Goal: Task Accomplishment & Management: Manage account settings

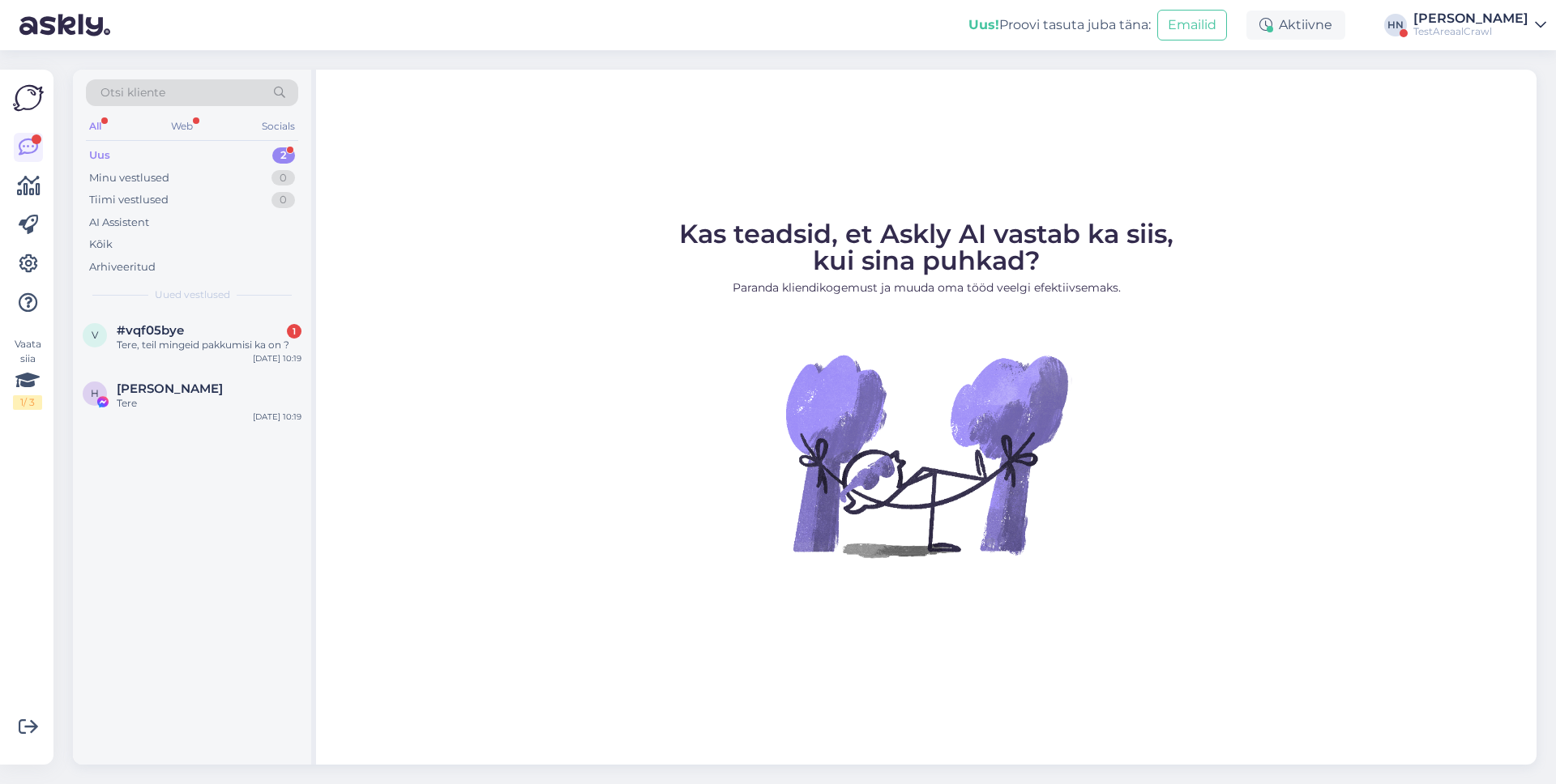
click at [541, 409] on figure "Kas teadsid, et Askly AI vastab ka siis, kui sina puhkad? Paranda kliendikogemu…" at bounding box center [926, 411] width 1192 height 380
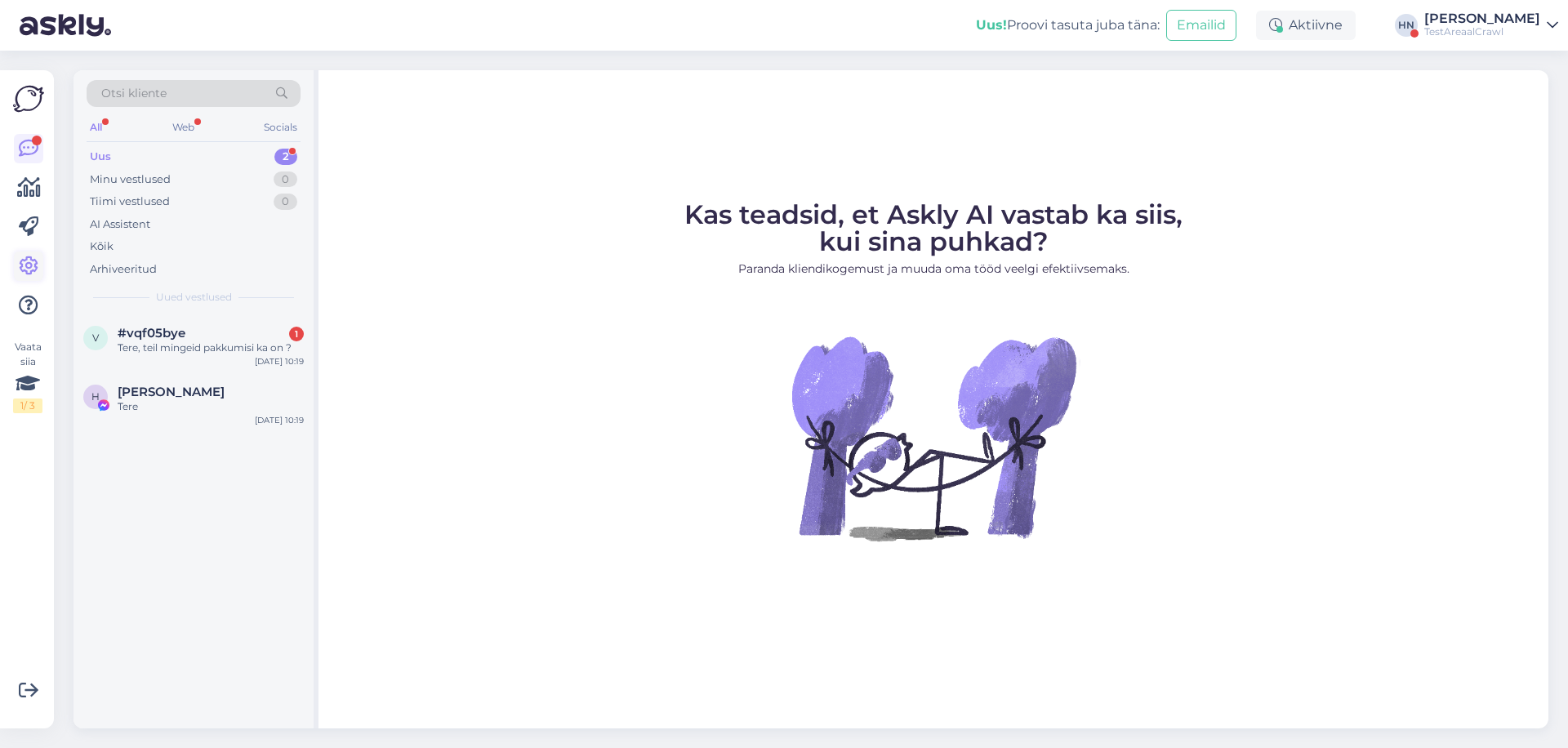
click at [19, 275] on icon at bounding box center [28, 265] width 19 height 19
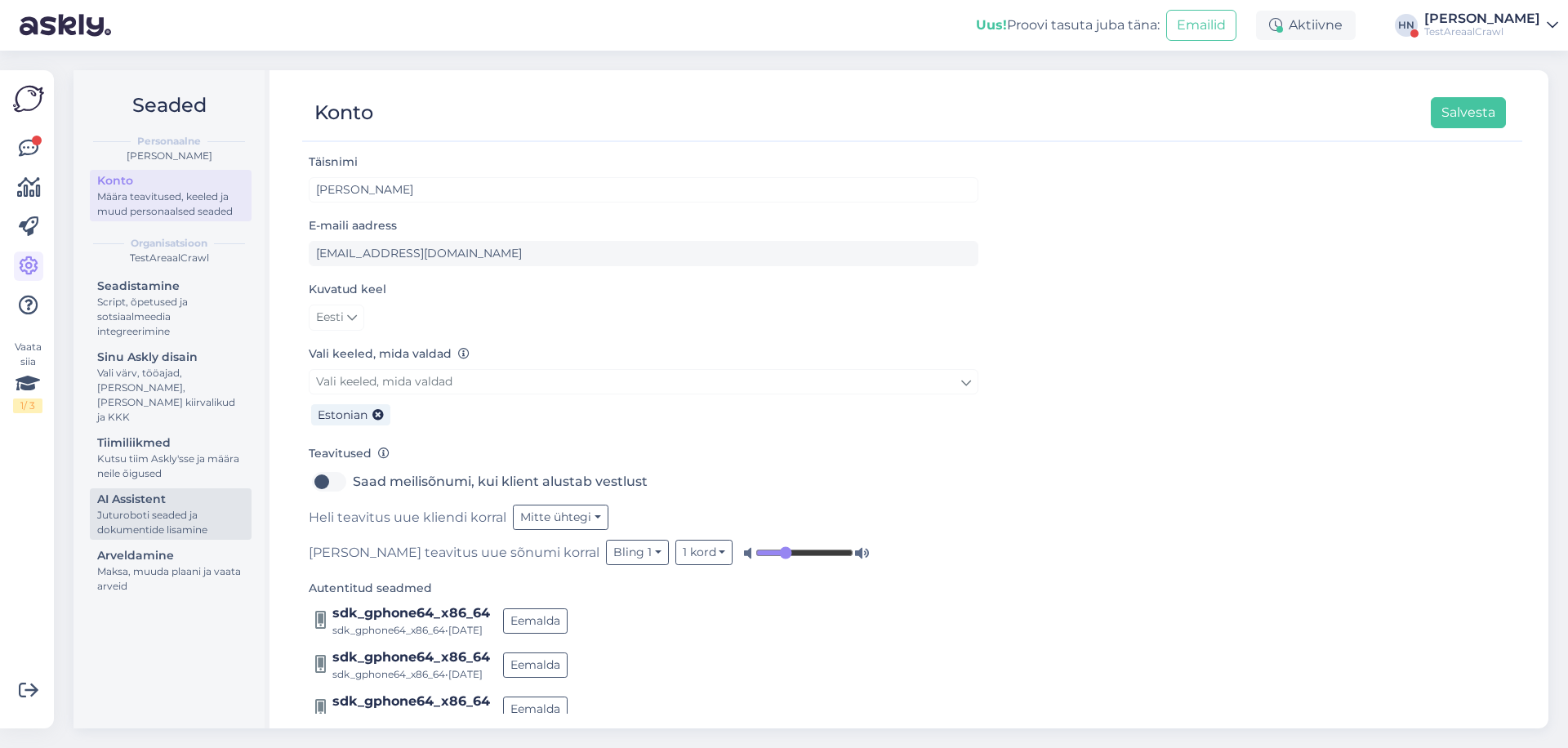
click at [177, 491] on div "AI Assistent" at bounding box center [170, 499] width 147 height 17
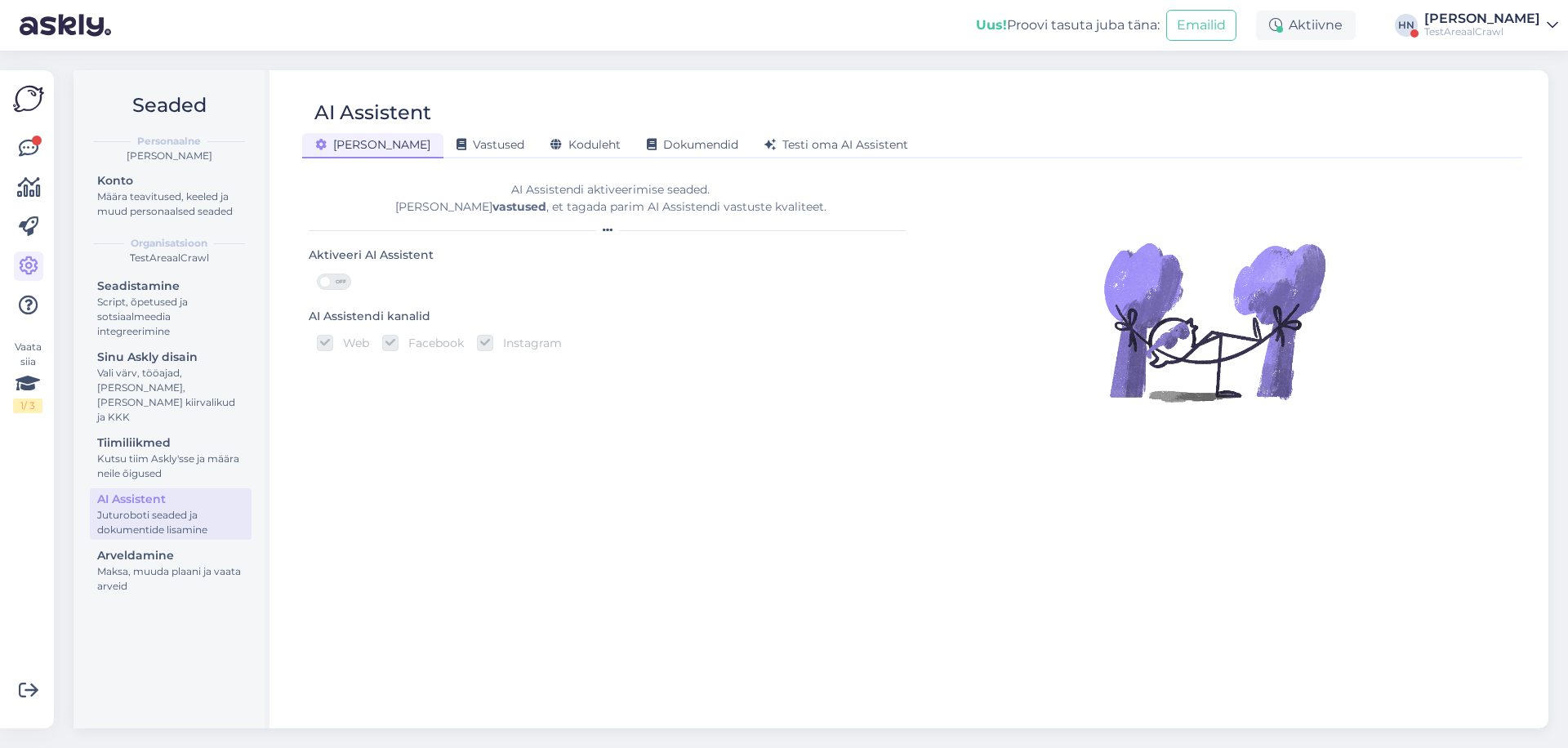
click at [338, 155] on div "Üldine" at bounding box center [372, 146] width 141 height 26
click at [443, 159] on div "AI Assistent Üldine Vastused Koduleht Dokumendid Testi oma AI Assistent AI Assi…" at bounding box center [912, 400] width 1273 height 658
click at [444, 156] on div "Vastused" at bounding box center [490, 146] width 94 height 26
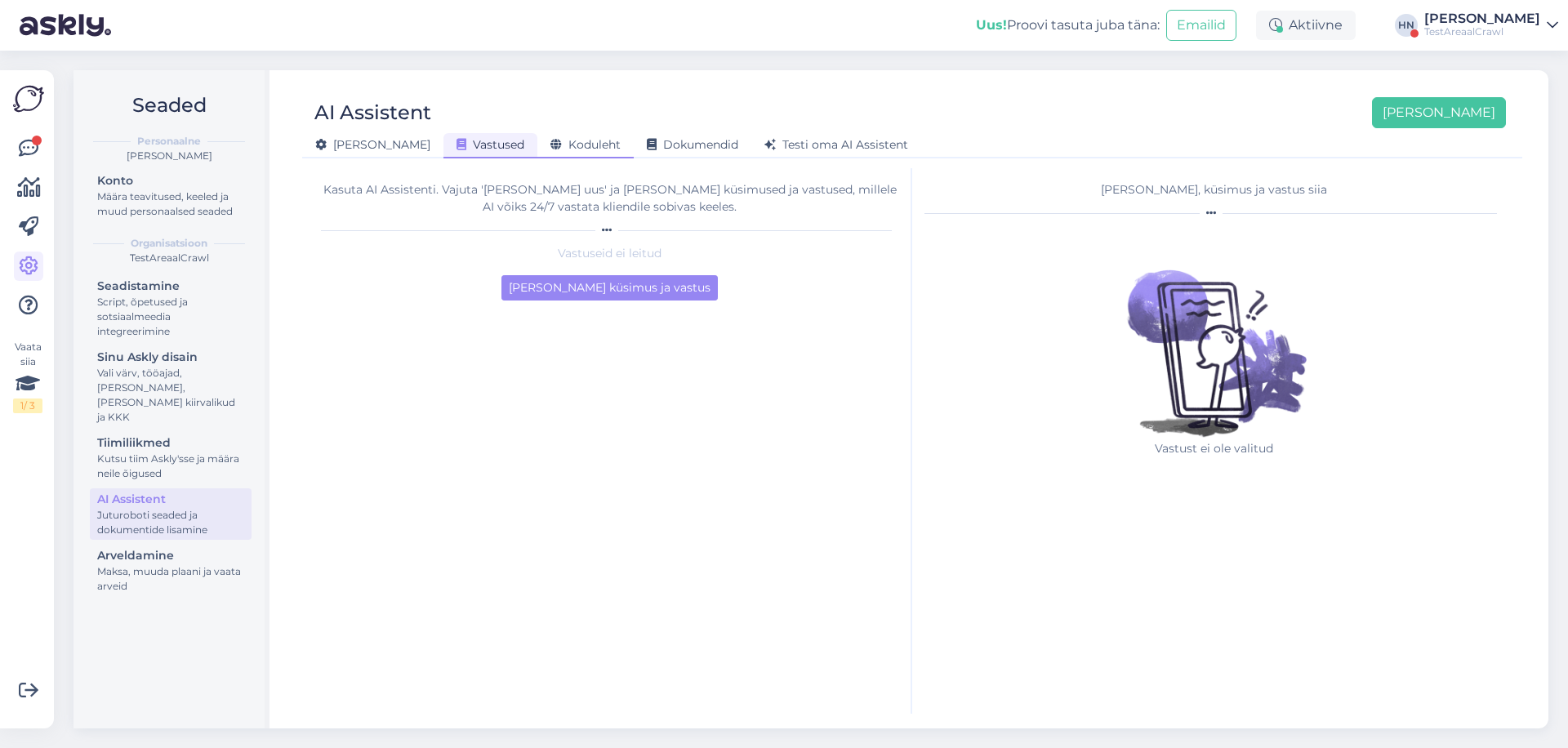
click at [538, 154] on div "Koduleht" at bounding box center [585, 146] width 96 height 26
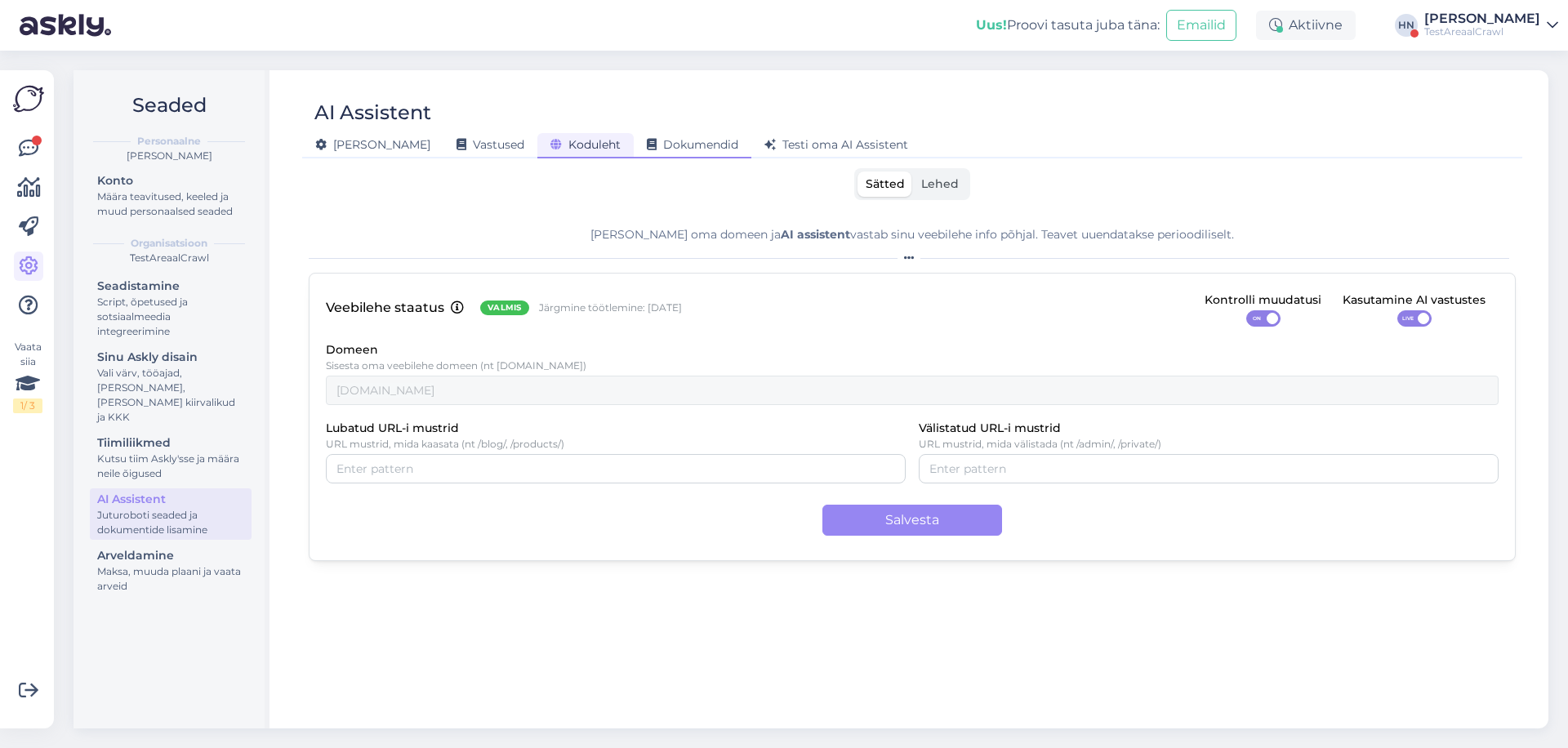
click at [647, 144] on span "Dokumendid" at bounding box center [693, 144] width 91 height 15
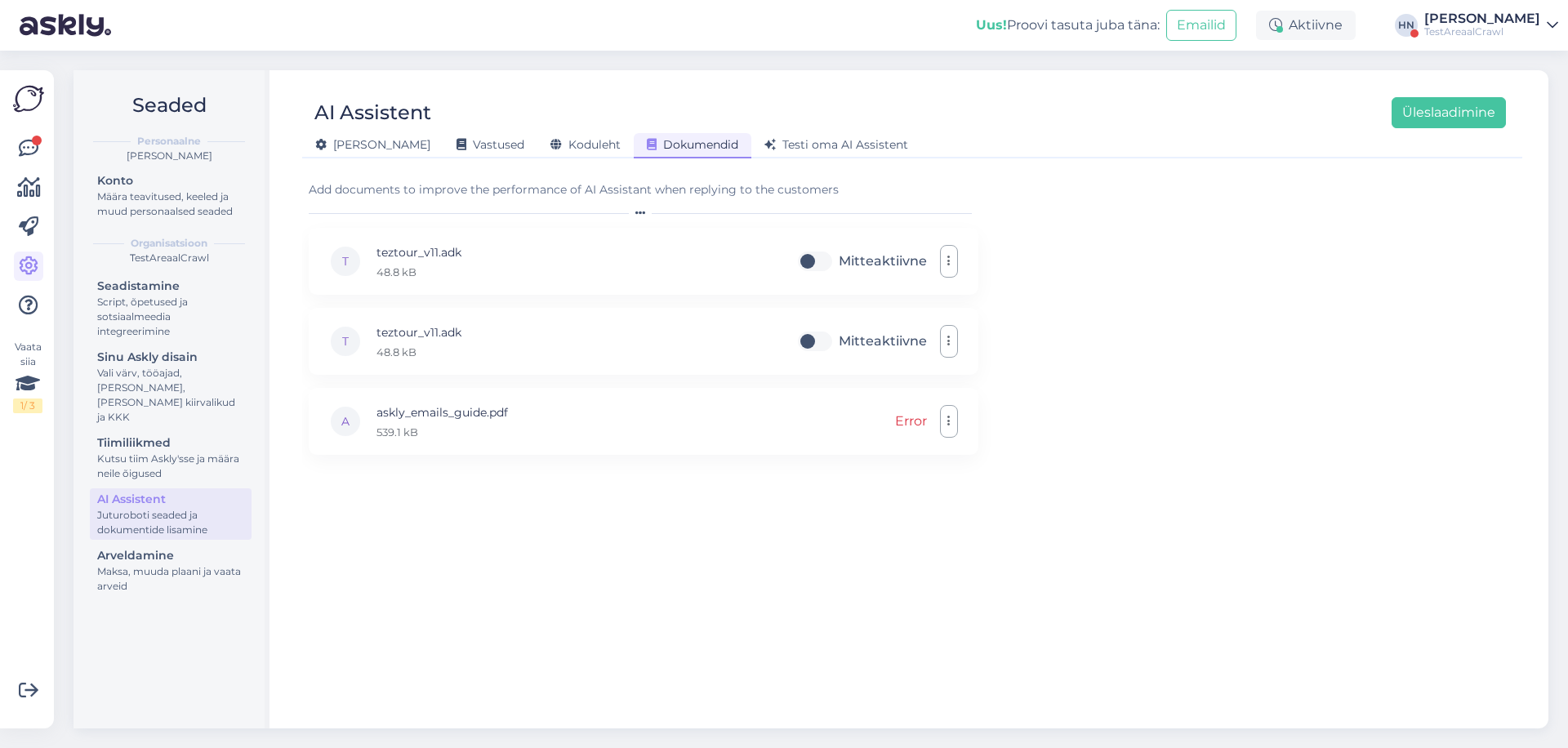
click at [598, 99] on div "AI Assistent Üleslaadimine" at bounding box center [904, 112] width 1204 height 31
click at [650, 202] on div "Add documents to improve the performance of AI Assistant when replying to the c…" at bounding box center [644, 199] width 670 height 37
click at [658, 179] on form "Add documents to improve the performance of AI Assistant when replying to the c…" at bounding box center [644, 441] width 670 height 545
click at [444, 144] on div "Vastused" at bounding box center [490, 146] width 94 height 26
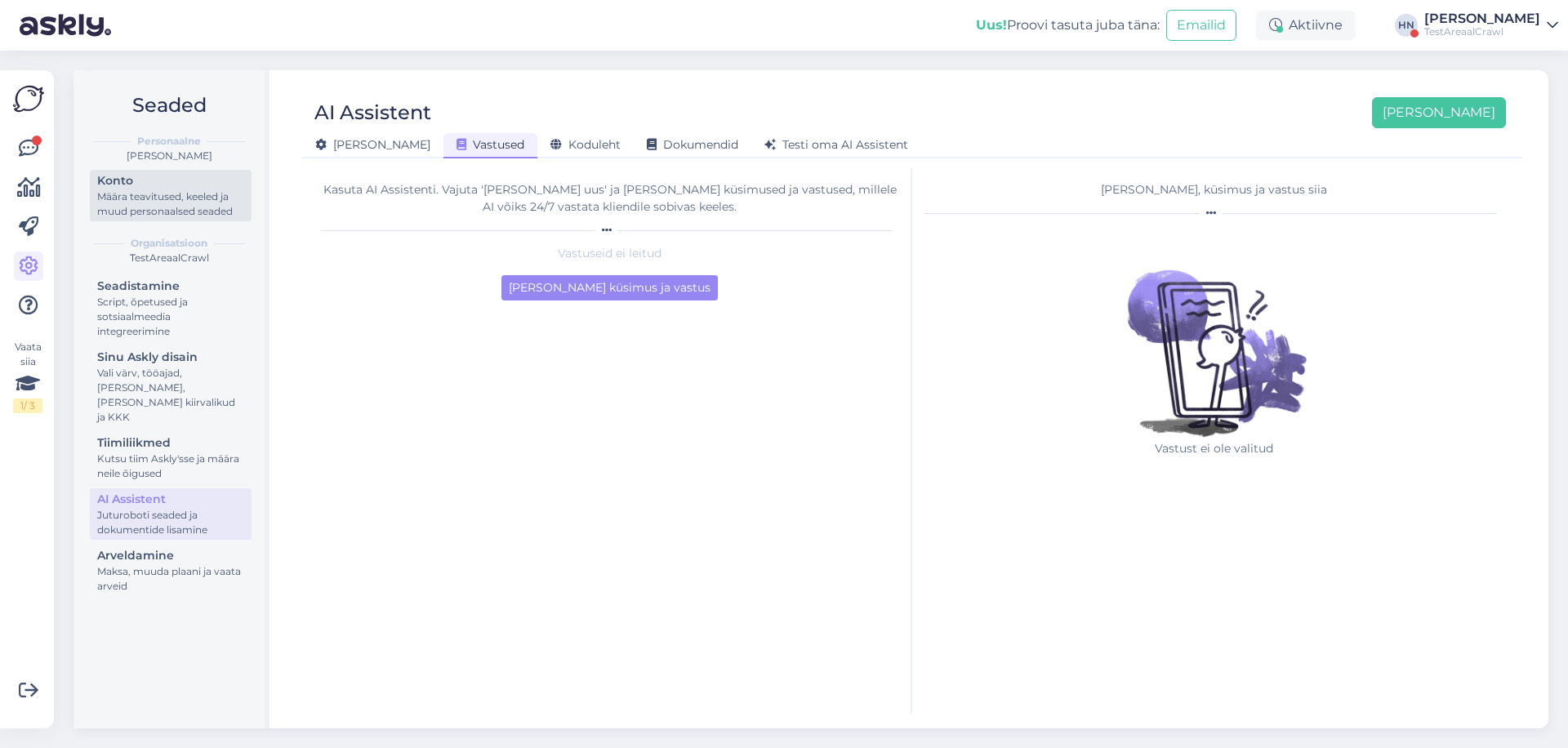
click at [122, 185] on div "Konto" at bounding box center [170, 180] width 147 height 17
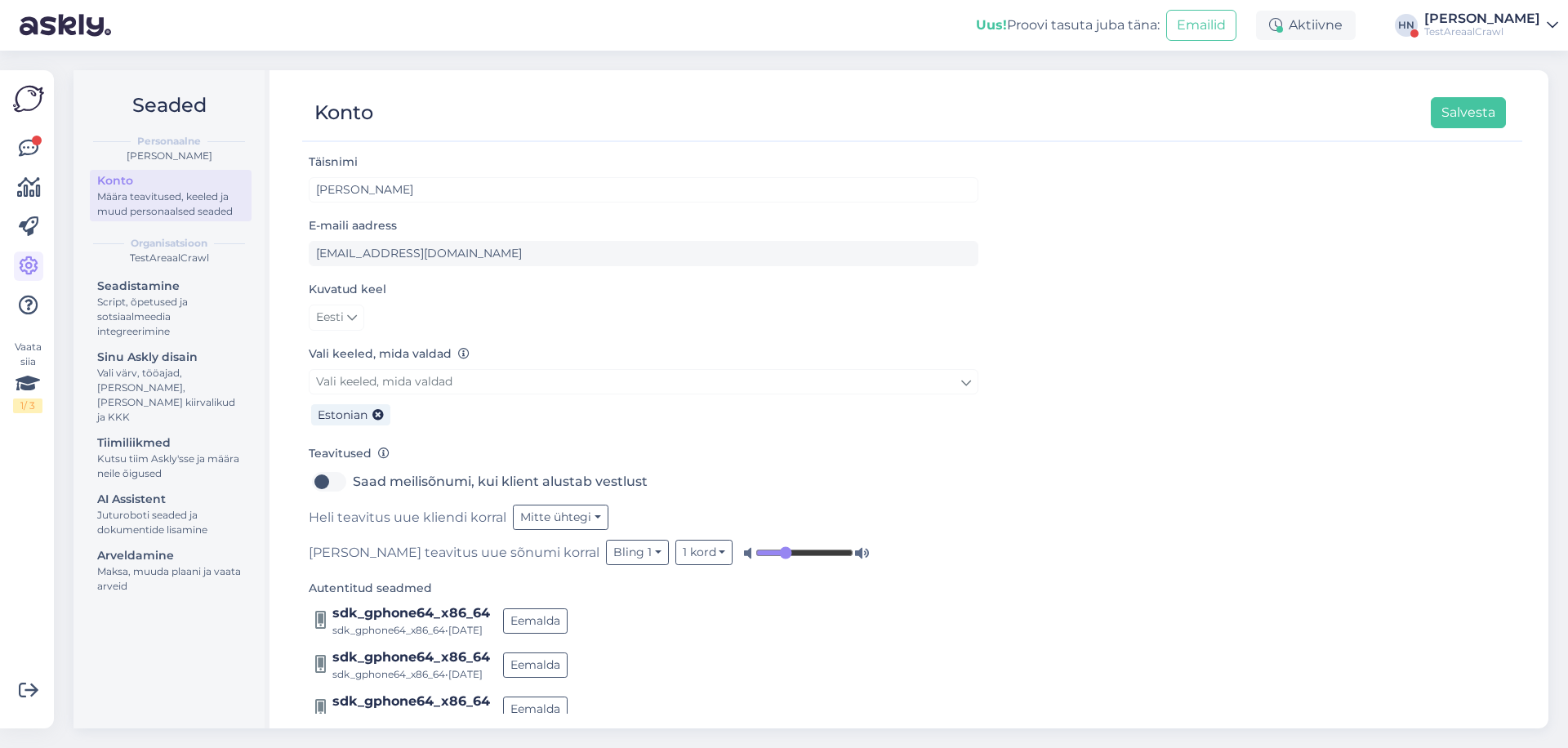
click at [131, 261] on div "TestAreaalCrawl" at bounding box center [169, 258] width 165 height 15
click at [130, 289] on div "Seadistamine" at bounding box center [170, 286] width 147 height 17
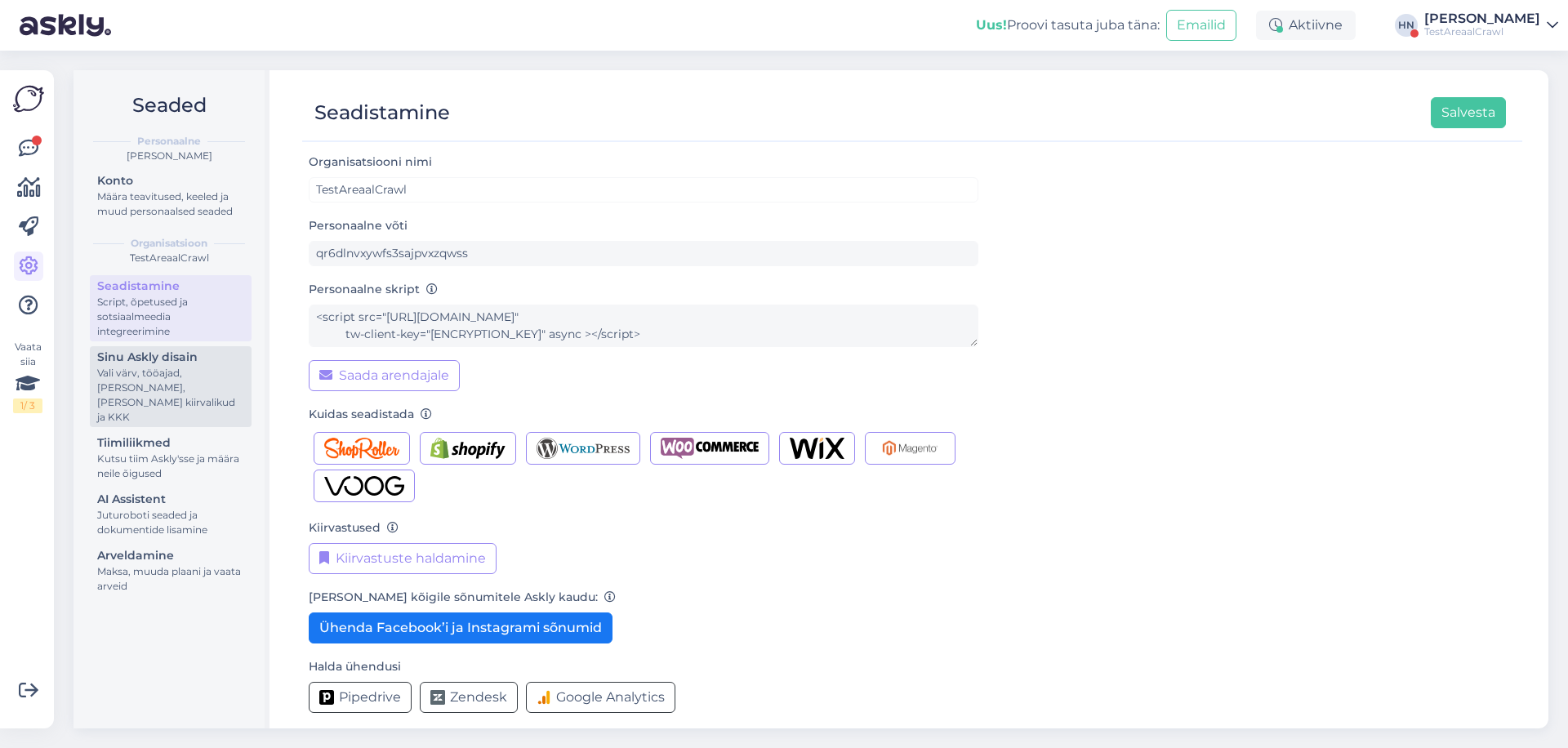
click at [149, 394] on div "Vali värv, tööajad, lisa meilivorm, kõne kiirvalikud ja KKK" at bounding box center [170, 395] width 147 height 59
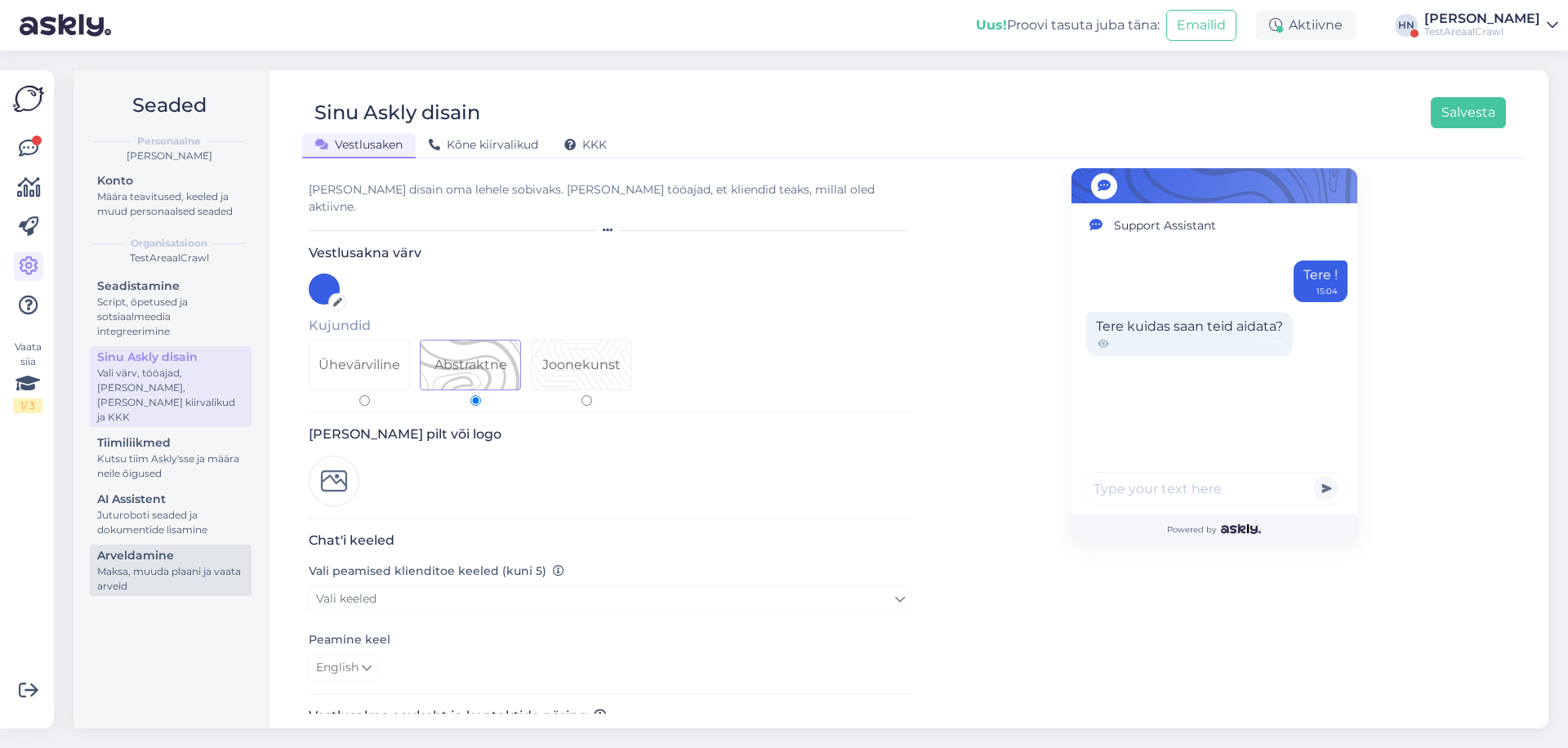
click at [156, 547] on div "Arveldamine" at bounding box center [170, 555] width 147 height 17
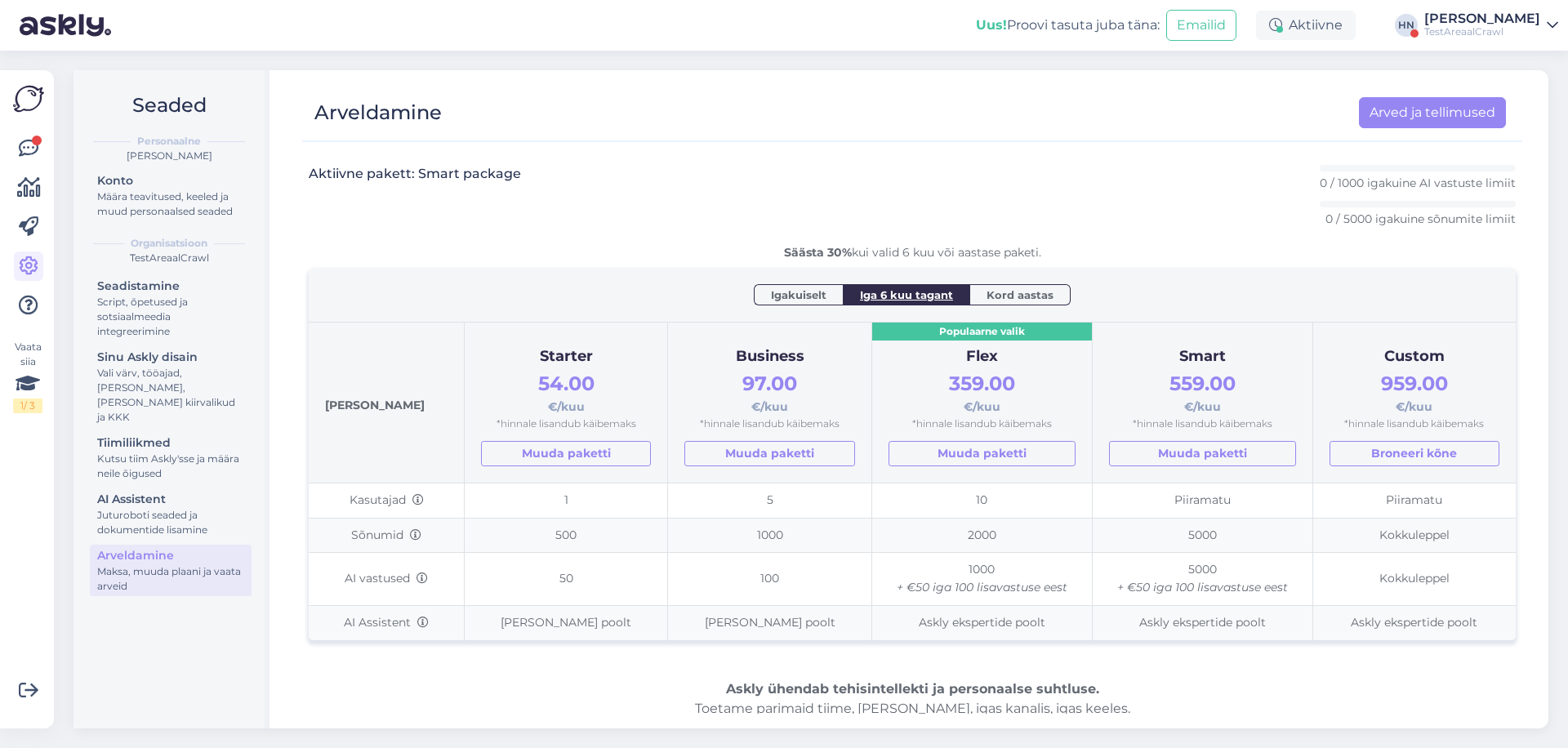
scroll to position [59, 0]
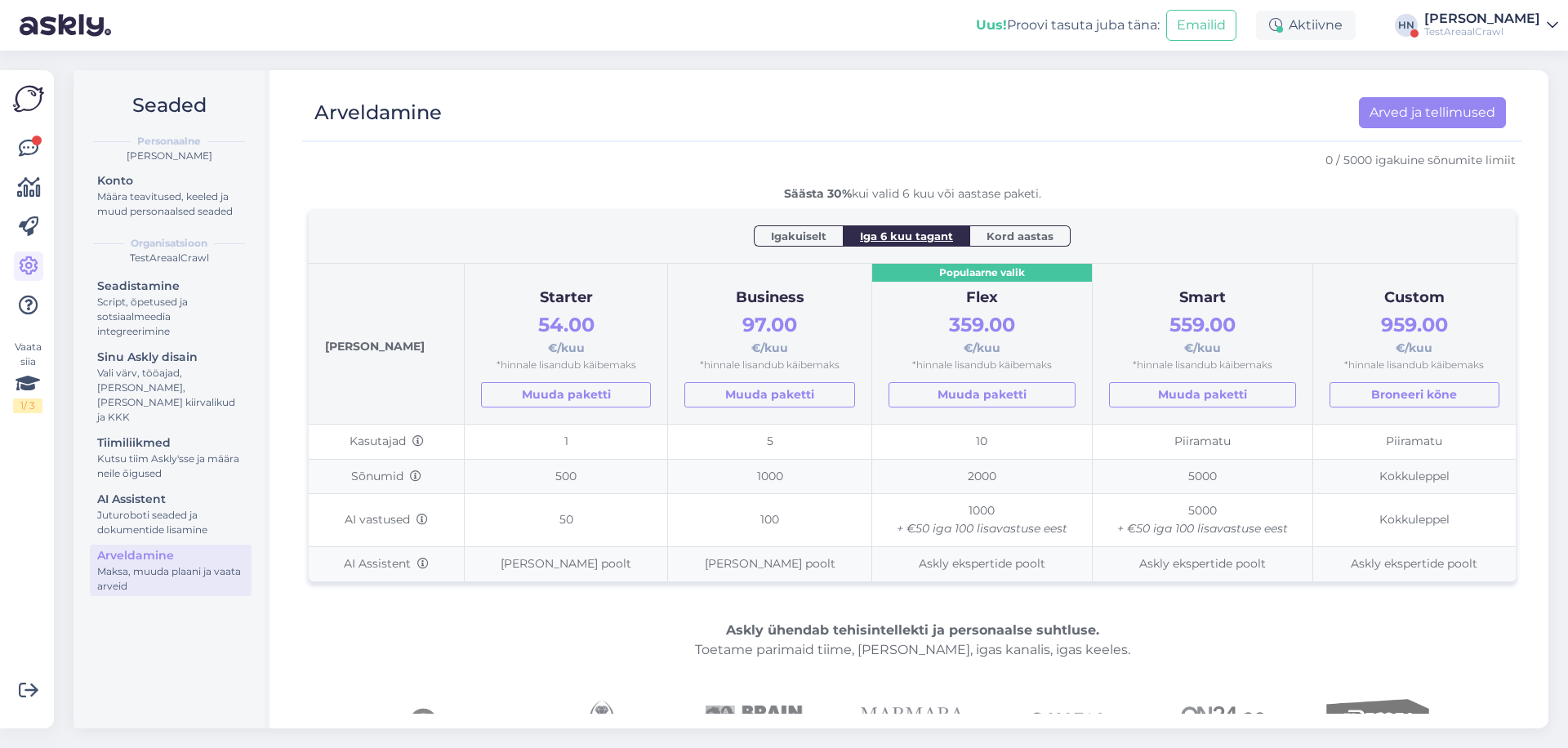
drag, startPoint x: 319, startPoint y: 472, endPoint x: 483, endPoint y: 472, distance: 164.0
click at [483, 472] on tr "Sõnumid 500 1000 2000 5000 Kokkuleppel" at bounding box center [913, 476] width 1208 height 35
click at [355, 507] on td "AI vastused" at bounding box center [387, 519] width 156 height 52
click at [152, 464] on div "Kutsu tiim Askly'sse ja määra neile õigused" at bounding box center [170, 466] width 147 height 29
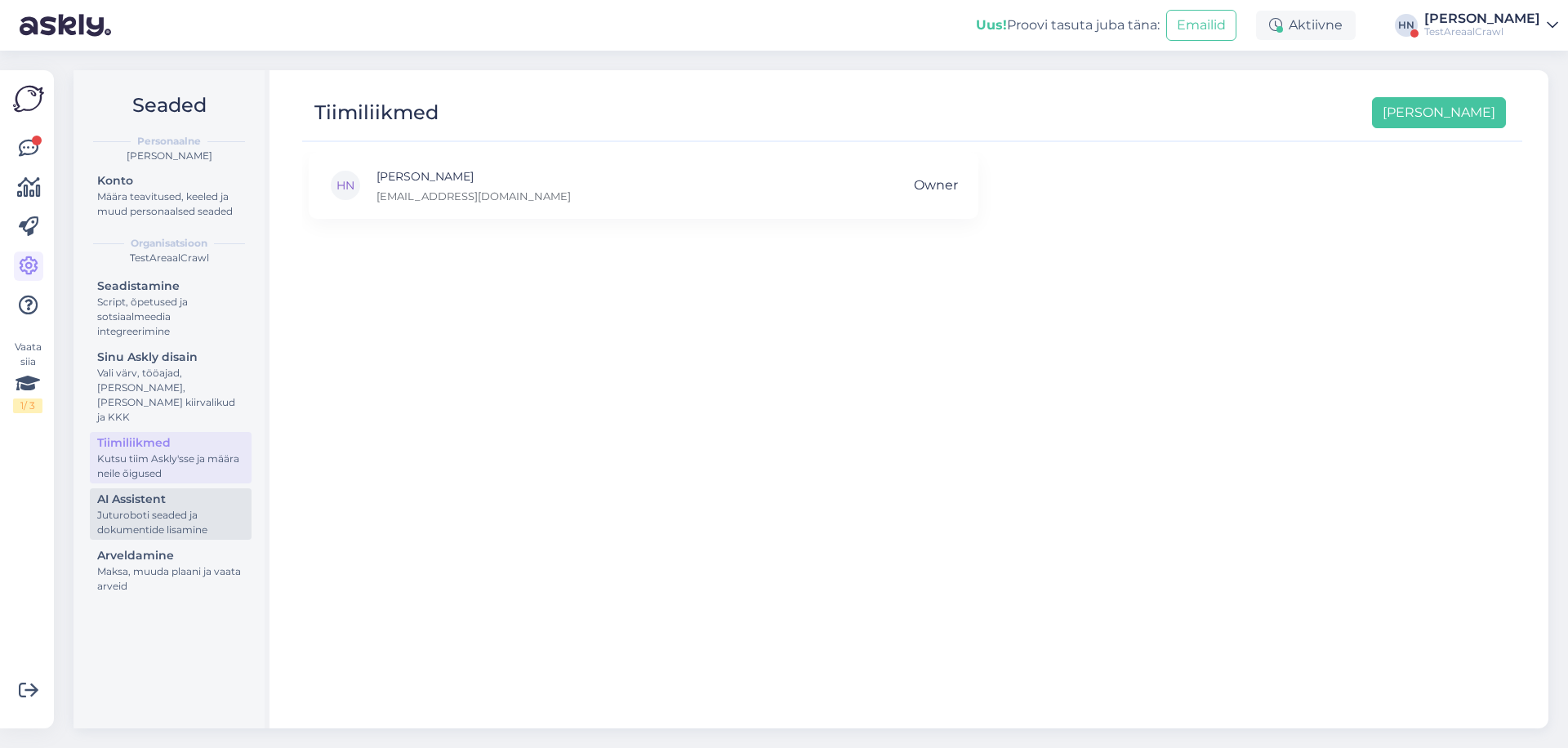
click at [148, 491] on div "AI Assistent" at bounding box center [170, 499] width 147 height 17
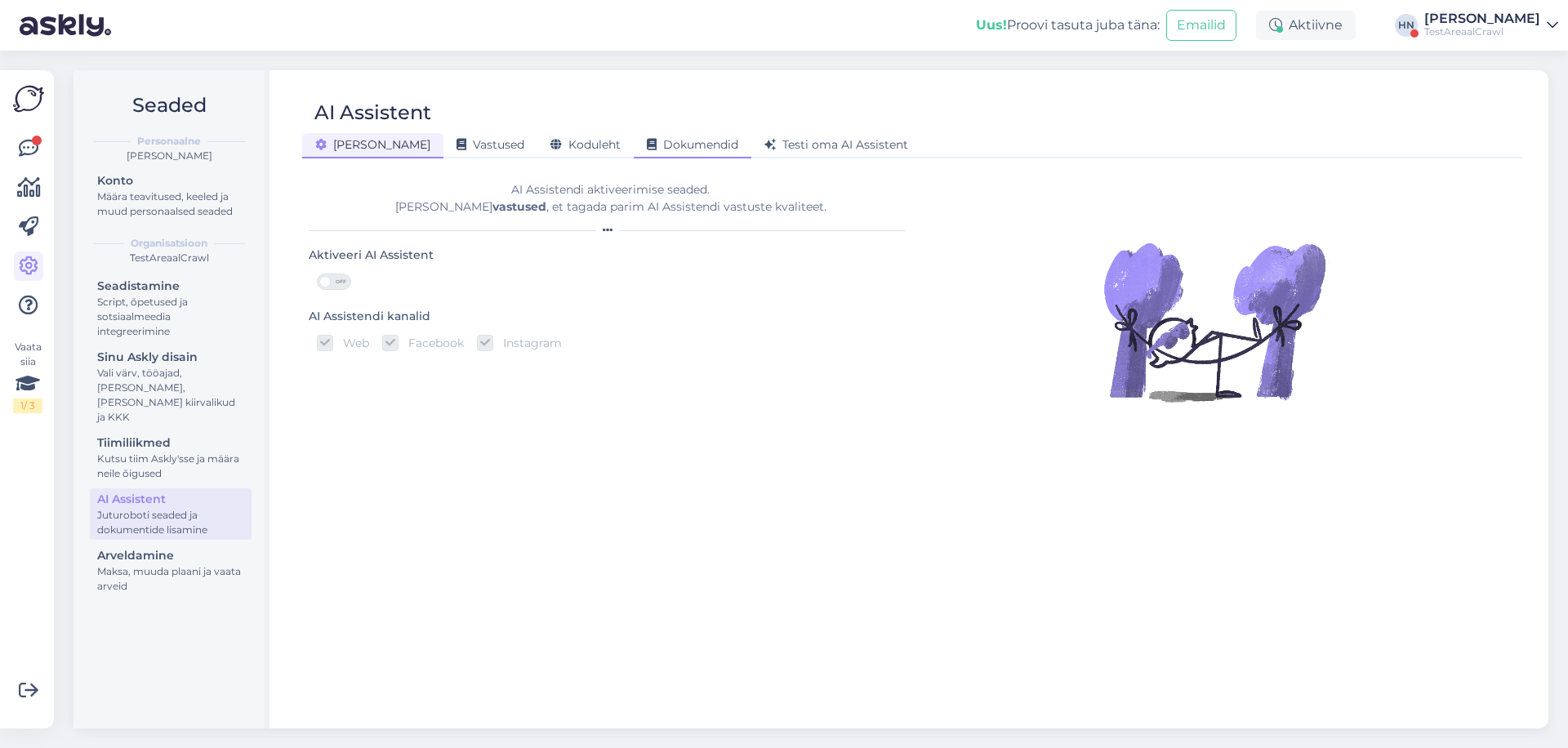
click at [647, 149] on span "Dokumendid" at bounding box center [693, 144] width 91 height 15
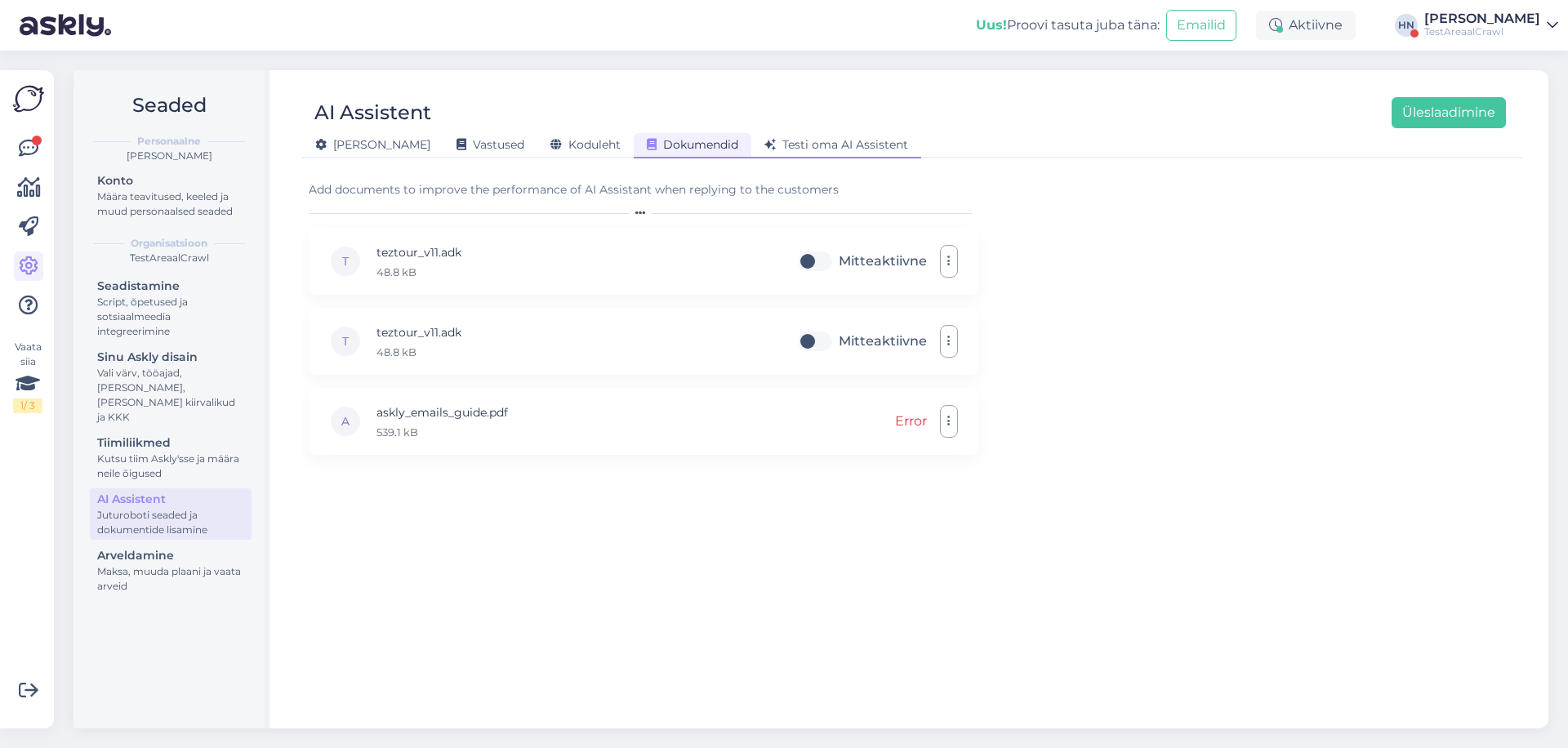
click at [758, 155] on div "Testi oma AI Assistent" at bounding box center [836, 146] width 170 height 26
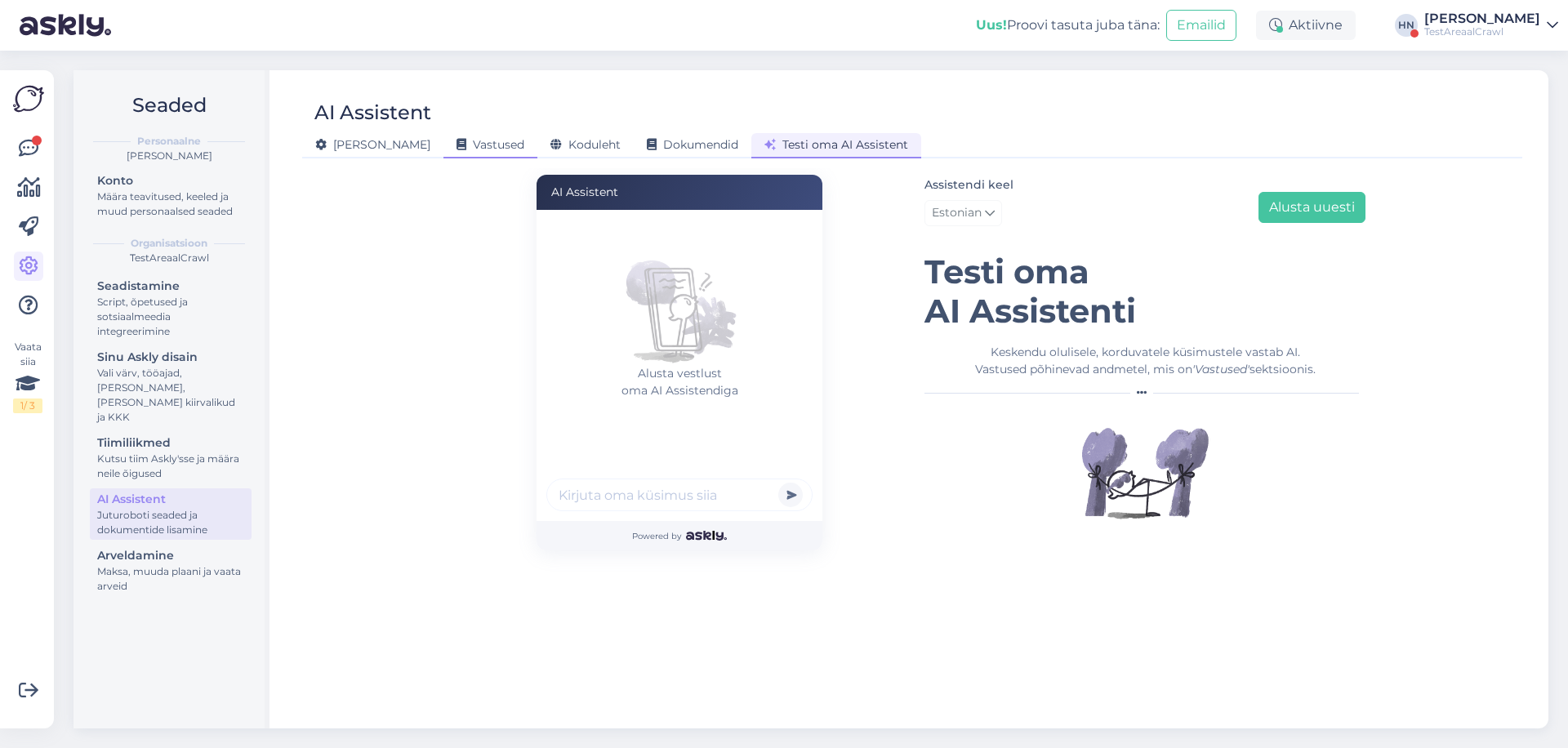
drag, startPoint x: 422, startPoint y: 156, endPoint x: 440, endPoint y: 156, distance: 18.0
click at [444, 156] on div "Vastused" at bounding box center [490, 146] width 94 height 26
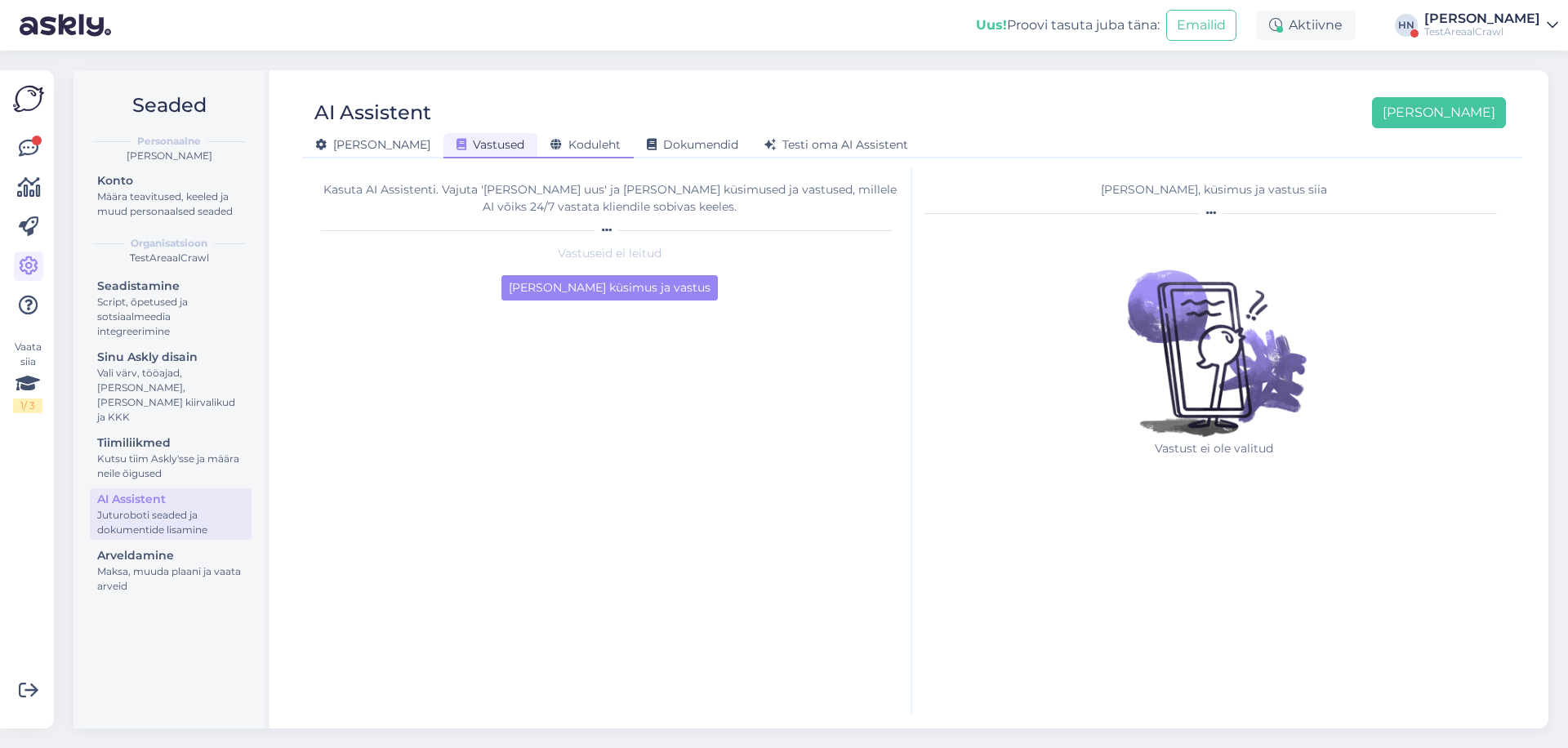
click at [538, 156] on div "Koduleht" at bounding box center [585, 146] width 96 height 26
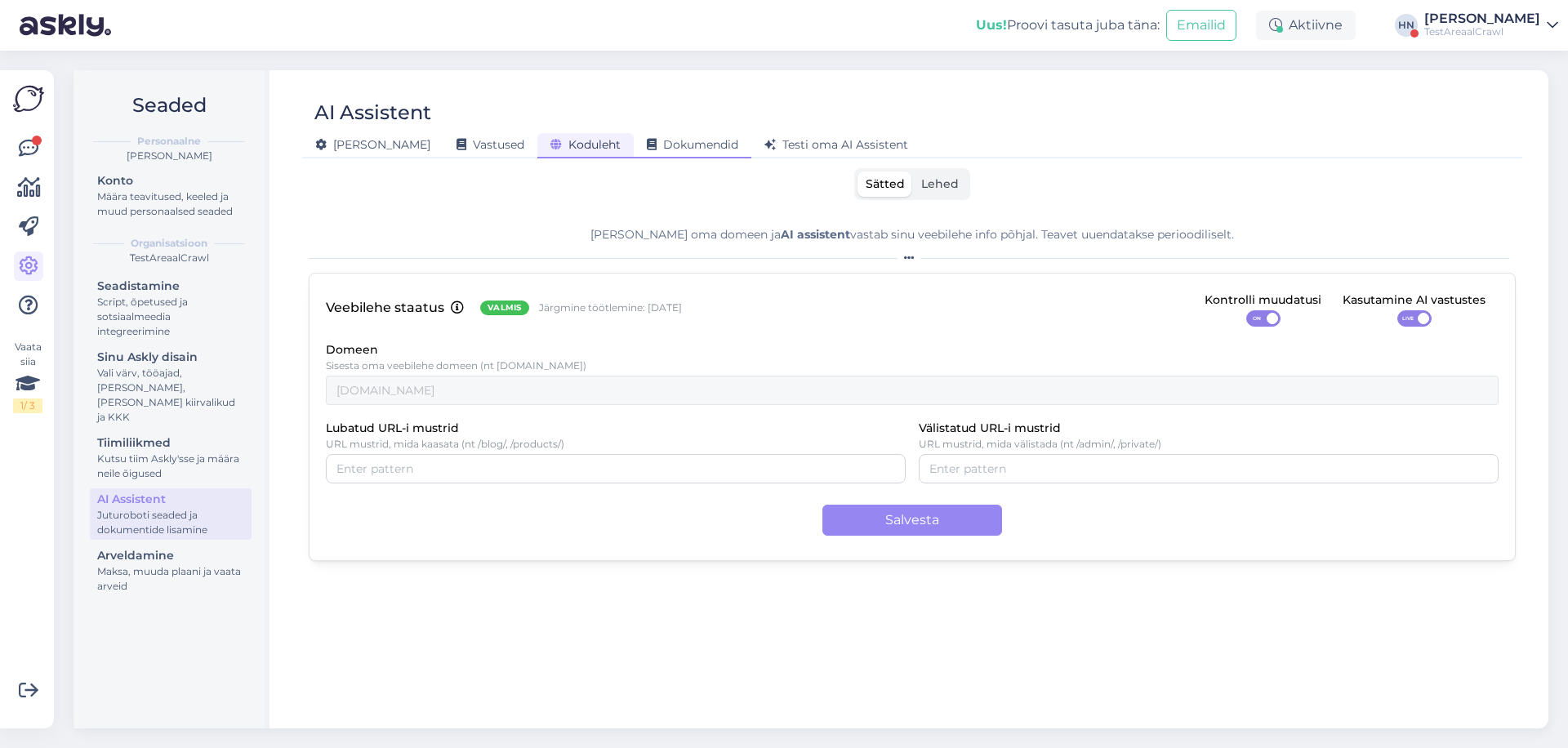
click at [634, 134] on div "Dokumendid" at bounding box center [693, 146] width 118 height 26
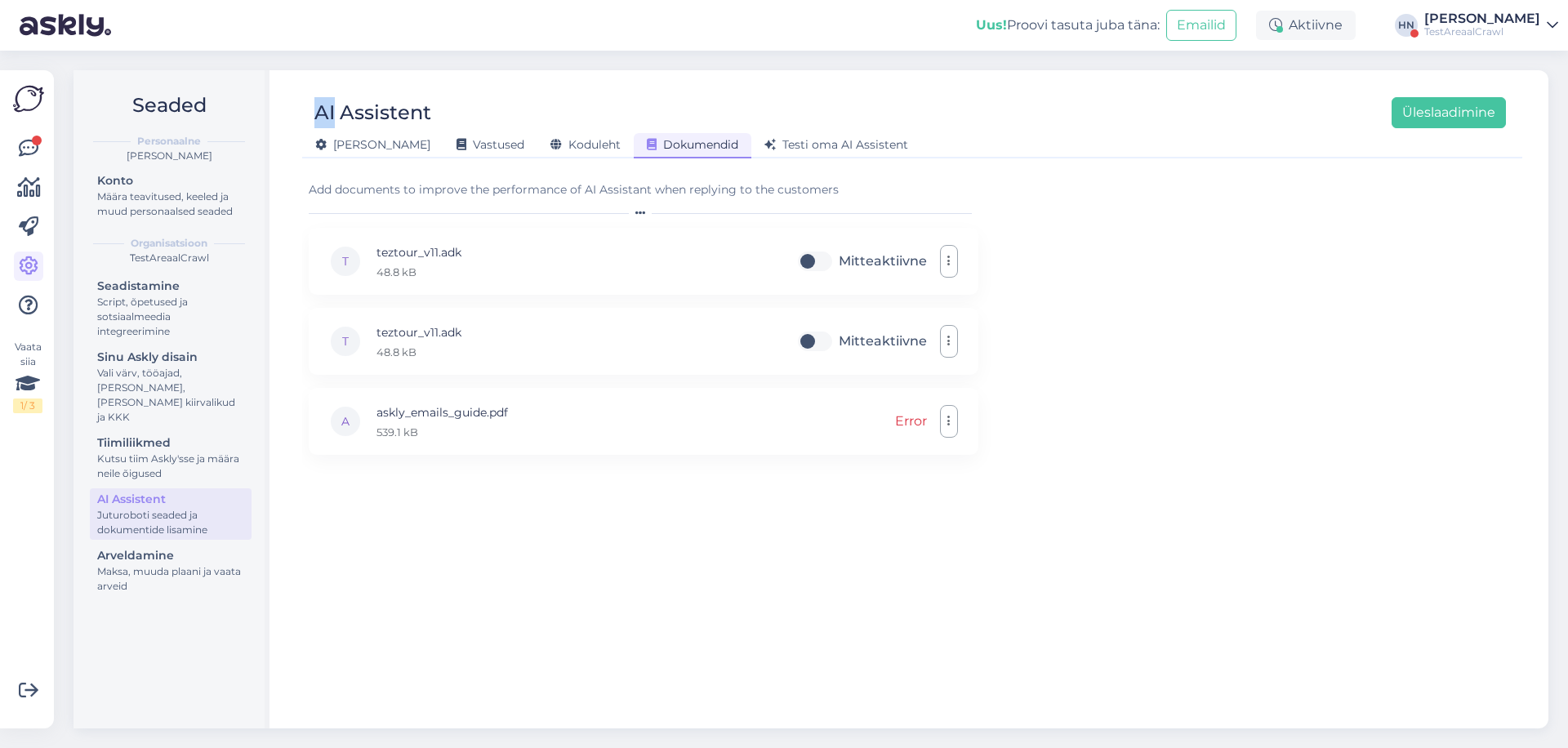
click at [740, 66] on div "Seaded Personaalne Hans Niinemäe Konto Määra teavitused, keeled ja muud persona…" at bounding box center [816, 399] width 1505 height 698
click at [530, 131] on div "Üldine Vastused Koduleht Dokumendid Testi oma AI Assistent" at bounding box center [904, 142] width 1204 height 28
click at [551, 141] on span "Koduleht" at bounding box center [585, 144] width 70 height 15
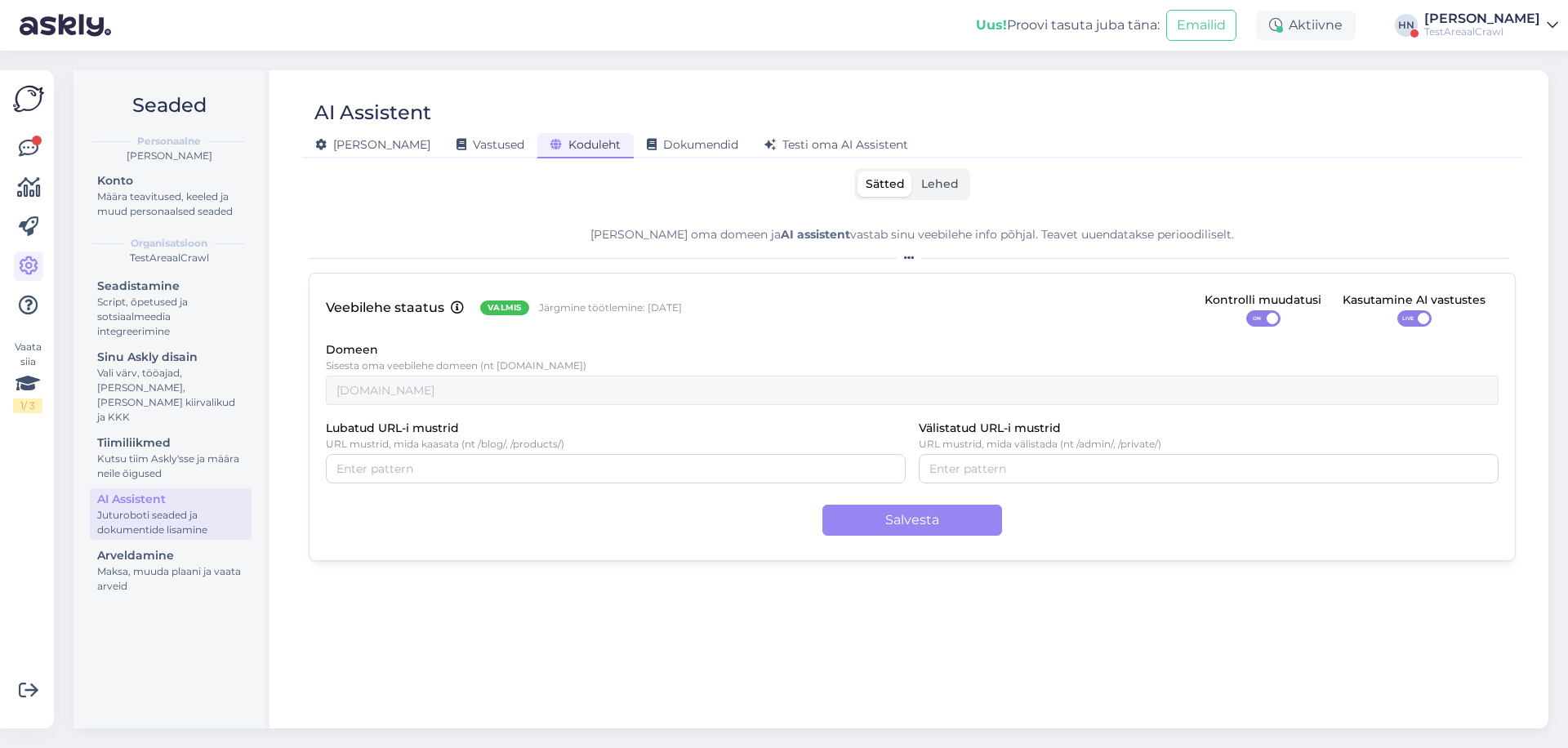
click at [1255, 324] on span "ON" at bounding box center [1256, 318] width 19 height 15
click at [1247, 310] on input "ON" at bounding box center [1247, 310] width 0 height 0
click at [1255, 324] on div "OFF" at bounding box center [1264, 318] width 35 height 16
click at [1247, 310] on input "OFF" at bounding box center [1247, 310] width 0 height 0
click at [1214, 327] on div "Veebilehe staatus Valmis Järgmine töötlemine: 16 Sept Kontrolli muudatusi ON Ka…" at bounding box center [913, 416] width 1208 height 288
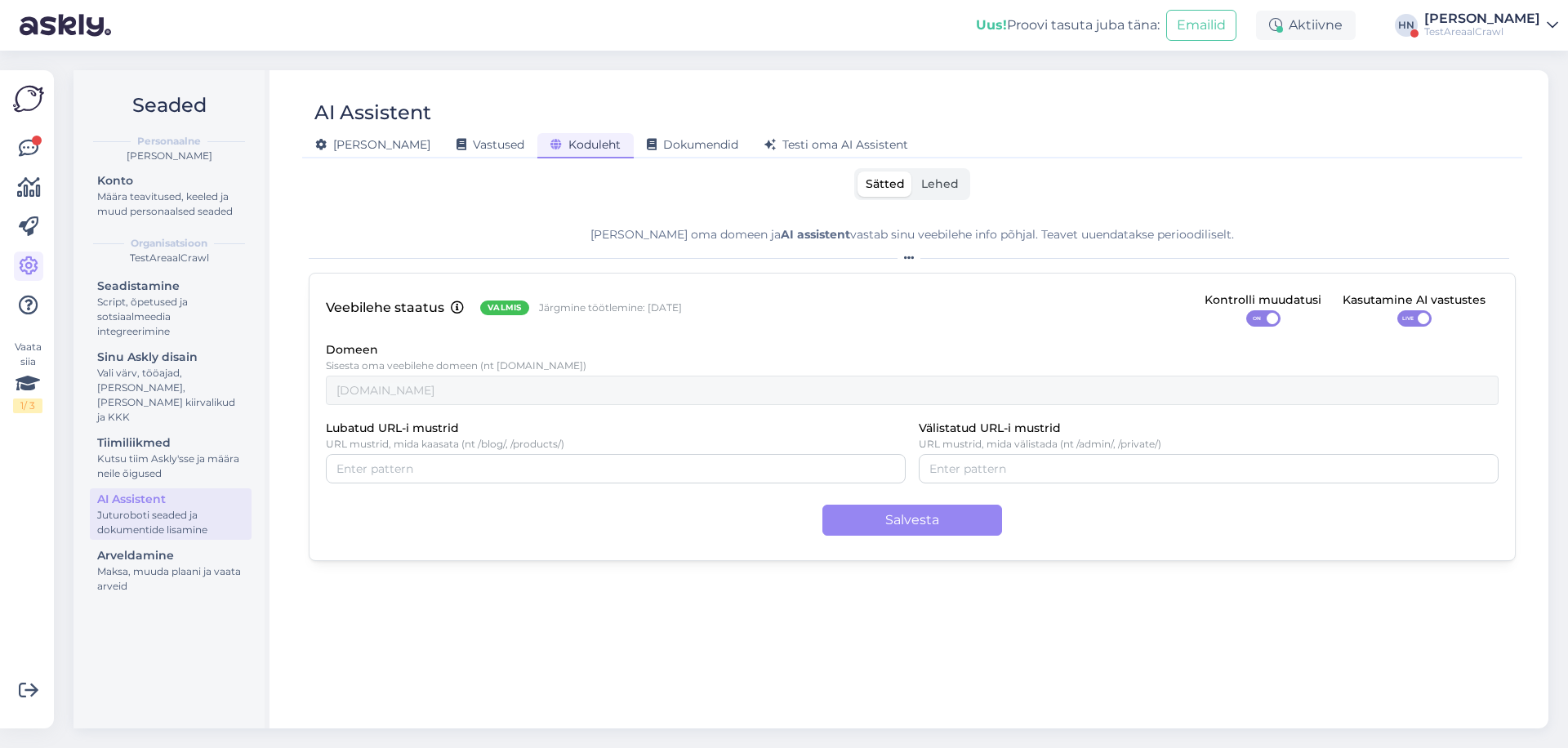
click at [1407, 302] on div "Kasutamine AI vastustes" at bounding box center [1414, 301] width 143 height 18
click at [1412, 317] on span "LIVE" at bounding box center [1408, 318] width 19 height 15
click at [1398, 310] on input "LIVE" at bounding box center [1398, 310] width 0 height 0
click at [1412, 313] on span "OFF" at bounding box center [1421, 318] width 19 height 15
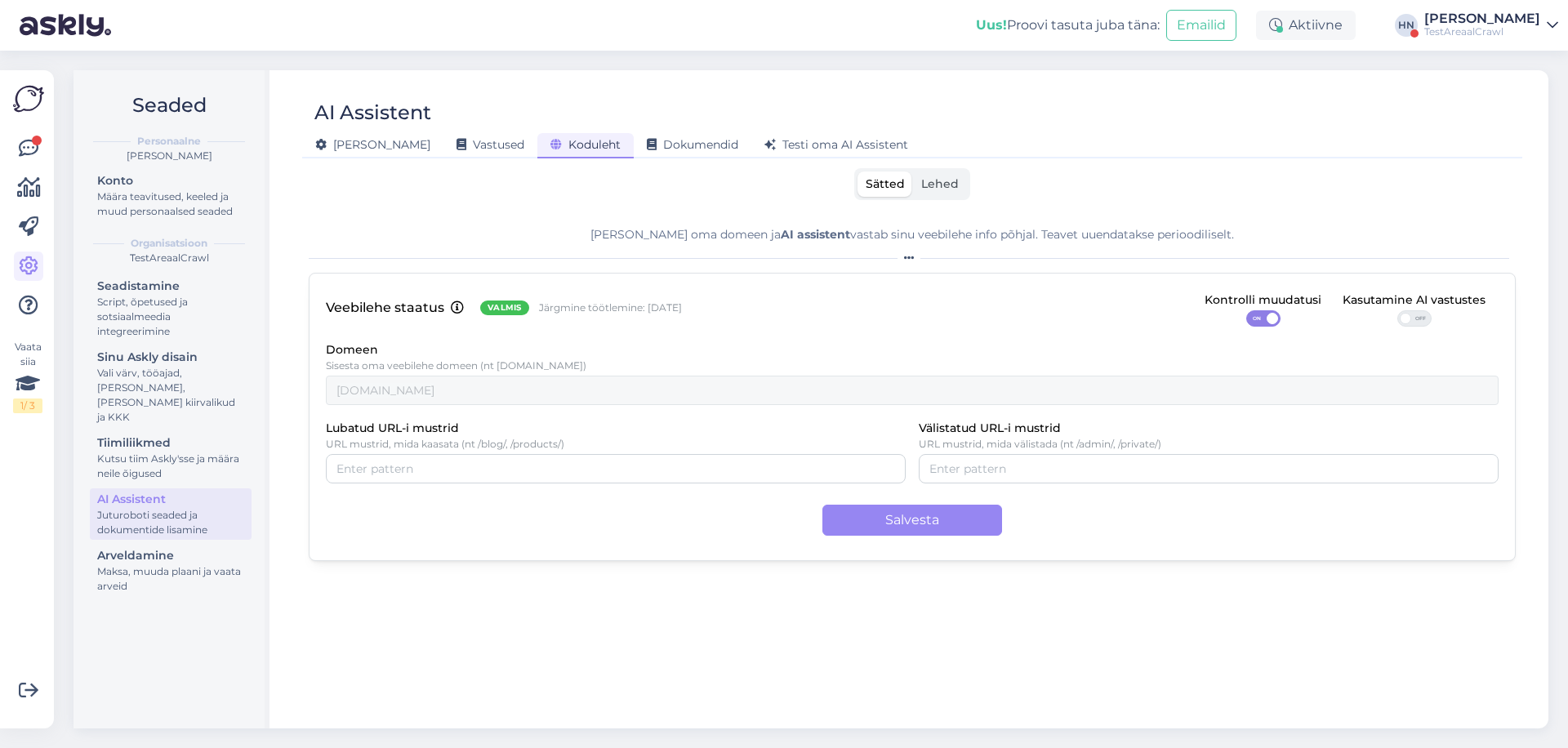
click at [1398, 310] on input "OFF" at bounding box center [1398, 310] width 0 height 0
click at [866, 328] on div "Veebilehe staatus Valmis Järgmine töötlemine: 16 Sept Kontrolli muudatusi ON Ka…" at bounding box center [913, 416] width 1208 height 288
click at [414, 455] on div at bounding box center [616, 468] width 580 height 29
click at [1043, 468] on input "Välistatud URL-i mustrid" at bounding box center [1208, 469] width 559 height 18
type input "/blog"
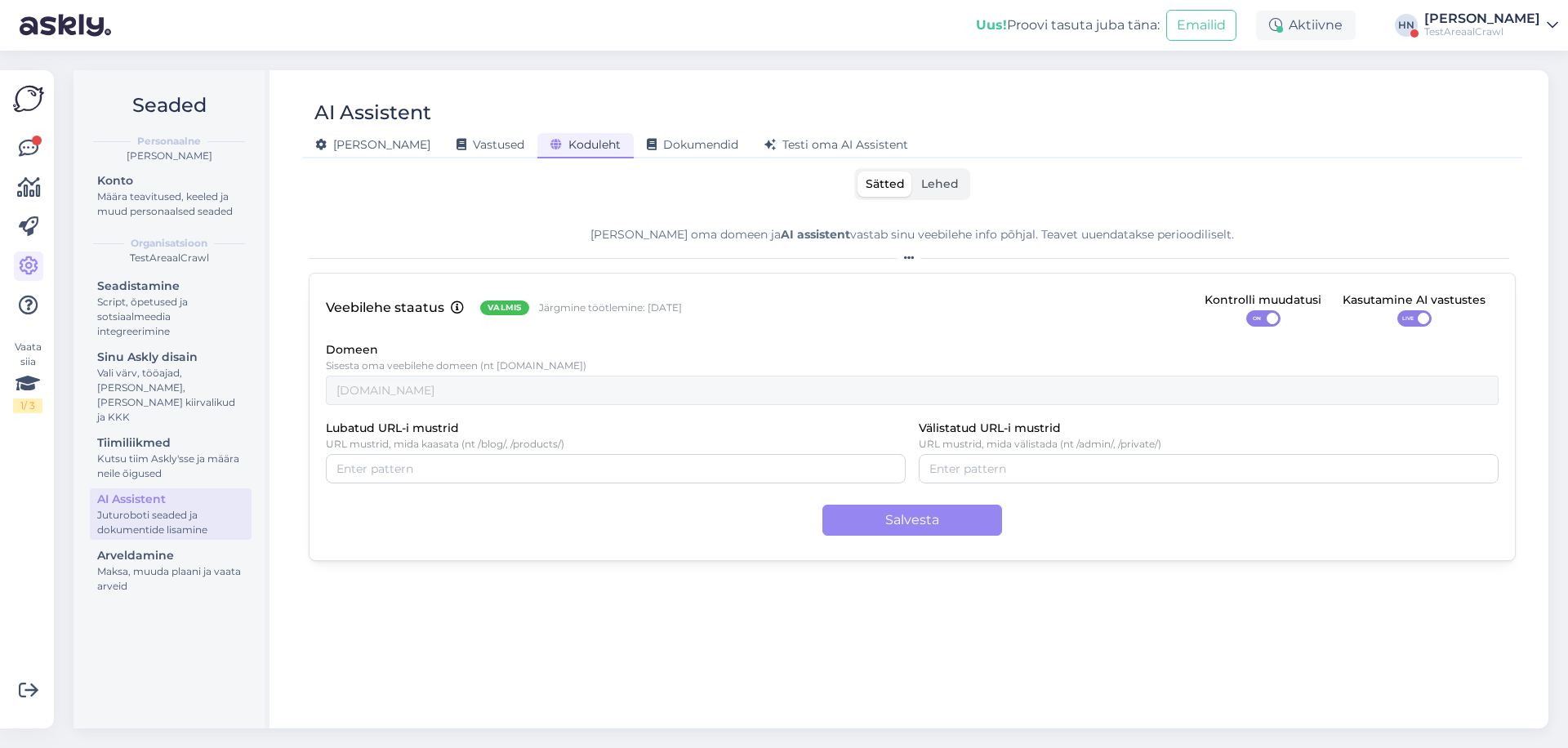
click at [966, 337] on div "Veebilehe staatus Valmis Järgmine töötlemine: 16 Sept Kontrolli muudatusi ON Ka…" at bounding box center [913, 416] width 1208 height 288
click at [949, 186] on span "Lehed" at bounding box center [940, 184] width 38 height 15
click at [913, 172] on input "Lehed" at bounding box center [913, 172] width 0 height 0
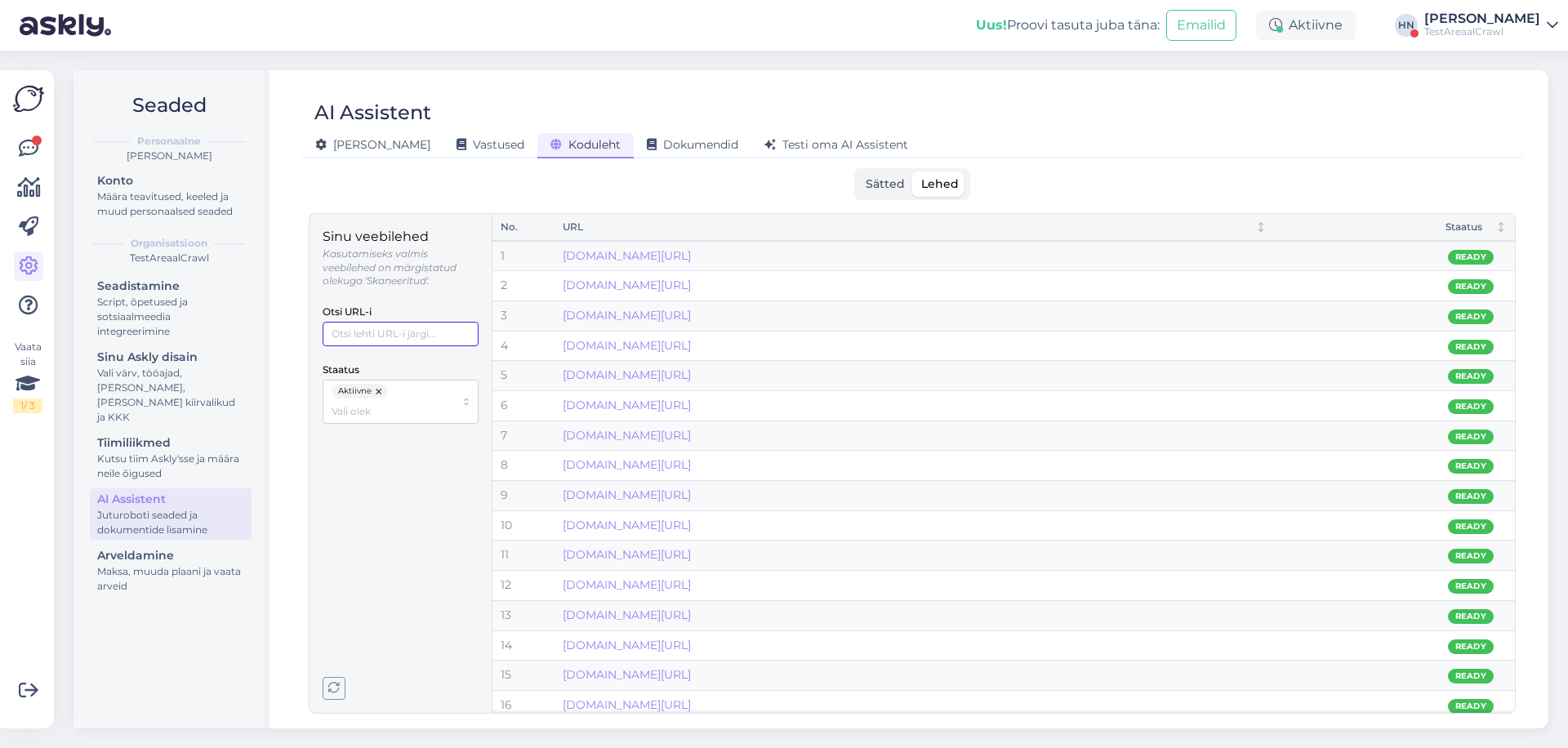
click at [406, 335] on input "Otsi URL-i" at bounding box center [401, 334] width 156 height 25
type input "philips"
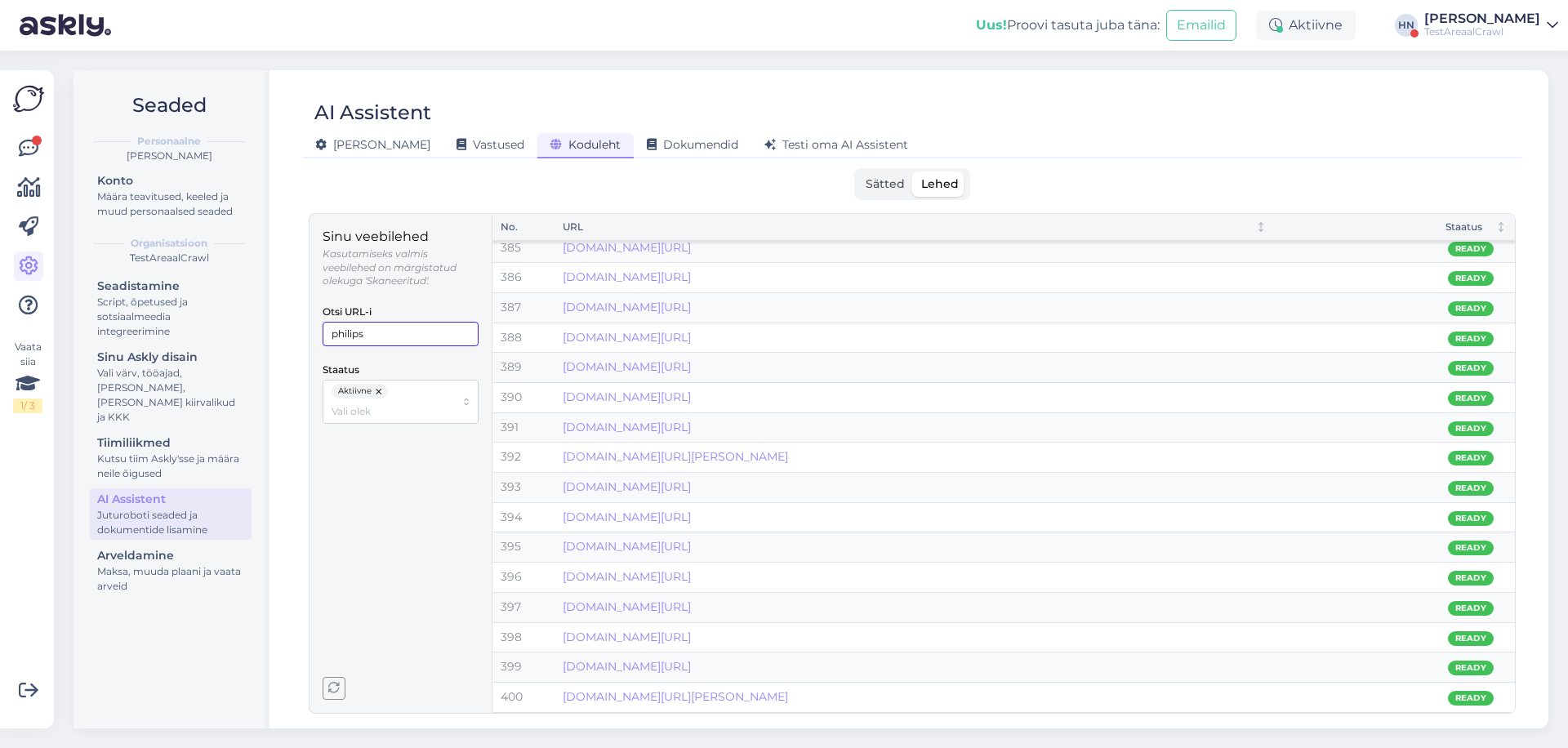
scroll to position [11749, 0]
click at [415, 322] on input "philips" at bounding box center [401, 334] width 156 height 25
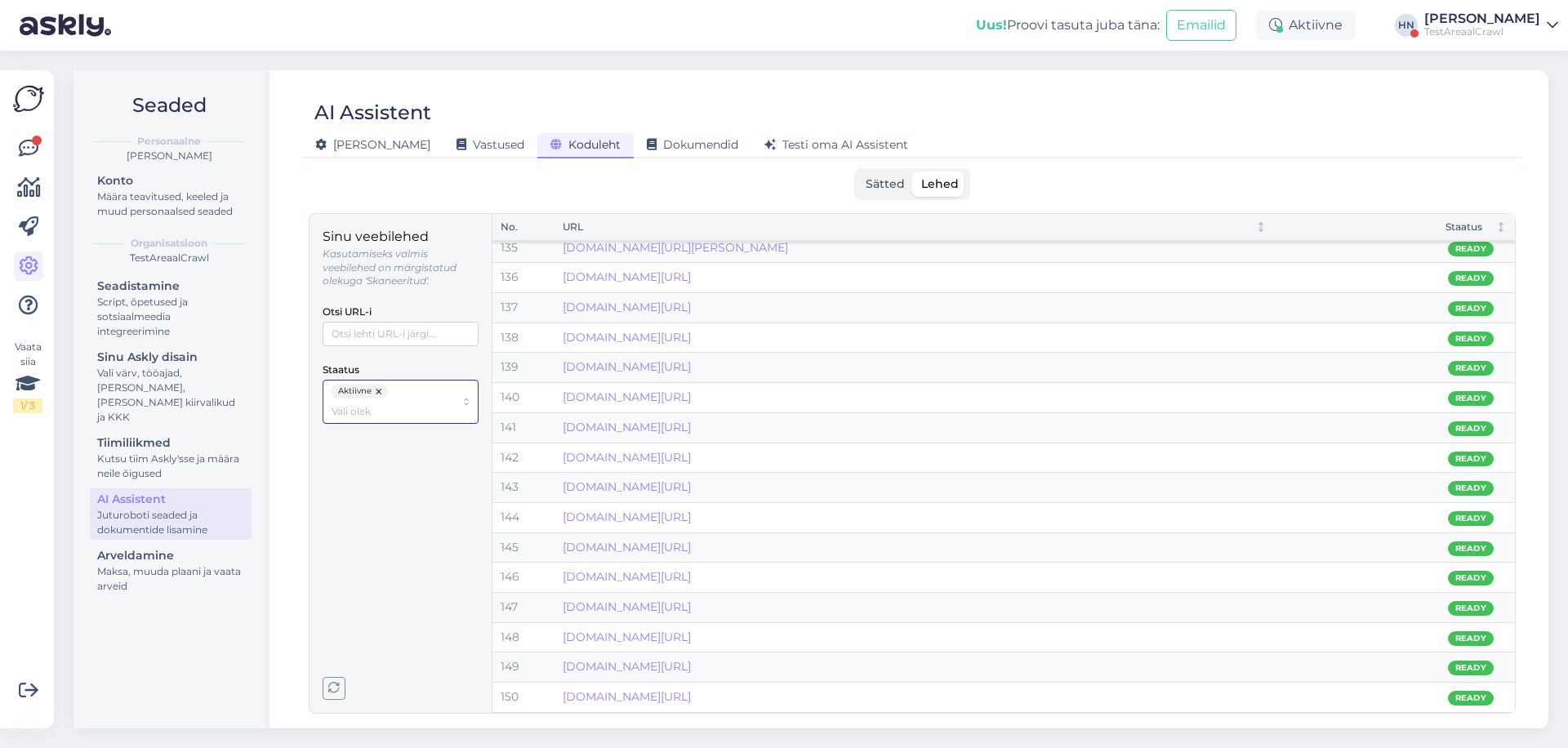
click at [396, 384] on div "Aktiivne" at bounding box center [393, 401] width 124 height 35
click at [382, 391] on button "button" at bounding box center [380, 391] width 16 height 15
click at [389, 369] on div "Staatus" at bounding box center [401, 381] width 156 height 45
click at [1460, 230] on div "Staatus" at bounding box center [1383, 227] width 199 height 16
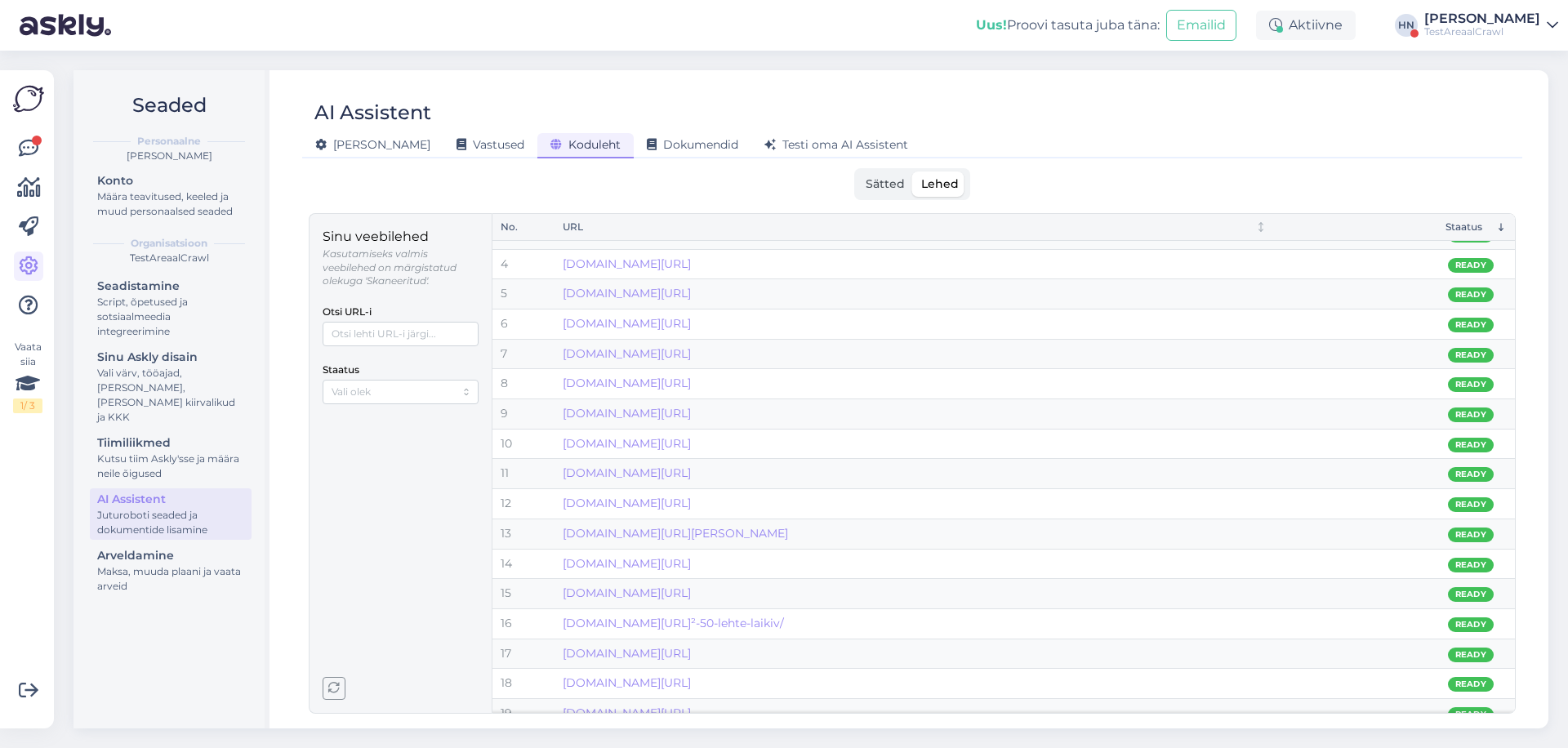
scroll to position [0, 0]
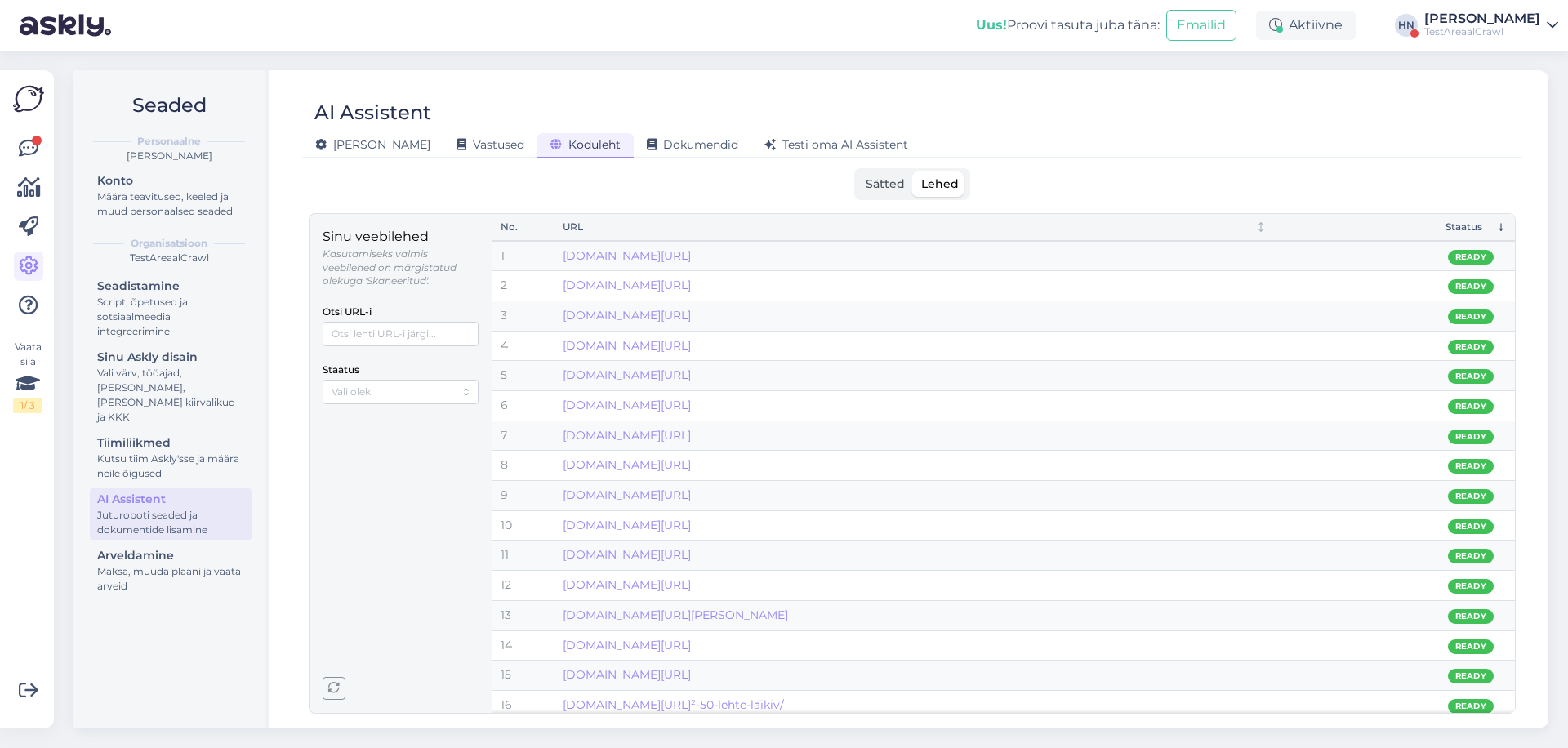
click at [1491, 218] on th "Staatus" at bounding box center [1395, 227] width 241 height 27
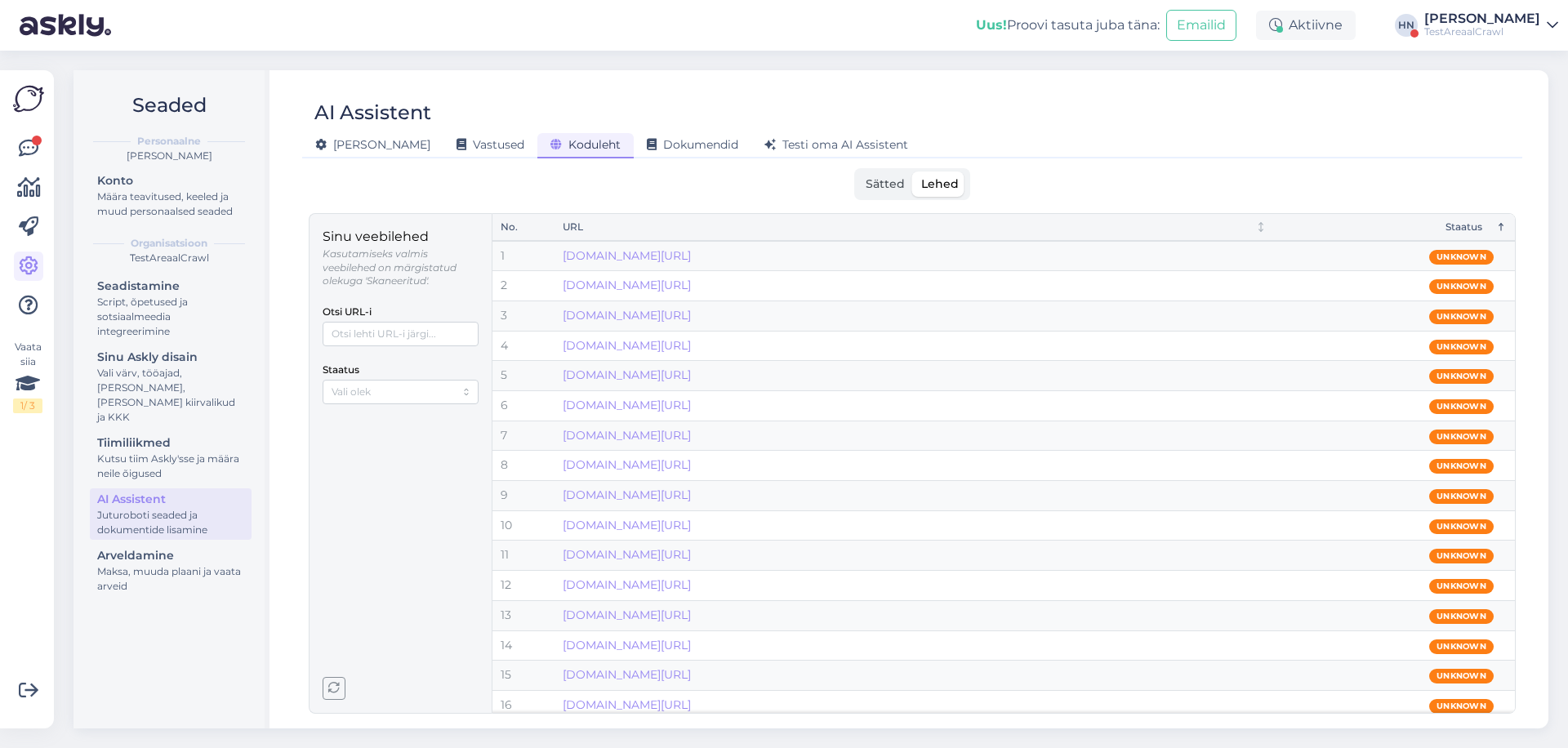
click at [1466, 224] on div "Staatus" at bounding box center [1383, 227] width 199 height 16
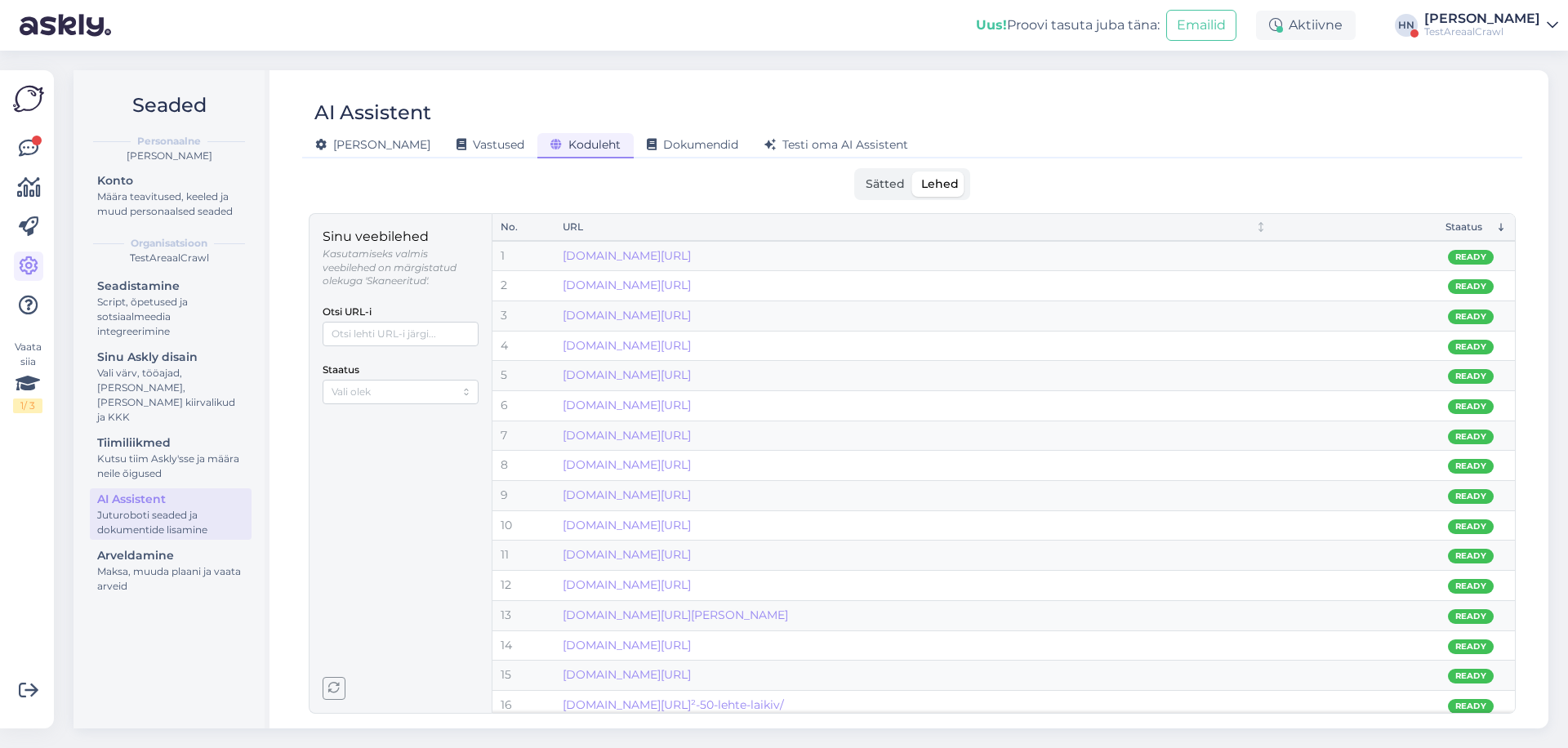
click at [1466, 224] on div "Staatus" at bounding box center [1383, 227] width 199 height 16
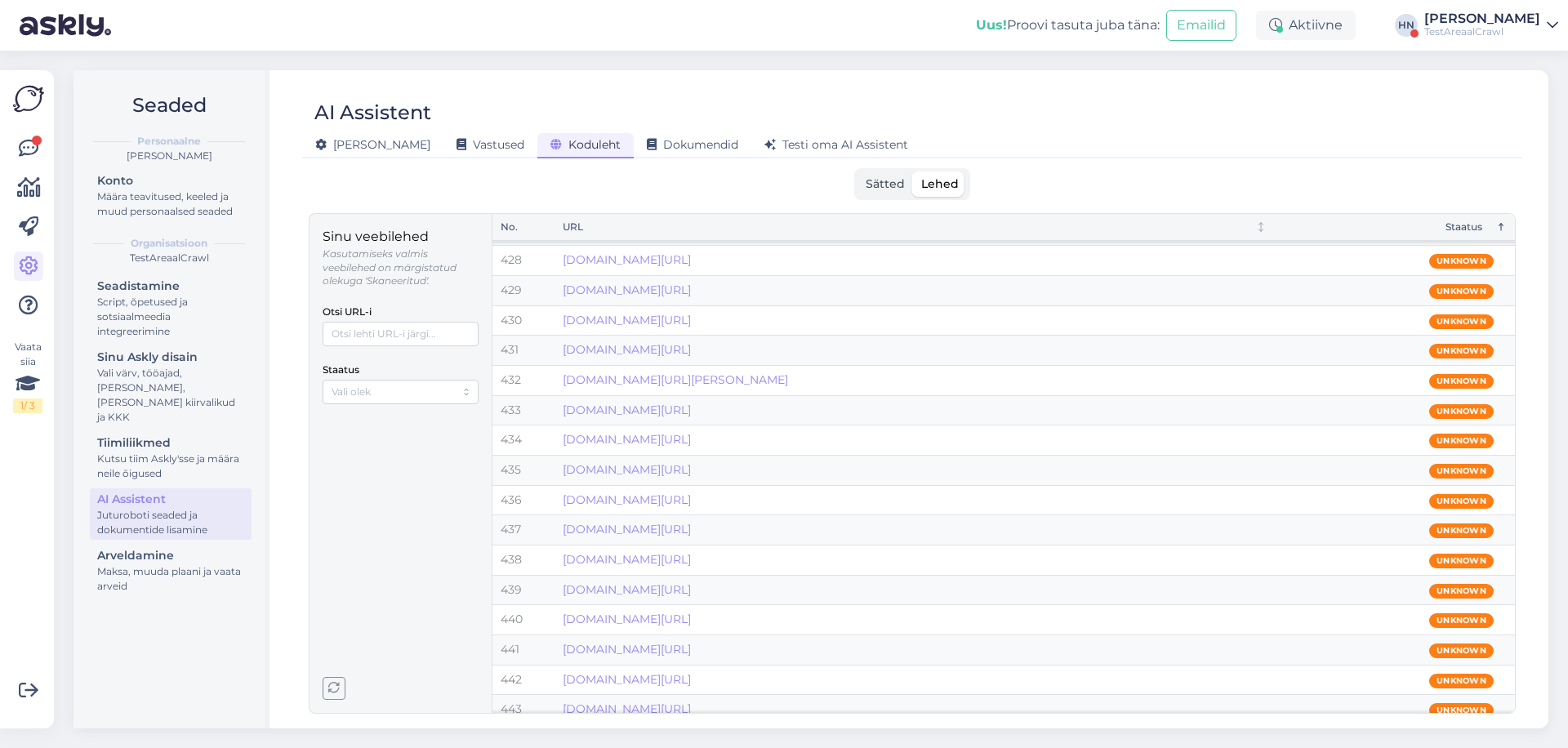
scroll to position [11897, 0]
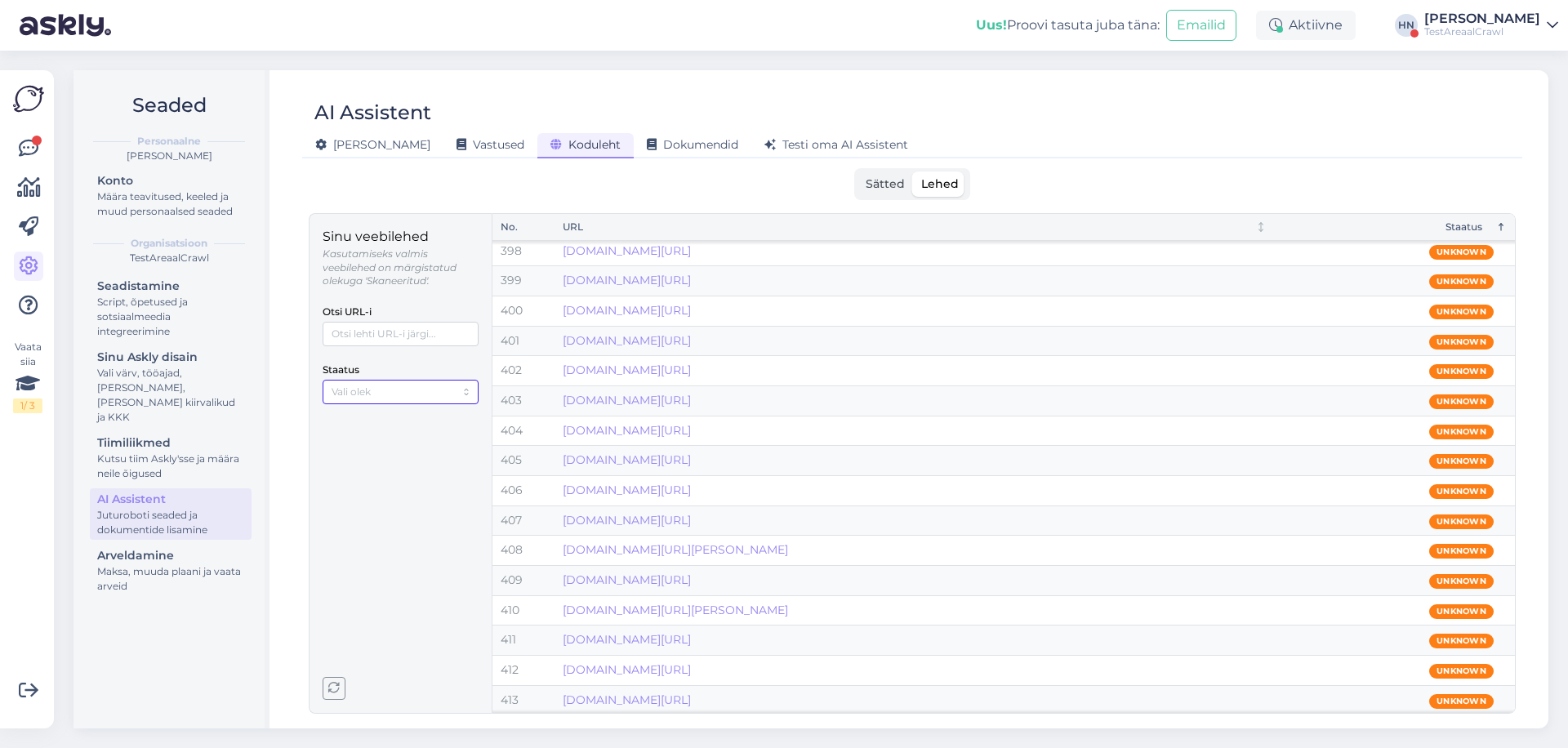
click at [411, 384] on input "Staatus" at bounding box center [393, 391] width 124 height 16
click at [385, 427] on div "Aktiivne" at bounding box center [401, 425] width 148 height 21
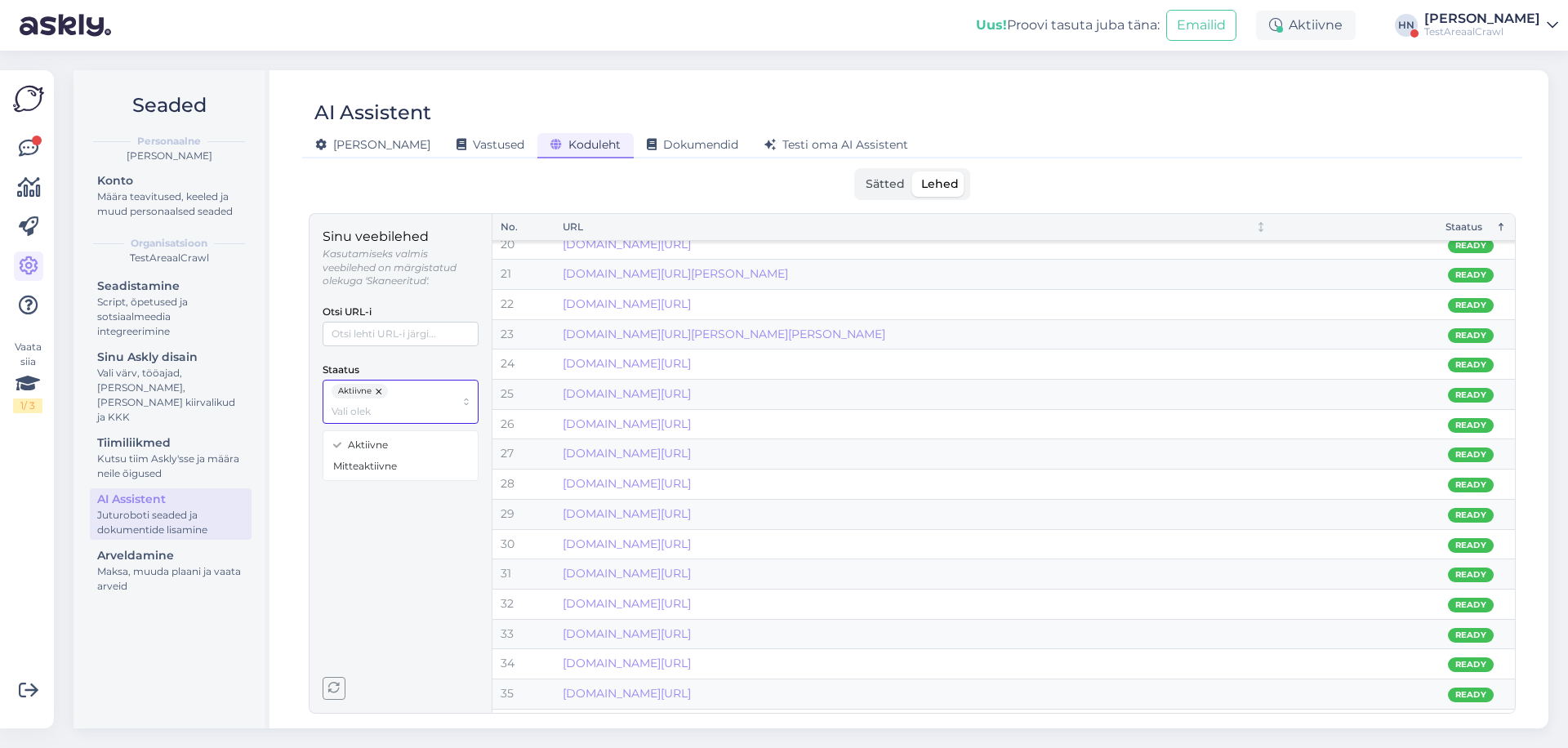
scroll to position [0, 0]
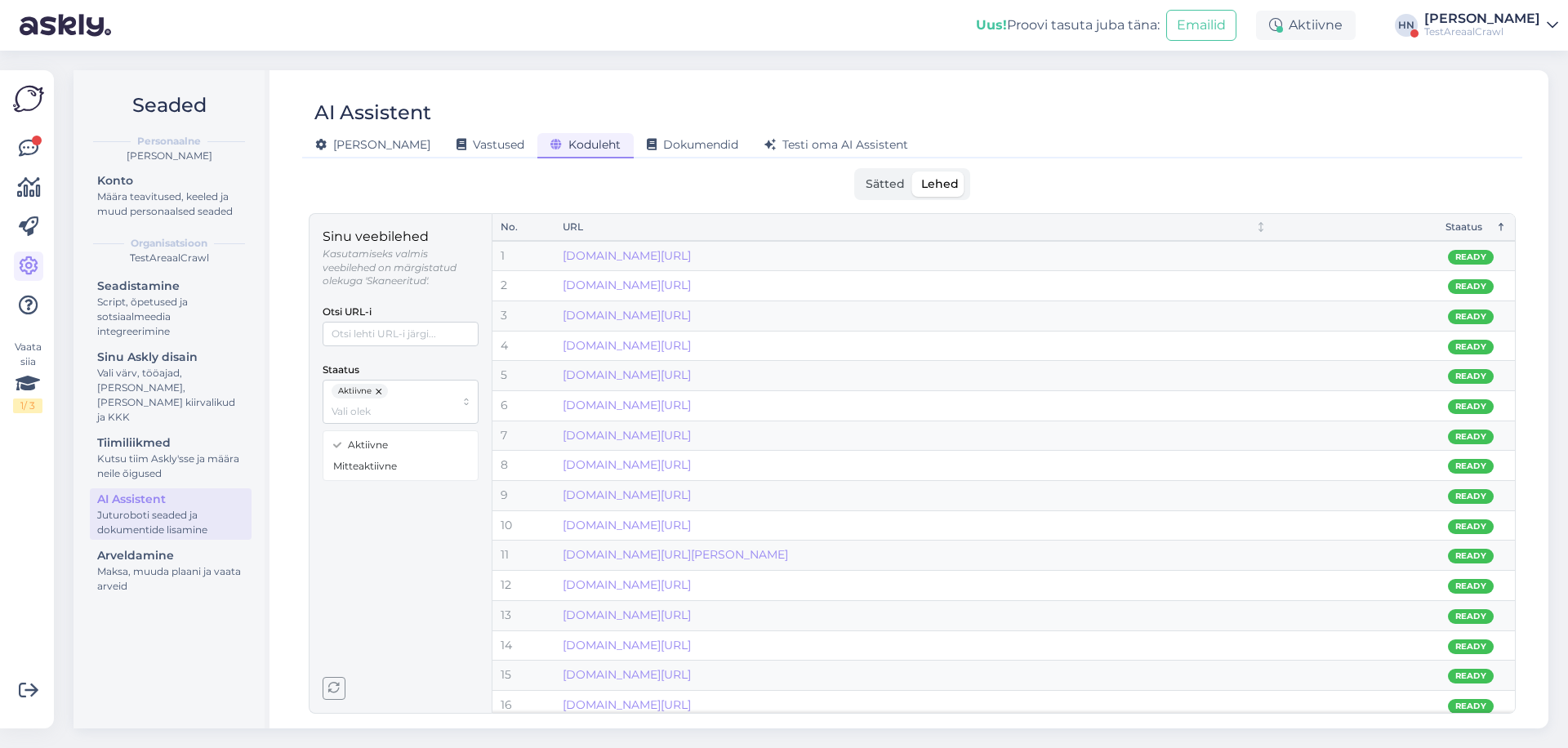
click at [1460, 42] on div "Uus! Proovi tasuta juba täna: Emailid Aktiivne HN Hans Niinemäe TestAreaalCrawl" at bounding box center [784, 25] width 1568 height 50
click at [1494, 27] on div "TestAreaalCrawl" at bounding box center [1482, 32] width 116 height 13
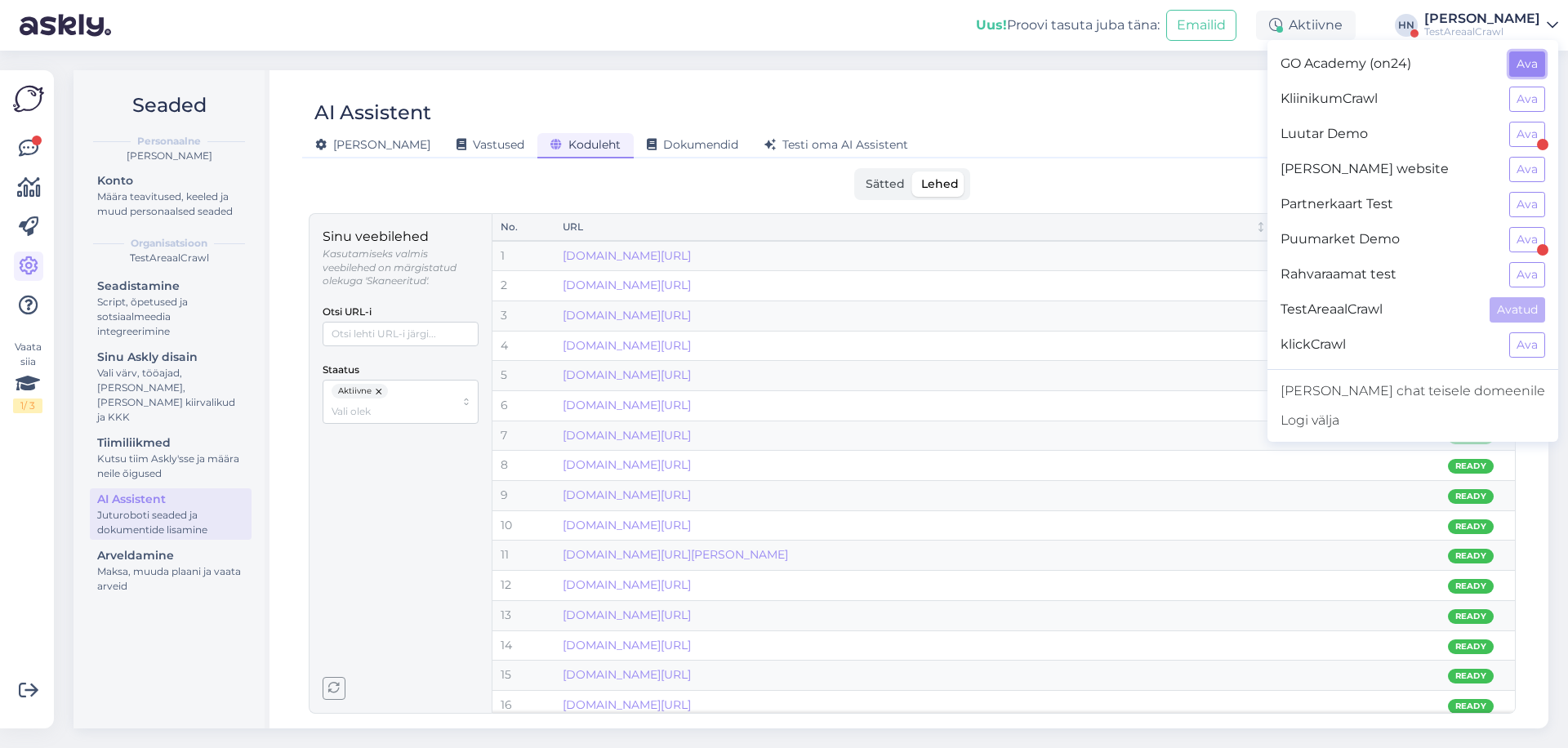
click at [1531, 70] on button "Ava" at bounding box center [1527, 64] width 36 height 26
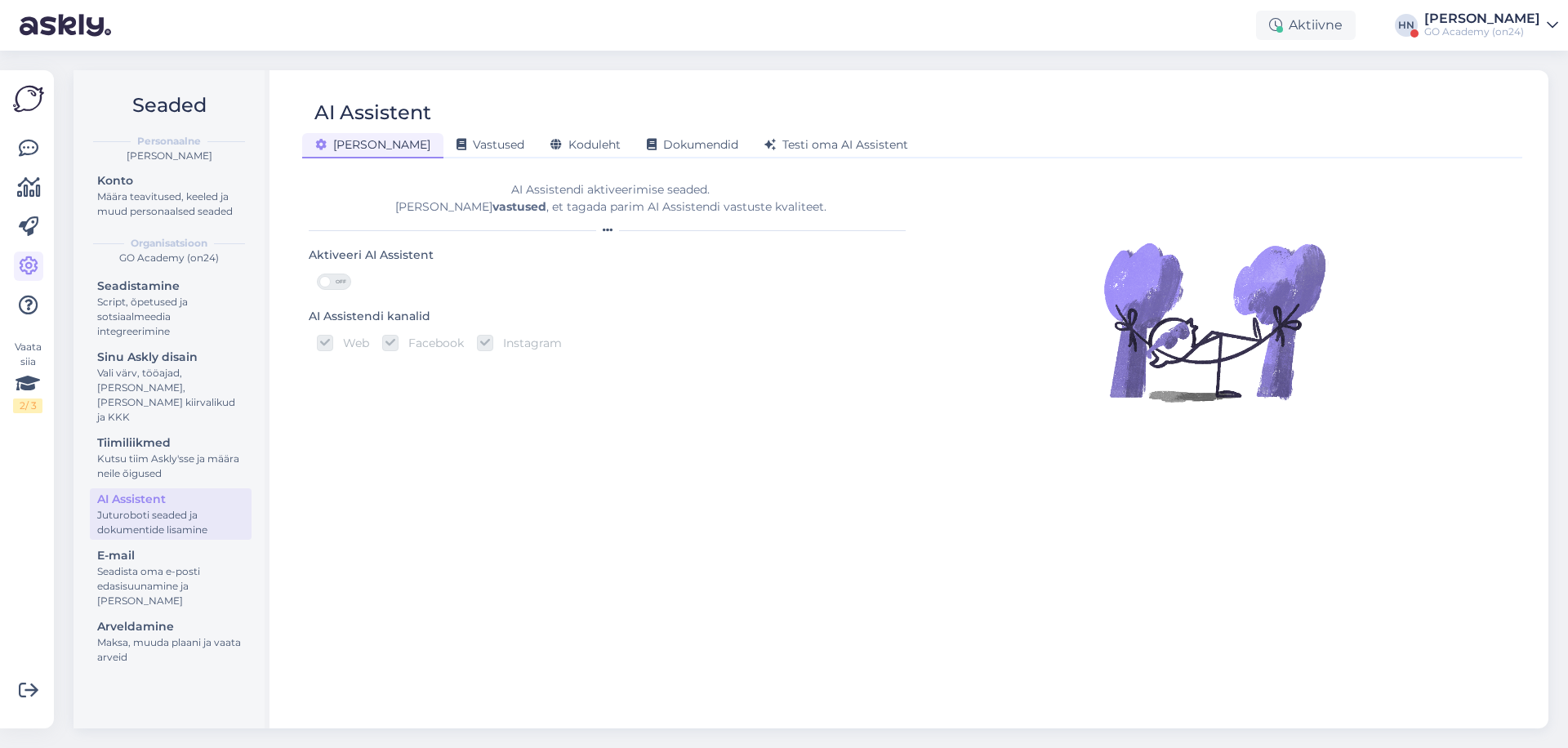
click at [551, 129] on div "Üldine Vastused Koduleht Dokumendid Testi oma AI Assistent" at bounding box center [904, 142] width 1204 height 28
click at [545, 134] on div "Koduleht" at bounding box center [585, 146] width 96 height 26
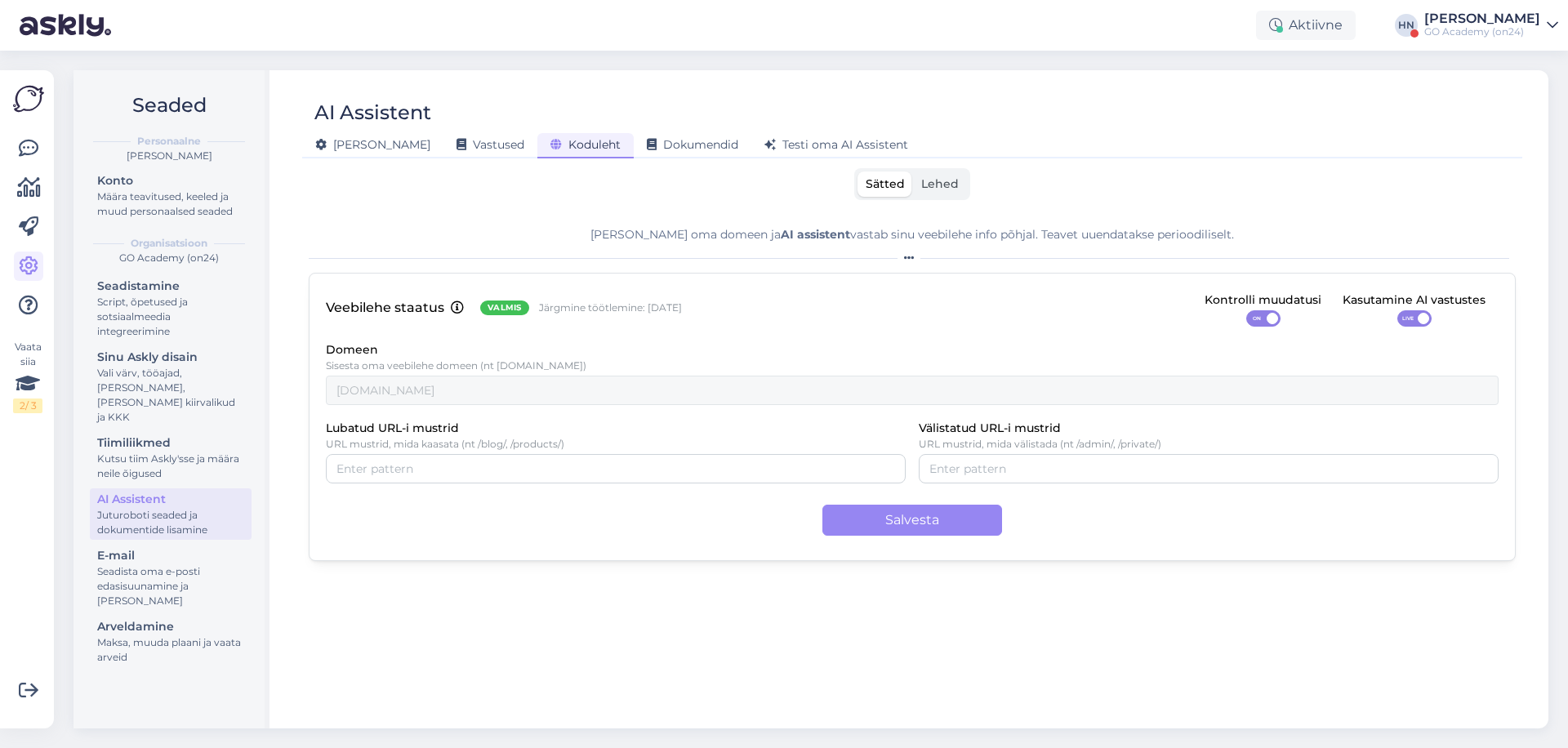
click at [919, 182] on label "Lehed" at bounding box center [940, 185] width 54 height 26
click at [913, 172] on input "Lehed" at bounding box center [913, 172] width 0 height 0
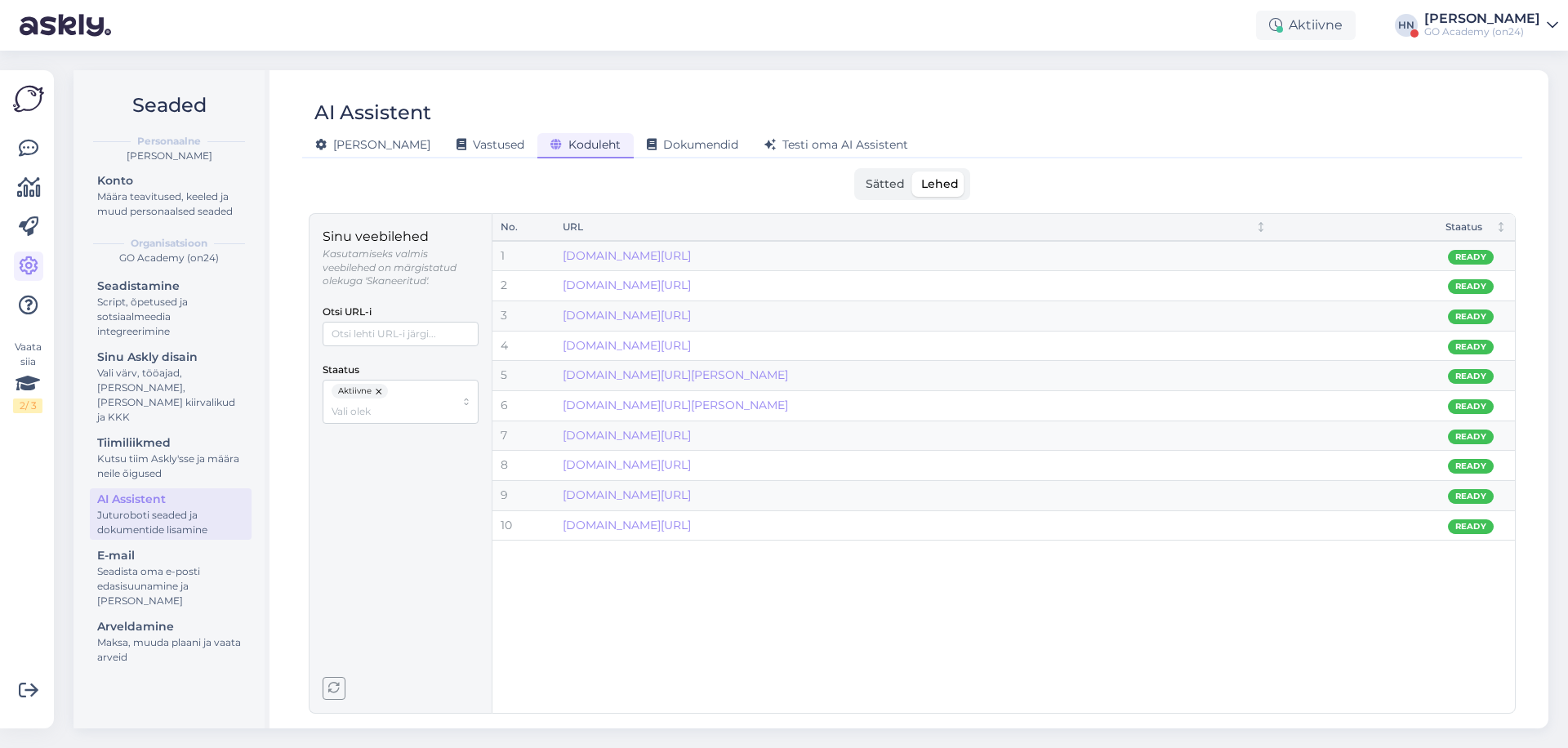
click at [378, 389] on button "button" at bounding box center [380, 391] width 16 height 15
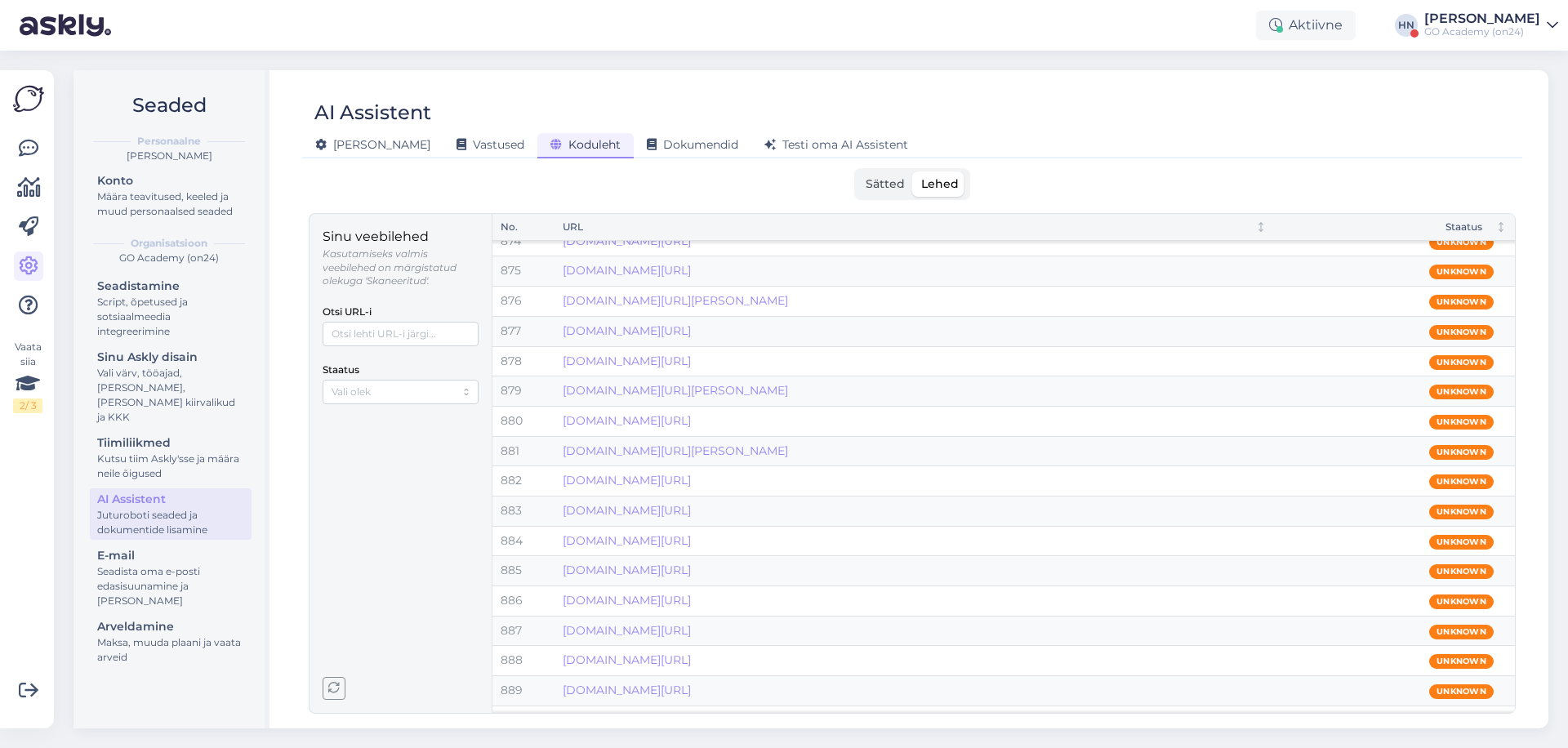
scroll to position [25896, 0]
click at [1533, 28] on div "GO Academy (on24)" at bounding box center [1482, 32] width 116 height 13
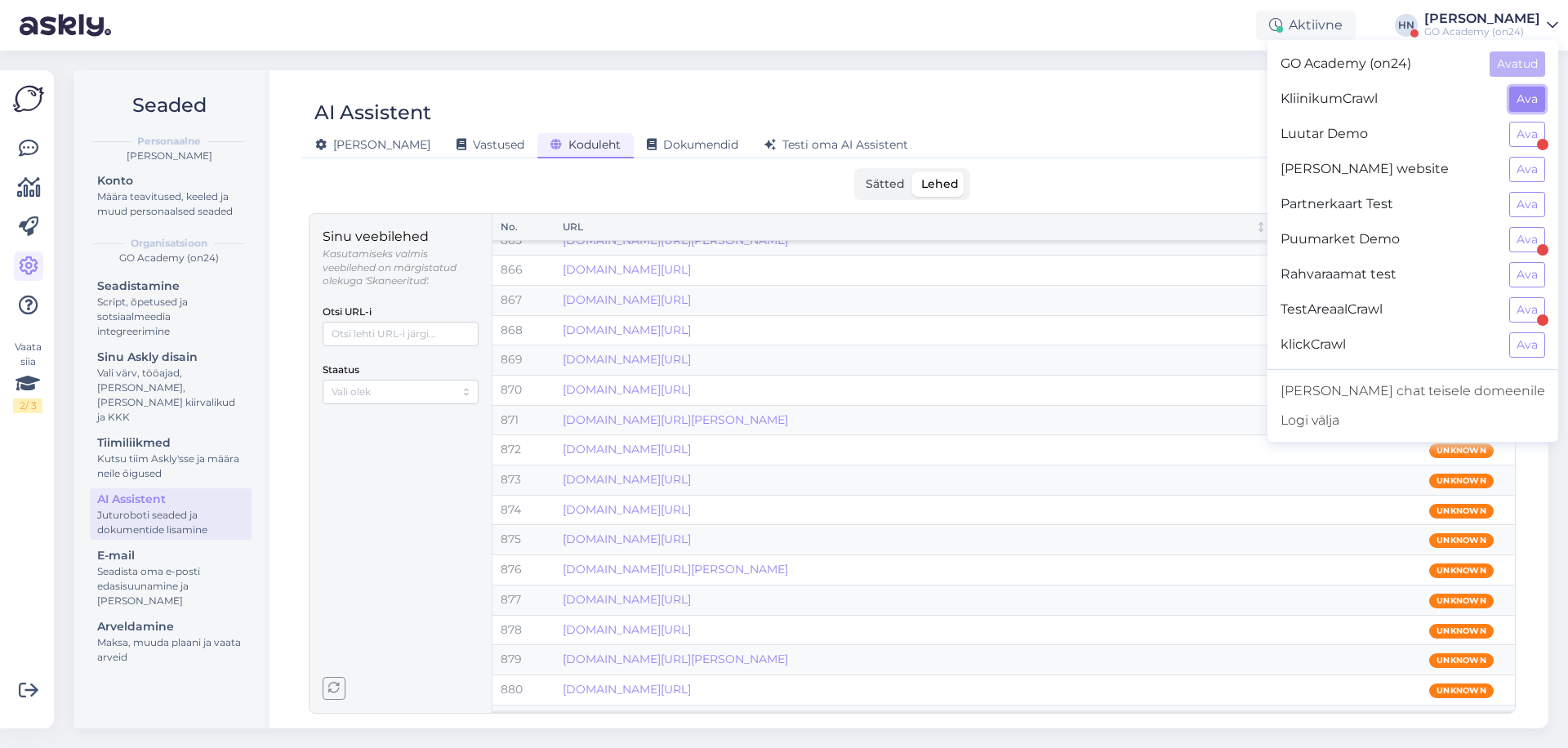
click at [1531, 97] on button "Ava" at bounding box center [1527, 100] width 36 height 26
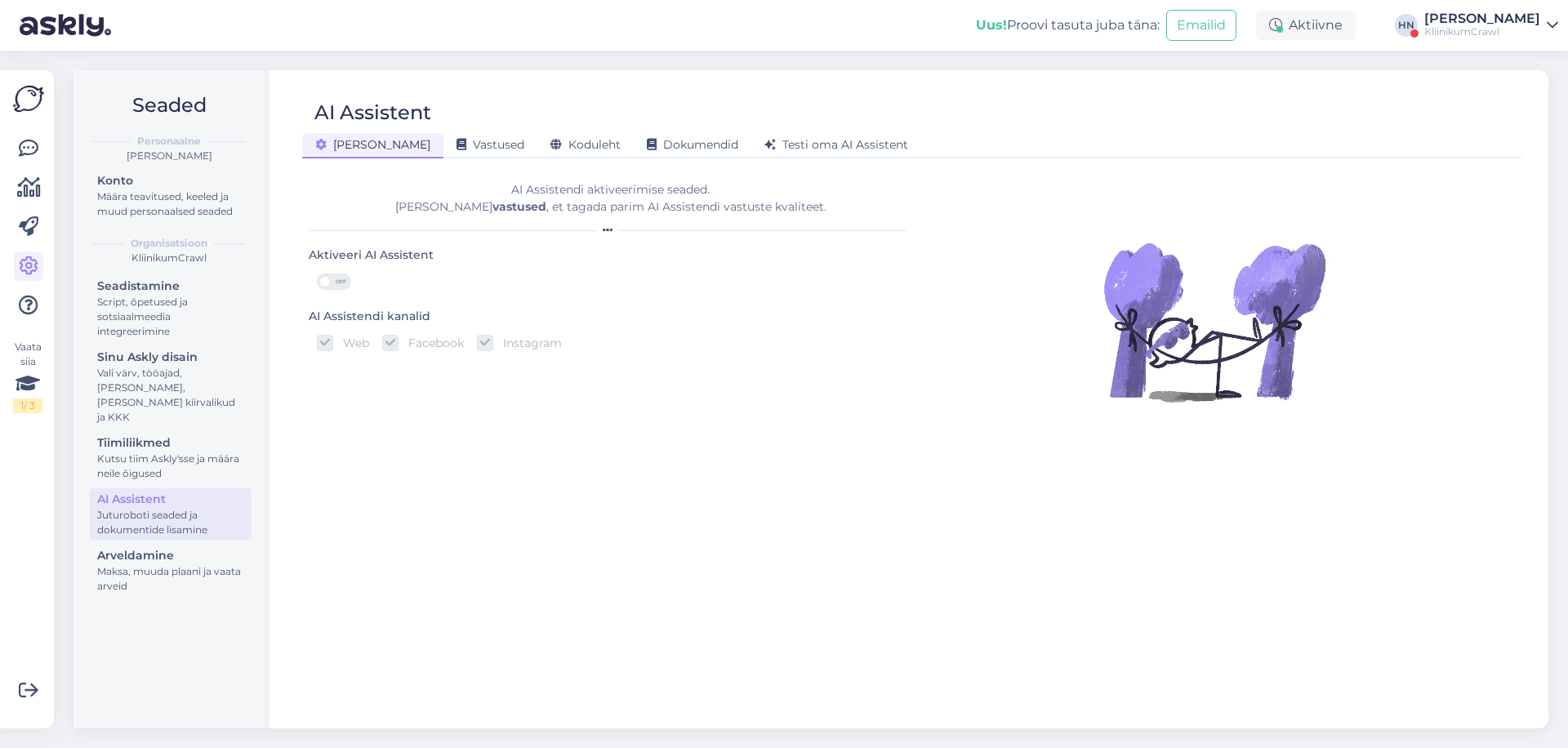
click at [1501, 28] on div "KliinikumCrawl" at bounding box center [1482, 32] width 116 height 13
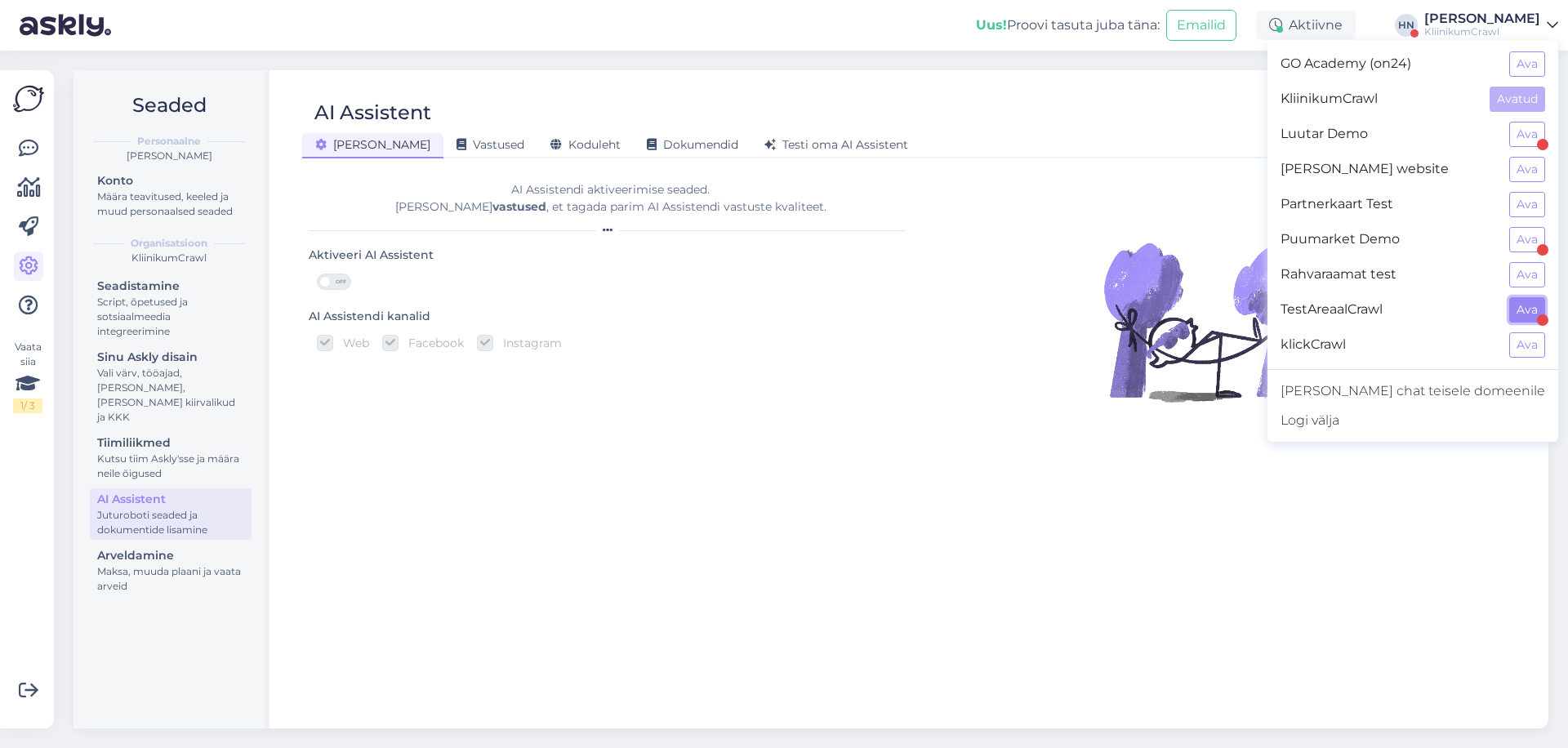
click at [1527, 313] on button "Ava" at bounding box center [1527, 310] width 36 height 26
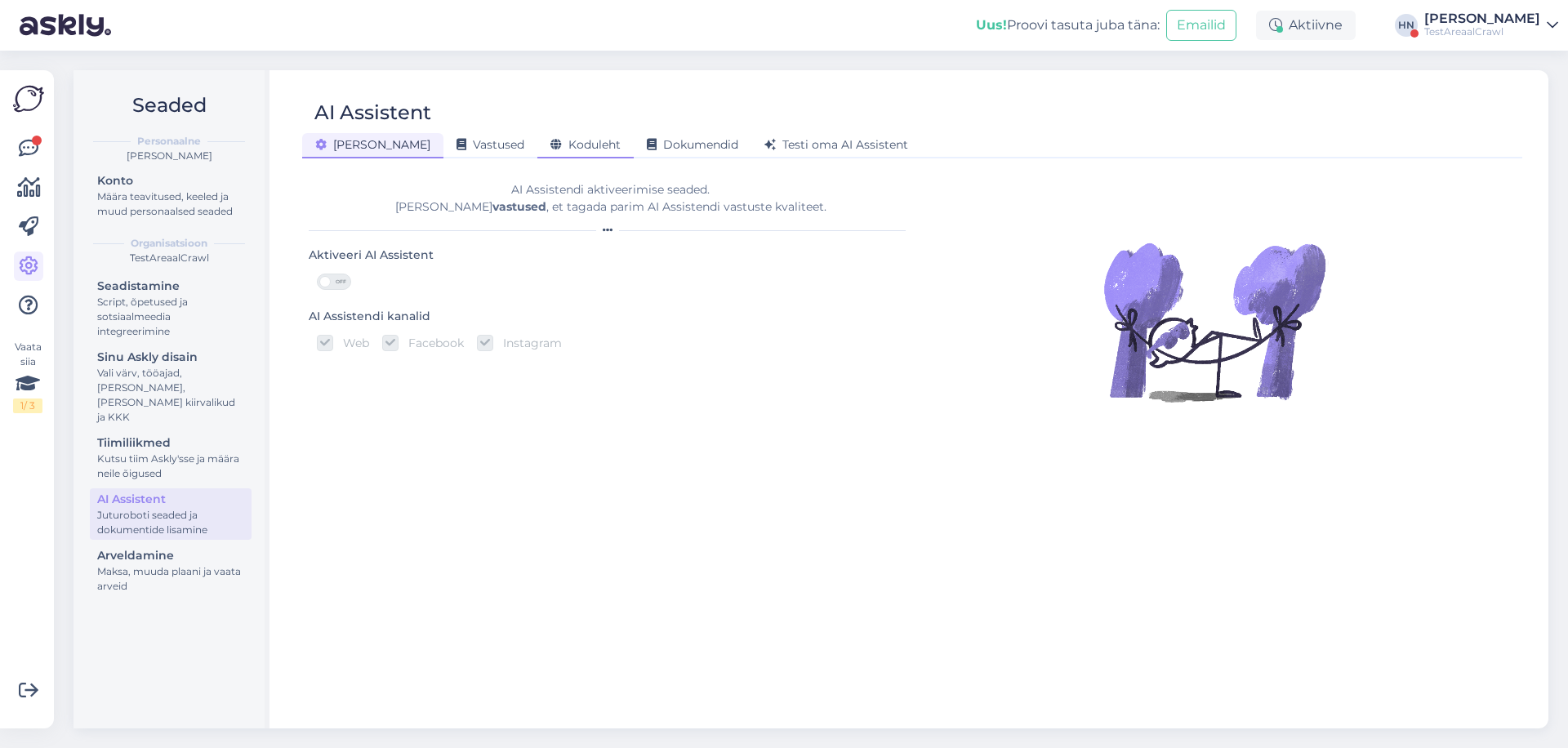
click at [551, 147] on span "Koduleht" at bounding box center [585, 144] width 70 height 15
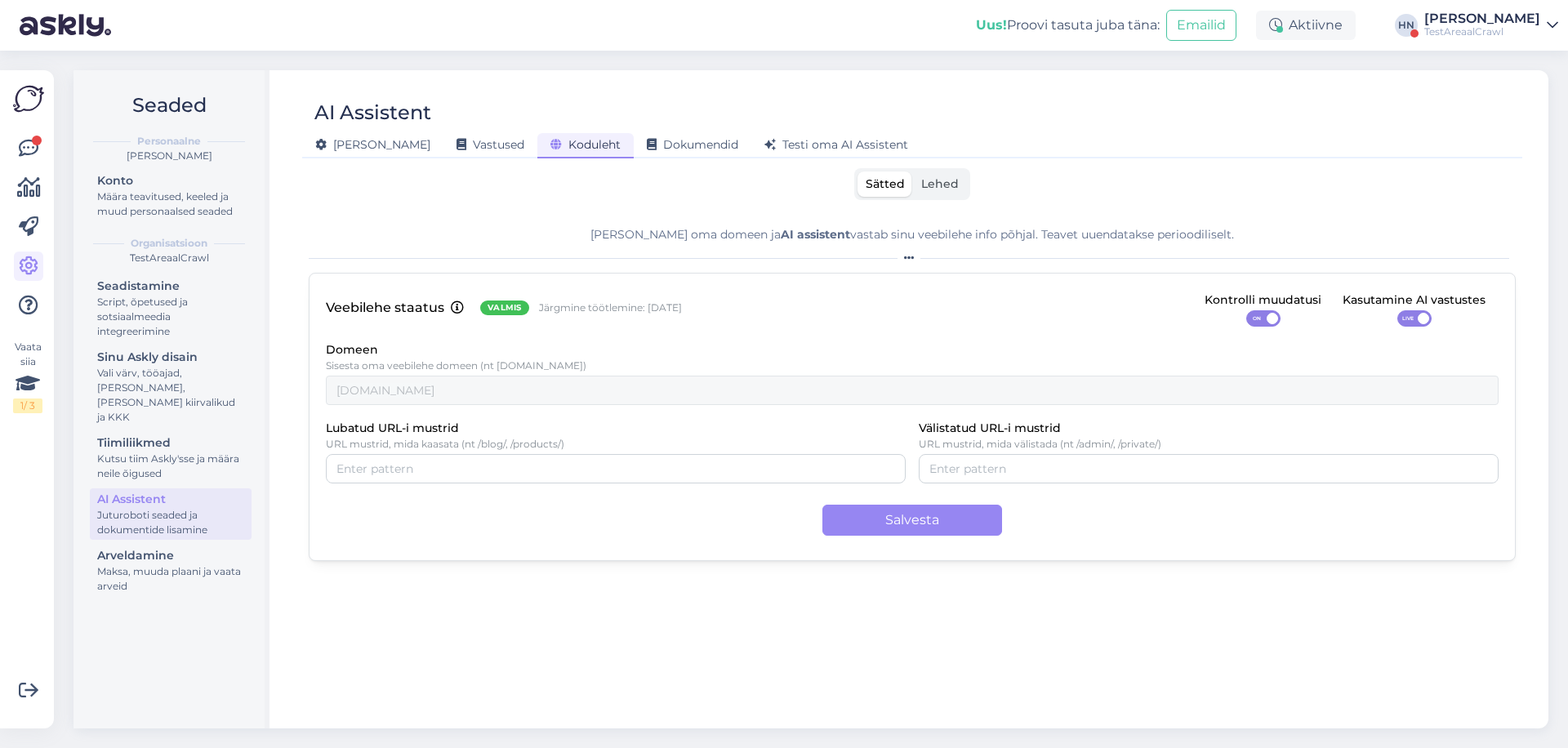
click at [916, 188] on label "Lehed" at bounding box center [940, 185] width 54 height 26
click at [913, 172] on input "Lehed" at bounding box center [913, 172] width 0 height 0
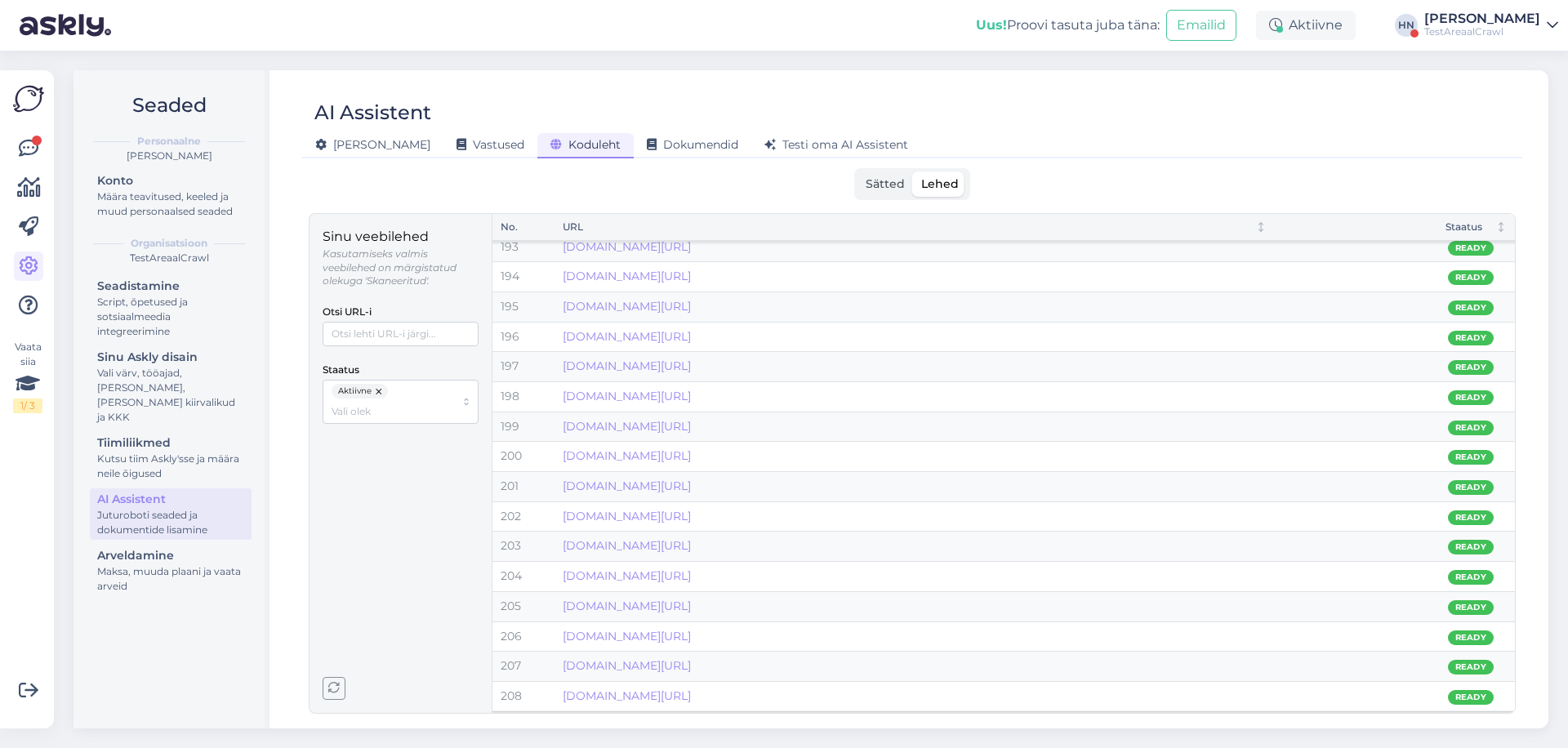
scroll to position [5772, 0]
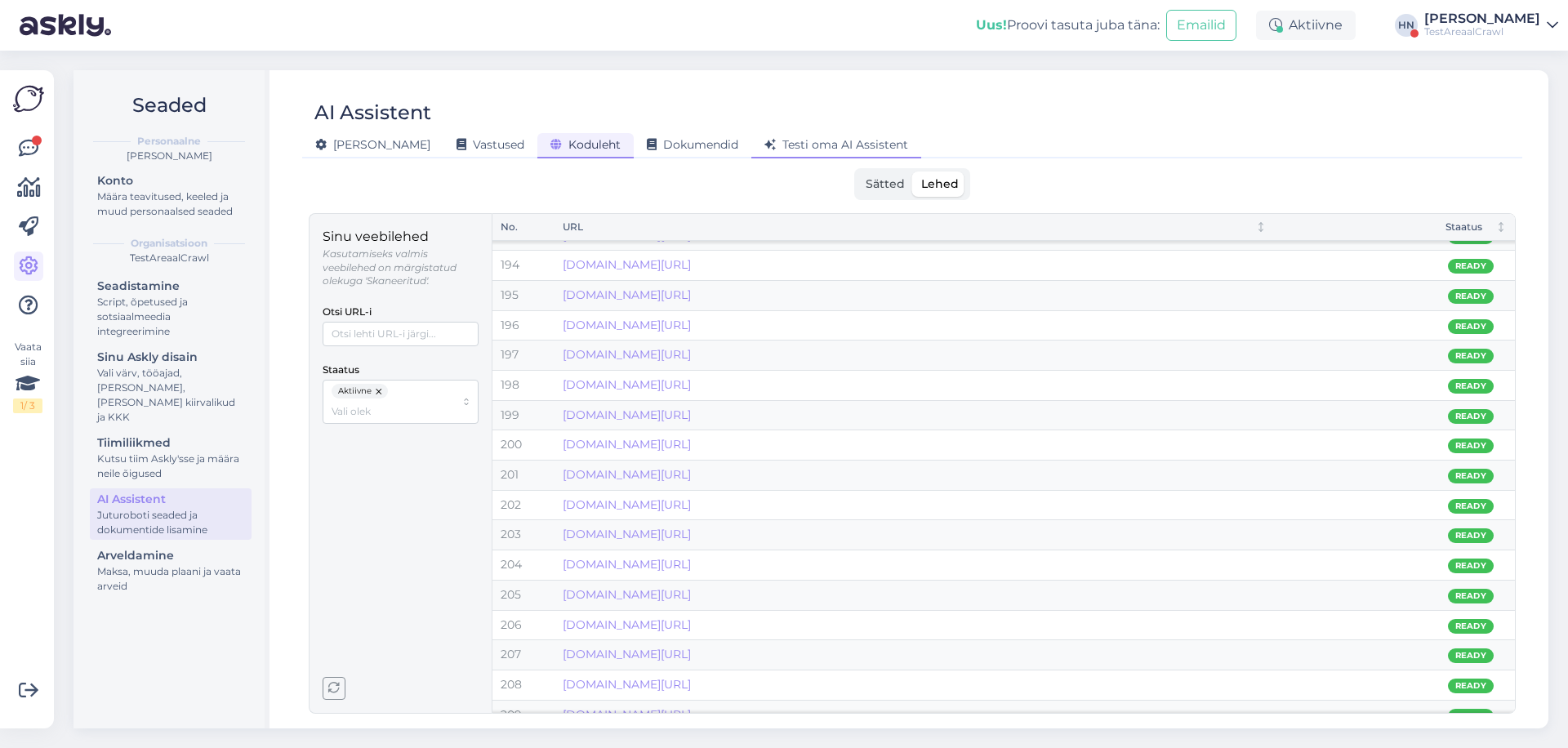
click at [787, 139] on span "Testi oma AI Assistent" at bounding box center [836, 144] width 144 height 15
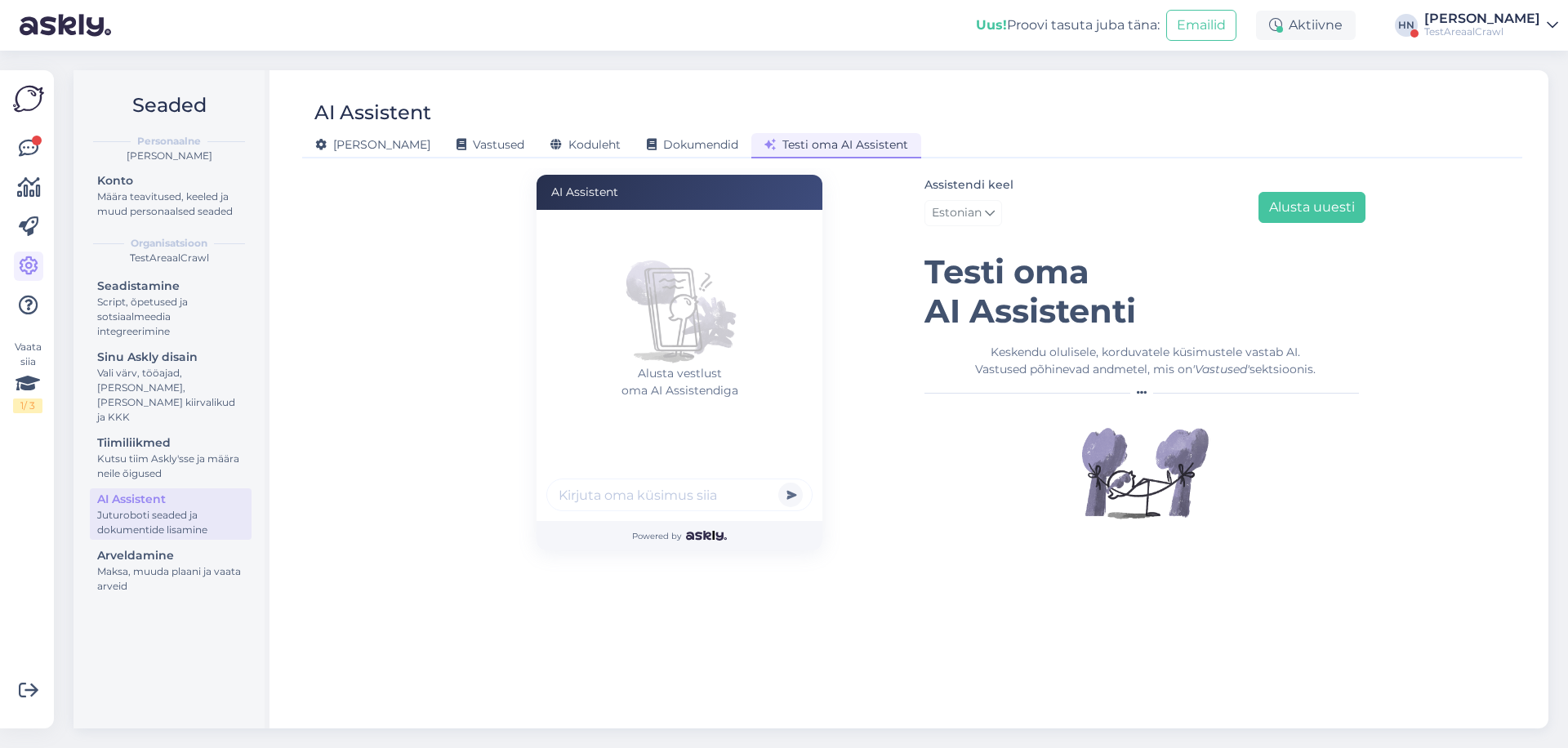
click at [689, 519] on div "Alusta vestlust oma AI Assistendiga" at bounding box center [680, 365] width 286 height 311
click at [697, 504] on input "text" at bounding box center [679, 495] width 266 height 33
type input "kas philips oled telkat teil on ?"
click at [779, 483] on button "submit" at bounding box center [790, 495] width 25 height 25
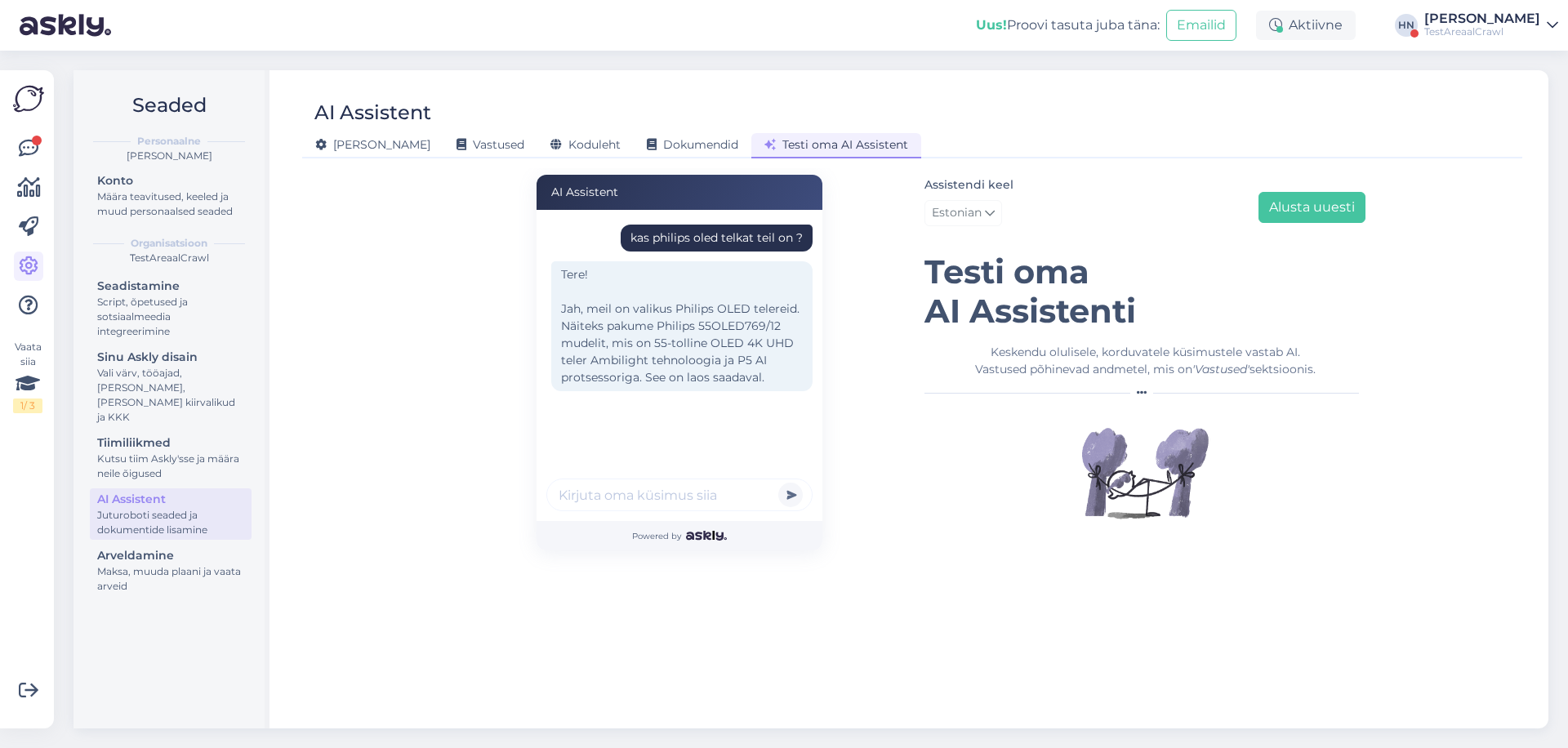
click at [577, 401] on div "kas philips oled telkat teil on ? Tere! Jah, meil on valikus Philips OLED teler…" at bounding box center [684, 337] width 276 height 245
click at [577, 401] on div "Tere! Jah, meil on valikus Philips OLED telereid. Näiteks pakume Philips 55OLED…" at bounding box center [679, 331] width 266 height 140
click at [735, 272] on div "Tere! Jah, meil on valikus Philips OLED telereid. Näiteks pakume Philips 55OLED…" at bounding box center [682, 326] width 262 height 130
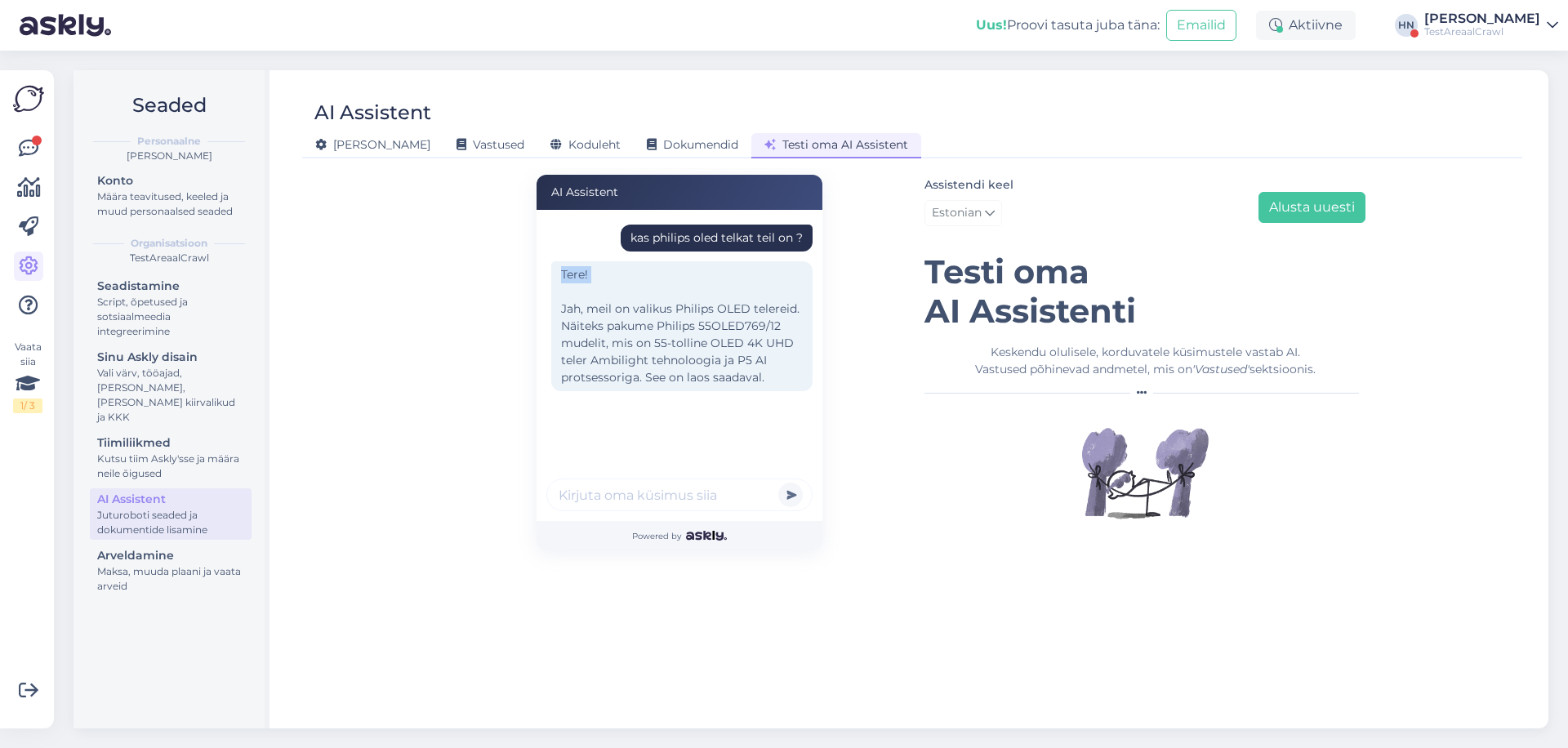
click at [735, 272] on div "Tere! Jah, meil on valikus Philips OLED telereid. Näiteks pakume Philips 55OLED…" at bounding box center [682, 326] width 262 height 130
click at [677, 484] on input "text" at bounding box center [679, 495] width 266 height 33
type input "Mis hinnaklassis need on ?"
click at [779, 483] on button "submit" at bounding box center [790, 495] width 25 height 25
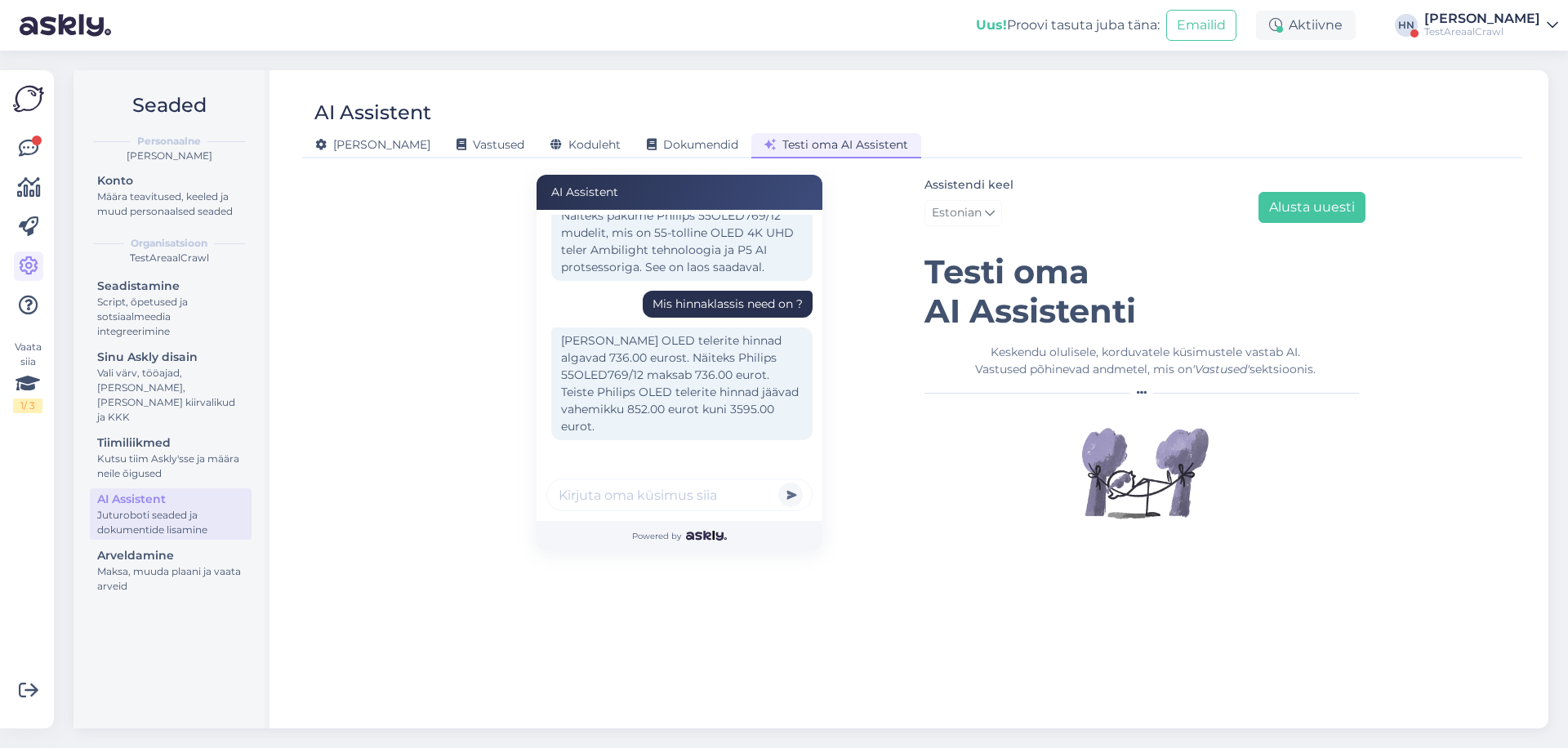
click at [672, 408] on div "Meie Philips OLED telerite hinnad algavad 736.00 eurost. Näiteks Philips 55OLED…" at bounding box center [682, 383] width 262 height 112
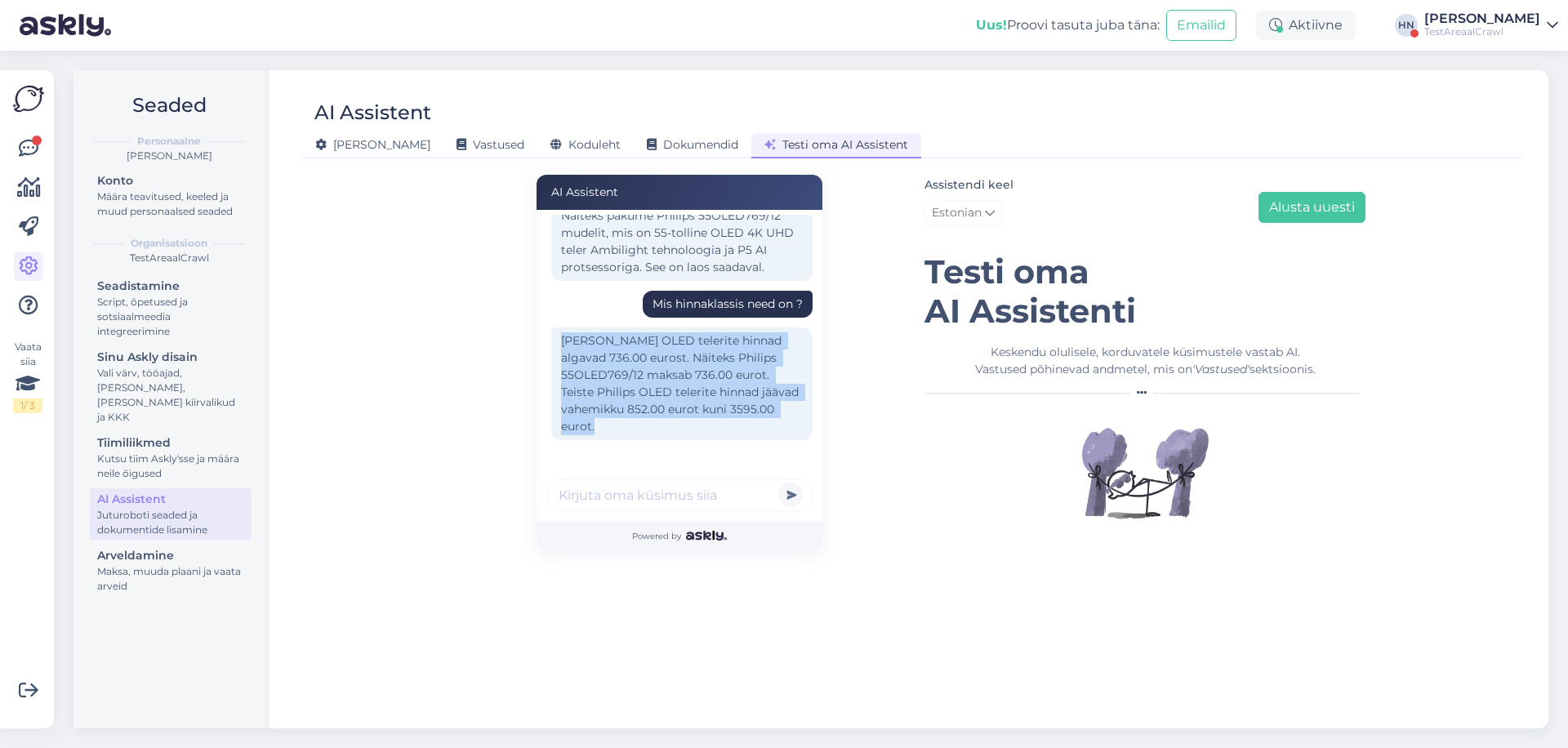
click at [672, 408] on div "Meie Philips OLED telerite hinnad algavad 736.00 eurost. Näiteks Philips 55OLED…" at bounding box center [682, 383] width 262 height 112
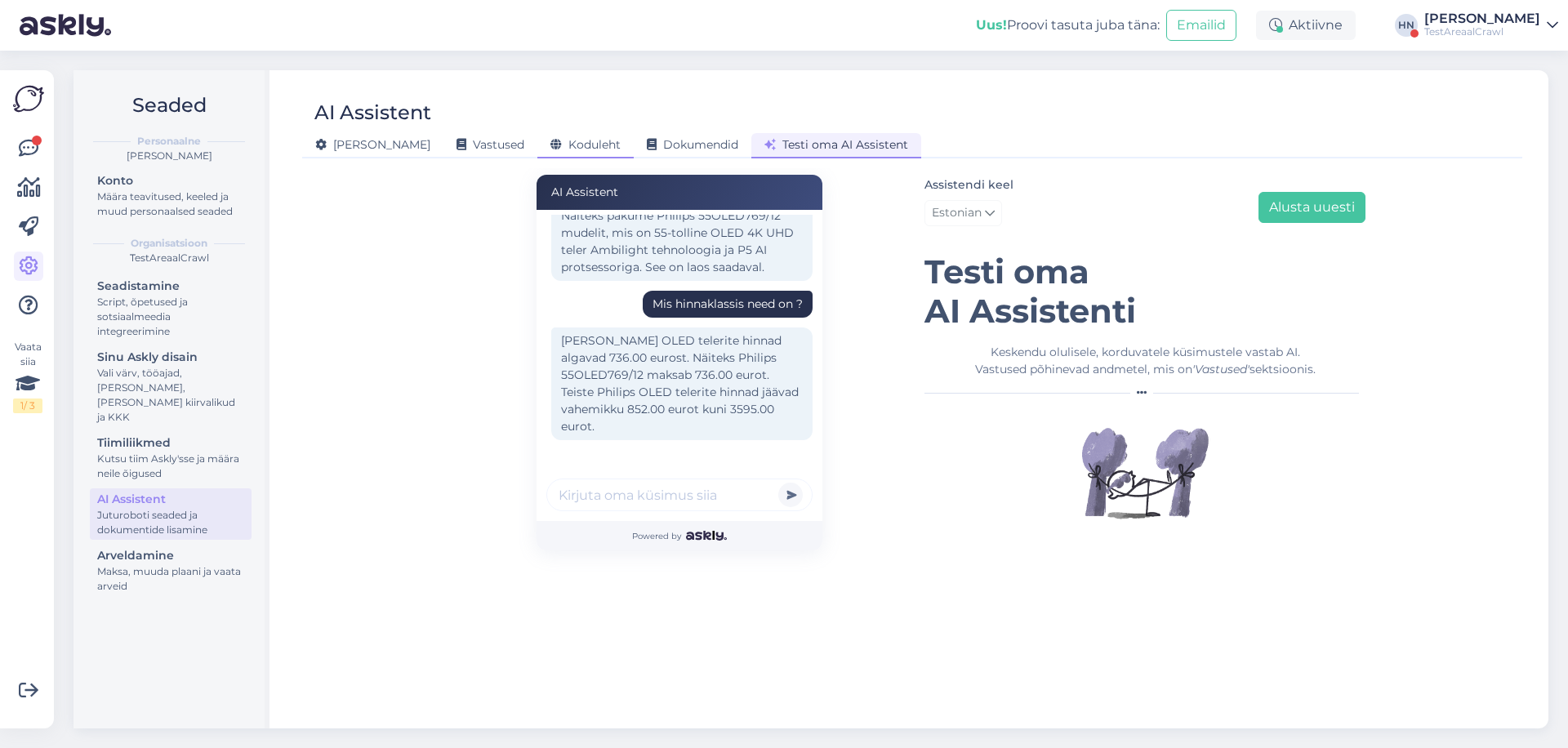
click at [538, 156] on div "Koduleht" at bounding box center [585, 146] width 96 height 26
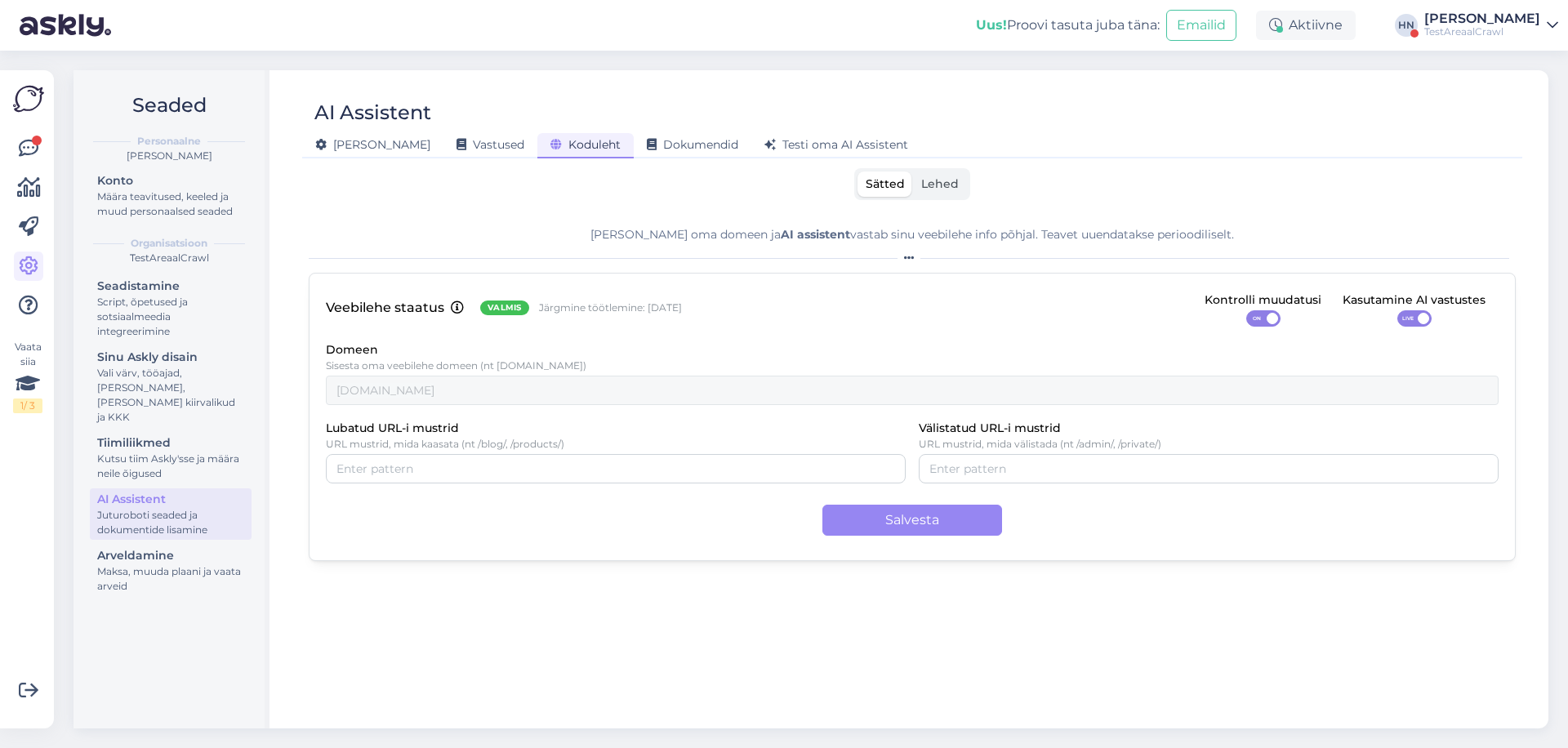
click at [957, 191] on label "Lehed" at bounding box center [940, 185] width 54 height 26
click at [913, 172] on input "Lehed" at bounding box center [913, 172] width 0 height 0
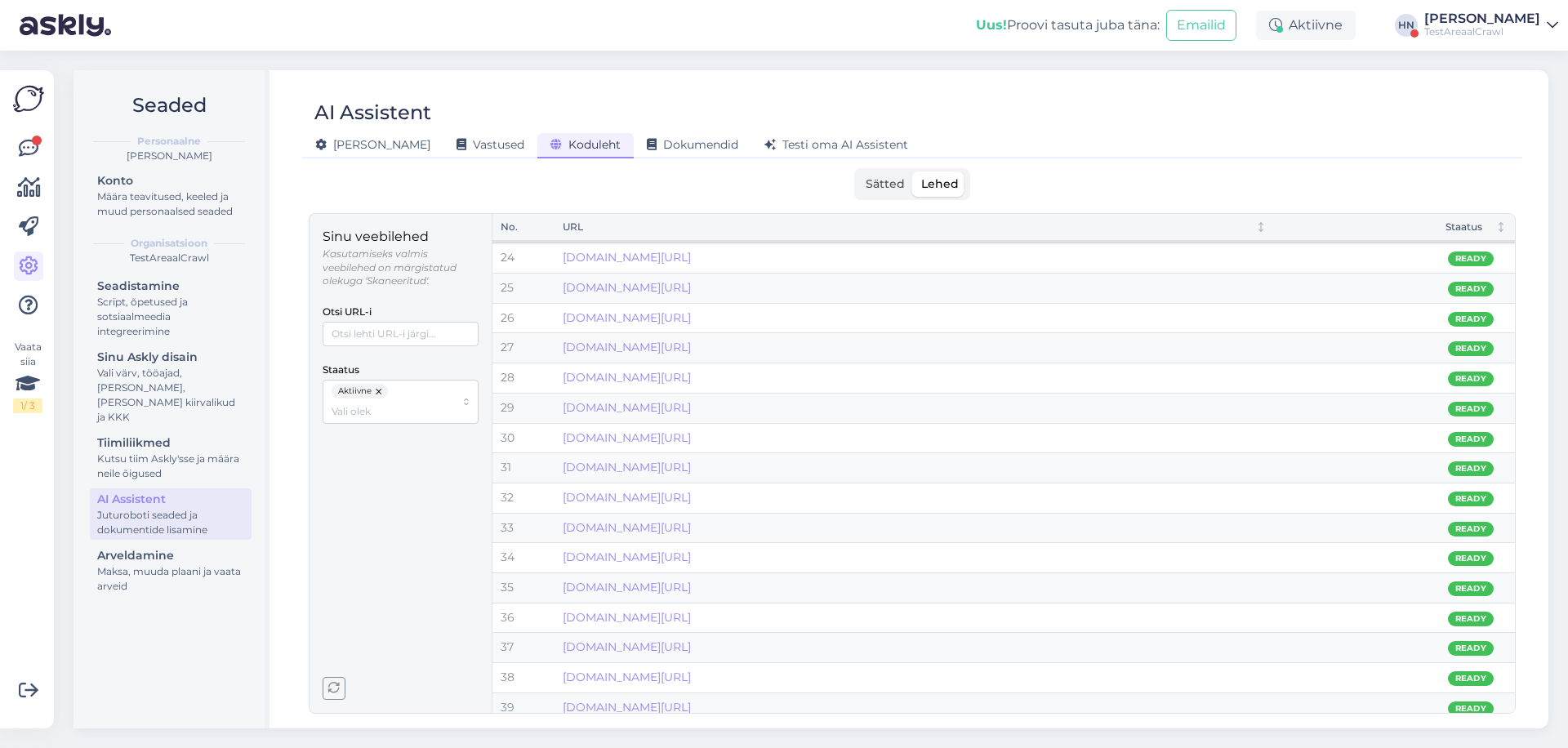
scroll to position [1026, 0]
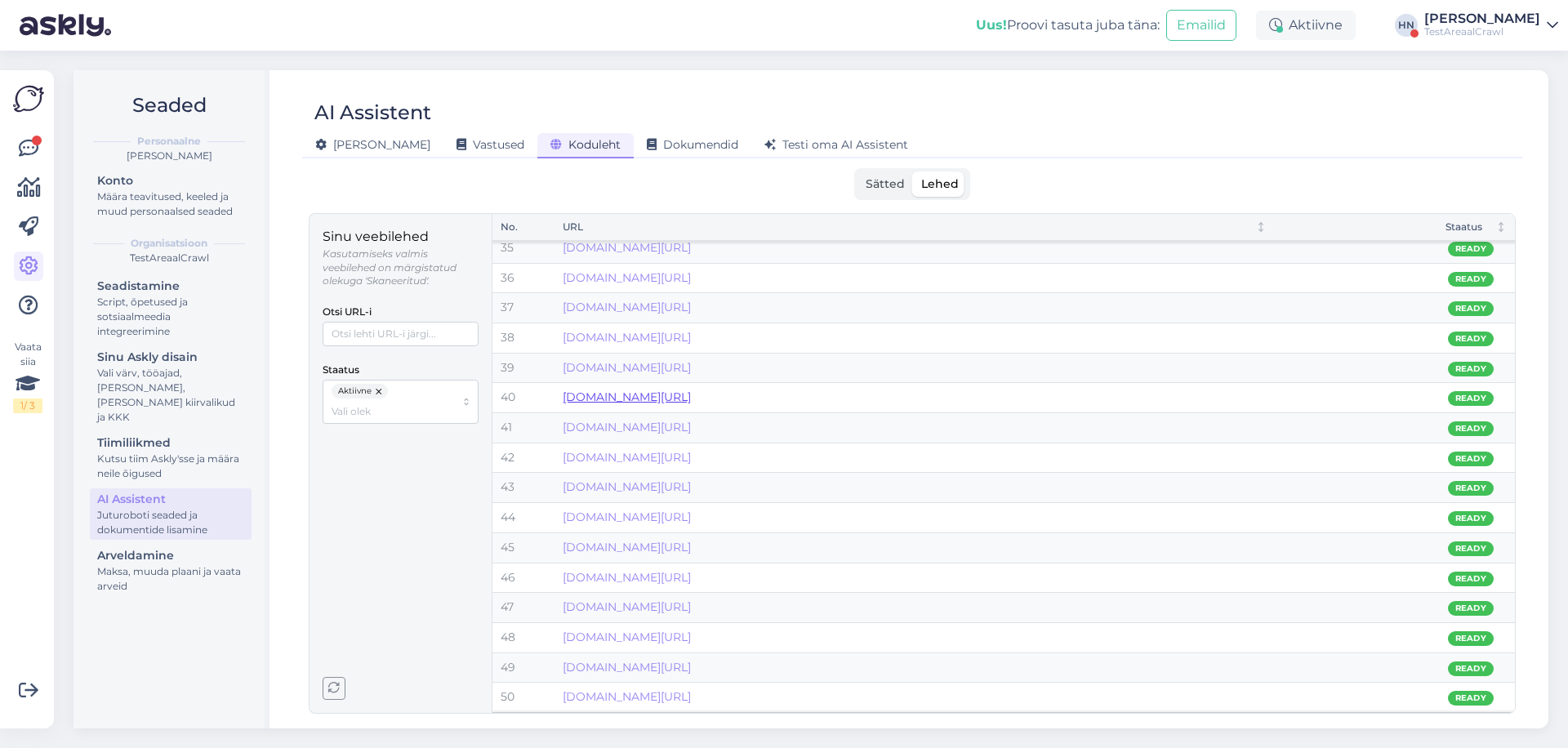
click at [691, 401] on link "areaal.ee/wmf-415260011/" at bounding box center [627, 397] width 128 height 15
click at [678, 131] on div "Üldine Vastused Koduleht Dokumendid Testi oma AI Assistent" at bounding box center [904, 142] width 1204 height 28
click at [765, 138] on span "Testi oma AI Assistent" at bounding box center [836, 144] width 144 height 15
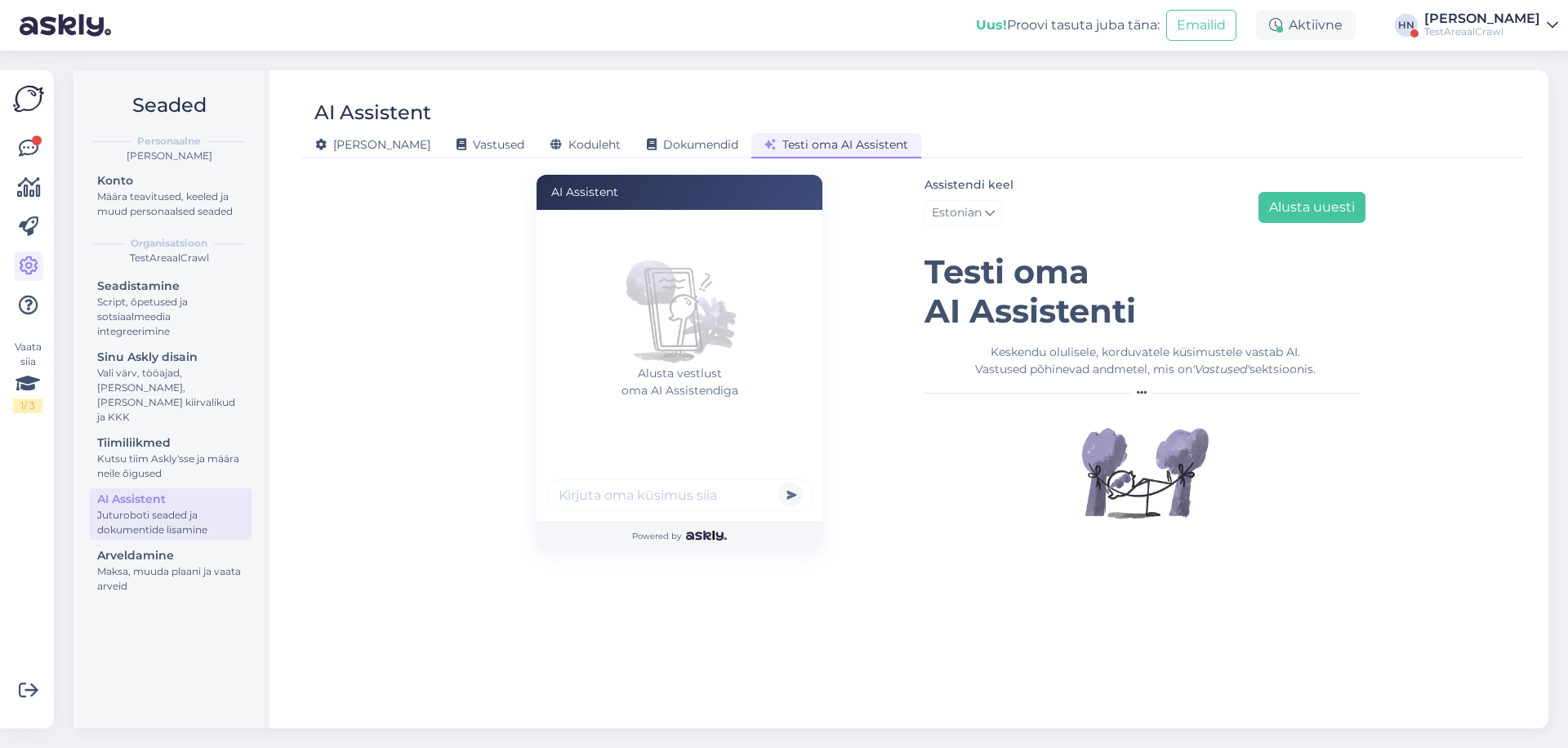
click at [623, 524] on div "Powered by" at bounding box center [680, 536] width 286 height 29
click at [623, 515] on div at bounding box center [679, 497] width 266 height 37
click at [626, 499] on input "text" at bounding box center [679, 495] width 266 height 33
paste input "Riisikeetja"
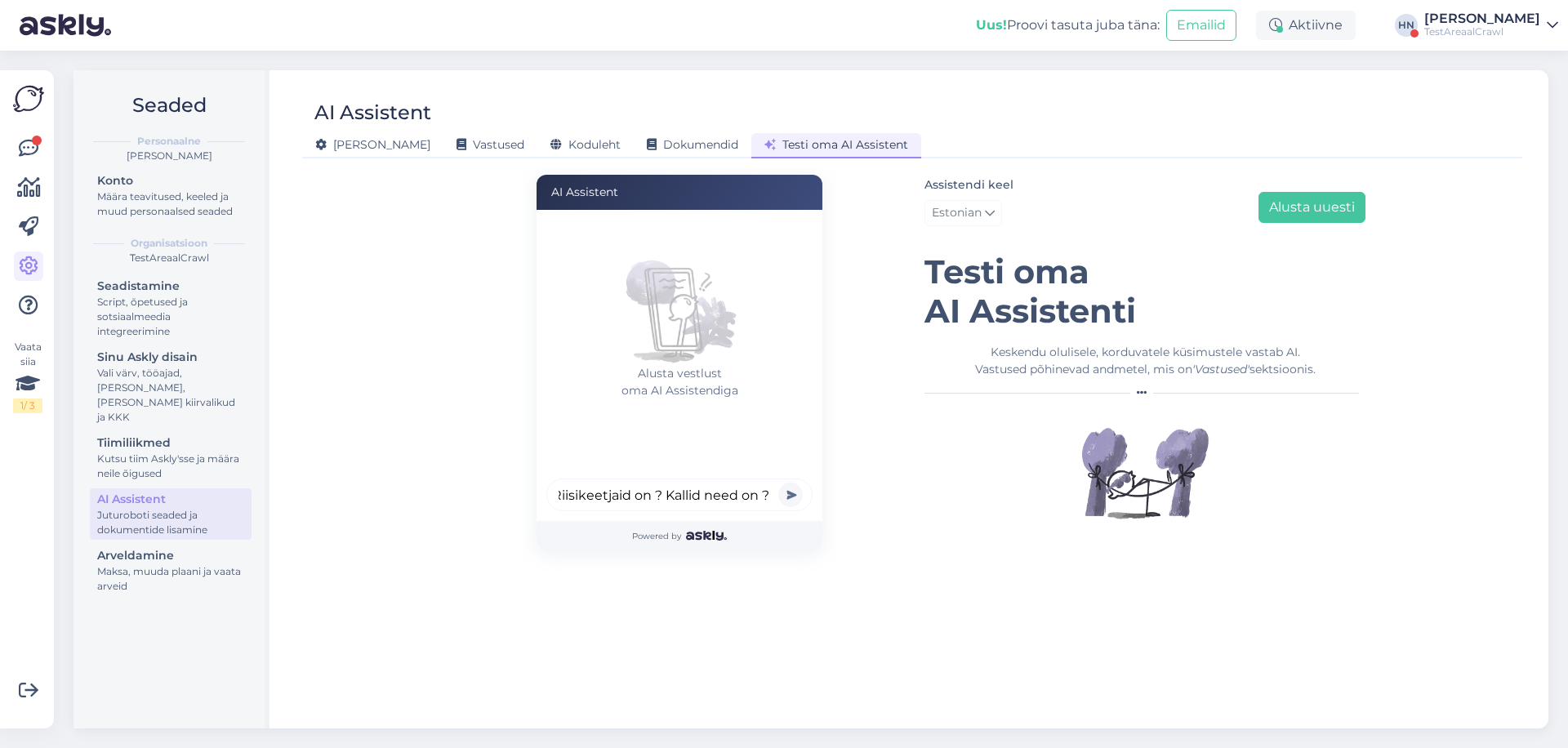
type input "Kas Riisikeetjaid on ? Kallid need on ?"
click at [779, 483] on button "submit" at bounding box center [790, 495] width 25 height 25
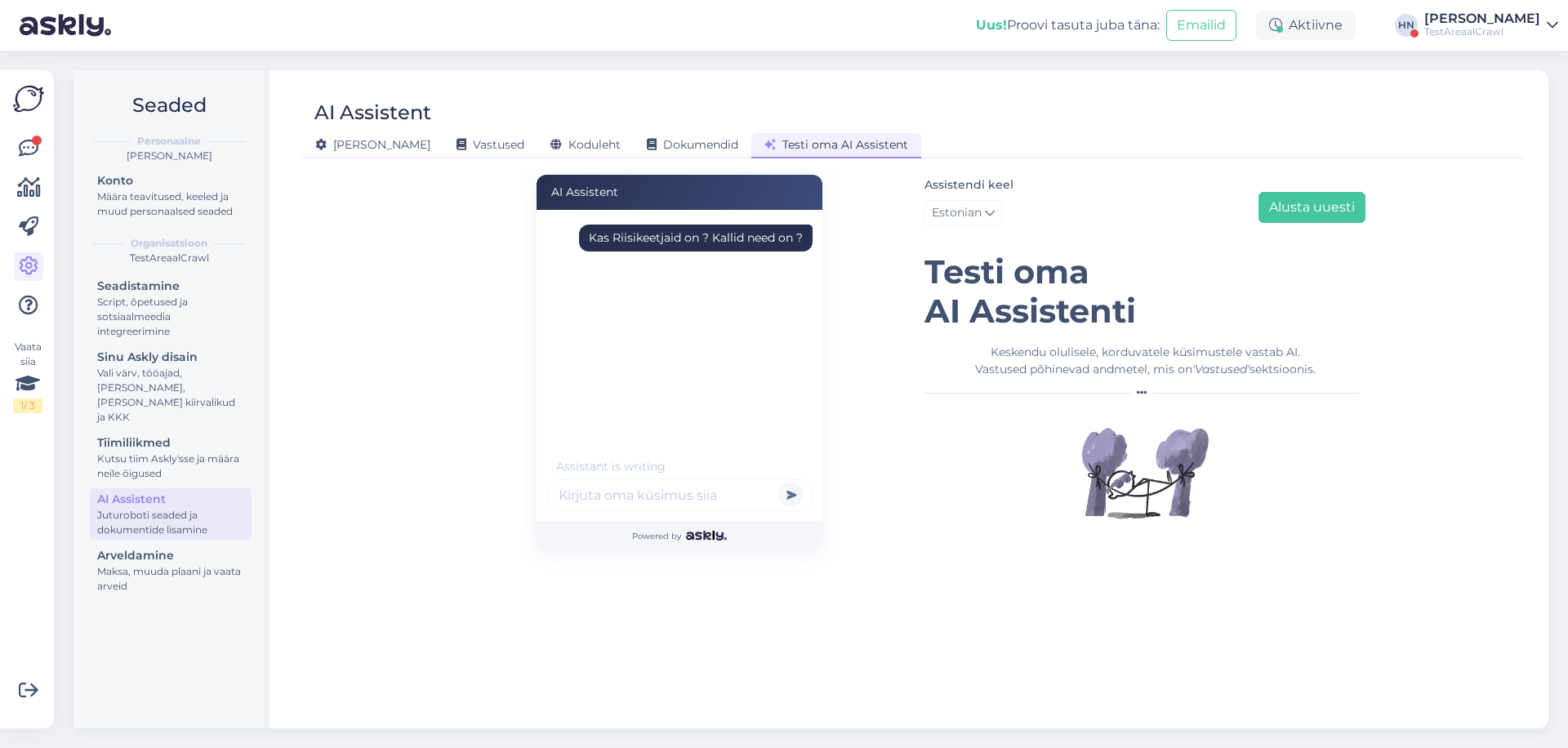
scroll to position [0, 0]
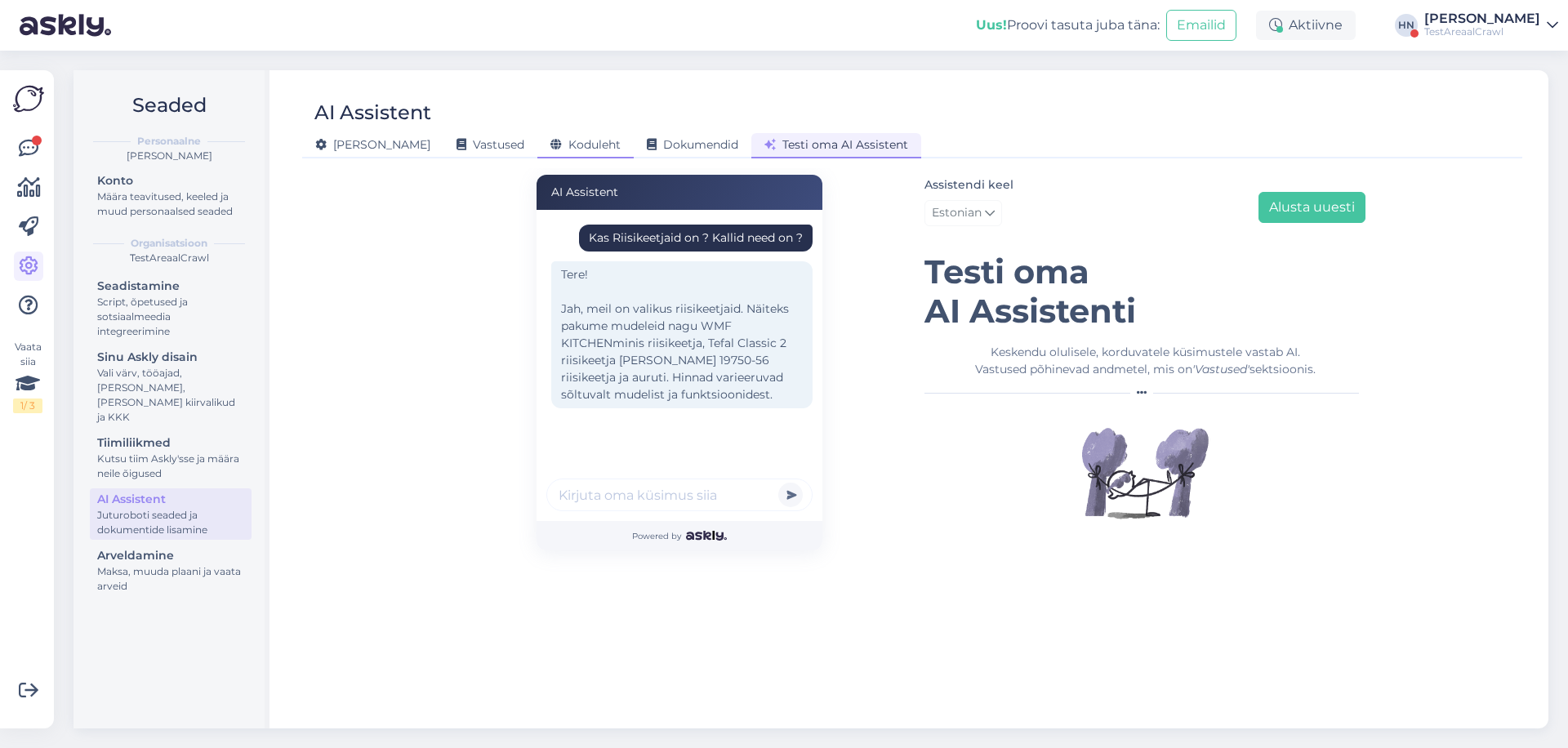
click at [551, 149] on span "Koduleht" at bounding box center [585, 144] width 70 height 15
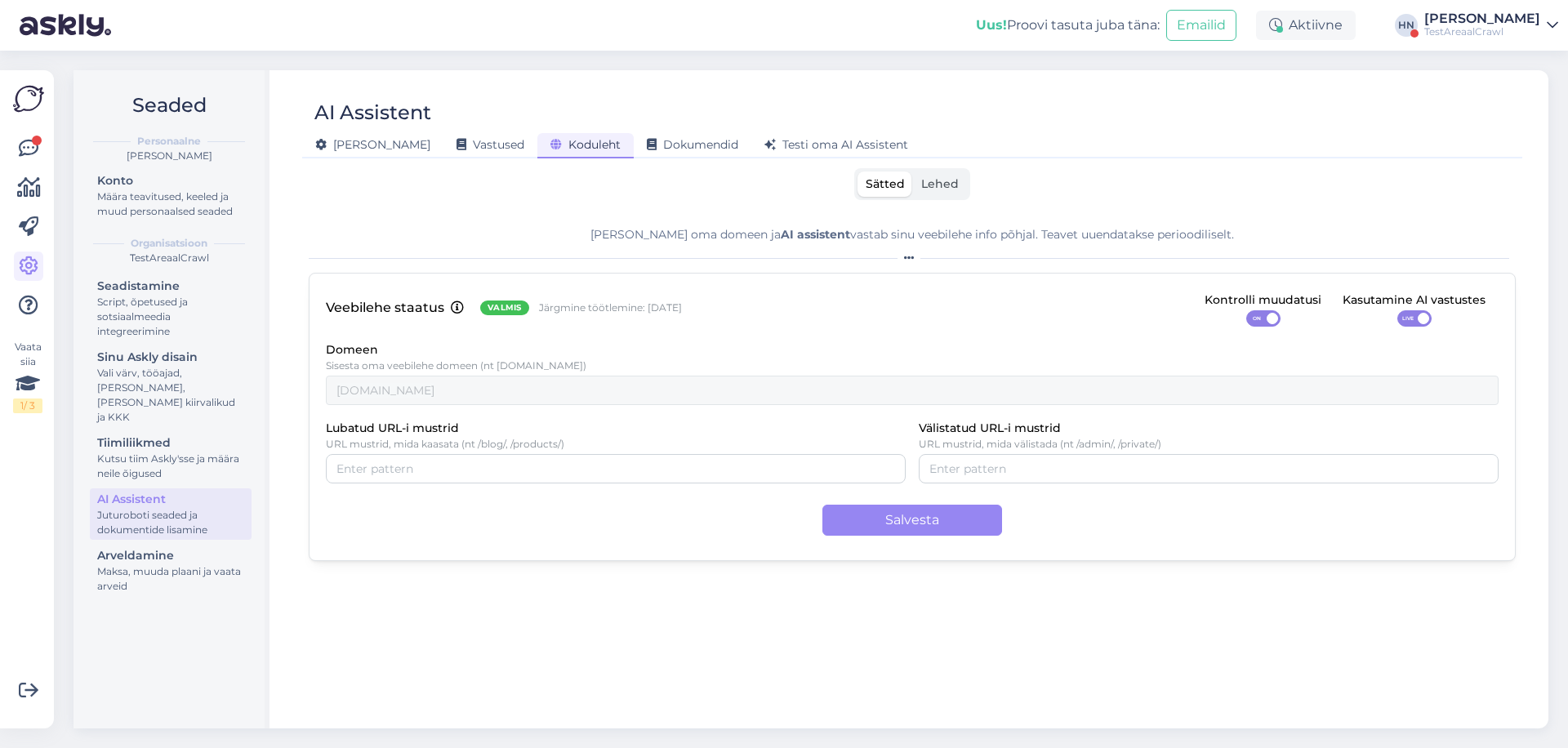
click at [344, 423] on label "Lubatud URL-i mustrid" at bounding box center [392, 429] width 134 height 18
click at [344, 460] on input "Lubatud URL-i mustrid" at bounding box center [616, 469] width 559 height 18
click at [344, 423] on label "Lubatud URL-i mustrid" at bounding box center [392, 429] width 134 height 18
click at [344, 460] on input "Lubatud URL-i mustrid" at bounding box center [616, 469] width 559 height 18
click at [344, 423] on label "Lubatud URL-i mustrid" at bounding box center [392, 429] width 134 height 18
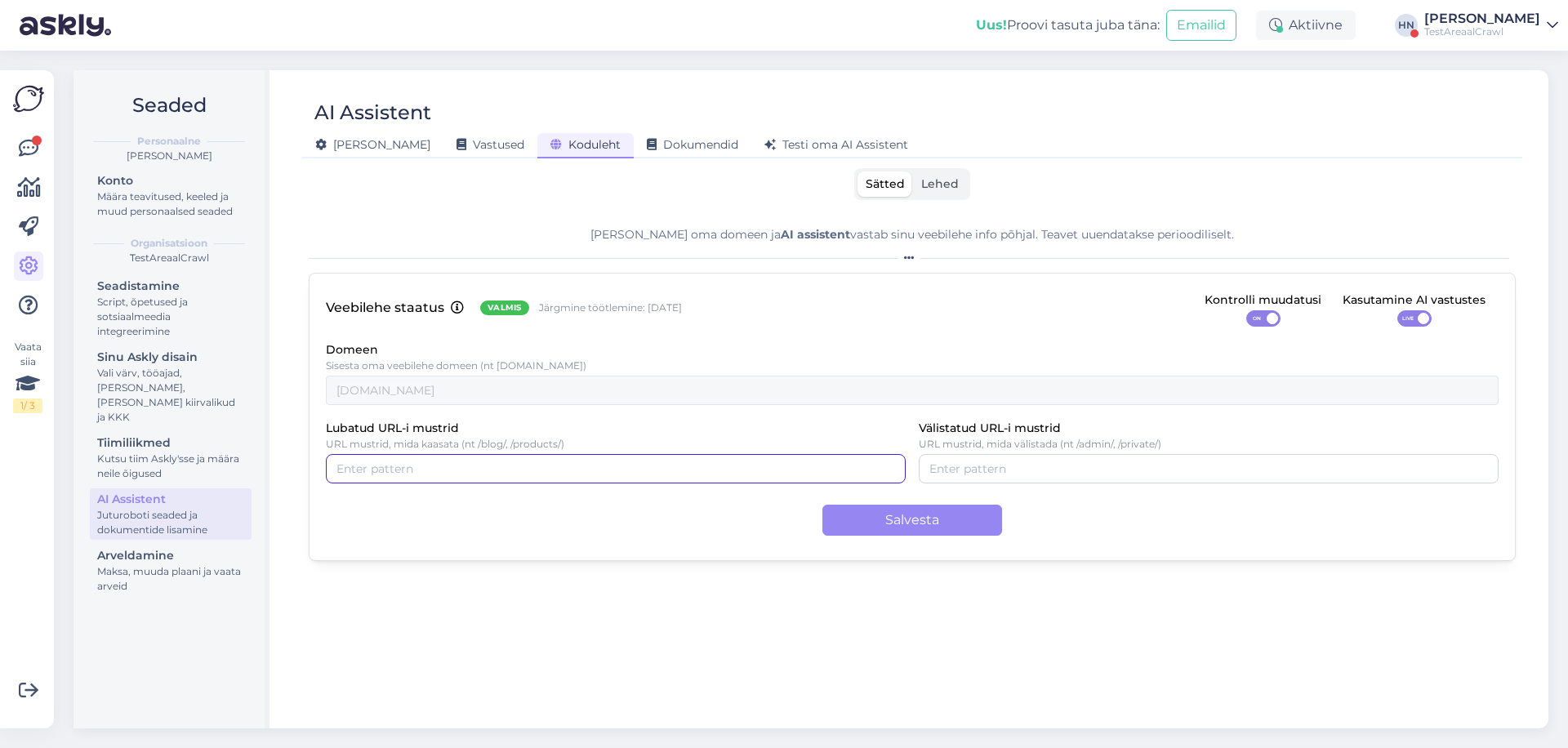
click at [344, 460] on input "Lubatud URL-i mustrid" at bounding box center [616, 469] width 559 height 18
click at [972, 175] on div "Sätted Lehed" at bounding box center [913, 184] width 1208 height 32
click at [937, 184] on span "Lehed" at bounding box center [940, 184] width 38 height 15
click at [913, 172] on input "Lehed" at bounding box center [913, 172] width 0 height 0
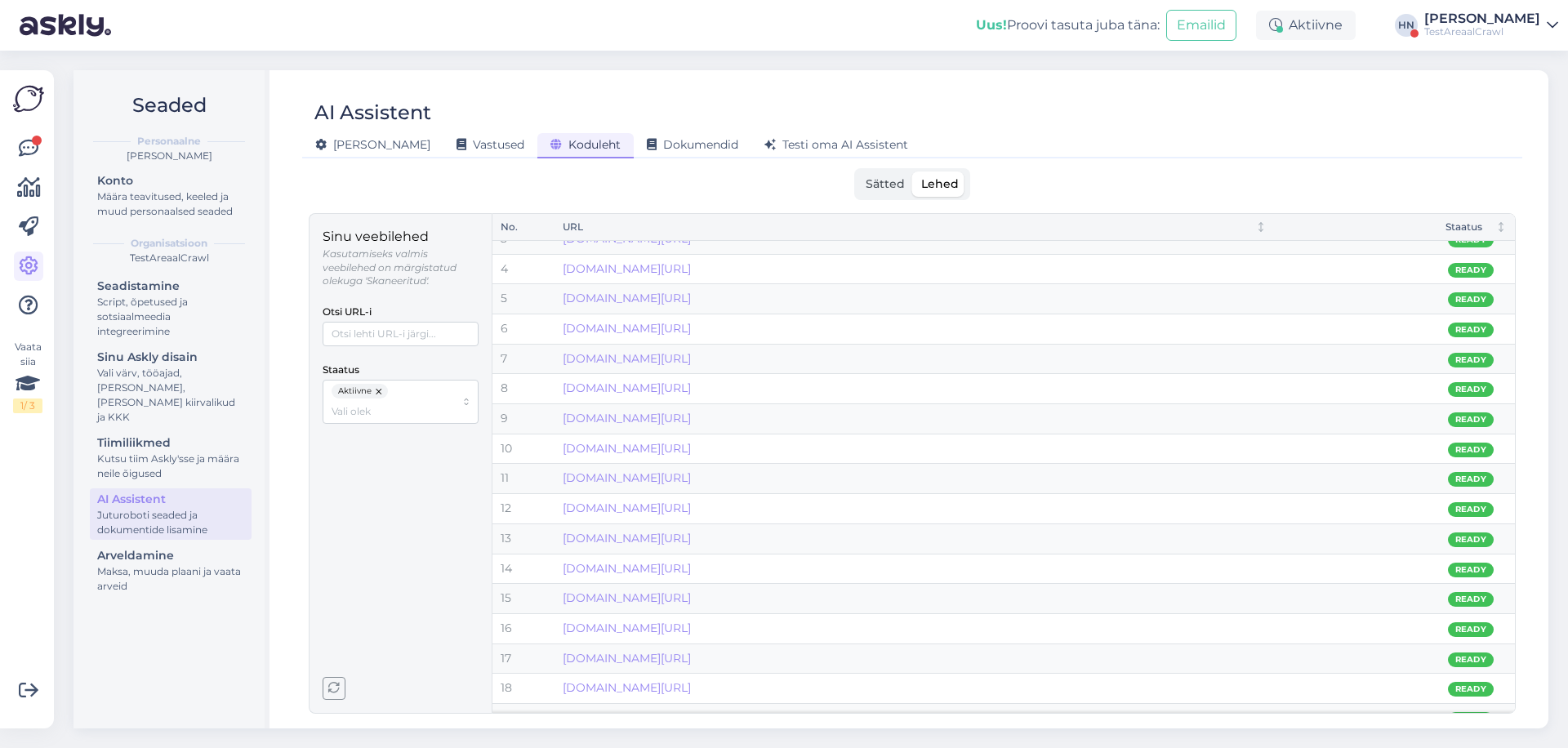
scroll to position [75, 0]
click at [358, 155] on div "[PERSON_NAME]" at bounding box center [372, 146] width 141 height 26
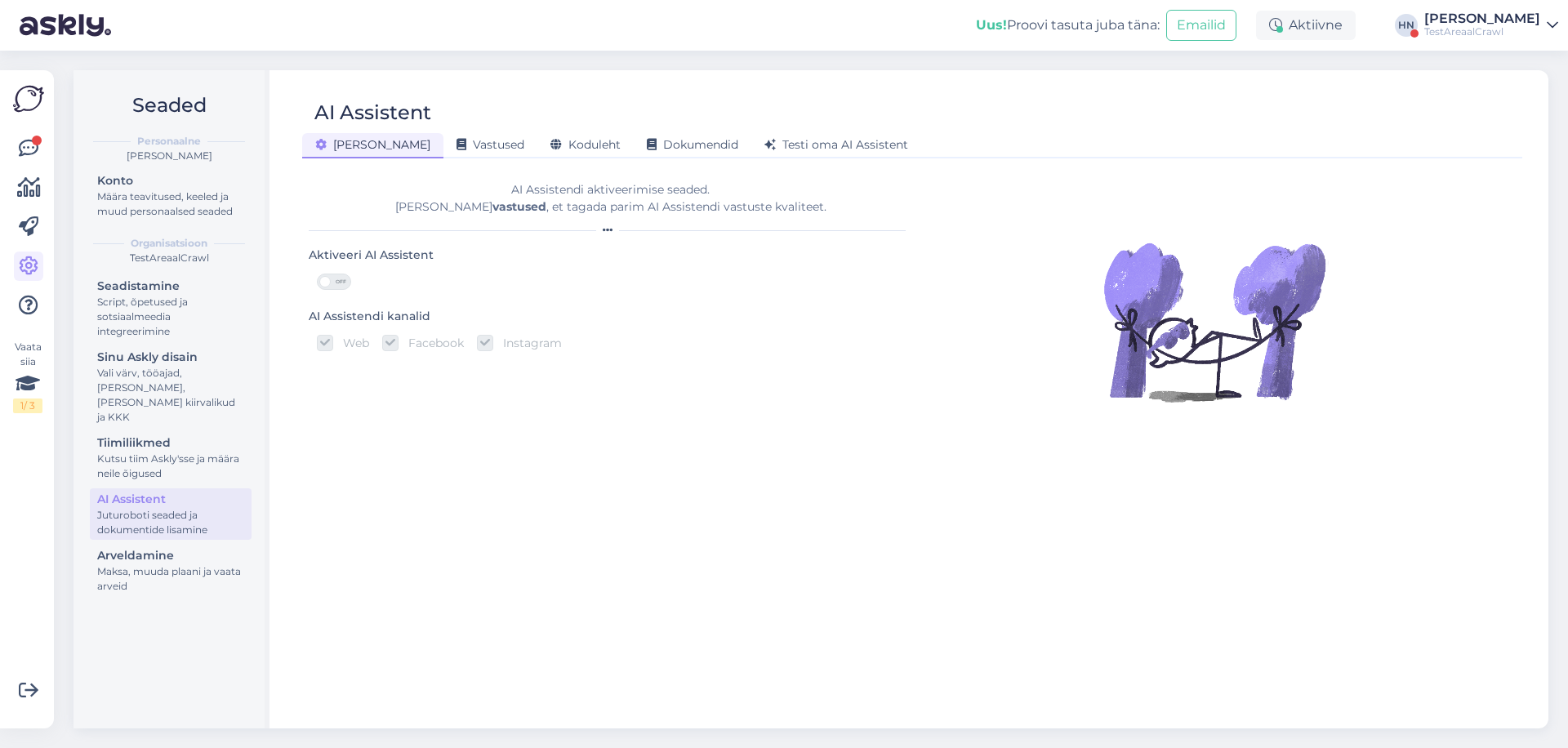
click at [828, 27] on div "Uus! Proovi tasuta juba täna: Emailid Aktiivne HN Hans Niinemäe TestAreaalCrawl" at bounding box center [784, 25] width 1568 height 50
click at [468, 155] on div "Vastused" at bounding box center [490, 146] width 94 height 26
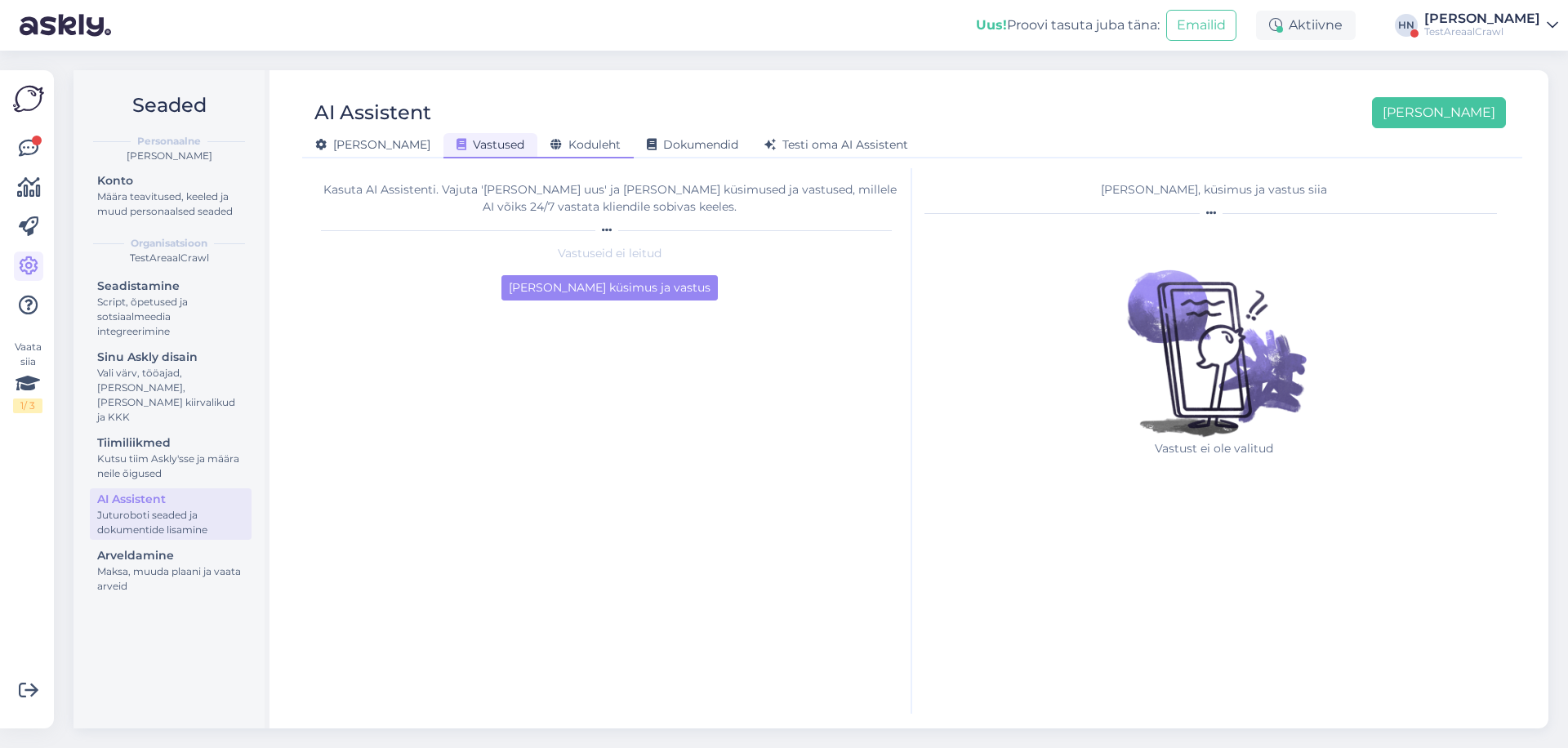
click at [551, 145] on span "Koduleht" at bounding box center [585, 144] width 70 height 15
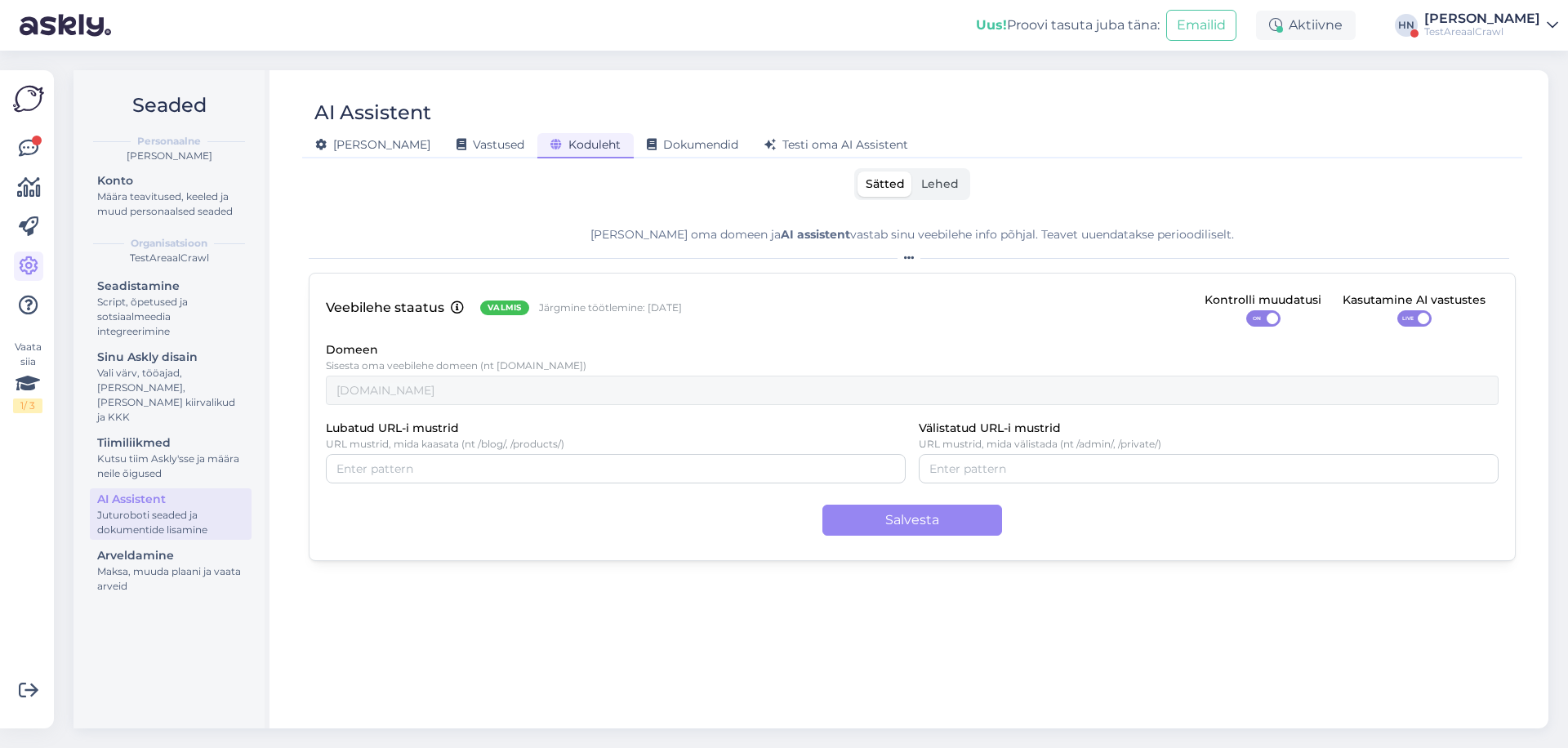
click at [964, 149] on div "[PERSON_NAME] Vastused Koduleht Dokumendid [PERSON_NAME] oma AI Assistent" at bounding box center [904, 142] width 1204 height 28
click at [950, 160] on div "AI Assistent Üldine Vastused Koduleht Dokumendid Testi oma AI Assistent Sätted …" at bounding box center [912, 400] width 1273 height 658
click at [934, 189] on span "Lehed" at bounding box center [940, 184] width 38 height 15
click at [913, 172] on input "Lehed" at bounding box center [913, 172] width 0 height 0
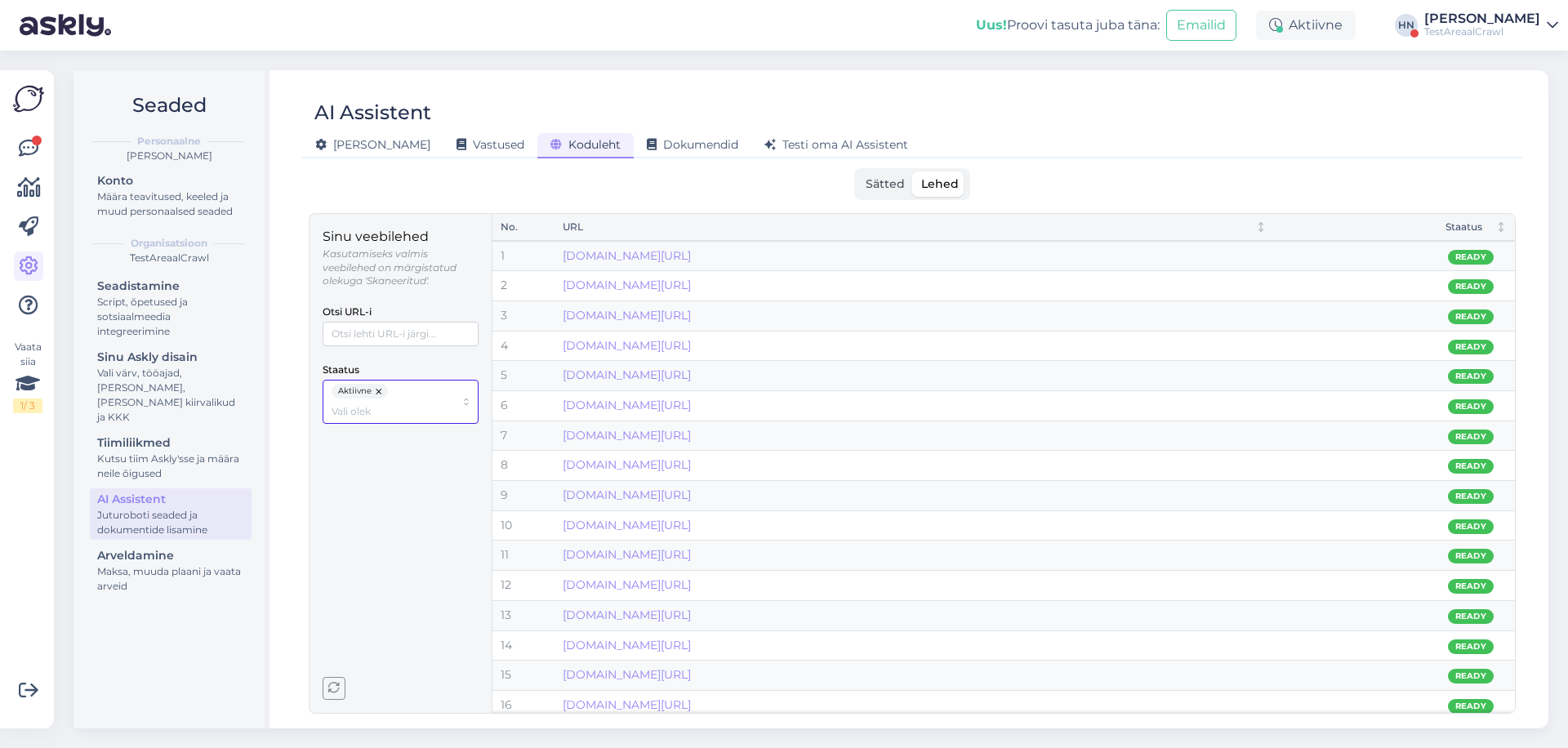
click at [370, 387] on span "Aktiivne" at bounding box center [355, 391] width 34 height 15
click at [372, 464] on span "Mitteaktiivne" at bounding box center [365, 466] width 64 height 15
click at [378, 390] on button "button" at bounding box center [380, 391] width 16 height 15
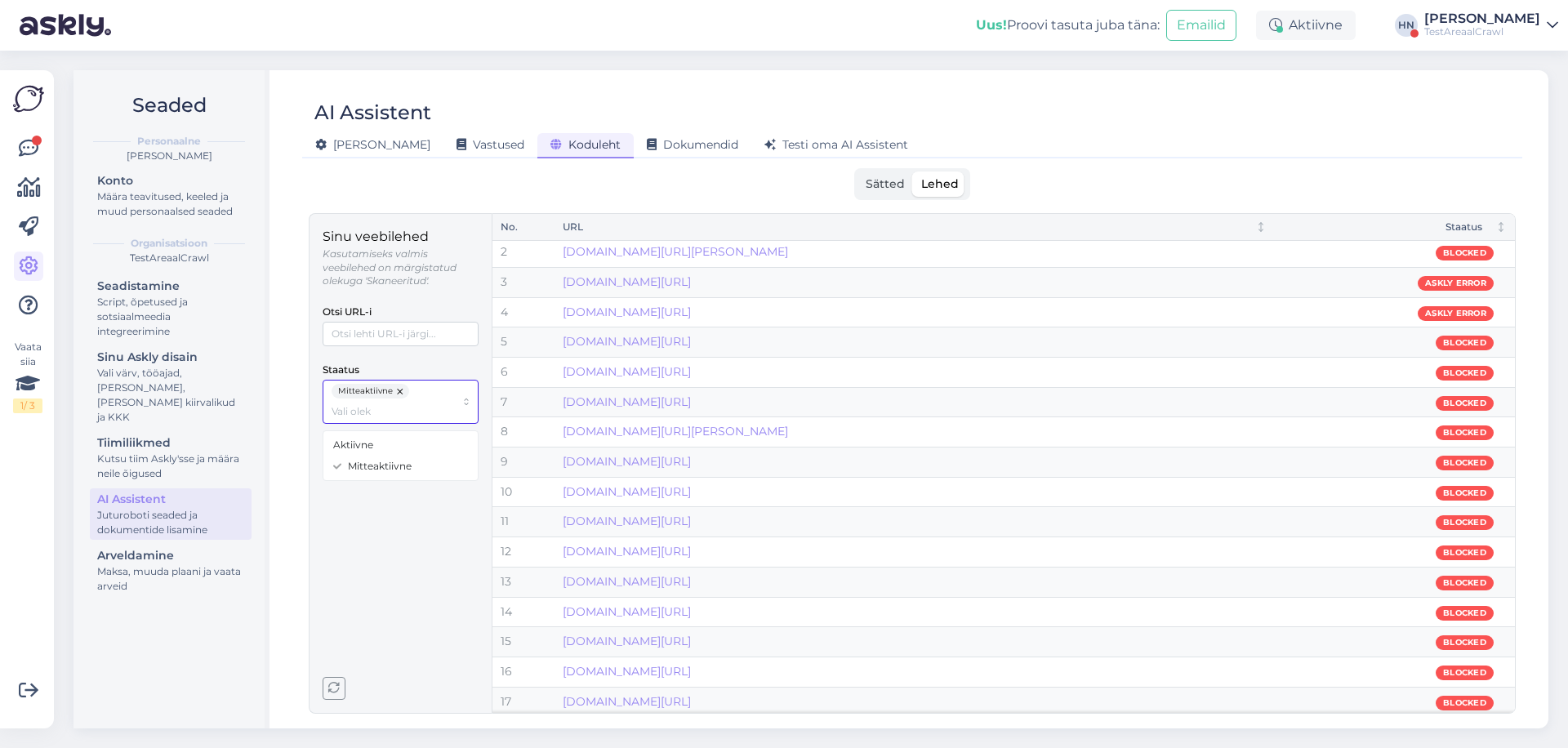
scroll to position [40, 0]
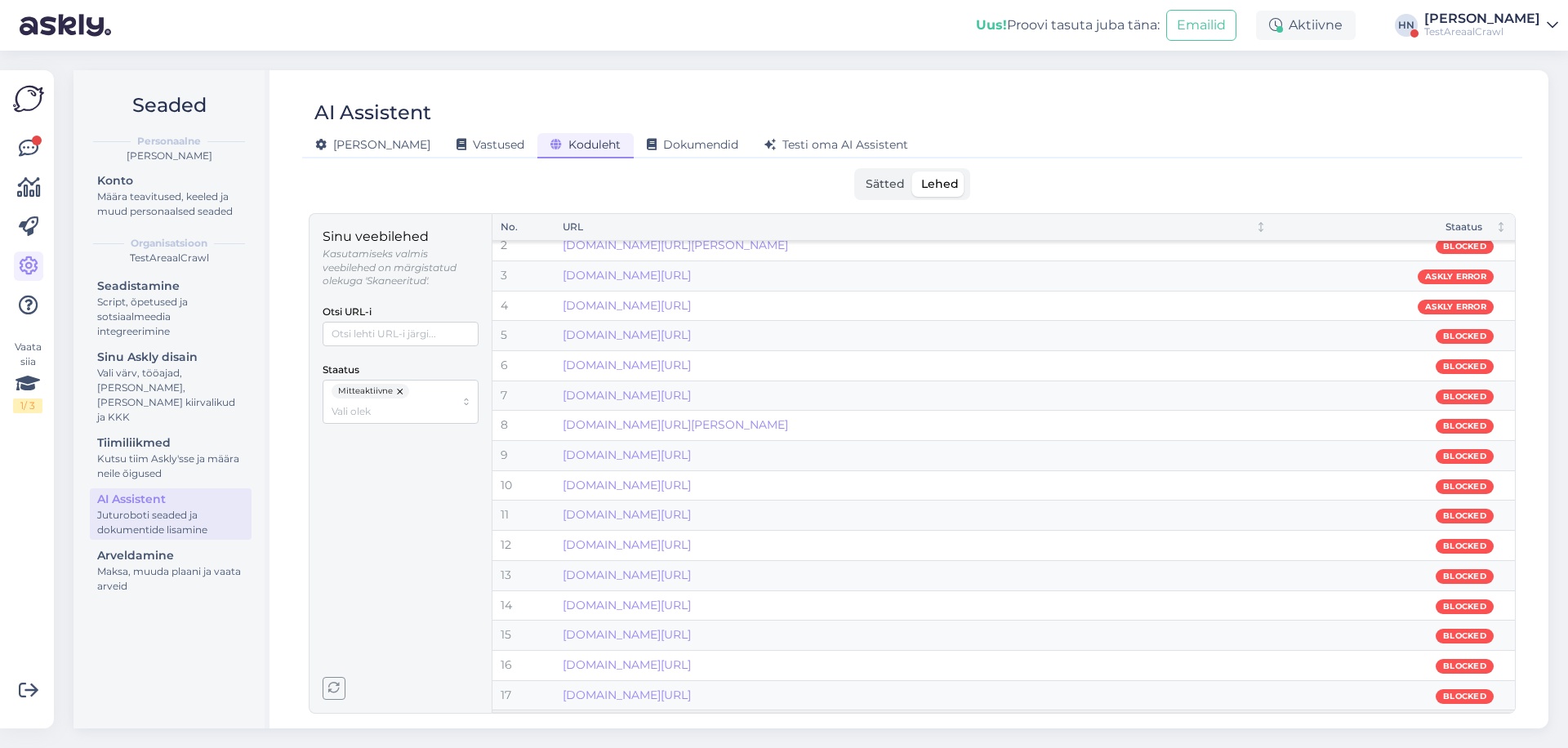
click at [894, 177] on span "Sätted" at bounding box center [885, 184] width 39 height 15
click at [858, 172] on input "Sätted" at bounding box center [858, 172] width 0 height 0
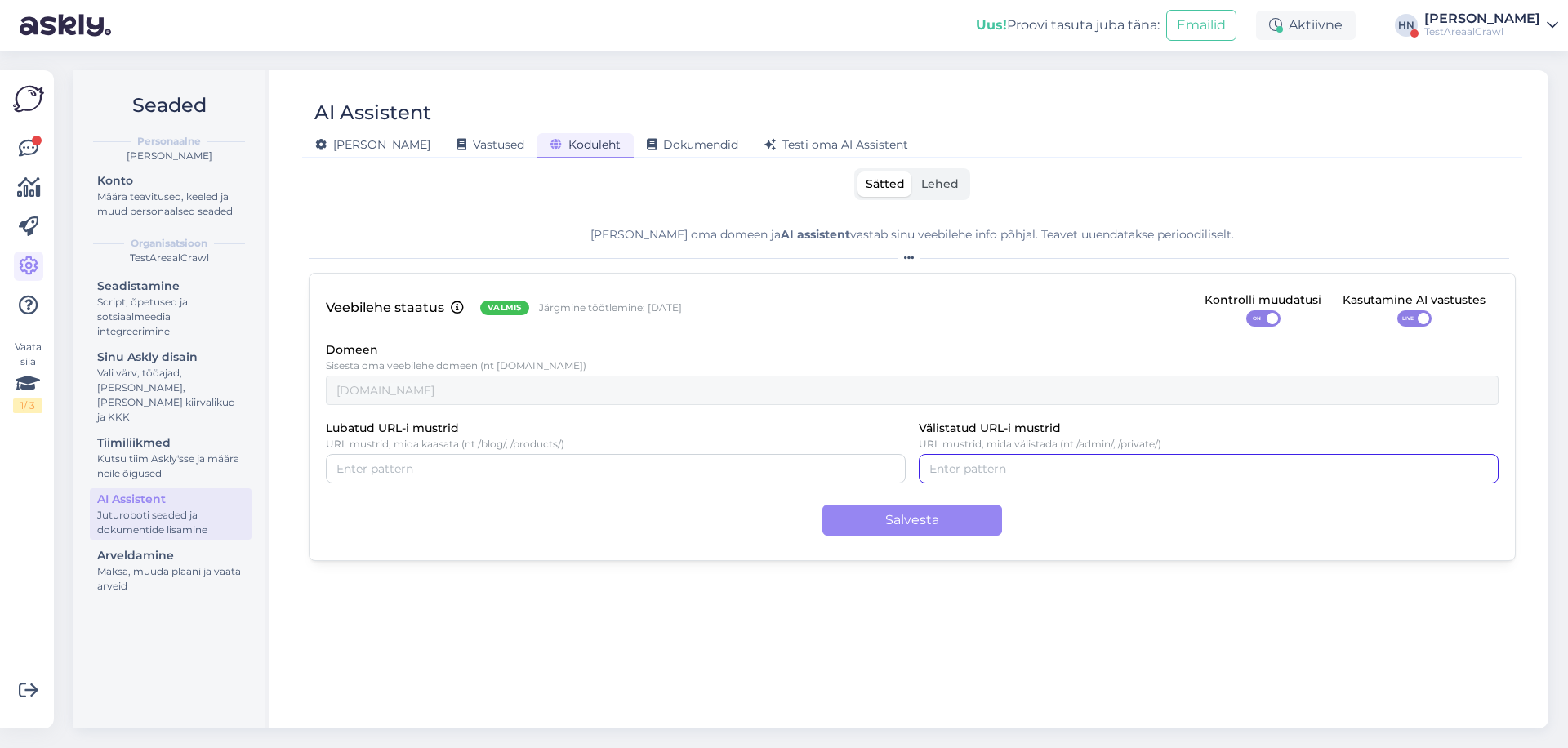
click at [1047, 472] on input "Välistatud URL-i mustrid" at bounding box center [1208, 469] width 559 height 18
click at [957, 184] on label "Lehed" at bounding box center [940, 185] width 54 height 26
click at [913, 172] on input "Lehed" at bounding box center [913, 172] width 0 height 0
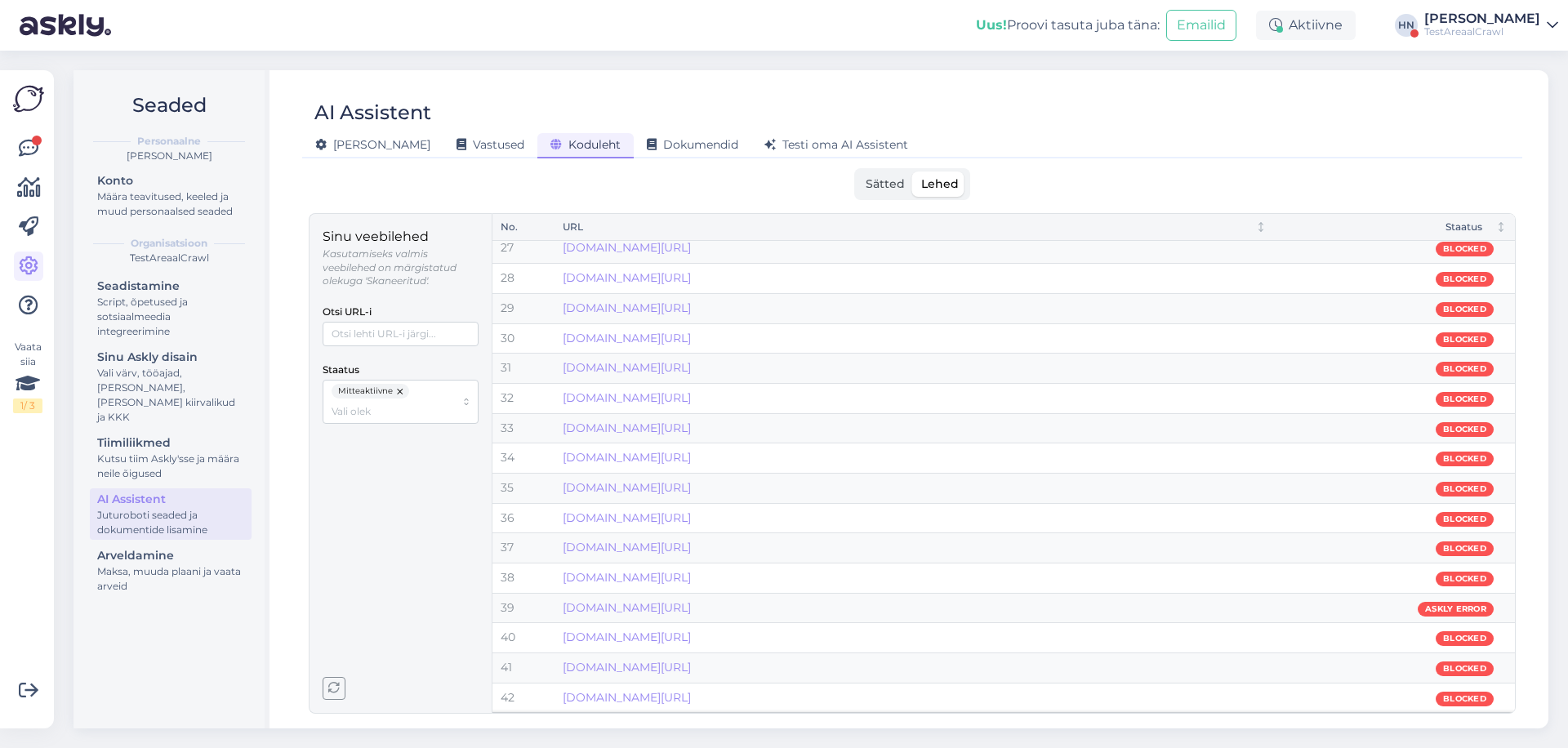
scroll to position [936, 0]
click at [1455, 228] on div "Staatus" at bounding box center [1383, 227] width 199 height 16
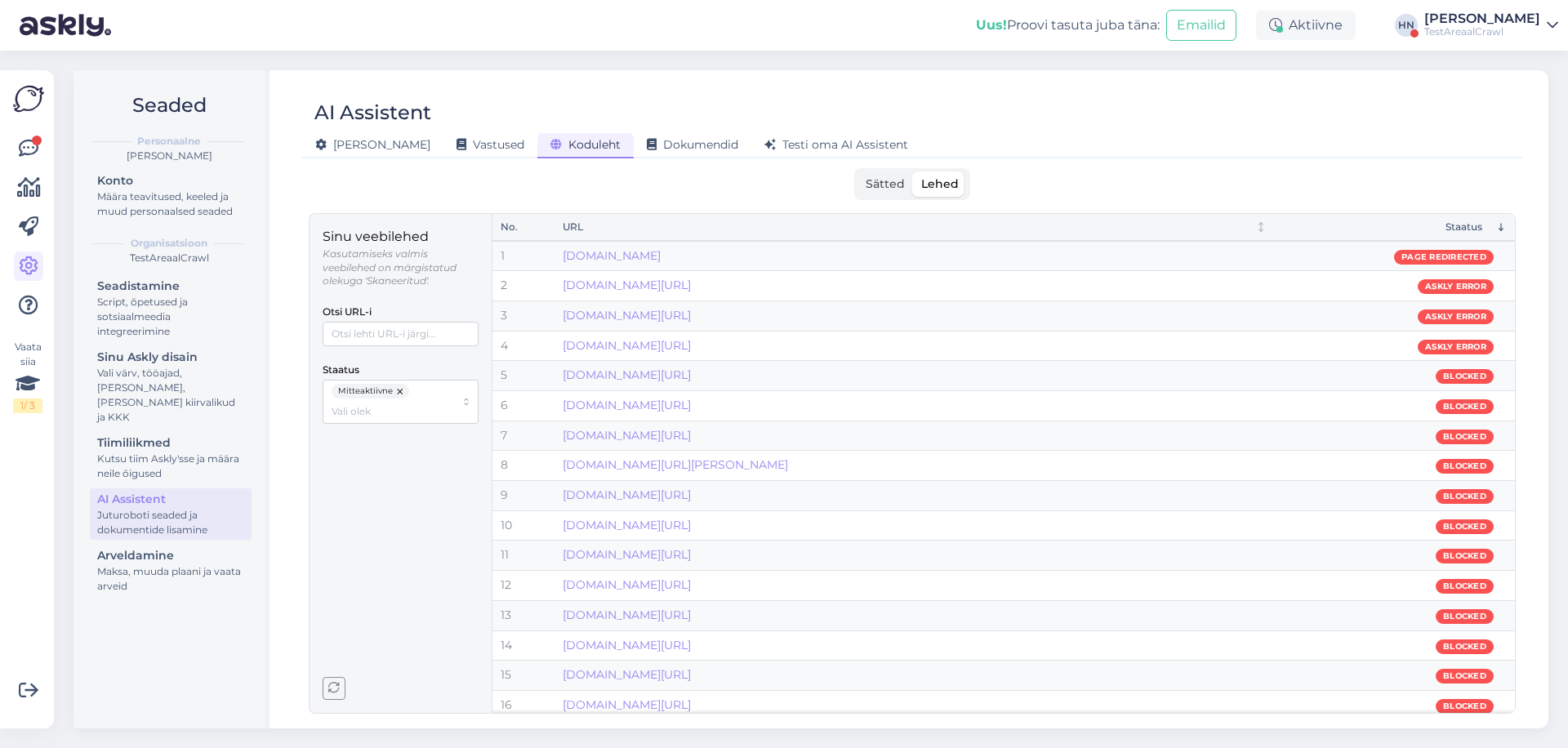
click at [399, 393] on button "button" at bounding box center [401, 391] width 16 height 15
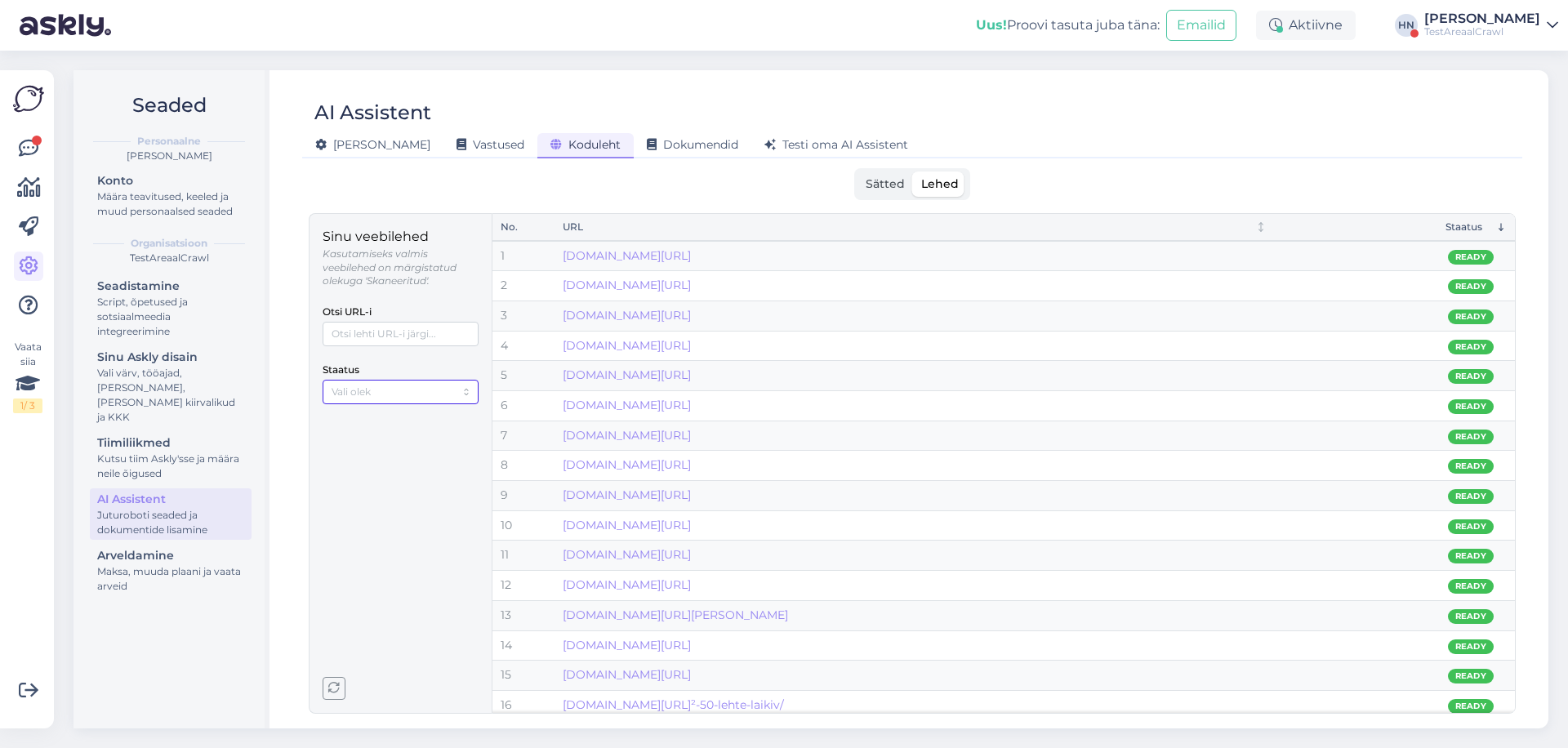
click at [395, 398] on input "Staatus" at bounding box center [393, 391] width 124 height 16
click at [386, 443] on span "Mitteaktiivne" at bounding box center [365, 446] width 64 height 15
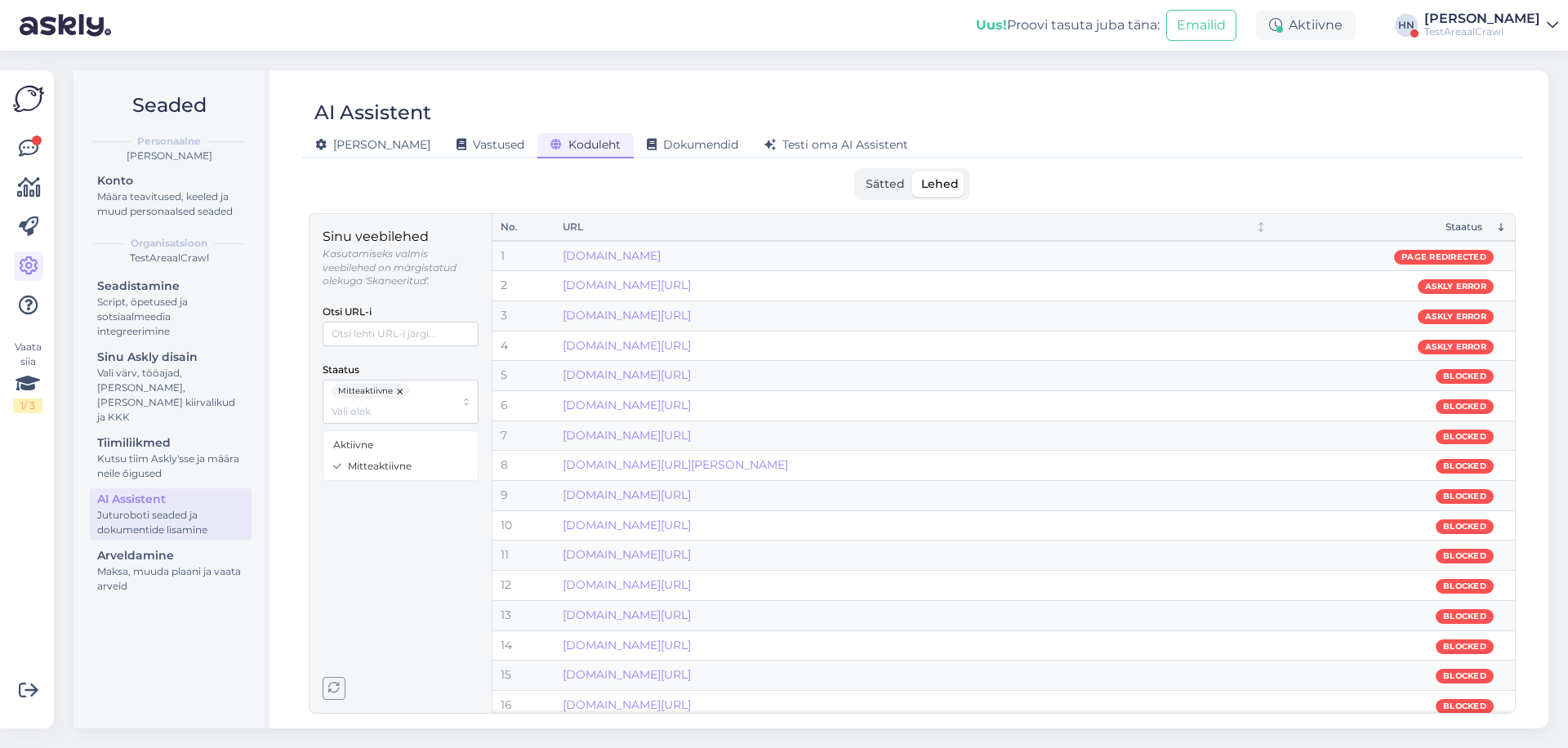
click at [1380, 99] on div "AI Assistent" at bounding box center [904, 112] width 1204 height 31
click at [440, 132] on div "[PERSON_NAME] Vastused Koduleht Dokumendid [PERSON_NAME] oma AI Assistent" at bounding box center [904, 142] width 1204 height 28
click at [456, 144] on span "Vastused" at bounding box center [490, 144] width 68 height 15
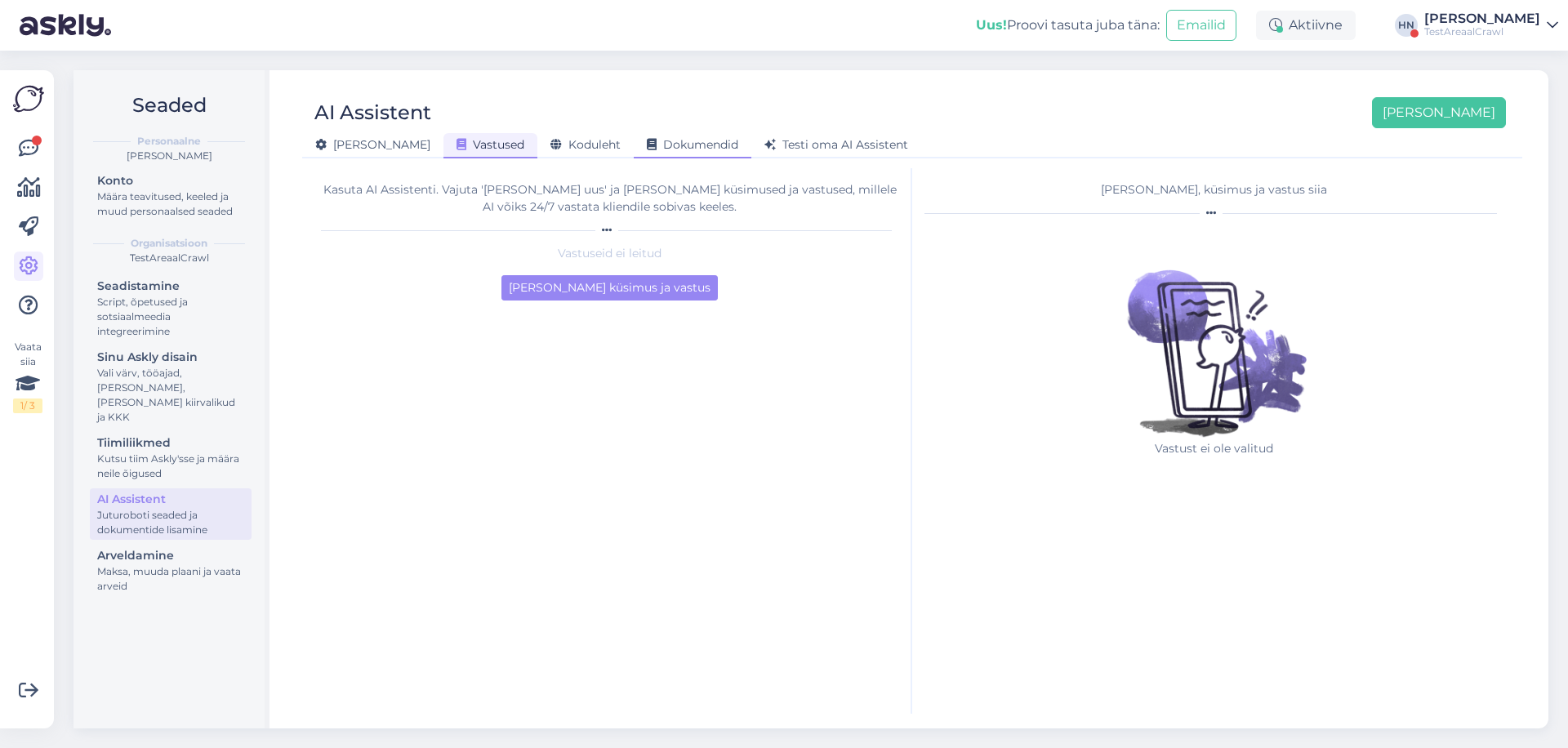
click at [647, 137] on span "Dokumendid" at bounding box center [693, 144] width 91 height 15
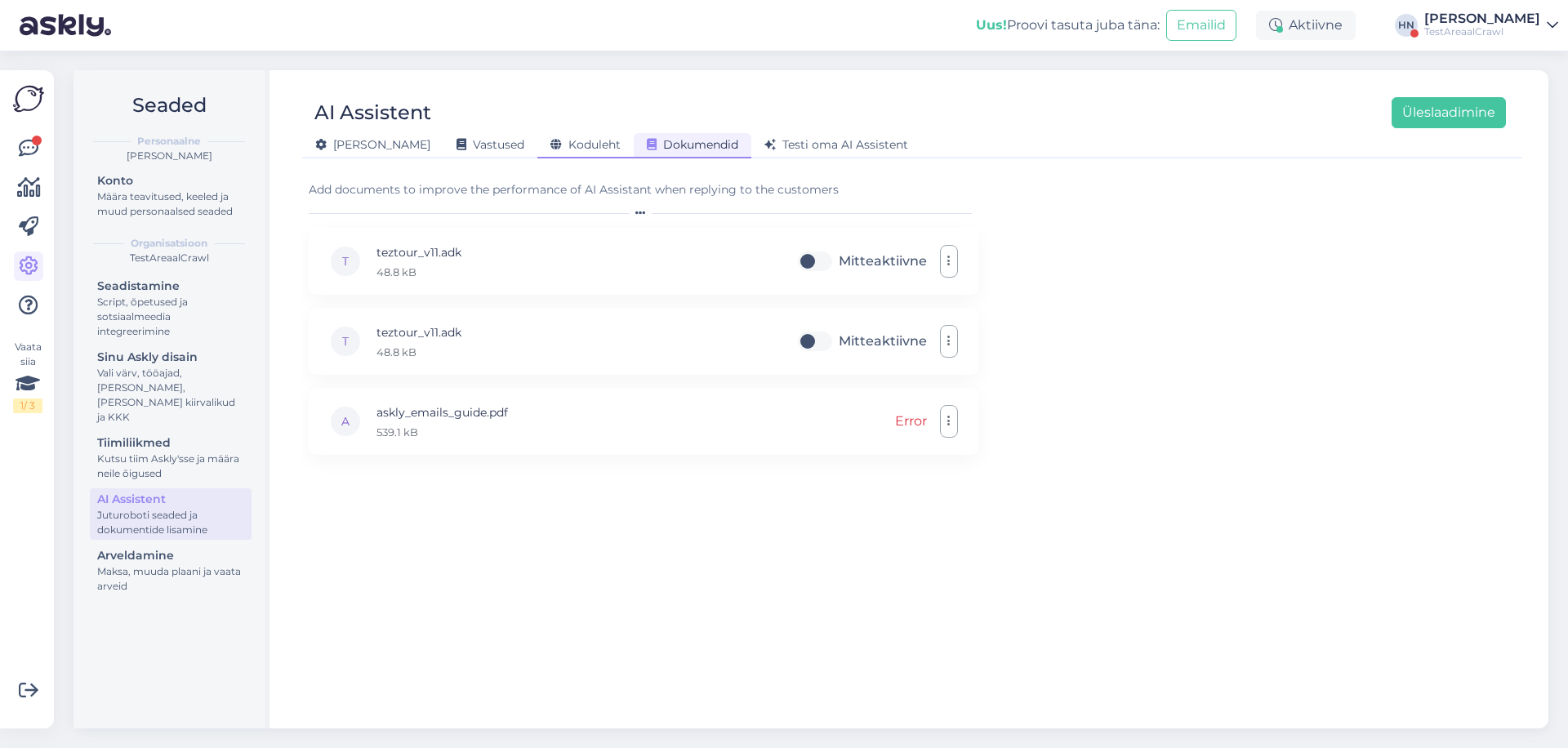
click at [551, 137] on span "Koduleht" at bounding box center [585, 144] width 70 height 15
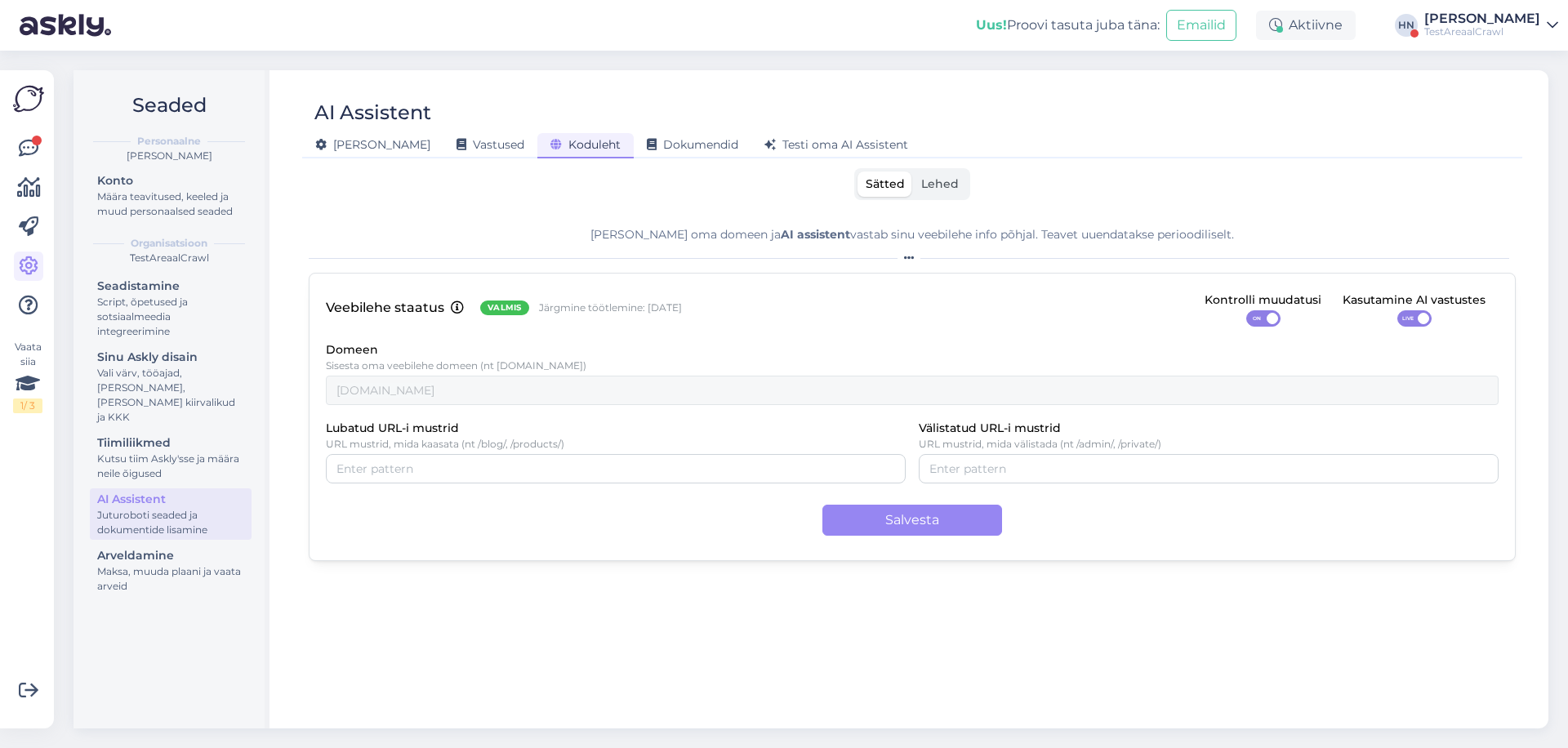
click at [1407, 316] on span "LIVE" at bounding box center [1408, 318] width 19 height 15
click at [1398, 310] on input "LIVE" at bounding box center [1398, 310] width 0 height 0
click at [920, 532] on button "Salvesta" at bounding box center [912, 520] width 179 height 31
click at [821, 126] on div "AI Assistent" at bounding box center [904, 112] width 1204 height 31
click at [802, 142] on span "Testi oma AI Assistent" at bounding box center [836, 144] width 144 height 15
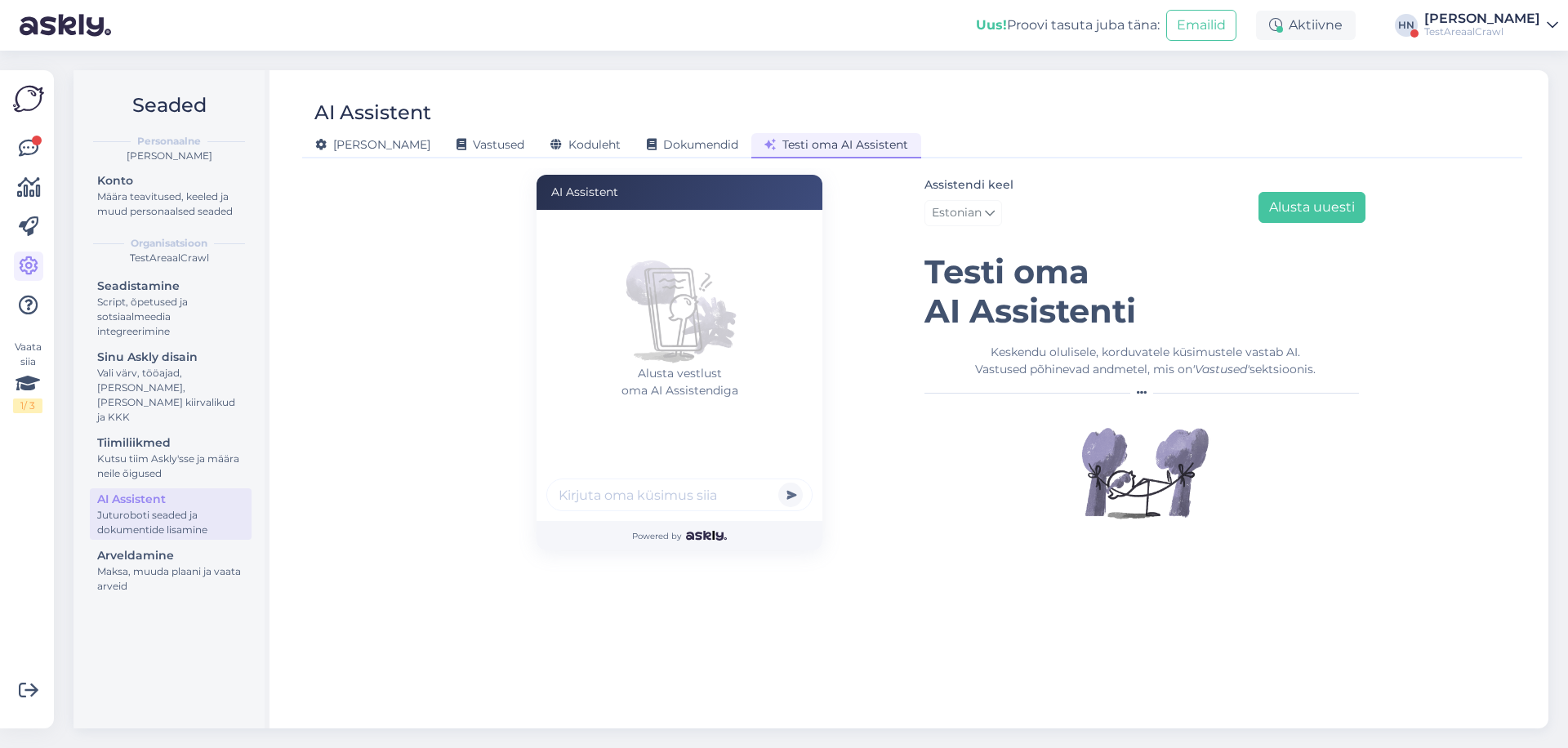
click at [509, 158] on div "AI Assistent Üldine Vastused Koduleht Dokumendid Testi oma AI Assistent AI Assi…" at bounding box center [912, 400] width 1273 height 658
click at [551, 144] on icon at bounding box center [556, 145] width 12 height 12
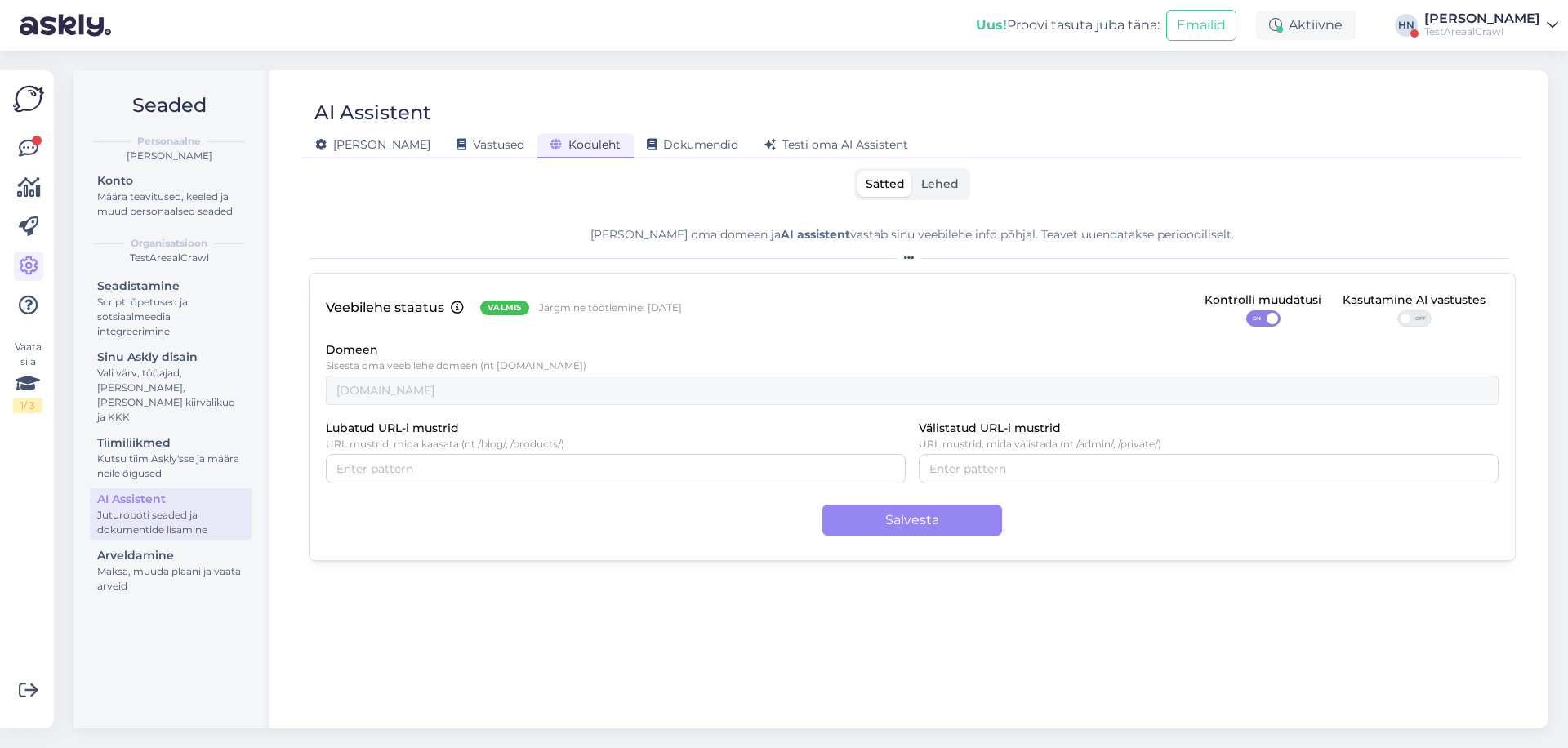
click at [1432, 314] on div "OFF" at bounding box center [1414, 318] width 143 height 16
click at [1418, 315] on span "OFF" at bounding box center [1421, 318] width 19 height 15
click at [1398, 310] on input "OFF" at bounding box center [1398, 310] width 0 height 0
click at [956, 540] on div "Veebilehe staatus Valmis Järgmine töötlemine: 16 Sept Kontrolli muudatusi ON Ka…" at bounding box center [913, 416] width 1208 height 288
click at [950, 529] on button "Salvesta" at bounding box center [912, 520] width 179 height 31
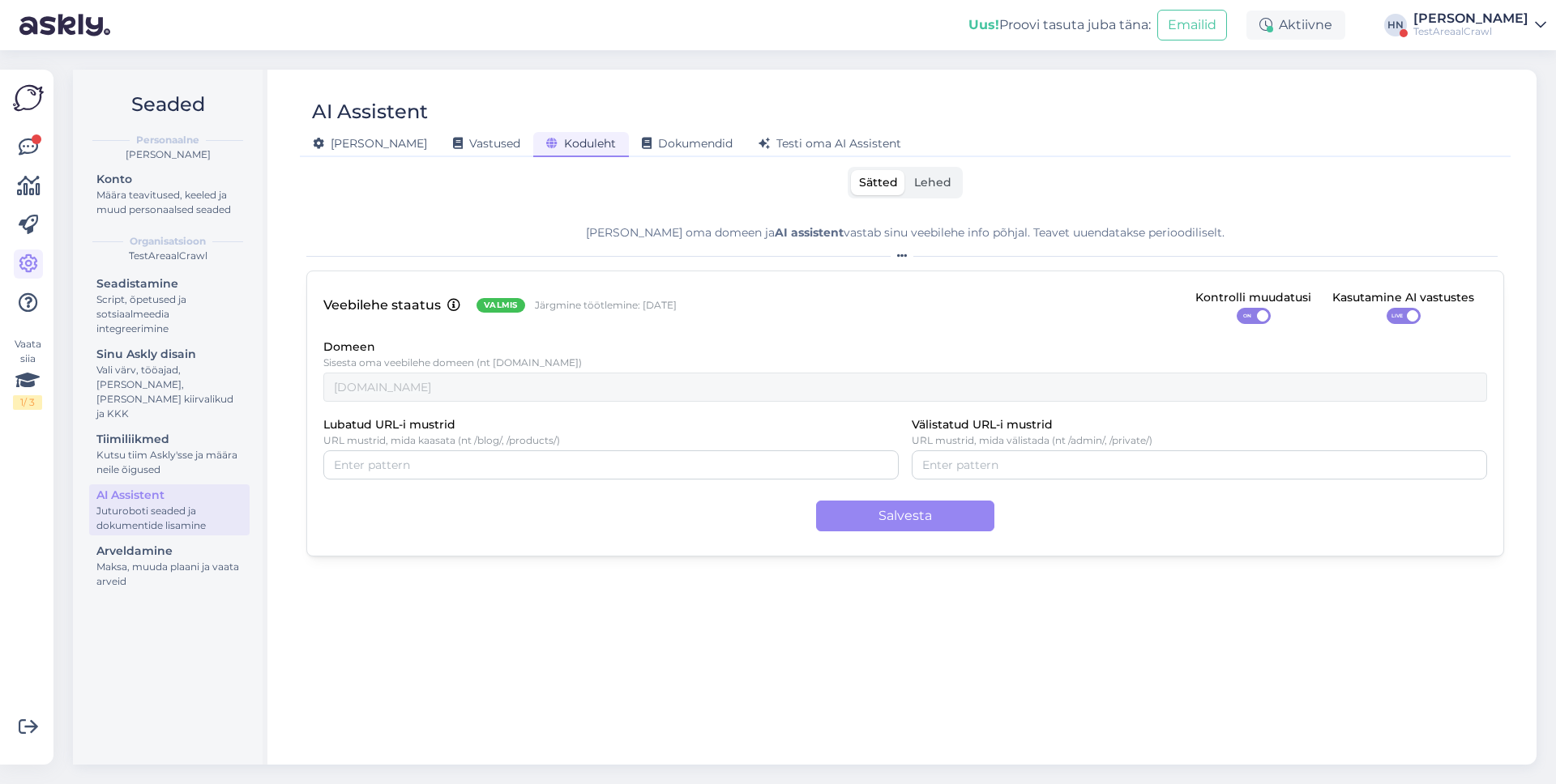
click at [823, 78] on div "AI Assistent Üldine Vastused Koduleht Dokumendid Testi oma AI Assistent Sätted …" at bounding box center [905, 417] width 1263 height 695
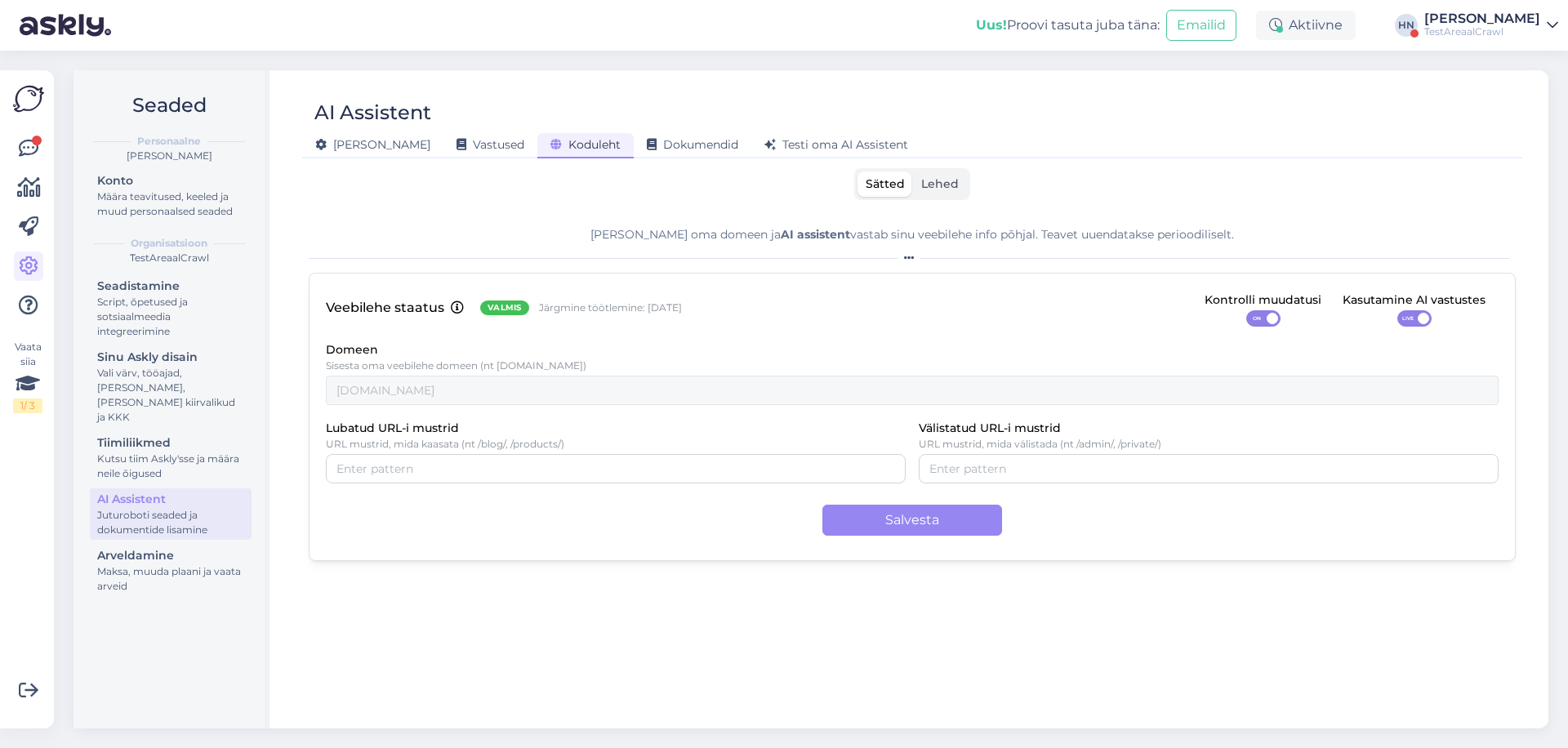
click at [1488, 34] on div "TestAreaalCrawl" at bounding box center [1482, 32] width 116 height 13
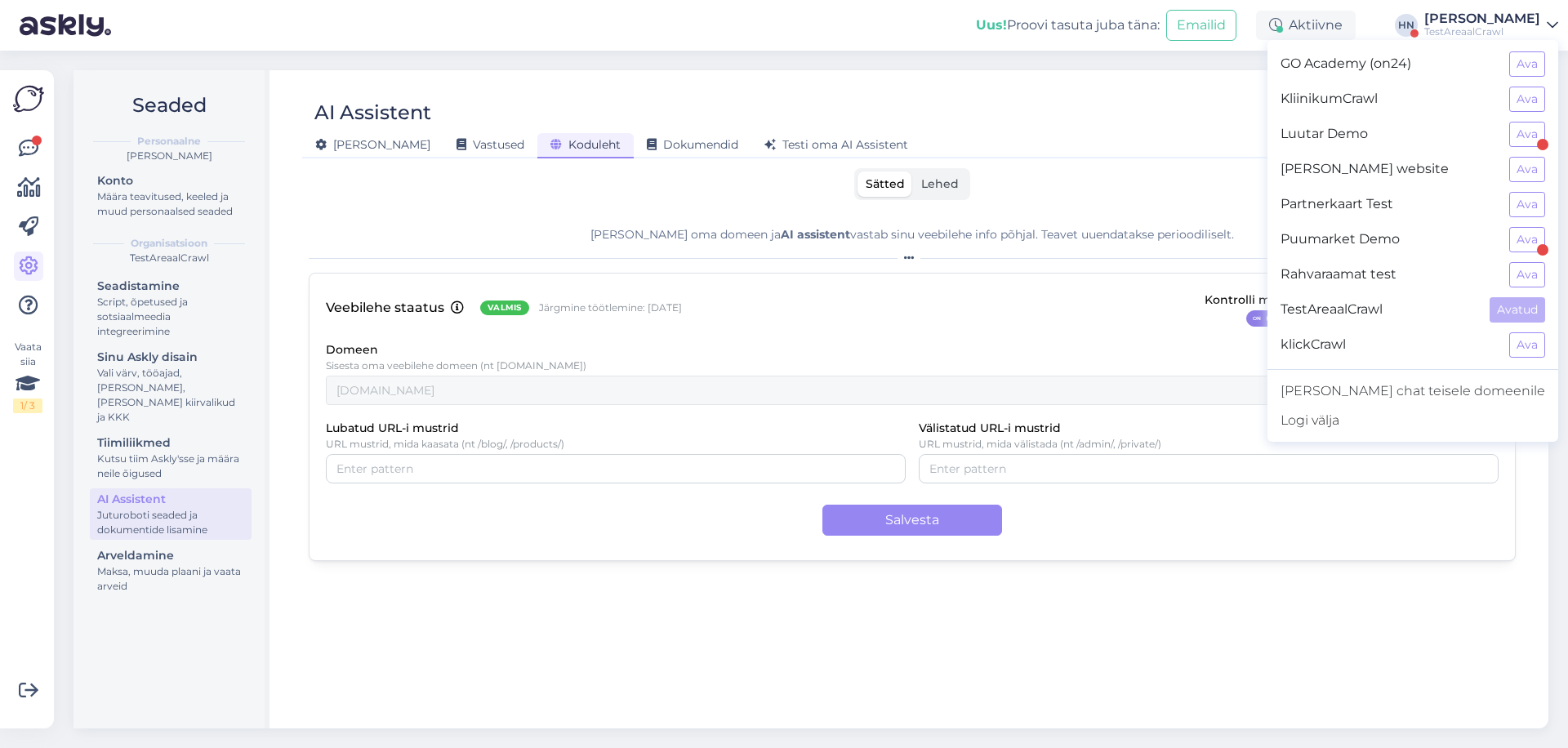
click at [1515, 152] on div "Nazari Goudin's website Ava" at bounding box center [1413, 169] width 291 height 35
click at [1515, 170] on button "Ava" at bounding box center [1527, 169] width 36 height 26
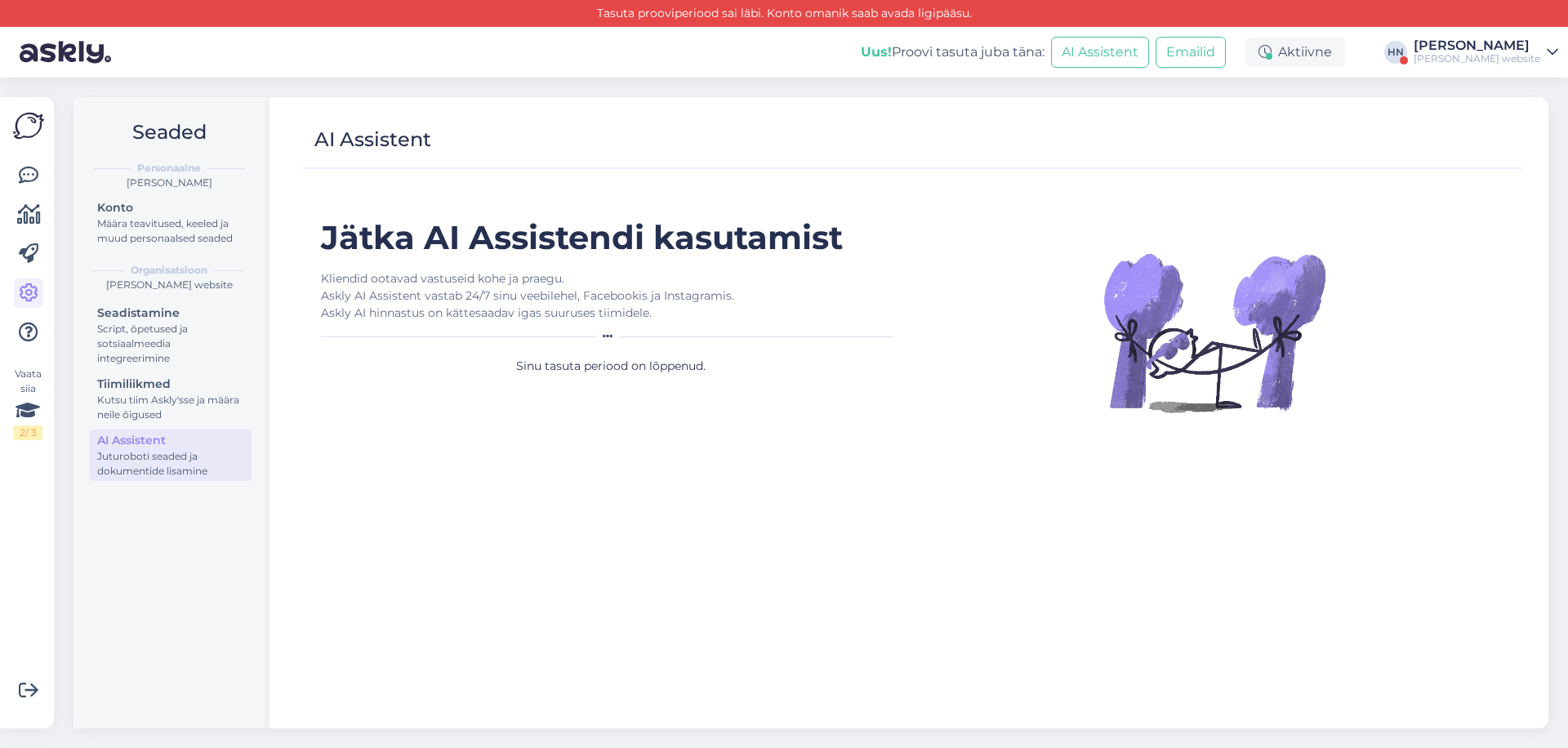
click at [472, 255] on h1 "Jätka AI Assistendi kasutamist" at bounding box center [610, 237] width 579 height 39
click at [1452, 62] on div "Nazari Goudin's website" at bounding box center [1477, 59] width 126 height 13
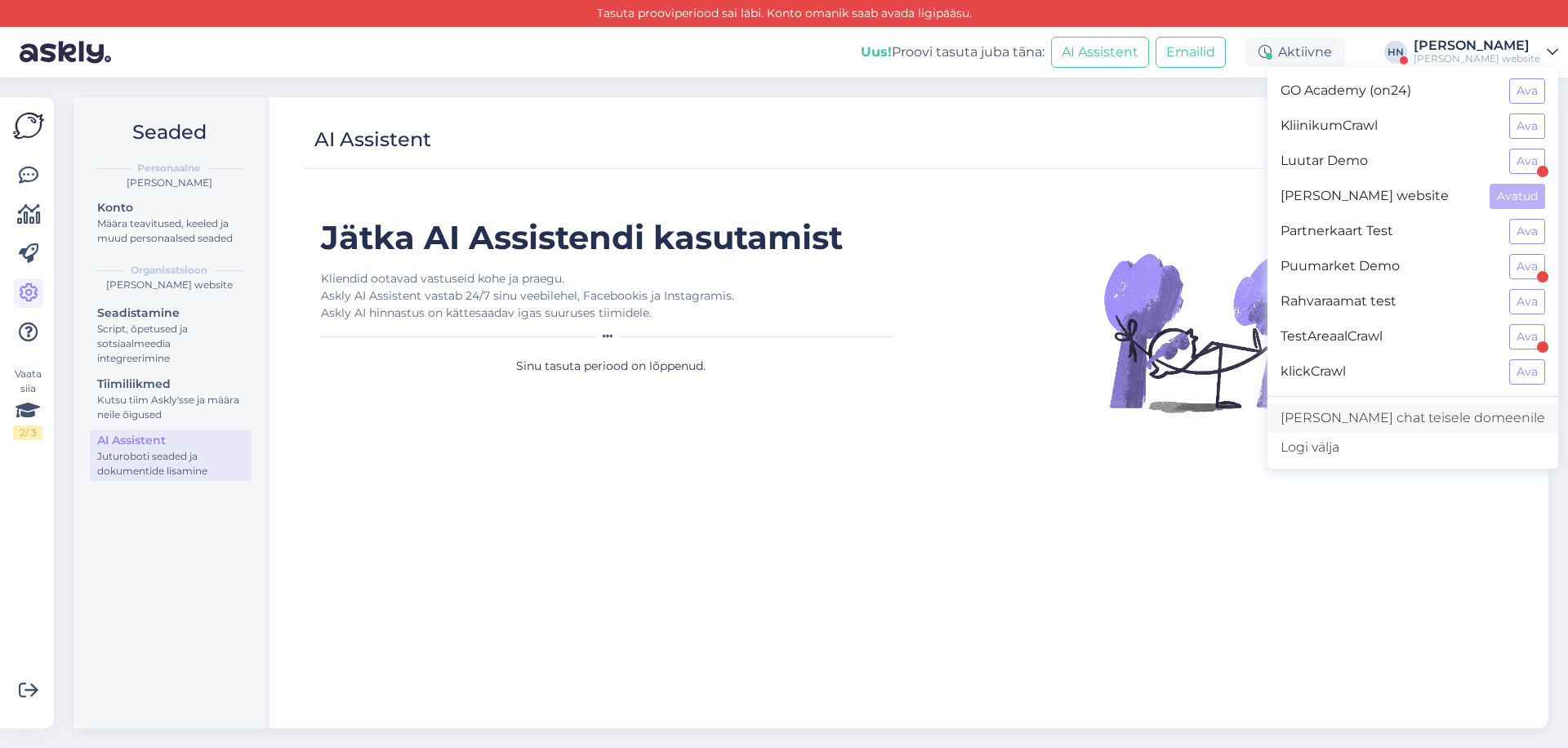
click at [1402, 407] on link "Lisa chat teisele domeenile" at bounding box center [1413, 418] width 291 height 29
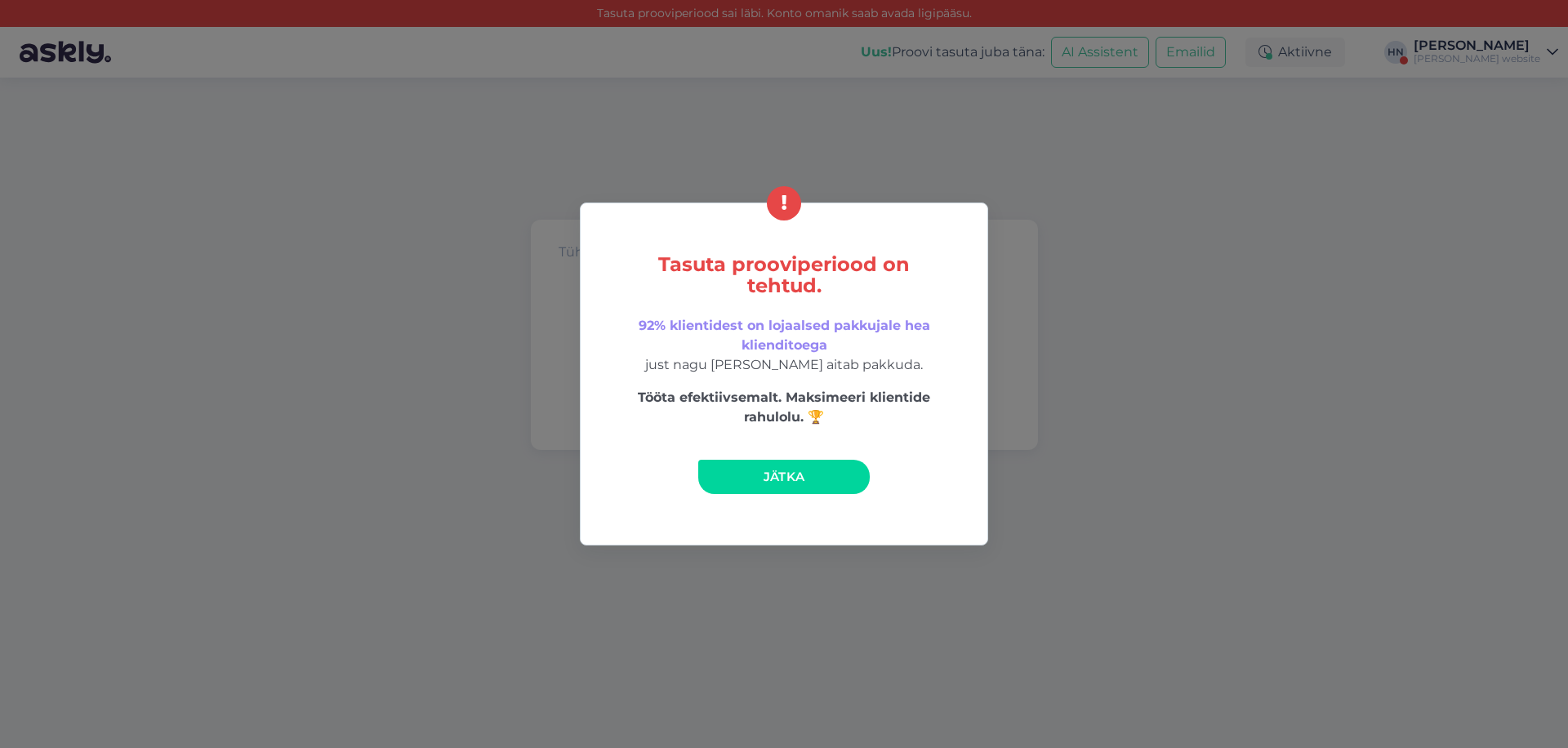
click at [769, 476] on span "Jätka" at bounding box center [785, 476] width 42 height 16
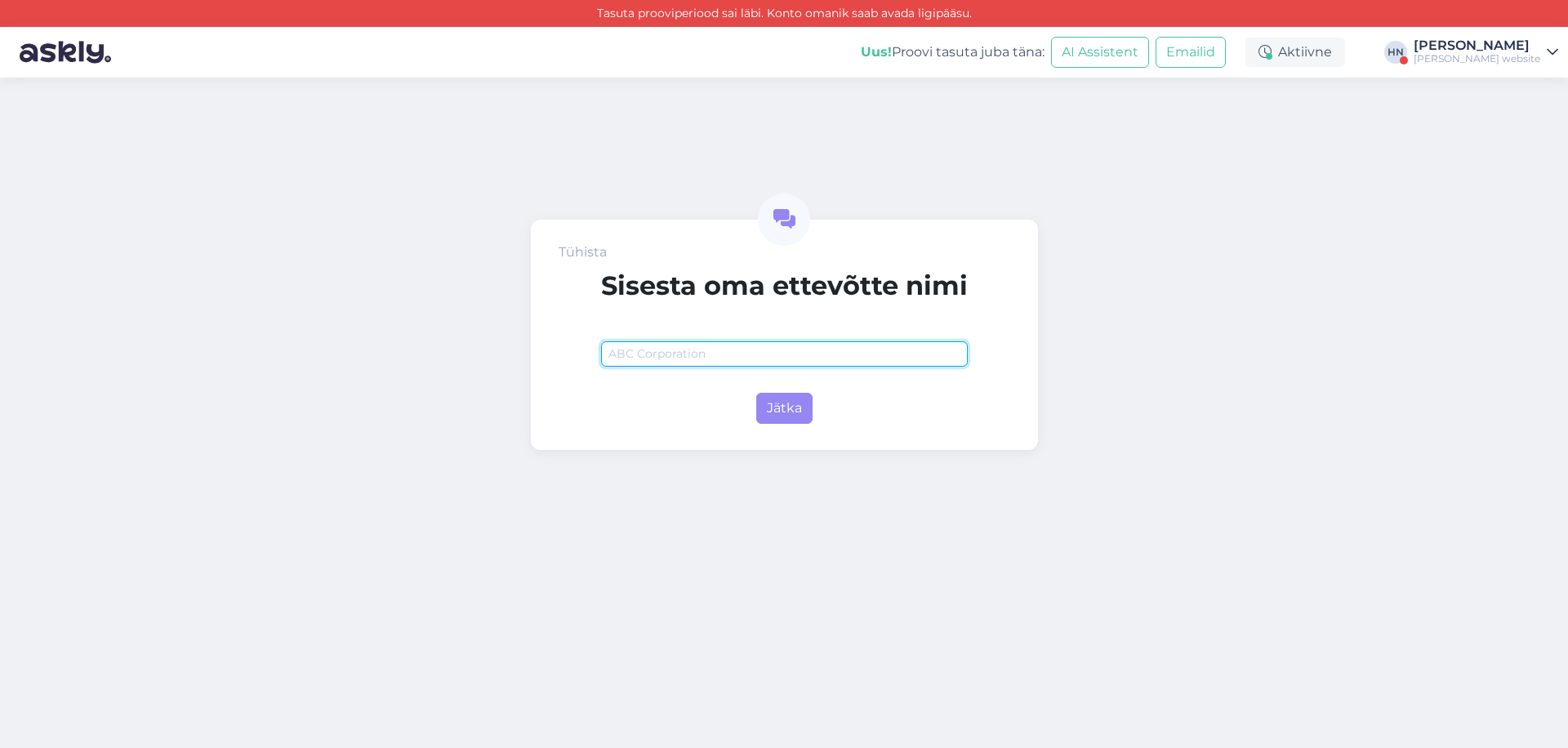
click at [782, 358] on input "text" at bounding box center [784, 354] width 367 height 26
type input "Crawling Askly"
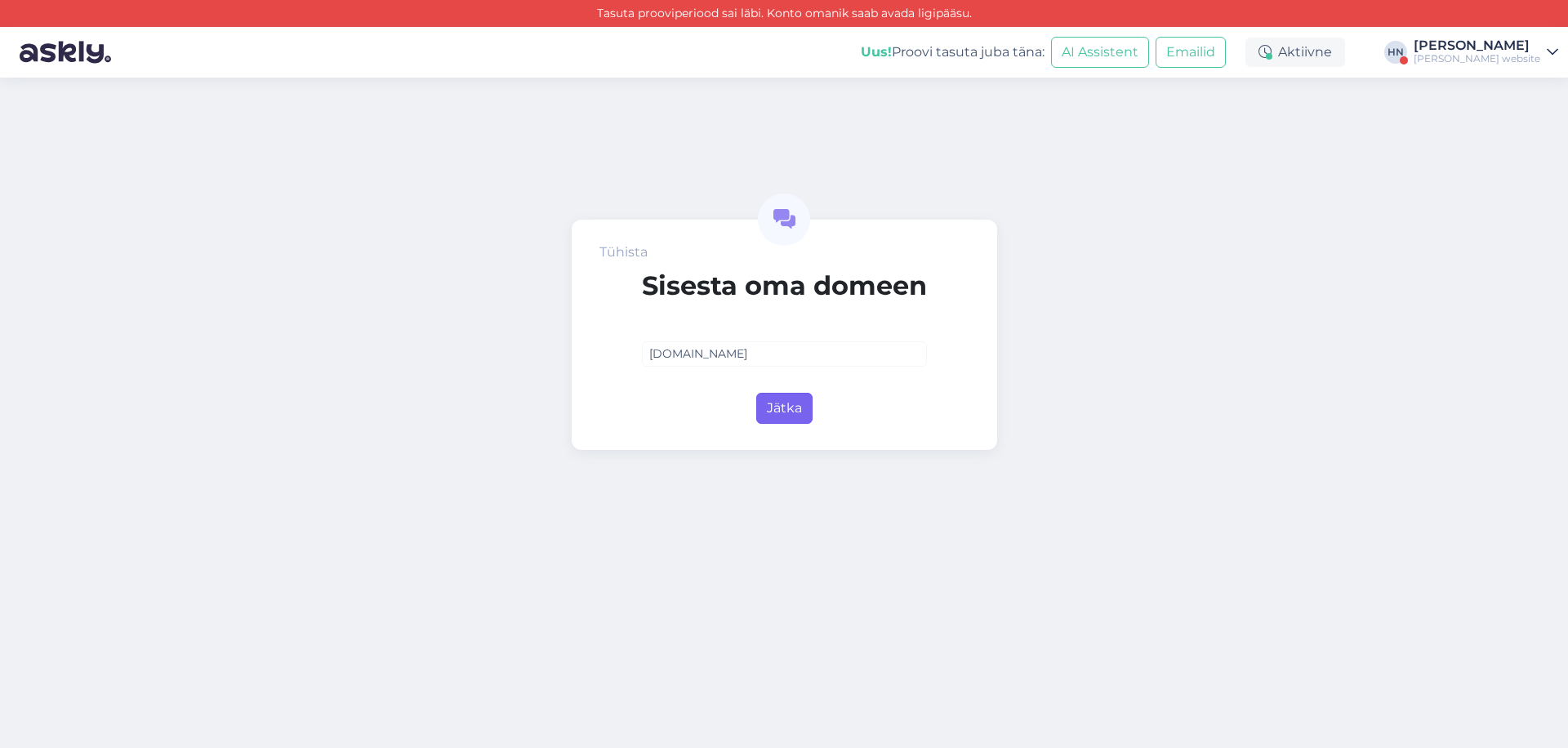
type input "askly.me"
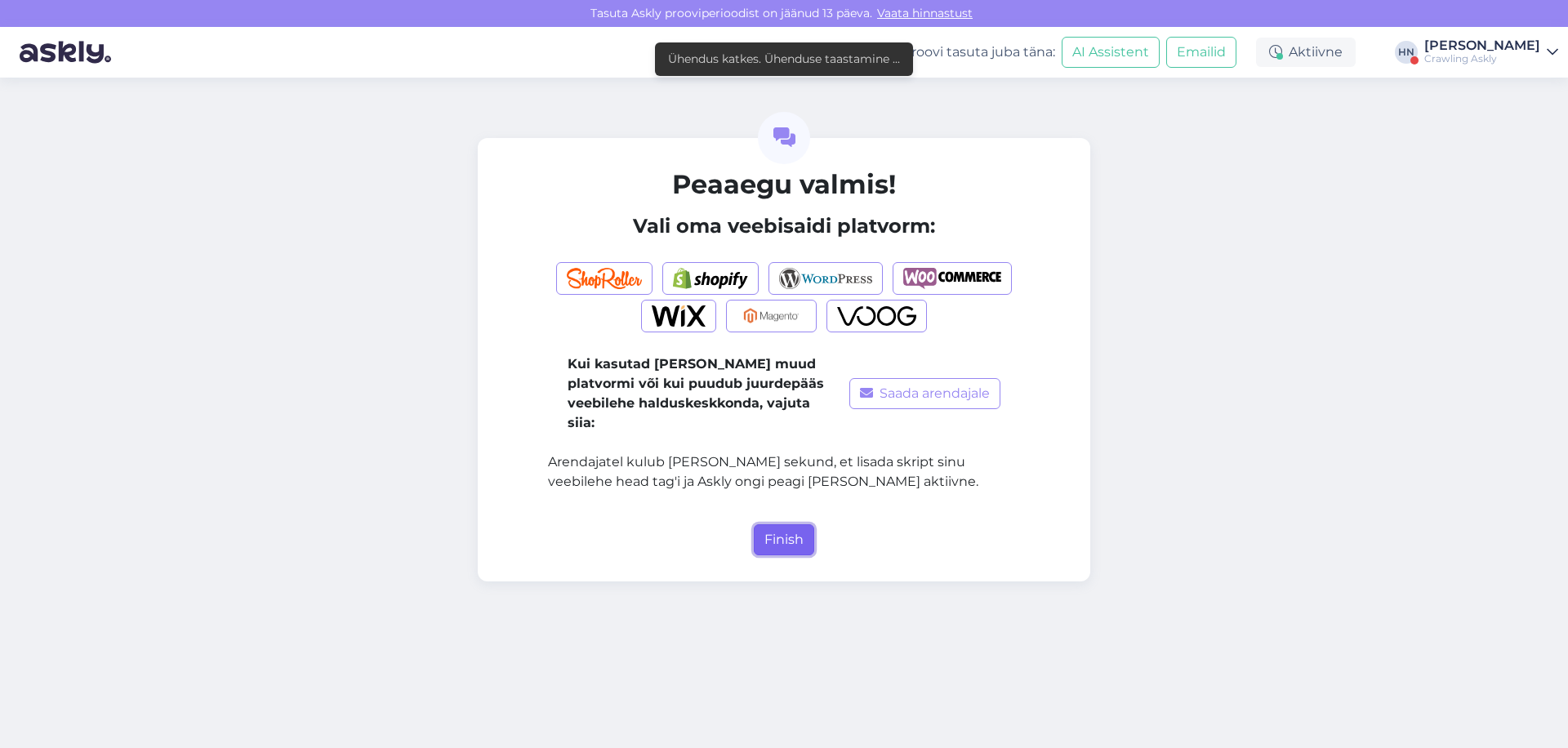
click at [766, 524] on button "Finish" at bounding box center [784, 540] width 60 height 31
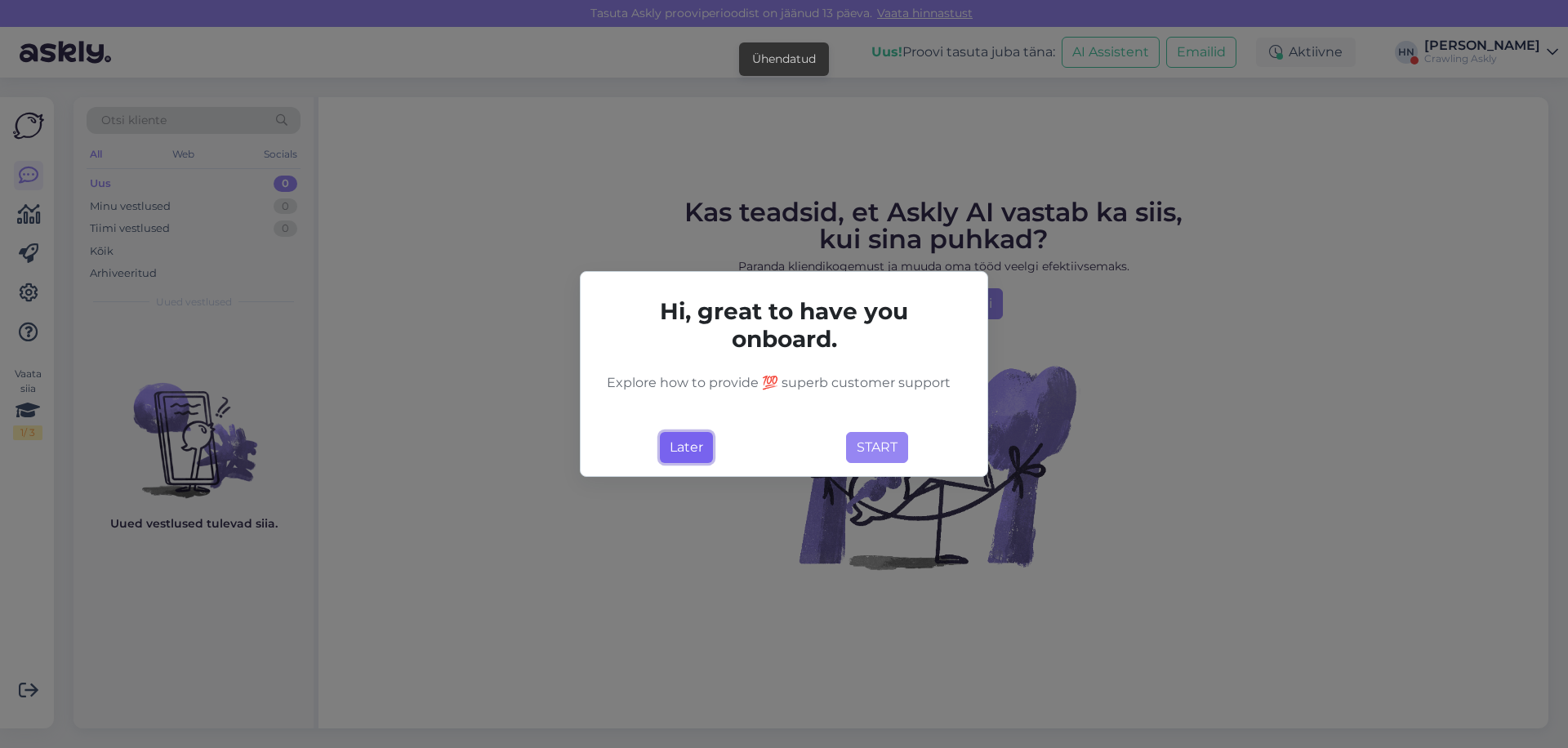
click at [668, 440] on button "Later" at bounding box center [686, 447] width 53 height 31
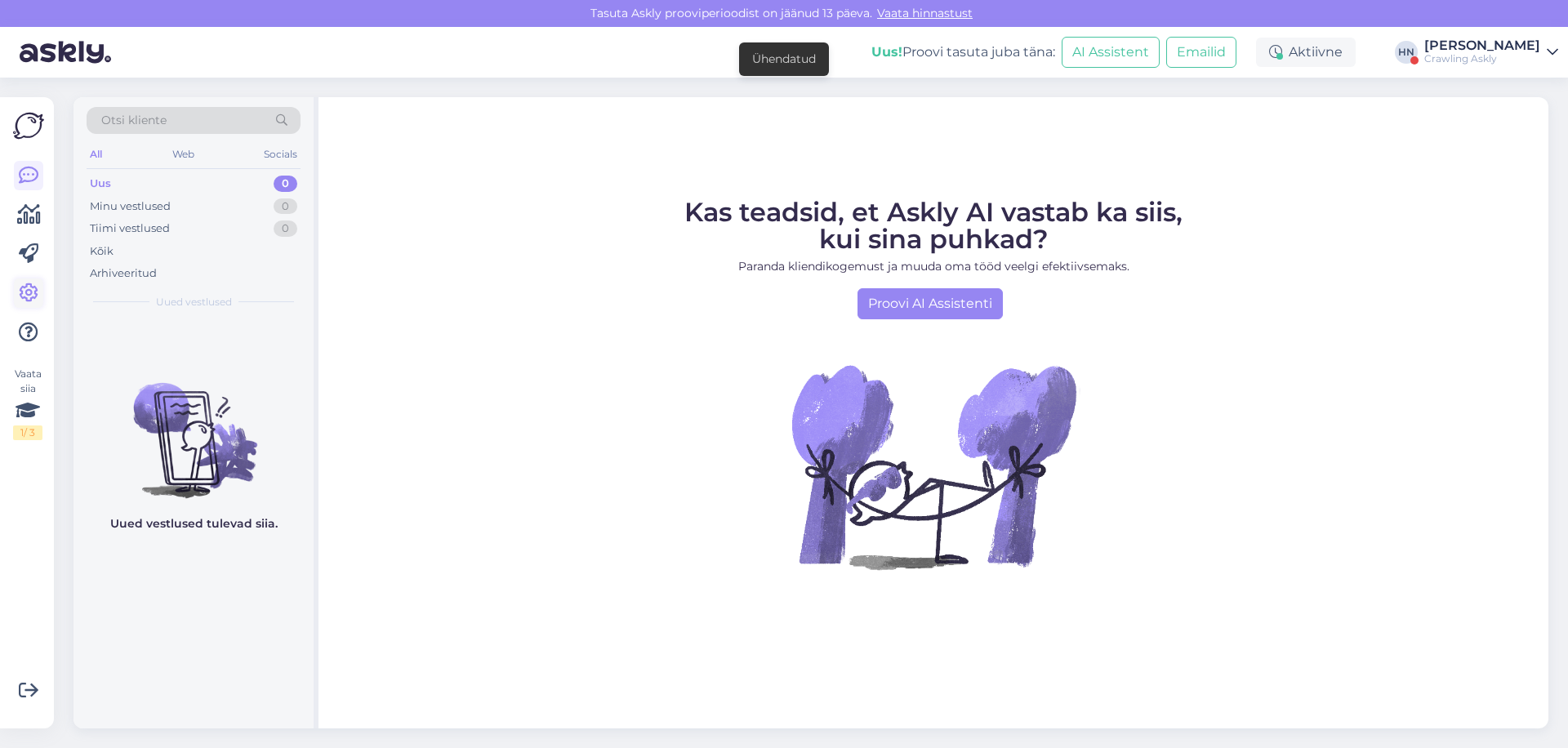
click at [25, 289] on icon at bounding box center [28, 293] width 19 height 19
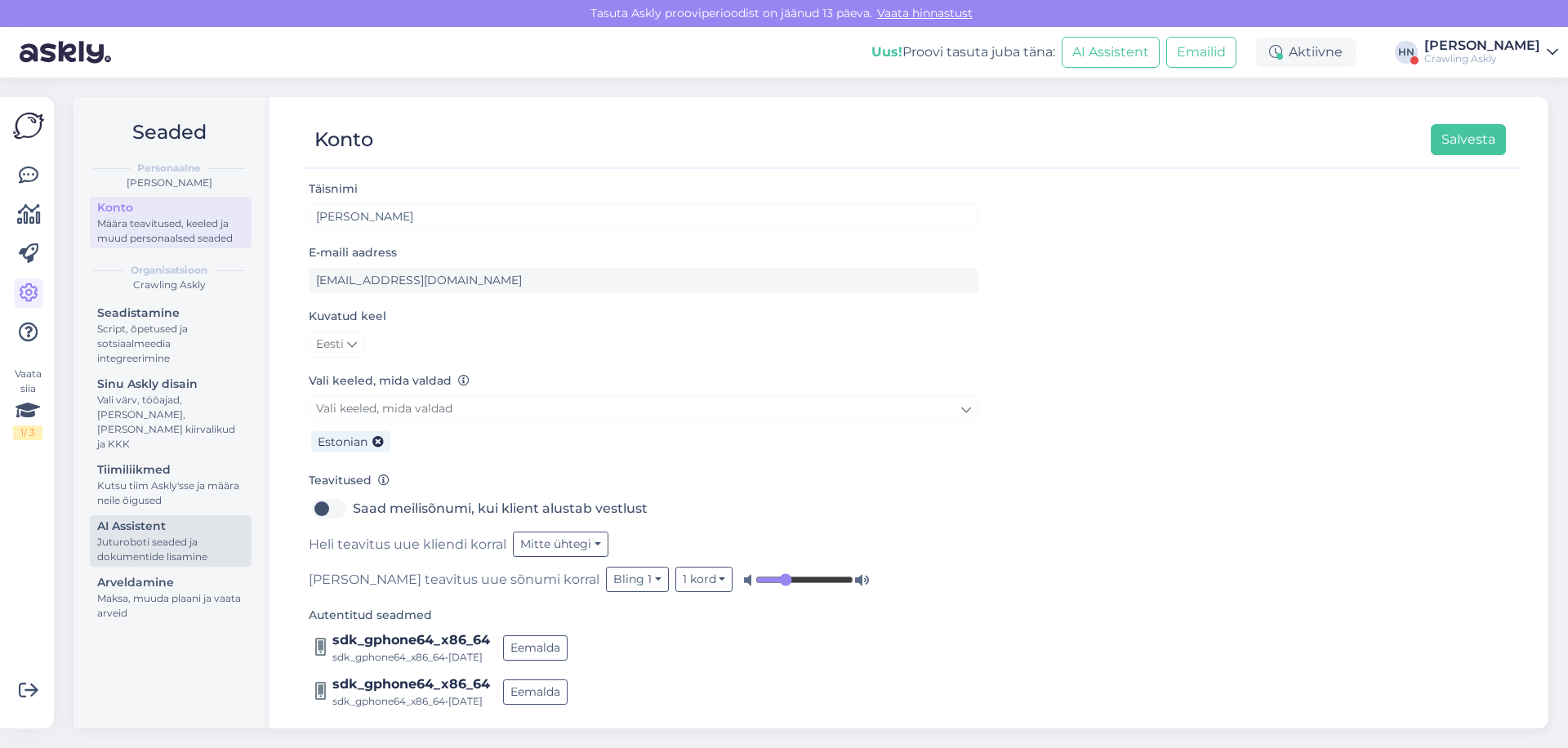
click at [153, 539] on div "Juturoboti seaded ja dokumentide lisamine" at bounding box center [170, 550] width 147 height 29
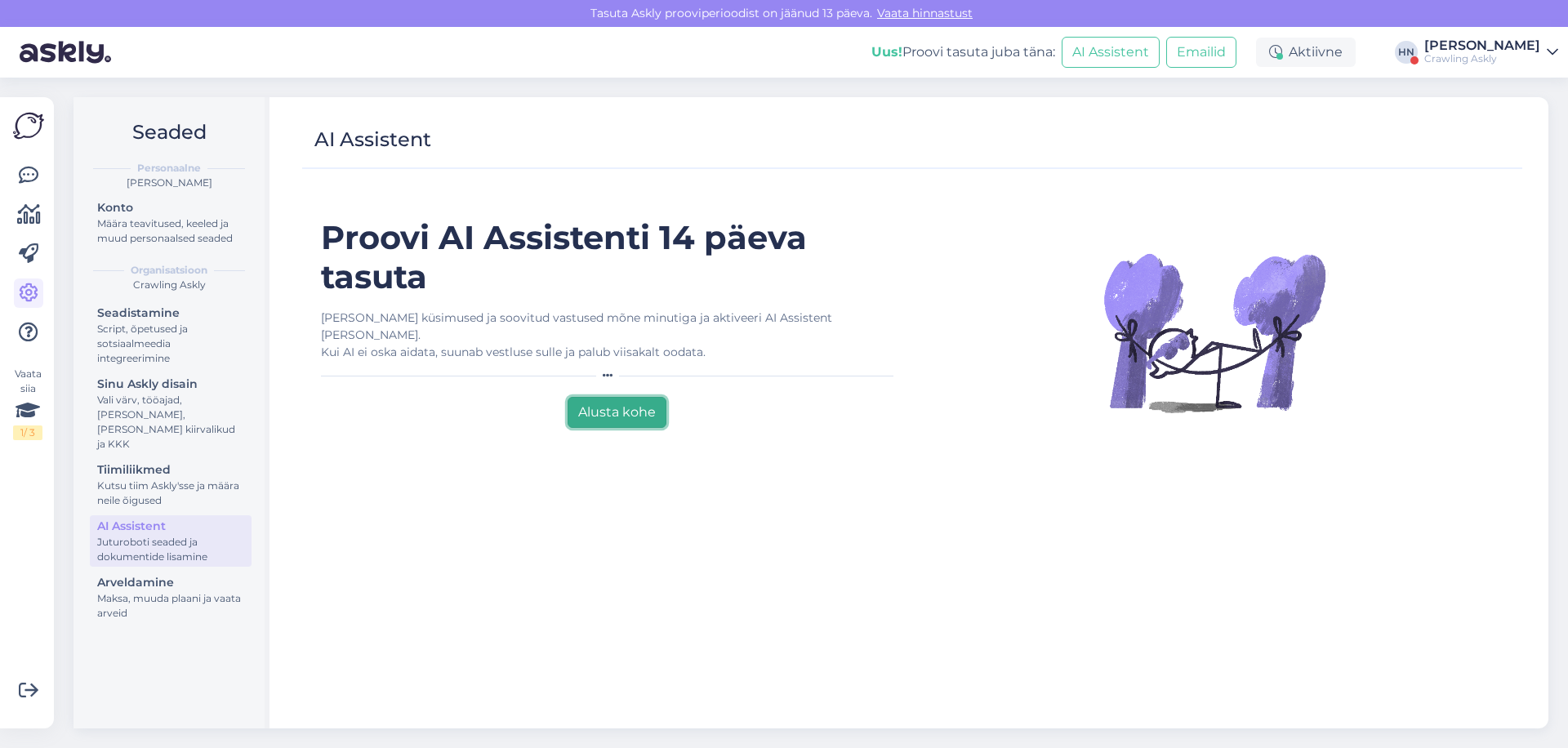
click at [613, 397] on button "Alusta kohe" at bounding box center [618, 412] width 99 height 31
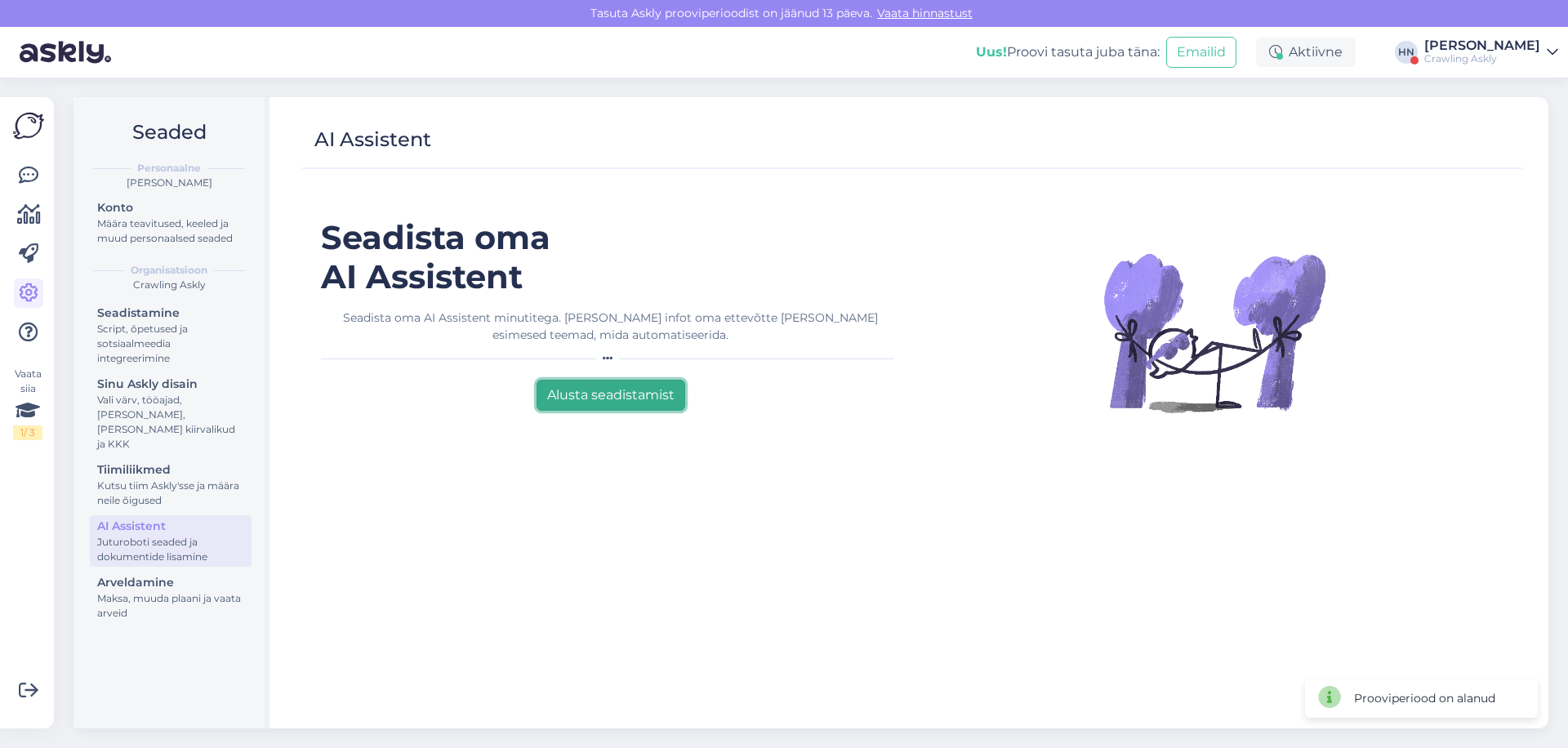
click at [613, 383] on button "Alusta seadistamist" at bounding box center [611, 395] width 149 height 31
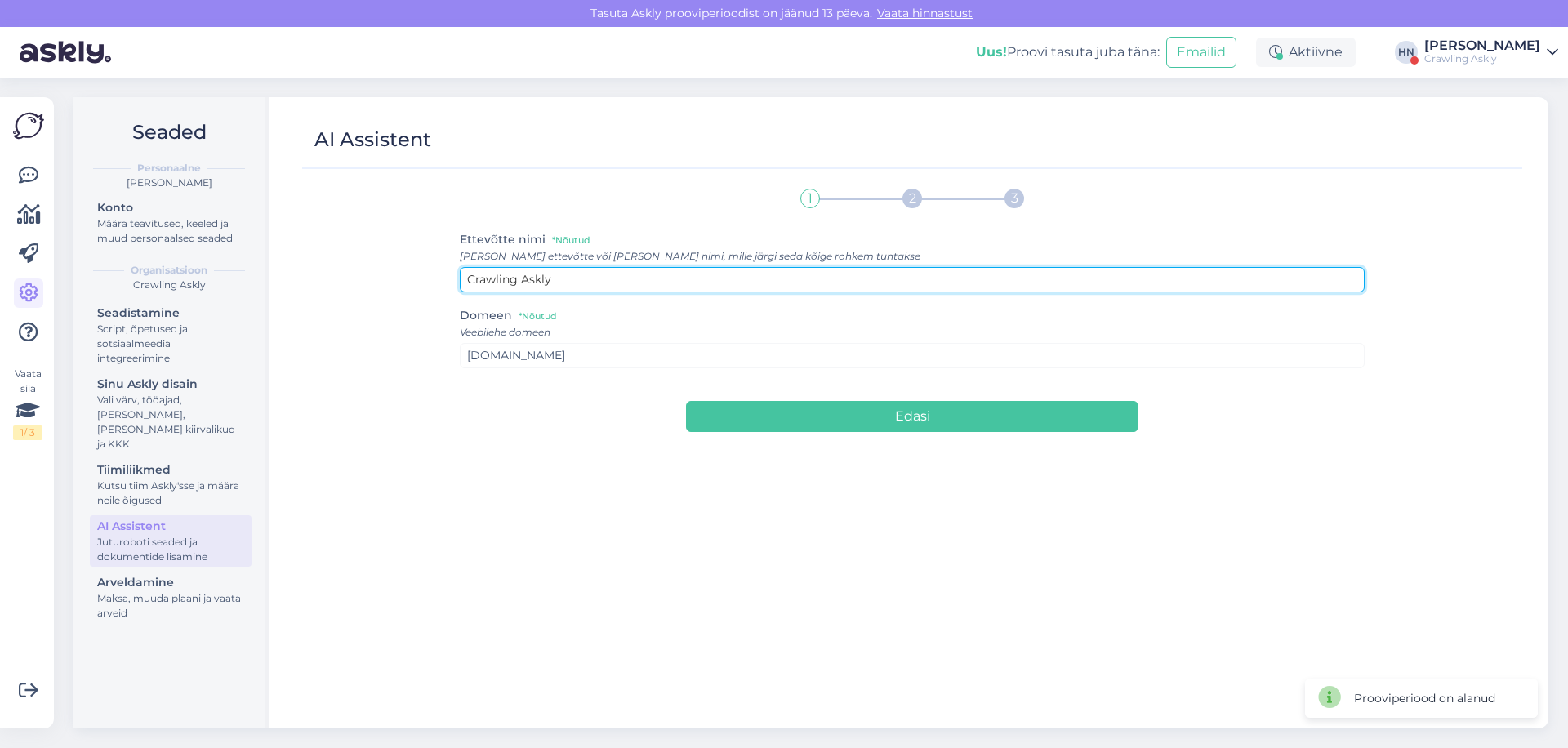
click at [629, 280] on input "Crawling Askly" at bounding box center [913, 280] width 906 height 26
click at [507, 270] on input "Crawling Askly" at bounding box center [913, 280] width 906 height 26
click at [507, 268] on input "Crawling Askly" at bounding box center [913, 280] width 906 height 26
click at [499, 278] on input "Crawling Askly" at bounding box center [913, 280] width 906 height 26
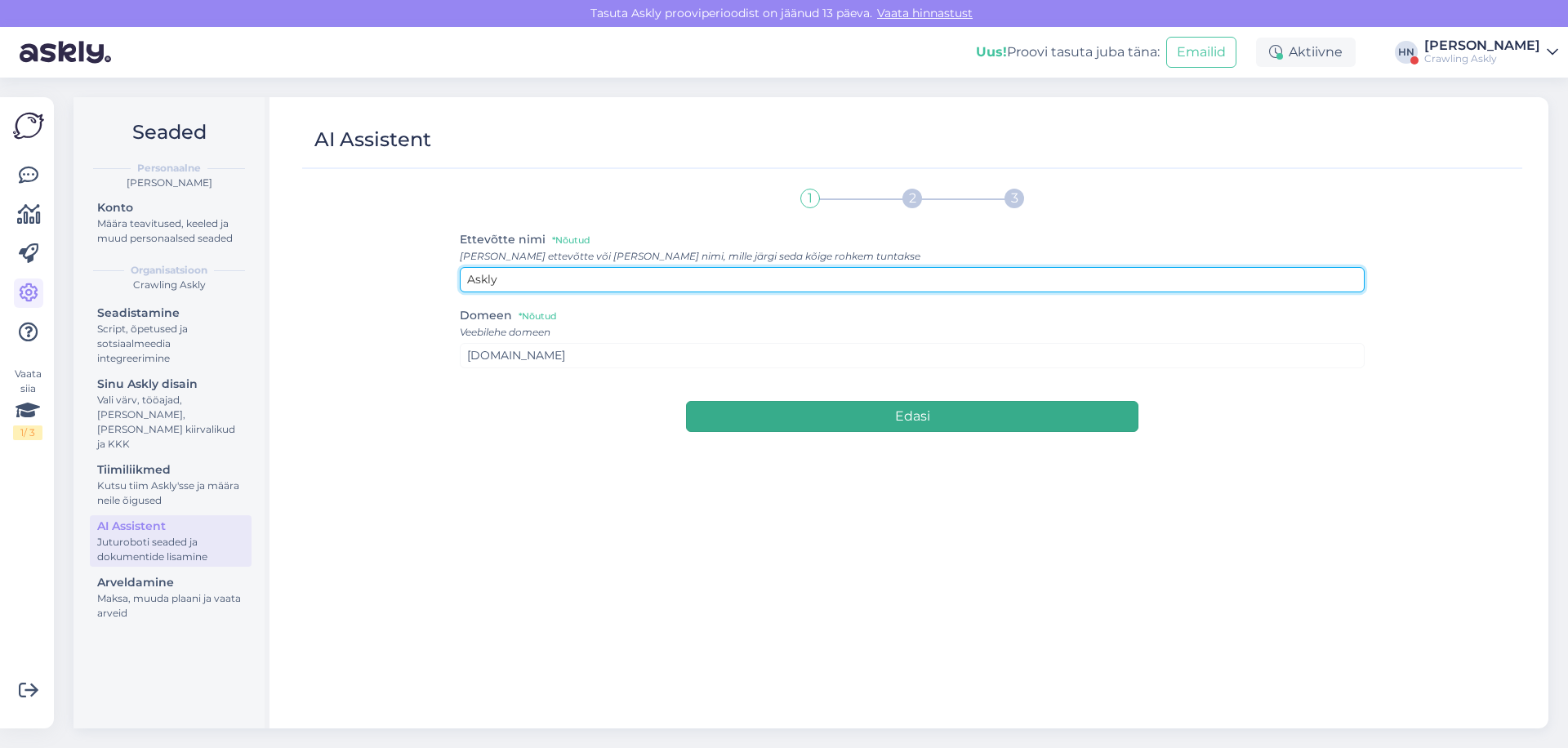
type input "Askly"
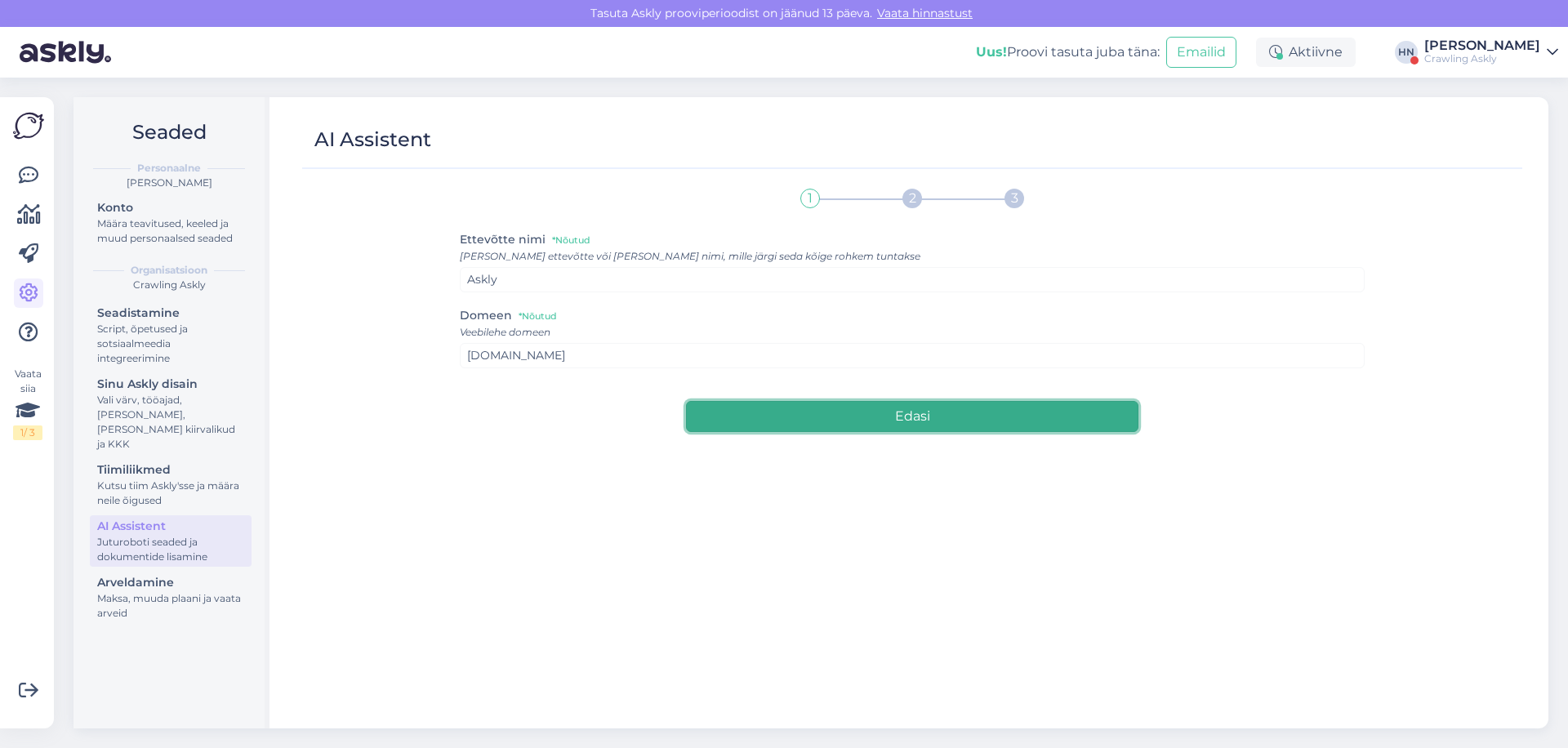
click at [823, 425] on button "Edasi" at bounding box center [912, 416] width 453 height 31
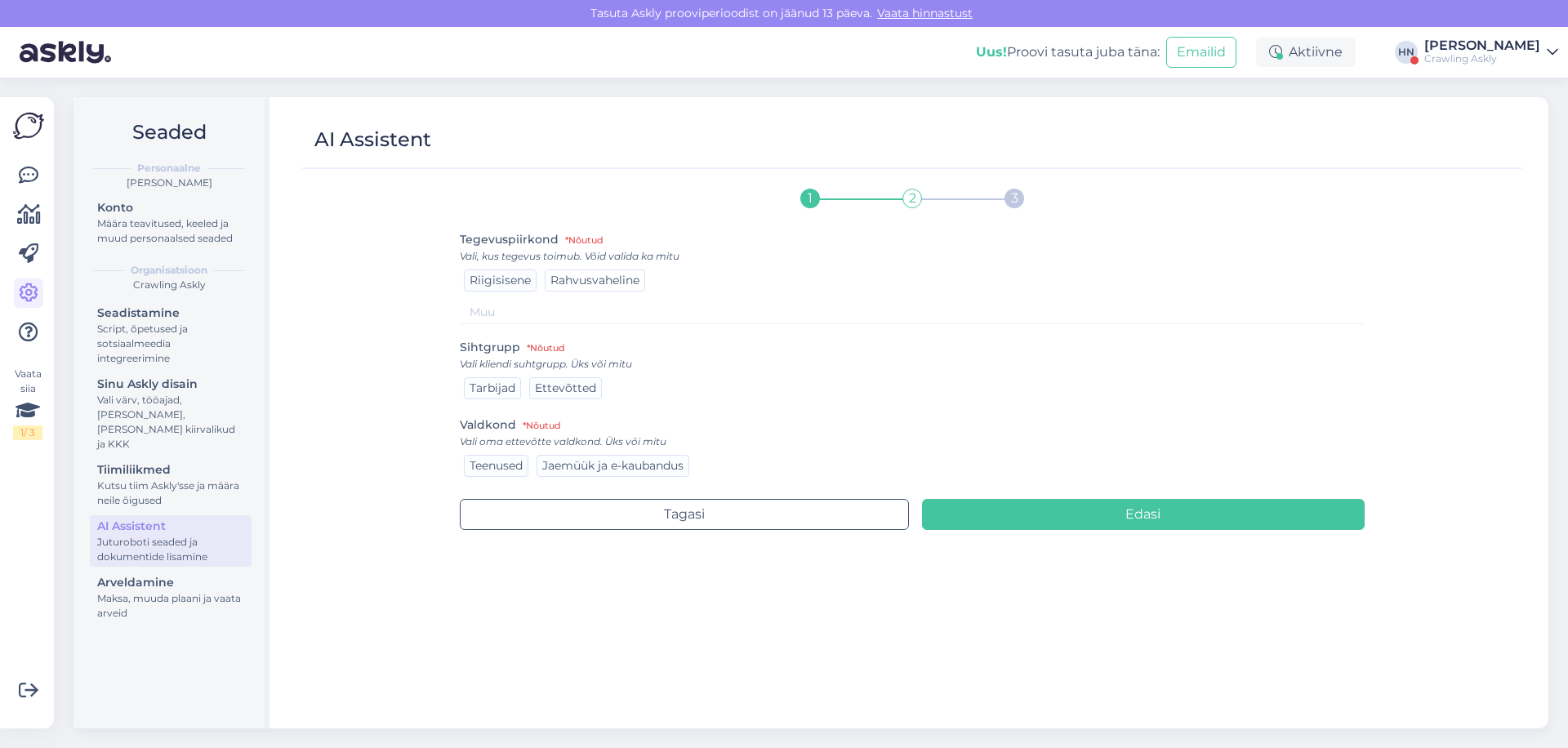
click at [556, 278] on span "Rahvusvaheline" at bounding box center [595, 280] width 89 height 15
click at [548, 391] on span "Ettevõtted" at bounding box center [565, 388] width 61 height 15
click at [525, 464] on div "Teenused" at bounding box center [496, 465] width 65 height 22
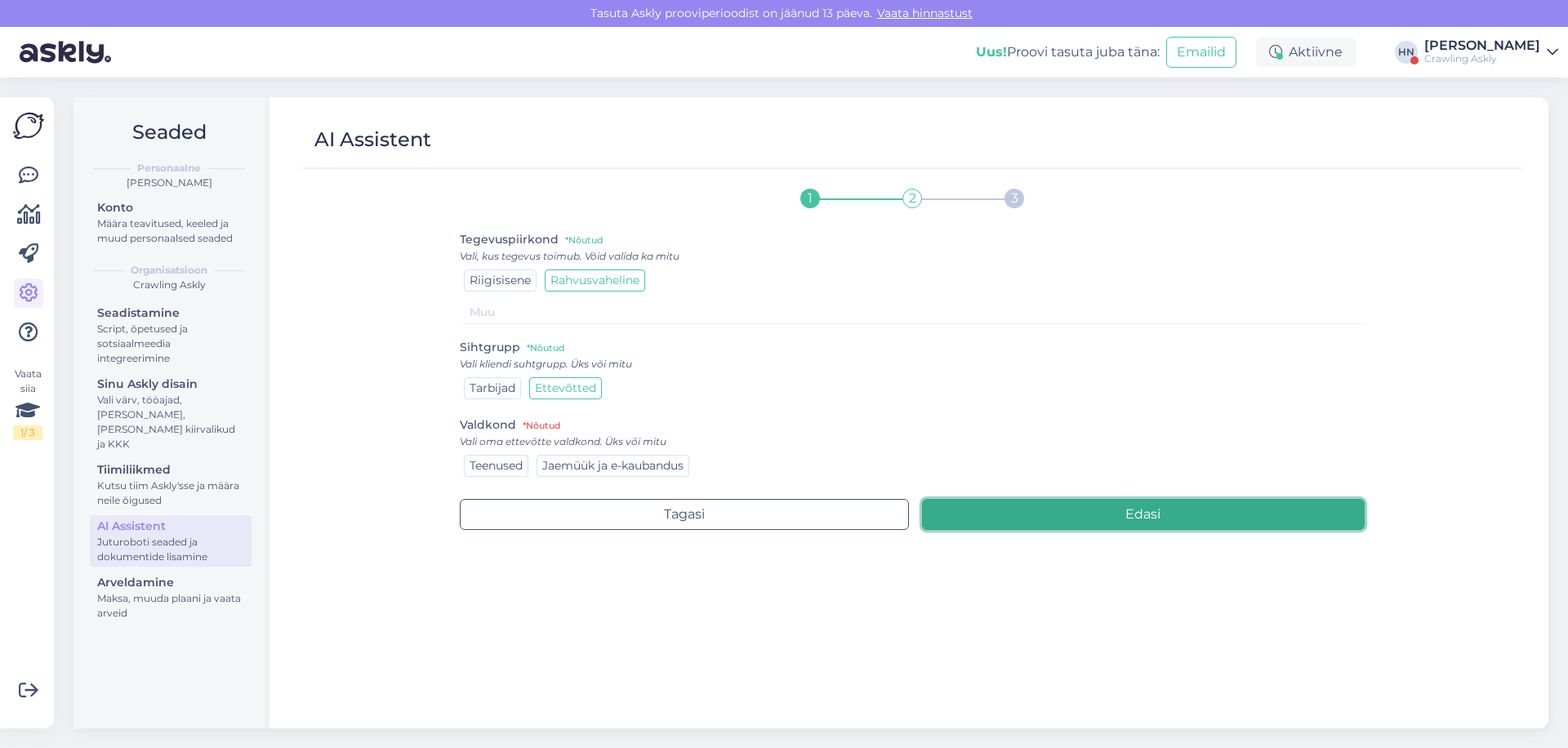
click at [1079, 515] on button "Edasi" at bounding box center [1144, 515] width 444 height 31
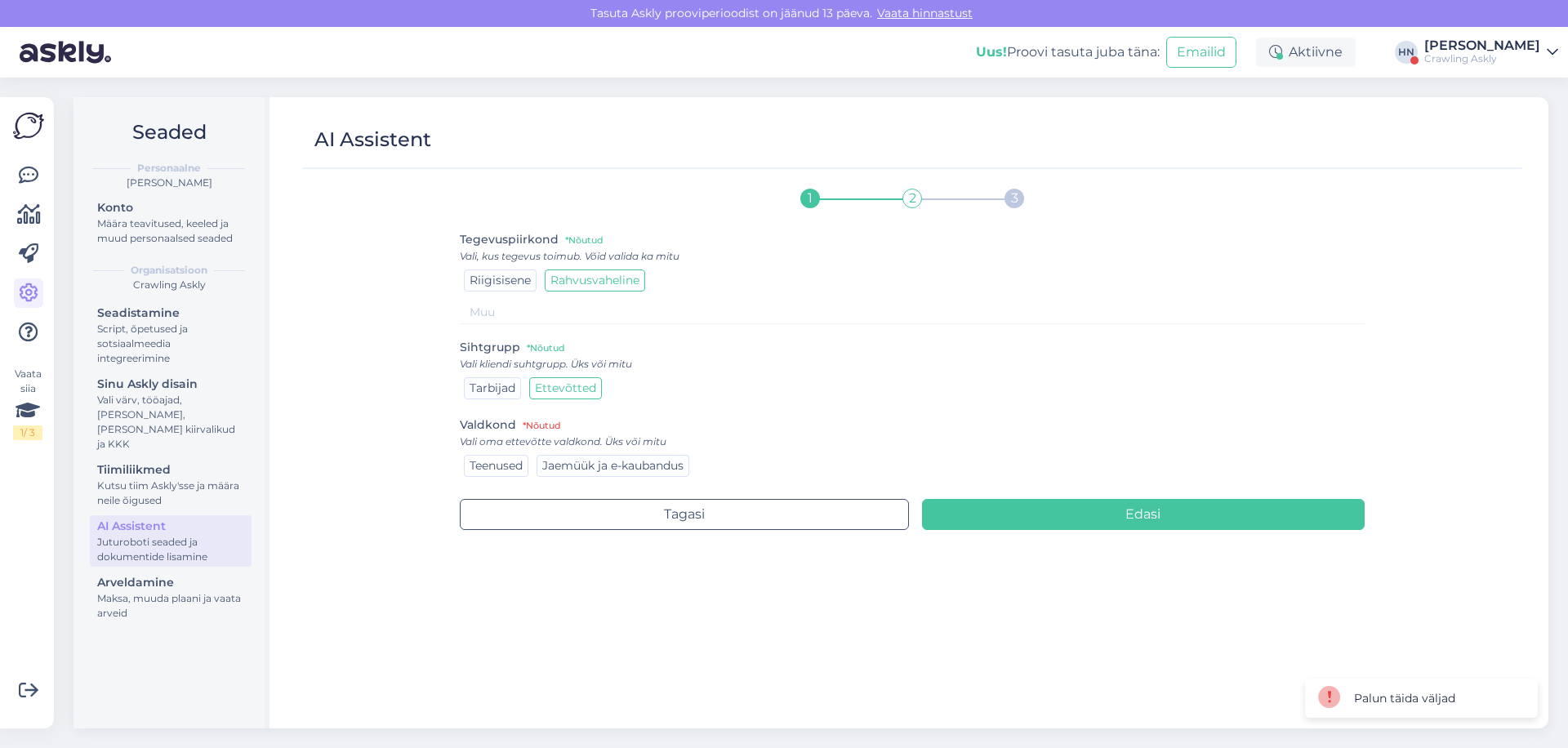
click at [497, 461] on span "Teenused" at bounding box center [496, 465] width 53 height 15
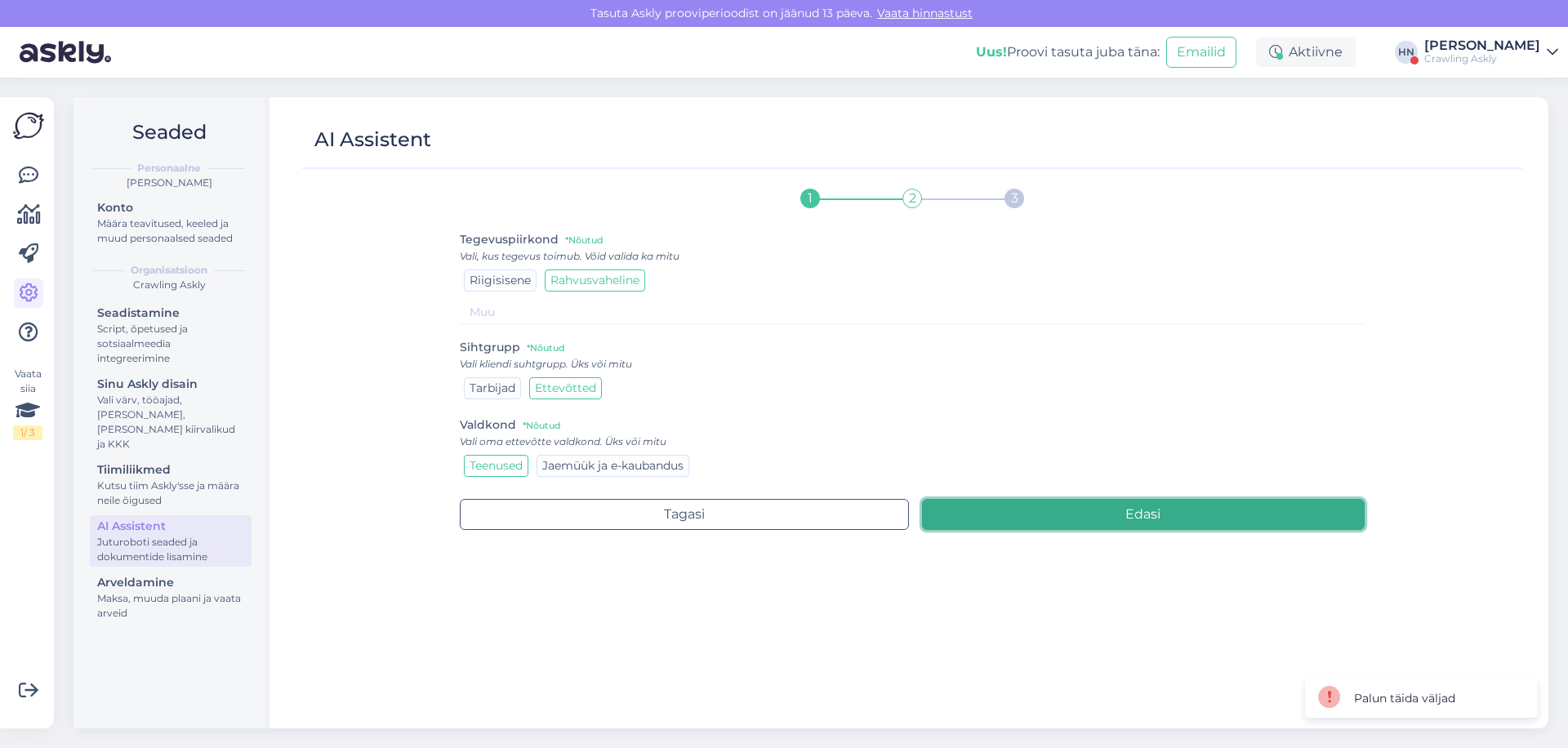
click at [978, 522] on button "Edasi" at bounding box center [1144, 515] width 444 height 31
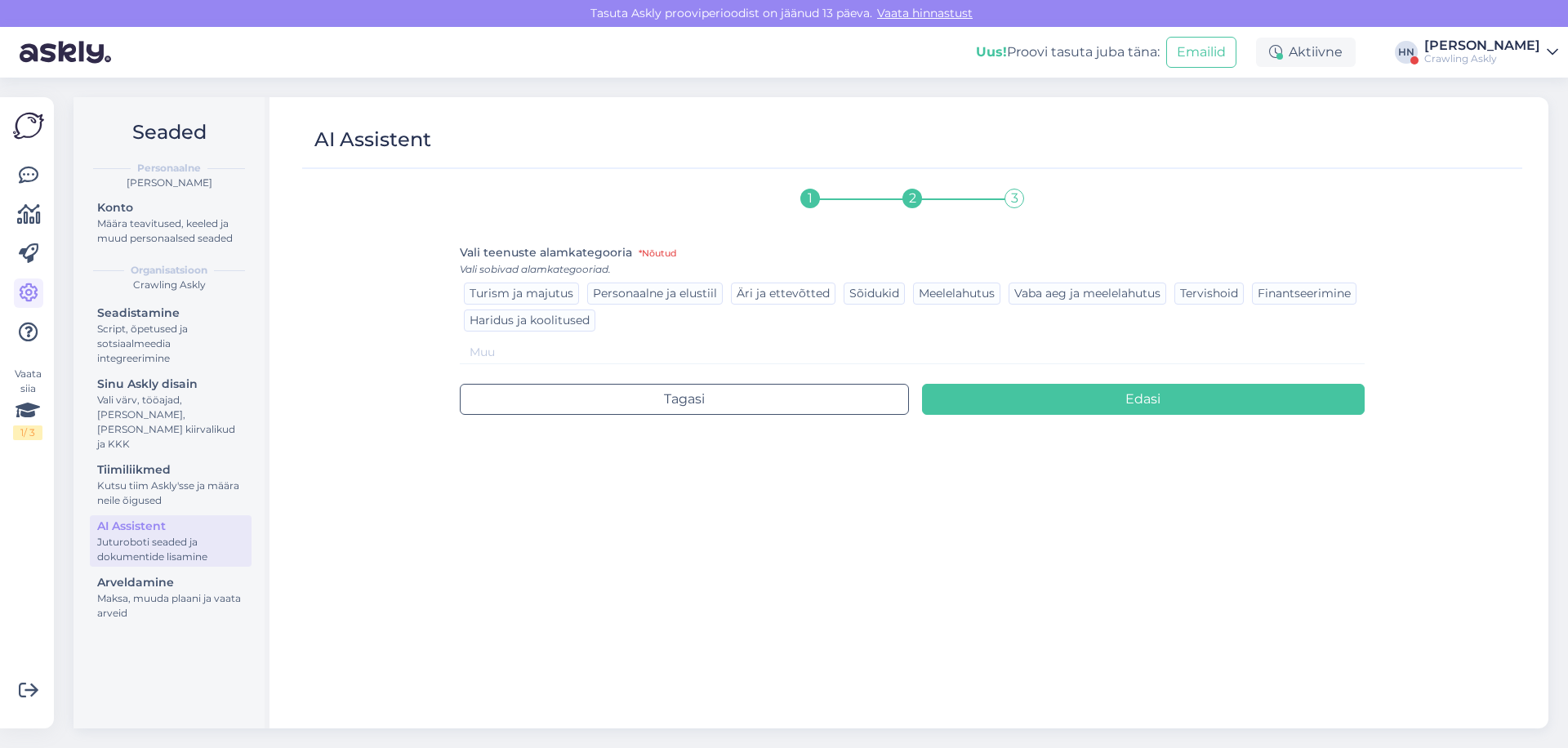
click at [768, 294] on span "Äri ja ettevõtted" at bounding box center [783, 294] width 93 height 15
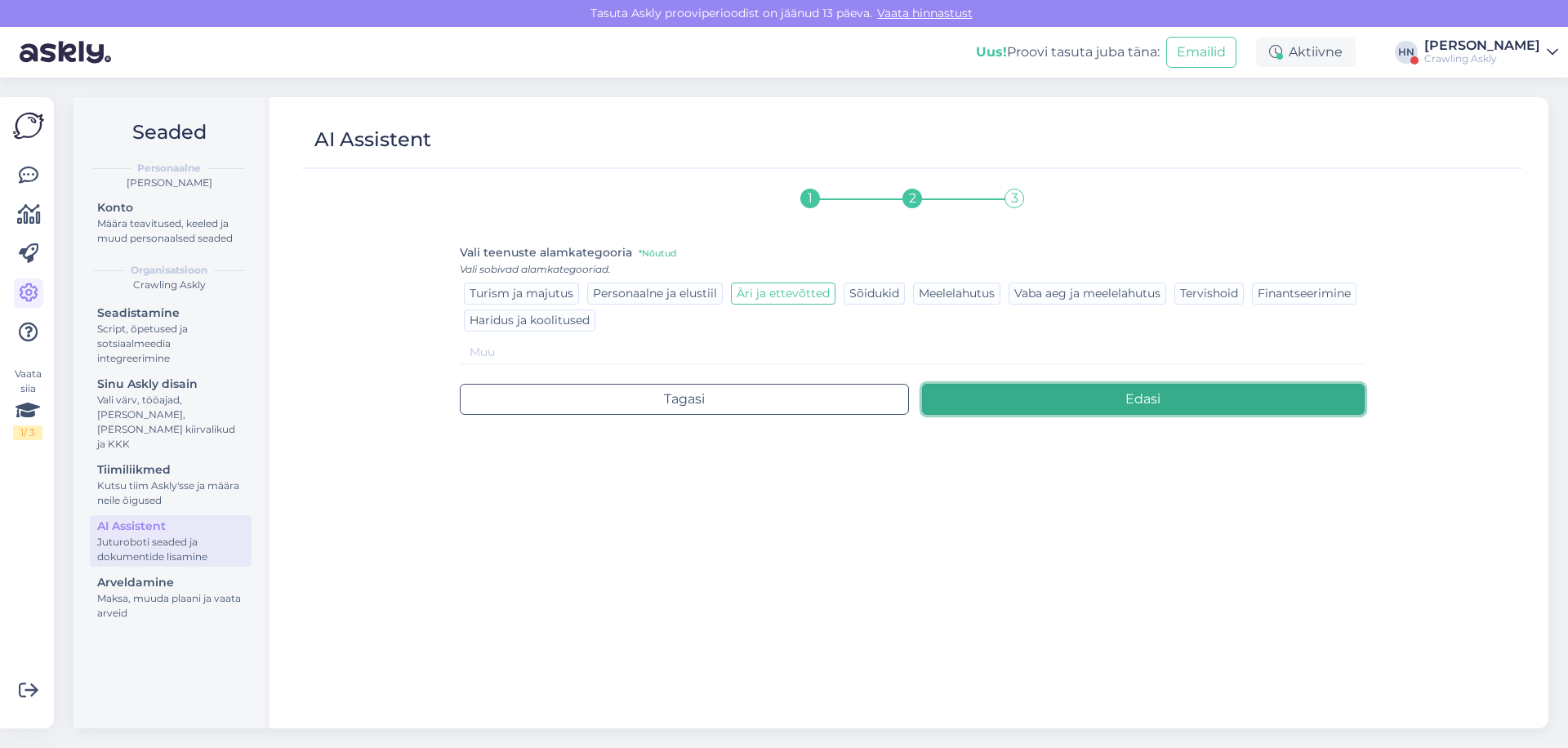
click at [1086, 413] on button "Edasi" at bounding box center [1144, 400] width 444 height 31
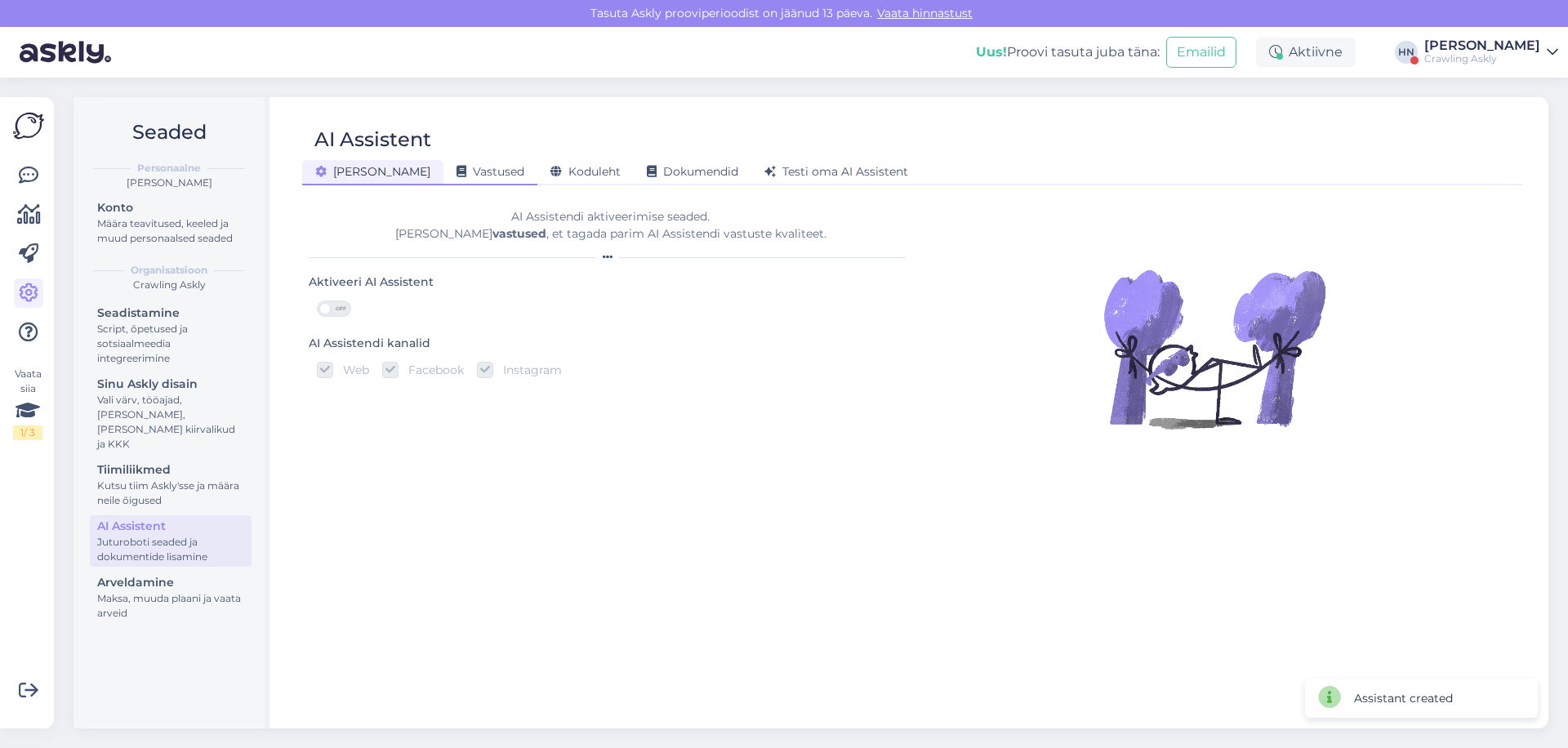
click at [458, 163] on div "Vastused" at bounding box center [490, 173] width 94 height 26
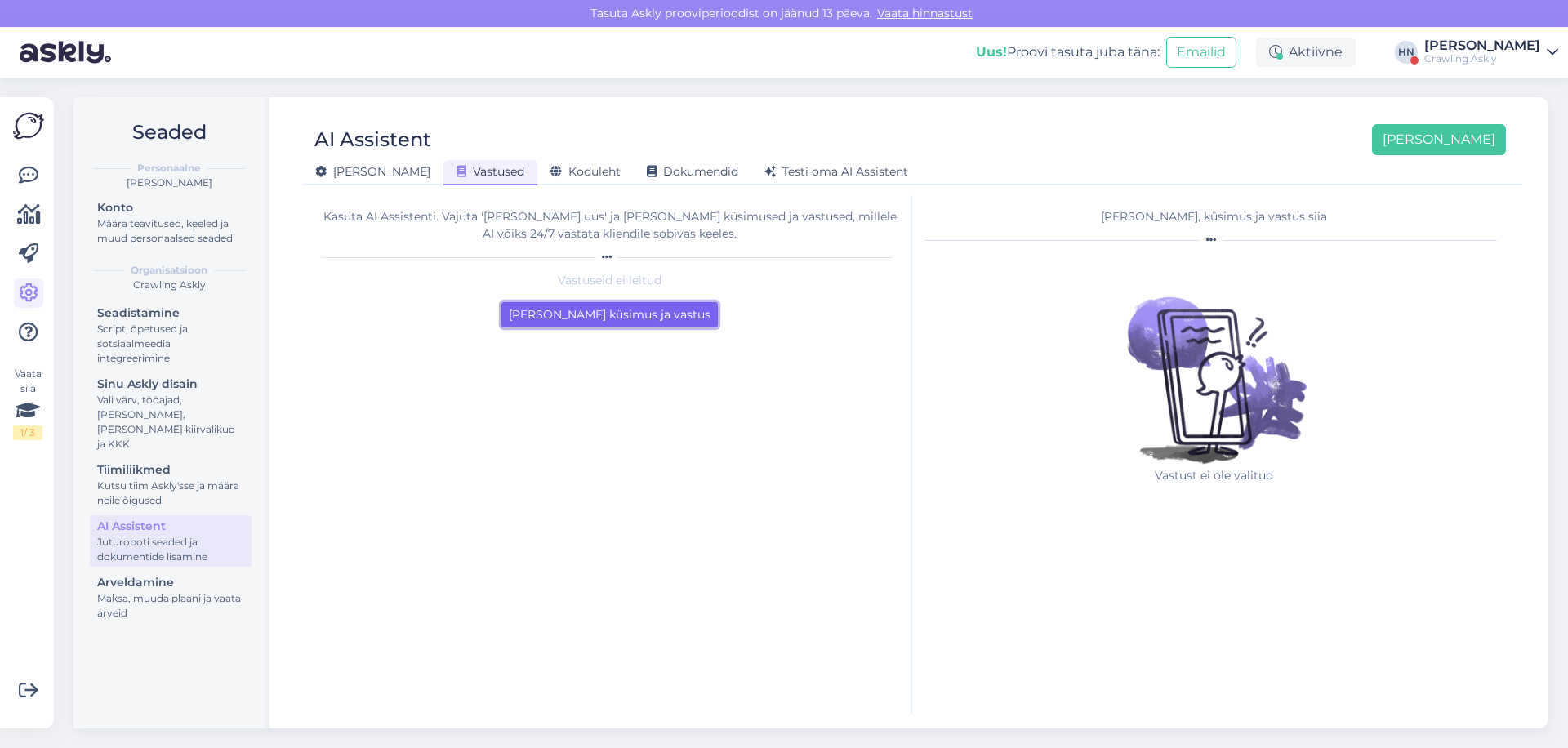
click at [629, 308] on button "Lisa esimene küsimus ja vastus" at bounding box center [609, 315] width 217 height 26
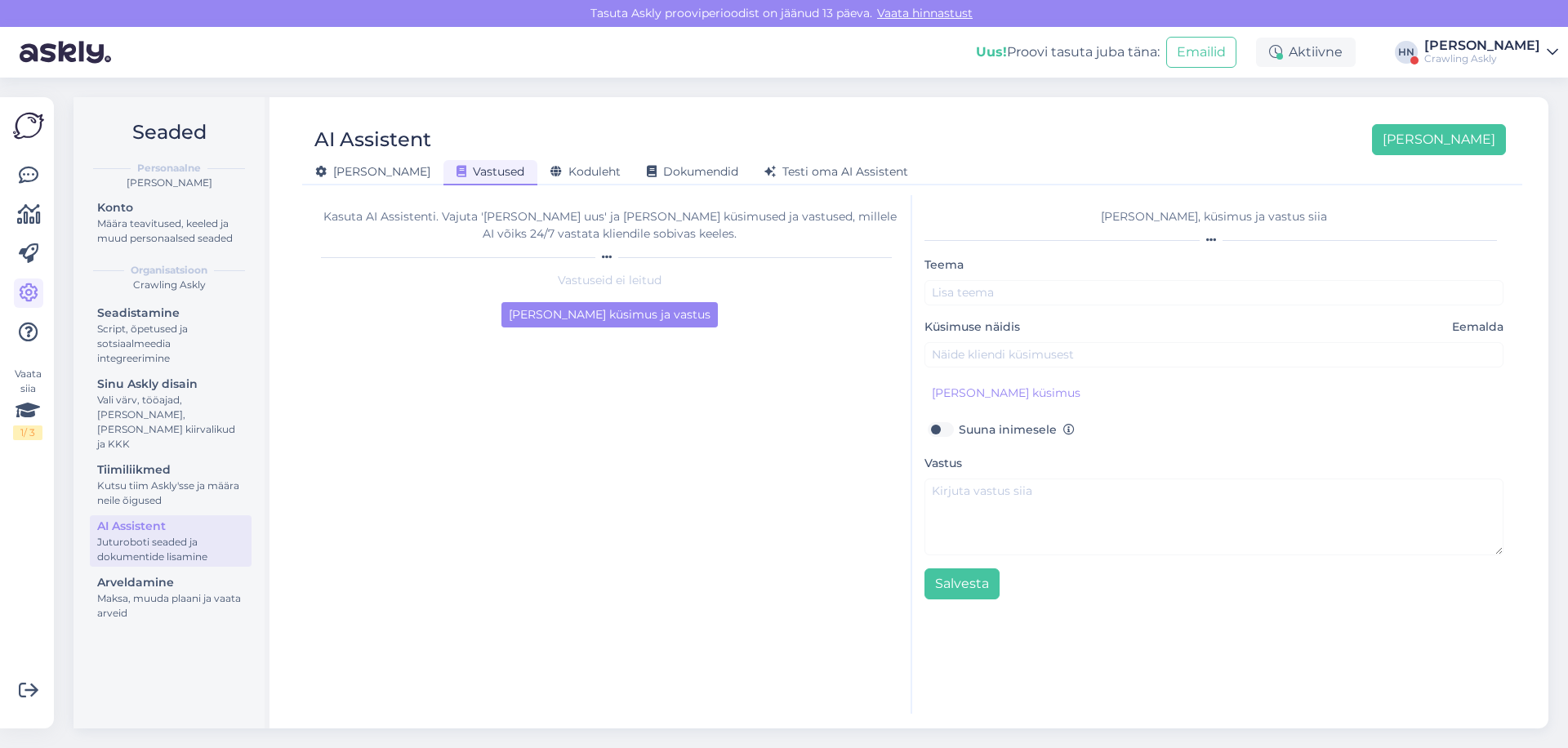
click at [554, 197] on div "Kasuta AI Assistenti. Vajuta 'Lisa uus' ja lisa küsimused ja vastused, millele …" at bounding box center [611, 454] width 604 height 518
click at [551, 172] on span "Koduleht" at bounding box center [585, 171] width 70 height 15
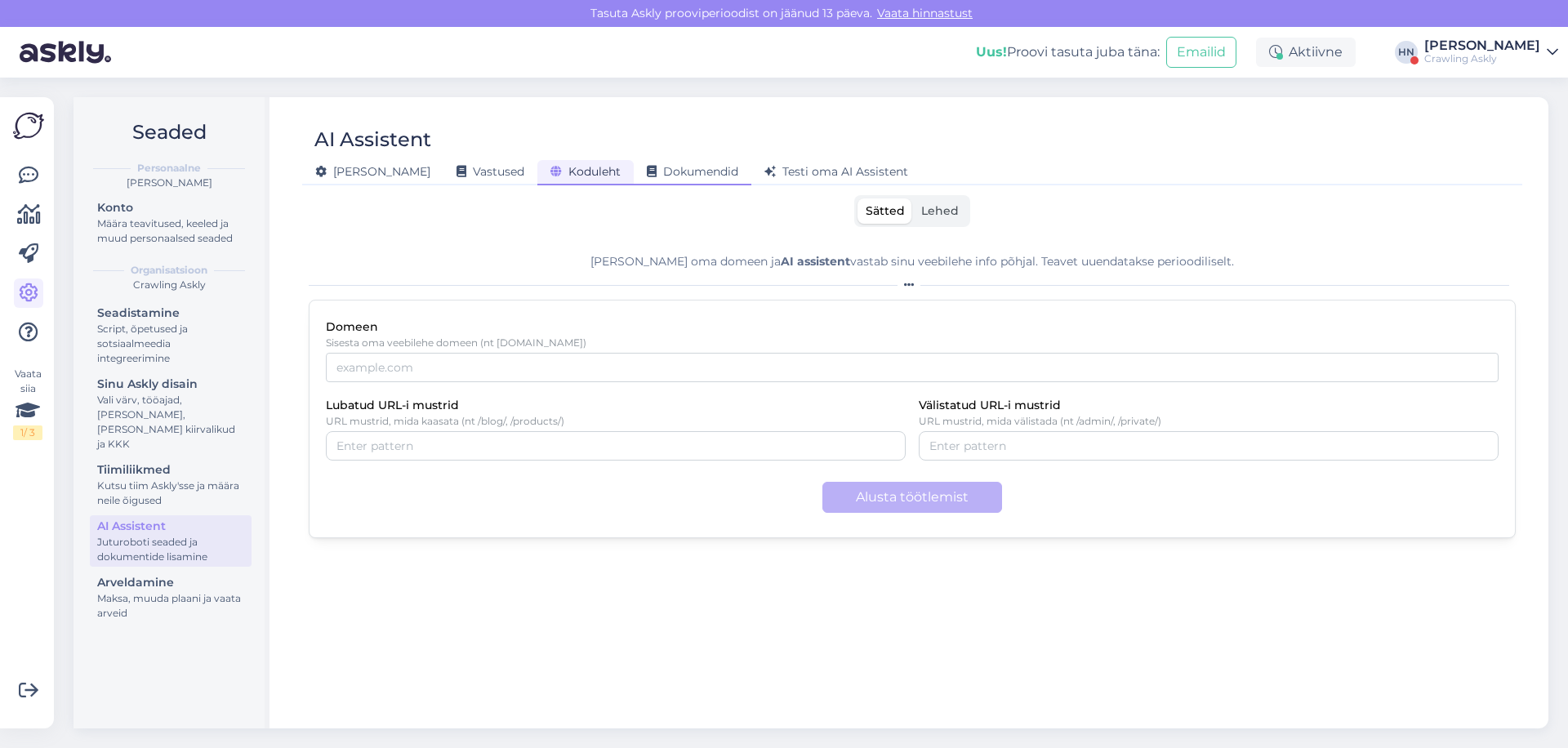
click at [647, 164] on span "Dokumendid" at bounding box center [693, 171] width 91 height 15
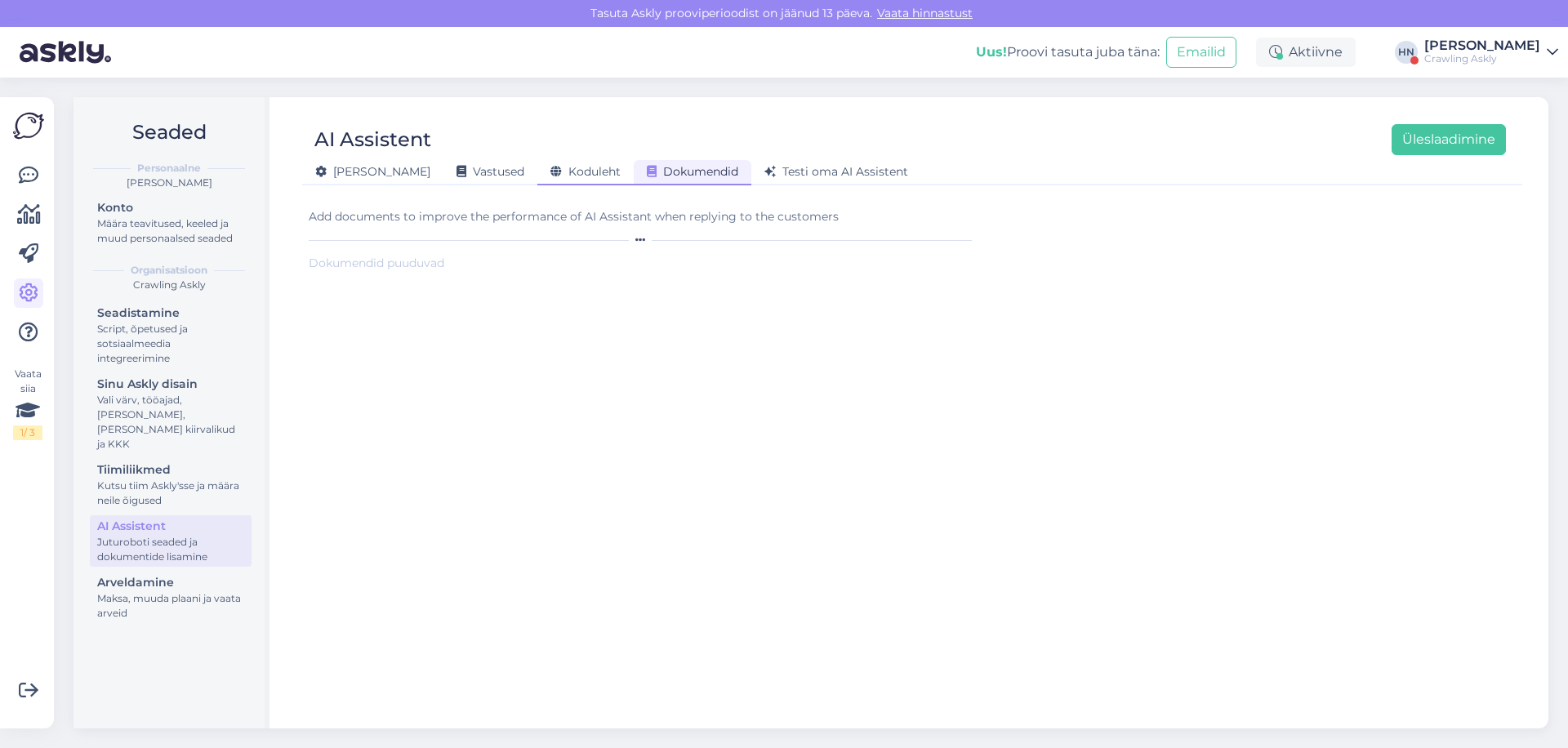
click at [560, 171] on span "Koduleht" at bounding box center [585, 171] width 70 height 15
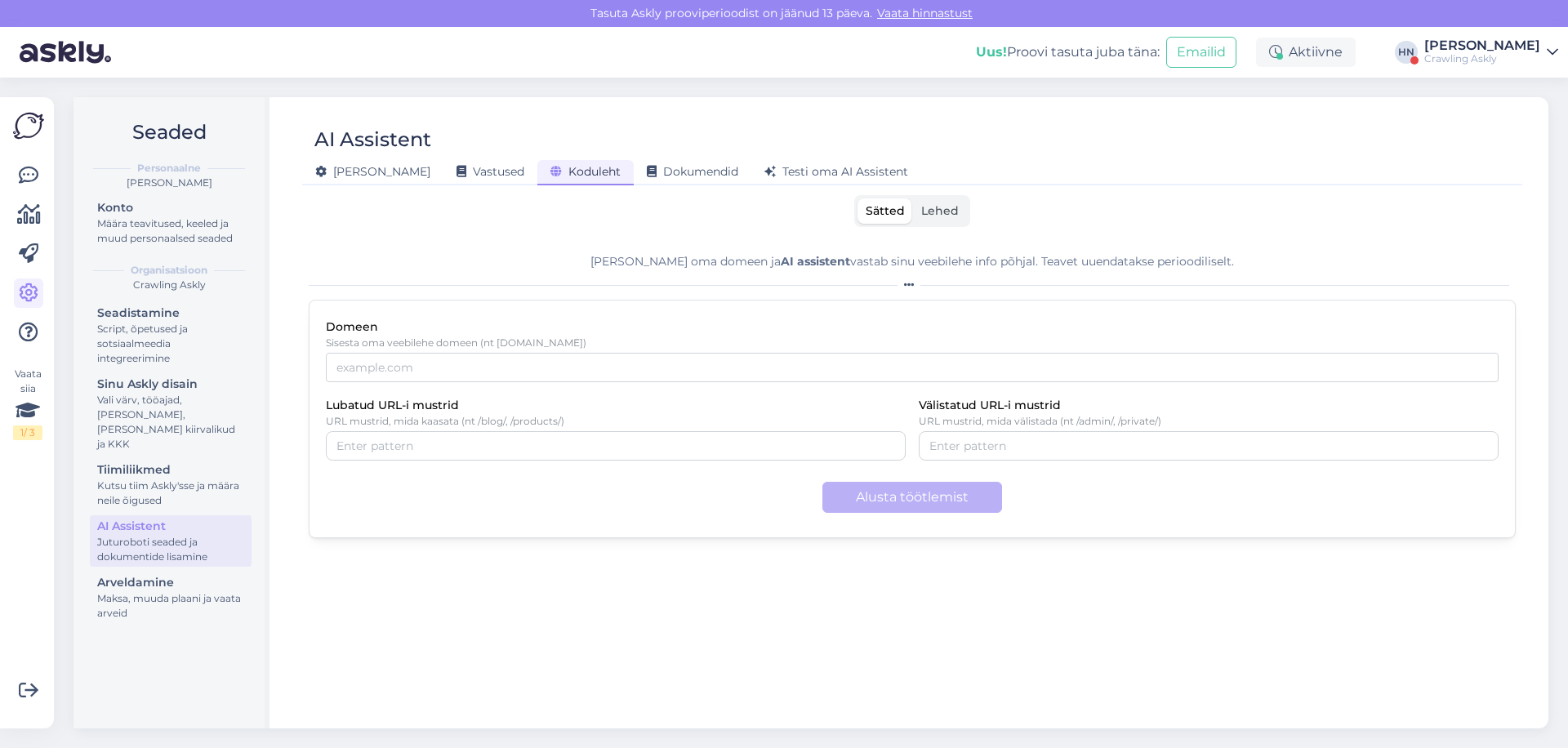
click at [478, 416] on p "URL mustrid, mida kaasata (nt /blog/, /products/)" at bounding box center [616, 421] width 580 height 12
click at [462, 355] on input "Domeen" at bounding box center [912, 368] width 1173 height 29
type input "a"
type input "s"
type input "askly.me"
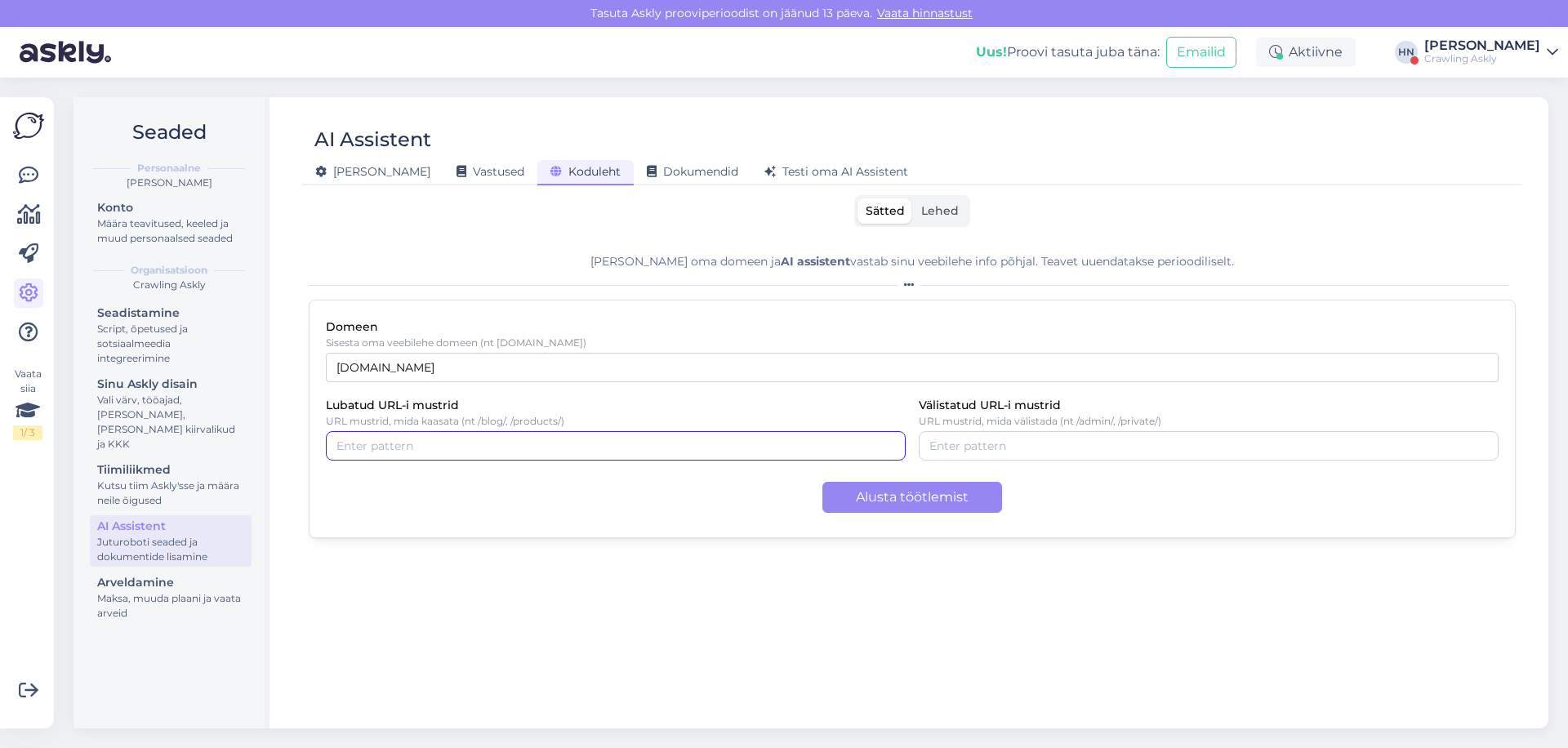
click at [431, 453] on input "Lubatud URL-i mustrid" at bounding box center [616, 446] width 559 height 18
type input "/en/"
click at [468, 614] on div "Lisa oma domeen ja AI assistent vastab sinu veebilehe info põhjal. Teavet uuend…" at bounding box center [913, 477] width 1208 height 474
click at [880, 500] on button "Alusta töötlemist" at bounding box center [912, 497] width 179 height 31
click at [714, 390] on div "Domeen Sisesta oma veebilehe domeen (nt example.com) askly.me Lubatud URL-i mus…" at bounding box center [913, 419] width 1208 height 239
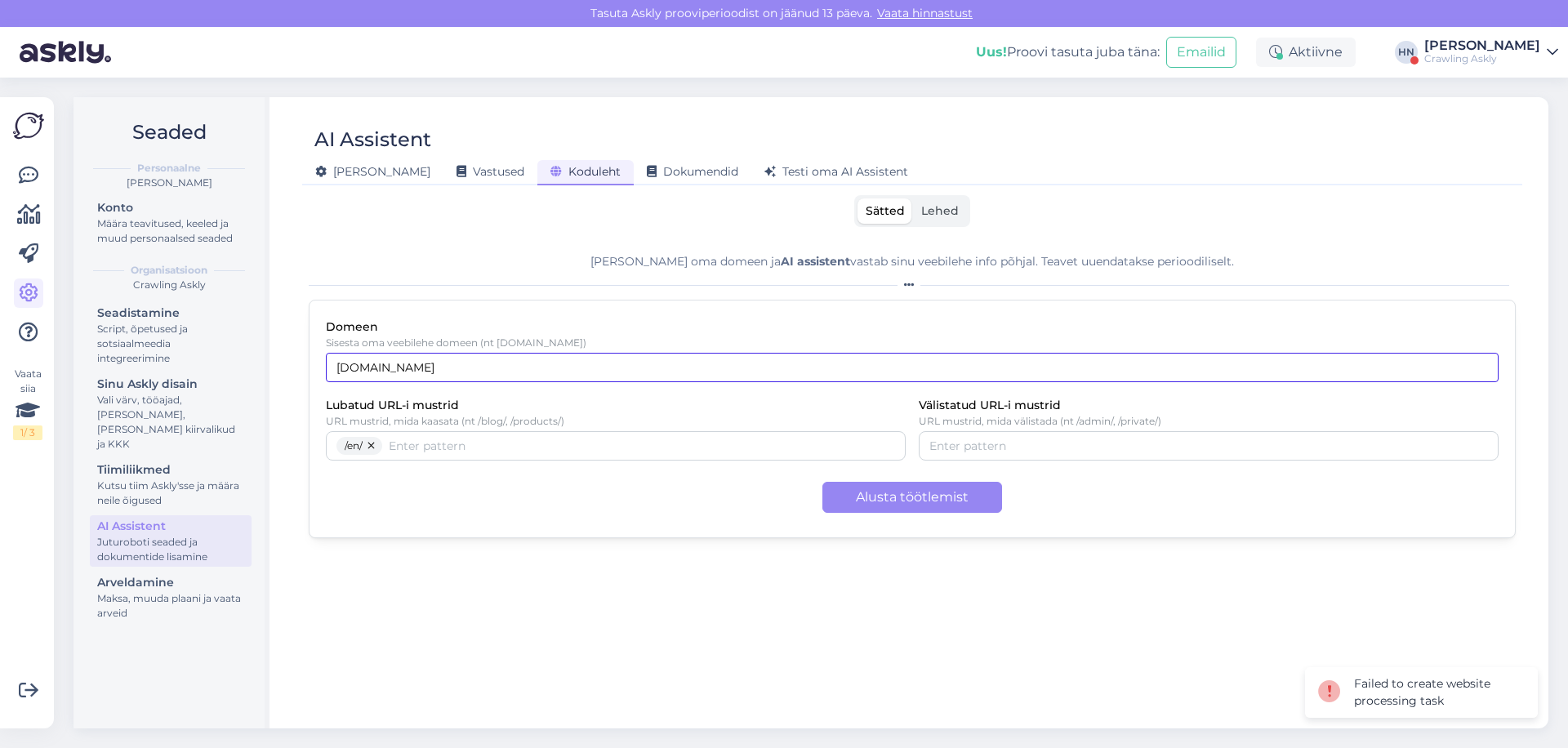
click at [714, 362] on input "askly.me" at bounding box center [912, 368] width 1173 height 29
type input "http://askly.me"
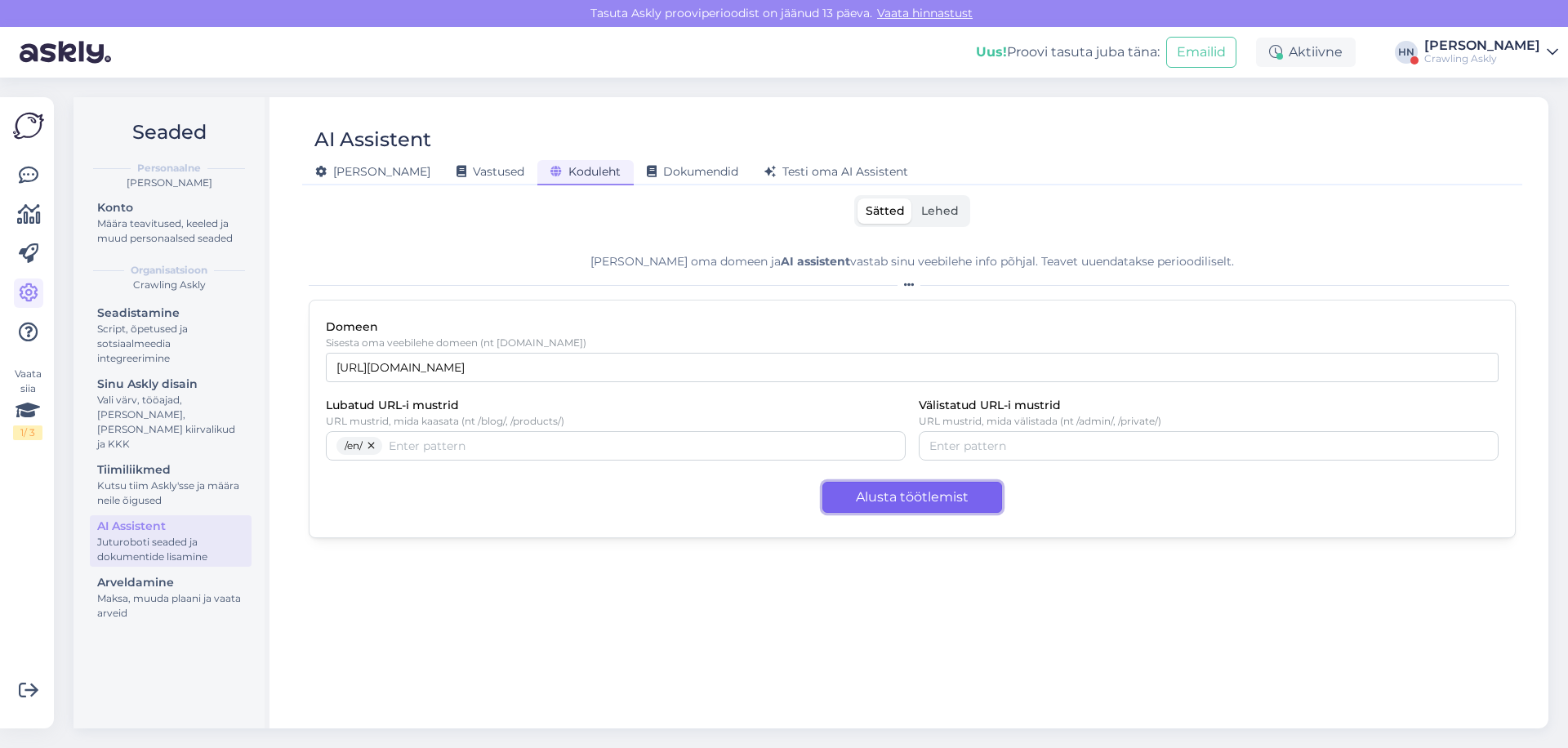
click at [929, 501] on button "Alusta töötlemist" at bounding box center [912, 497] width 179 height 31
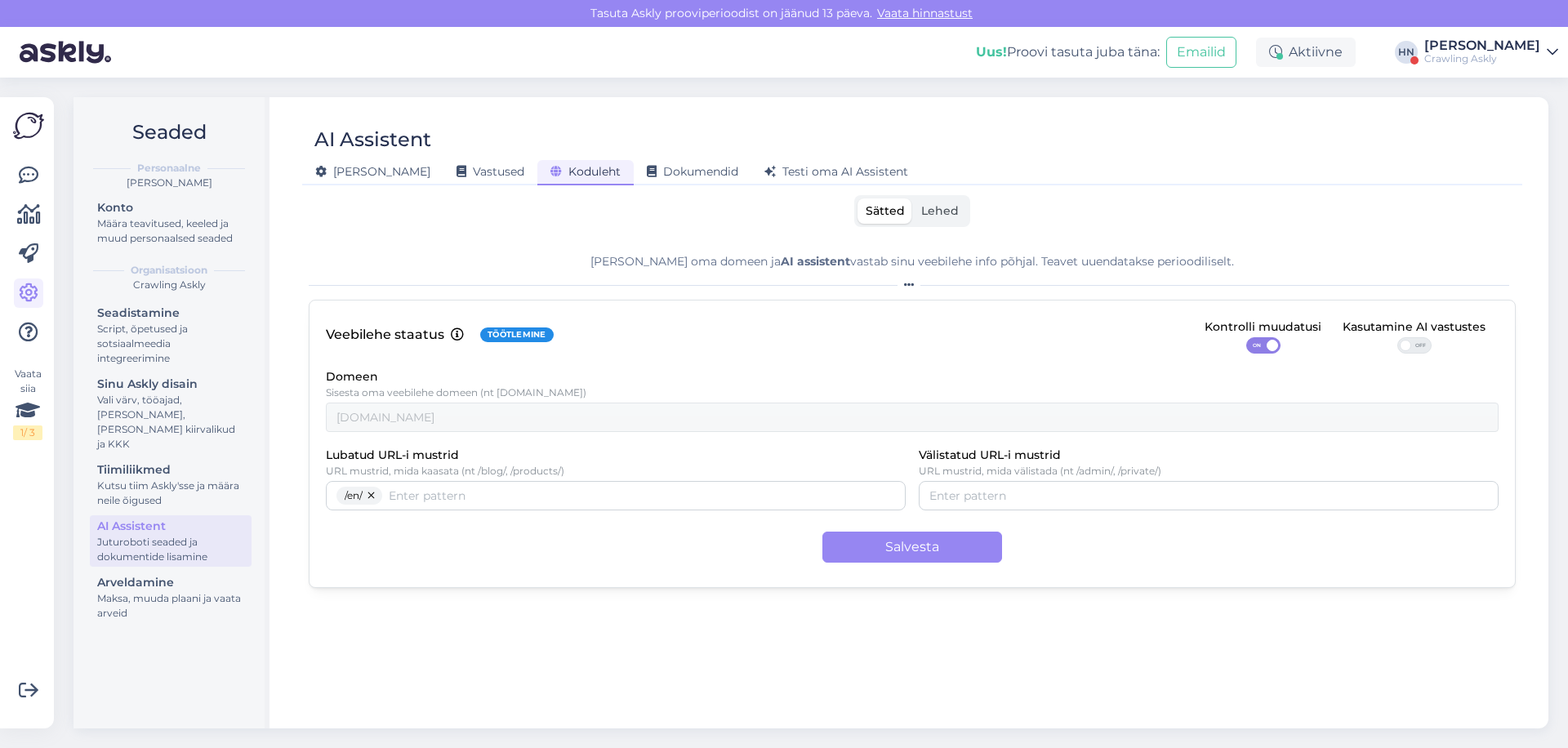
click at [938, 211] on span "Lehed" at bounding box center [940, 210] width 38 height 15
click at [913, 198] on input "Lehed" at bounding box center [913, 198] width 0 height 0
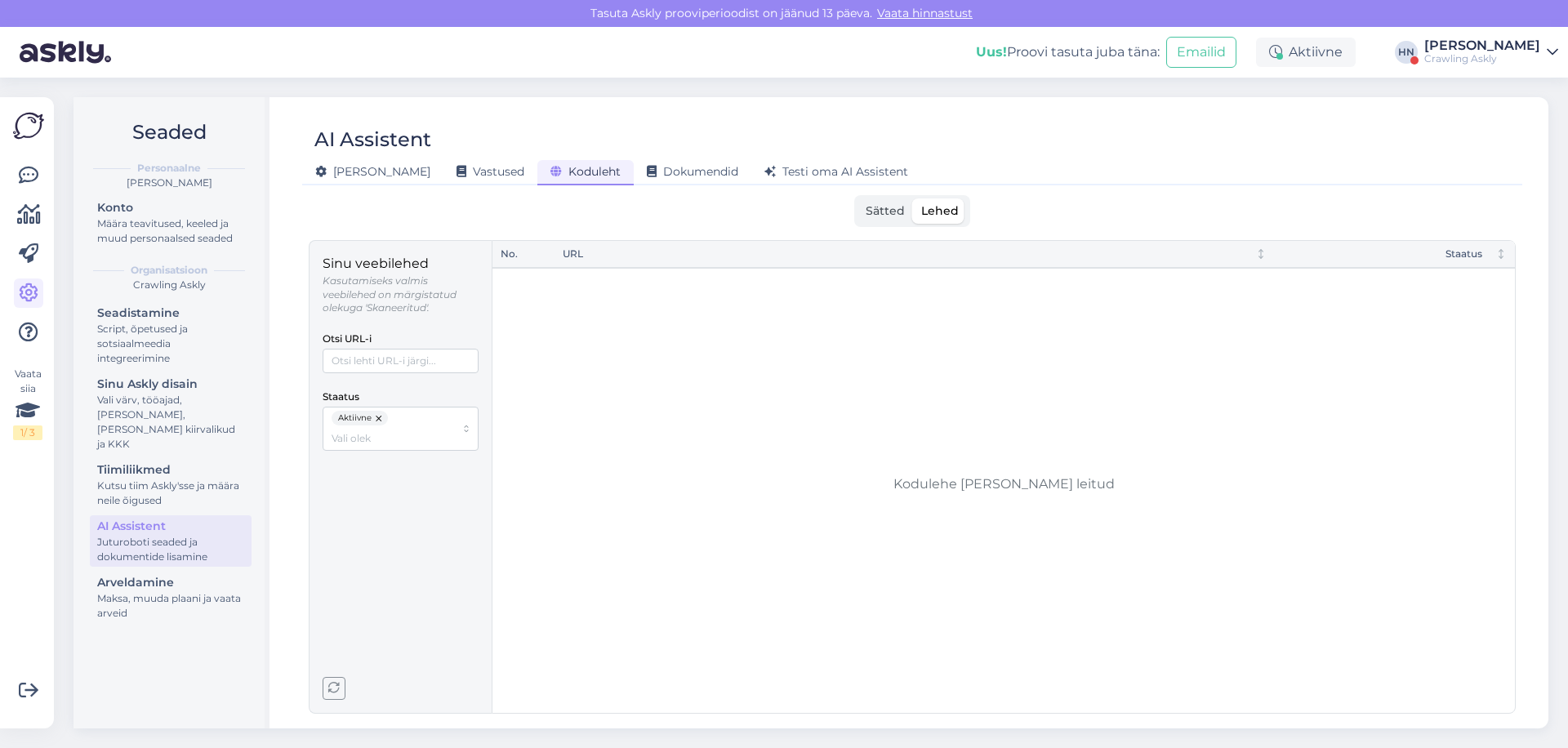
click at [338, 690] on icon "button" at bounding box center [334, 688] width 12 height 12
click at [337, 688] on icon "button" at bounding box center [334, 688] width 12 height 12
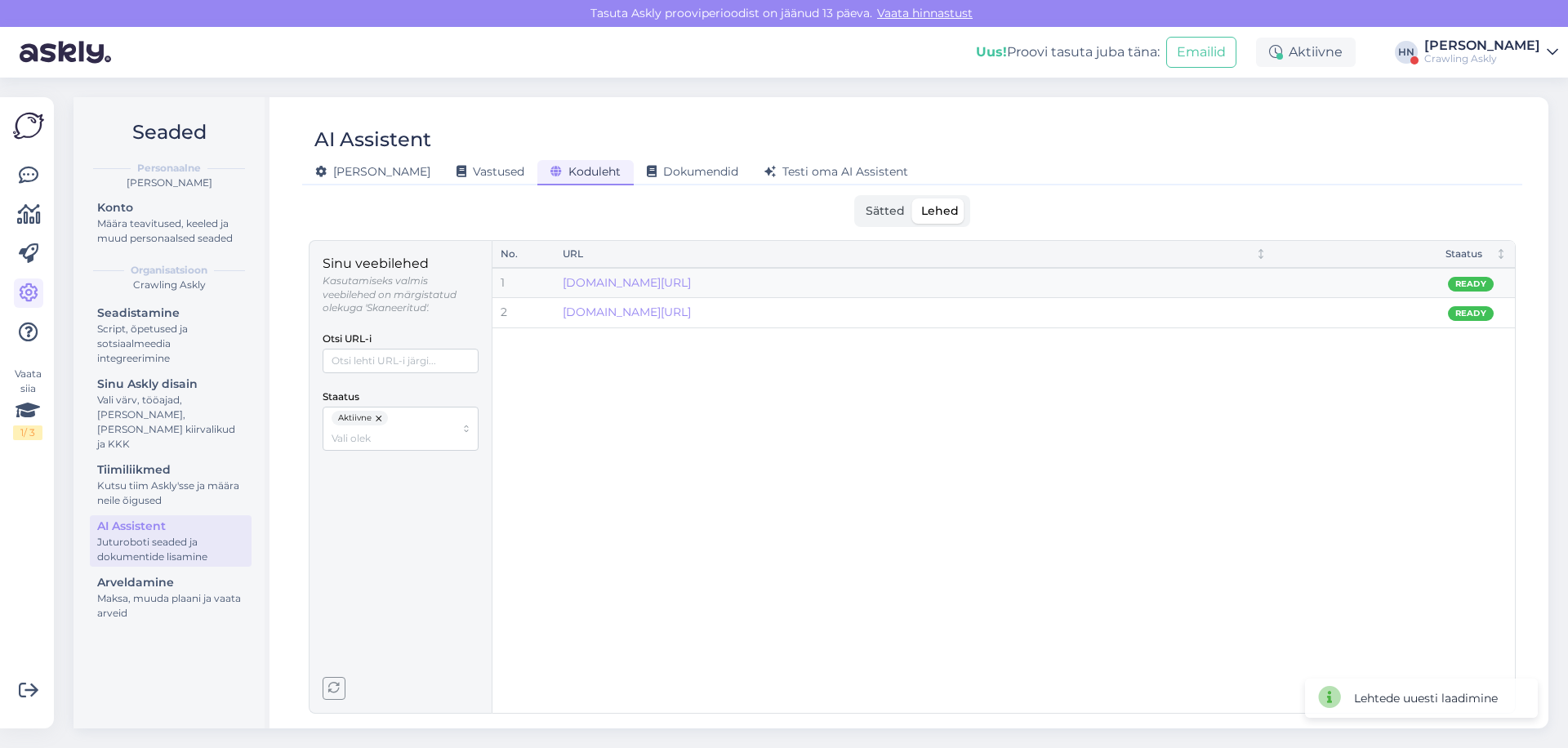
click at [337, 688] on icon "button" at bounding box center [334, 688] width 12 height 12
click at [338, 685] on icon "button" at bounding box center [334, 688] width 12 height 12
click at [765, 173] on span "Testi oma AI Assistent" at bounding box center [836, 171] width 144 height 15
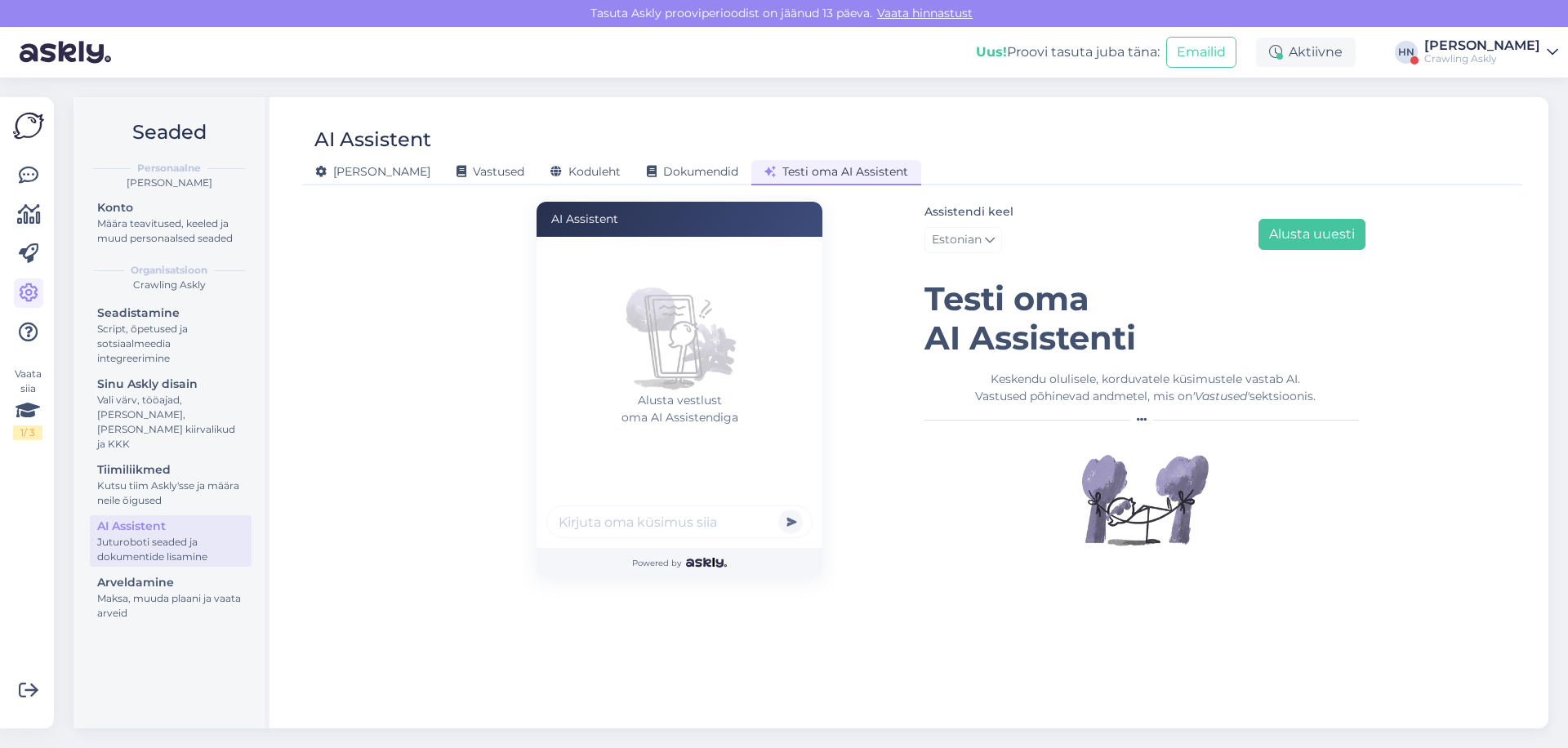
click at [626, 522] on input "text" at bounding box center [679, 522] width 266 height 33
type input "who works at askly"
click at [779, 509] on button "submit" at bounding box center [790, 521] width 25 height 25
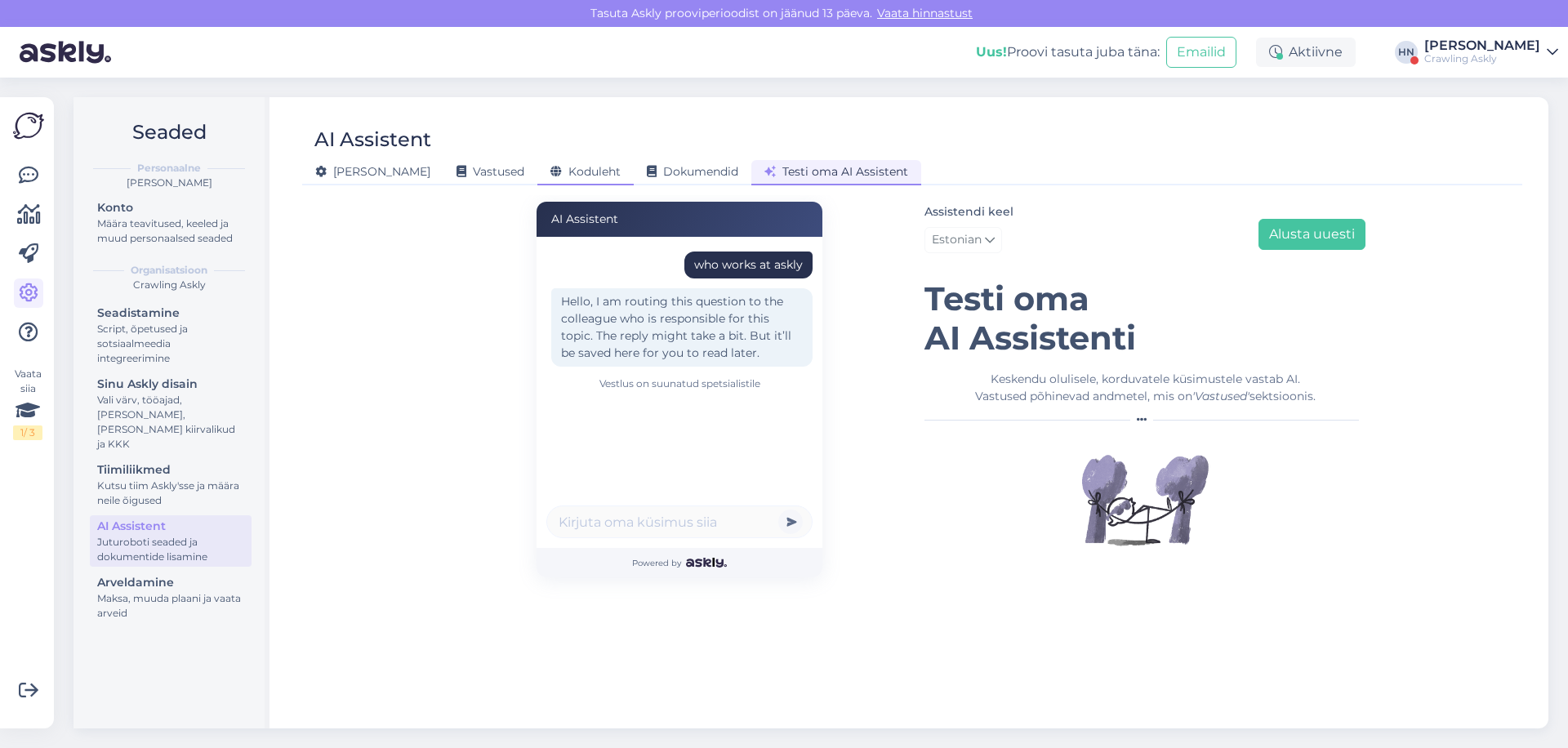
click at [551, 176] on span "Koduleht" at bounding box center [585, 171] width 70 height 15
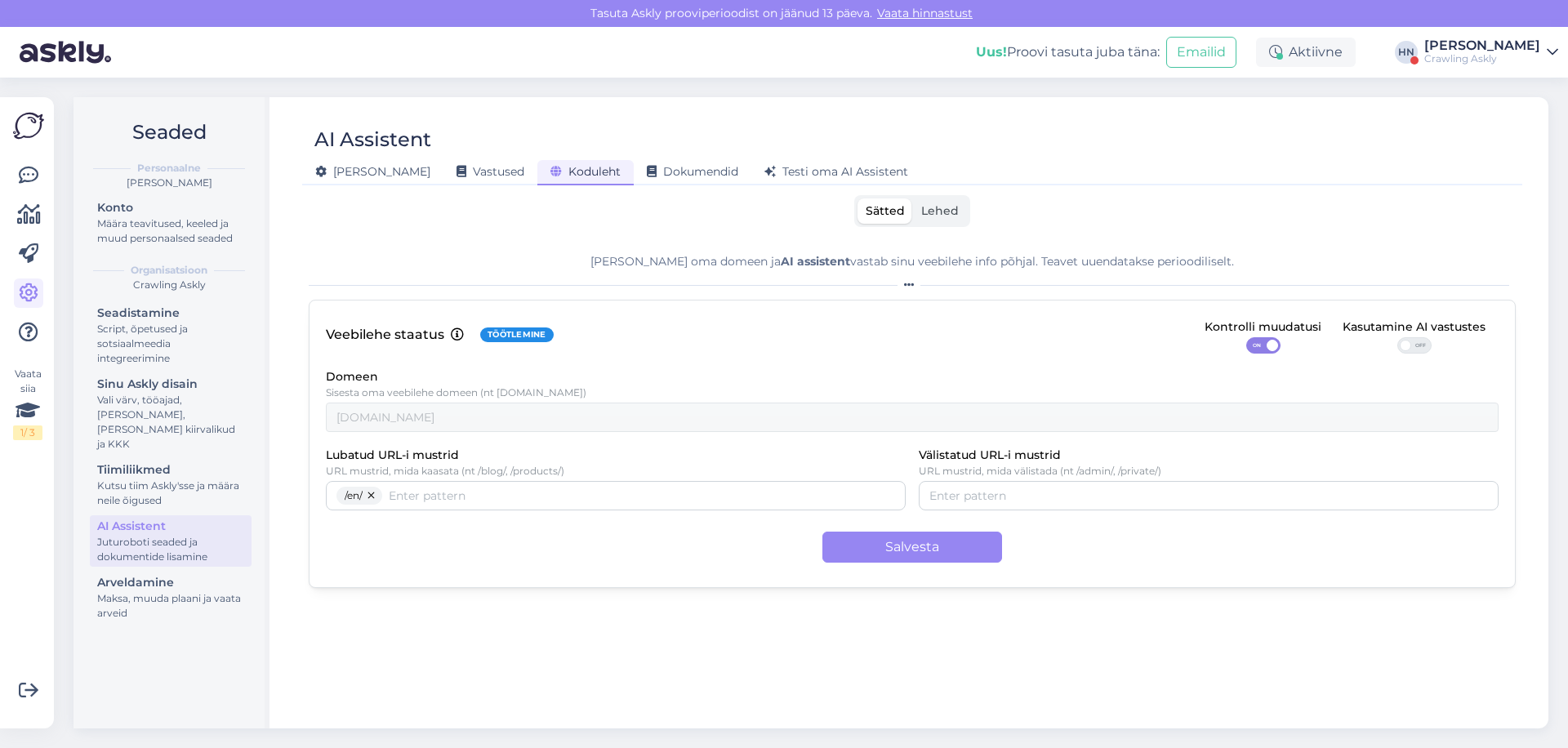
click at [917, 230] on div "Sätted Lehed Lisa oma domeen ja AI assistent vastab sinu veebilehe info põhjal.…" at bounding box center [913, 454] width 1208 height 518
click at [929, 223] on label "Lehed" at bounding box center [940, 211] width 54 height 26
click at [913, 198] on input "Lehed" at bounding box center [913, 198] width 0 height 0
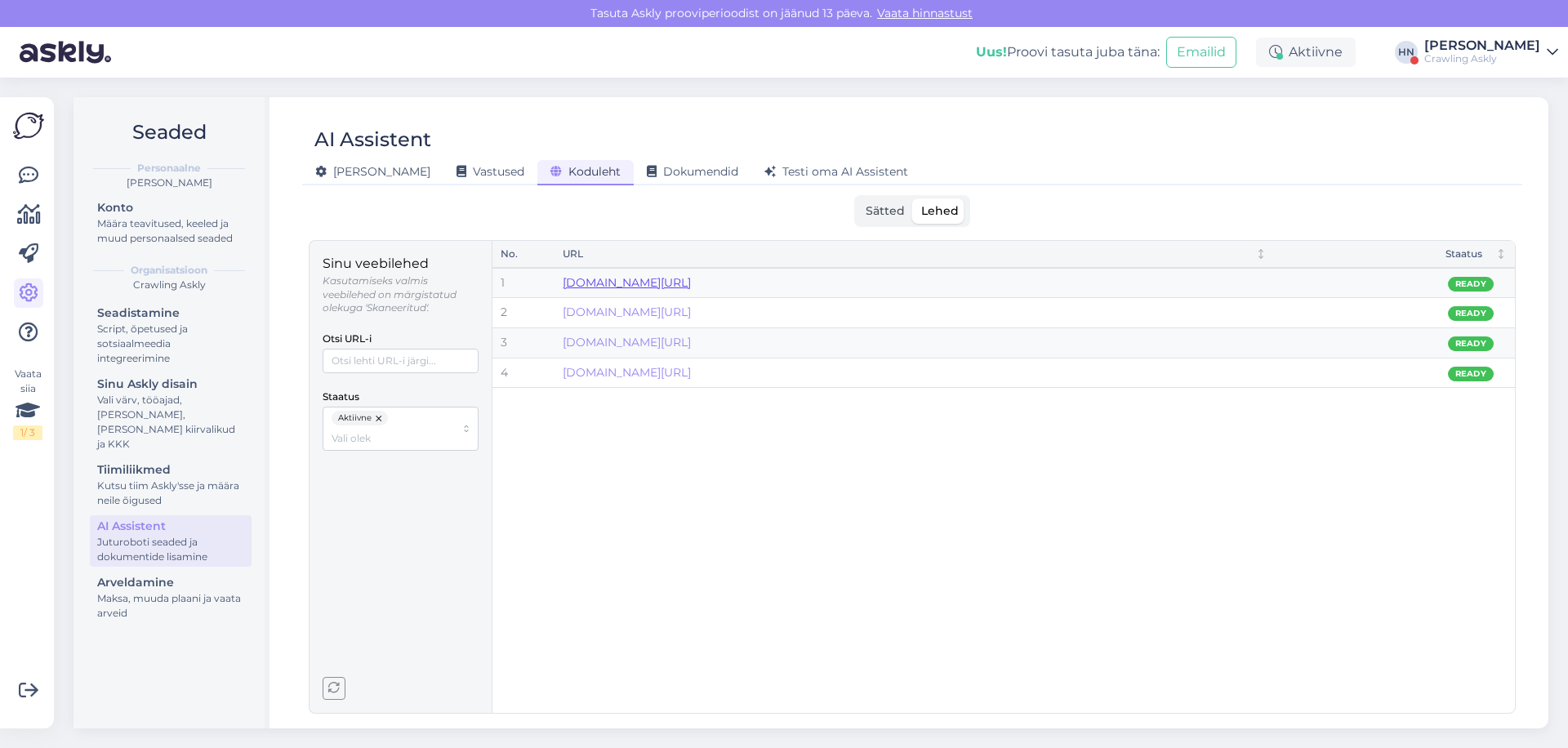
click at [660, 281] on link "www.askly.me/en/faq" at bounding box center [627, 283] width 128 height 15
click at [795, 168] on span "Testi oma AI Assistent" at bounding box center [836, 171] width 144 height 15
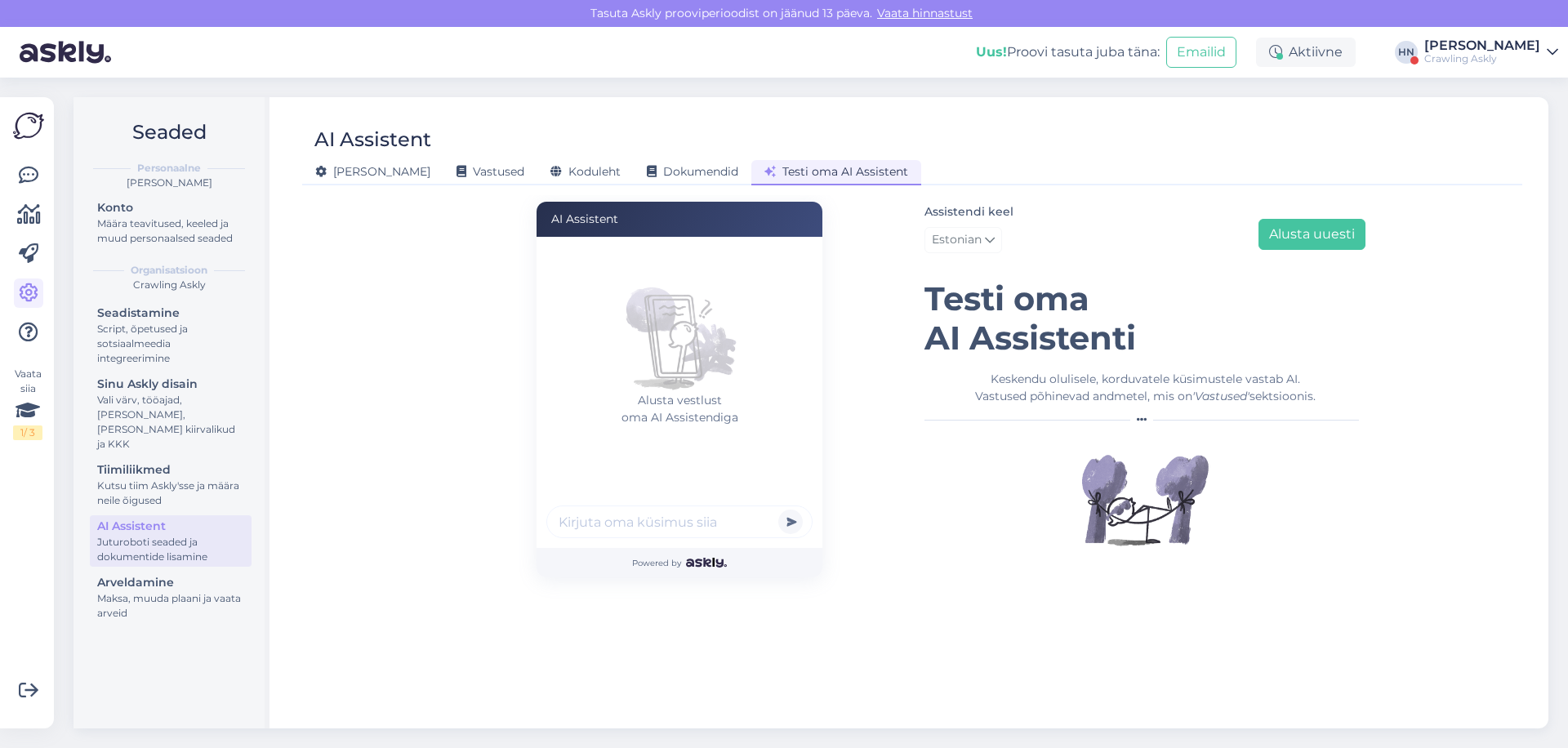
click at [678, 521] on input "text" at bounding box center [679, 522] width 266 height 33
type input "can i c"
click at [533, 156] on div "Üldine Vastused Koduleht Dokumendid Testi oma AI Assistent" at bounding box center [904, 169] width 1204 height 28
click at [551, 174] on span "Koduleht" at bounding box center [585, 171] width 70 height 15
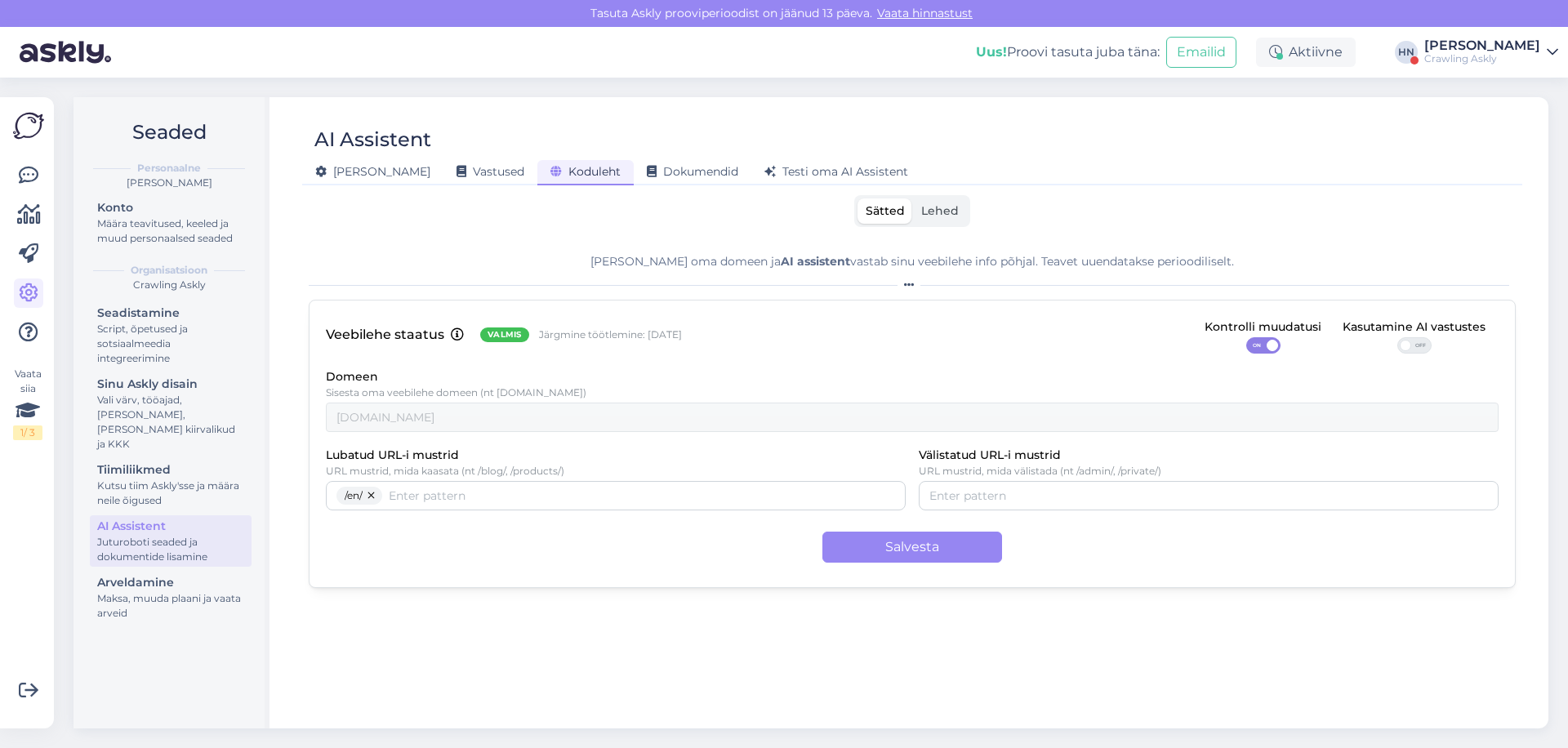
click at [1413, 353] on div "Veebilehe staatus Valmis Järgmine töötlemine: 17 Sept Kontrolli muudatusi ON Ka…" at bounding box center [913, 443] width 1208 height 288
click at [1413, 348] on span "OFF" at bounding box center [1421, 346] width 19 height 15
click at [1398, 337] on input "OFF" at bounding box center [1398, 337] width 0 height 0
click at [961, 538] on button "Salvesta" at bounding box center [912, 547] width 179 height 31
click at [830, 175] on span "Testi oma AI Assistent" at bounding box center [836, 171] width 144 height 15
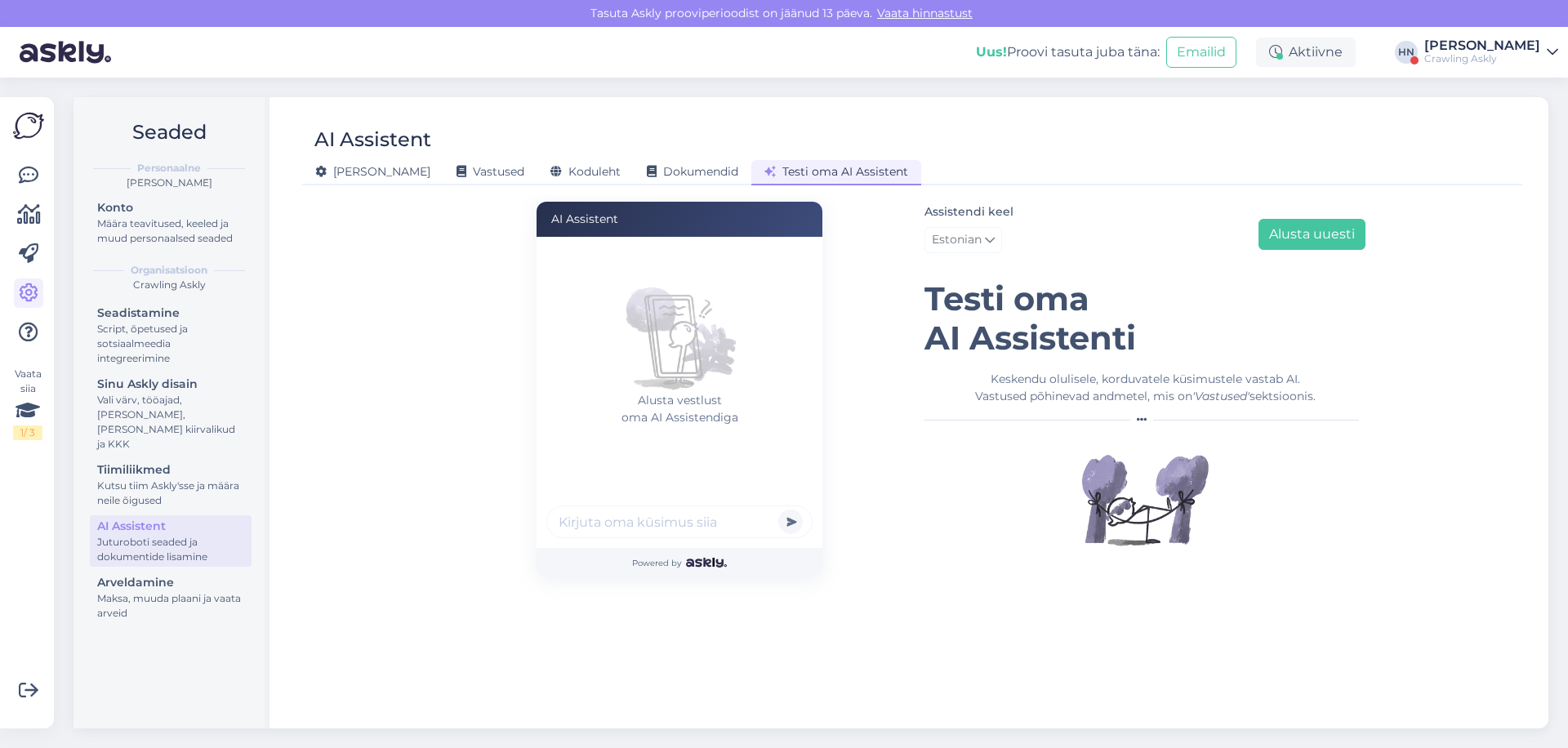
click at [664, 515] on input "text" at bounding box center [679, 522] width 266 height 33
type input "kas saab automaatseid vastuseid ?"
click at [779, 509] on button "submit" at bounding box center [790, 521] width 25 height 25
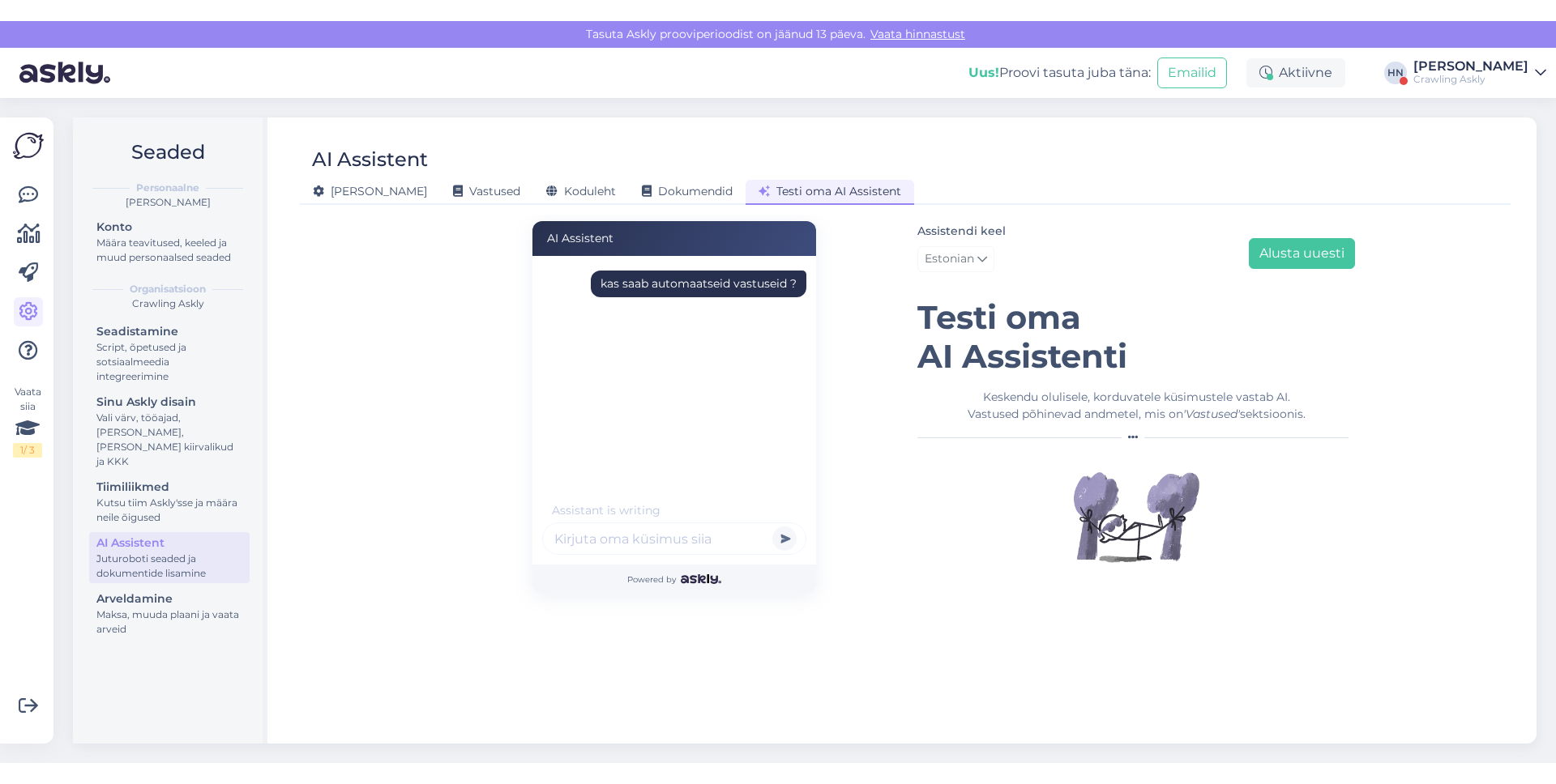
scroll to position [0, 0]
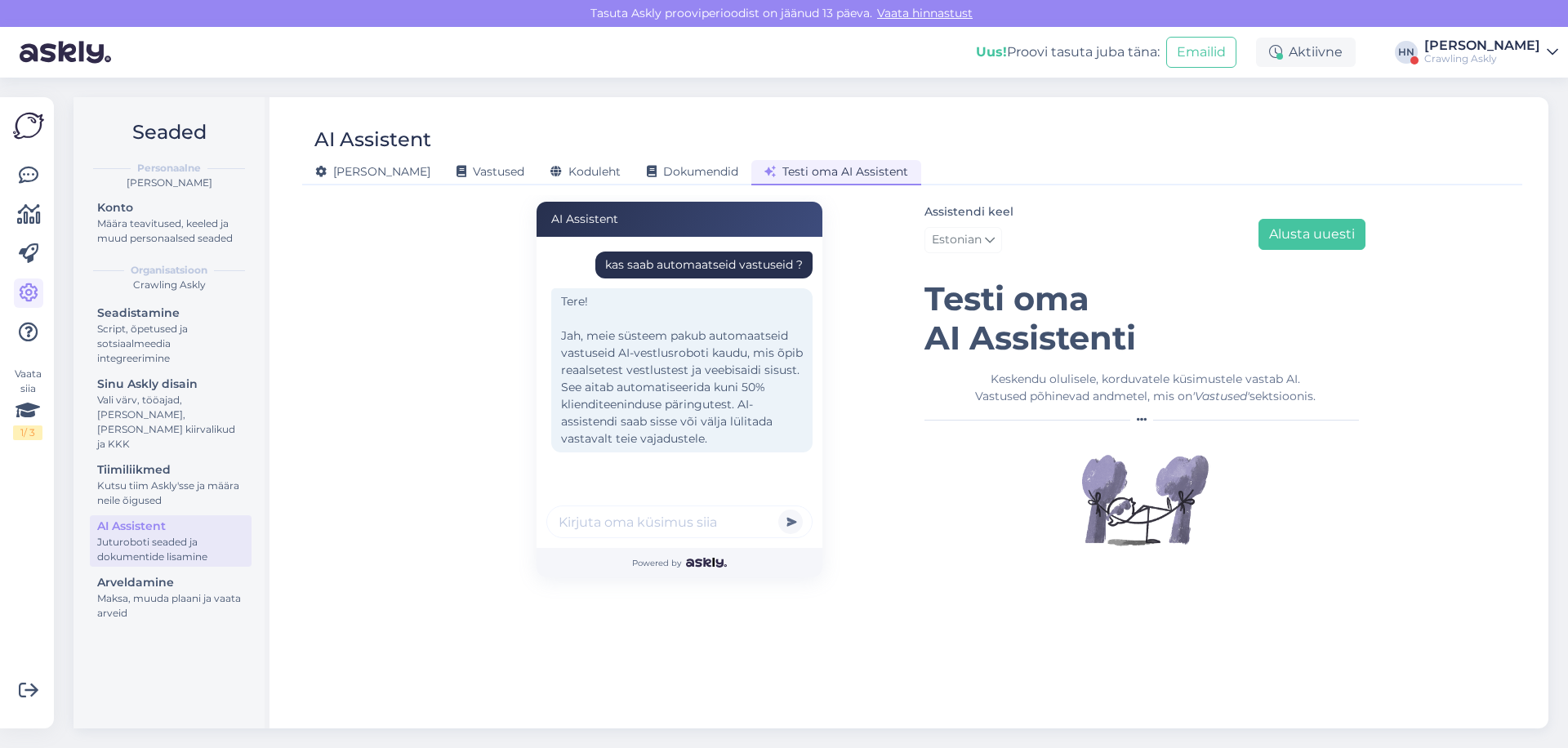
click at [486, 153] on div "AI Assistent" at bounding box center [904, 140] width 1204 height 31
click at [551, 168] on icon at bounding box center [556, 172] width 12 height 12
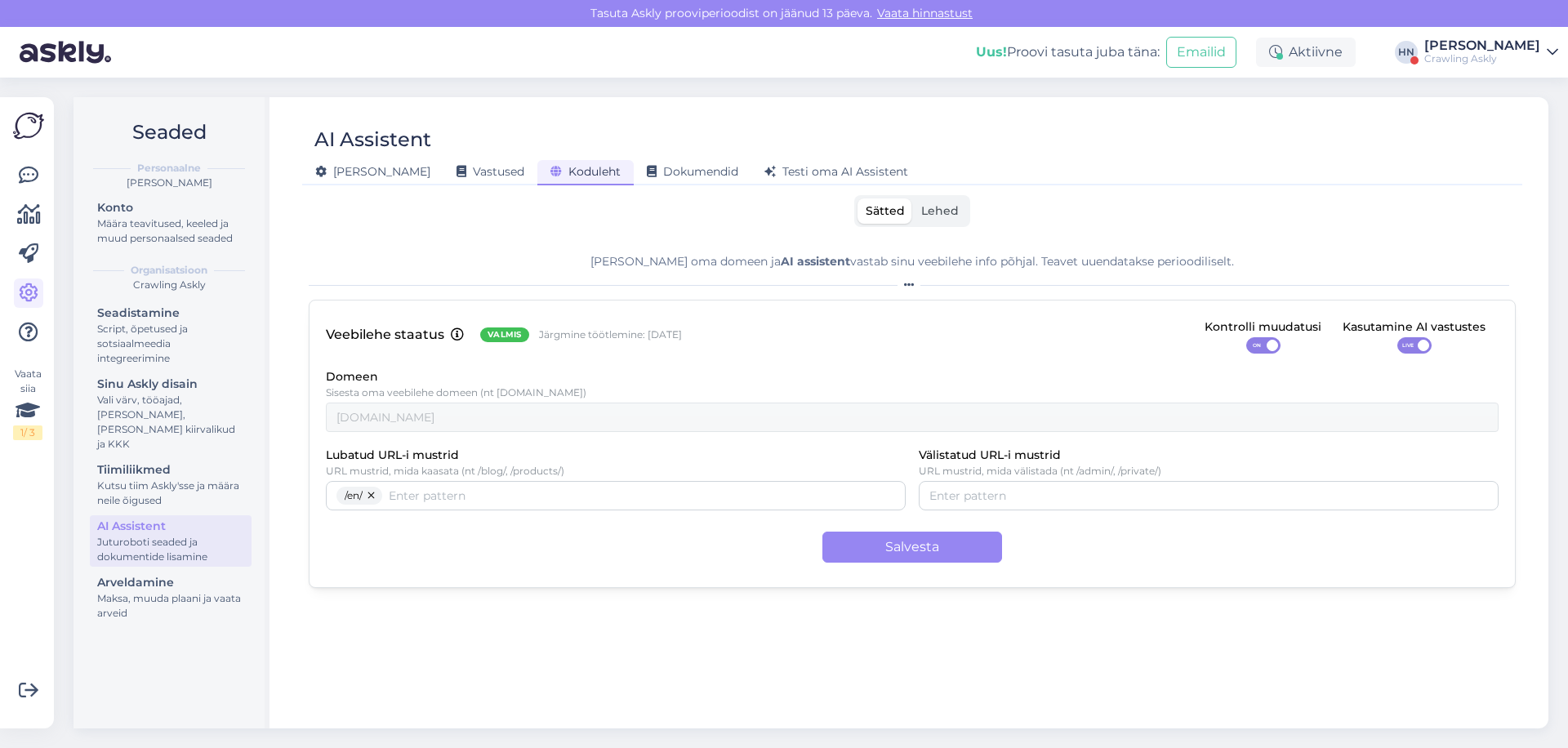
drag, startPoint x: 324, startPoint y: 329, endPoint x: 681, endPoint y: 328, distance: 357.0
click at [681, 328] on div "Veebilehe staatus Valmis Järgmine töötlemine: 17 Sept Kontrolli muudatusi ON Ka…" at bounding box center [913, 443] width 1208 height 288
click at [173, 591] on div "Maksa, muuda plaani ja vaata arveid" at bounding box center [170, 605] width 147 height 29
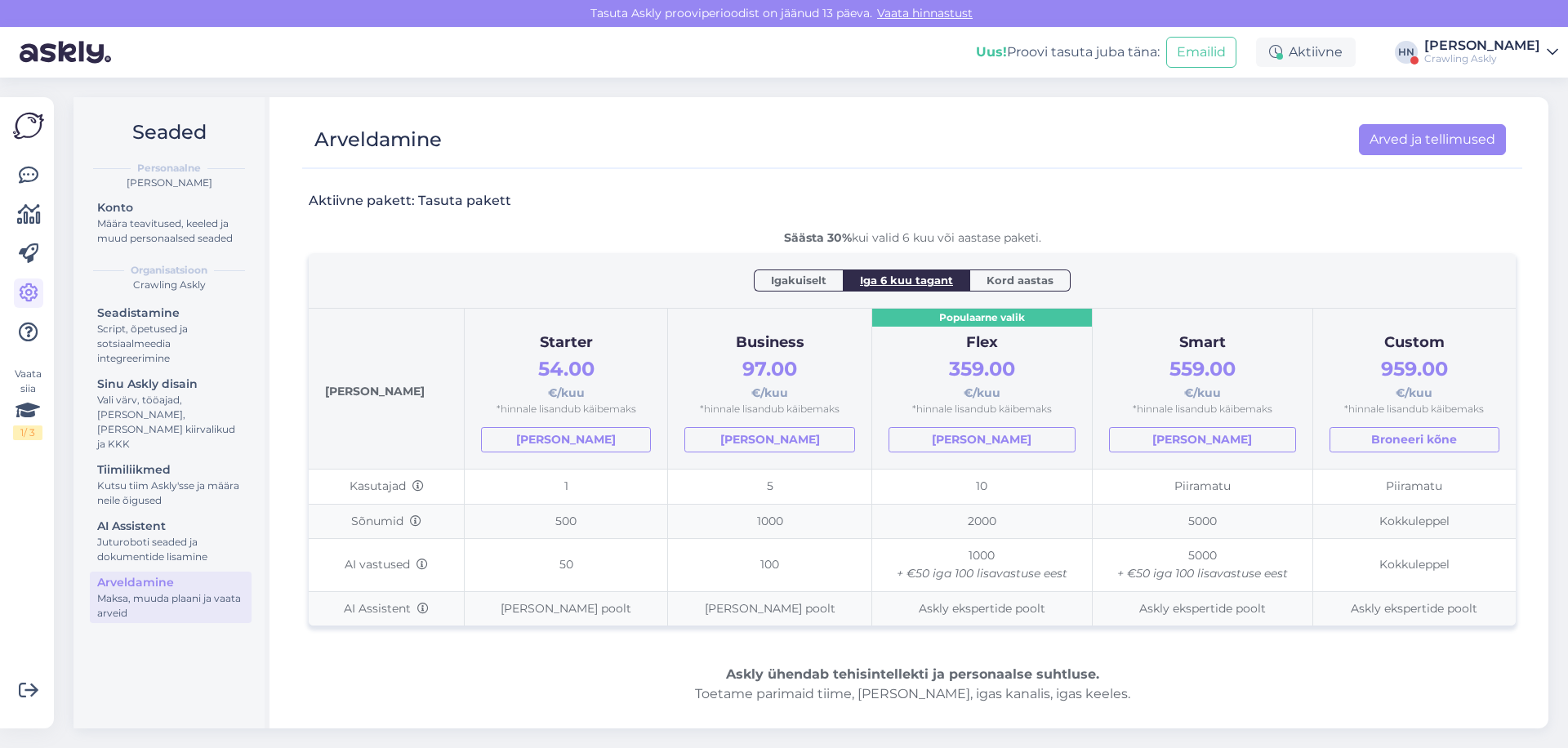
click at [1458, 58] on div "Crawling Askly" at bounding box center [1482, 59] width 116 height 13
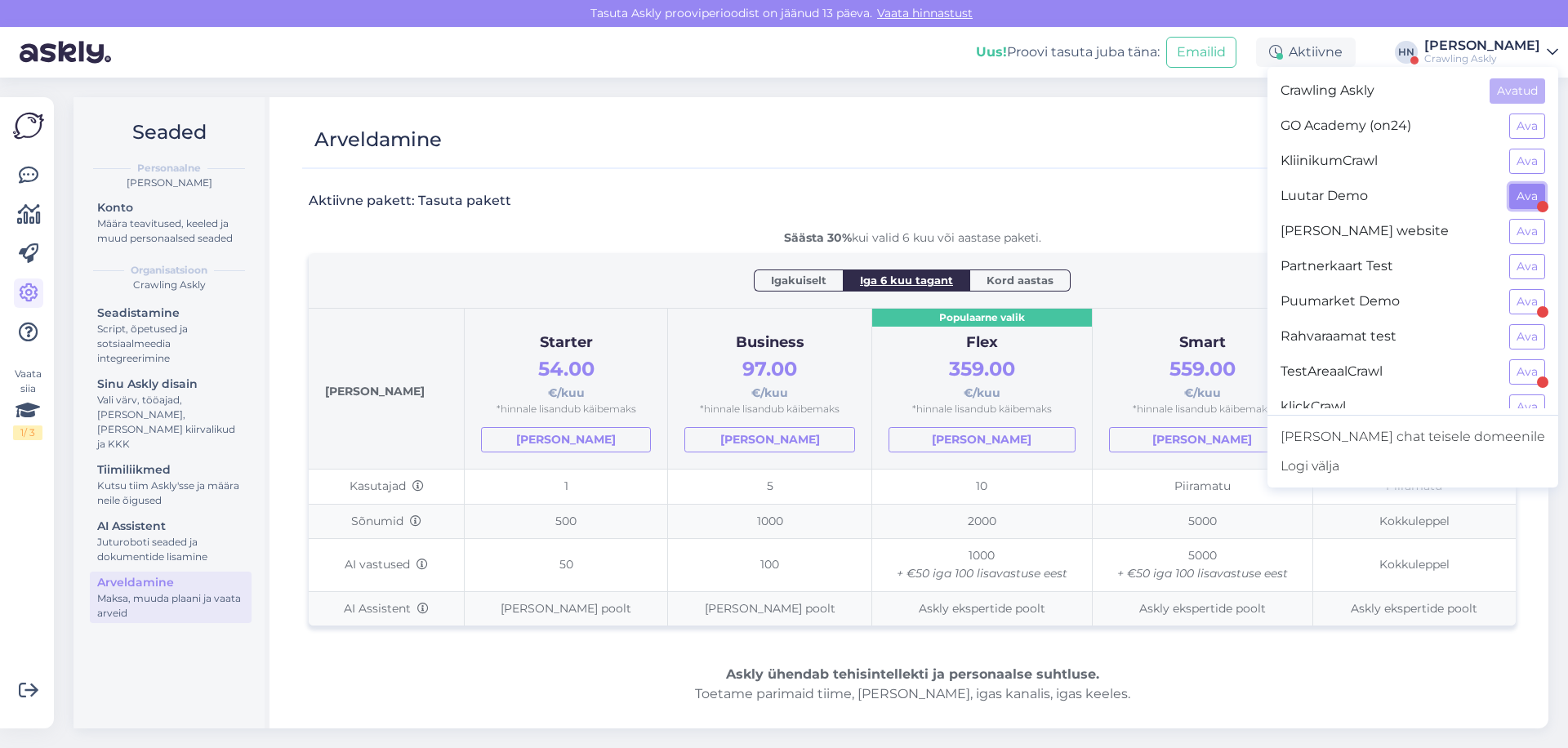
click at [1529, 194] on button "Ava" at bounding box center [1527, 197] width 36 height 26
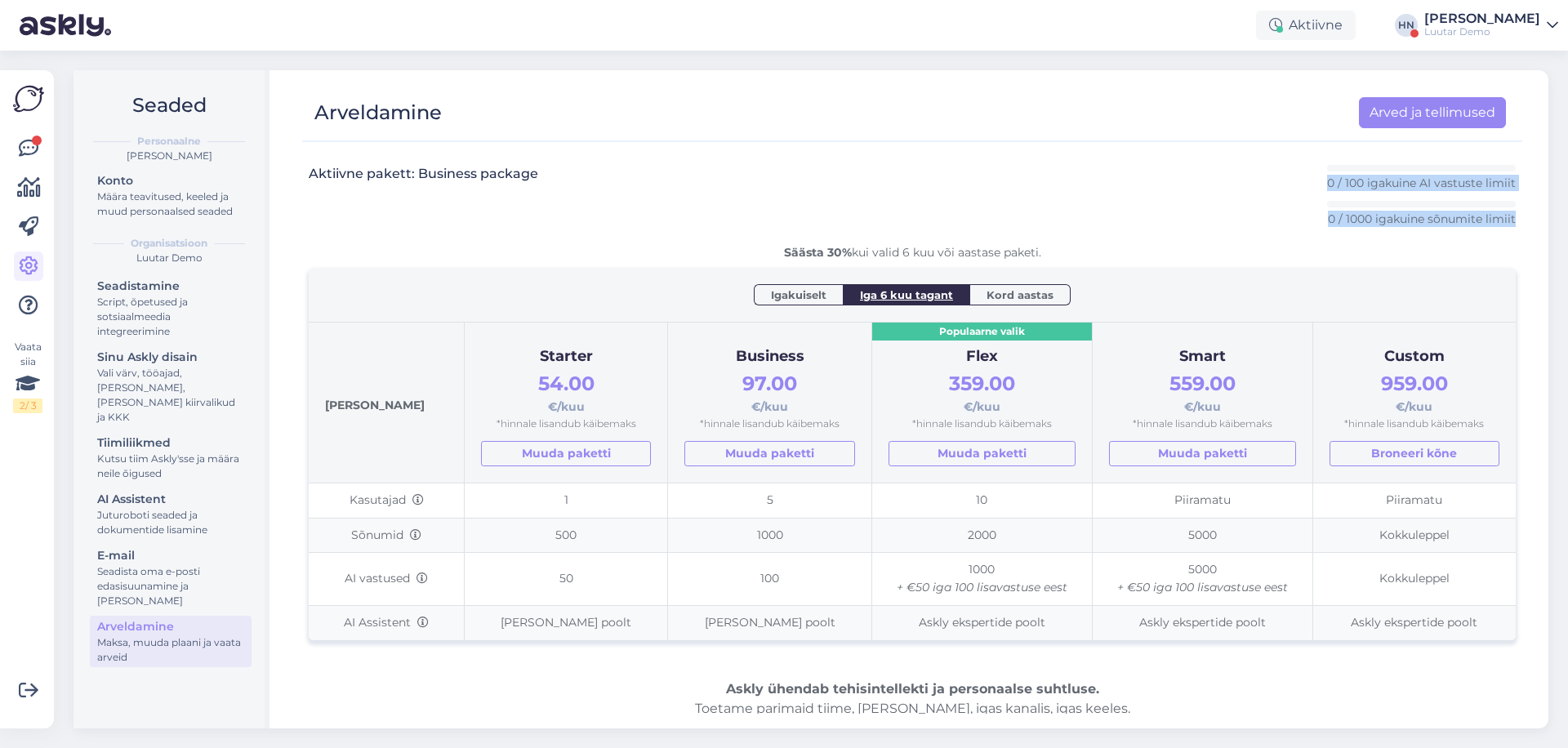
drag, startPoint x: 1317, startPoint y: 187, endPoint x: 1511, endPoint y: 230, distance: 198.7
click at [1511, 230] on div "Aktiivne pakett: Business package 0 / 100 igakuine AI vastuste limiit 0 / 1000 …" at bounding box center [913, 204] width 1208 height 80
click at [1085, 167] on div "Aktiivne pakett: Business package 0 / 100 igakuine AI vastuste limiit 0 / 1000 …" at bounding box center [913, 204] width 1208 height 80
click at [1109, 134] on div at bounding box center [904, 134] width 1204 height 12
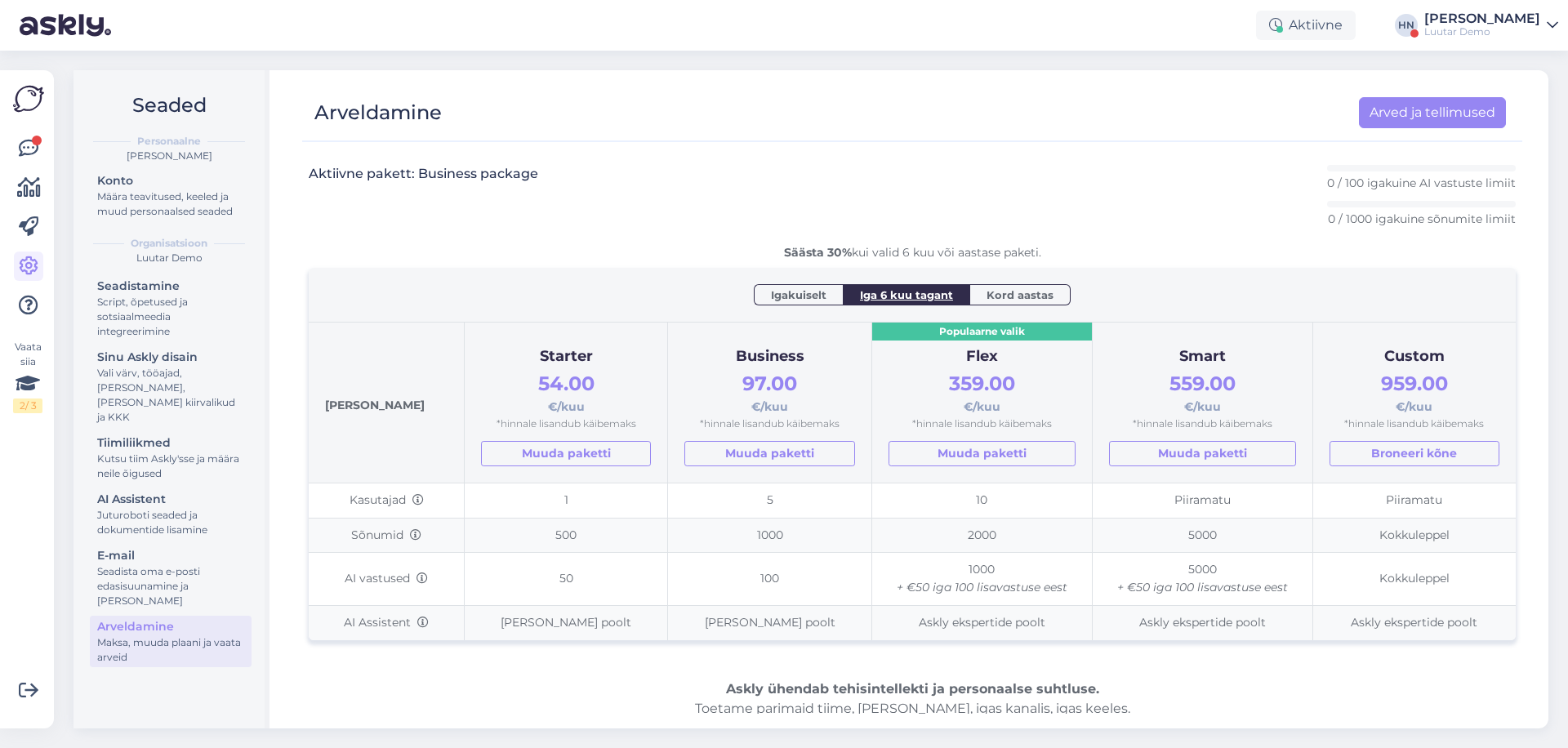
click at [1109, 134] on div at bounding box center [904, 134] width 1204 height 12
drag, startPoint x: 1321, startPoint y: 176, endPoint x: 1508, endPoint y: 244, distance: 199.0
click at [1508, 244] on div "Aktiivne pakett: Business package 0 / 100 igakuine AI vastuste limiit 0 / 1000 …" at bounding box center [913, 549] width 1208 height 794
click at [1508, 244] on div "Säästa 30% kui valid 6 kuu või aastase paketi." at bounding box center [913, 252] width 1208 height 17
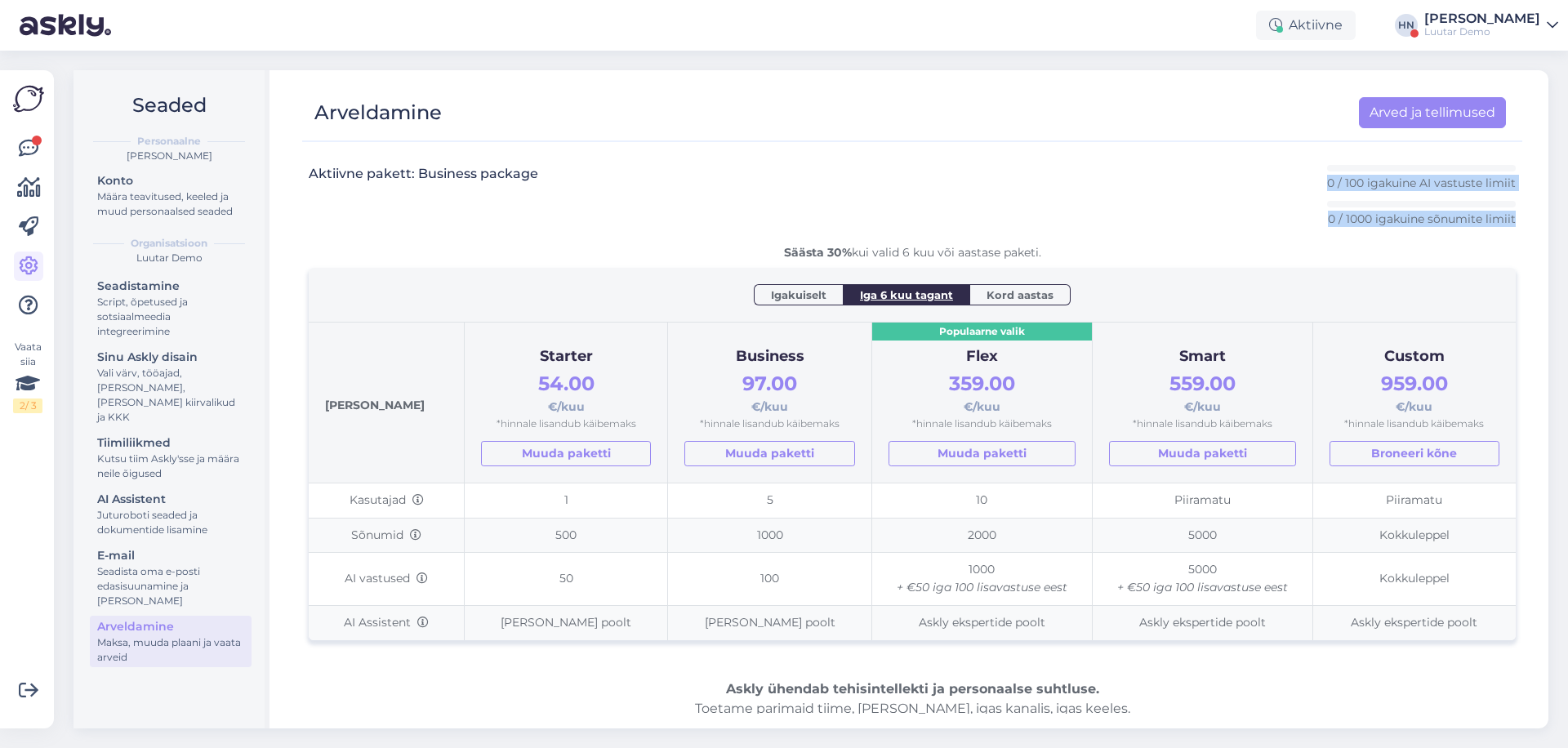
drag, startPoint x: 1525, startPoint y: 223, endPoint x: 1319, endPoint y: 163, distance: 214.6
click at [1318, 162] on div "Arveldamine Arved ja tellimused Aktiivne pakett: Business package 0 / 100 igaku…" at bounding box center [912, 400] width 1273 height 658
click at [1319, 163] on div "Aktiivne pakett: Business package 0 / 100 igakuine AI vastuste limiit 0 / 1000 …" at bounding box center [913, 549] width 1208 height 794
drag, startPoint x: 1319, startPoint y: 163, endPoint x: 1514, endPoint y: 216, distance: 202.1
click at [1517, 216] on div "Aktiivne pakett: Business package 0 / 100 igakuine AI vastuste limiit 0 / 1000 …" at bounding box center [912, 433] width 1220 height 561
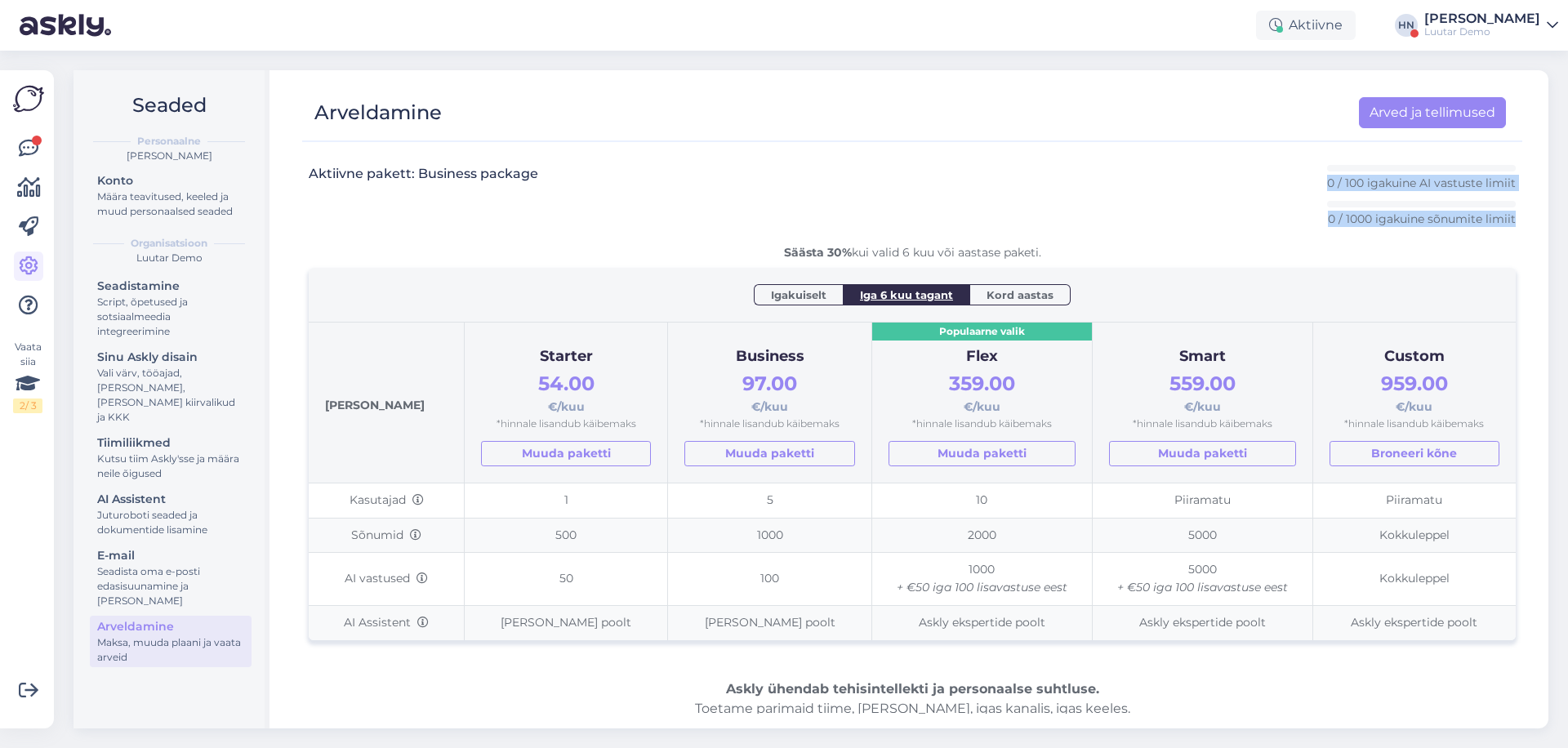
drag, startPoint x: 1519, startPoint y: 218, endPoint x: 1322, endPoint y: 183, distance: 200.1
click at [1322, 183] on div "Aktiivne pakett: Business package 0 / 100 igakuine AI vastuste limiit 0 / 1000 …" at bounding box center [912, 433] width 1220 height 561
click at [171, 508] on div "Juturoboti seaded ja dokumentide lisamine" at bounding box center [170, 522] width 147 height 29
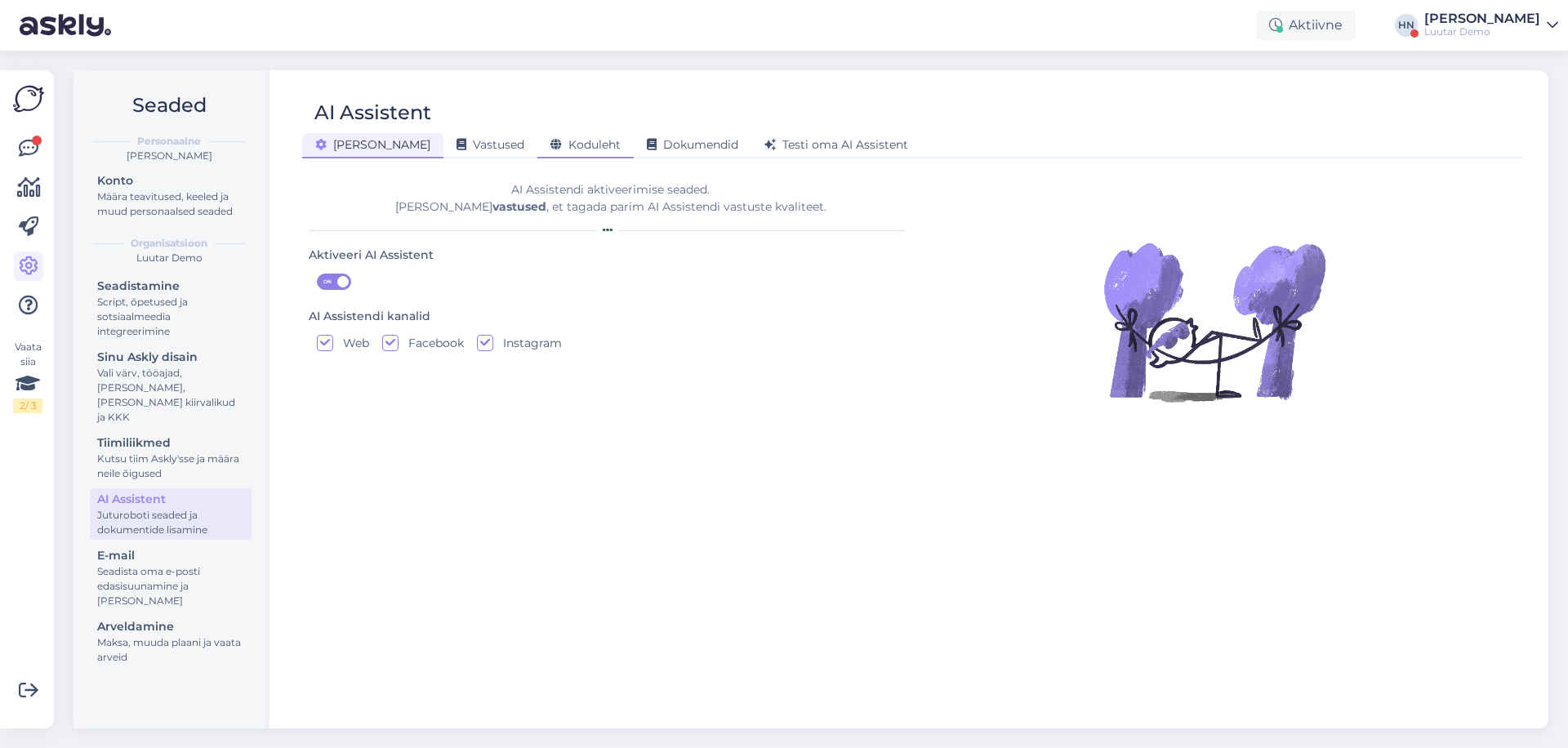
click at [564, 144] on div "Koduleht" at bounding box center [585, 146] width 96 height 26
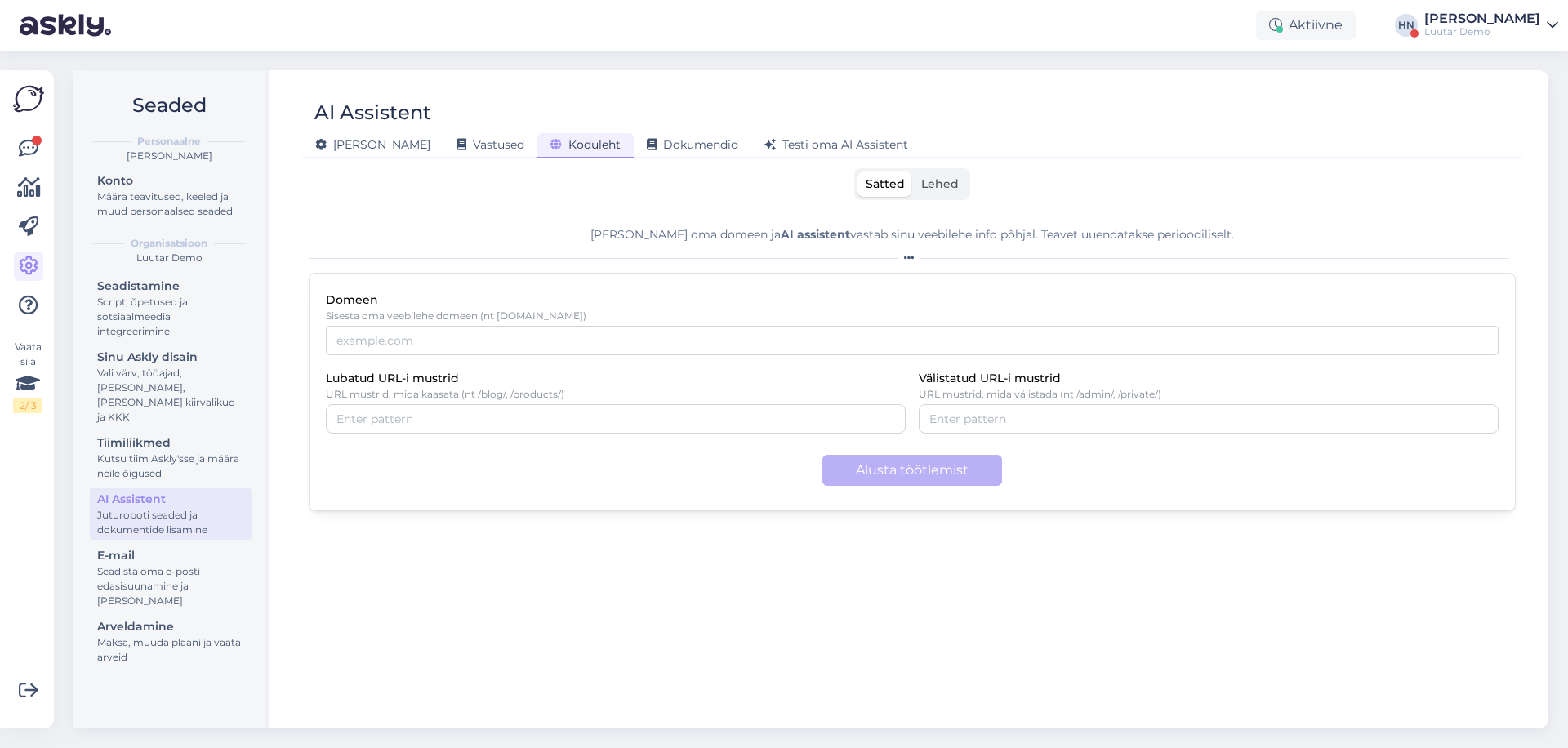
click at [1097, 215] on div "Lisa oma domeen ja AI assistent vastab sinu veebilehe info põhjal. Teavet uuend…" at bounding box center [913, 463] width 1208 height 500
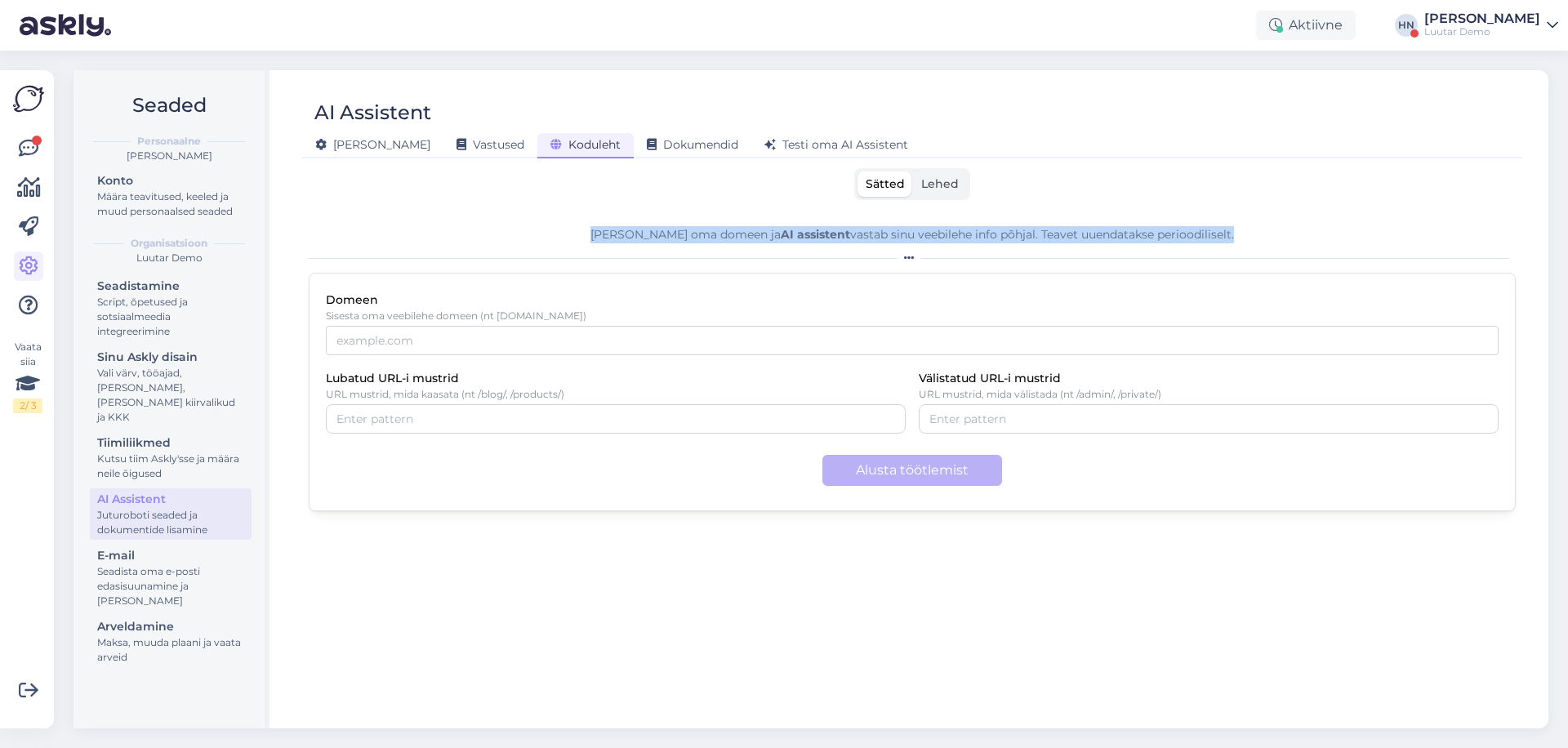
click at [1097, 215] on div "Lisa oma domeen ja AI assistent vastab sinu veebilehe info põhjal. Teavet uuend…" at bounding box center [913, 463] width 1208 height 500
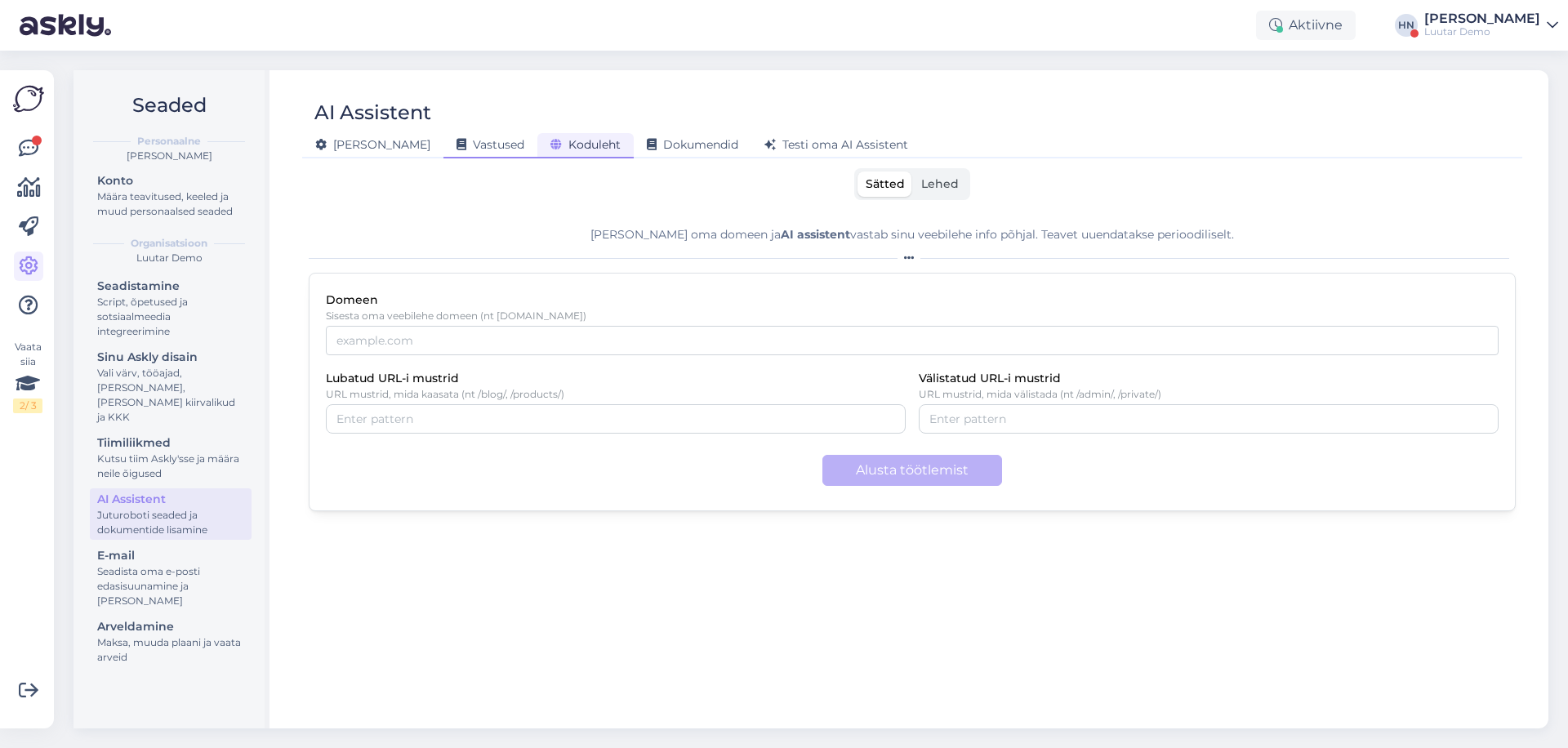
click at [456, 144] on span "Vastused" at bounding box center [490, 144] width 68 height 15
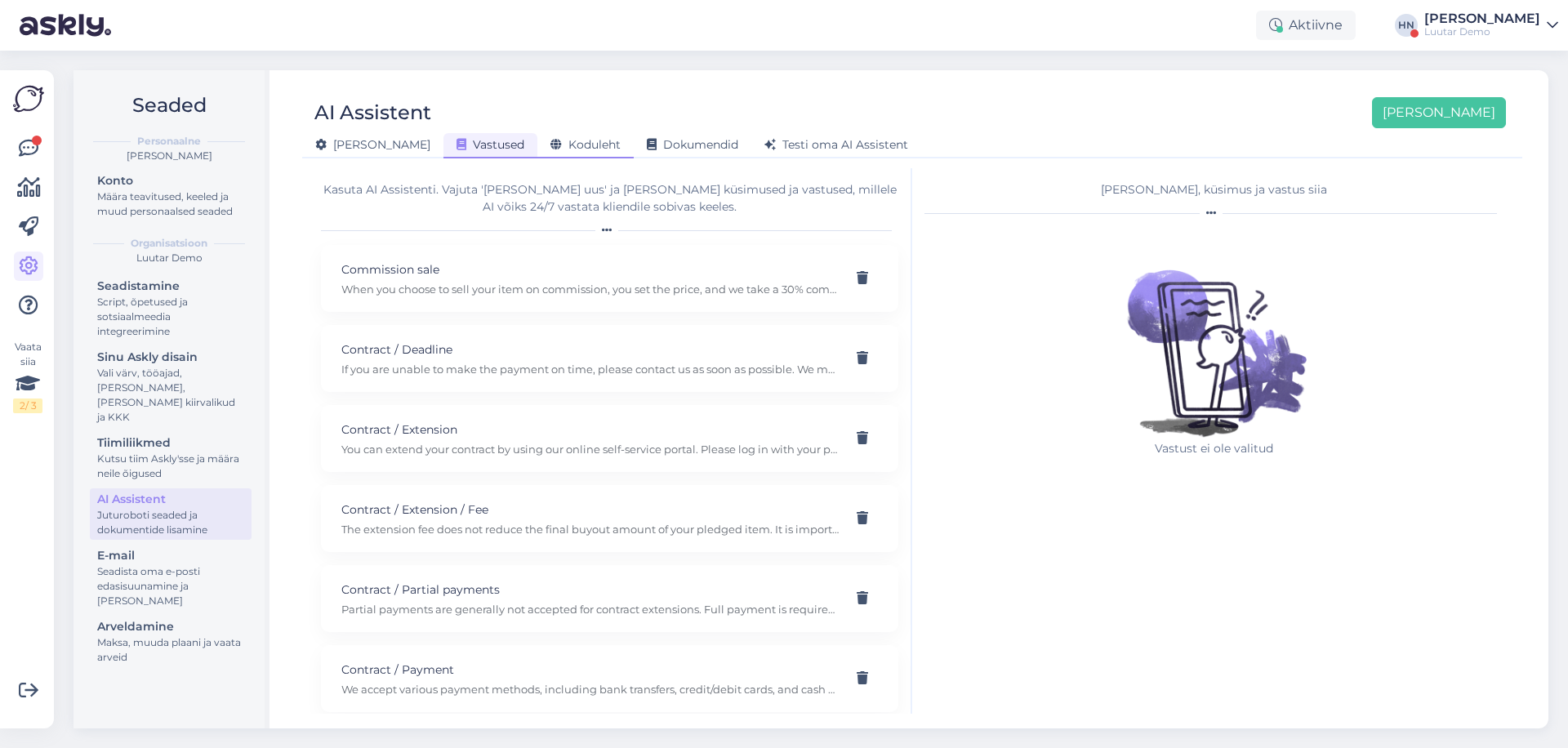
click at [538, 143] on div "Koduleht" at bounding box center [585, 146] width 96 height 26
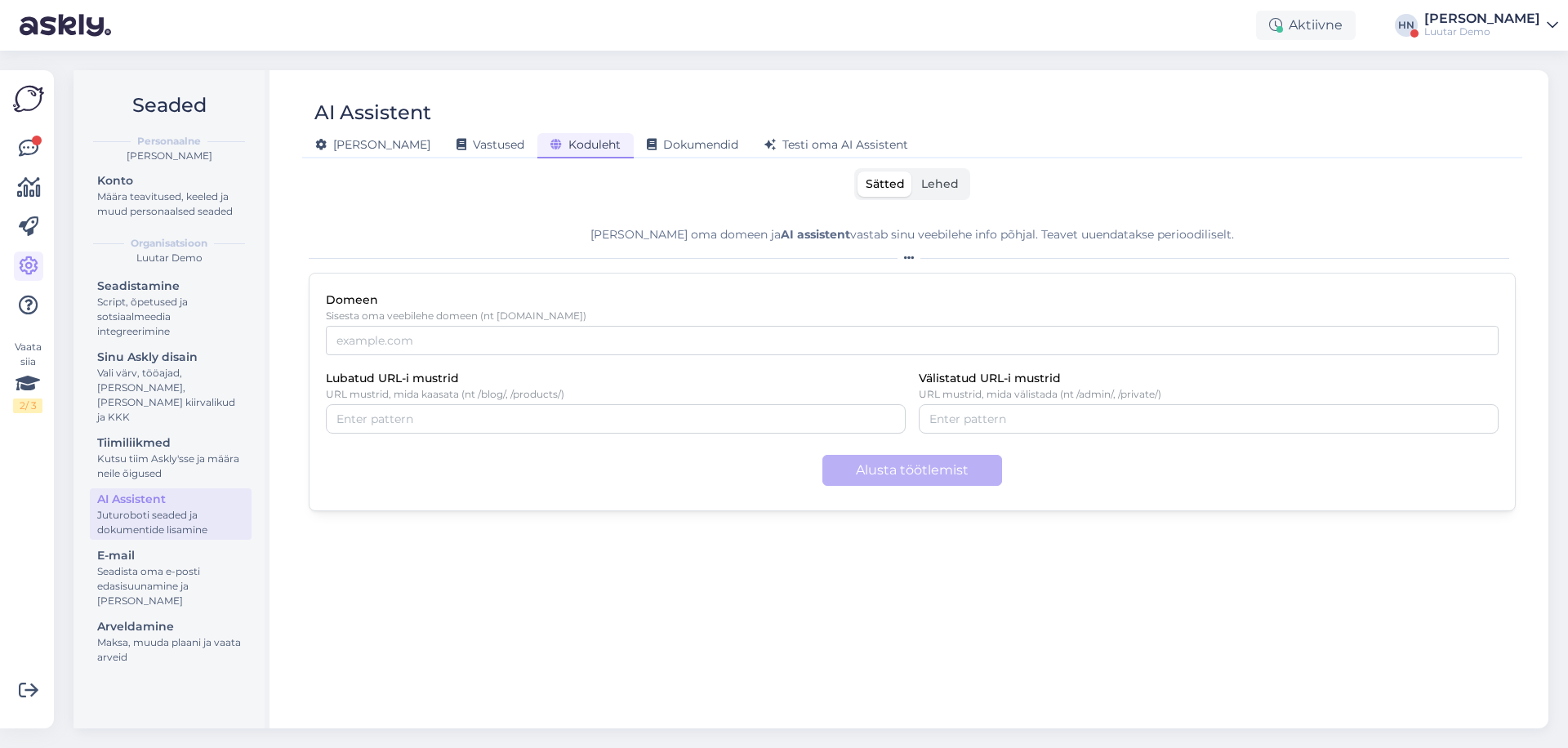
click at [1043, 24] on div "Aktiivne HN Hans Niinemäe Luutar Demo" at bounding box center [784, 25] width 1568 height 50
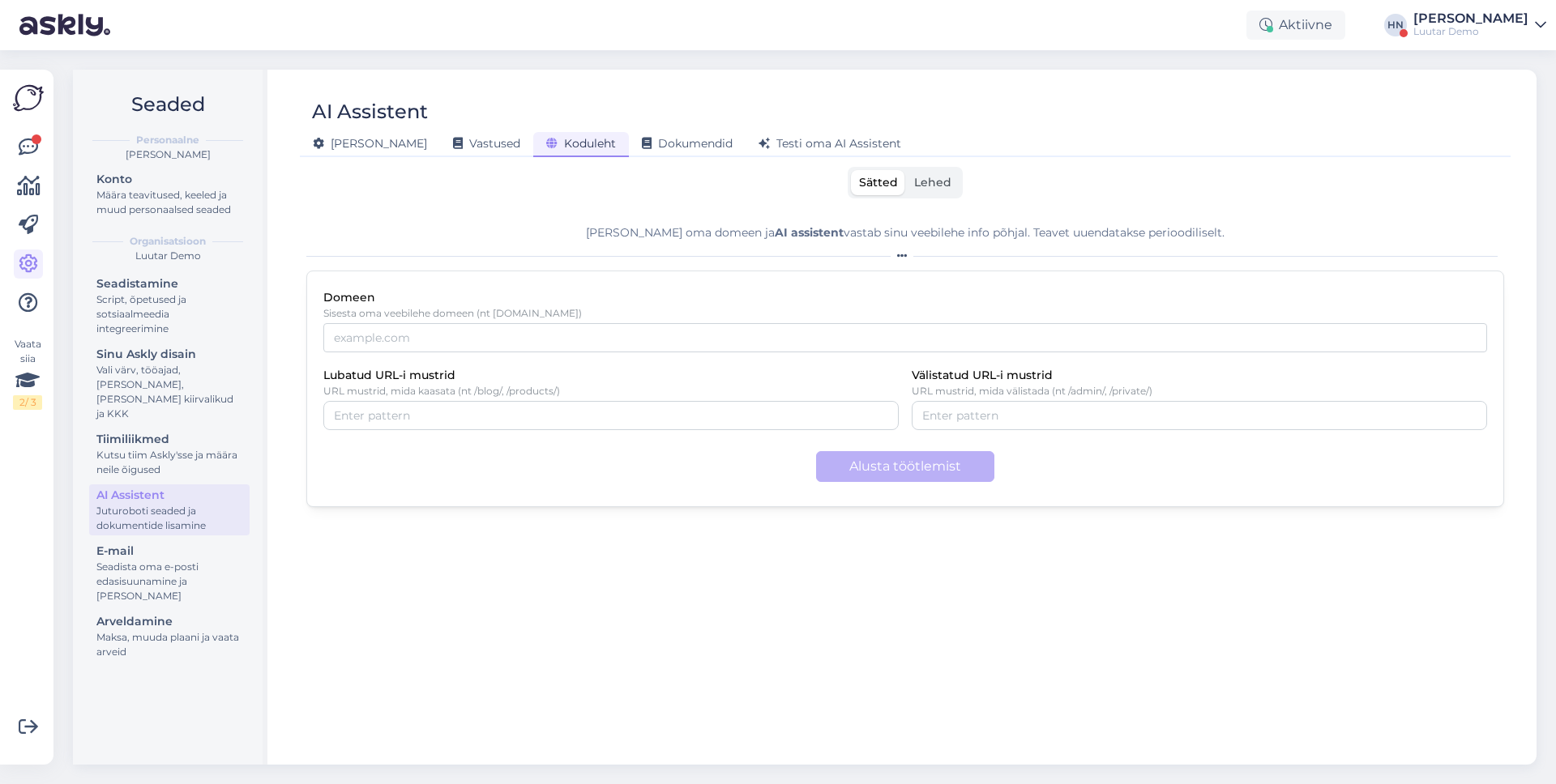
click at [1464, 28] on div "Luutar Demo" at bounding box center [1471, 32] width 115 height 13
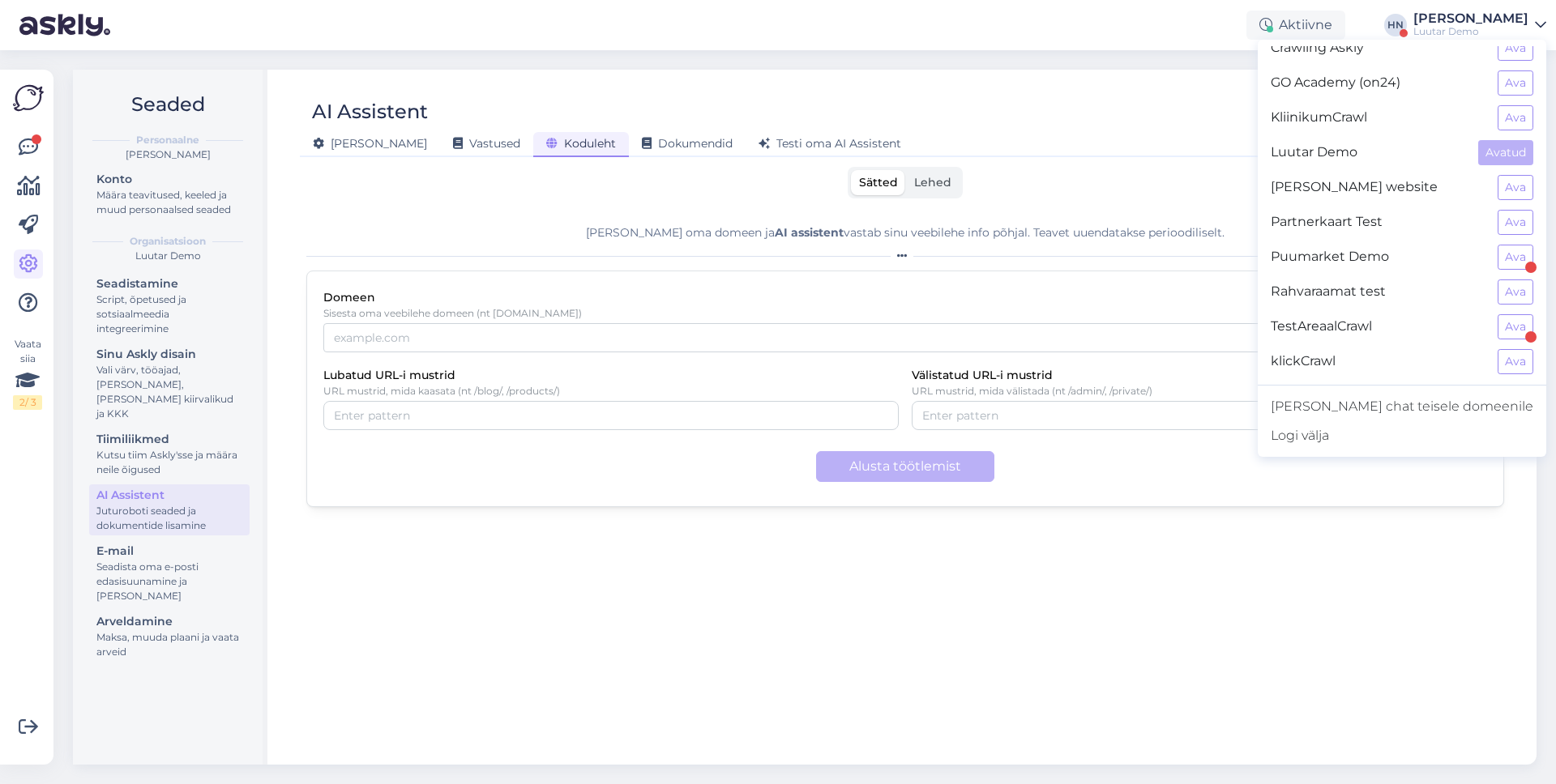
scroll to position [16, 0]
click at [1504, 352] on button "Ava" at bounding box center [1515, 361] width 35 height 25
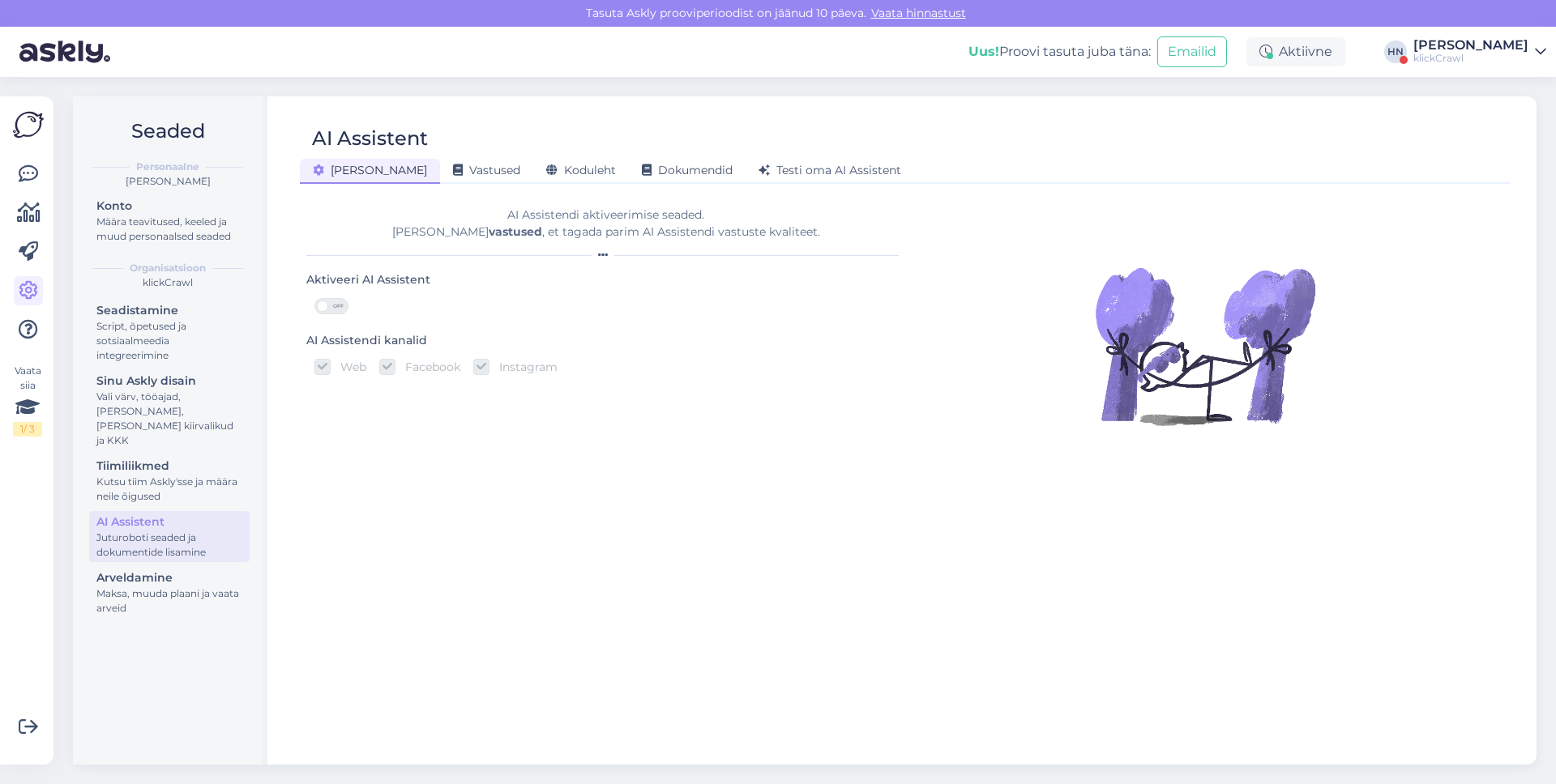
click at [1483, 65] on div "Uus! Proovi tasuta juba täna: Emailid Aktiivne HN Hans Niinemäe klickCrawl" at bounding box center [778, 51] width 1556 height 50
click at [1483, 60] on div "klickCrawl" at bounding box center [1471, 58] width 115 height 13
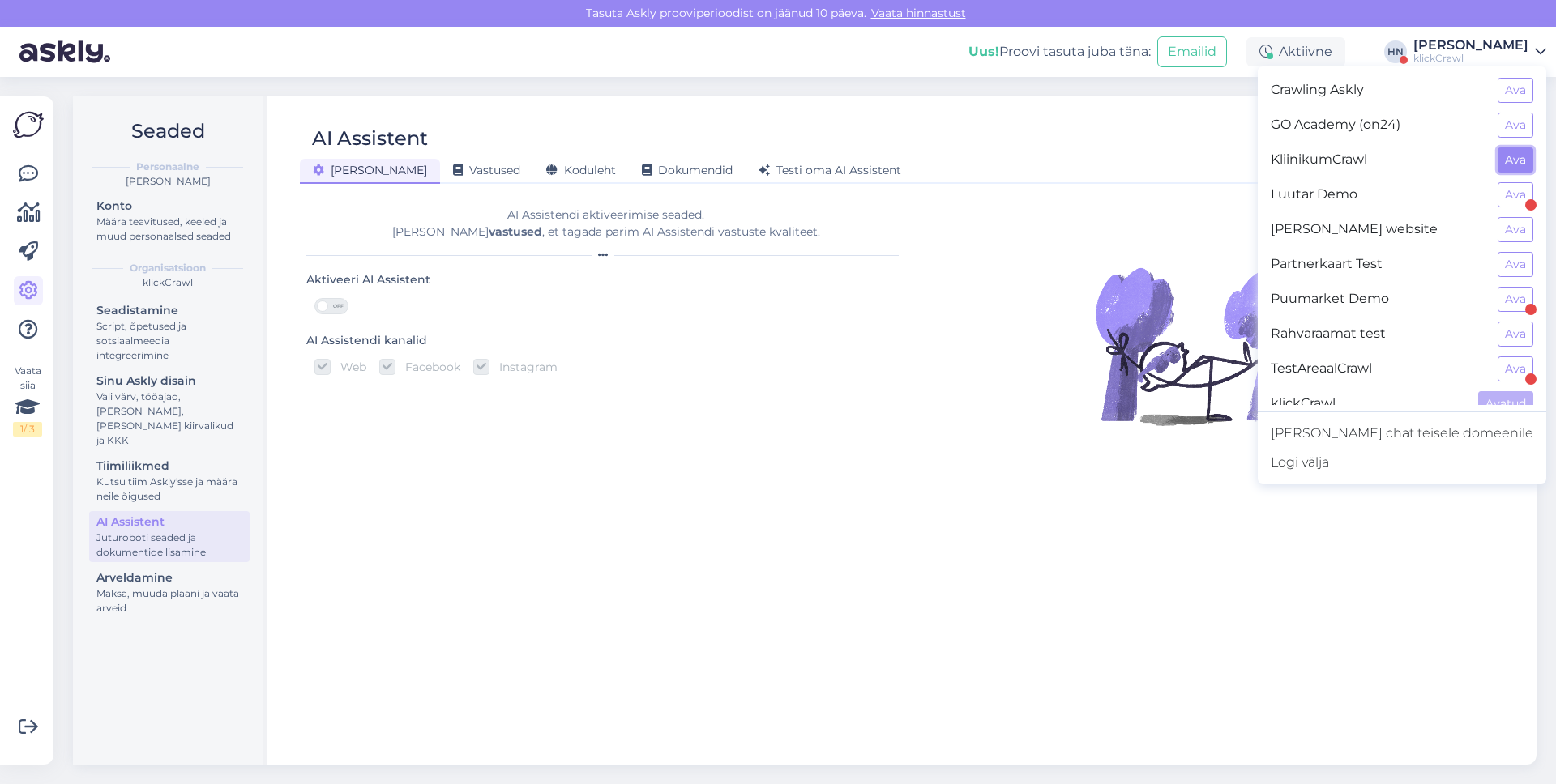
click at [1518, 167] on button "Ava" at bounding box center [1515, 161] width 35 height 25
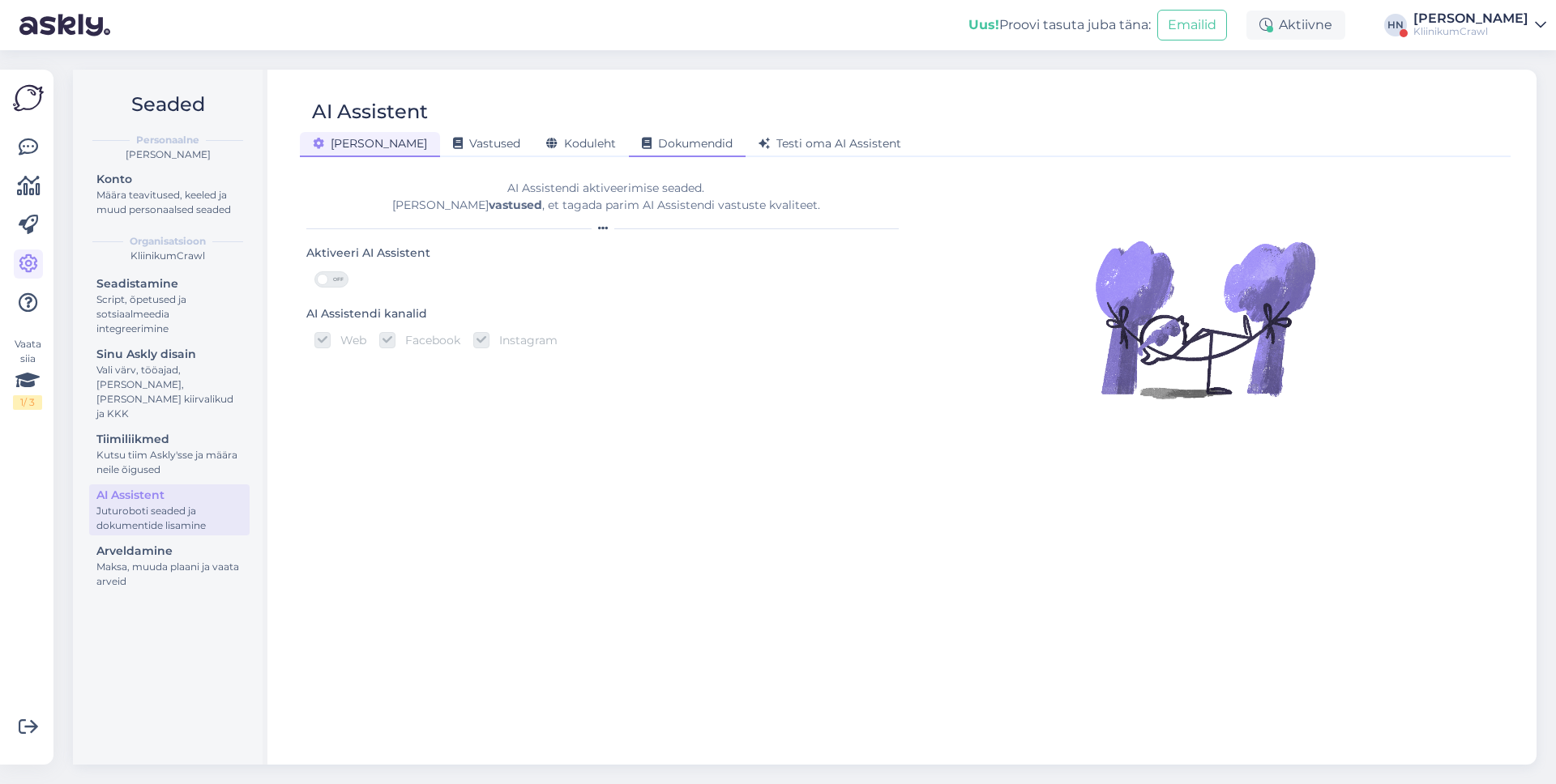
click at [680, 141] on div "Dokumendid" at bounding box center [687, 145] width 117 height 25
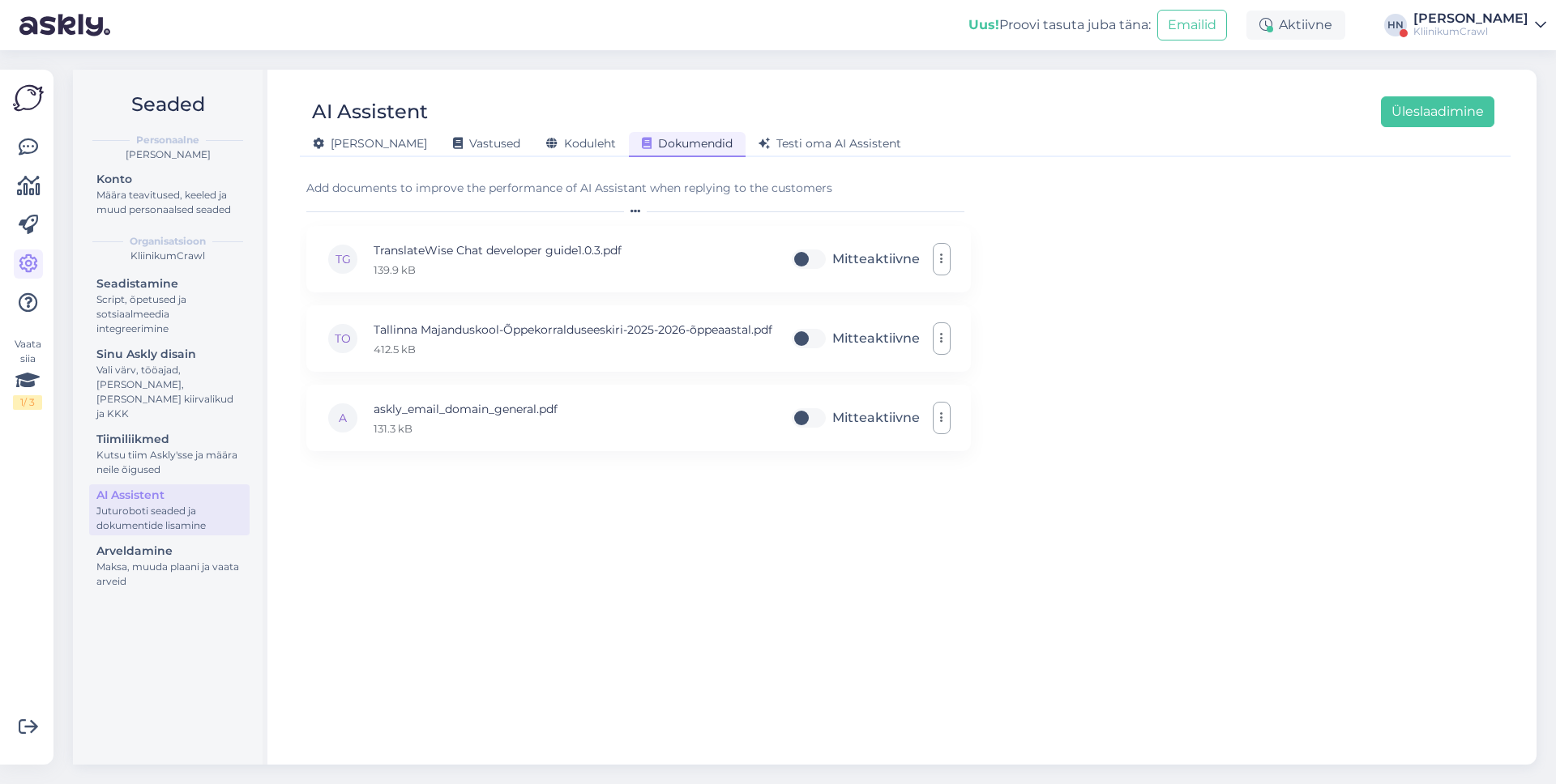
click at [542, 115] on div "AI Assistent Üleslaadimine" at bounding box center [897, 112] width 1195 height 31
click at [547, 141] on span "Koduleht" at bounding box center [581, 143] width 70 height 15
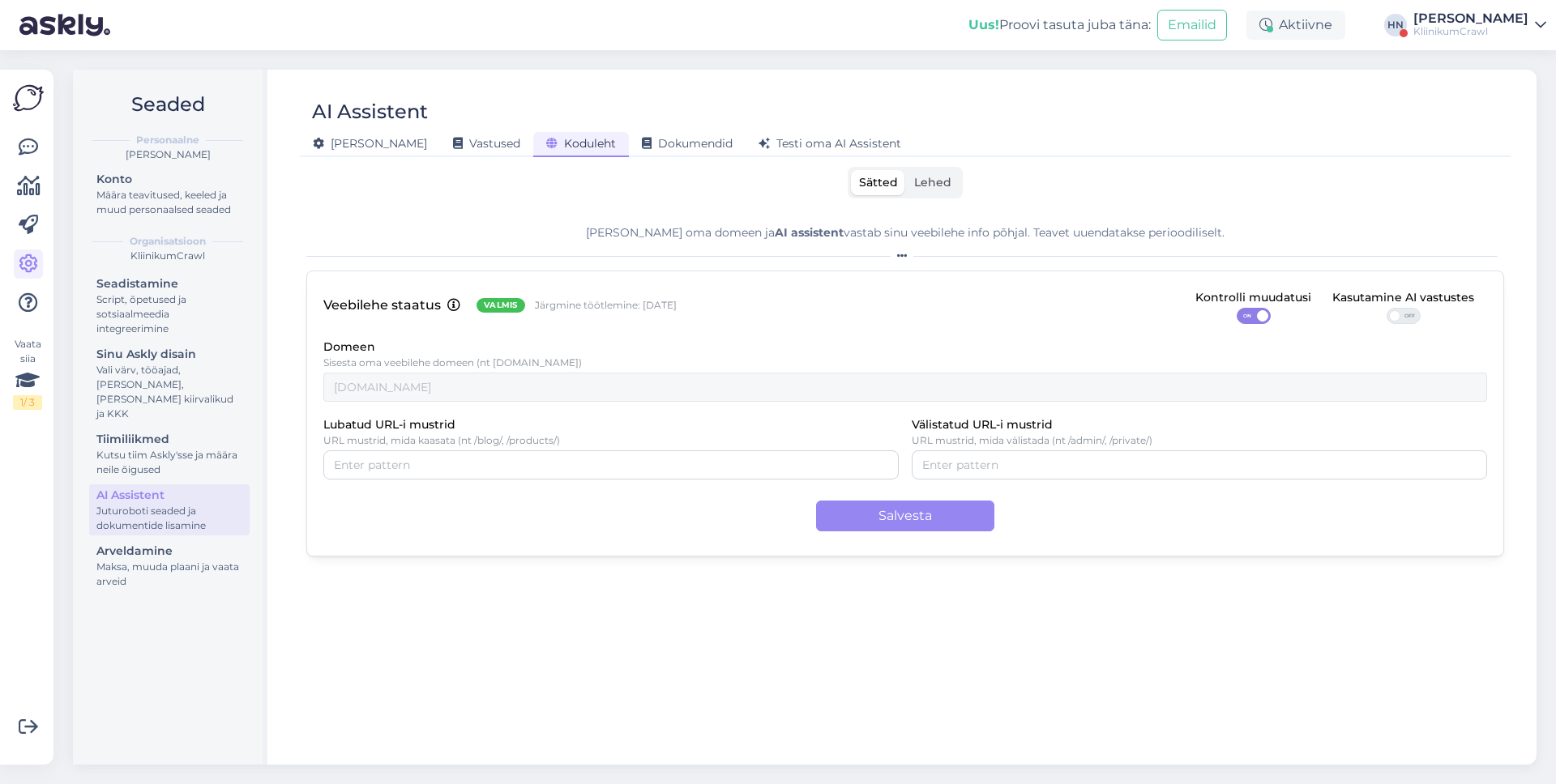
click at [1456, 19] on div "[PERSON_NAME]" at bounding box center [1471, 18] width 115 height 13
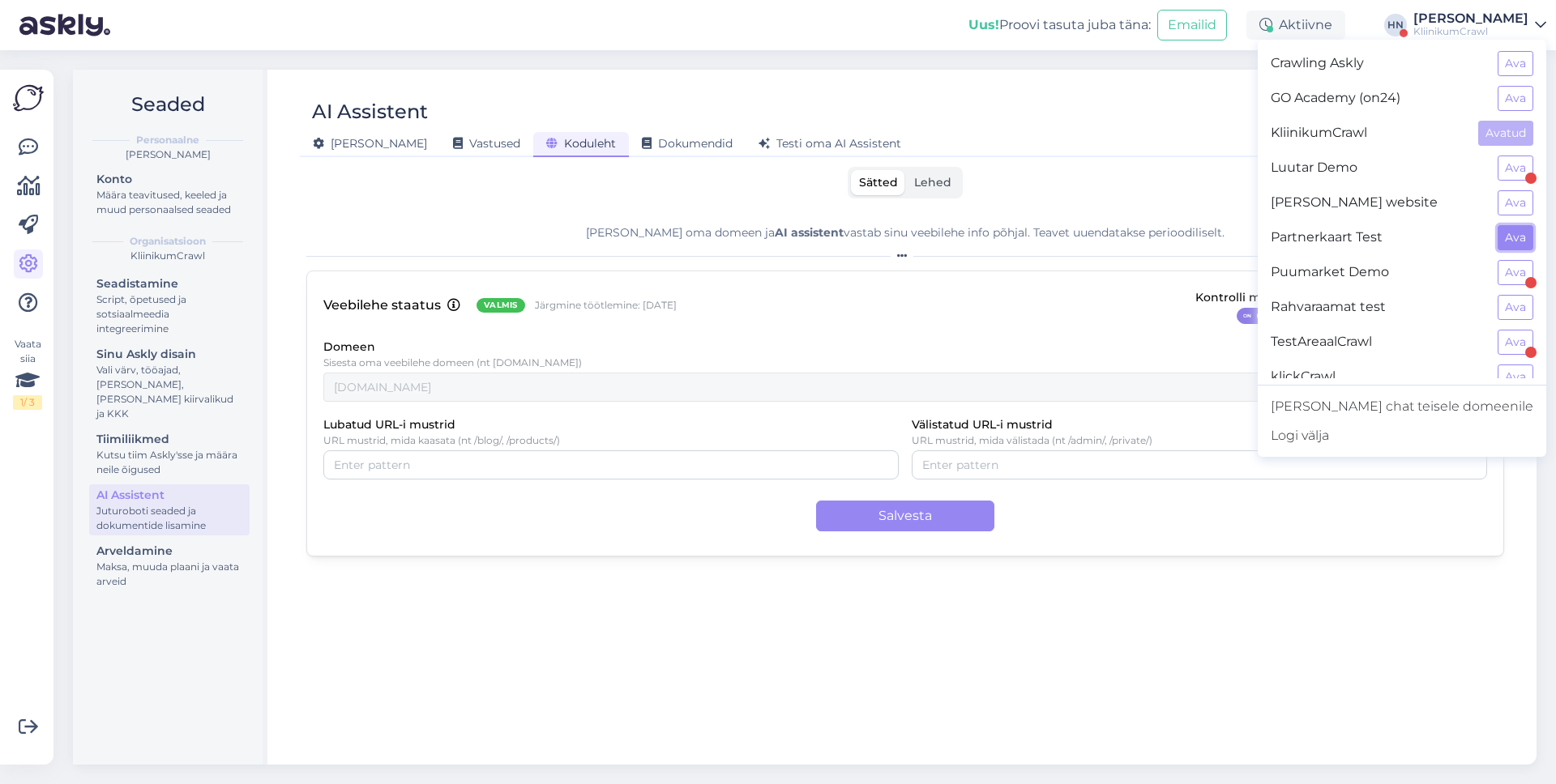
click at [1504, 234] on button "Ava" at bounding box center [1515, 238] width 35 height 25
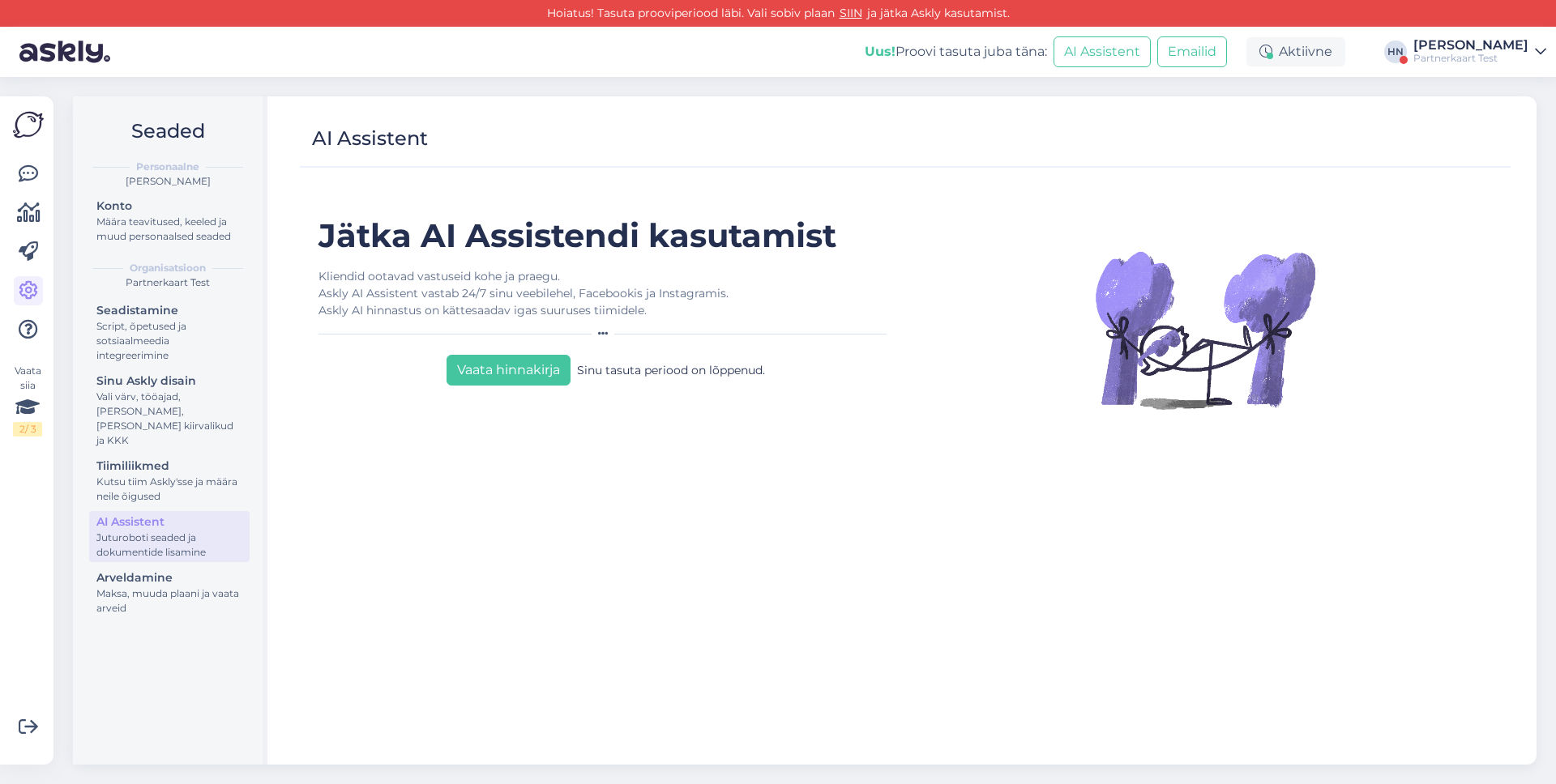
click at [1494, 56] on div "Partnerkaart Test" at bounding box center [1471, 58] width 115 height 13
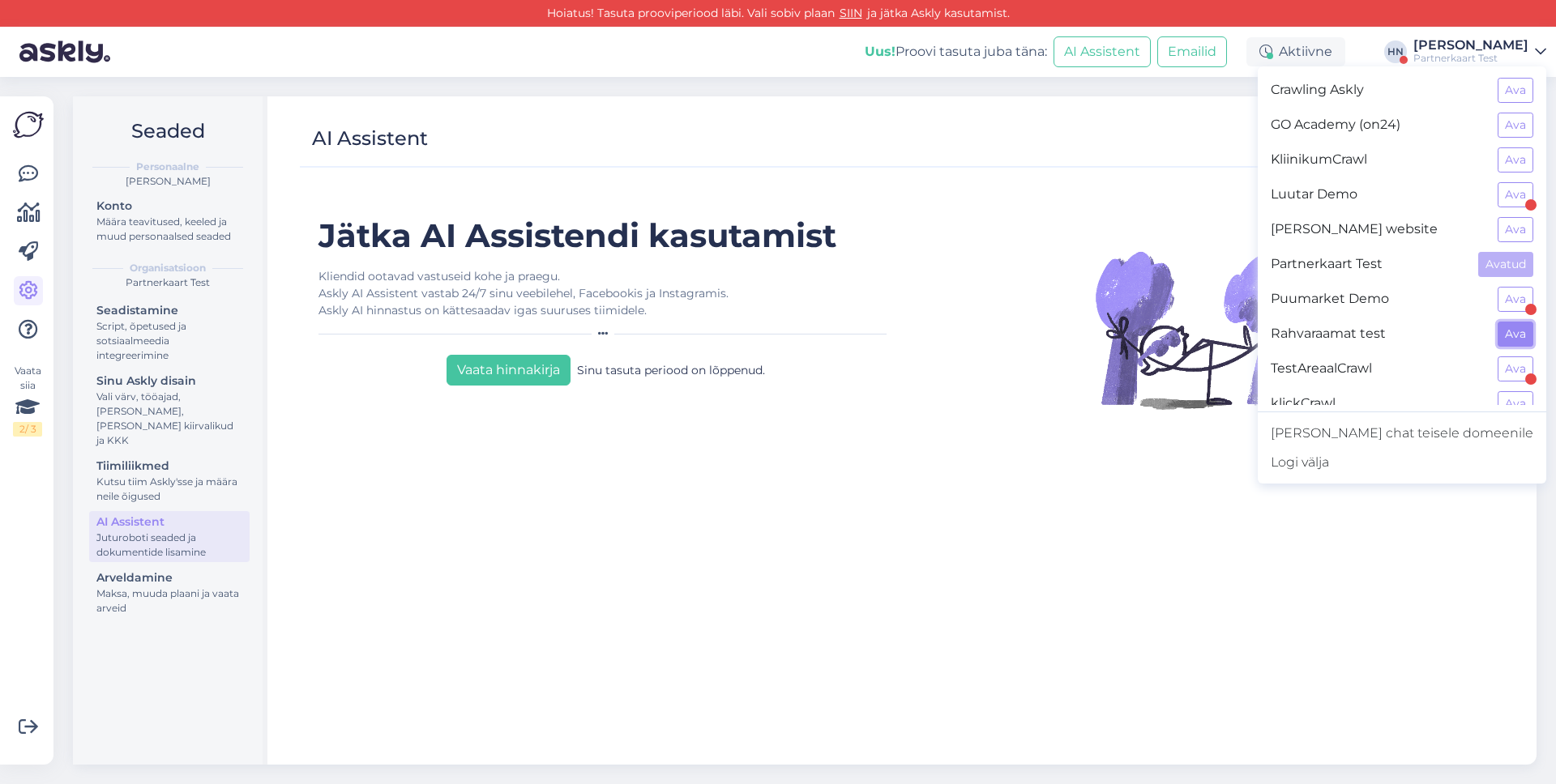
click at [1506, 343] on button "Ava" at bounding box center [1515, 334] width 35 height 25
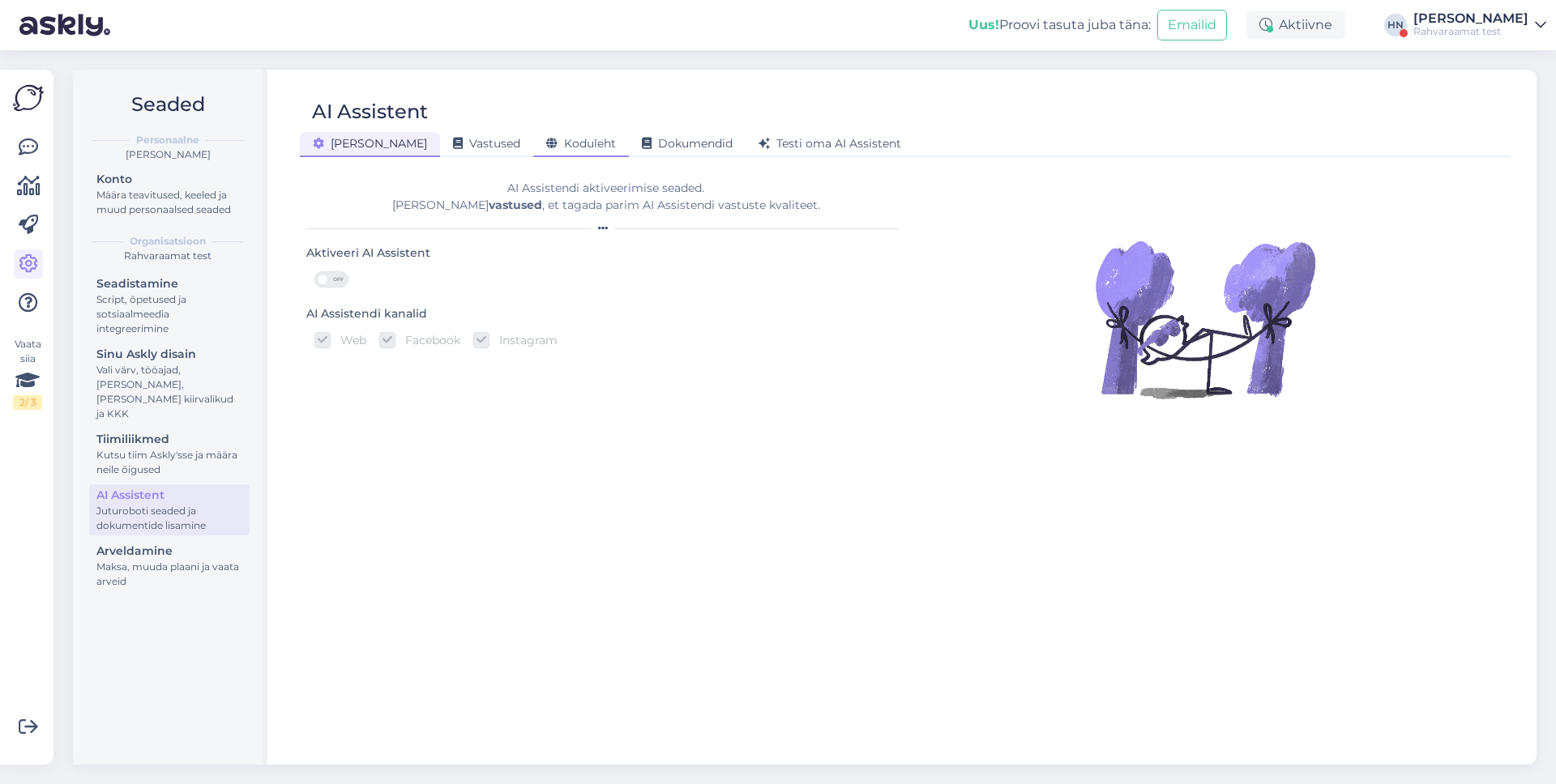
click at [534, 154] on div "Koduleht" at bounding box center [581, 145] width 95 height 25
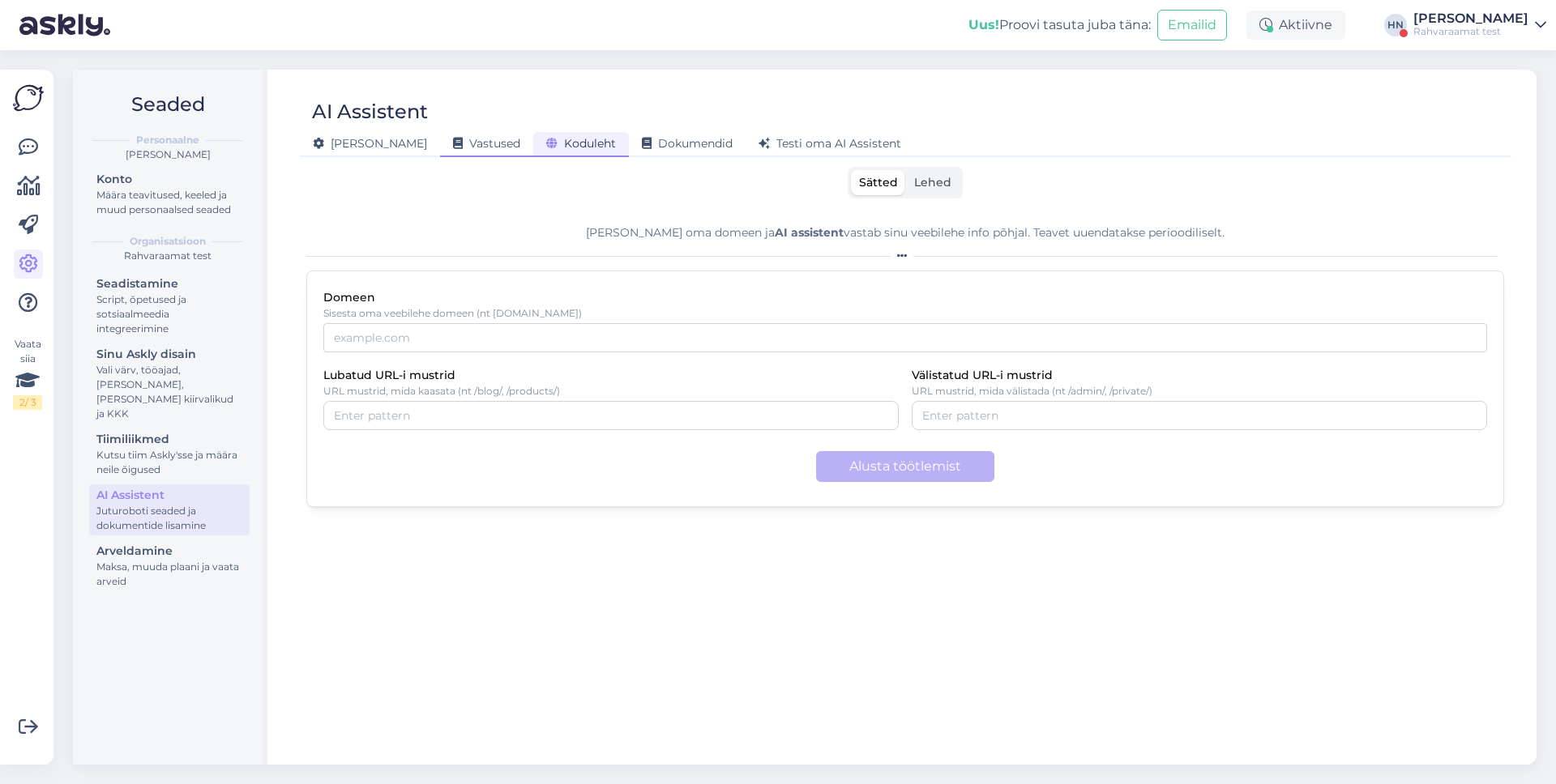
click at [453, 139] on span "Vastused" at bounding box center [487, 143] width 67 height 15
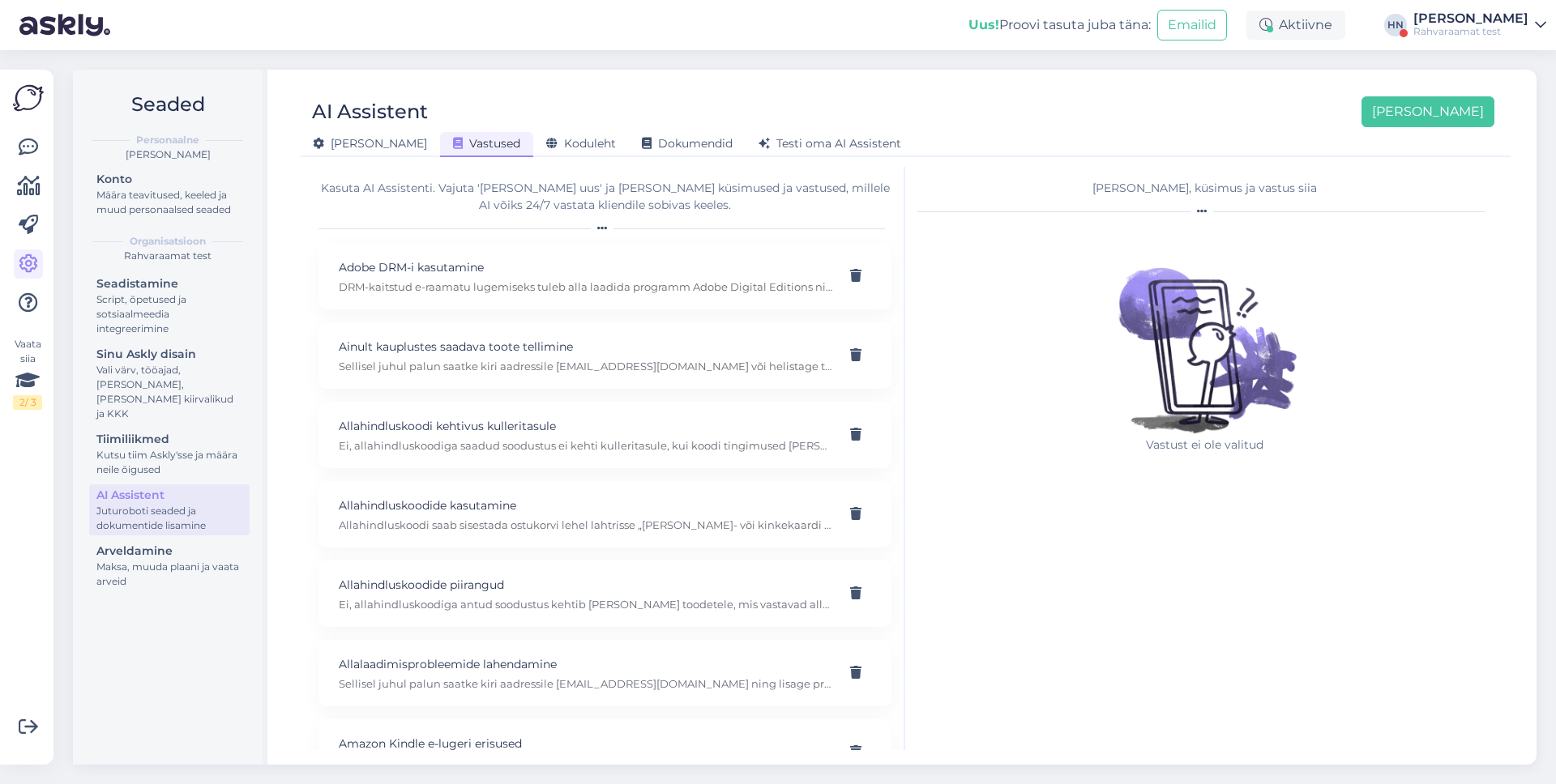
click at [722, 130] on div "Üldine Vastused Koduleht Dokumendid Testi oma AI Assistent" at bounding box center [897, 141] width 1195 height 28
click at [759, 149] on span "Testi oma AI Assistent" at bounding box center [830, 143] width 143 height 15
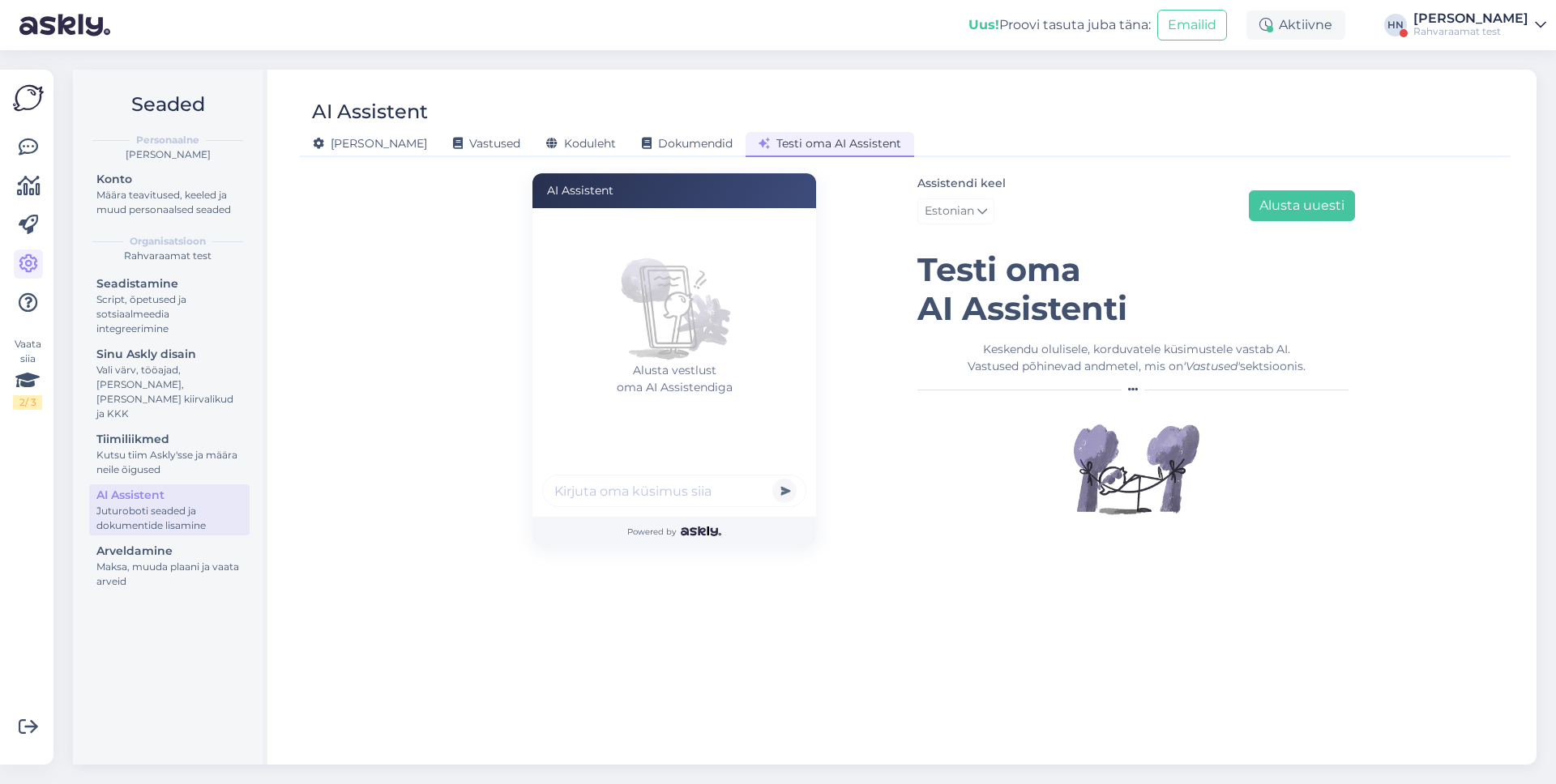
click at [682, 464] on div "Alusta vestlust oma AI Assistendiga" at bounding box center [675, 362] width 284 height 309
click at [682, 482] on input "text" at bounding box center [674, 491] width 264 height 33
type input "Adobe drm"
click at [773, 479] on button "submit" at bounding box center [784, 491] width 25 height 24
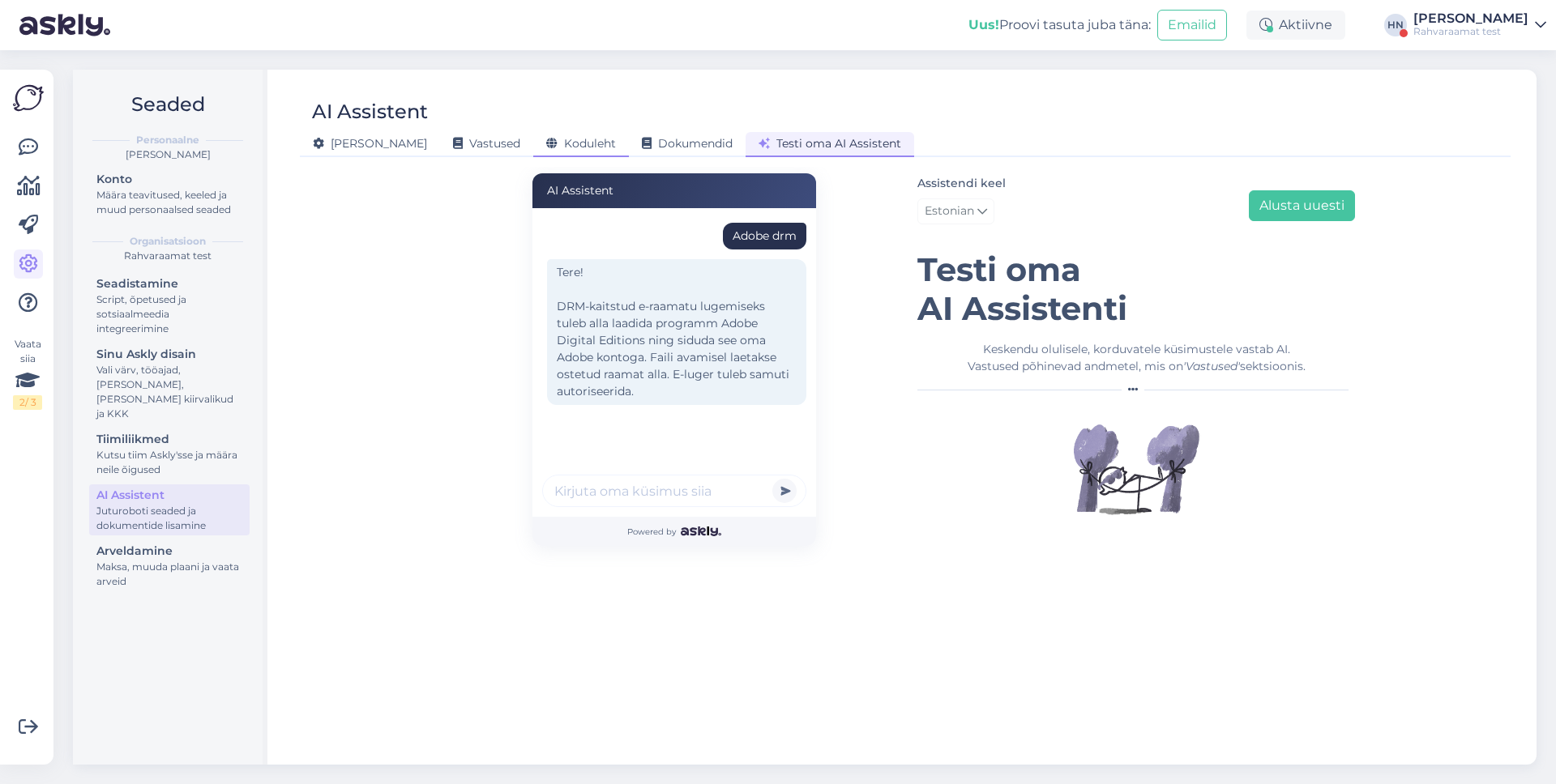
click at [547, 138] on span "Koduleht" at bounding box center [581, 143] width 70 height 15
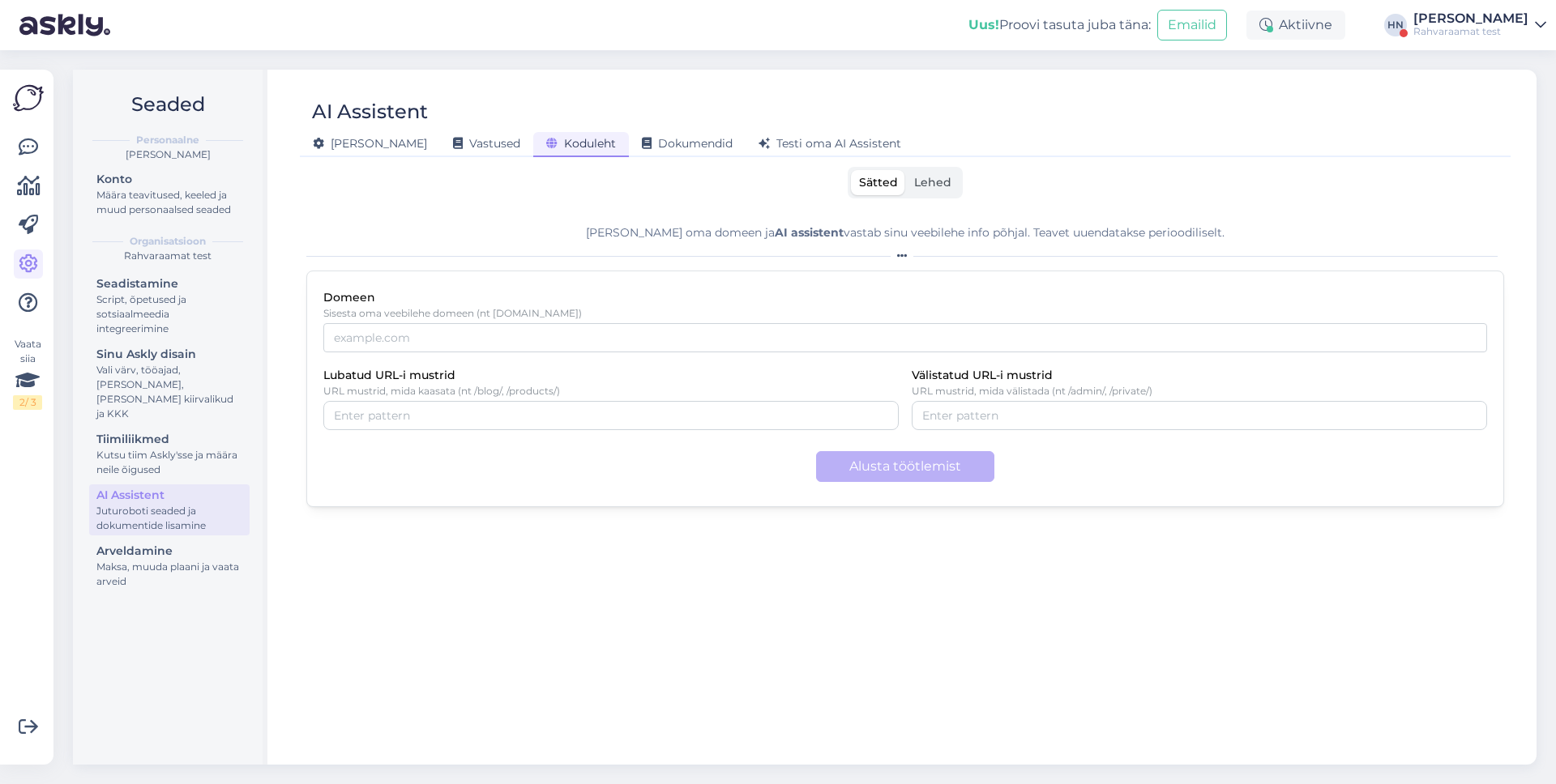
click at [653, 311] on p "Sisesta oma veebilehe domeen (nt [DOMAIN_NAME])" at bounding box center [905, 313] width 1164 height 12
click at [1165, 396] on p "URL mustrid, mida välistada (nt /admin/, /private/)" at bounding box center [1199, 391] width 576 height 12
click at [1475, 32] on div "Rahvaraamat test" at bounding box center [1471, 32] width 115 height 13
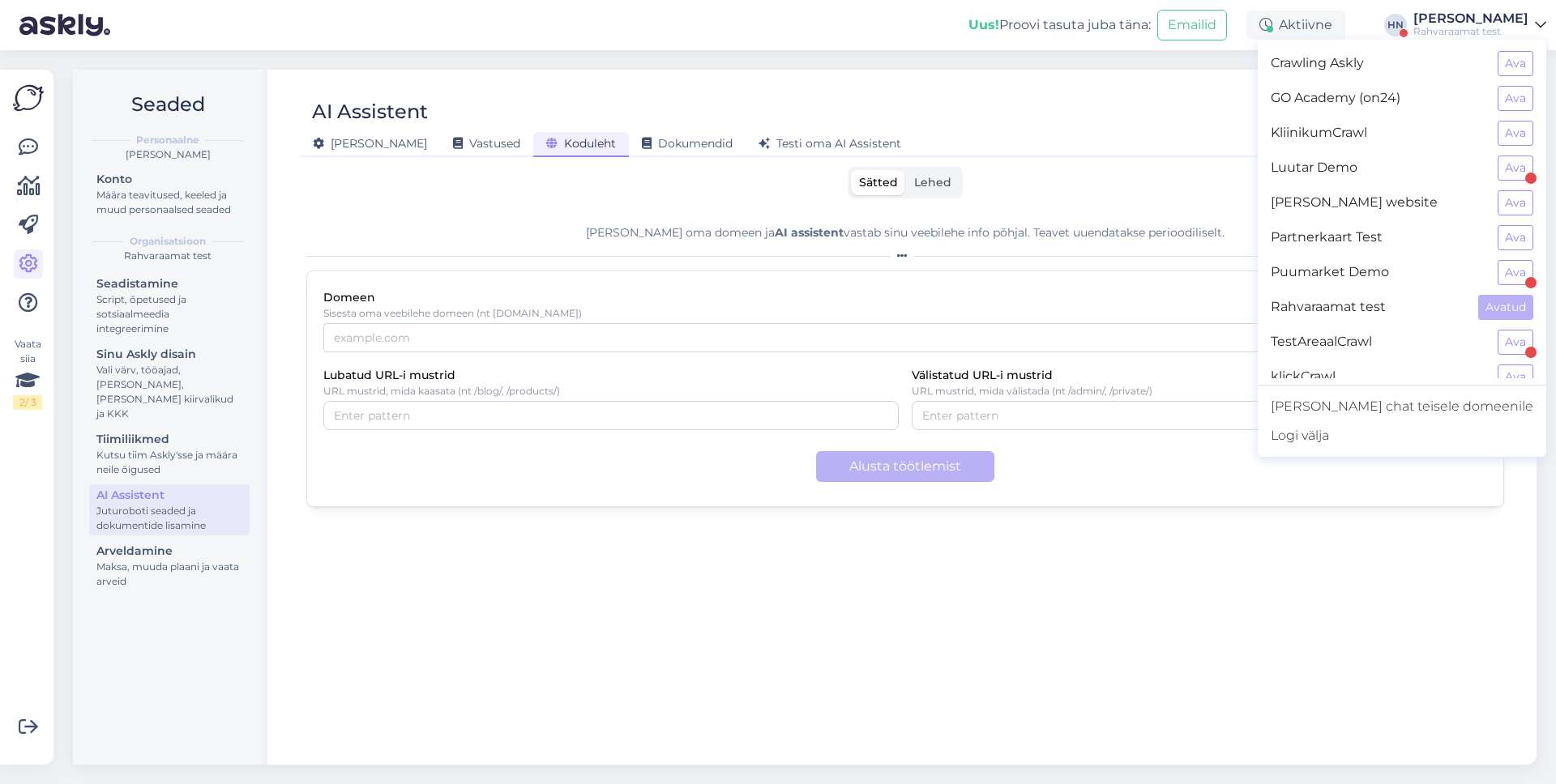
click at [1475, 32] on div "Rahvaraamat test" at bounding box center [1471, 32] width 115 height 13
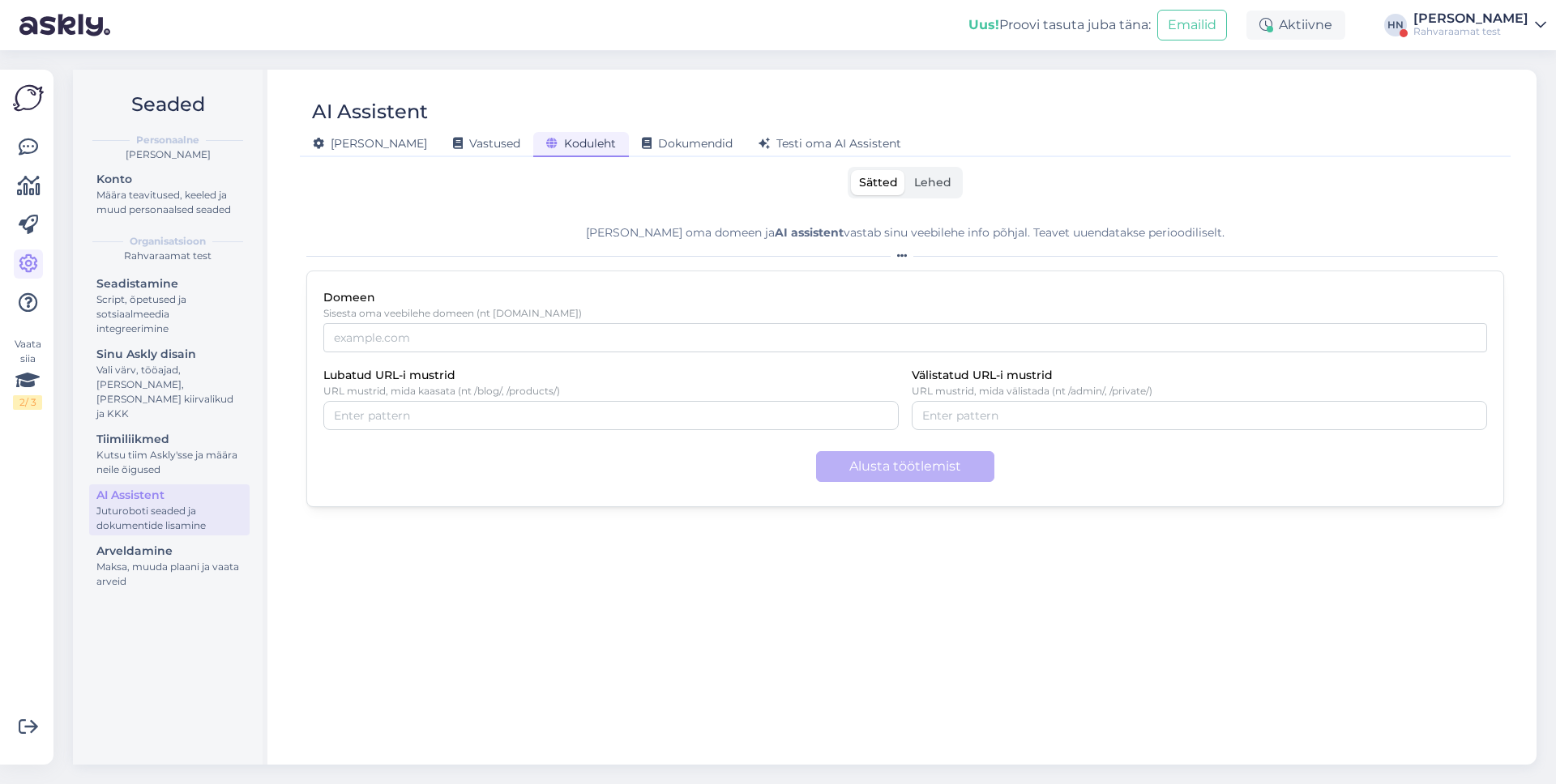
click at [1475, 32] on div "Rahvaraamat test" at bounding box center [1471, 32] width 115 height 13
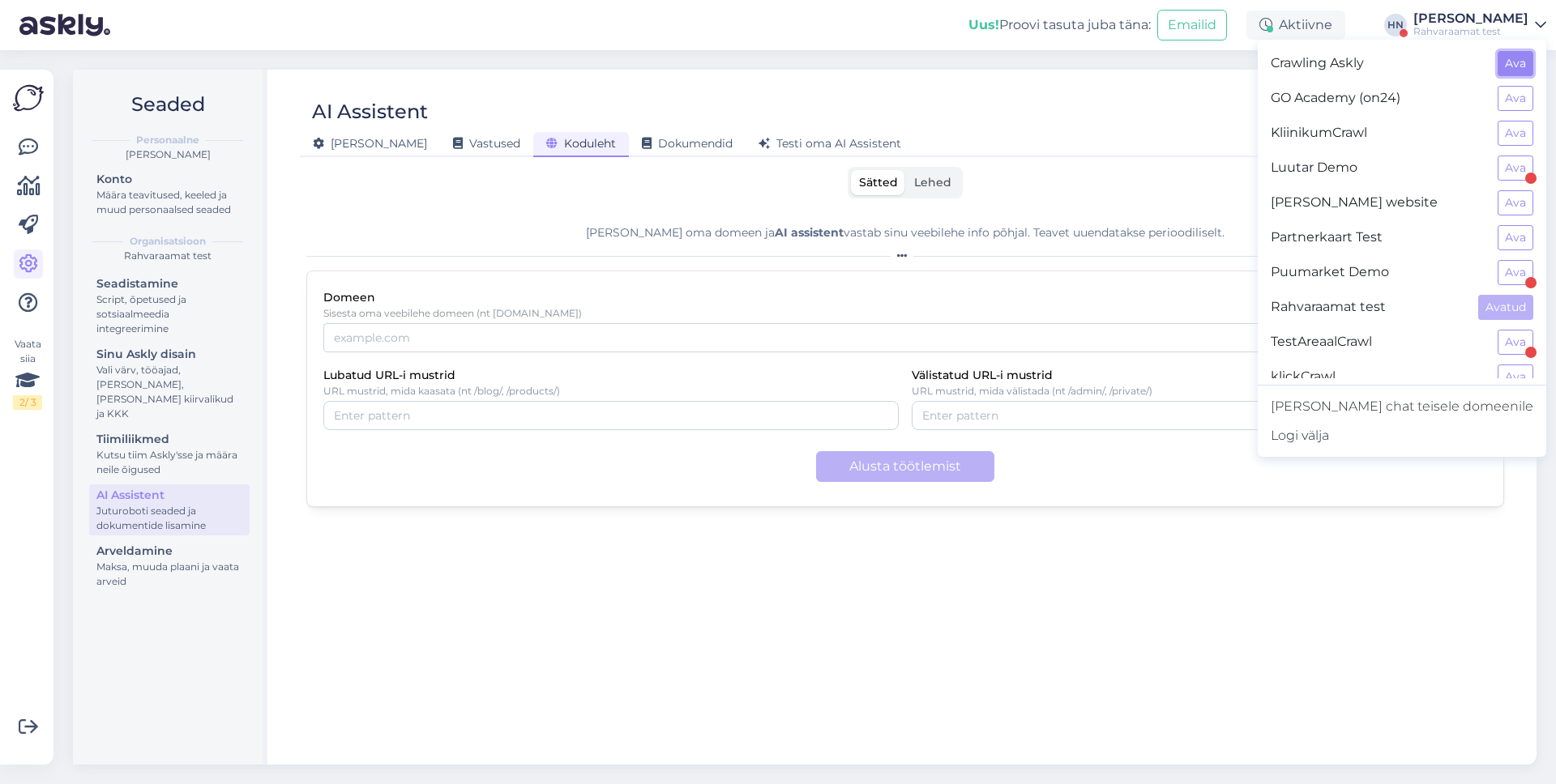
click at [1515, 54] on button "Ava" at bounding box center [1515, 64] width 35 height 25
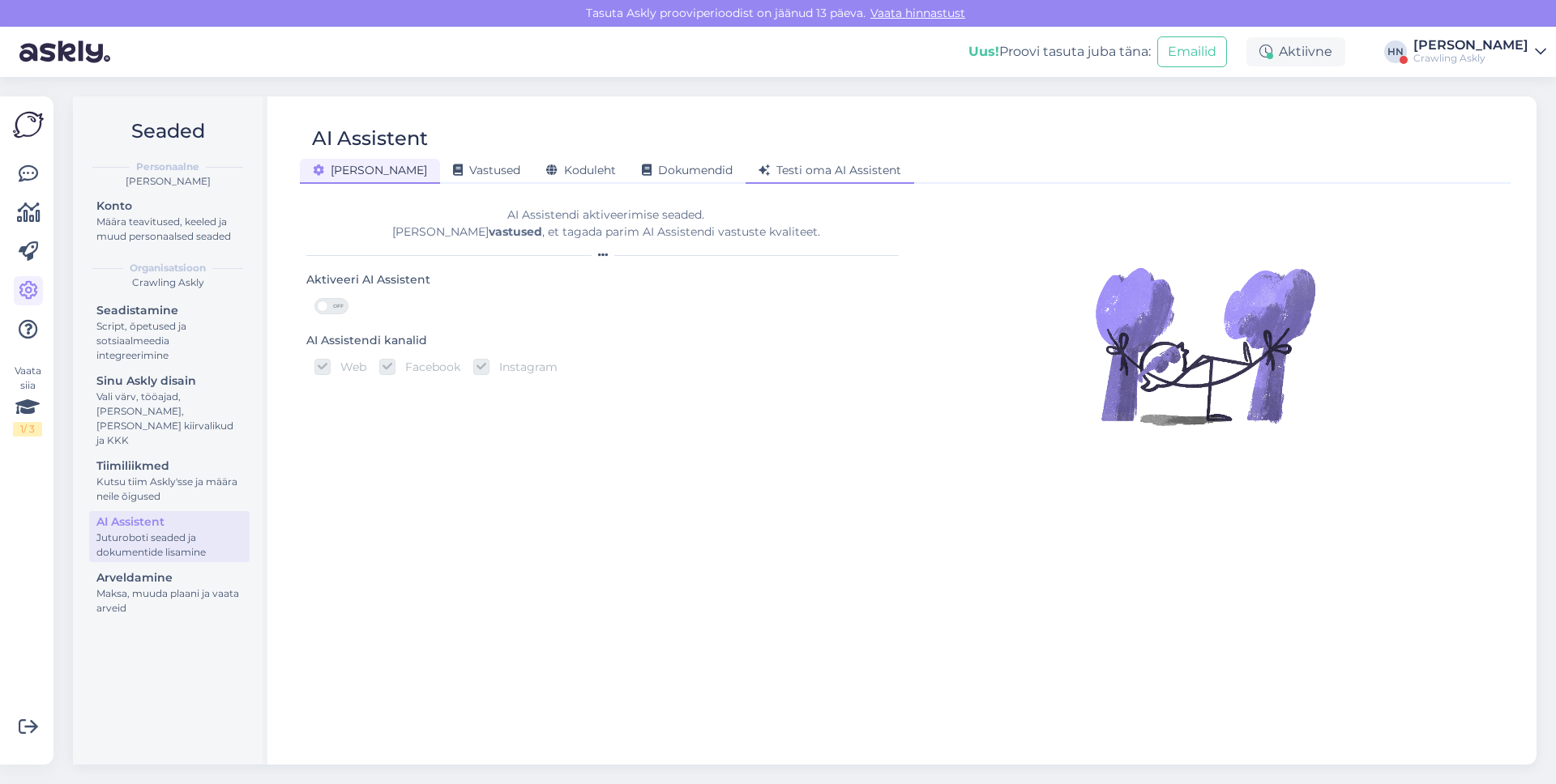
click at [745, 177] on div "Testi oma AI Assistent" at bounding box center [830, 172] width 169 height 25
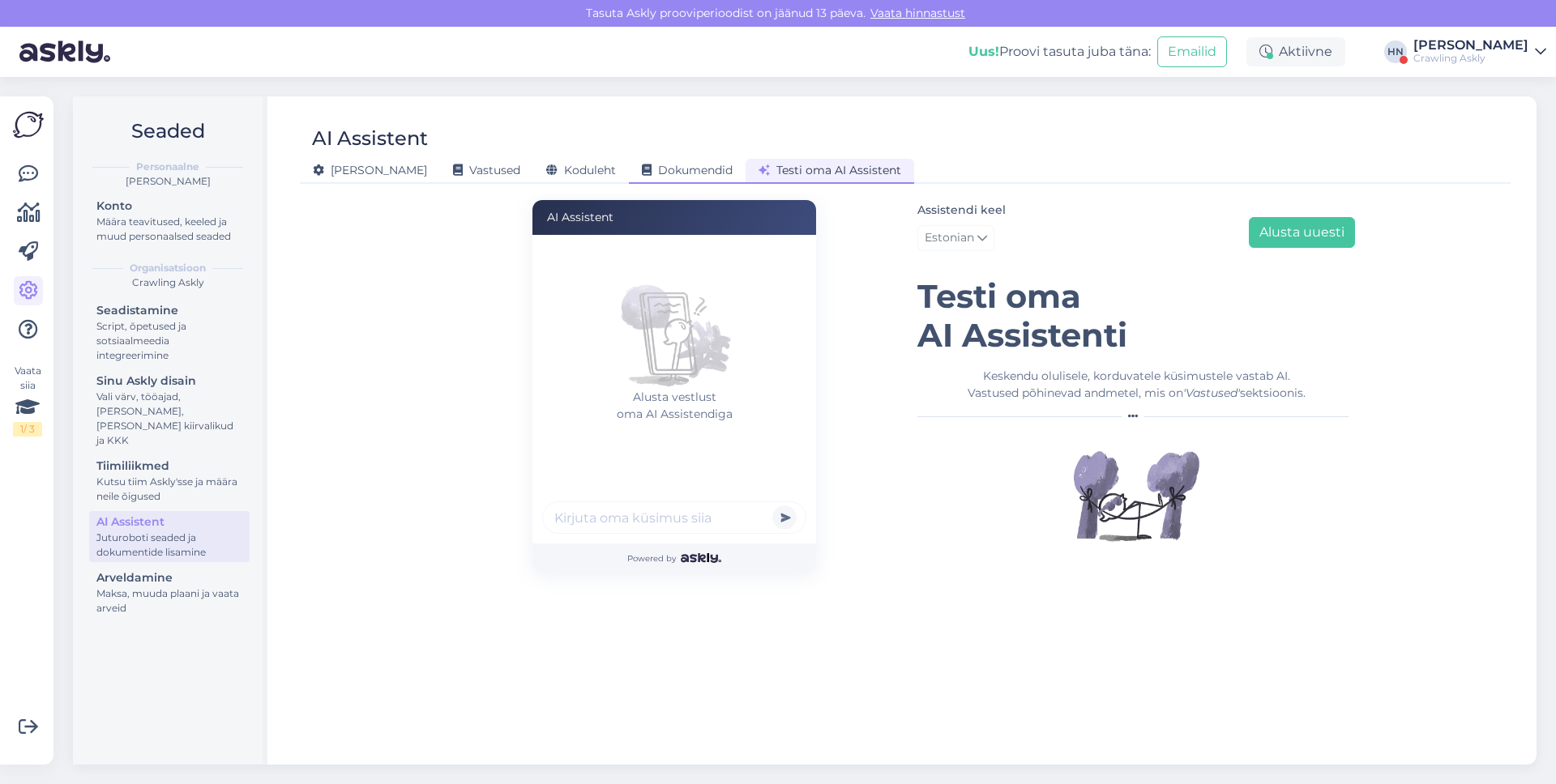
click at [642, 175] on span "Dokumendid" at bounding box center [687, 170] width 91 height 15
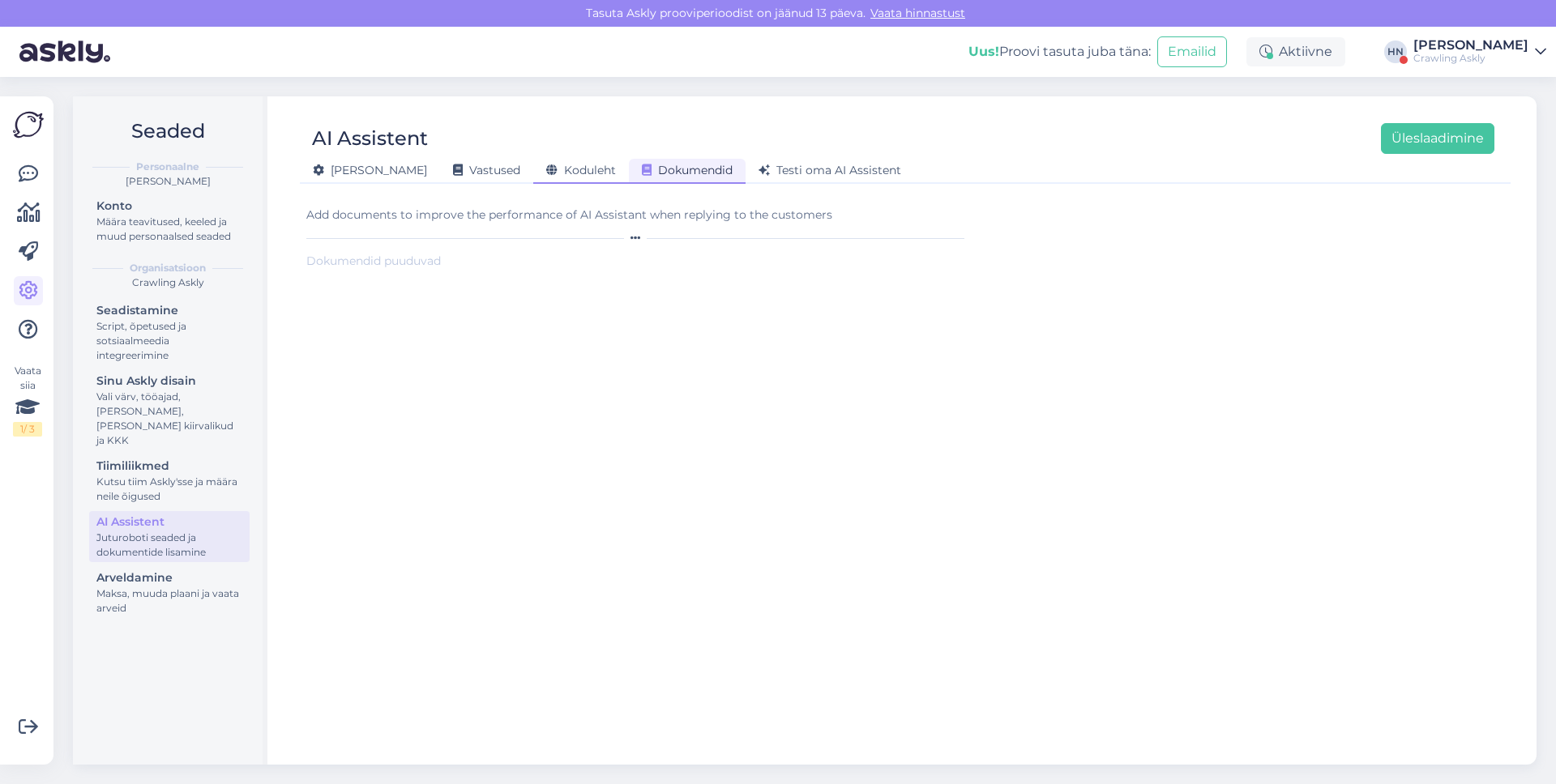
click at [547, 173] on span "Koduleht" at bounding box center [581, 170] width 70 height 15
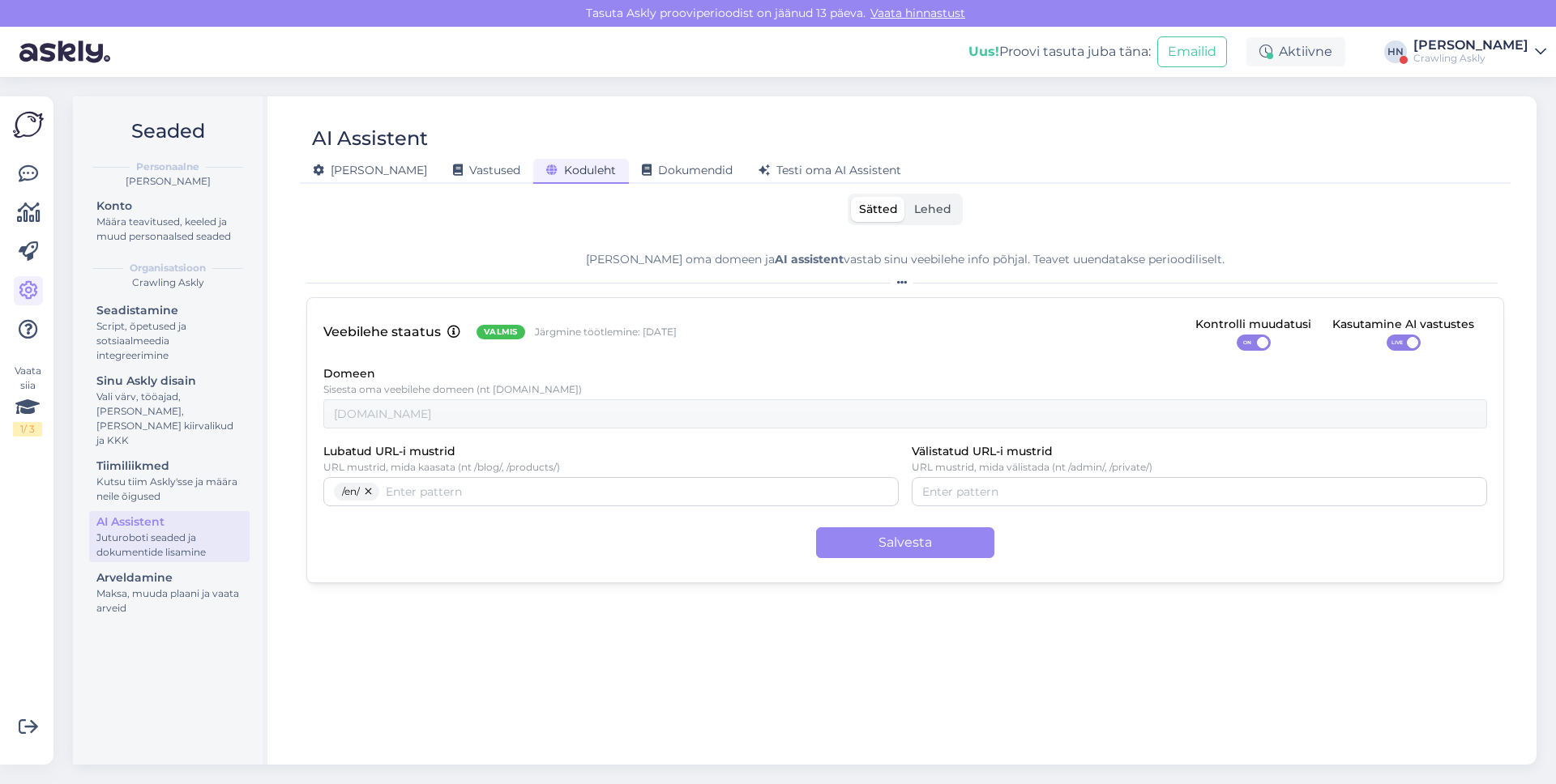
click at [907, 213] on div "Lehed" at bounding box center [932, 210] width 54 height 25
click at [907, 213] on label "Lehed" at bounding box center [932, 210] width 54 height 25
click at [906, 197] on input "Lehed" at bounding box center [906, 197] width 0 height 0
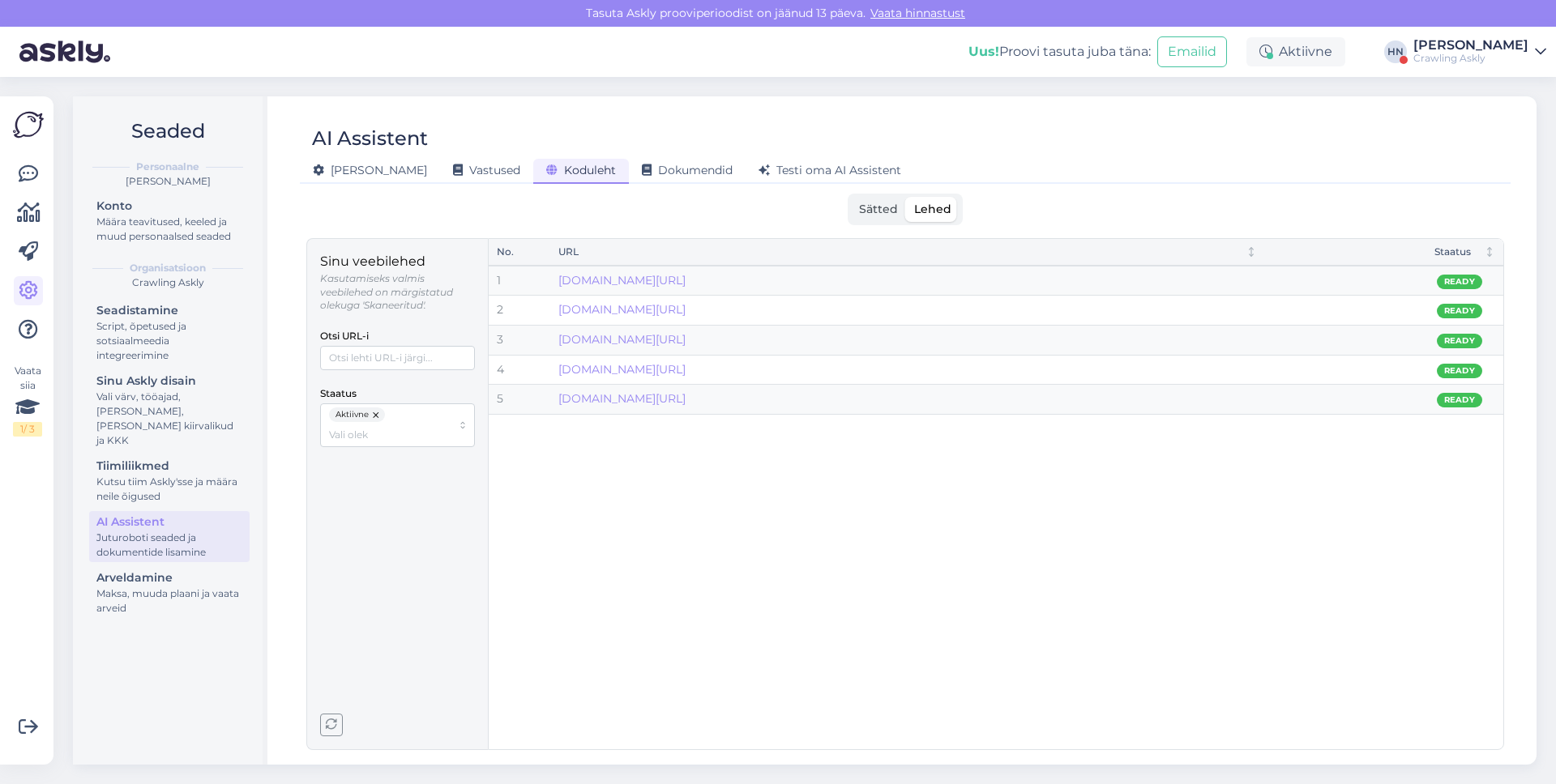
click at [371, 412] on button "button" at bounding box center [377, 415] width 16 height 15
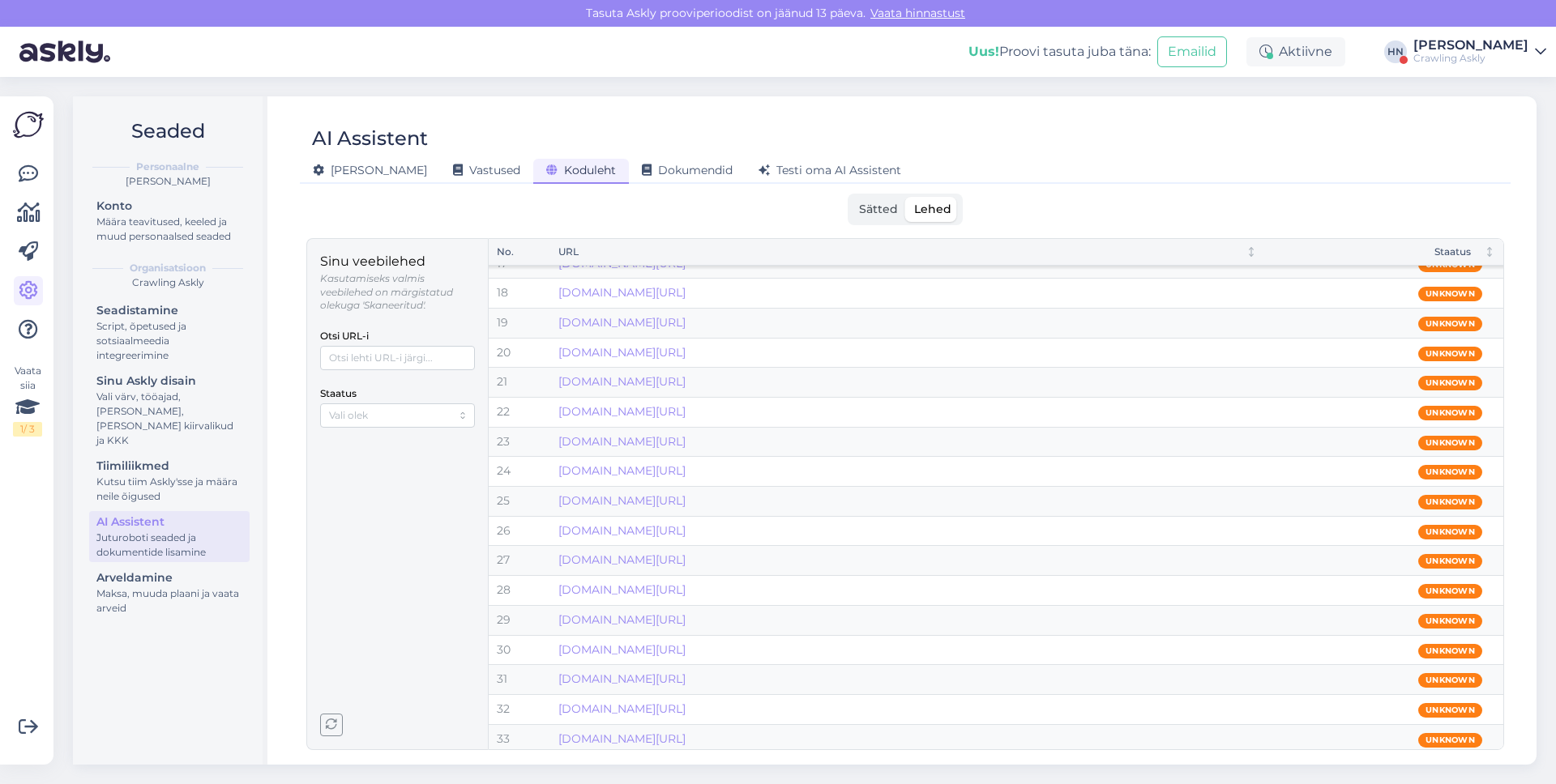
scroll to position [0, 0]
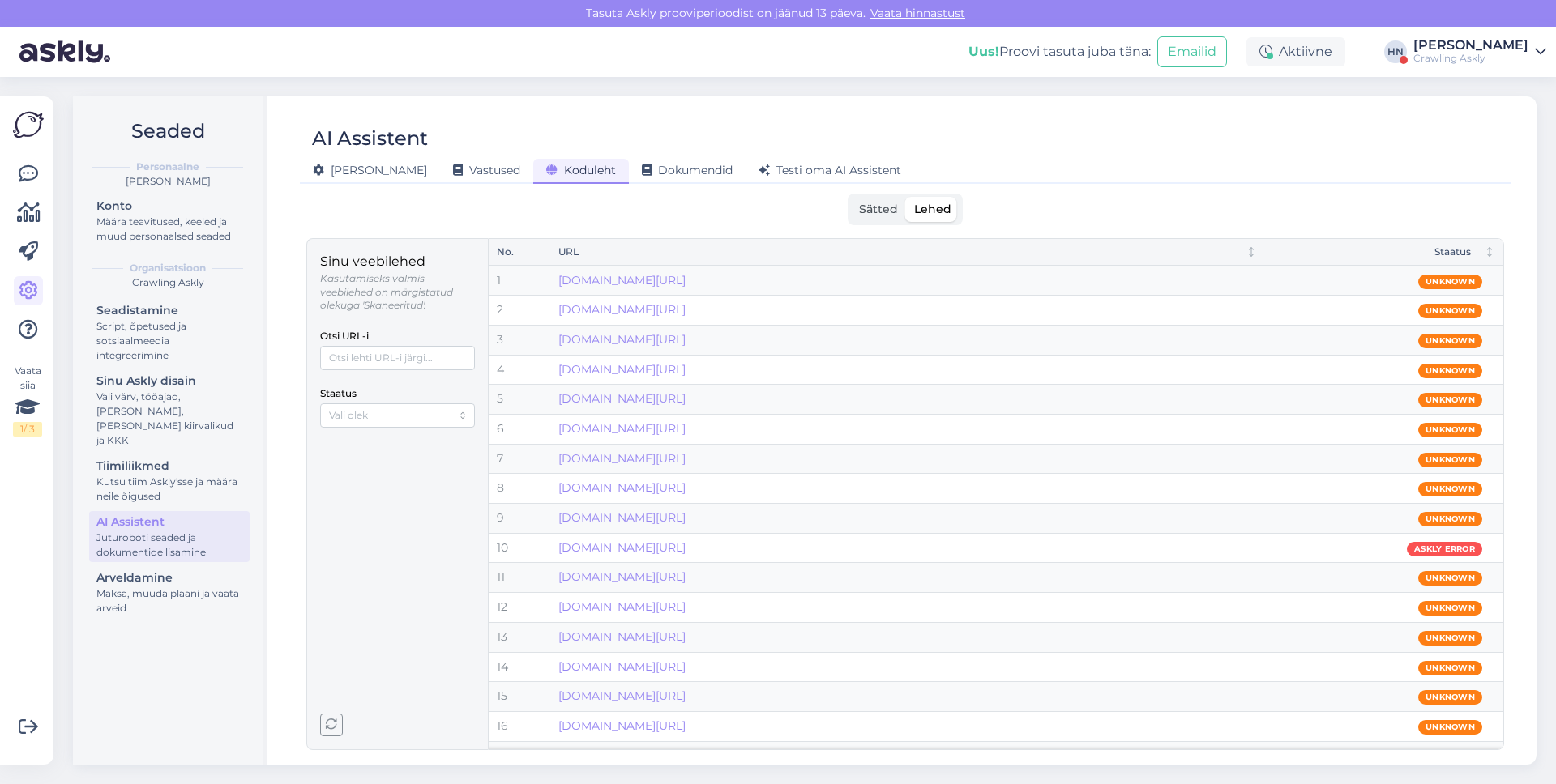
click at [426, 389] on div "Staatus" at bounding box center [398, 405] width 155 height 44
click at [426, 422] on input "Staatus" at bounding box center [390, 415] width 123 height 15
click at [405, 470] on div "Mitteaktiivne" at bounding box center [398, 469] width 147 height 21
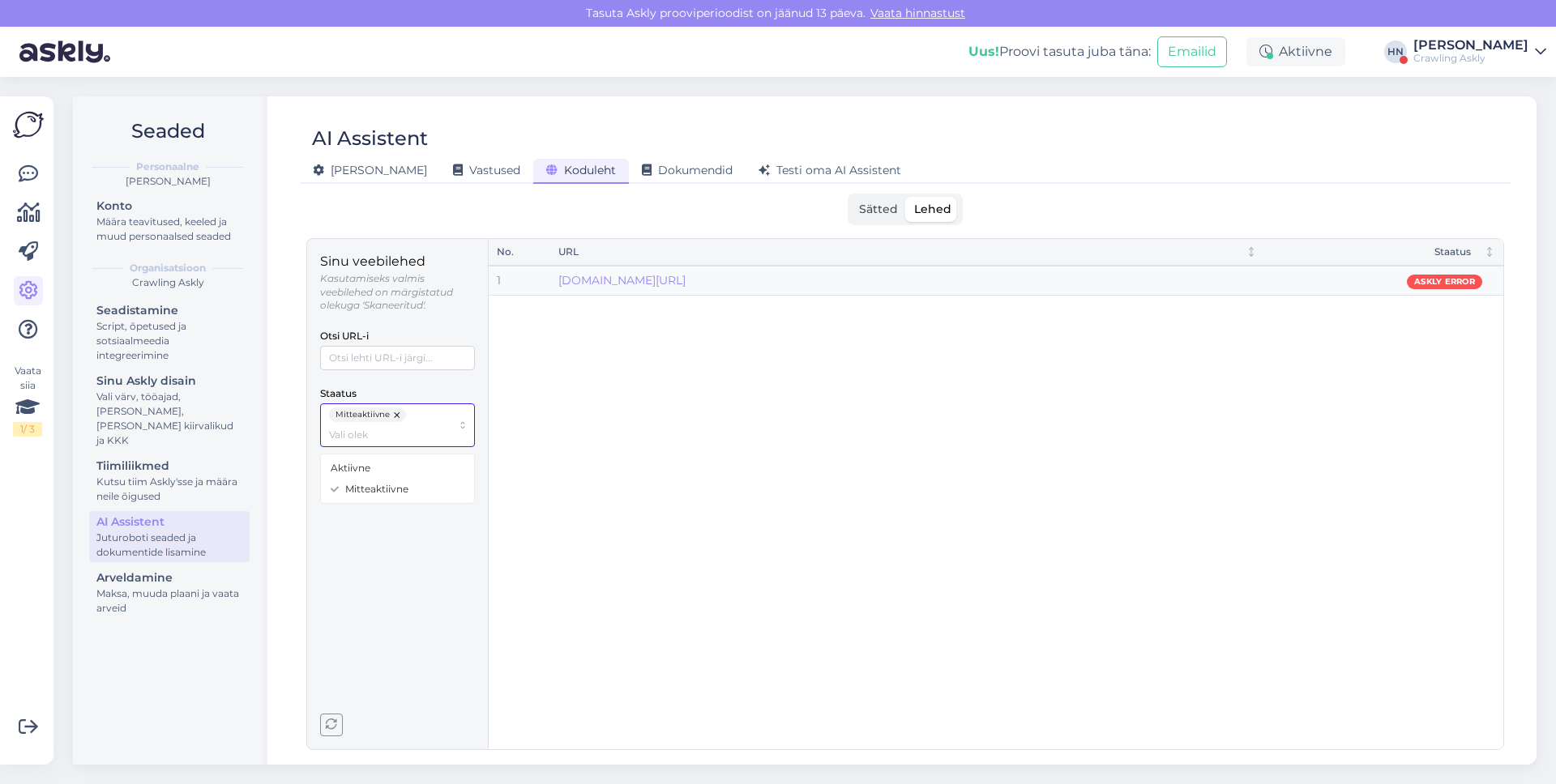
click at [393, 420] on button "button" at bounding box center [398, 415] width 16 height 15
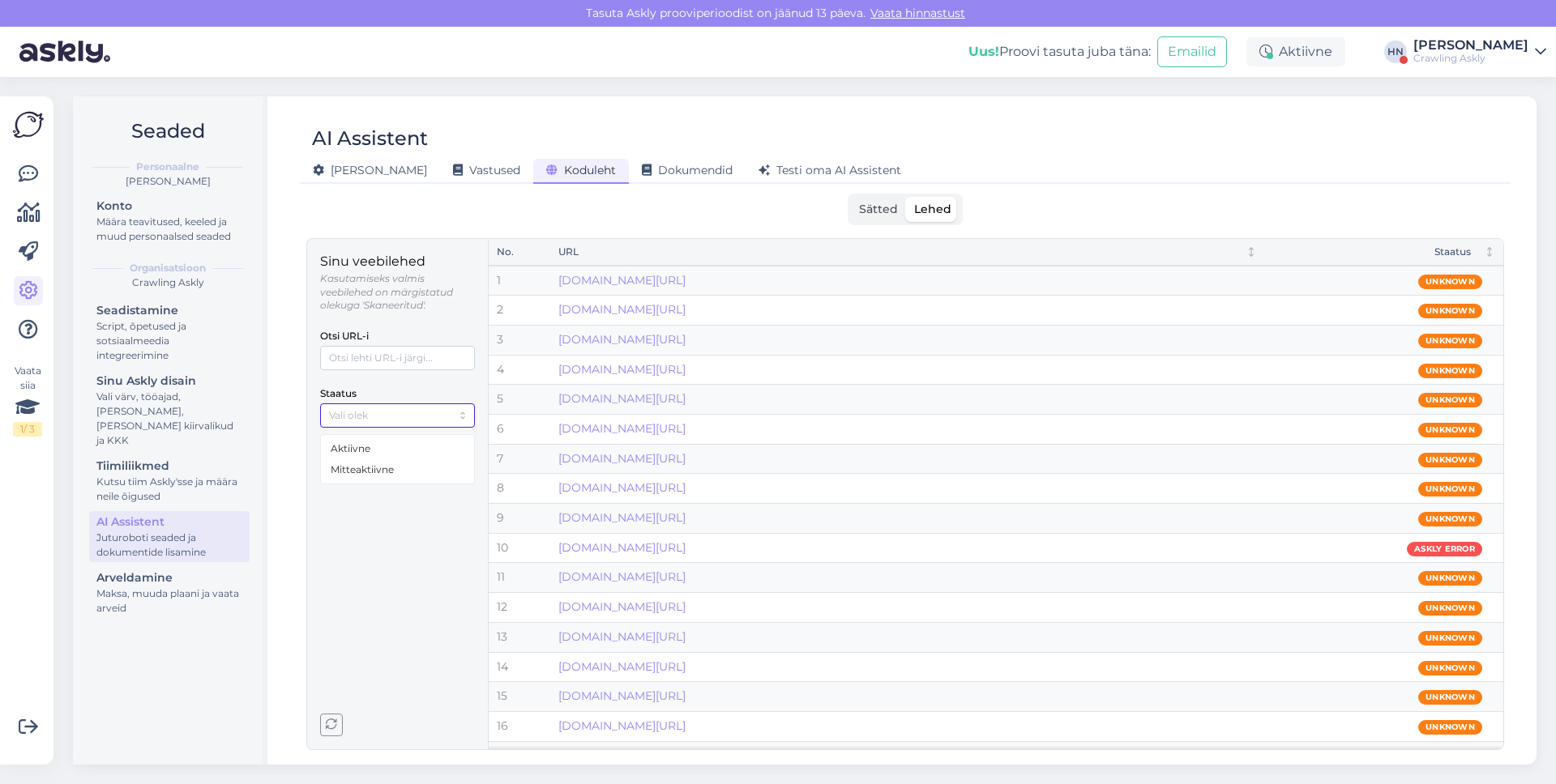
click at [379, 452] on div "Aktiivne" at bounding box center [398, 448] width 147 height 21
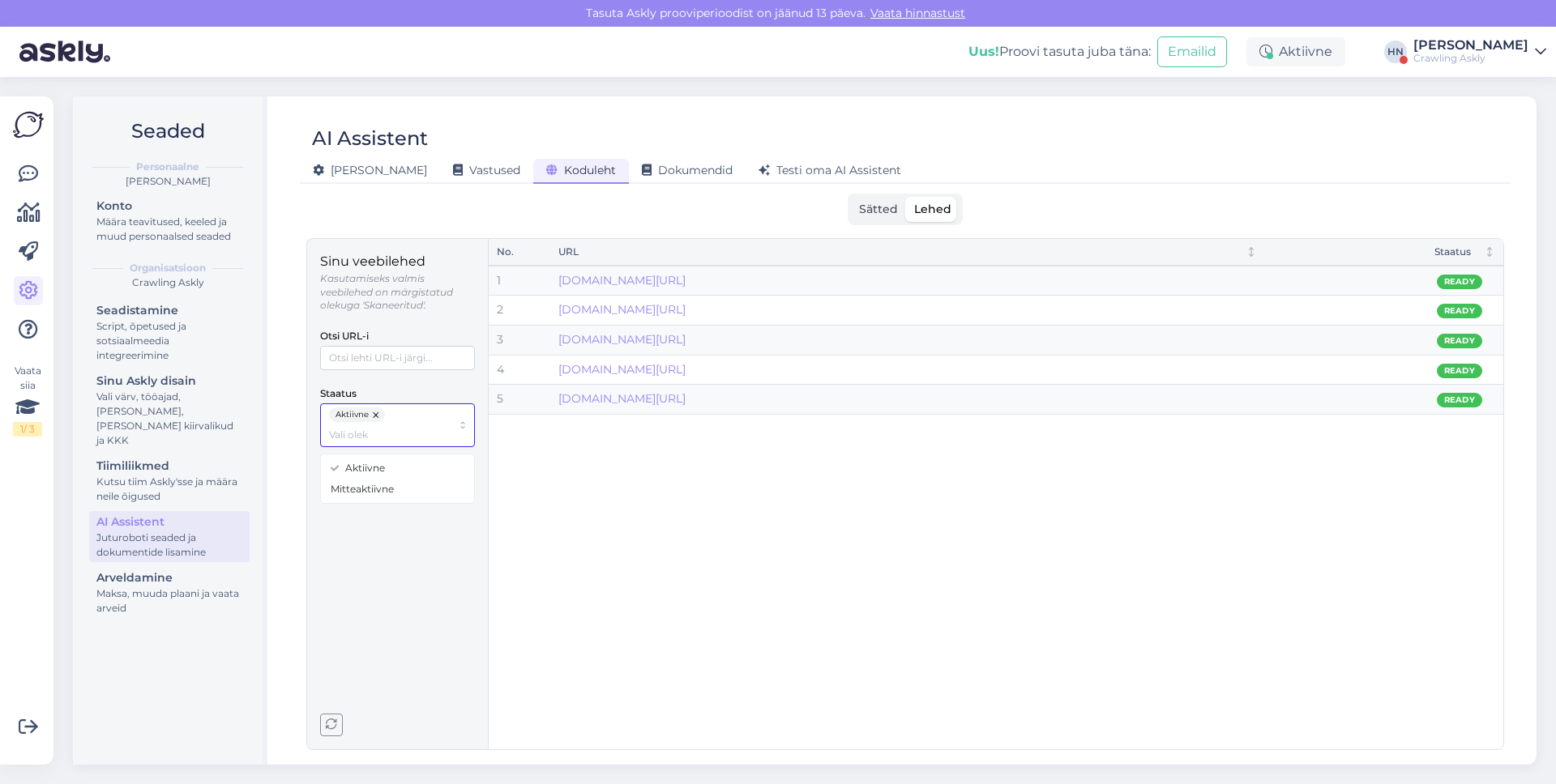
click at [373, 416] on button "button" at bounding box center [377, 415] width 16 height 15
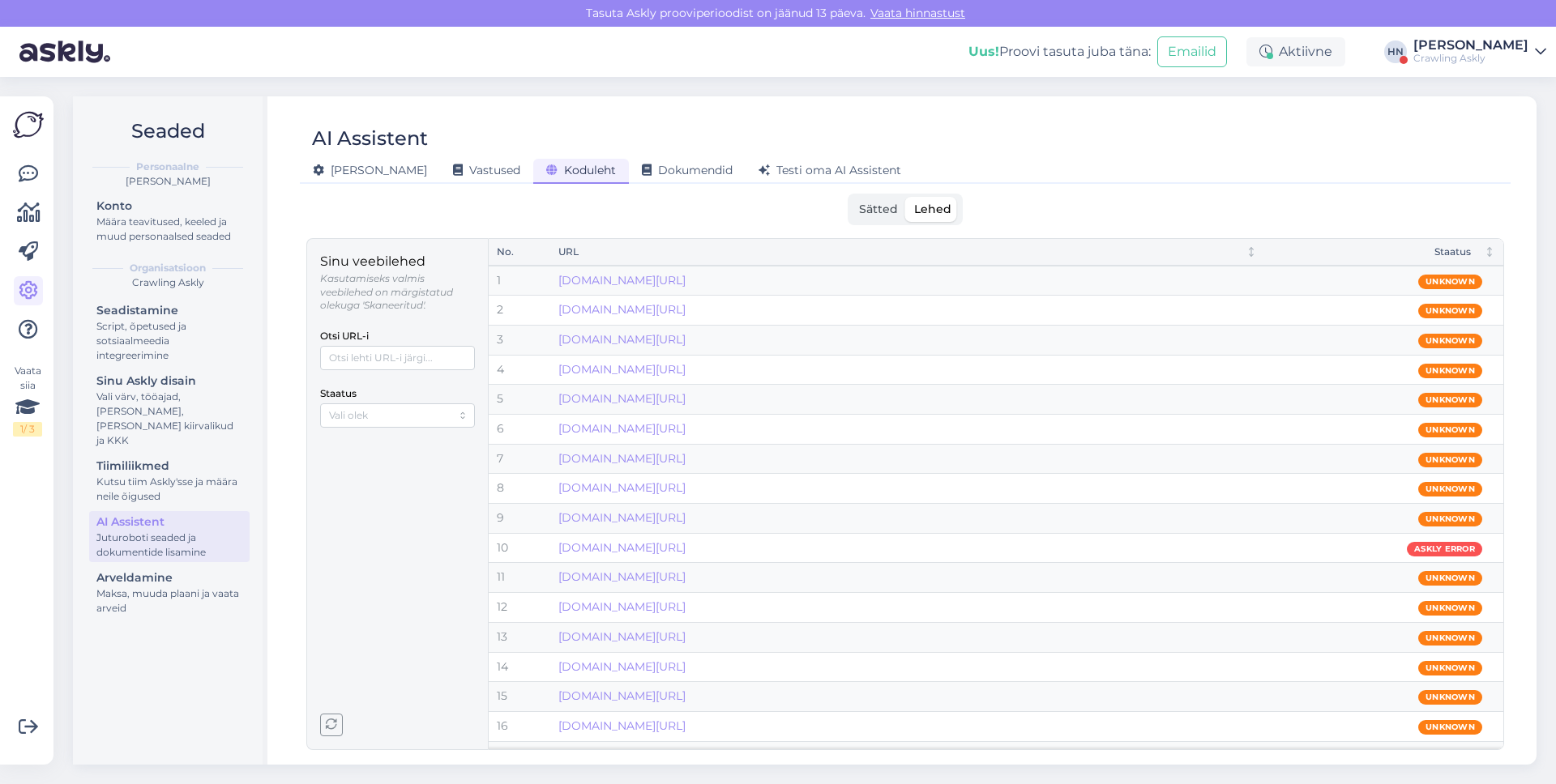
click at [384, 77] on div "Seaded Personaalne Hans Niinemäe Konto Määra teavitused, keeled ja muud persona…" at bounding box center [810, 430] width 1493 height 707
click at [453, 175] on span "Vastused" at bounding box center [487, 170] width 67 height 15
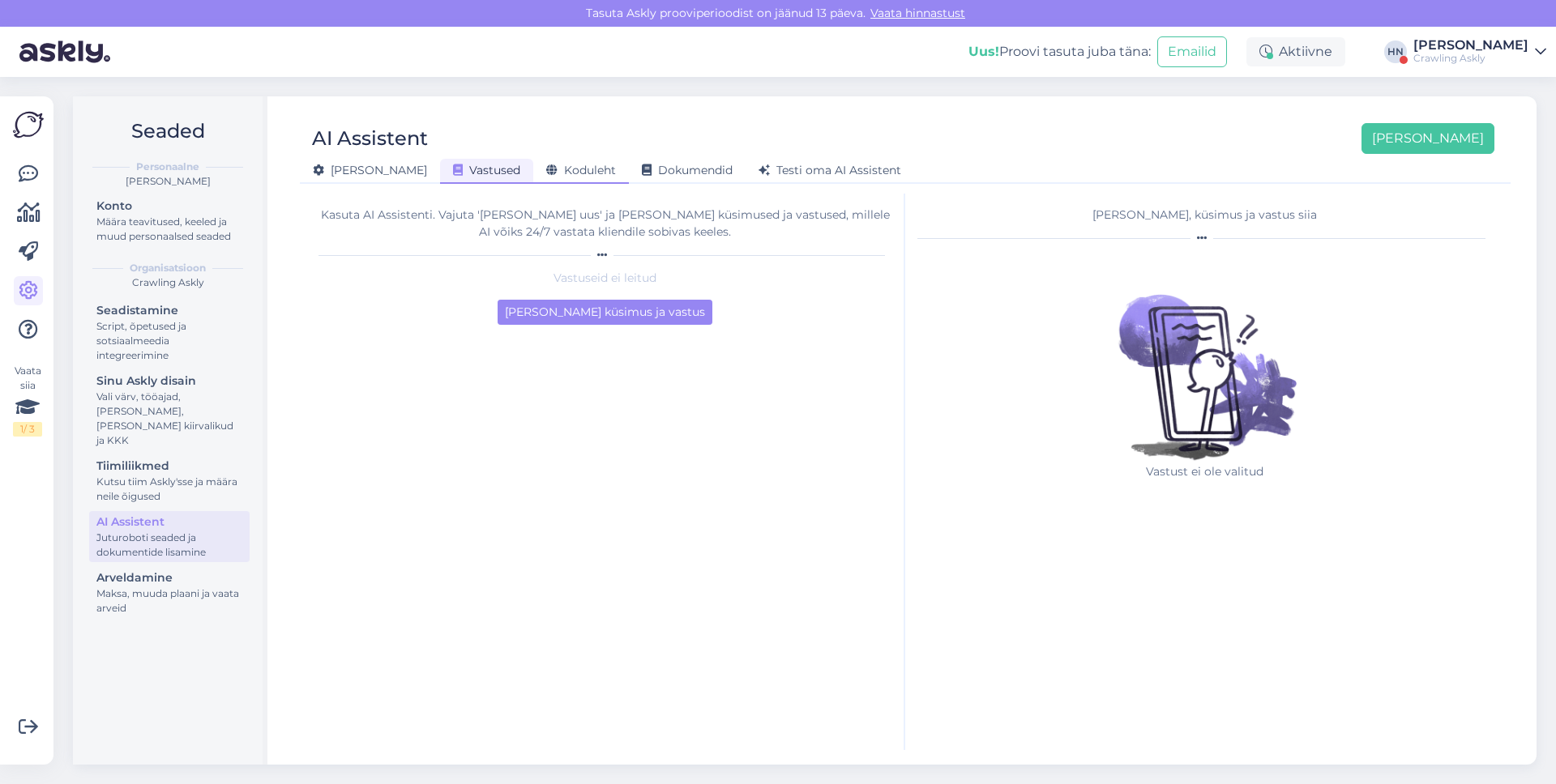
click at [534, 162] on div "Koduleht" at bounding box center [581, 172] width 95 height 25
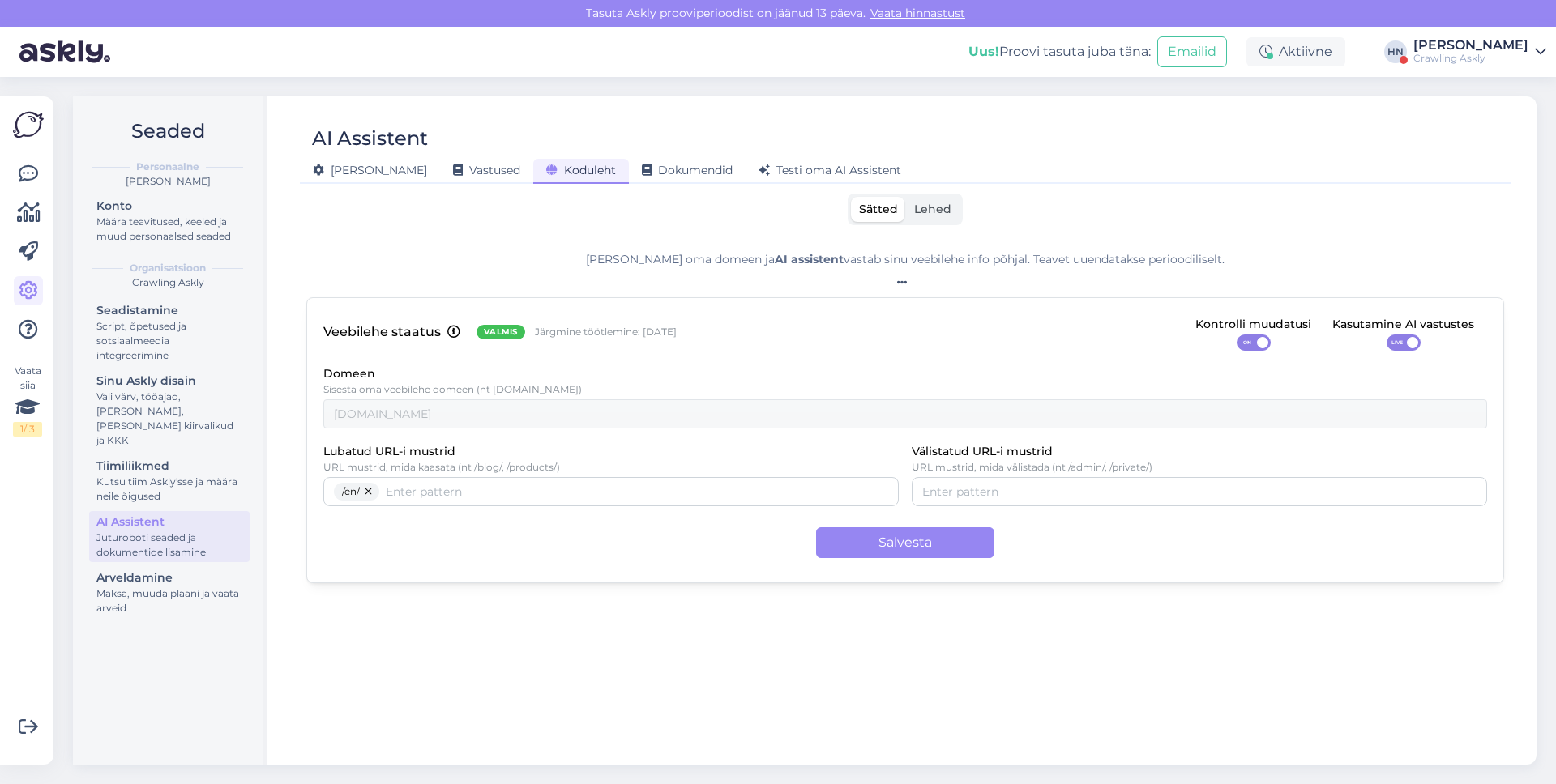
click at [651, 329] on p "Järgmine töötlemine: [DATE]" at bounding box center [606, 332] width 142 height 14
click at [384, 382] on div "Domeen Sisesta oma veebilehe domeen (nt example.com) askly.me" at bounding box center [905, 396] width 1164 height 64
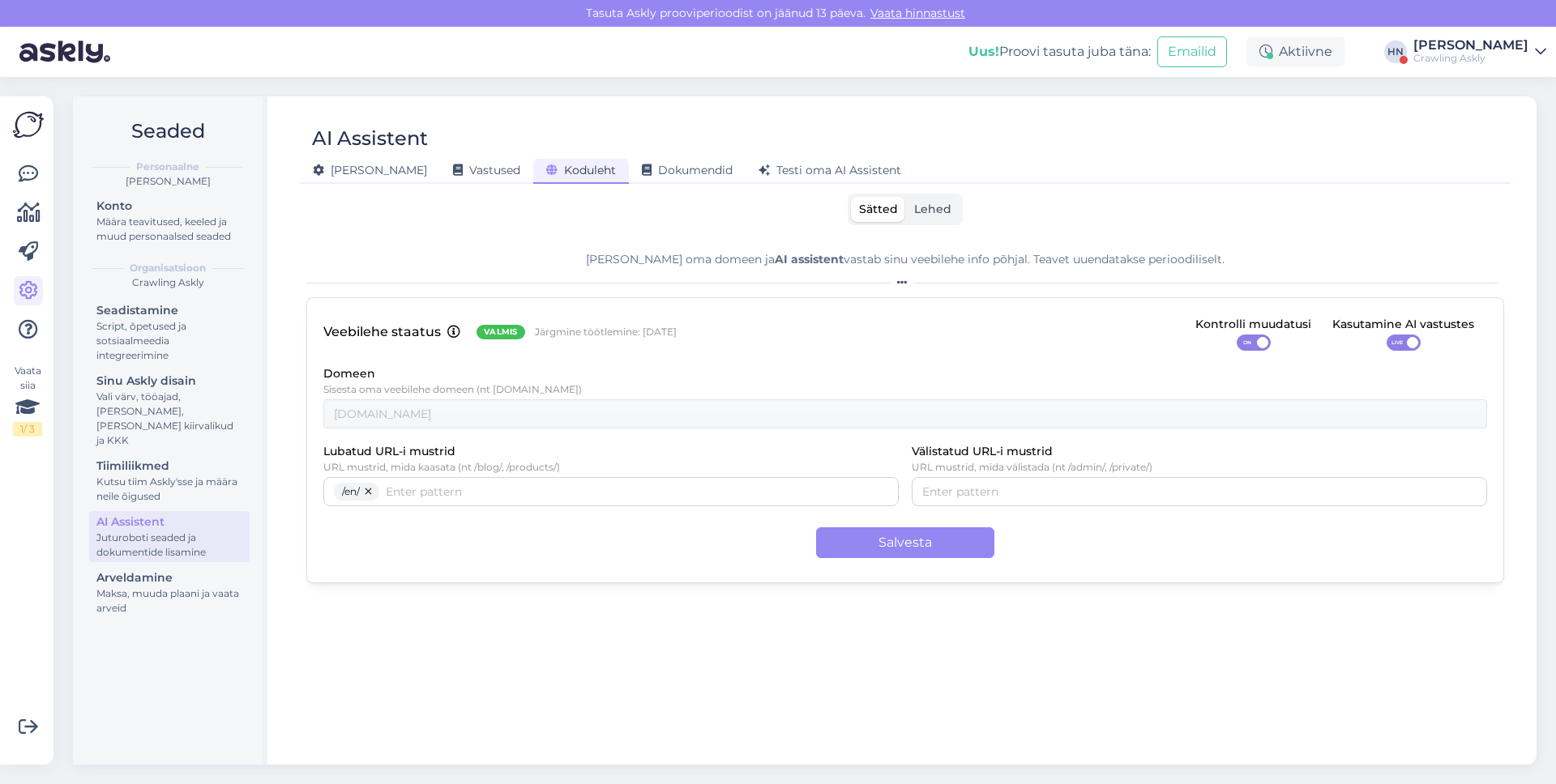
click at [926, 189] on div "AI Assistent Üldine Vastused Koduleht Dokumendid Testi oma AI Assistent Sätted …" at bounding box center [905, 430] width 1263 height 669
click at [926, 205] on span "Lehed" at bounding box center [932, 209] width 37 height 15
click at [906, 197] on input "Lehed" at bounding box center [906, 197] width 0 height 0
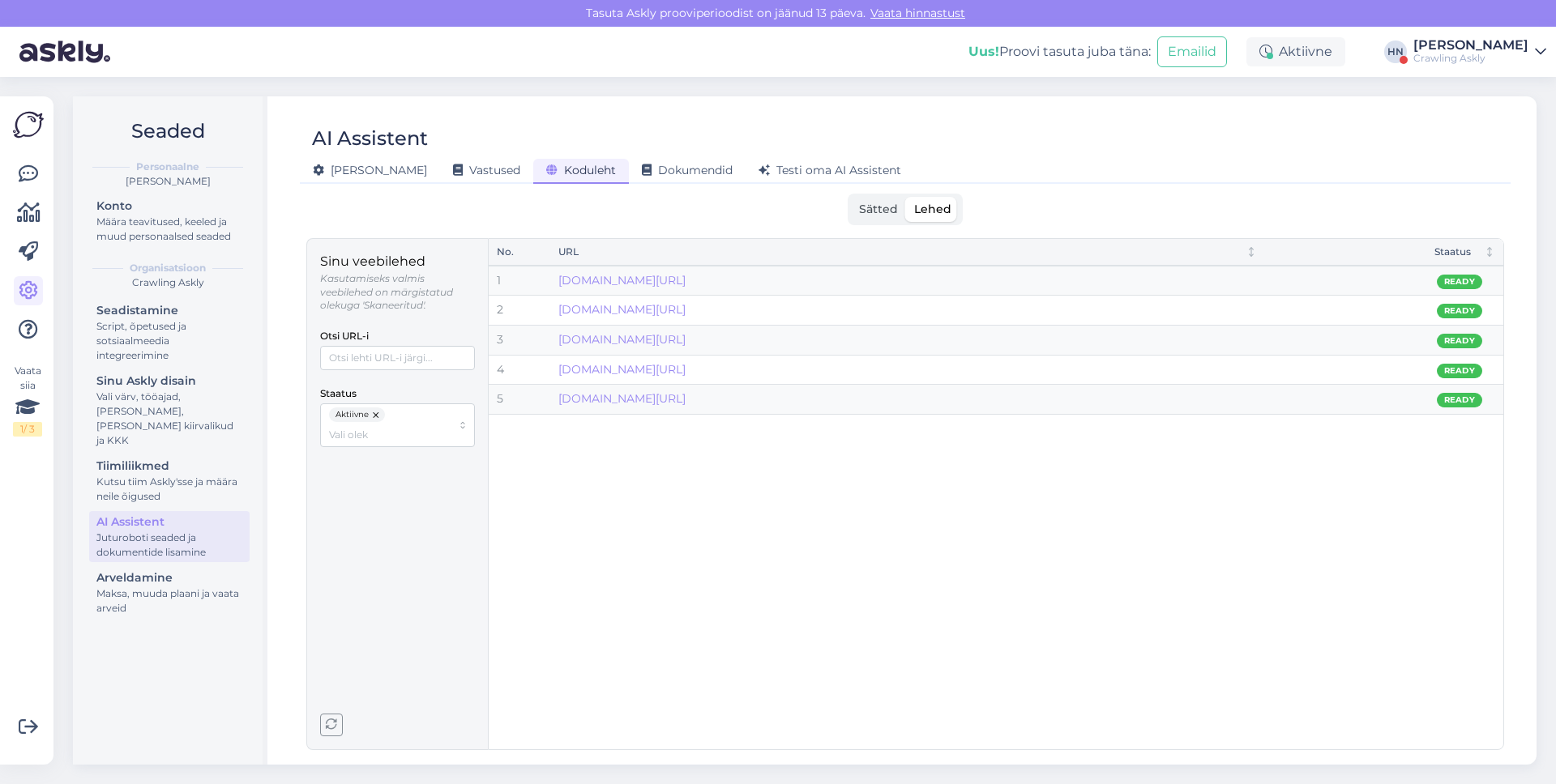
click at [885, 211] on span "Sätted" at bounding box center [878, 209] width 39 height 15
click at [852, 197] on input "Sätted" at bounding box center [852, 197] width 0 height 0
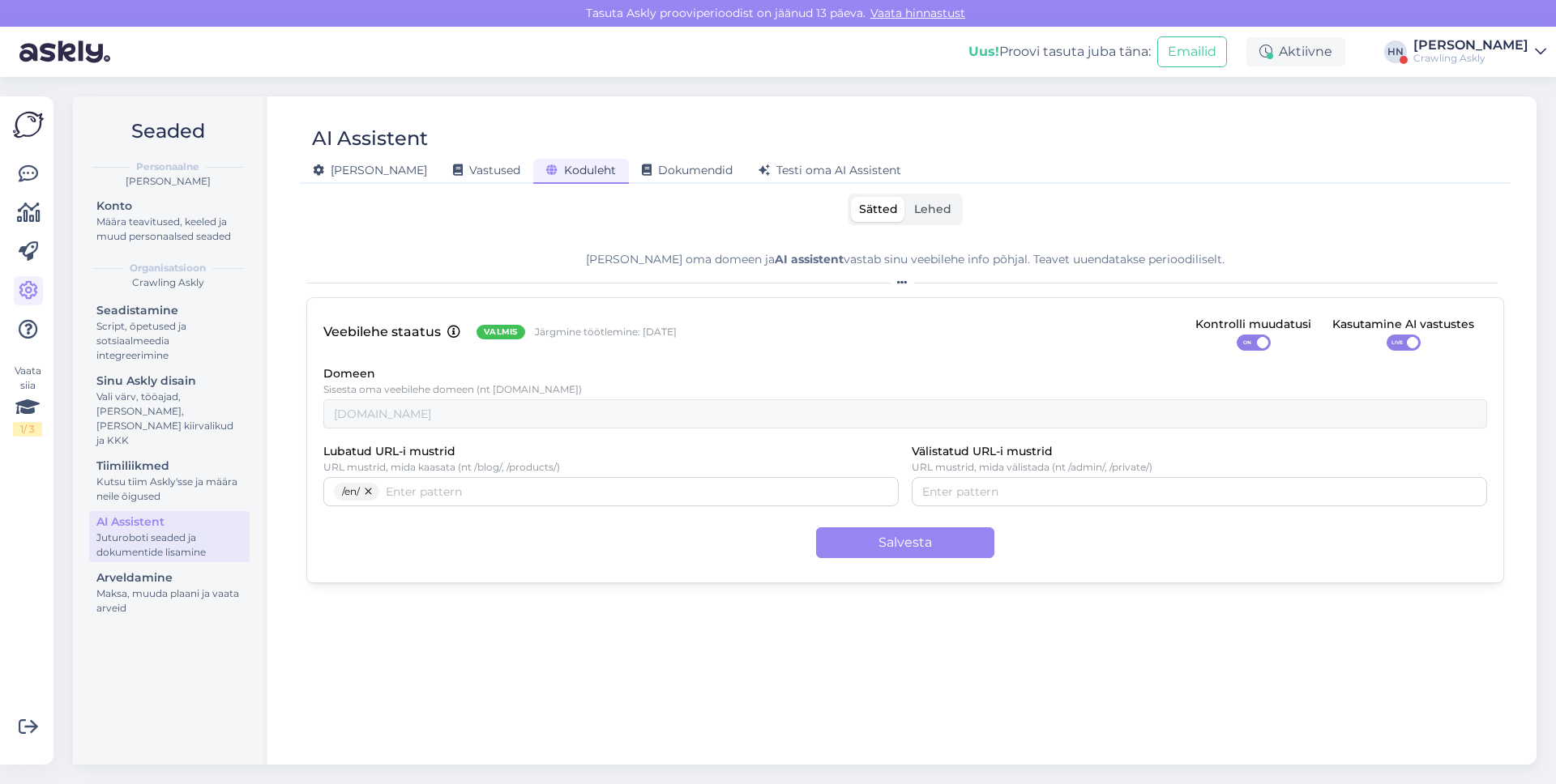
click at [929, 210] on span "Lehed" at bounding box center [932, 209] width 37 height 15
click at [906, 197] on input "Lehed" at bounding box center [906, 197] width 0 height 0
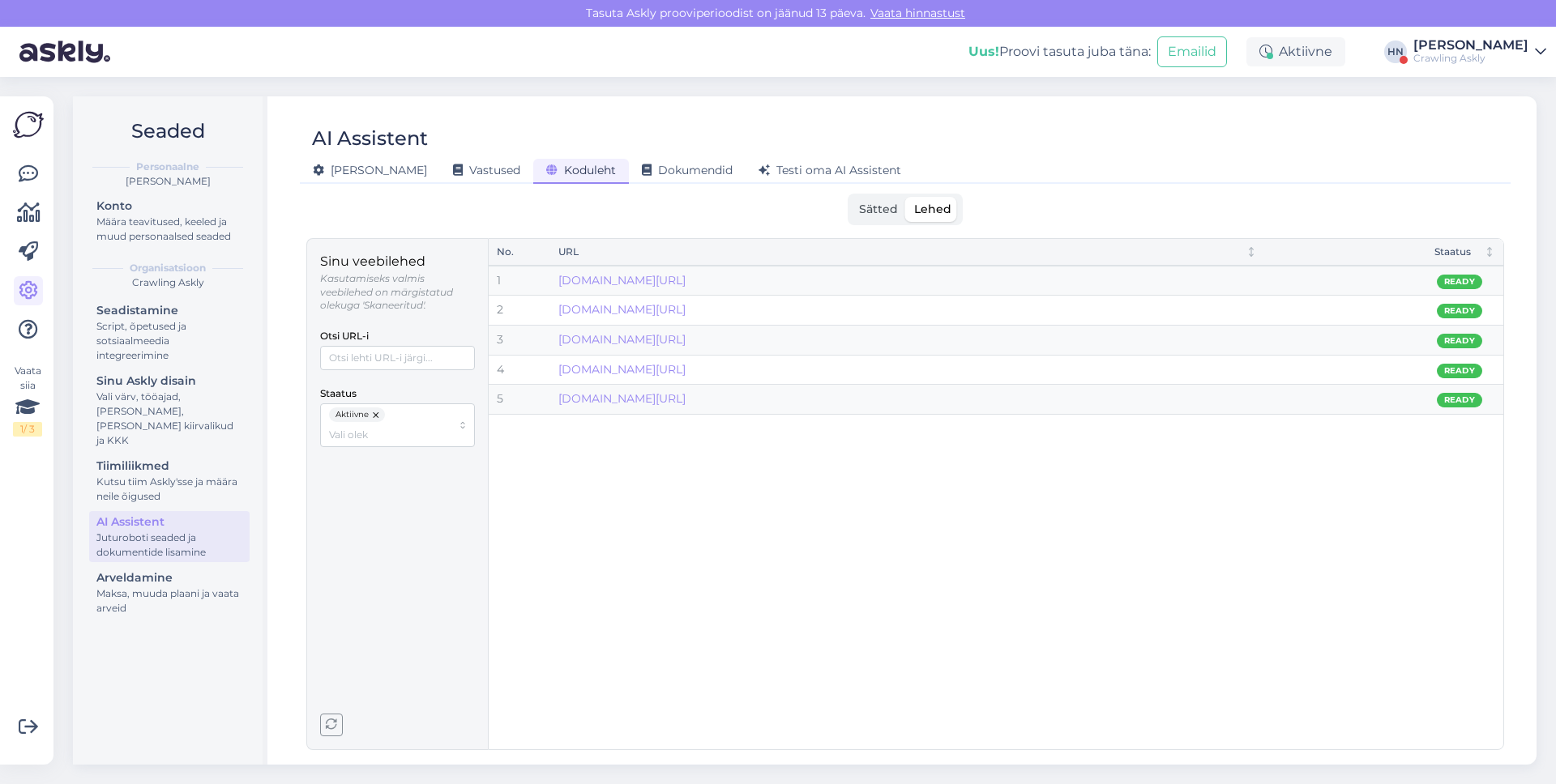
click at [511, 79] on div "Seaded Personaalne Hans Niinemäe Konto Määra teavitused, keeled ja muud persona…" at bounding box center [810, 430] width 1493 height 707
click at [385, 84] on div "Seaded Personaalne Hans Niinemäe Konto Määra teavitused, keeled ja muud persona…" at bounding box center [810, 430] width 1493 height 707
click at [1501, 44] on div "[PERSON_NAME]" at bounding box center [1471, 45] width 115 height 13
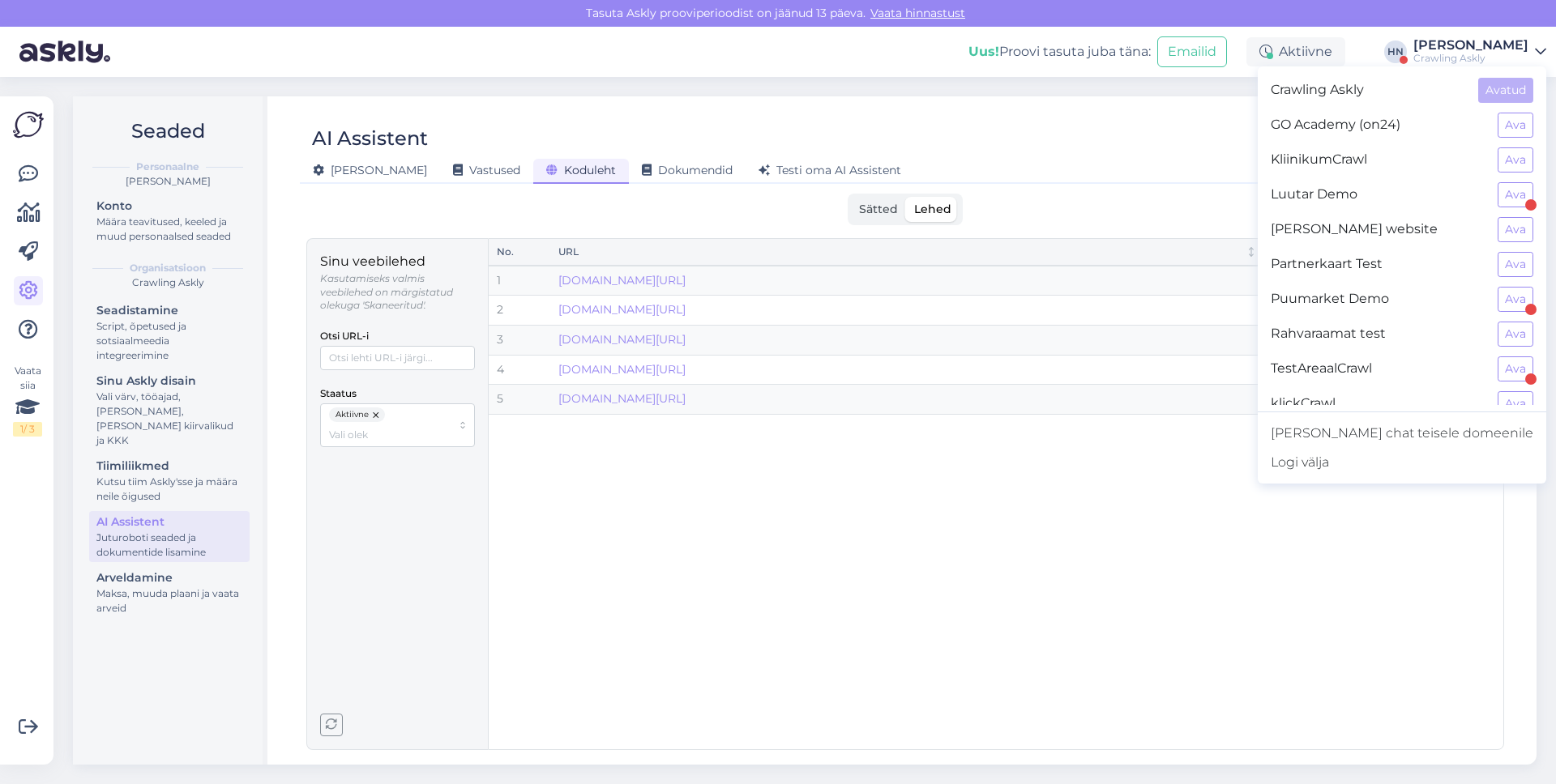
click at [1498, 46] on div "[PERSON_NAME]" at bounding box center [1471, 45] width 115 height 13
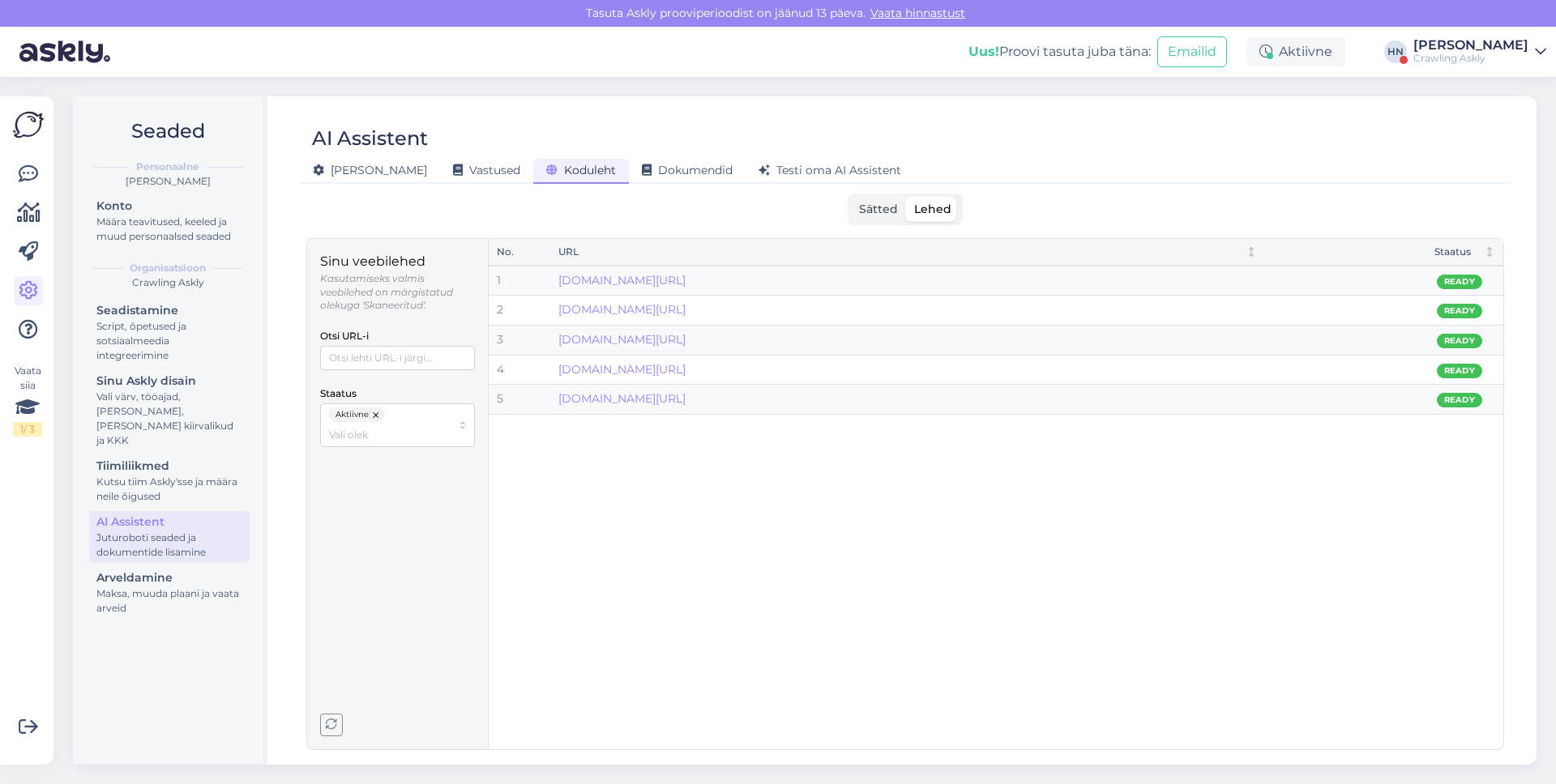
click at [379, 412] on button "button" at bounding box center [377, 415] width 16 height 15
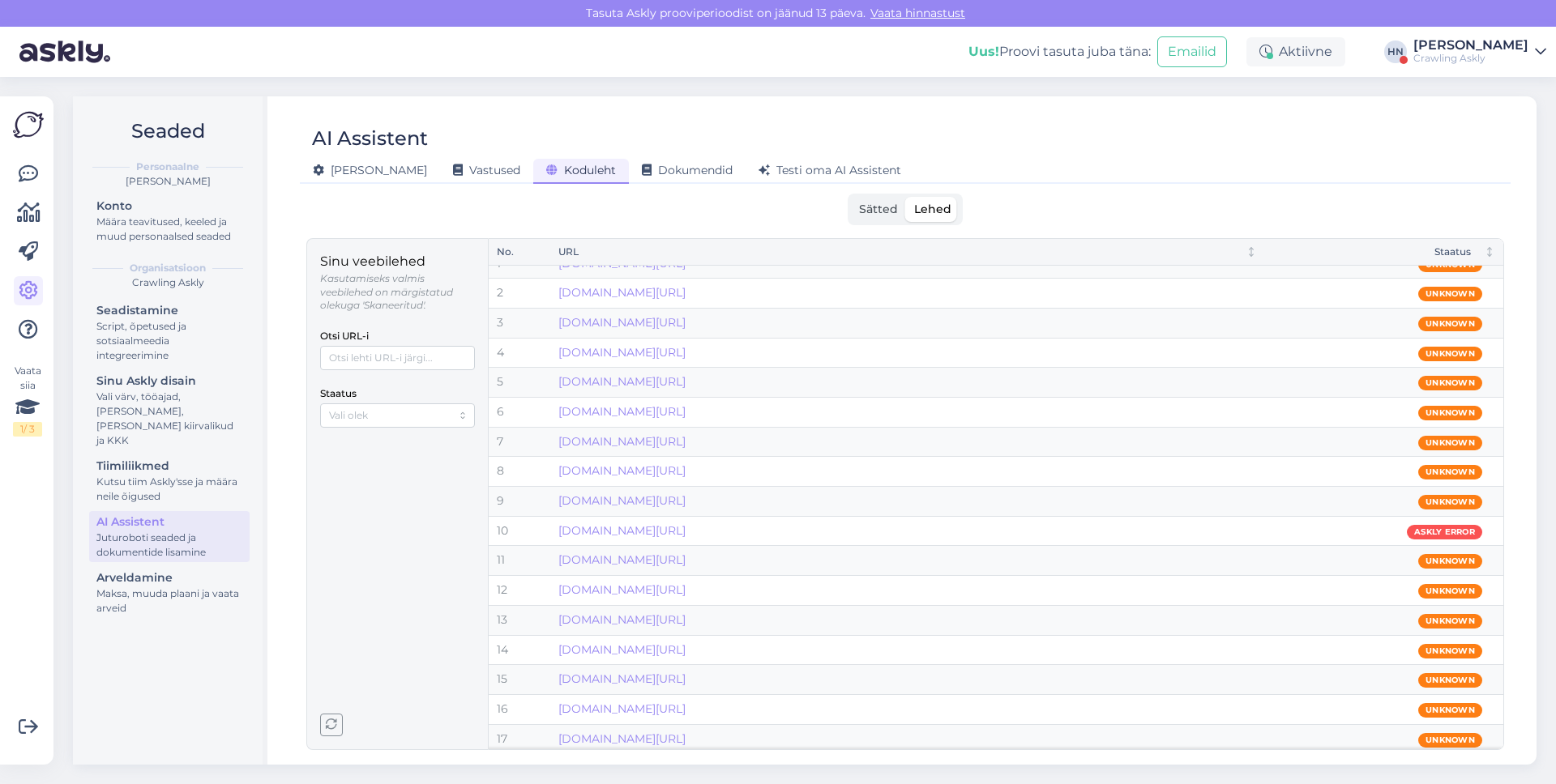
scroll to position [20, 0]
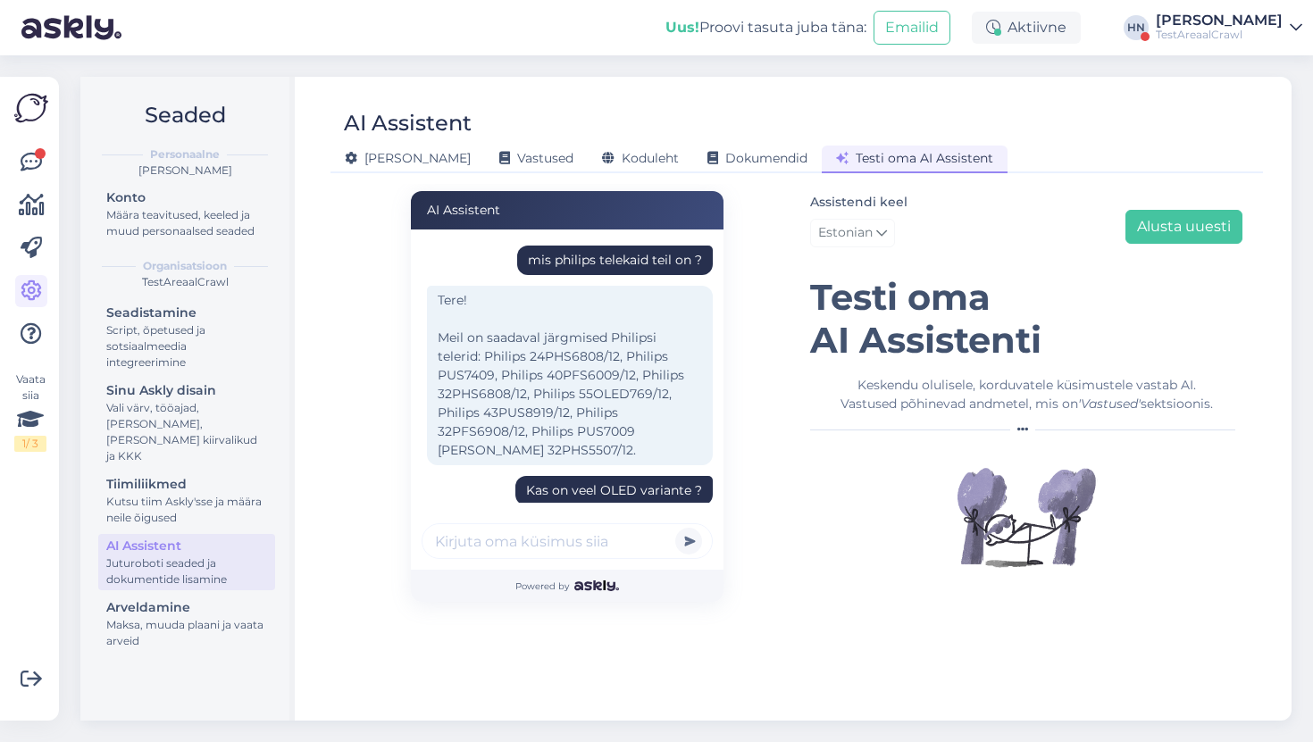
scroll to position [201, 0]
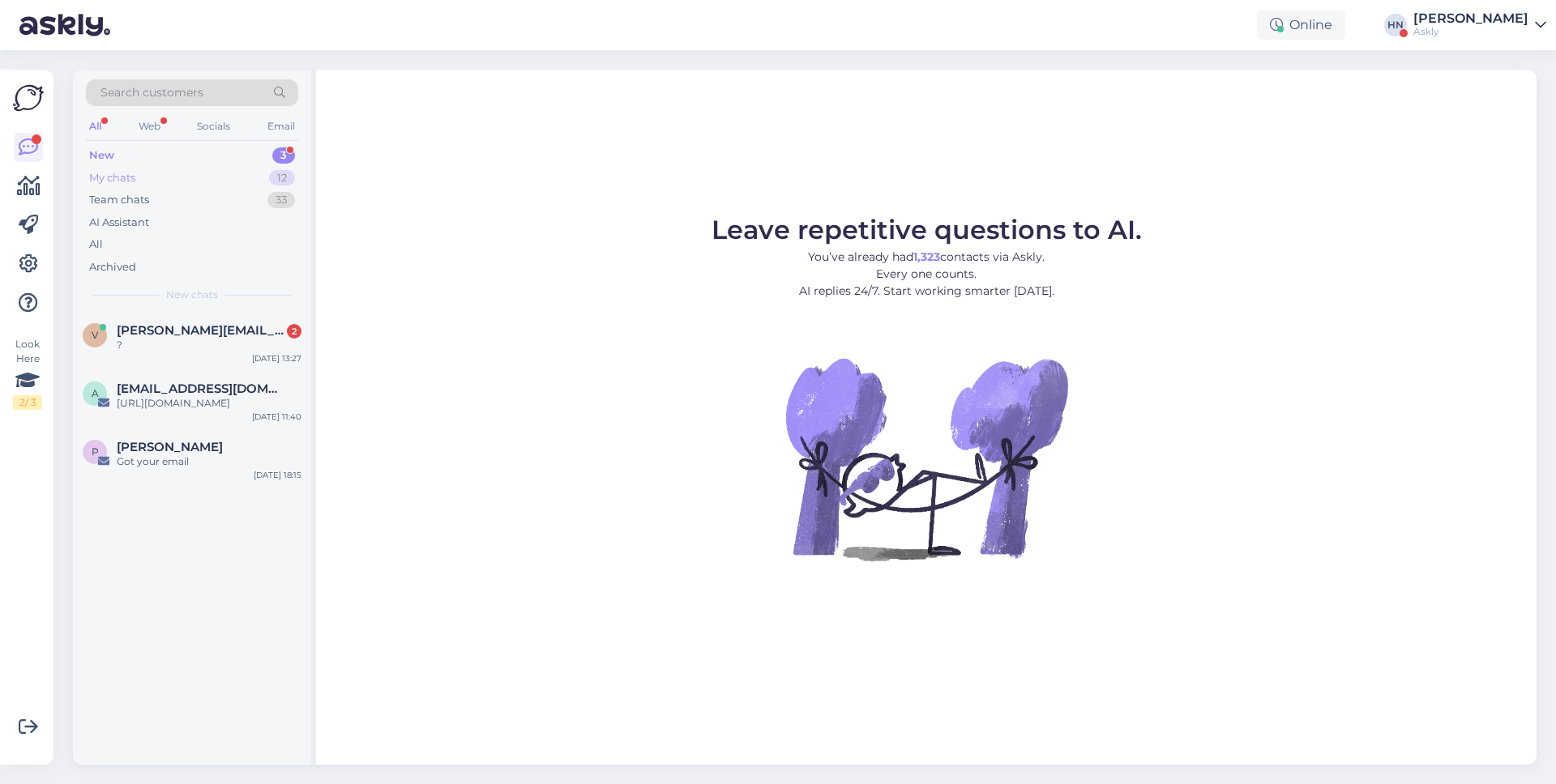
click at [239, 173] on div "My chats 12" at bounding box center [192, 178] width 212 height 23
click at [524, 98] on div "Leave repetitive questions to AI. You’ve already had 1,323 contacts via Askly. …" at bounding box center [926, 417] width 1221 height 695
click at [741, 265] on p "You’ve already had 1,323 contacts via Askly. Every one counts. AI replies 24/7.…" at bounding box center [927, 274] width 430 height 51
click at [269, 185] on div "My chats 12" at bounding box center [192, 178] width 212 height 23
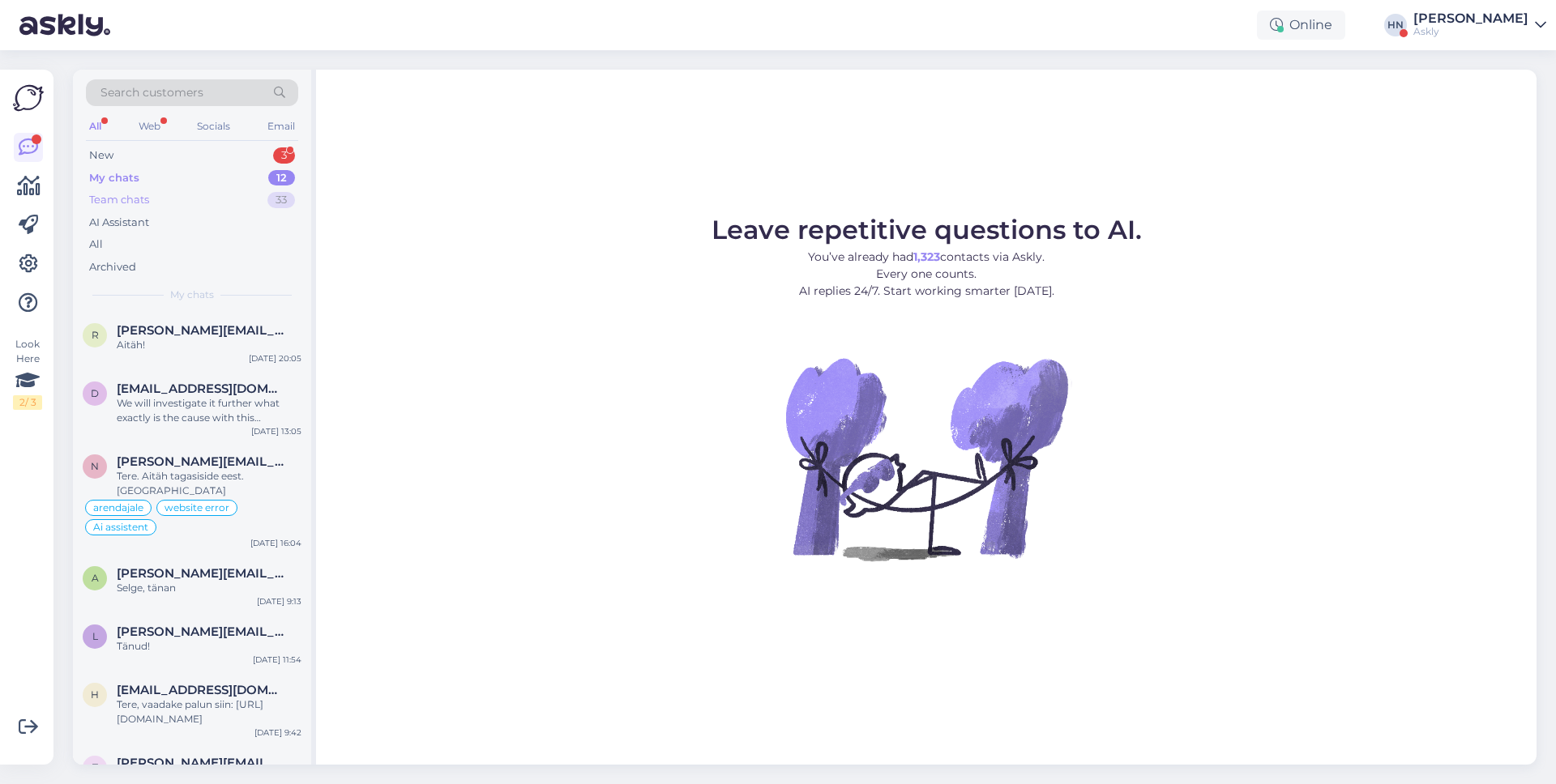
click at [261, 195] on div "Team chats 33" at bounding box center [192, 200] width 212 height 23
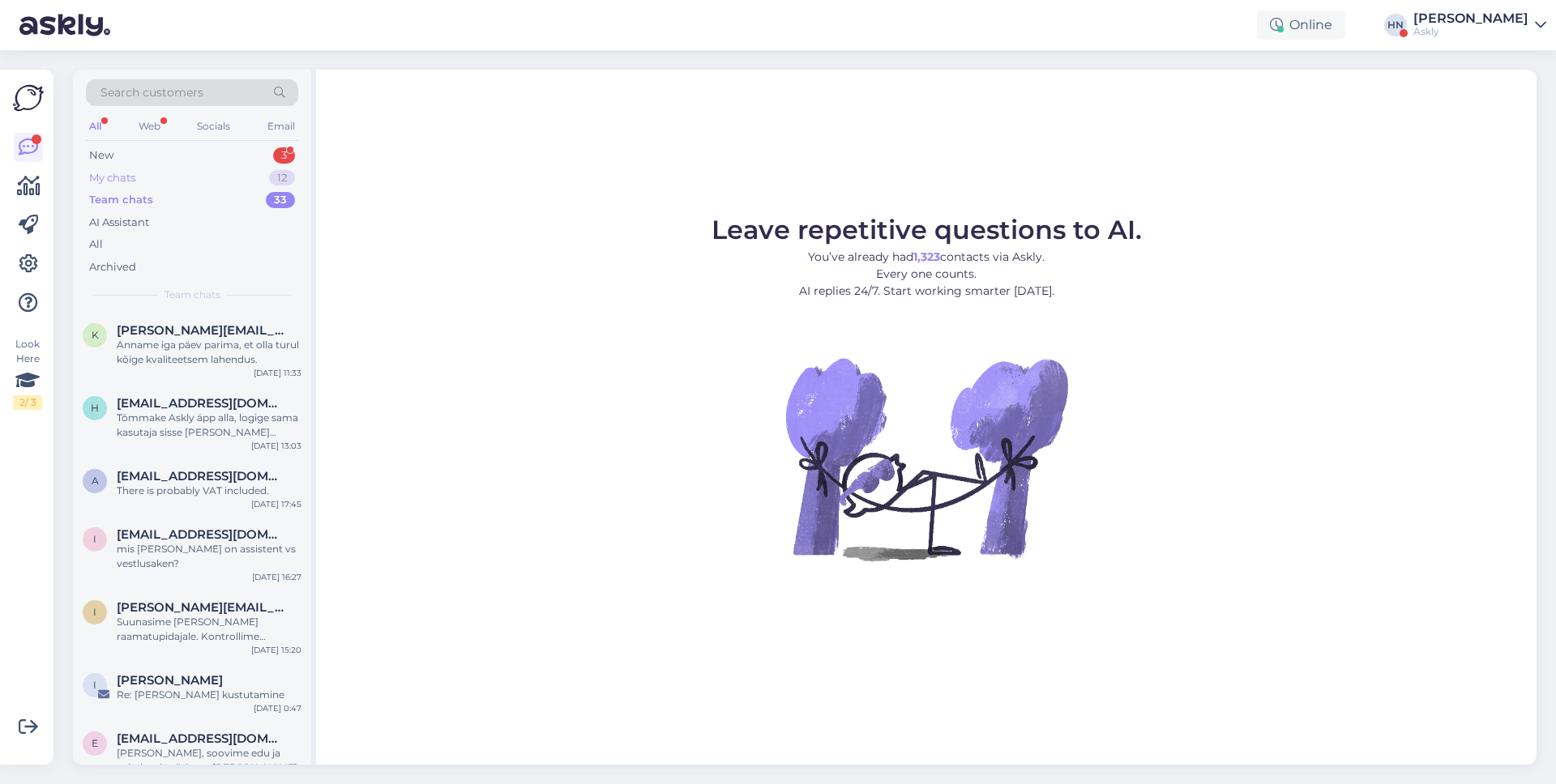
click at [261, 182] on div "My chats 12" at bounding box center [192, 178] width 212 height 23
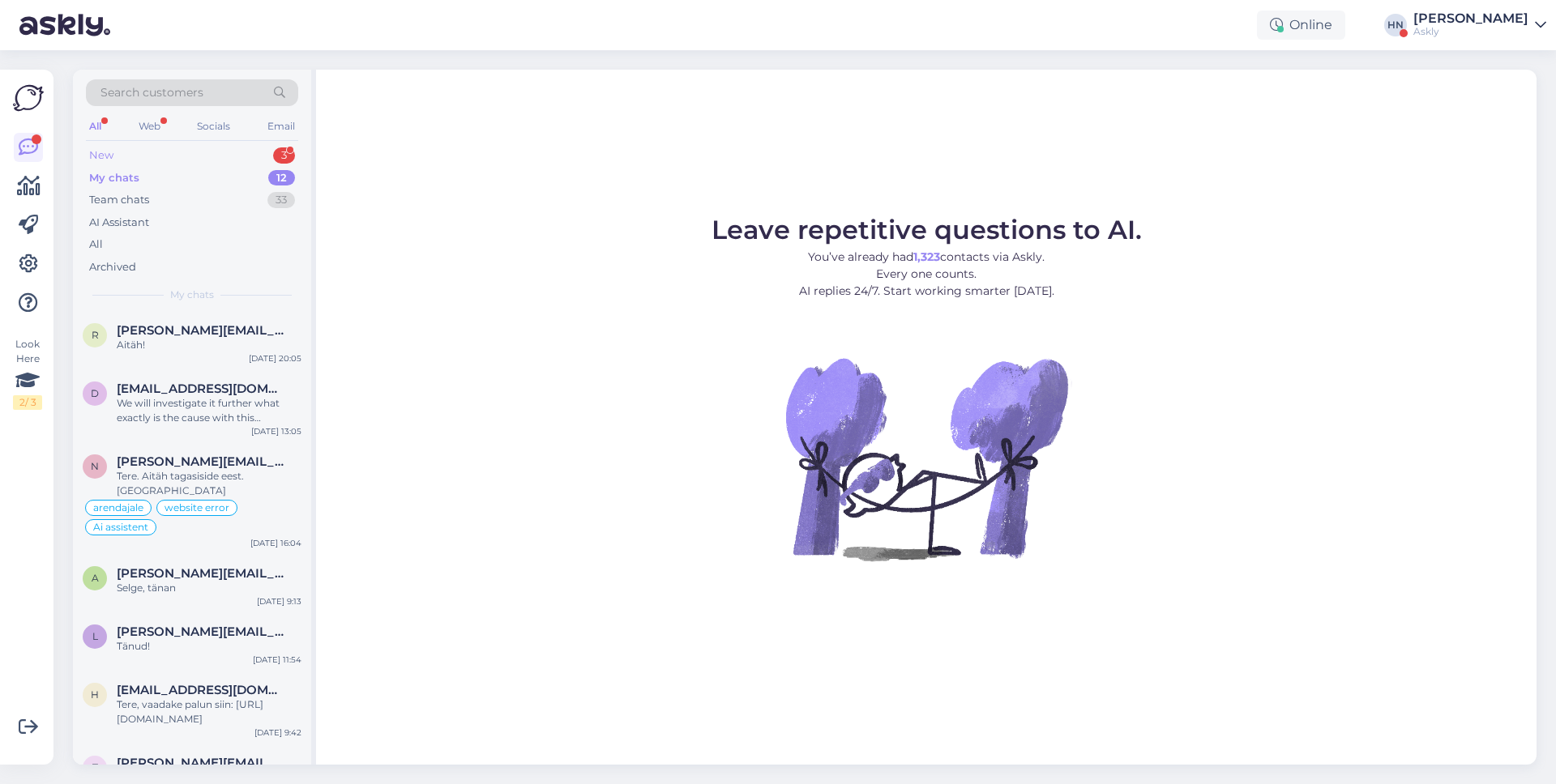
click at [168, 162] on div "New 3" at bounding box center [192, 155] width 212 height 23
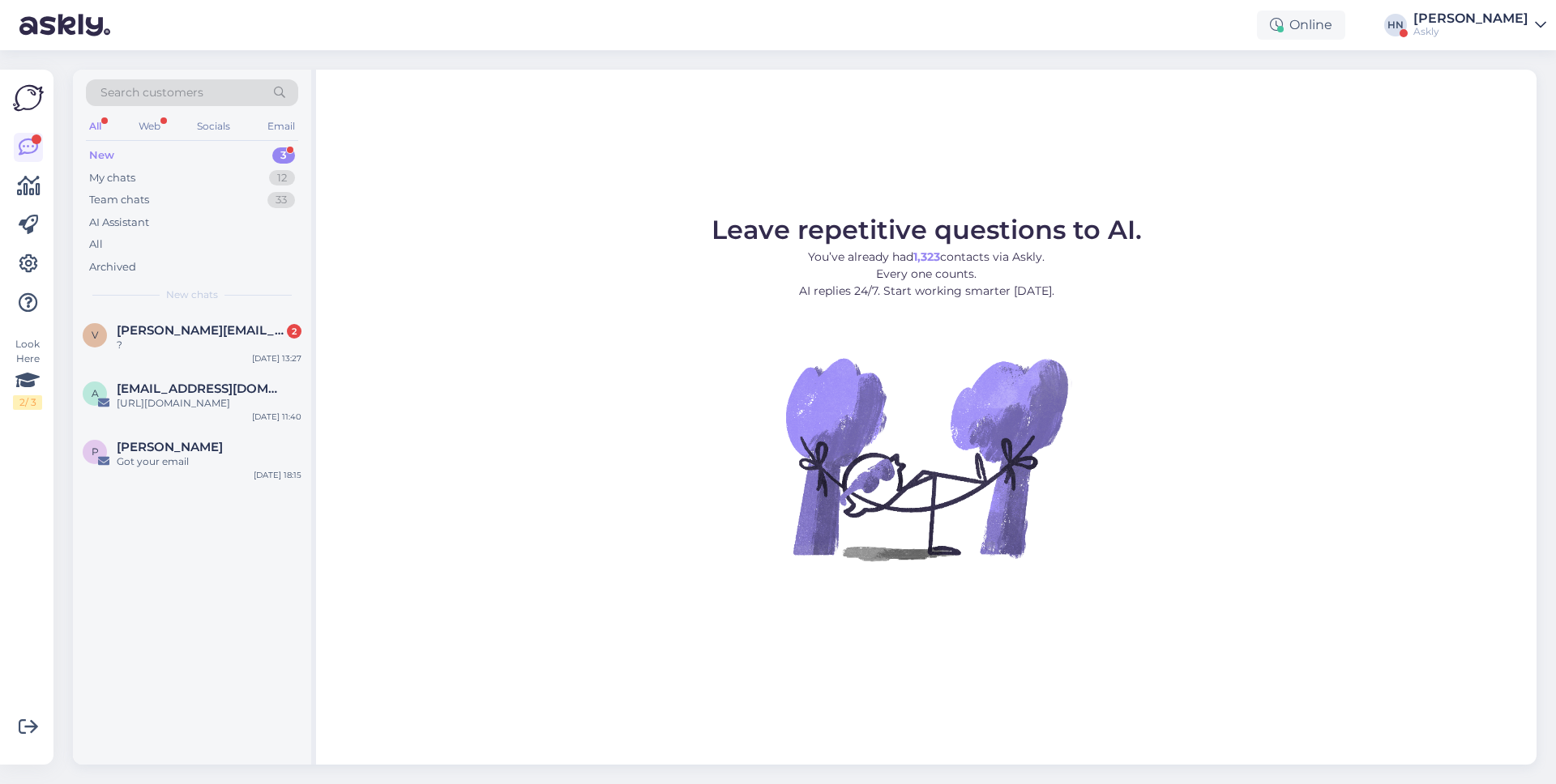
click at [168, 161] on div "New 3" at bounding box center [192, 155] width 212 height 23
click at [35, 260] on icon at bounding box center [28, 263] width 19 height 19
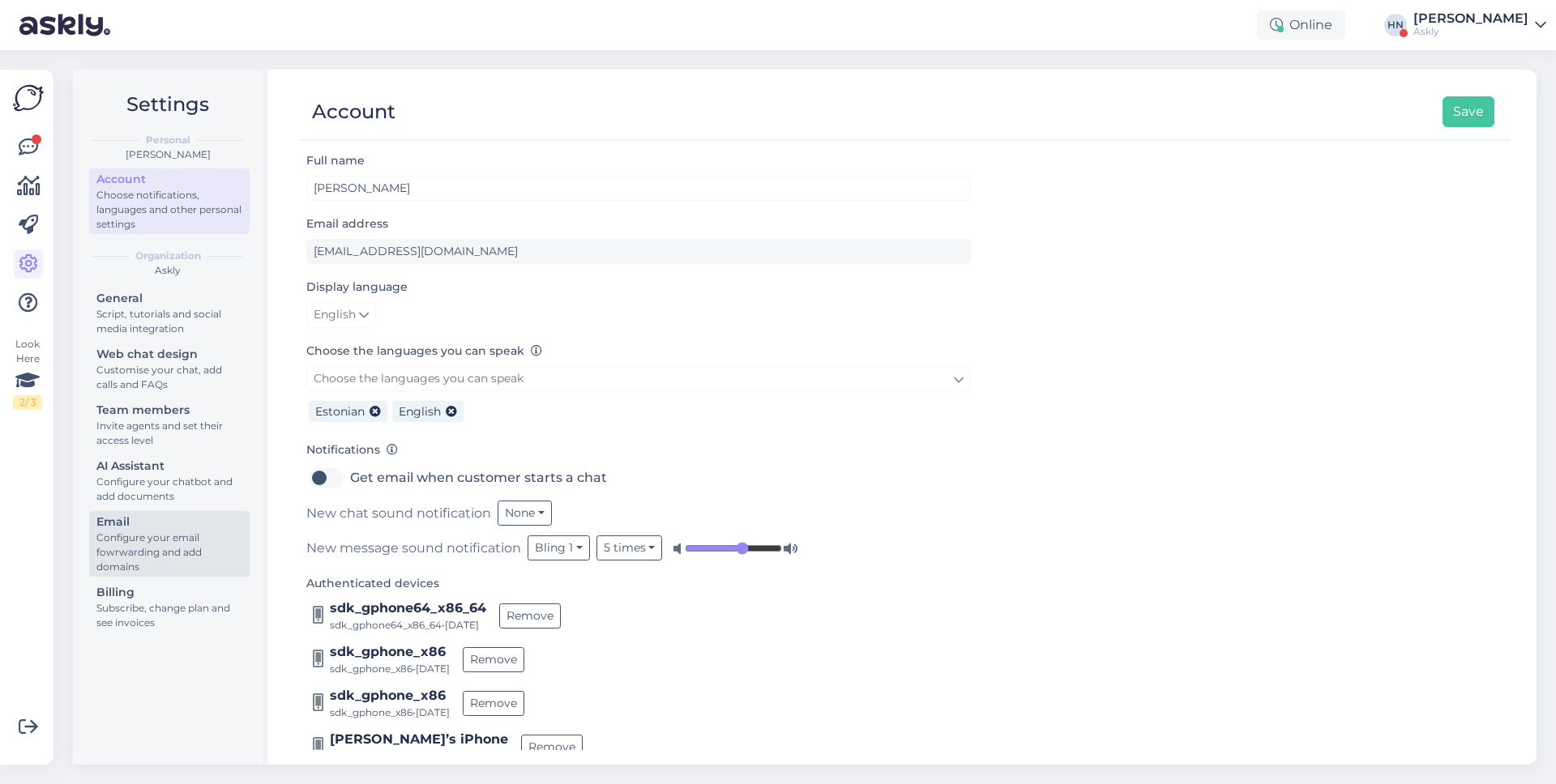
click at [156, 566] on div "Configure your email fowrwarding and add domains" at bounding box center [169, 553] width 146 height 44
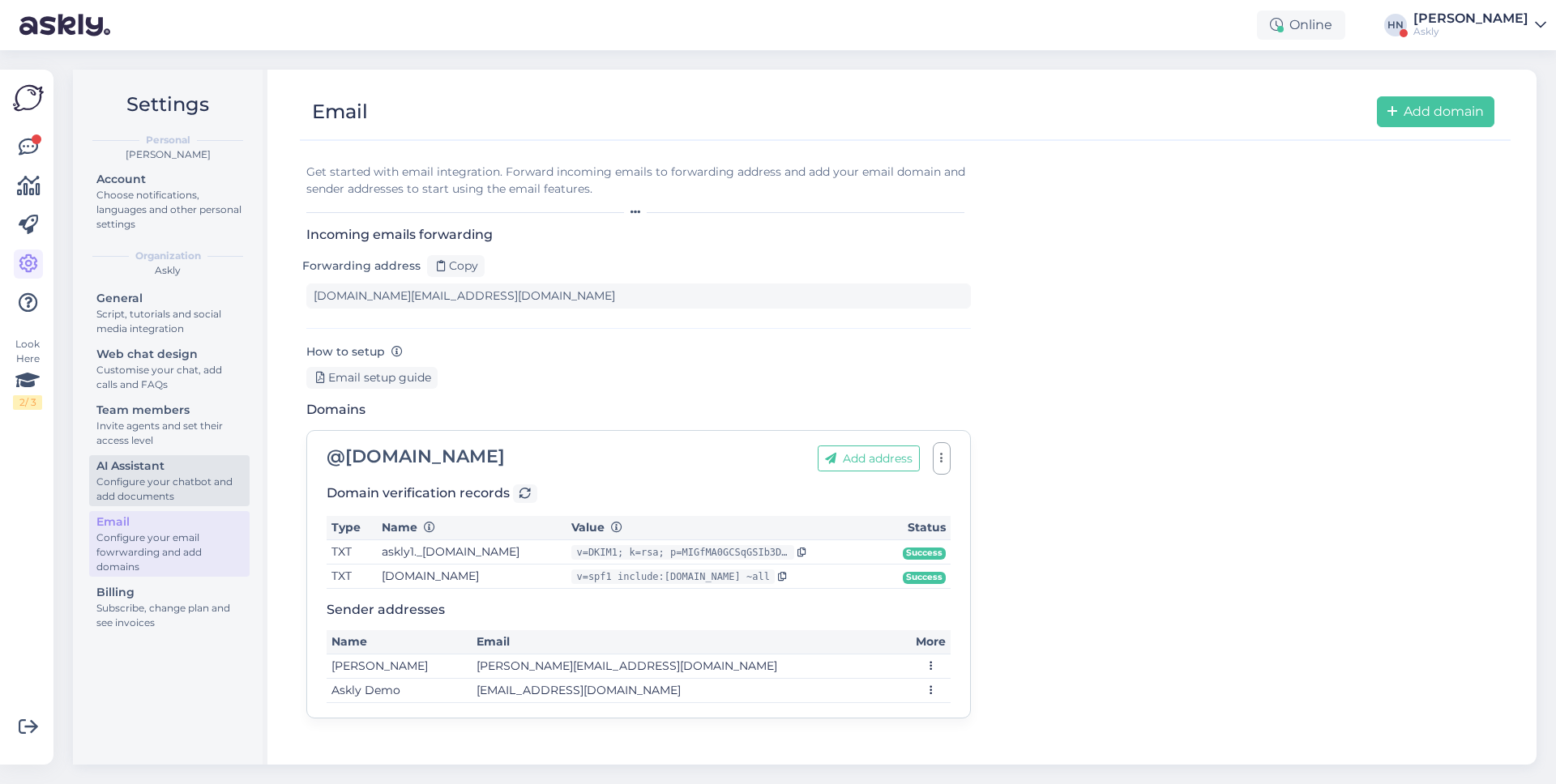
click at [182, 480] on div "Configure your chatbot and add documents" at bounding box center [169, 489] width 146 height 29
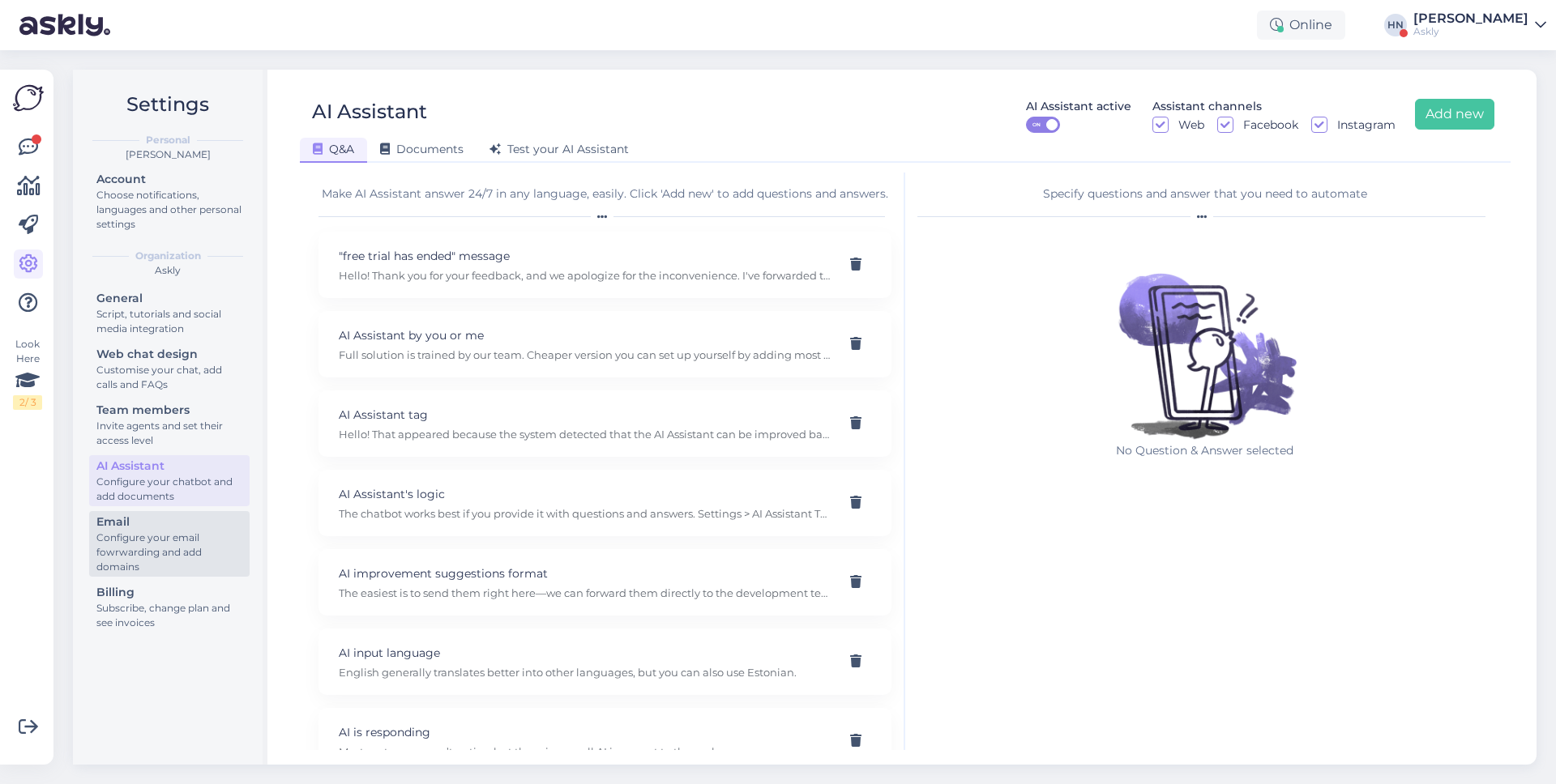
click at [177, 574] on link "Email Configure your email fowrwarding and add domains" at bounding box center [169, 544] width 161 height 65
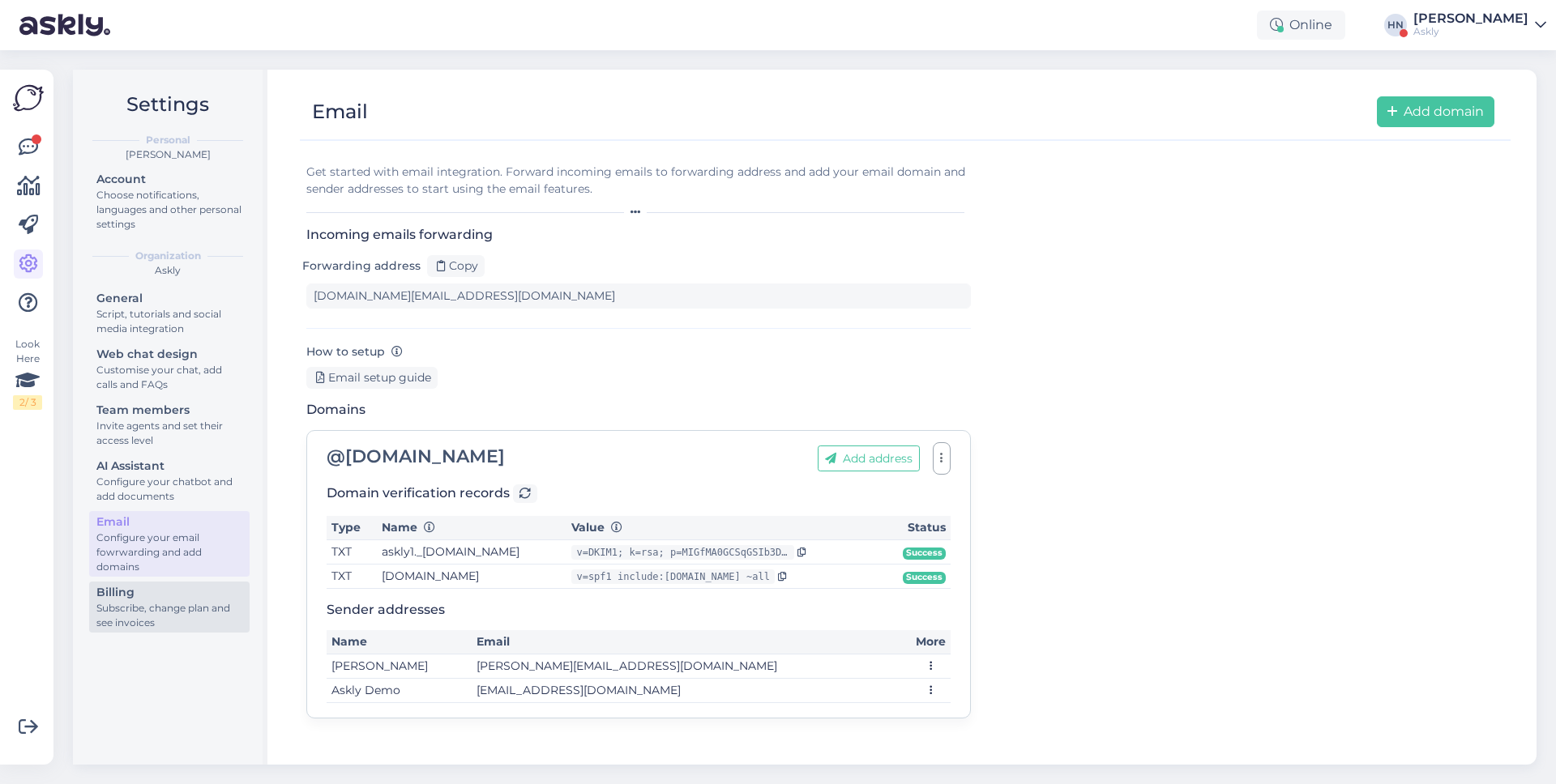
click at [171, 602] on div "Subscribe, change plan and see invoices" at bounding box center [169, 616] width 146 height 29
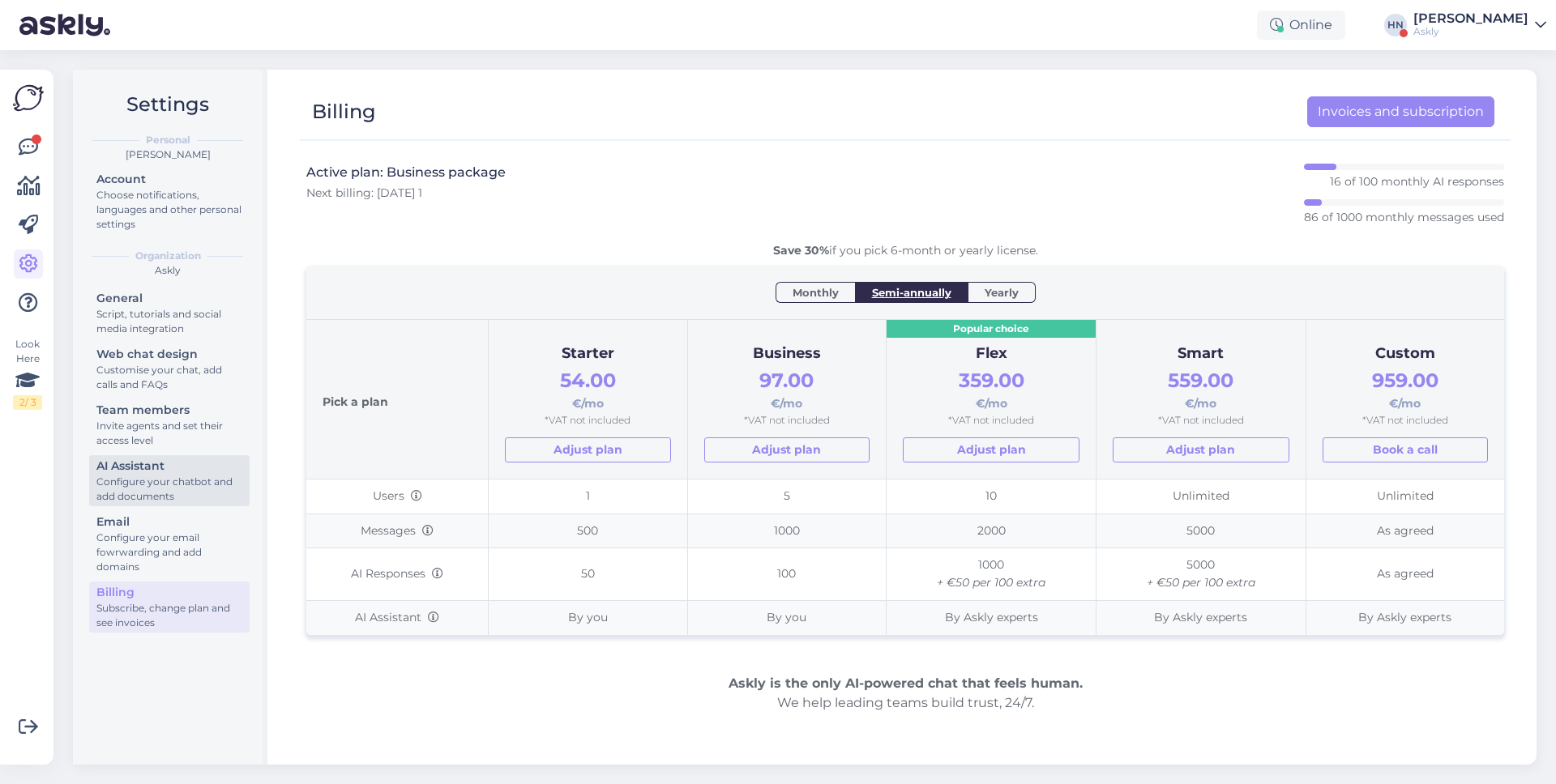
click at [169, 475] on div "Configure your chatbot and add documents" at bounding box center [169, 489] width 146 height 29
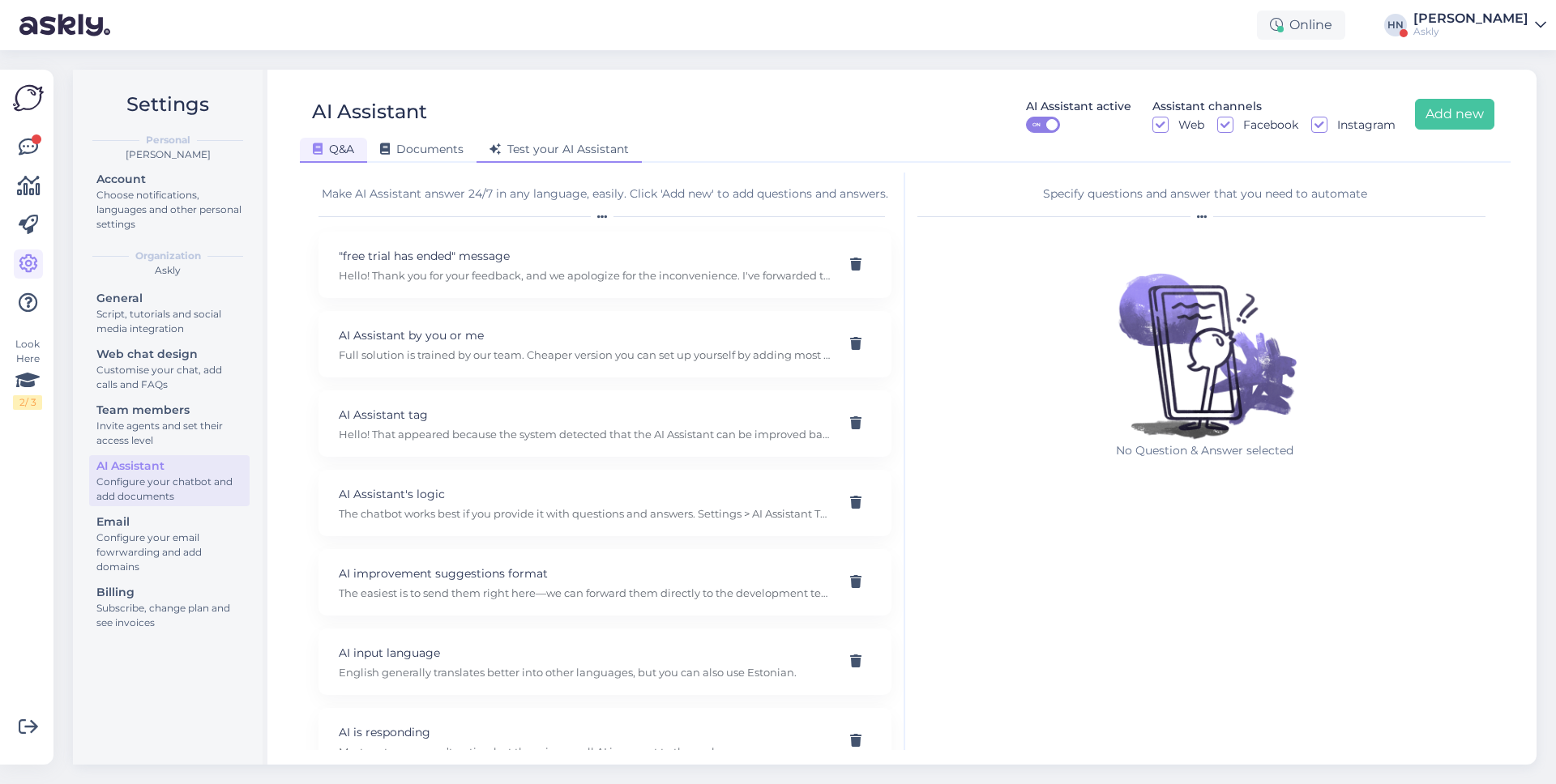
click at [490, 144] on icon at bounding box center [495, 150] width 12 height 12
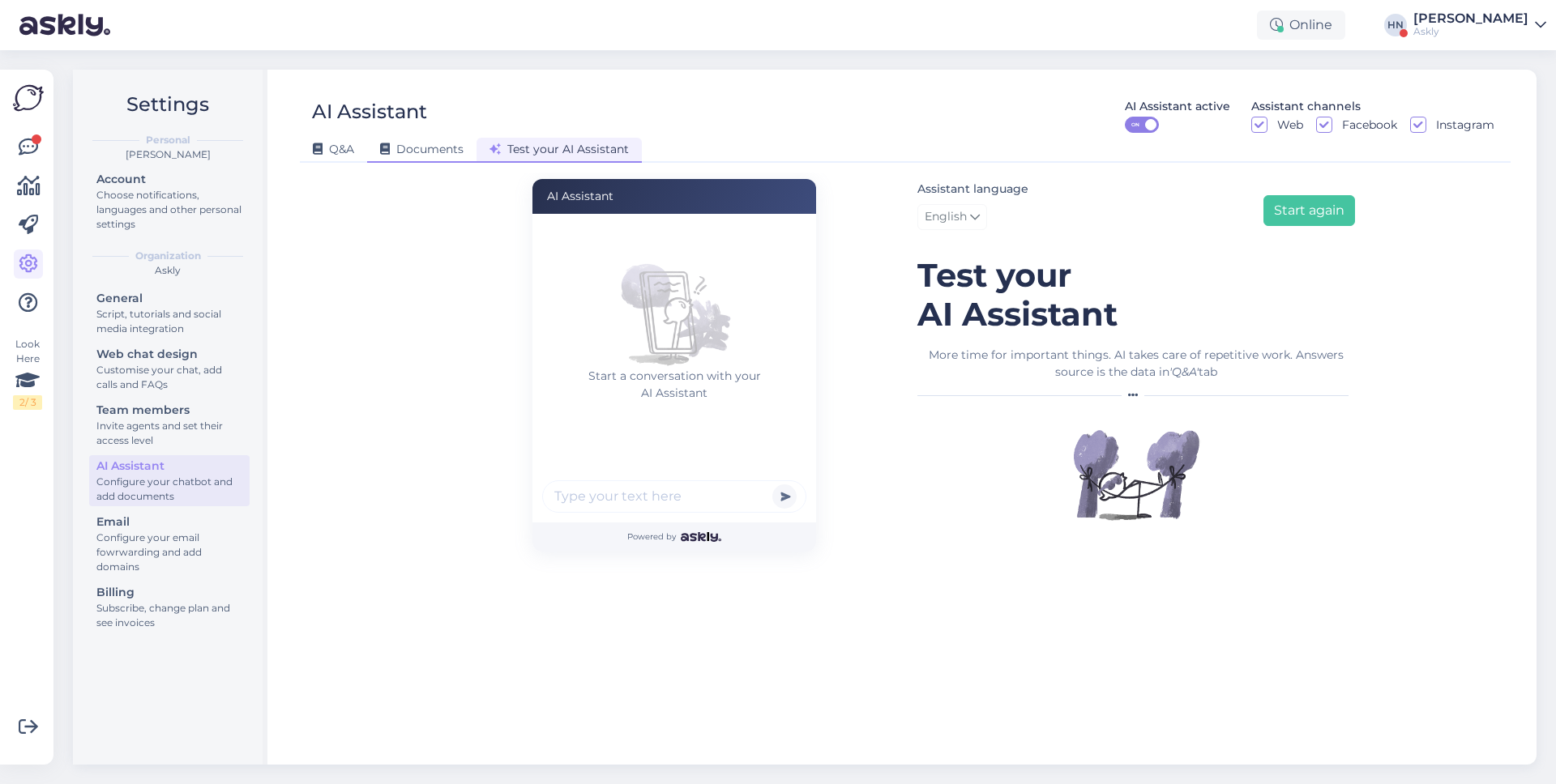
click at [456, 149] on span "Documents" at bounding box center [422, 149] width 84 height 15
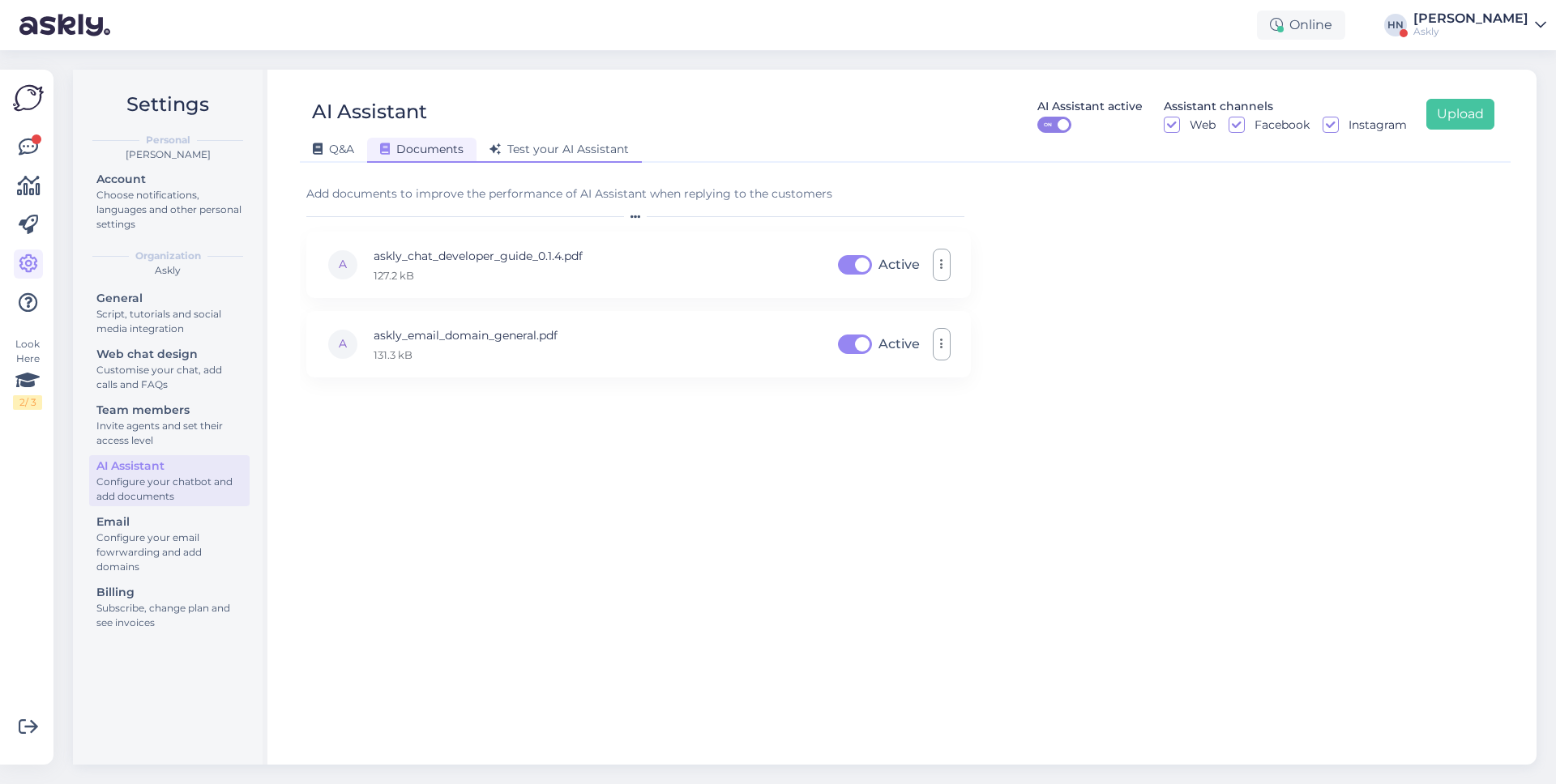
click at [517, 150] on span "Test your AI Assistant" at bounding box center [559, 149] width 140 height 15
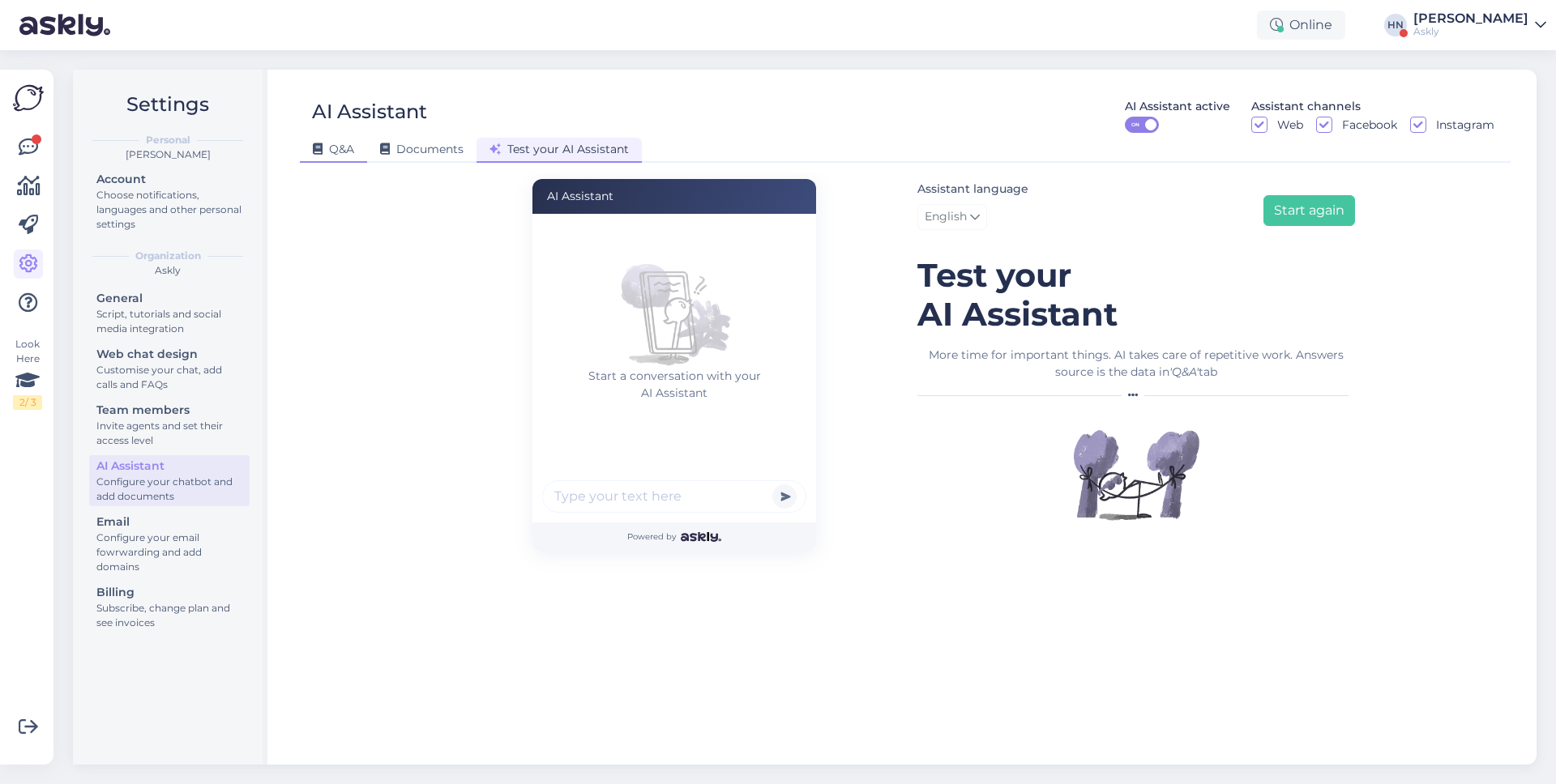
click at [343, 144] on span "Q&A" at bounding box center [334, 149] width 42 height 15
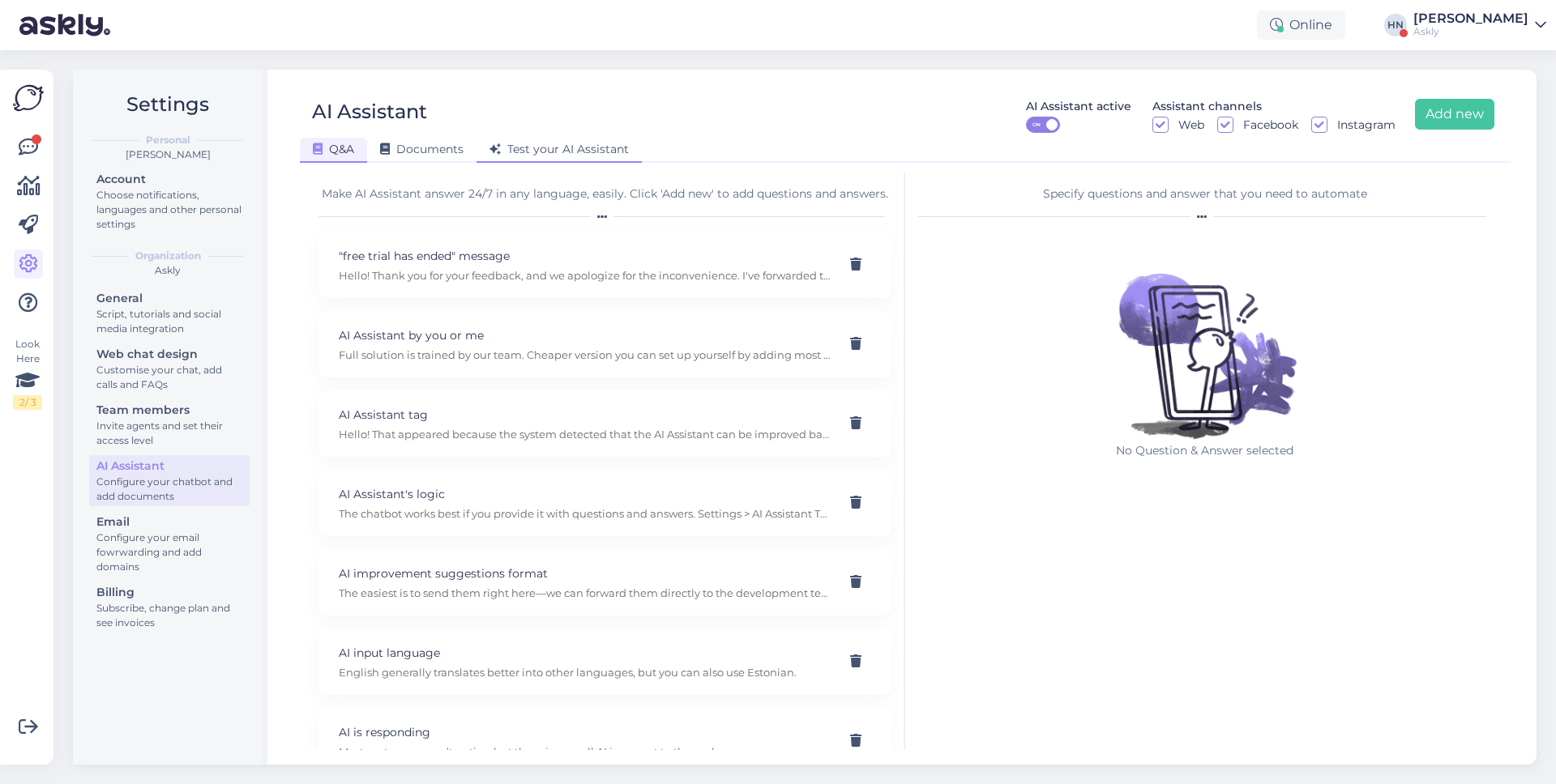
click at [537, 152] on span "Test your AI Assistant" at bounding box center [559, 149] width 140 height 15
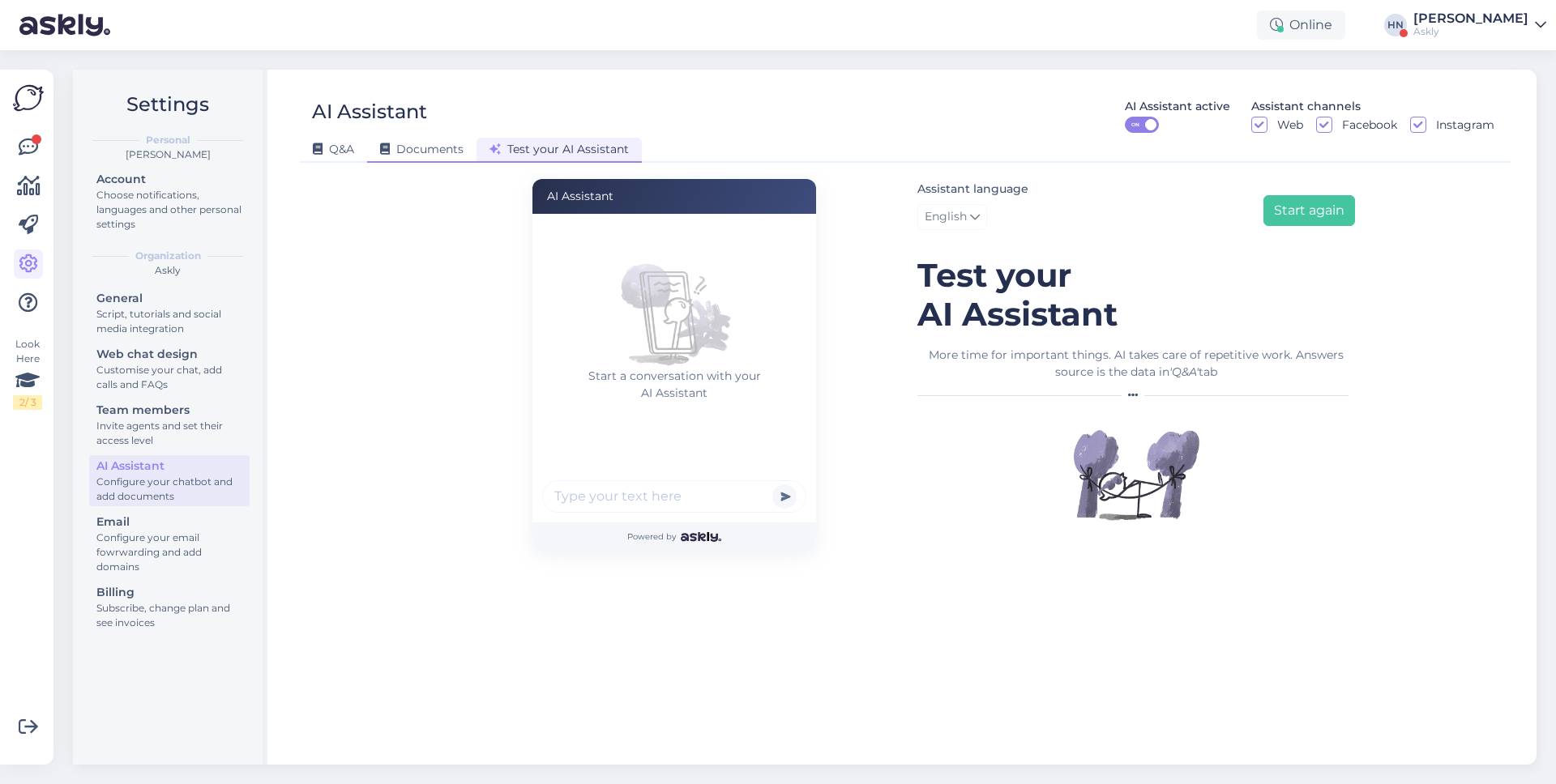
click at [429, 147] on span "Documents" at bounding box center [422, 149] width 84 height 15
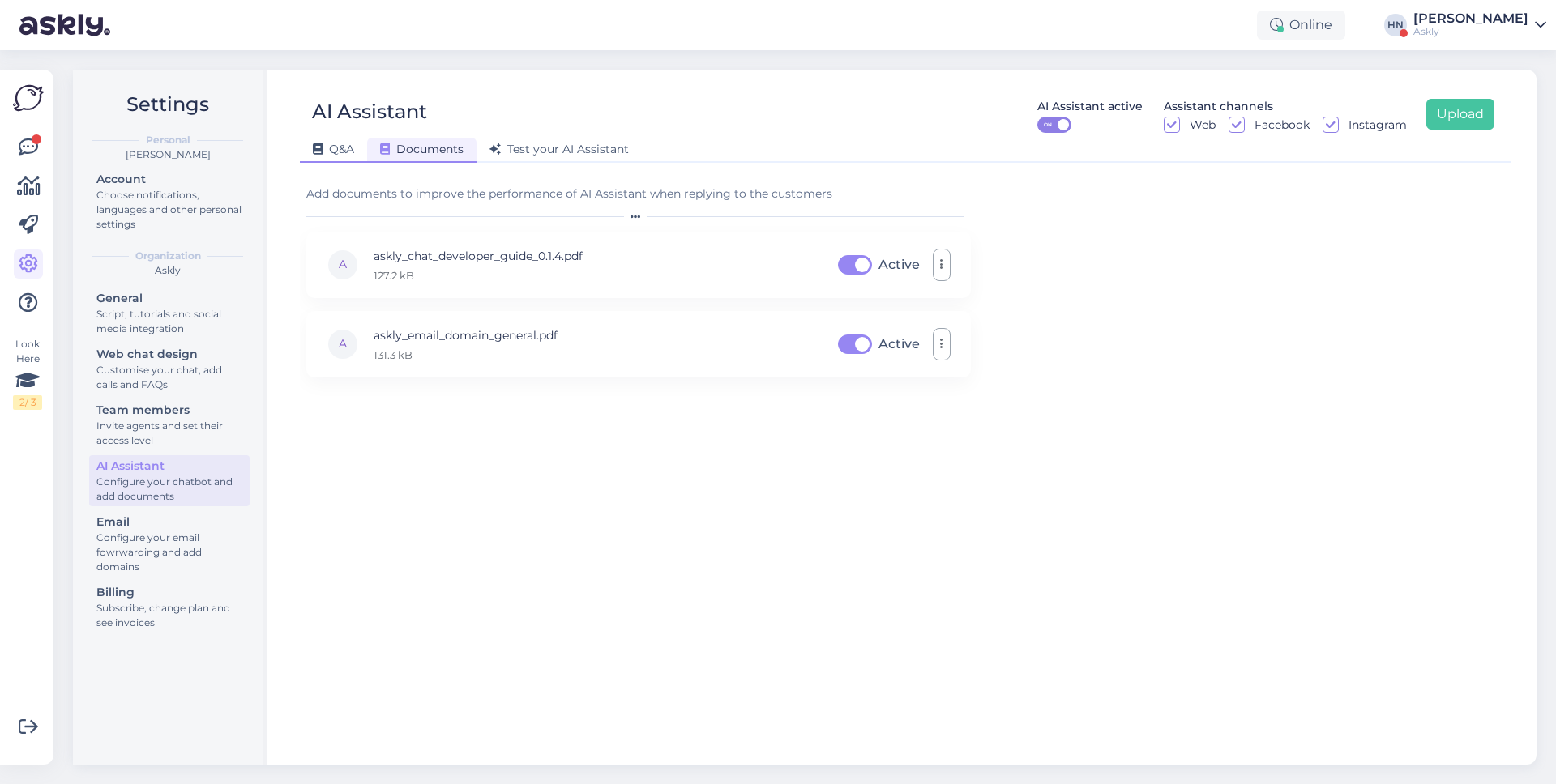
click at [304, 147] on div "Q&A" at bounding box center [333, 151] width 67 height 25
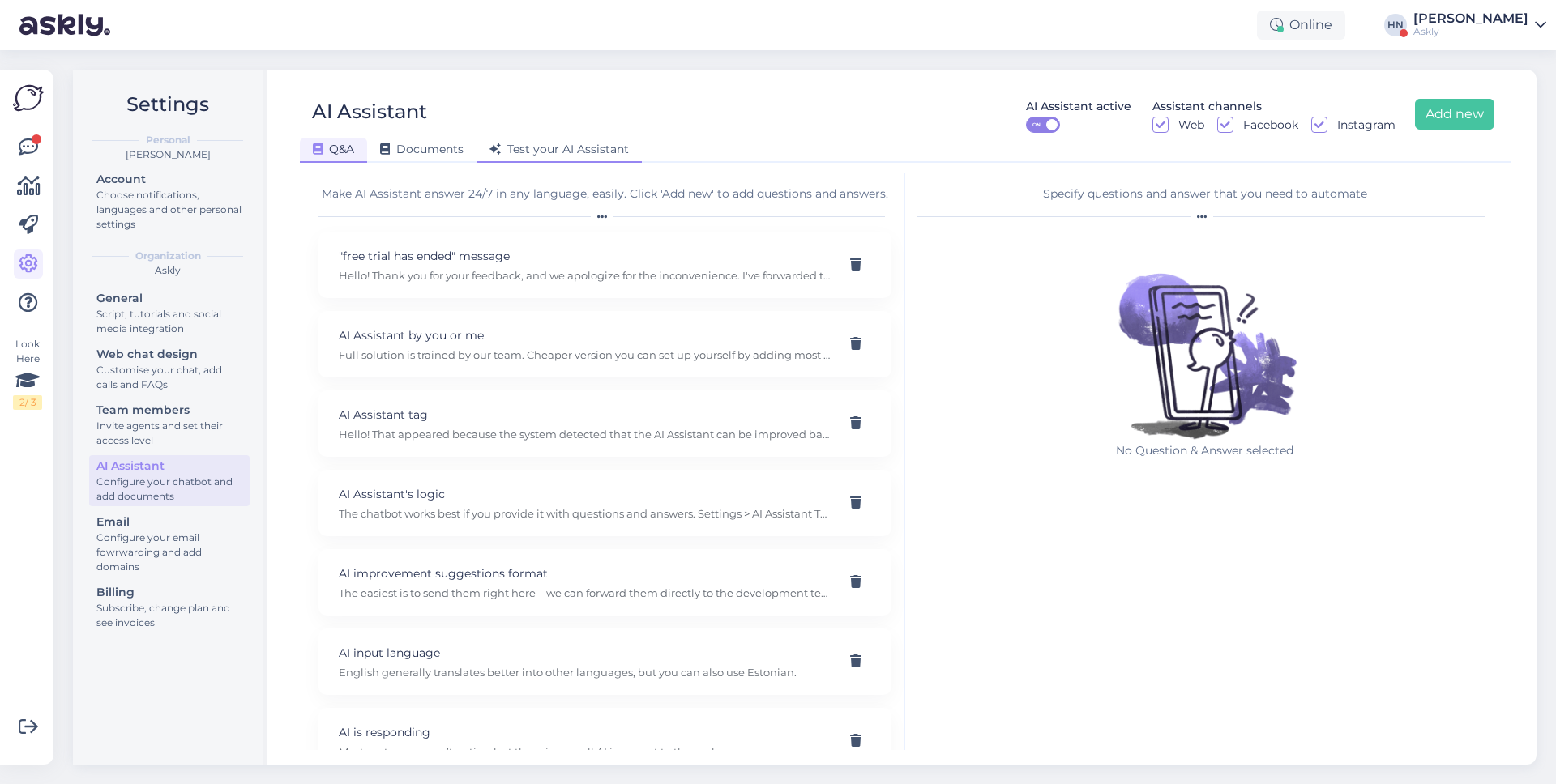
click at [503, 142] on span "Test your AI Assistant" at bounding box center [559, 149] width 140 height 15
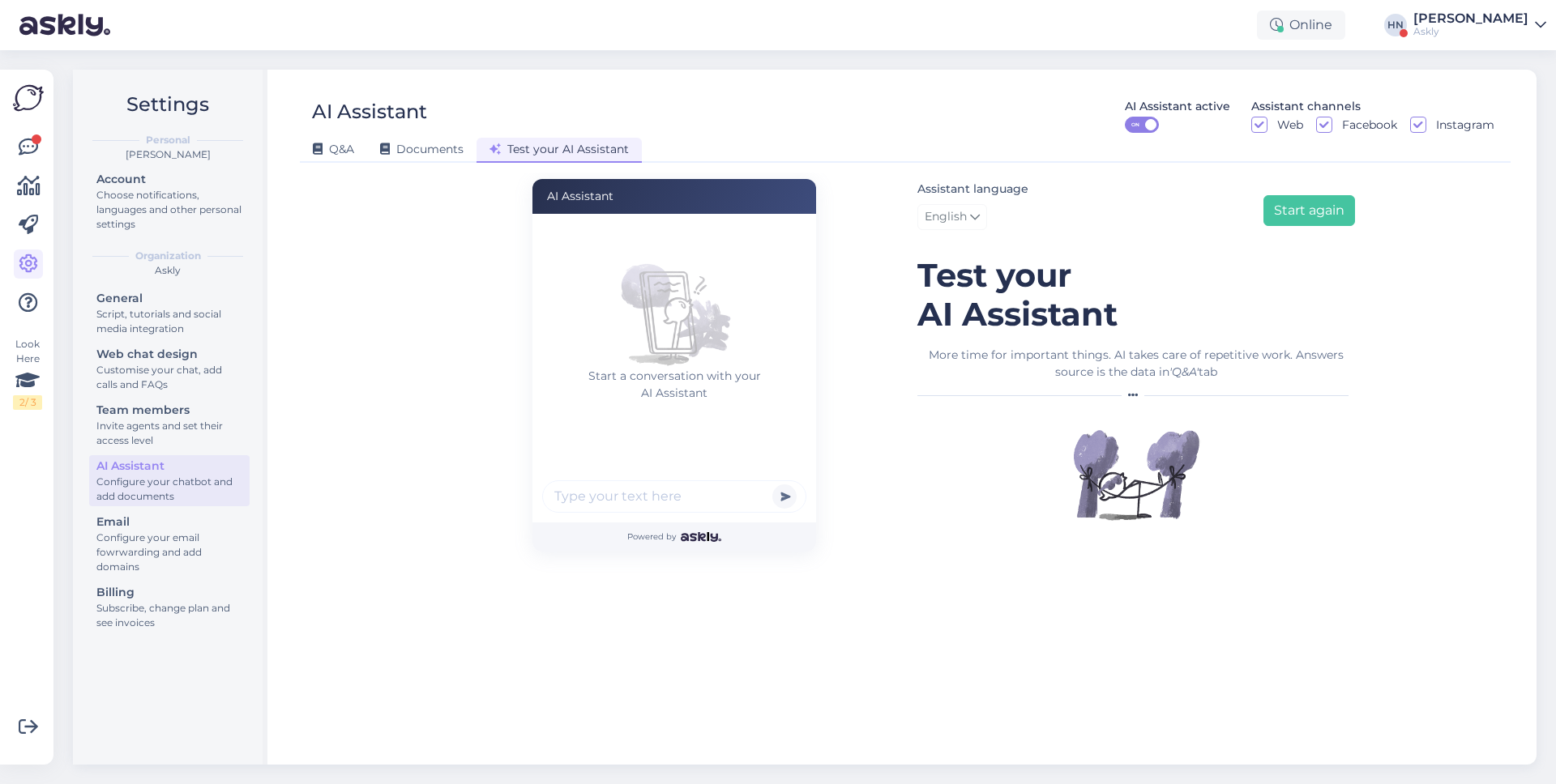
click at [606, 495] on input "text" at bounding box center [674, 496] width 264 height 33
type input "R"
type input "G"
type input "Freee trial ended message what does it mean"
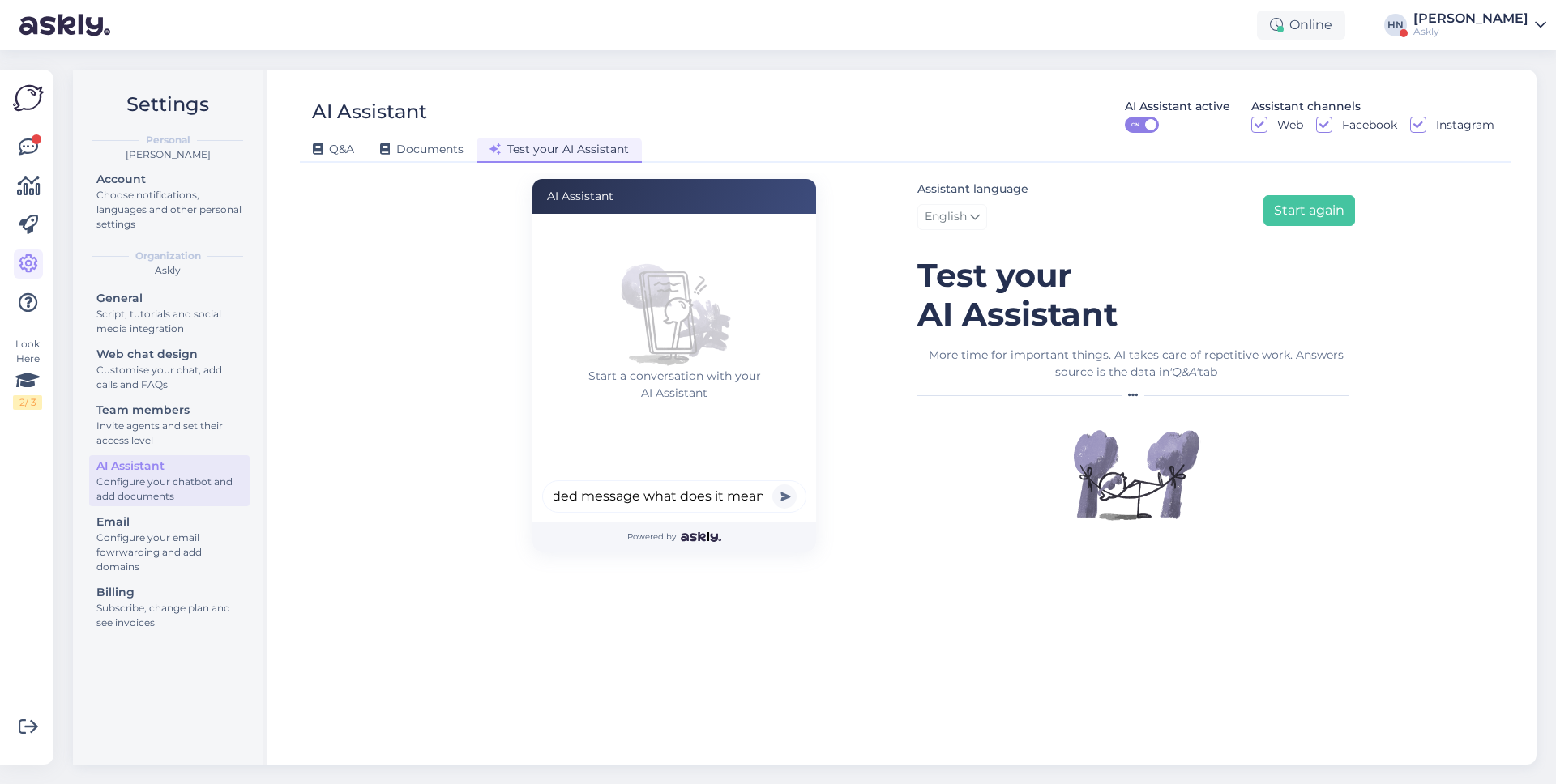
click at [773, 485] on button "submit" at bounding box center [784, 496] width 25 height 24
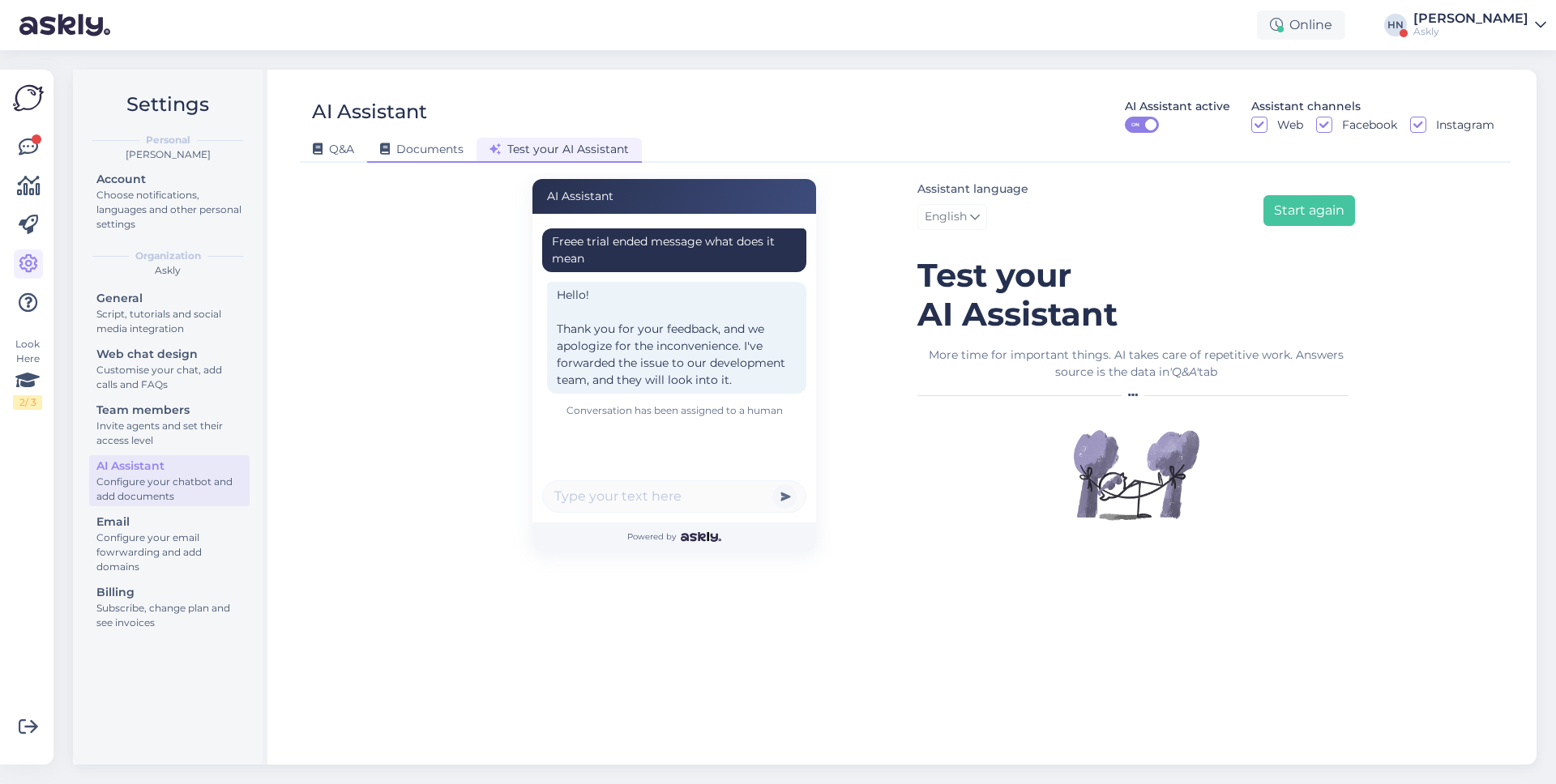
click at [440, 155] on div "Documents" at bounding box center [421, 151] width 110 height 25
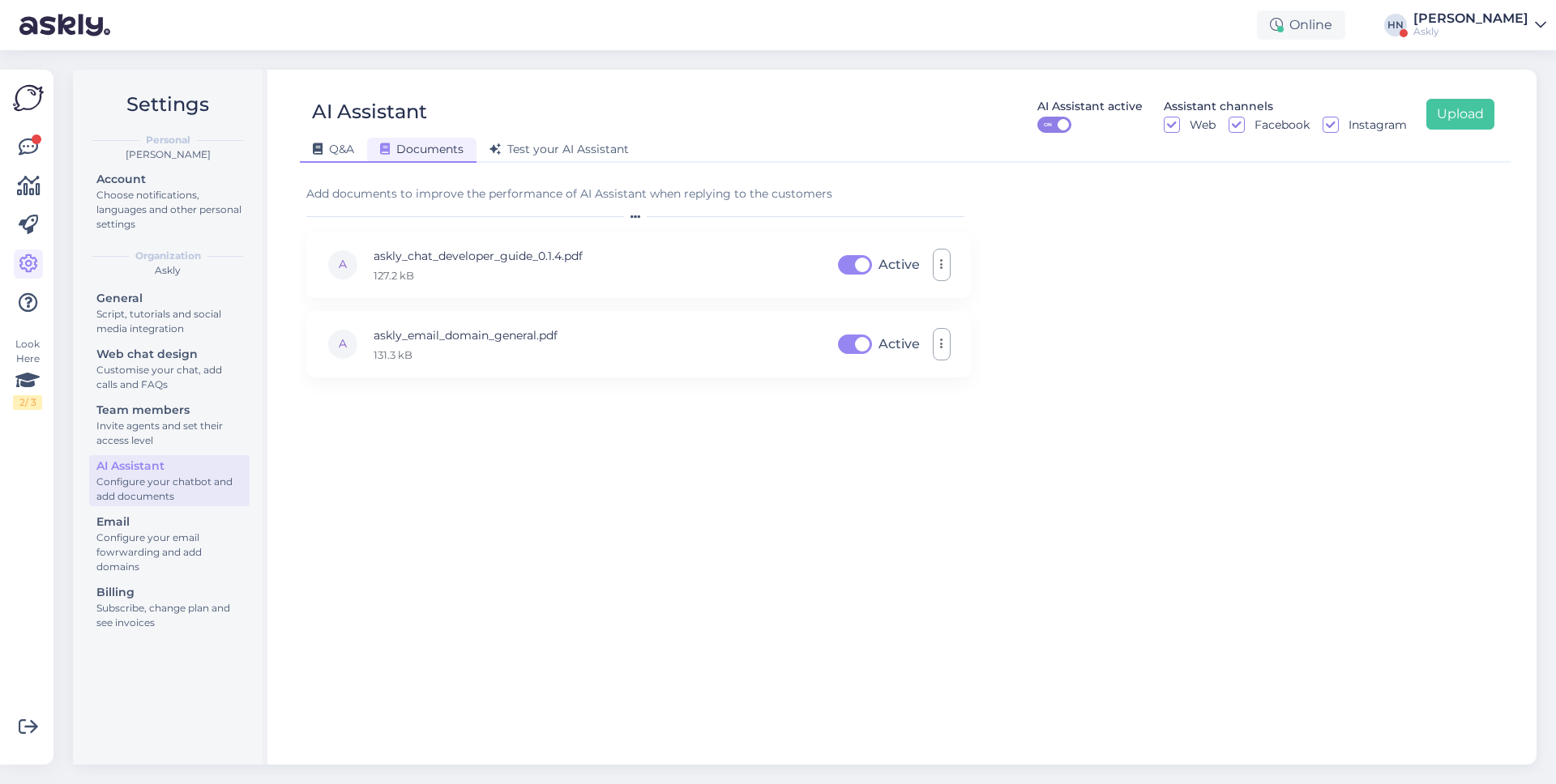
click at [358, 149] on div "Q&A" at bounding box center [333, 151] width 67 height 25
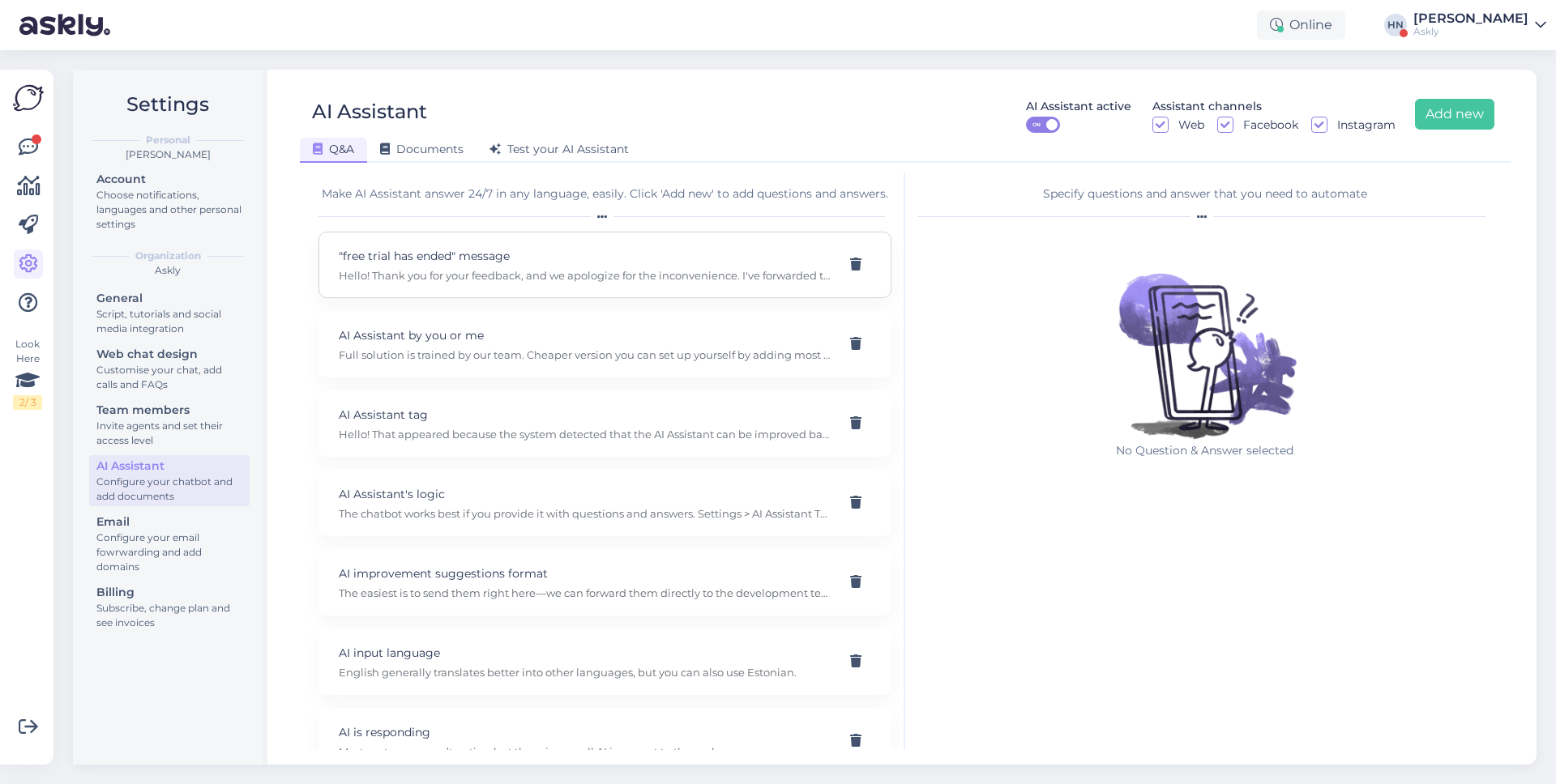
click at [485, 276] on p "Hello! Thank you for your feedback, and we apologize for the inconvenience. I'v…" at bounding box center [586, 276] width 494 height 15
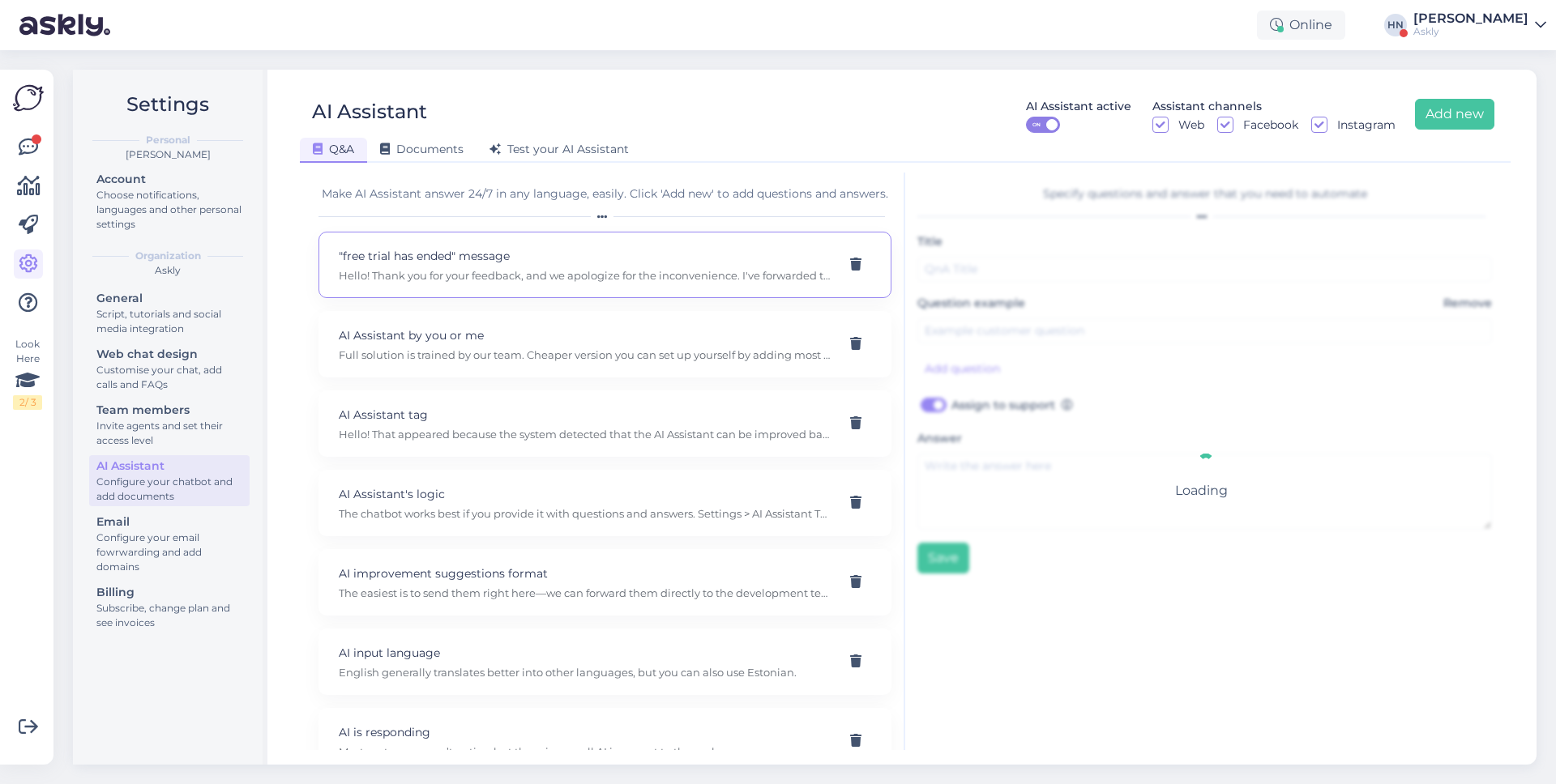
type input ""free trial has ended" message"
type input "We constantly see the message "free trial has ended," even though we are no lon…"
checkbox input "true"
type textarea "Hello! Thank you for your feedback, and we apologize for the inconvenience. I'v…"
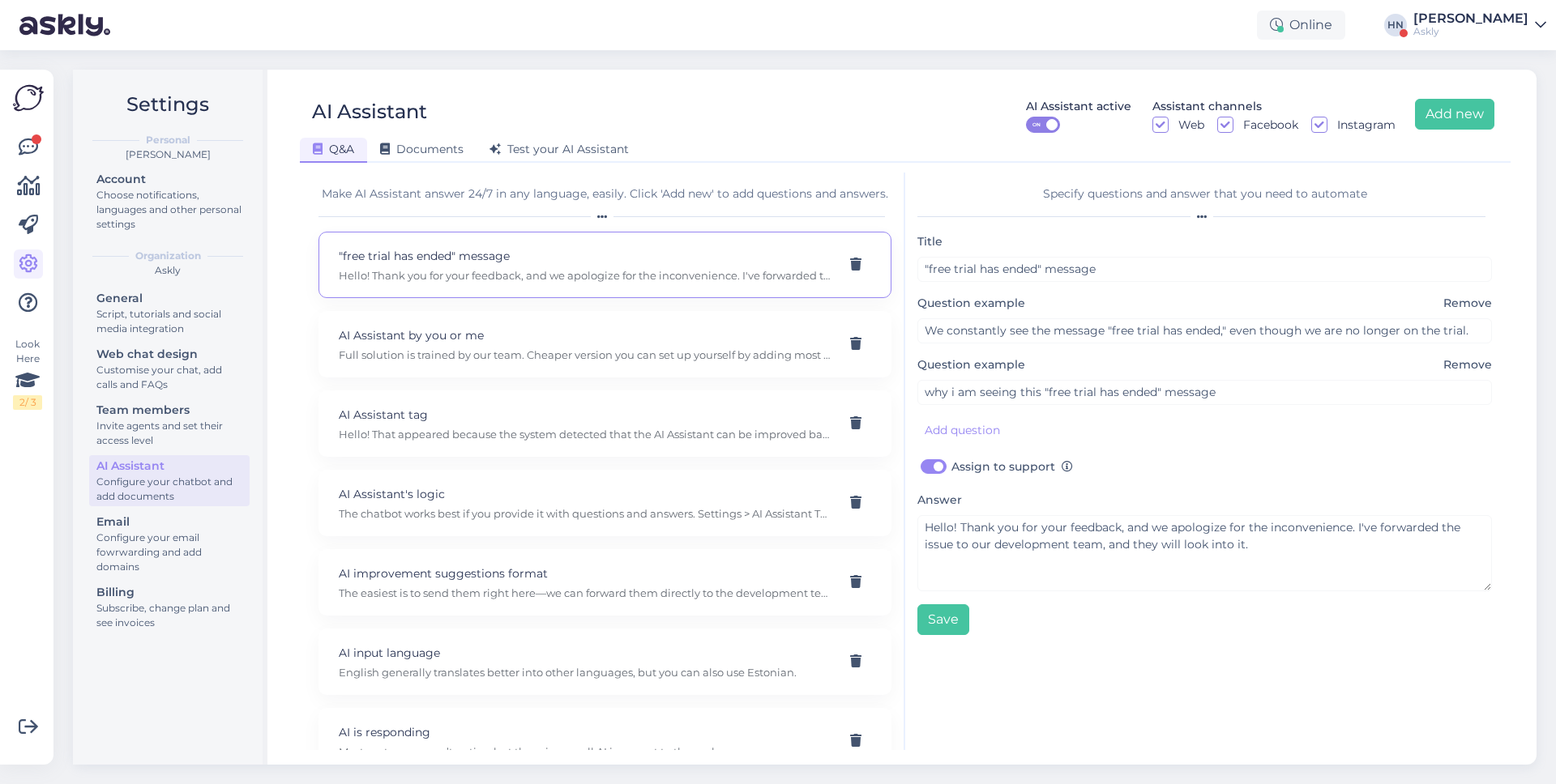
click at [1042, 344] on div "Title "free trial has ended" message Question example Remove We constantly see …" at bounding box center [1205, 433] width 575 height 404
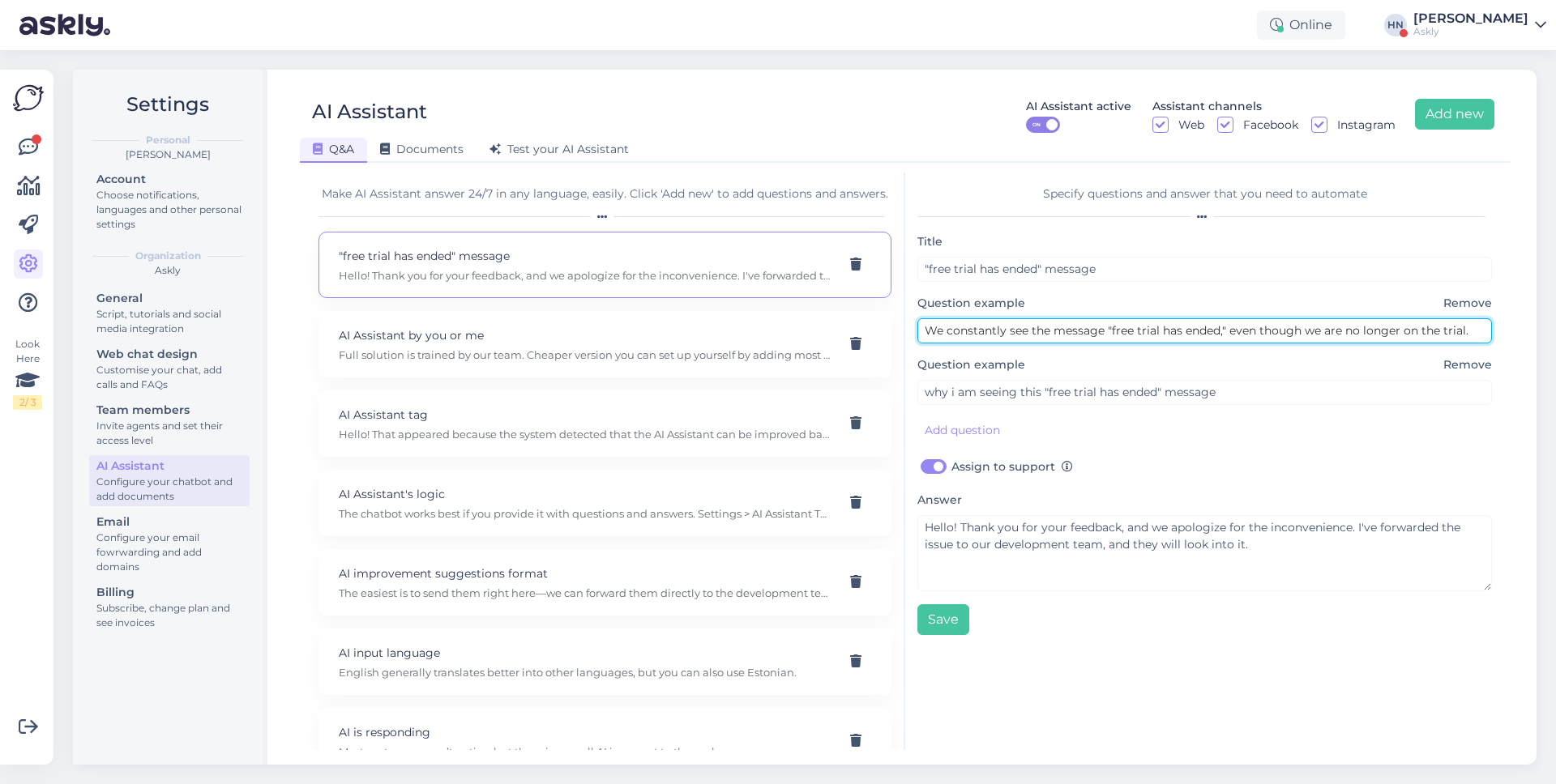
click at [1056, 336] on input "We constantly see the message "free trial has ended," even though we are no lon…" at bounding box center [1205, 331] width 575 height 25
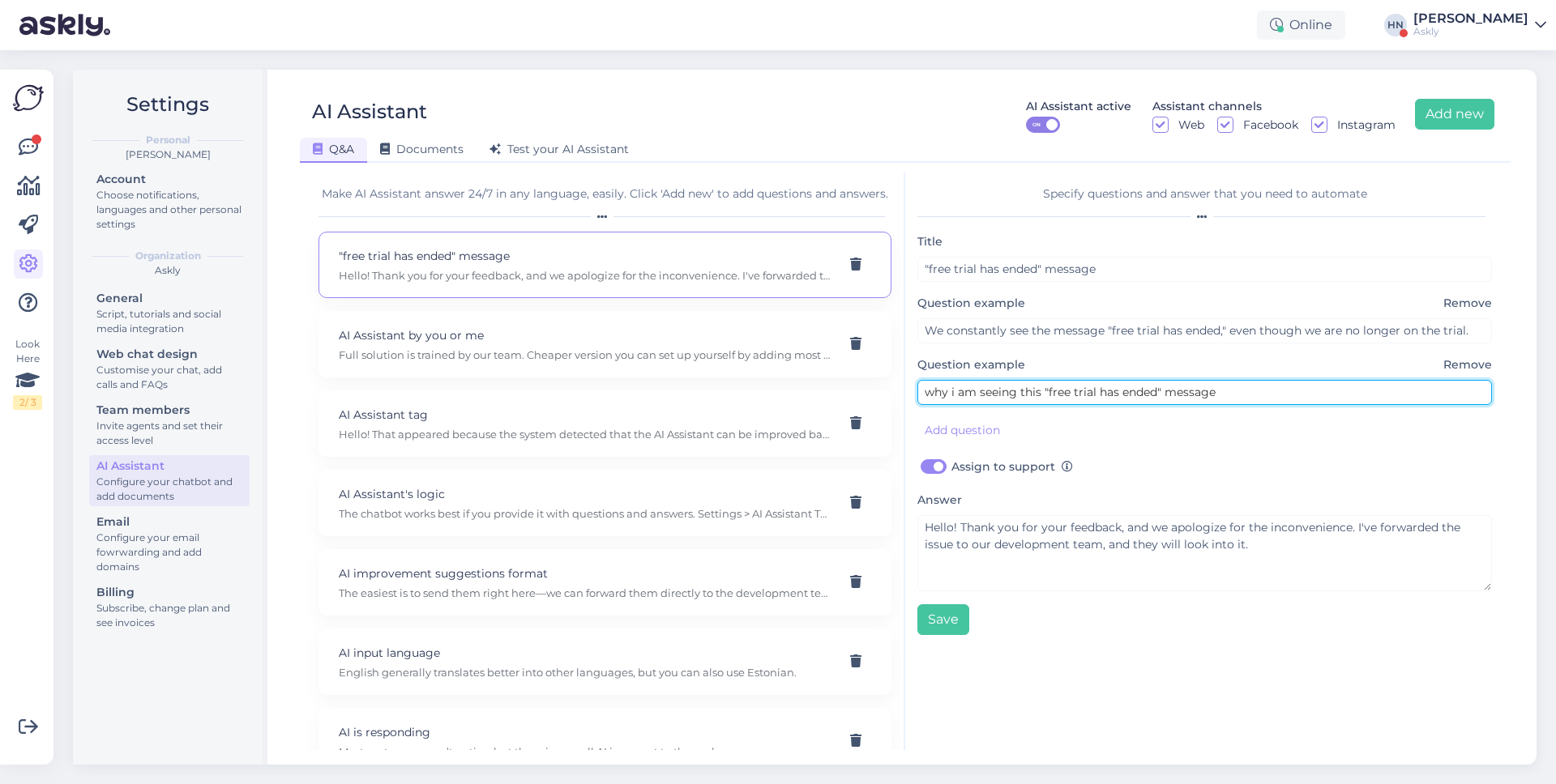
click at [1035, 392] on input "why i am seeing this "free trial has ended" message" at bounding box center [1205, 393] width 575 height 25
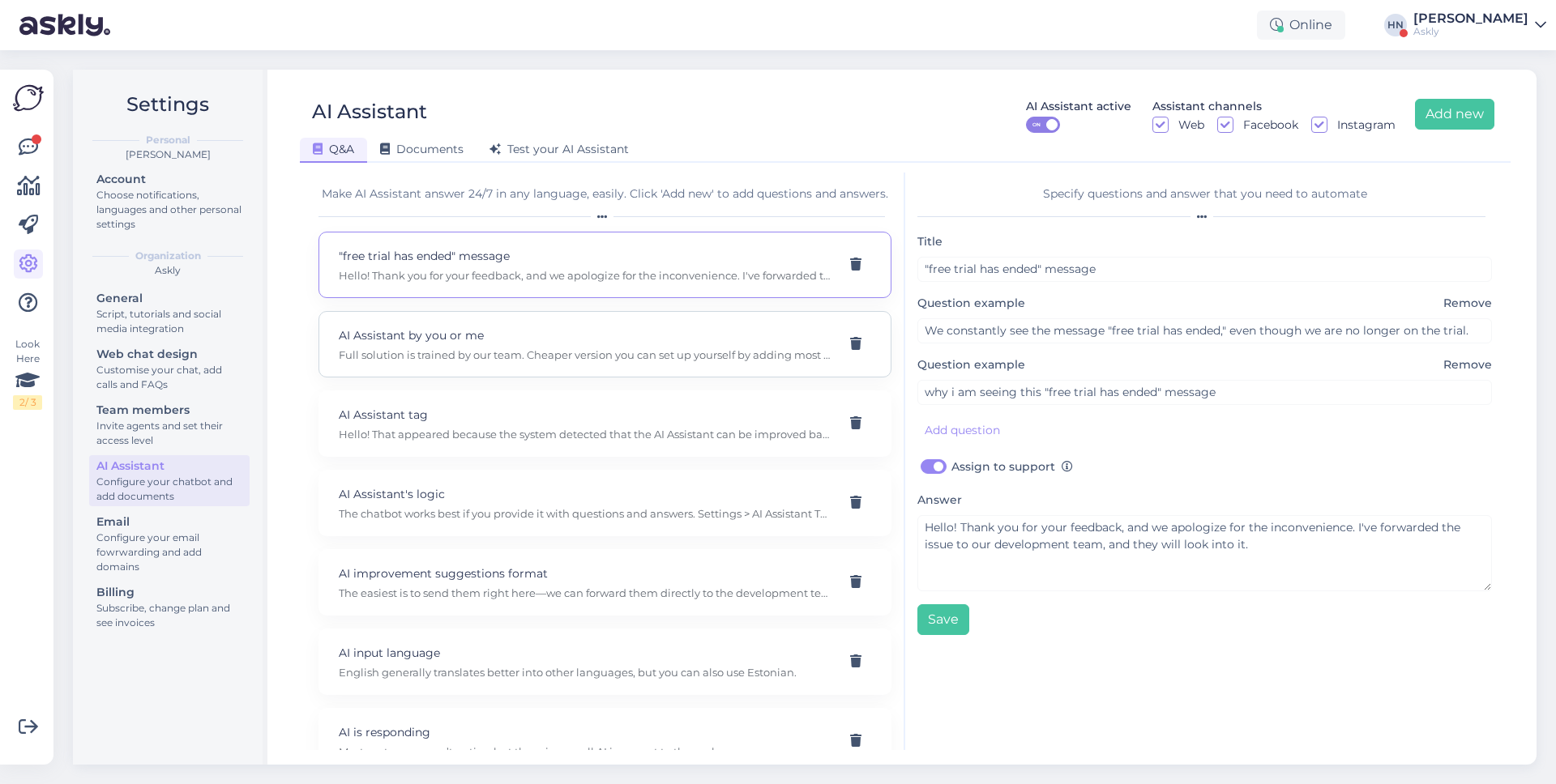
click at [505, 322] on div "AI Assistant by you or me Full solution is trained by our team. Cheaper version…" at bounding box center [605, 344] width 573 height 66
type input "AI Assistant by you or me"
type input "I can't find any description/more info about the AI Lite feature"
checkbox input "false"
type textarea "Full solution is trained by our team. Cheaper version you can set up yourself b…"
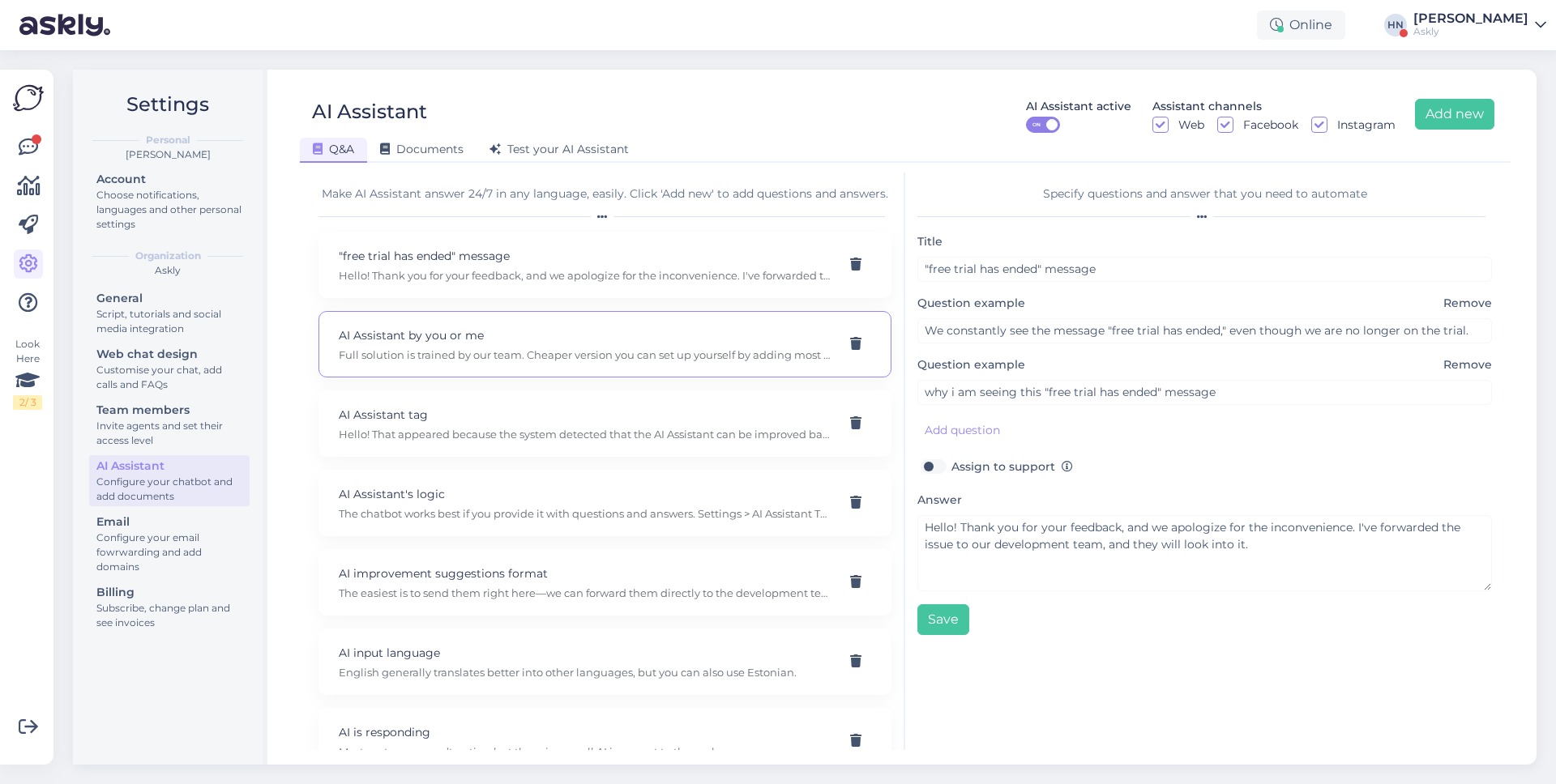
type input "What is the difference between AI setup by you or by me?"
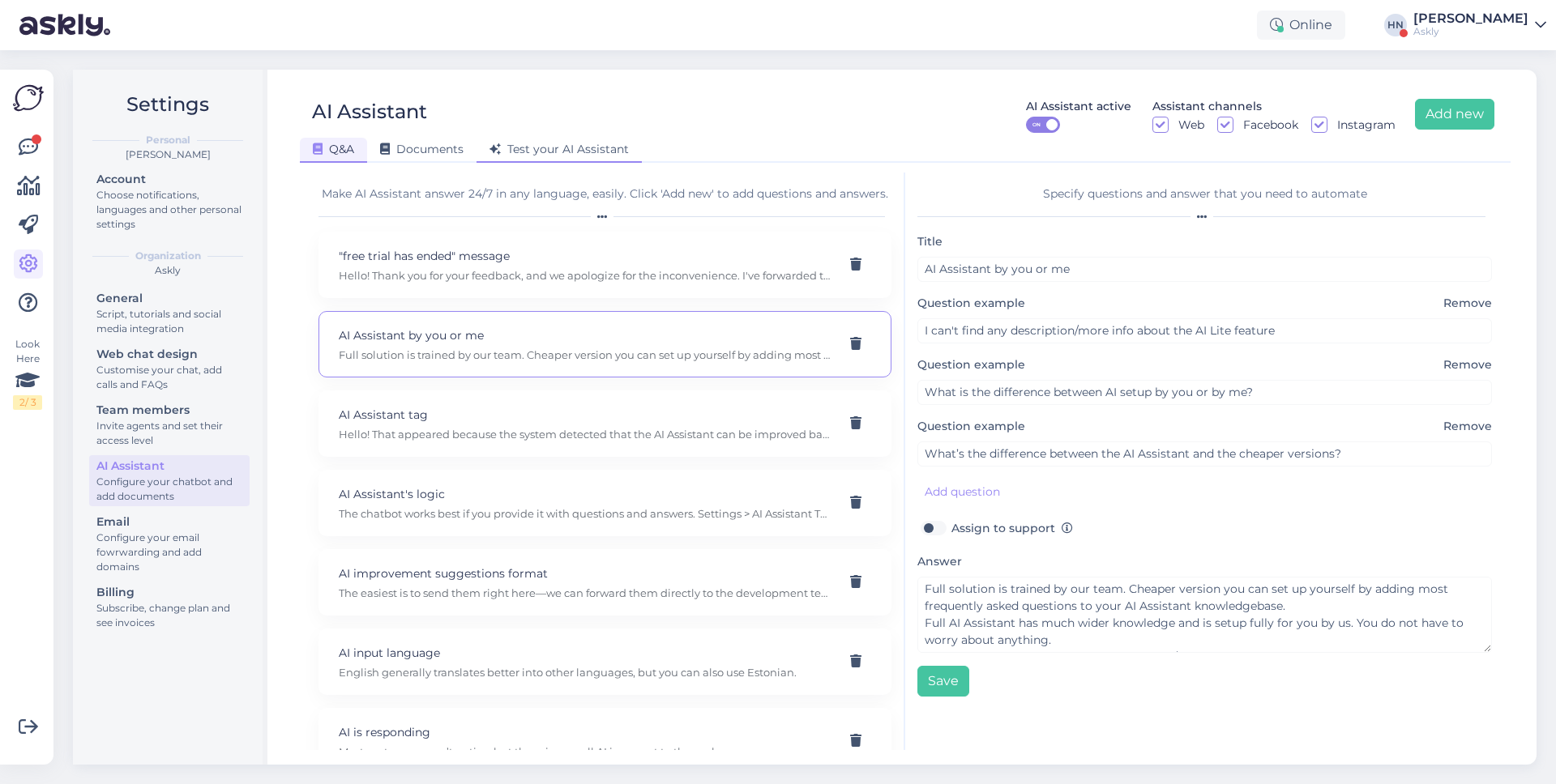
click at [571, 143] on span "Test your AI Assistant" at bounding box center [559, 149] width 140 height 15
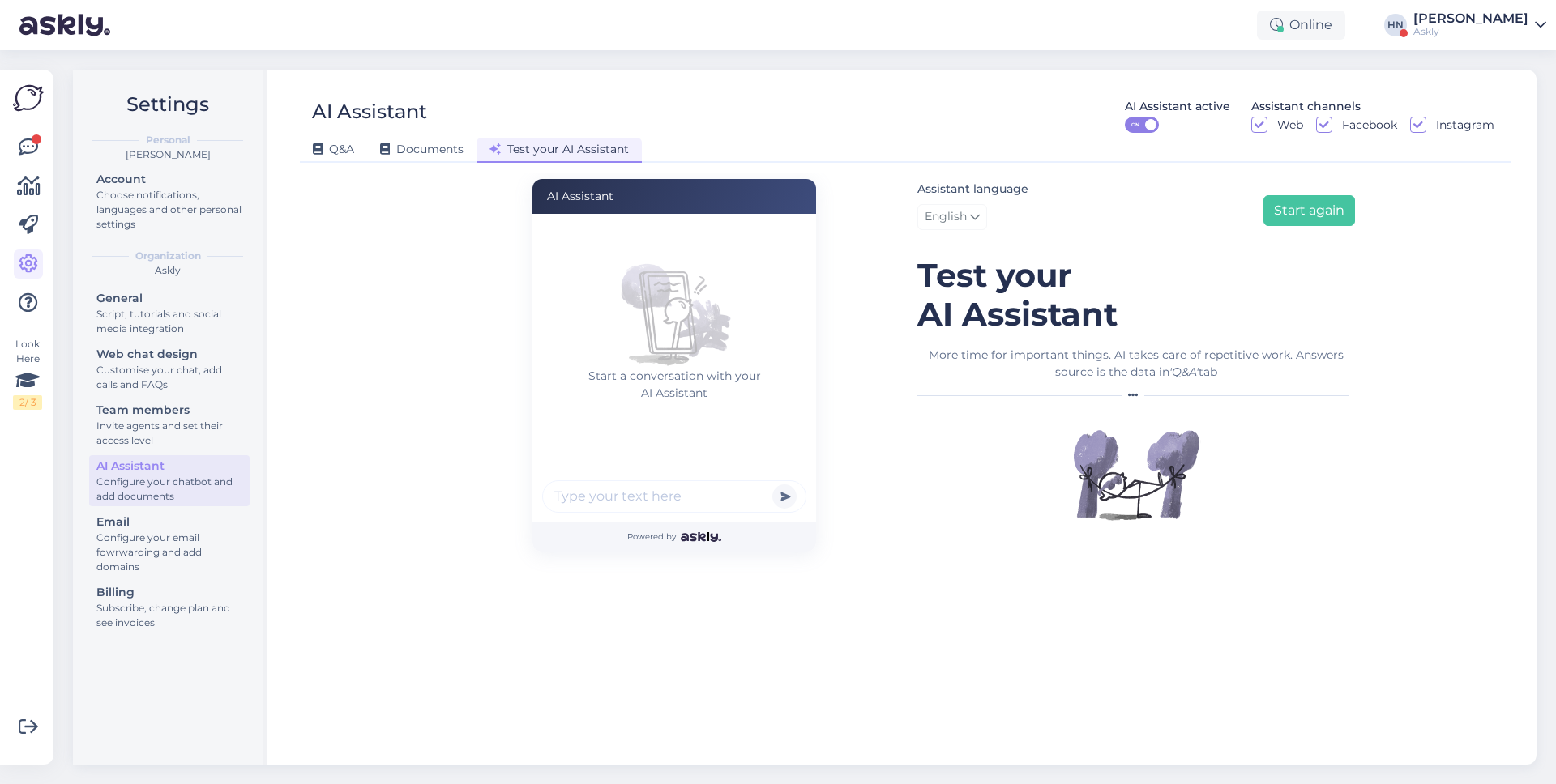
click at [654, 125] on div "AI Assistant AI Assistant active ON Assistant channels Web Facebook Instagram" at bounding box center [897, 114] width 1195 height 36
click at [829, 118] on div "AI Assistant AI Assistant active ON Assistant channels Web Facebook Instagram" at bounding box center [897, 114] width 1195 height 36
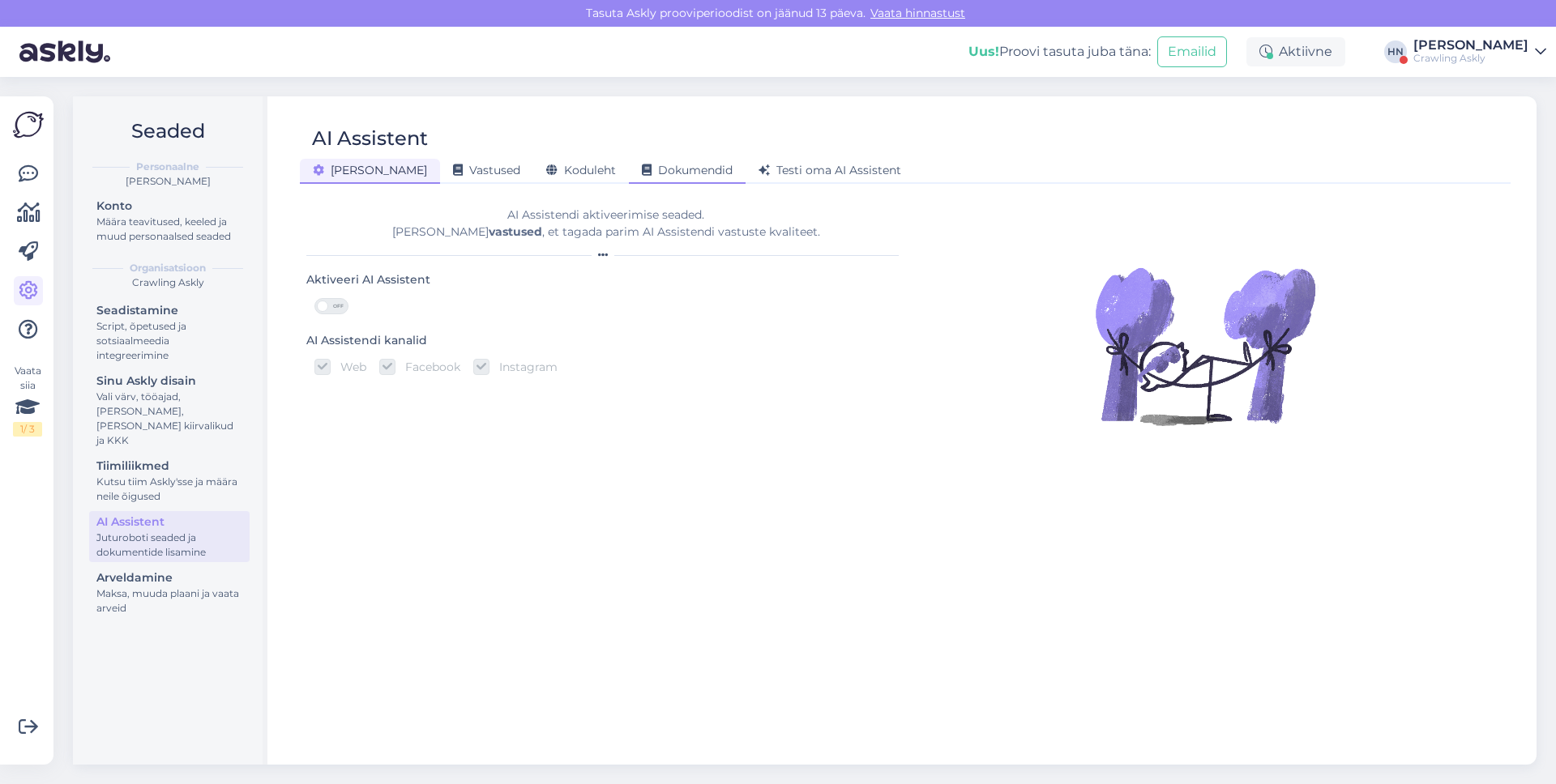
click at [629, 159] on div "Dokumendid" at bounding box center [687, 172] width 117 height 25
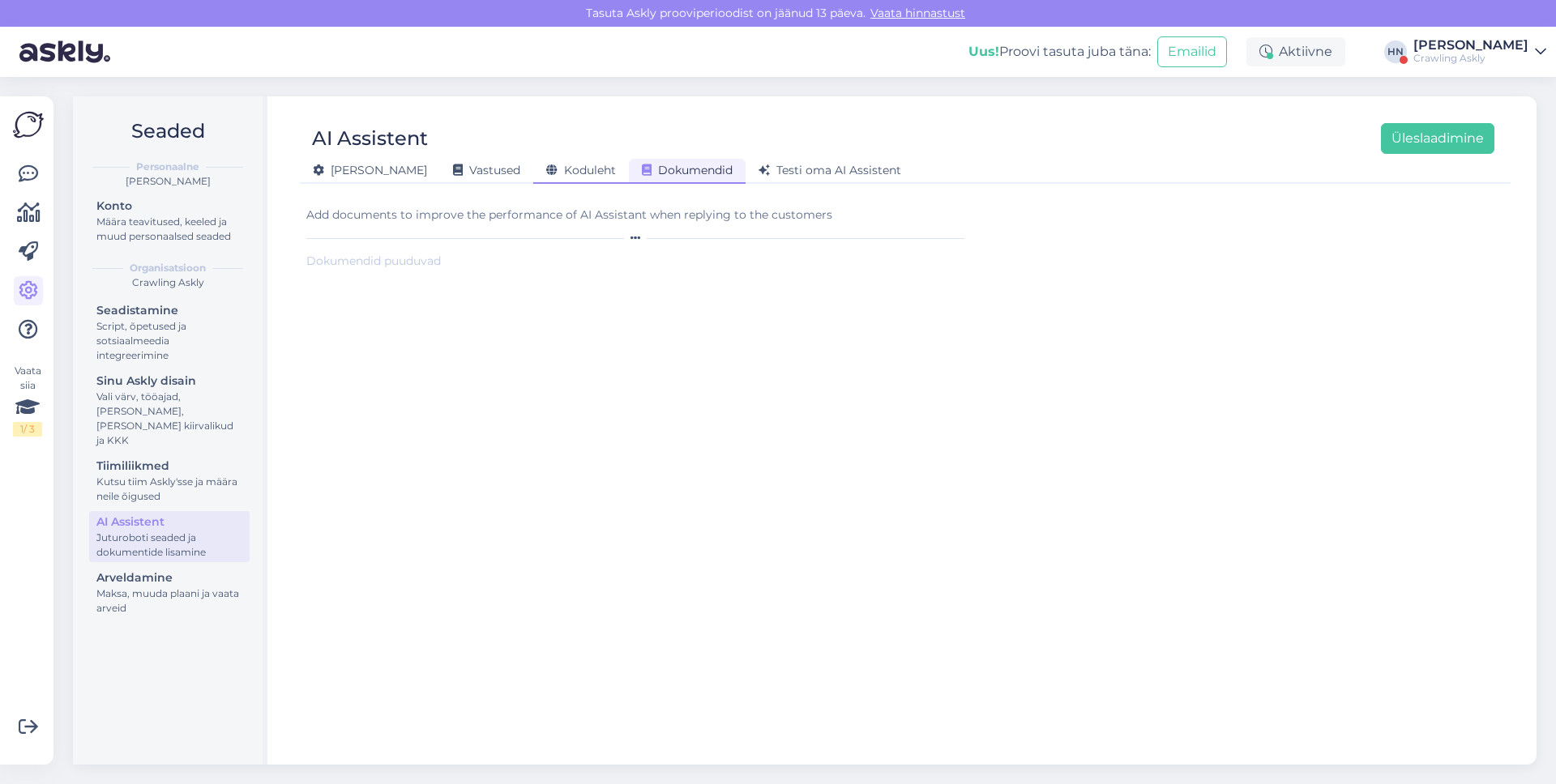
click at [547, 174] on span "Koduleht" at bounding box center [581, 170] width 70 height 15
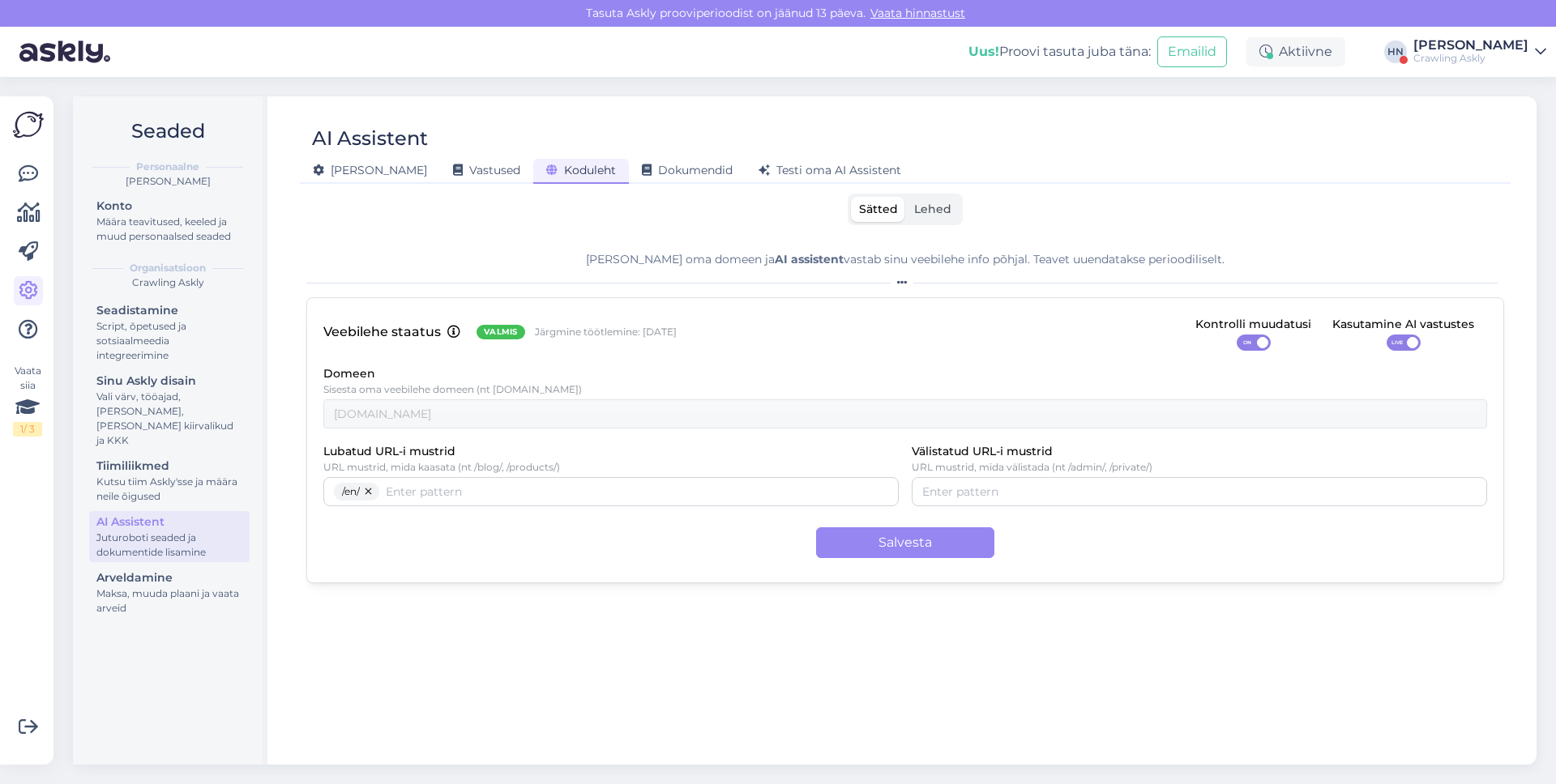
click at [962, 200] on div "Sätted Lehed" at bounding box center [906, 209] width 1198 height 32
click at [943, 207] on span "Lehed" at bounding box center [932, 209] width 37 height 15
click at [906, 197] on input "Lehed" at bounding box center [906, 197] width 0 height 0
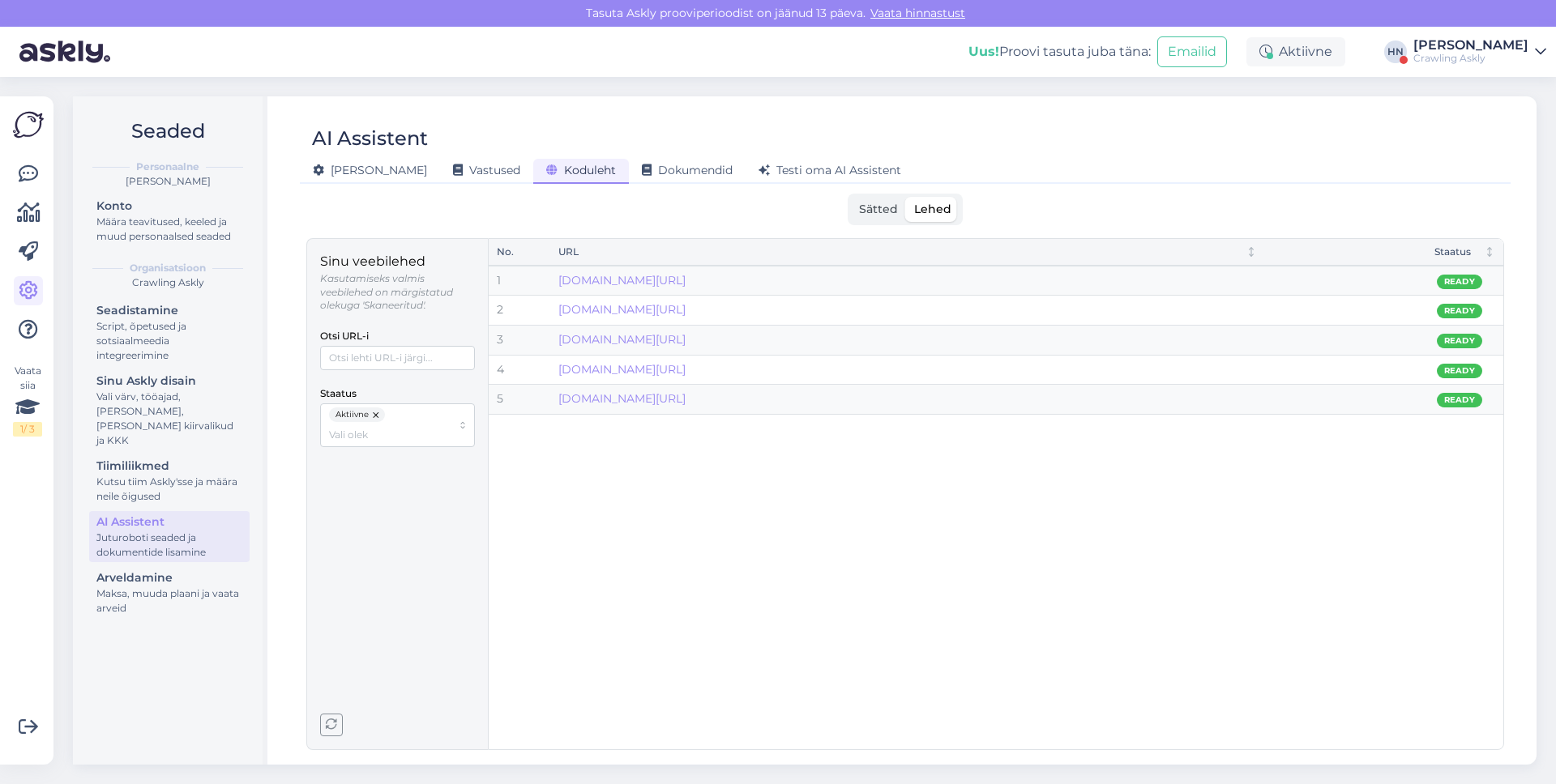
click at [379, 416] on button "button" at bounding box center [377, 415] width 16 height 15
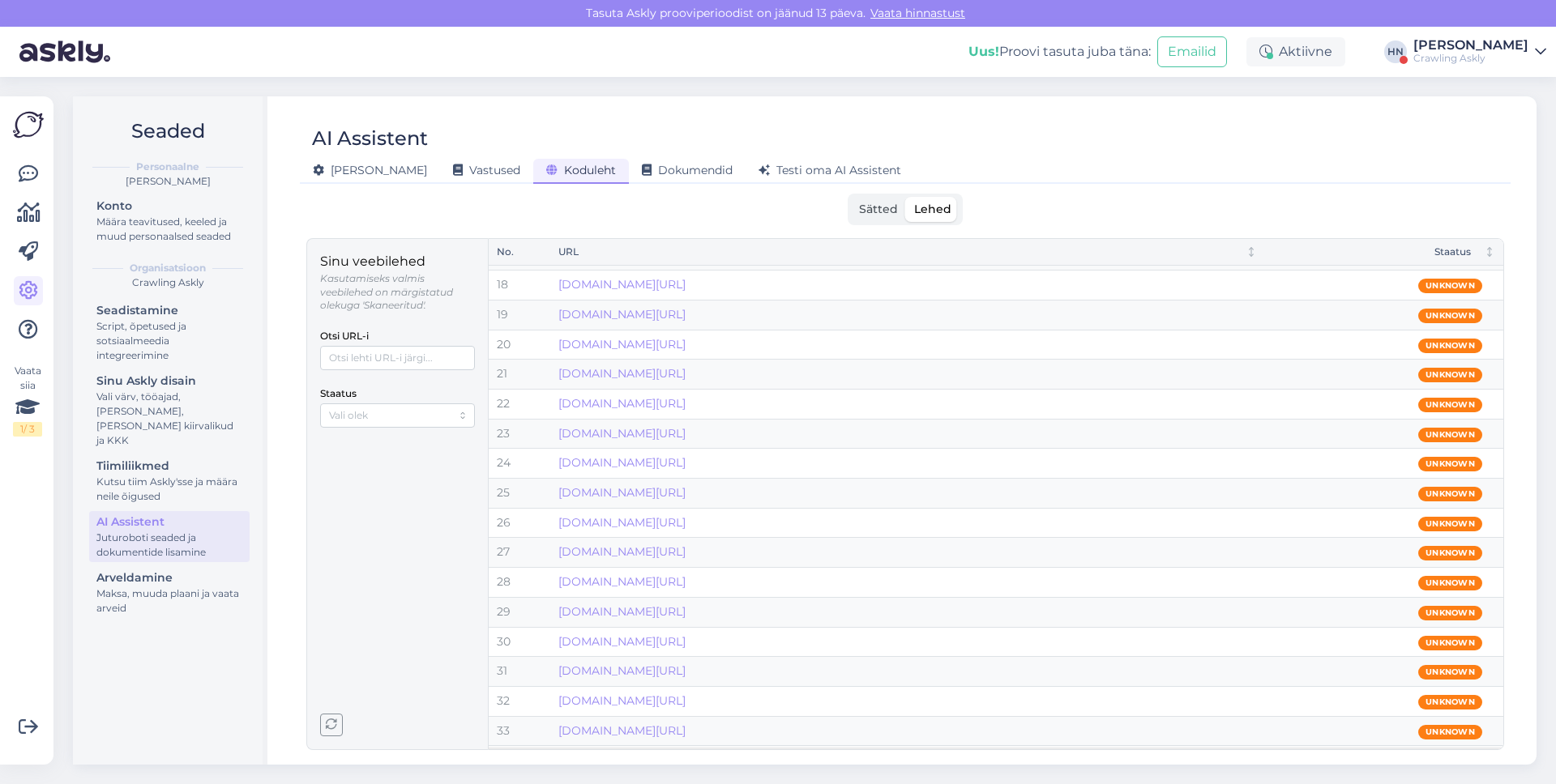
scroll to position [518, 0]
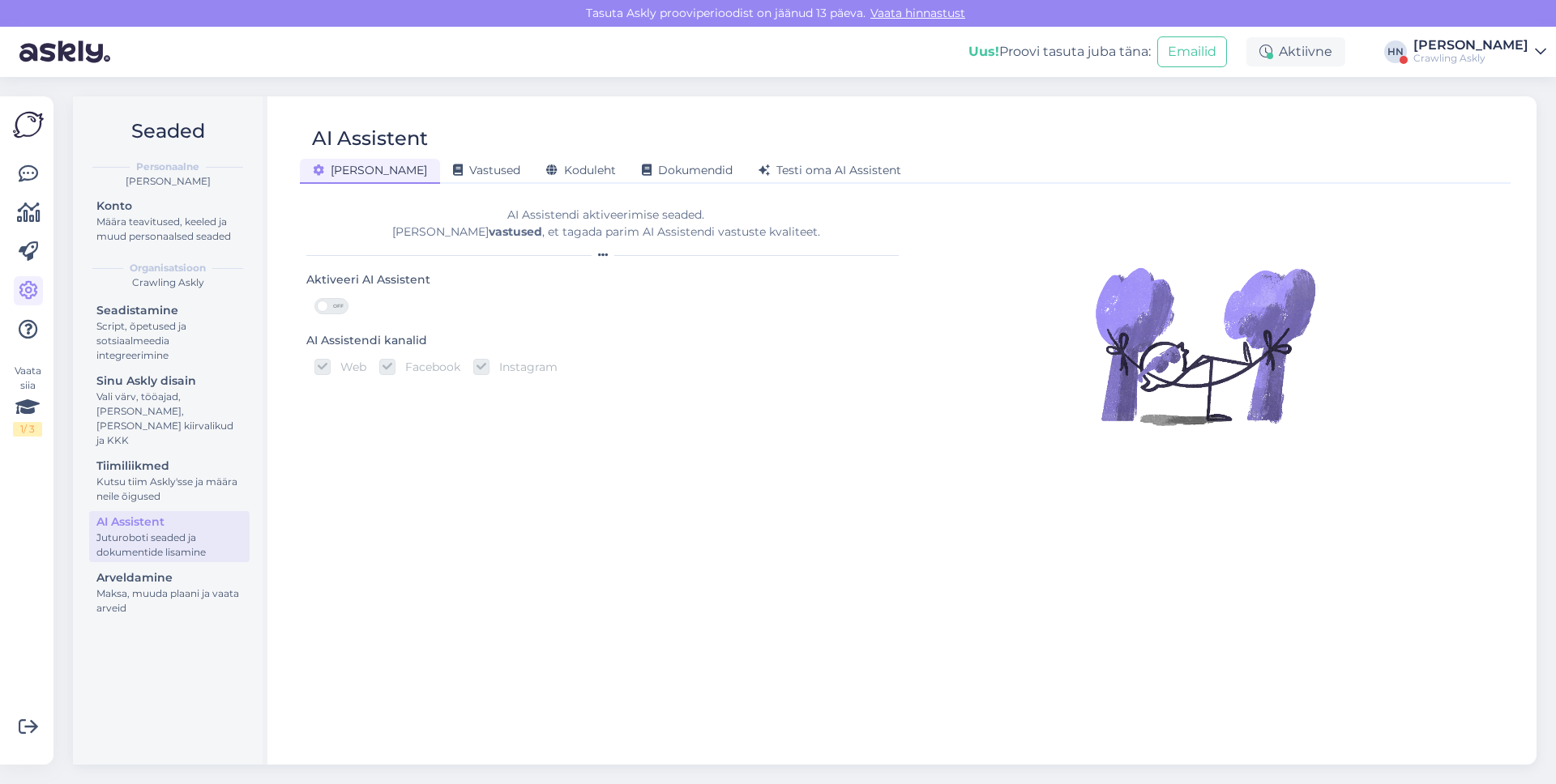
click at [547, 154] on div "[PERSON_NAME] Vastused Koduleht Dokumendid [PERSON_NAME] oma AI Assistent" at bounding box center [897, 168] width 1195 height 28
click at [547, 166] on span "Koduleht" at bounding box center [581, 170] width 70 height 15
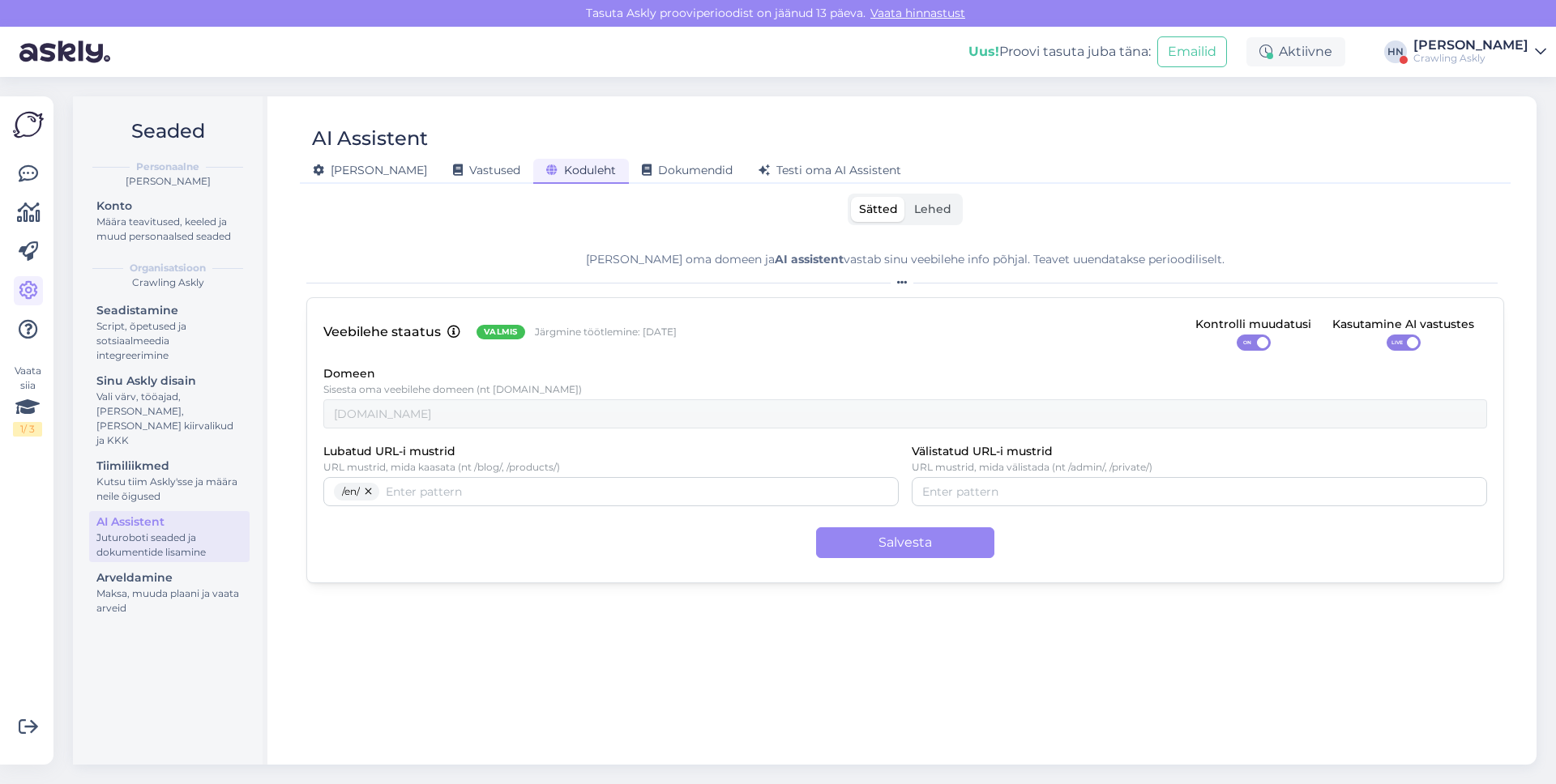
click at [914, 203] on span "Lehed" at bounding box center [932, 209] width 37 height 15
click at [906, 197] on input "Lehed" at bounding box center [906, 197] width 0 height 0
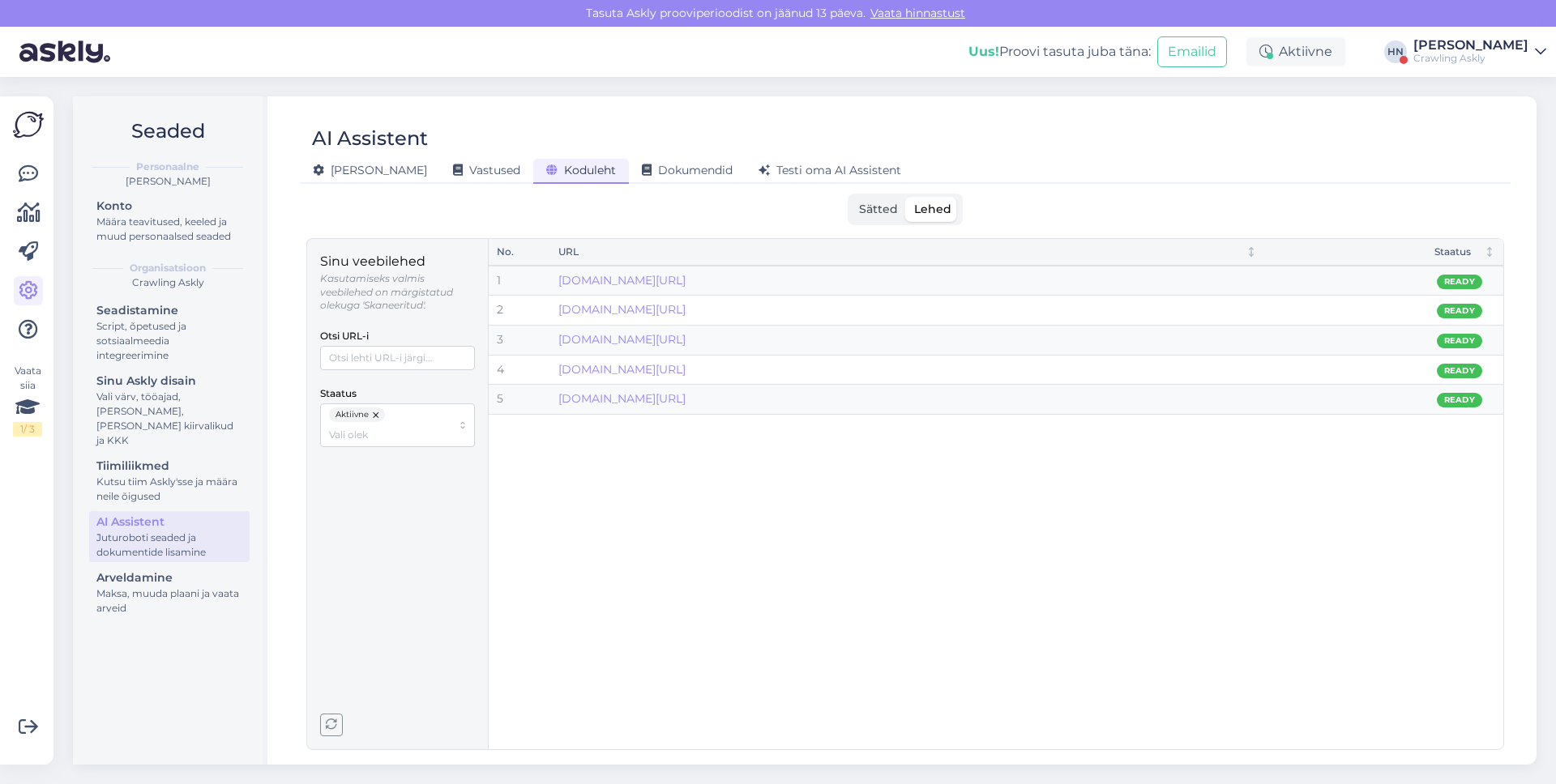
click at [377, 409] on button "button" at bounding box center [377, 415] width 16 height 15
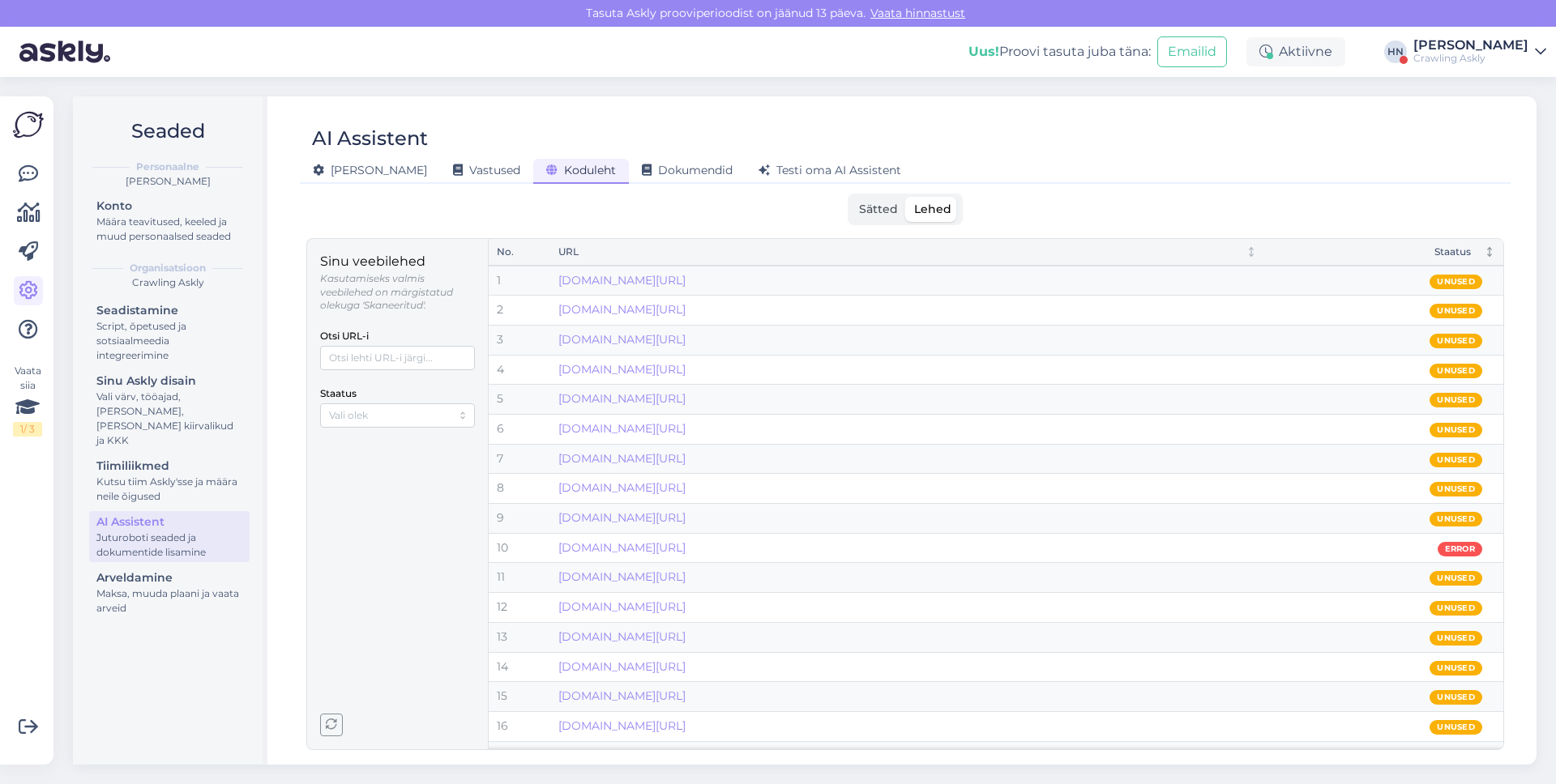
click at [1445, 263] on th "Staatus" at bounding box center [1384, 251] width 239 height 26
click at [1453, 251] on div "Staatus" at bounding box center [1373, 252] width 198 height 15
click at [1288, 127] on div "AI Assistent" at bounding box center [897, 139] width 1195 height 31
click at [1211, 386] on td "[DOMAIN_NAME][URL]" at bounding box center [908, 399] width 715 height 30
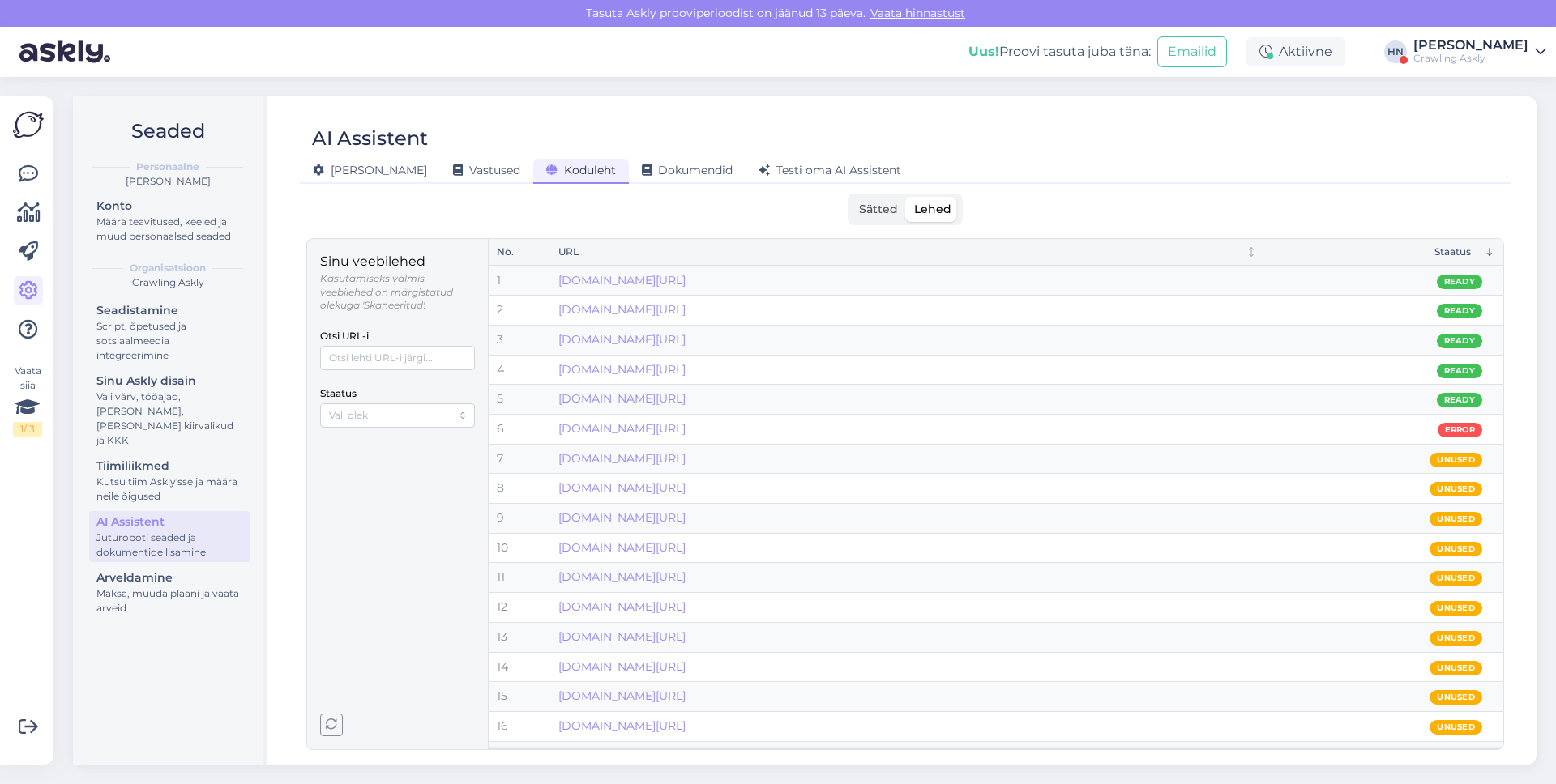
click at [1049, 427] on div "[DOMAIN_NAME][URL]" at bounding box center [908, 429] width 699 height 18
click at [657, 432] on link "[DOMAIN_NAME][URL]" at bounding box center [622, 428] width 127 height 15
click at [773, 533] on td "[DOMAIN_NAME][URL]" at bounding box center [908, 518] width 715 height 30
click at [872, 197] on label "Sätted" at bounding box center [879, 210] width 55 height 25
click at [852, 197] on input "Sätted" at bounding box center [852, 197] width 0 height 0
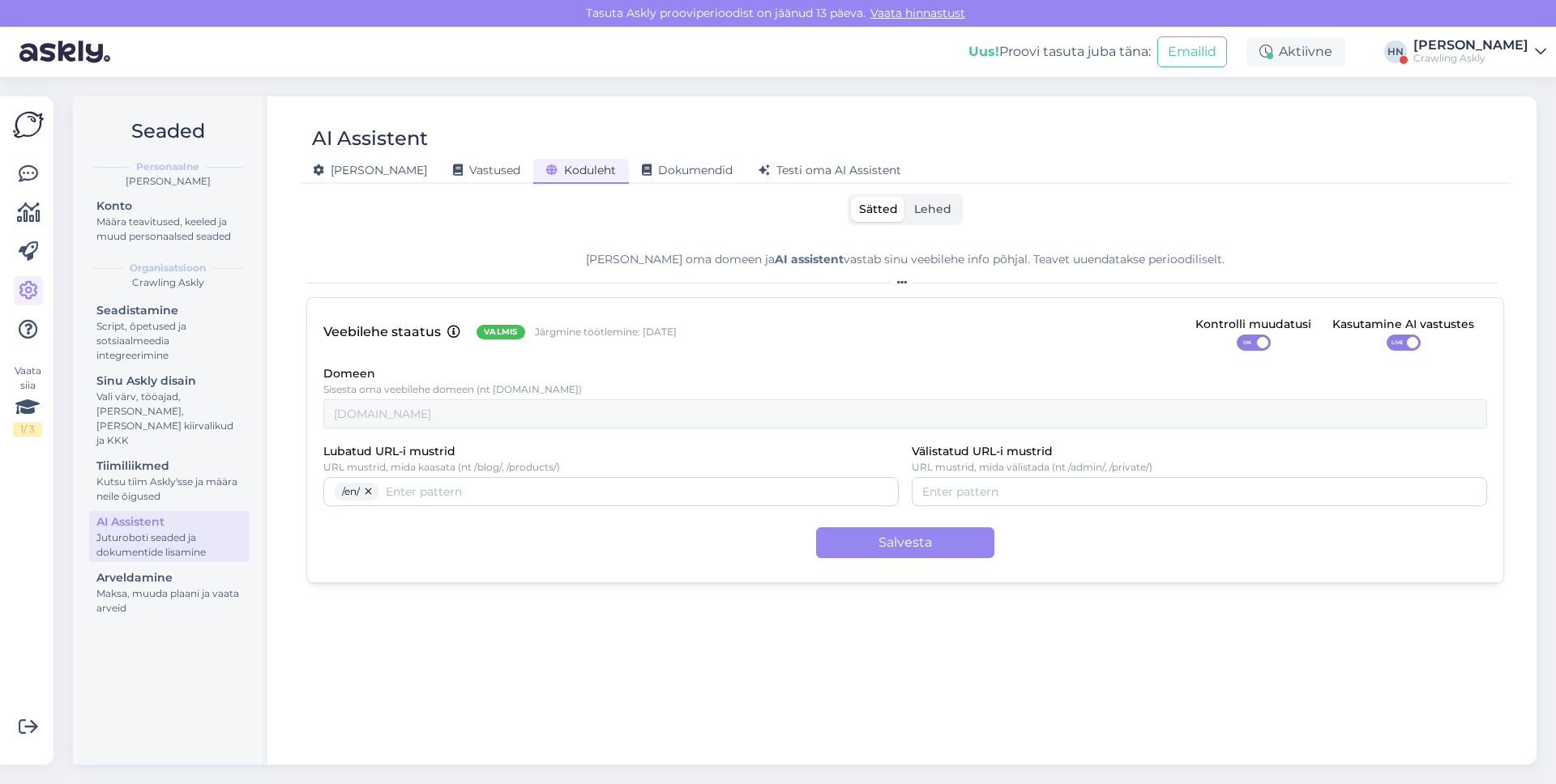
click at [1451, 46] on div "[PERSON_NAME]" at bounding box center [1471, 45] width 115 height 13
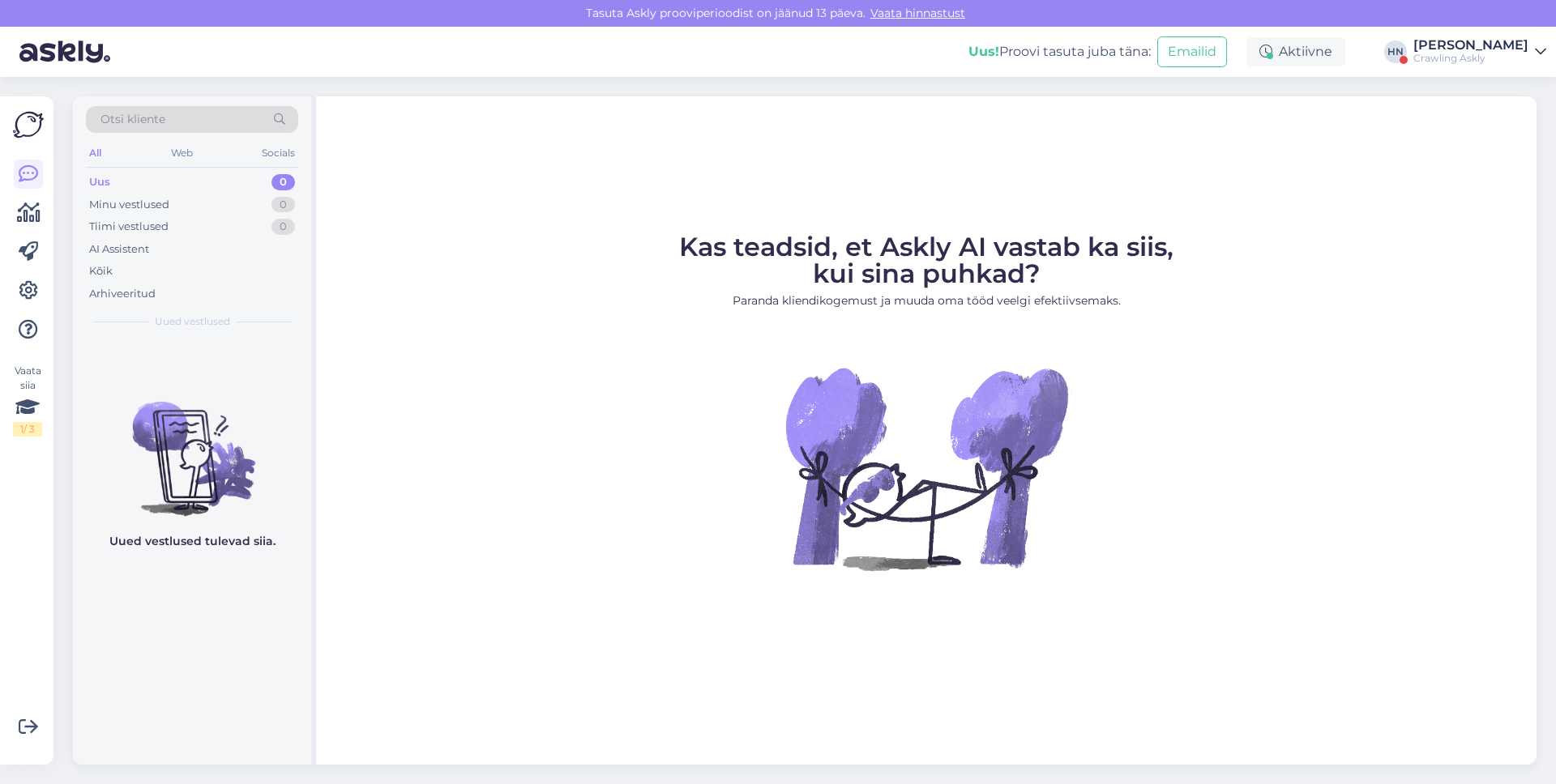
click at [1433, 62] on div "Crawling Askly" at bounding box center [1471, 58] width 115 height 13
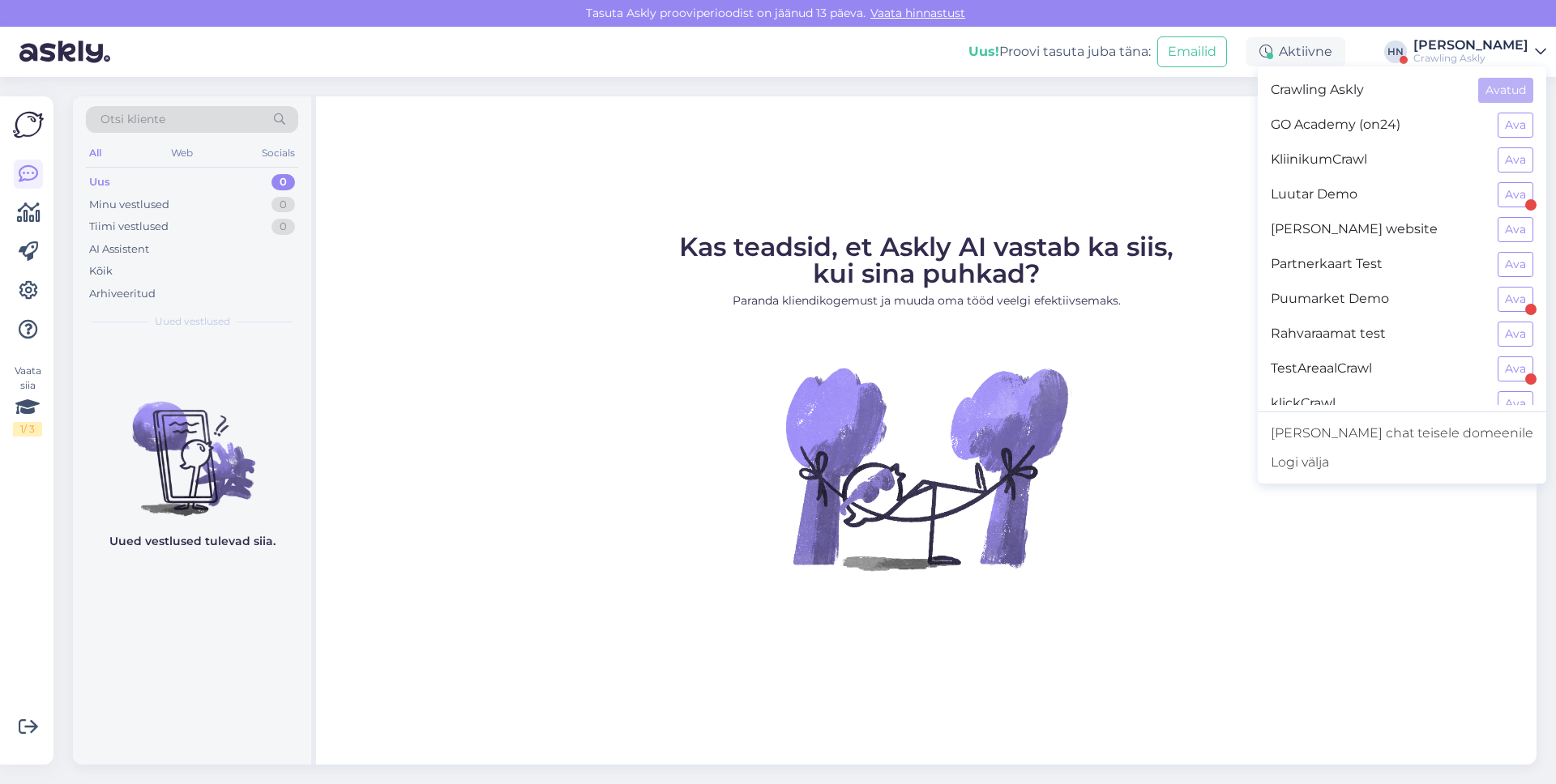
click at [635, 276] on figure "Kas teadsid, et Askly AI vastab ka siis, kui sina puhkad? Paranda kliendikogemu…" at bounding box center [926, 424] width 1192 height 380
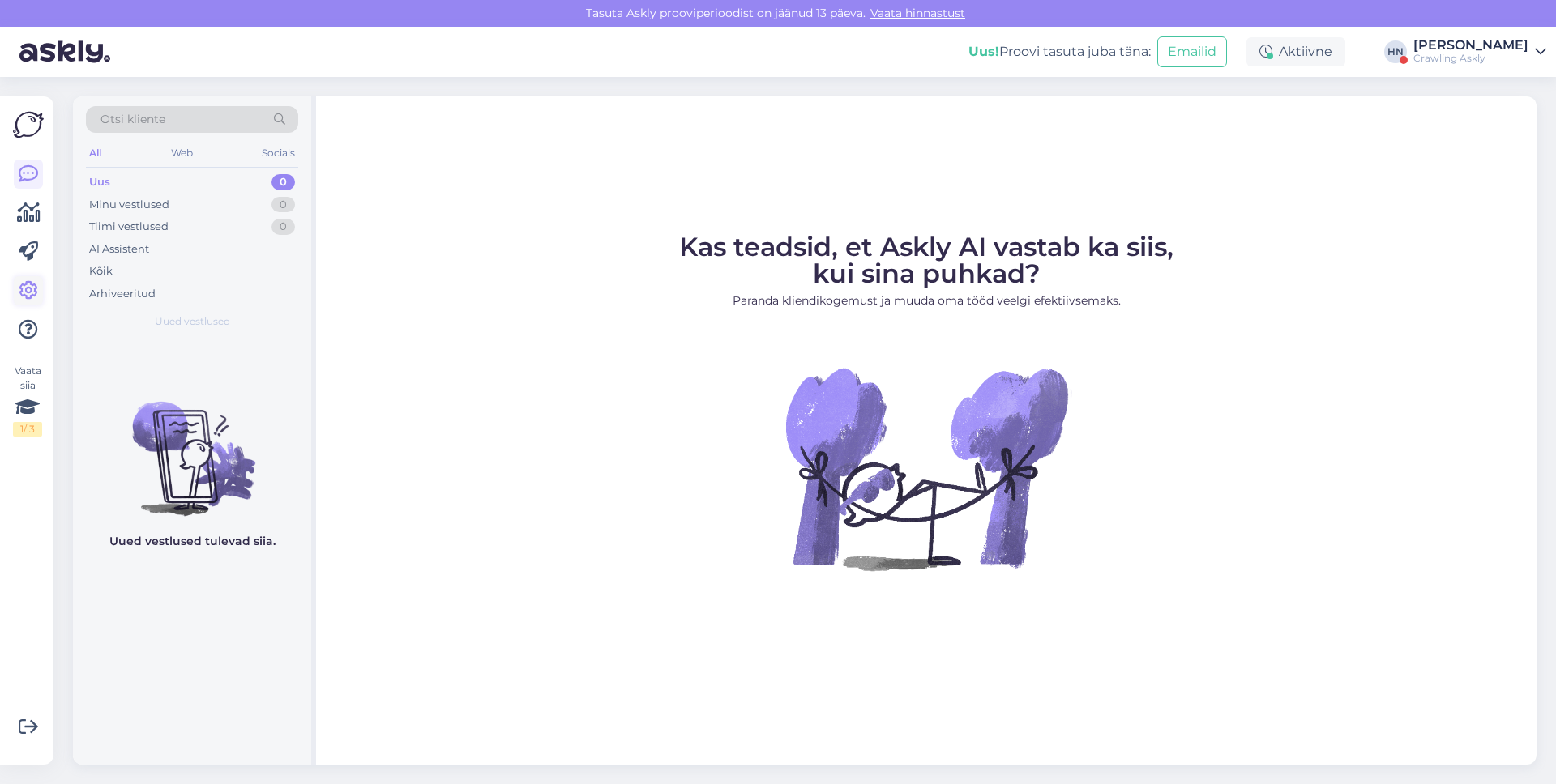
click at [32, 288] on icon at bounding box center [28, 290] width 19 height 19
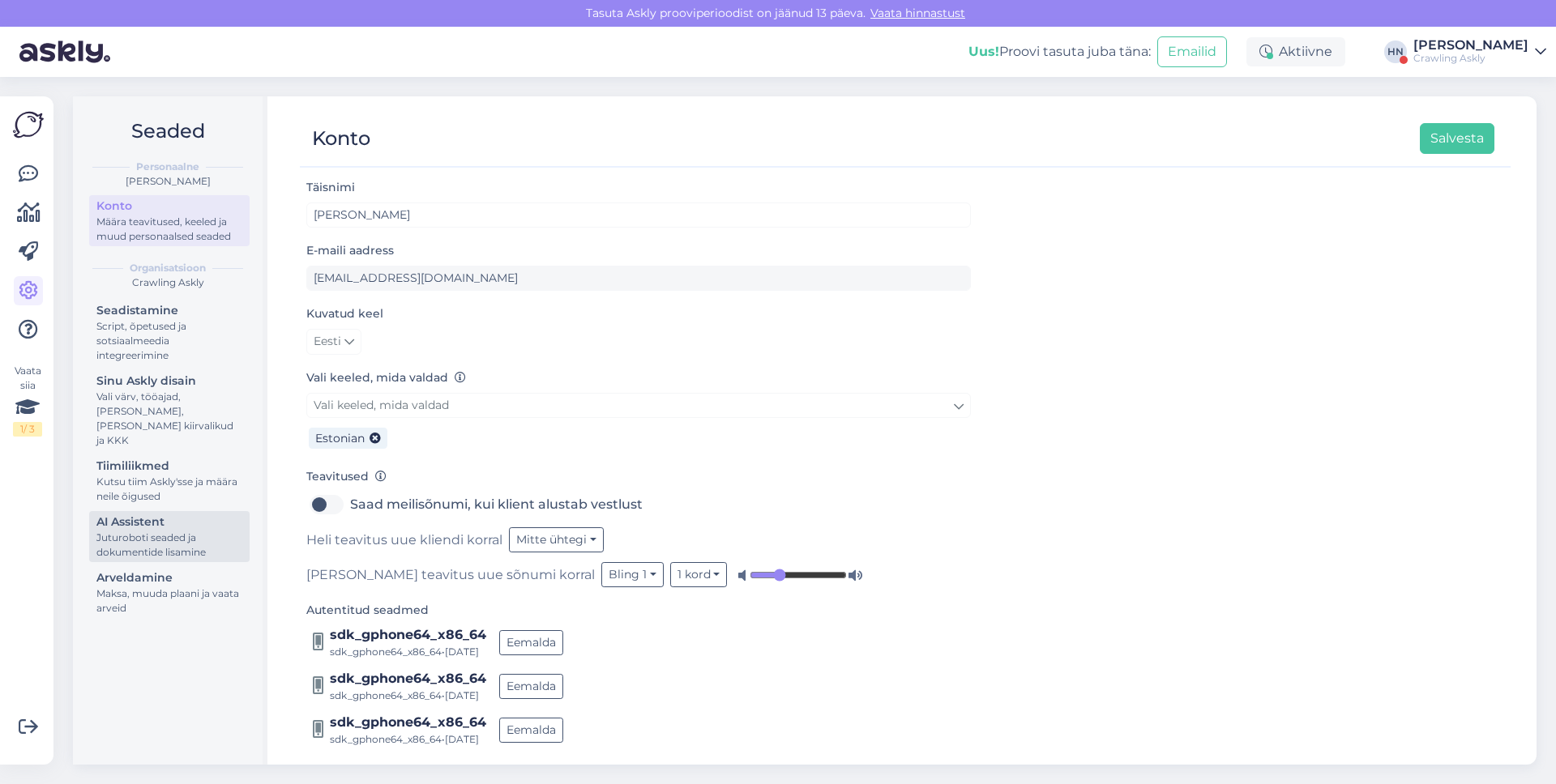
click at [136, 514] on div "AI Assistent" at bounding box center [169, 522] width 146 height 17
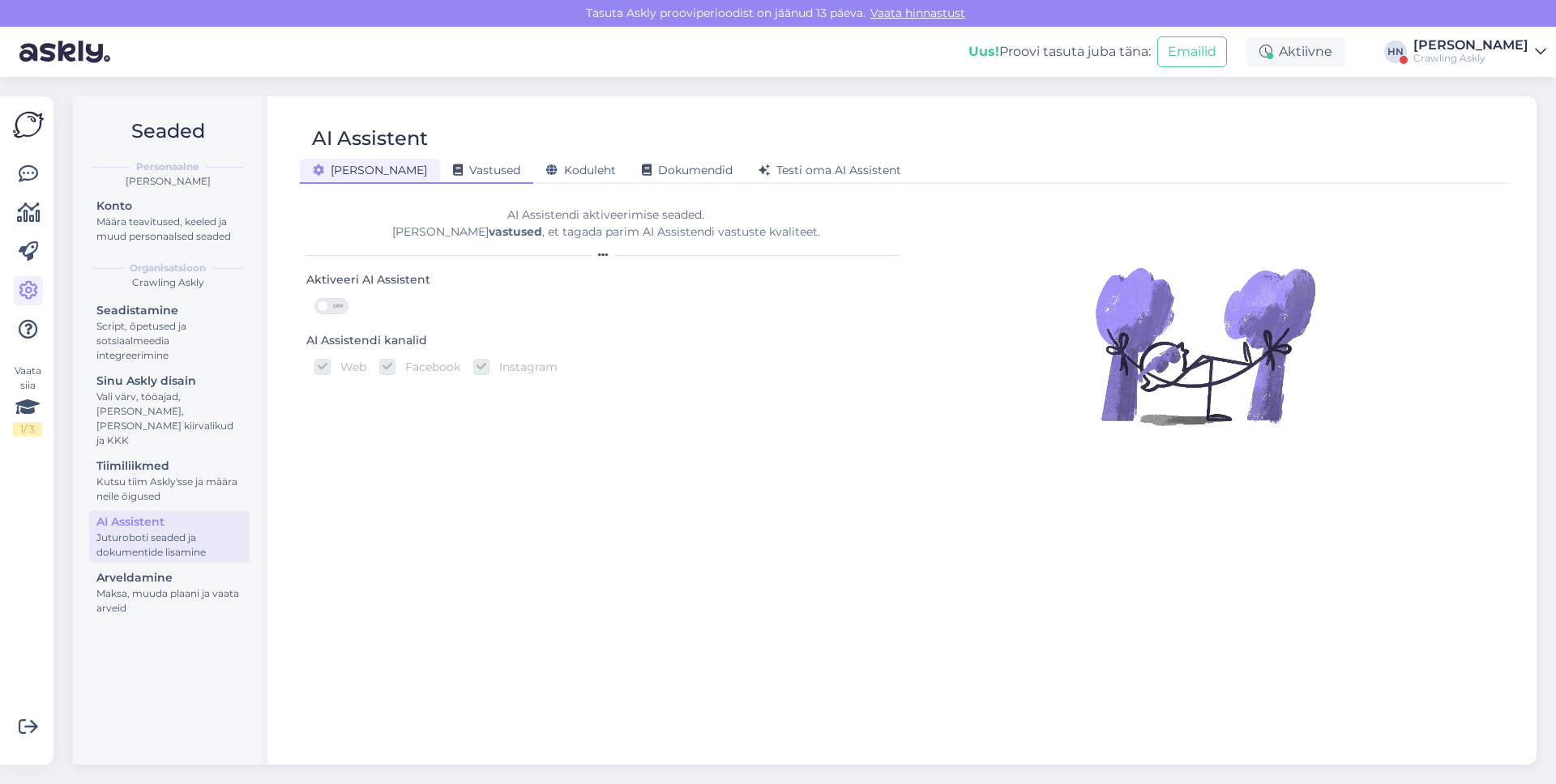
click at [453, 177] on span "Vastused" at bounding box center [487, 170] width 67 height 15
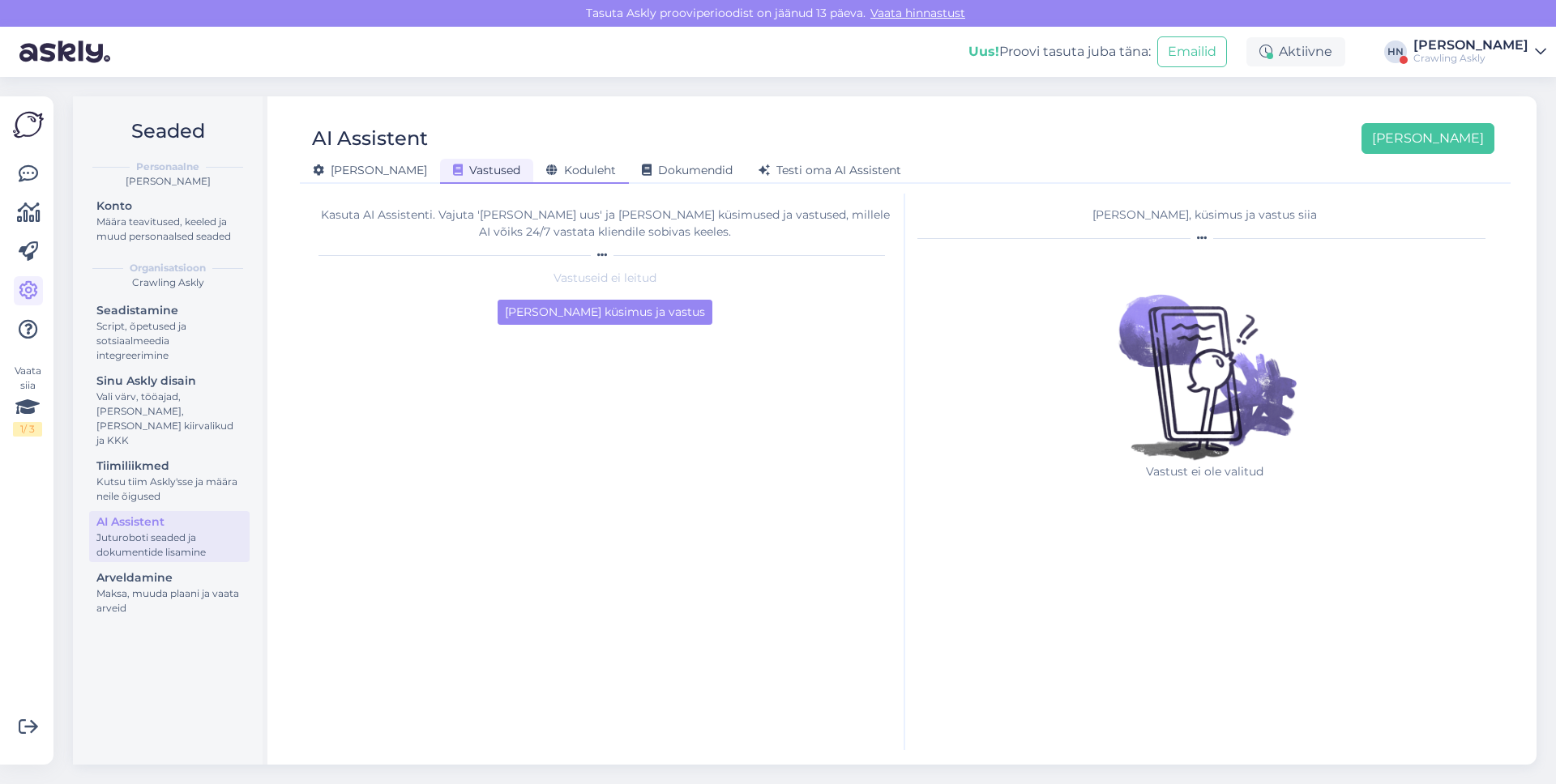
click at [542, 178] on div "Koduleht" at bounding box center [581, 172] width 95 height 25
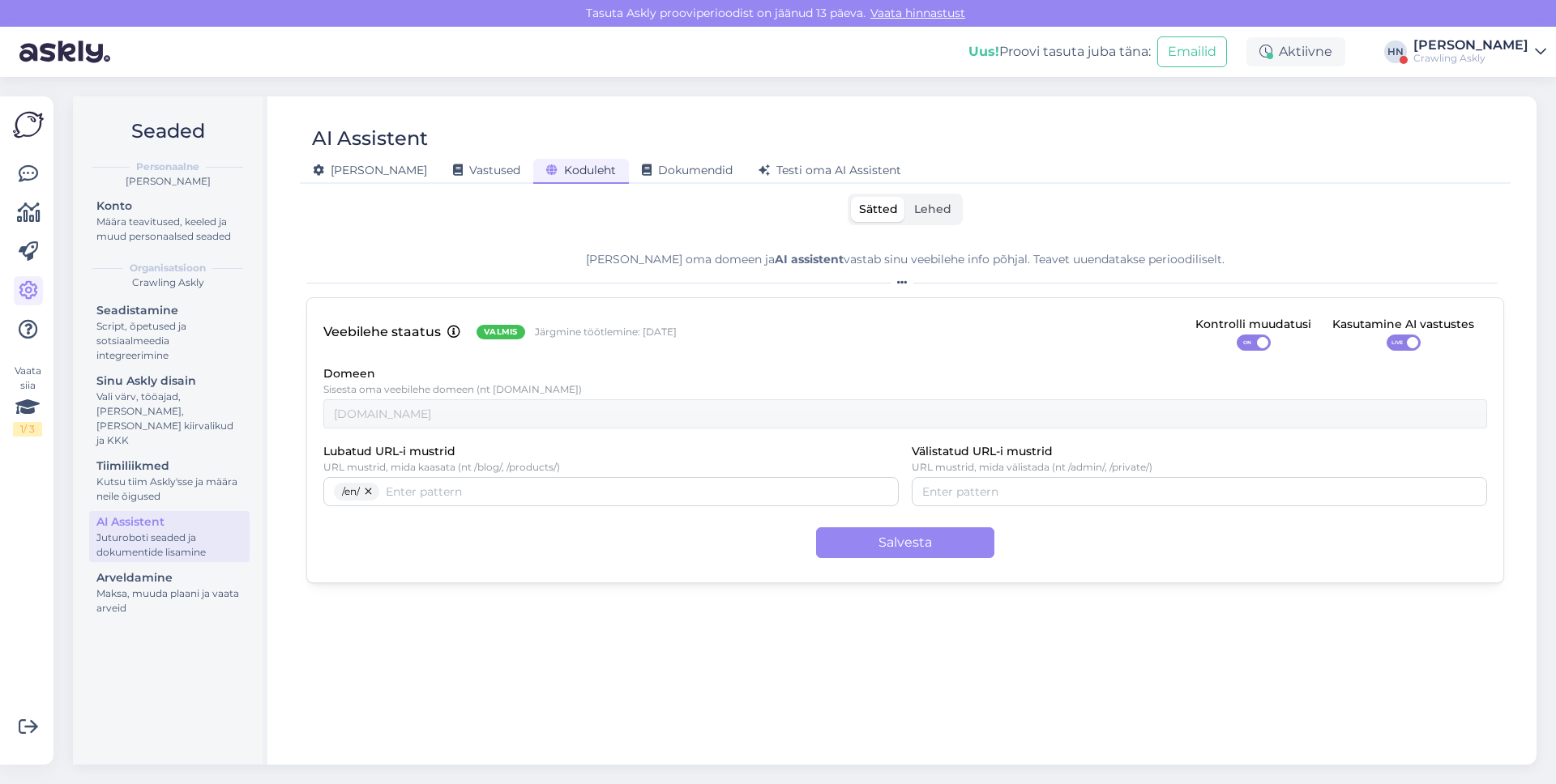
click at [936, 198] on label "Lehed" at bounding box center [932, 210] width 54 height 25
click at [906, 197] on input "Lehed" at bounding box center [906, 197] width 0 height 0
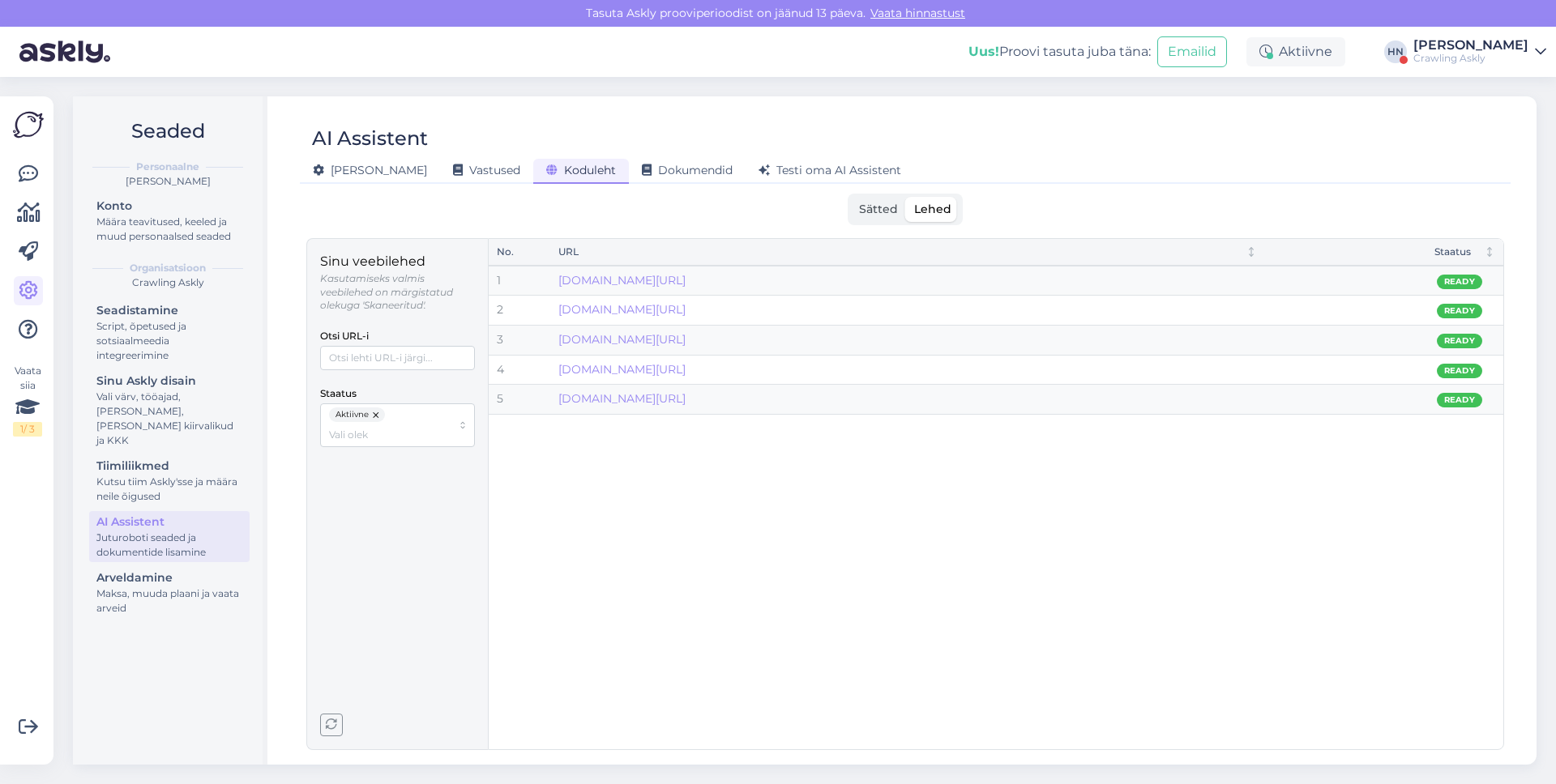
click at [897, 205] on span "Sätted" at bounding box center [878, 209] width 39 height 15
click at [852, 197] on input "Sätted" at bounding box center [852, 197] width 0 height 0
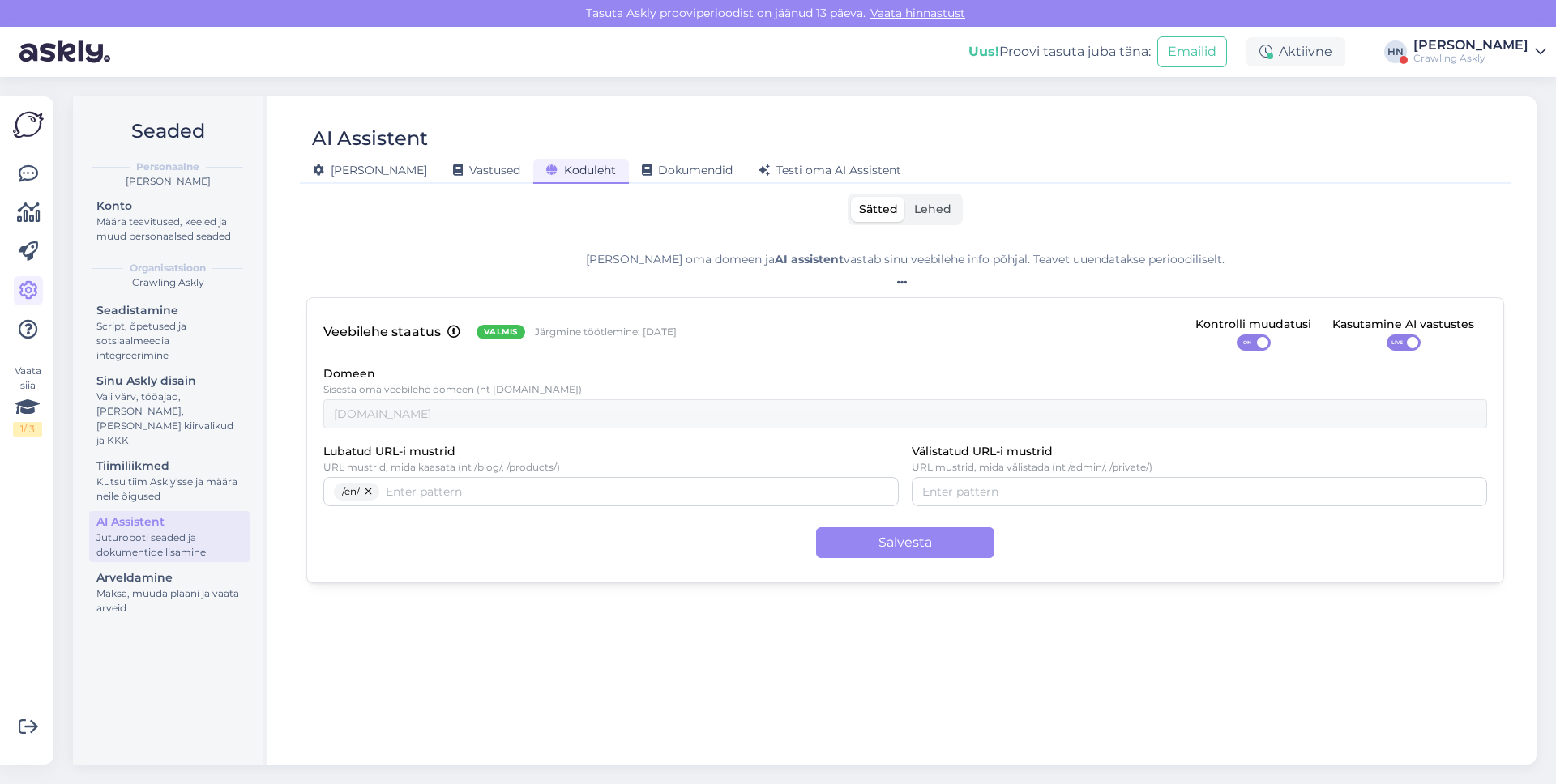
click at [923, 208] on span "Lehed" at bounding box center [932, 209] width 37 height 15
click at [906, 197] on input "Lehed" at bounding box center [906, 197] width 0 height 0
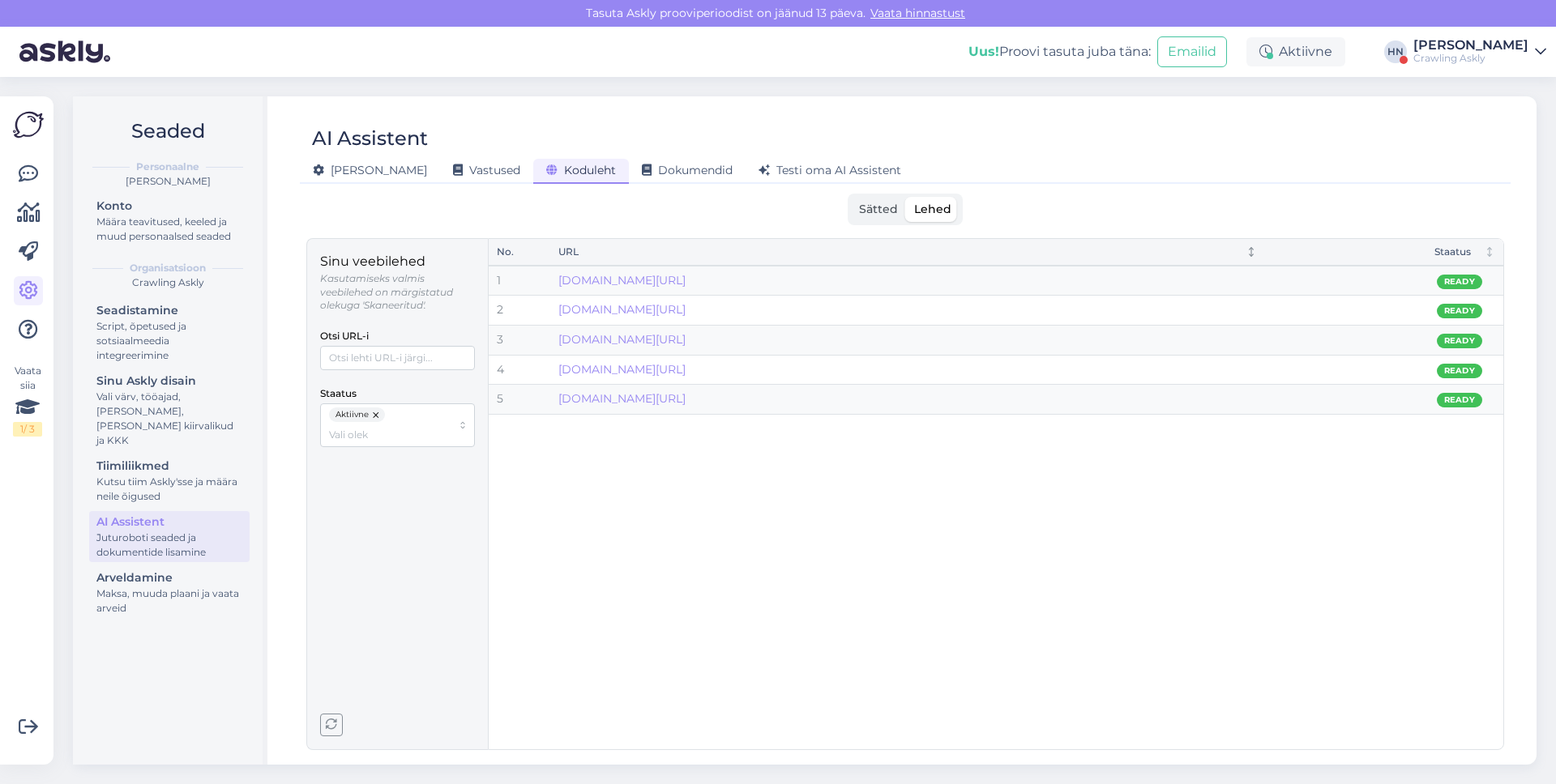
click at [708, 255] on div "URL" at bounding box center [895, 252] width 675 height 15
click at [850, 200] on div "Sätted Lehed" at bounding box center [905, 209] width 115 height 32
click at [861, 204] on span "Sätted" at bounding box center [878, 209] width 39 height 15
click at [852, 197] on input "Sätted" at bounding box center [852, 197] width 0 height 0
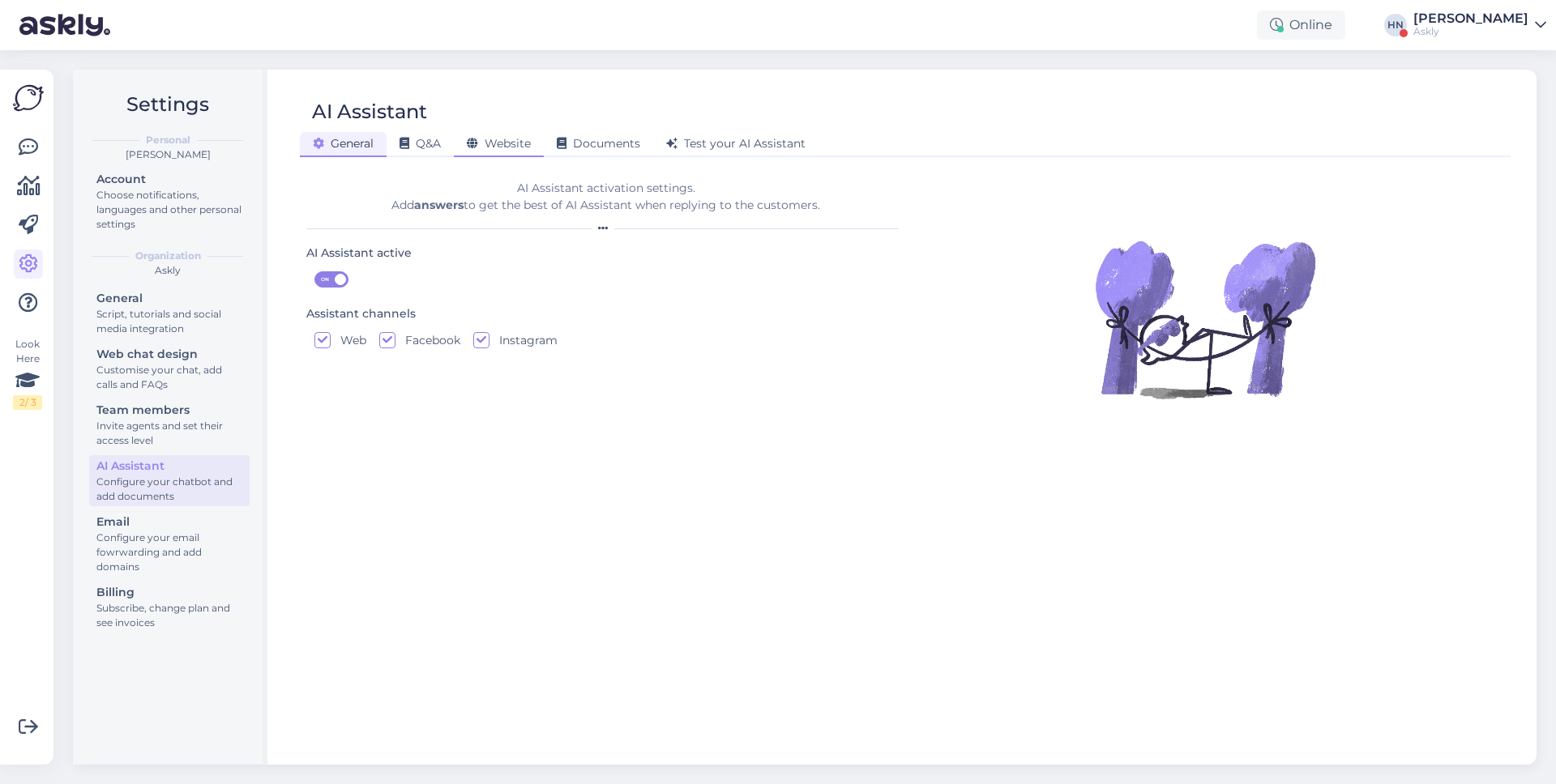
click at [503, 133] on div "Website" at bounding box center [498, 145] width 90 height 25
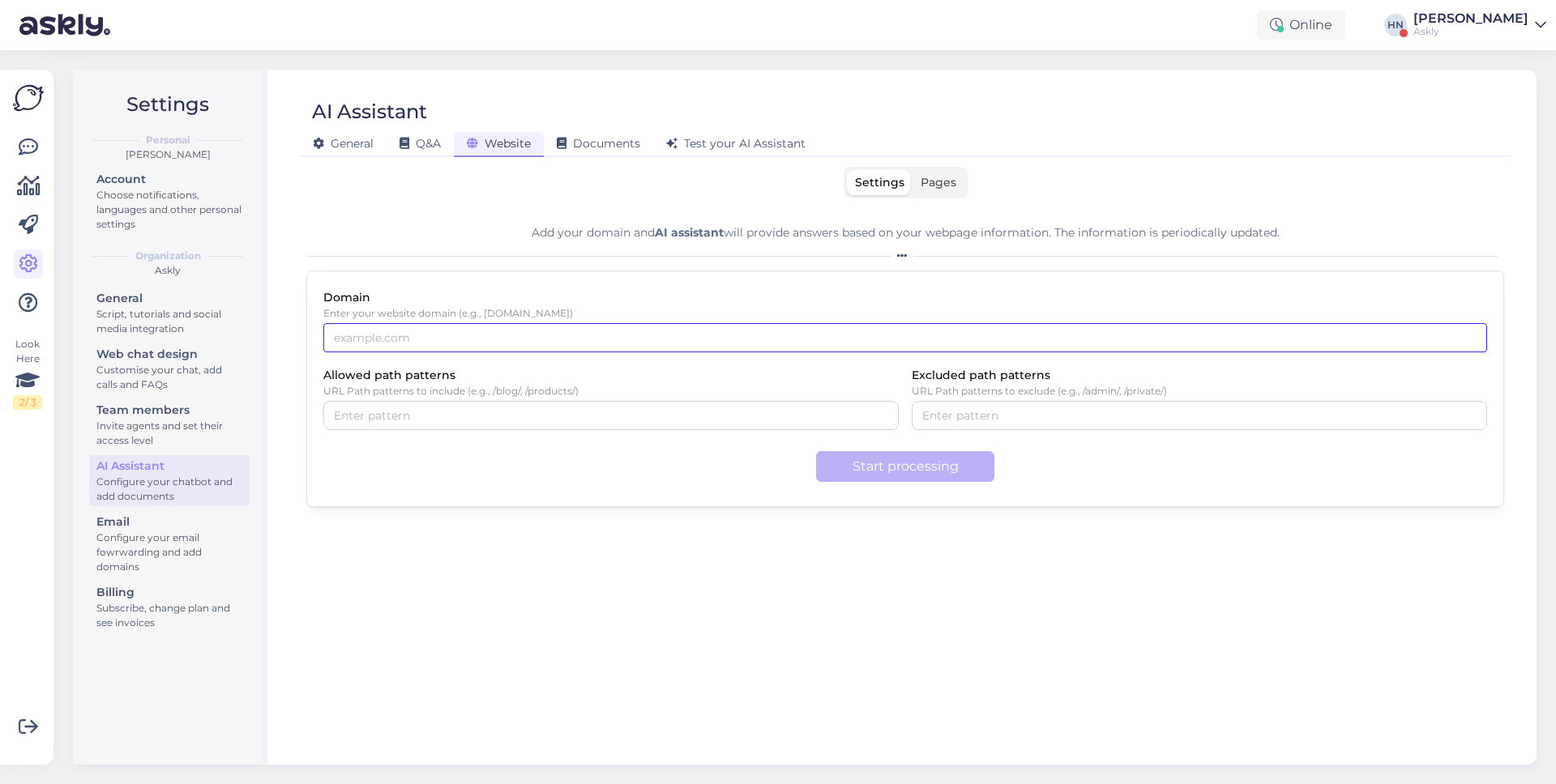
click at [615, 342] on input "Domain" at bounding box center [905, 338] width 1164 height 29
type input "[DOMAIN_NAME]"
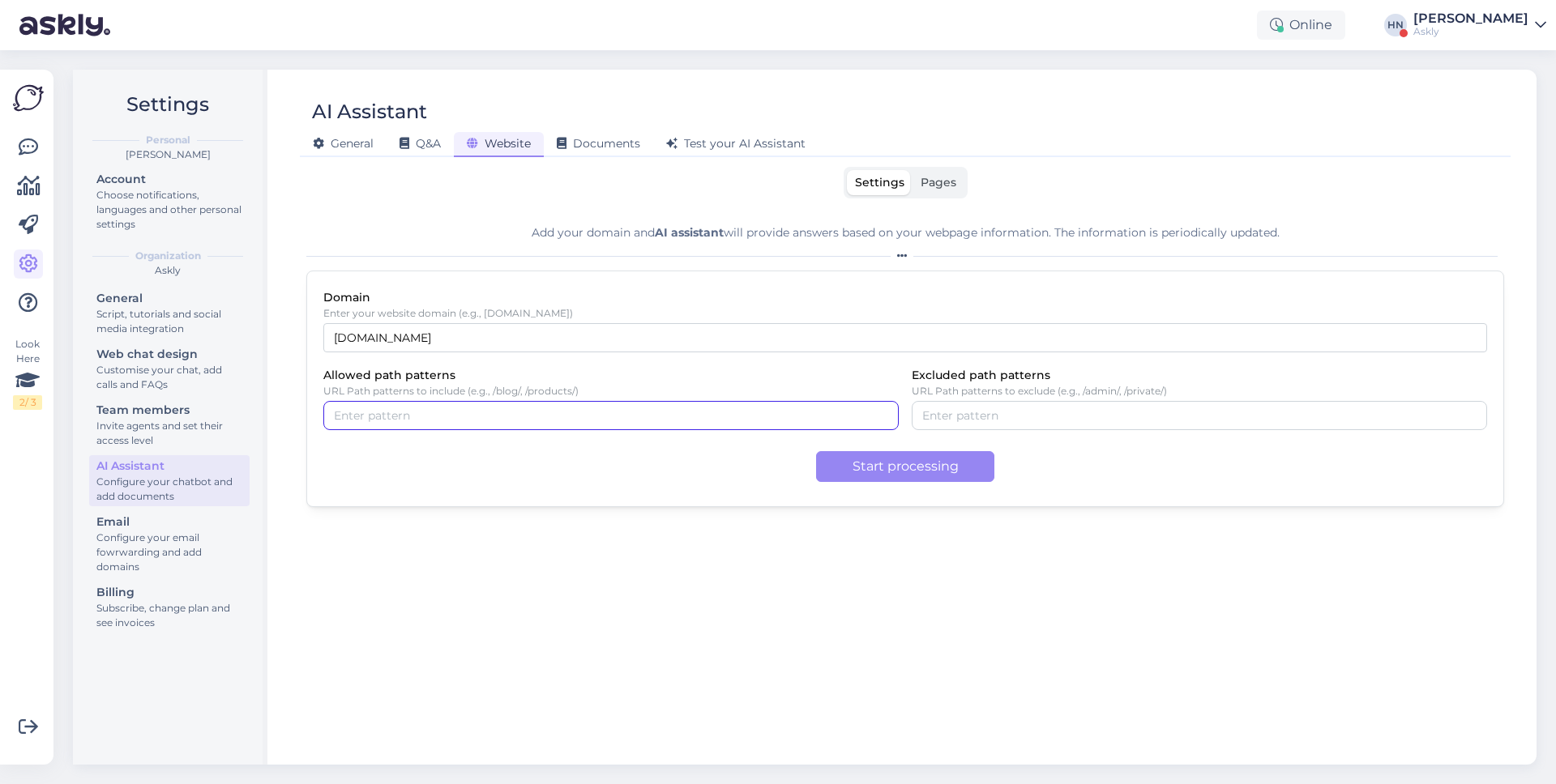
click at [567, 422] on input "Allowed path patterns" at bounding box center [611, 416] width 555 height 18
type input "/en/"
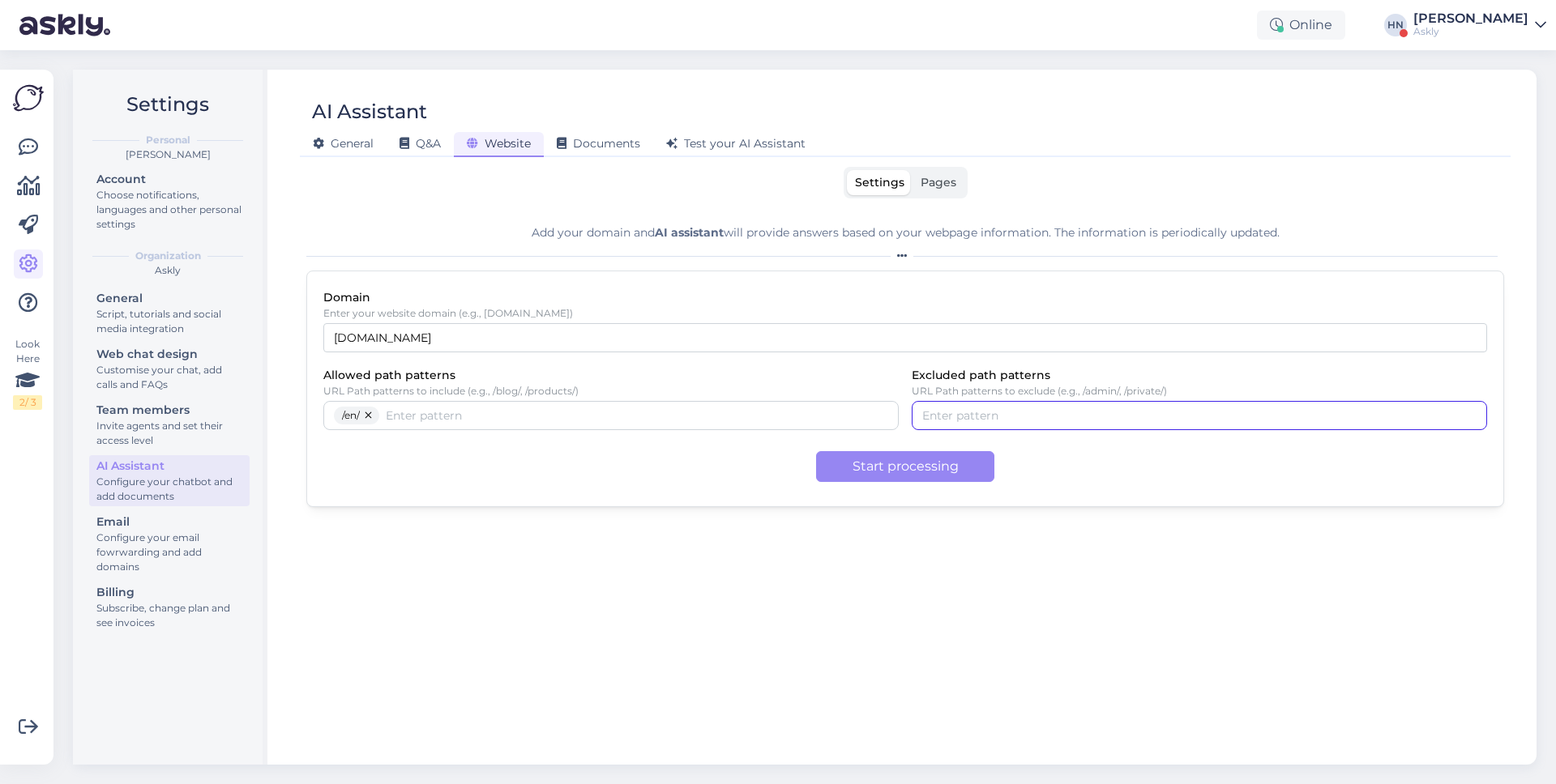
click at [1070, 422] on input "Excluded path patterns" at bounding box center [1199, 416] width 555 height 18
type input "/blog/"
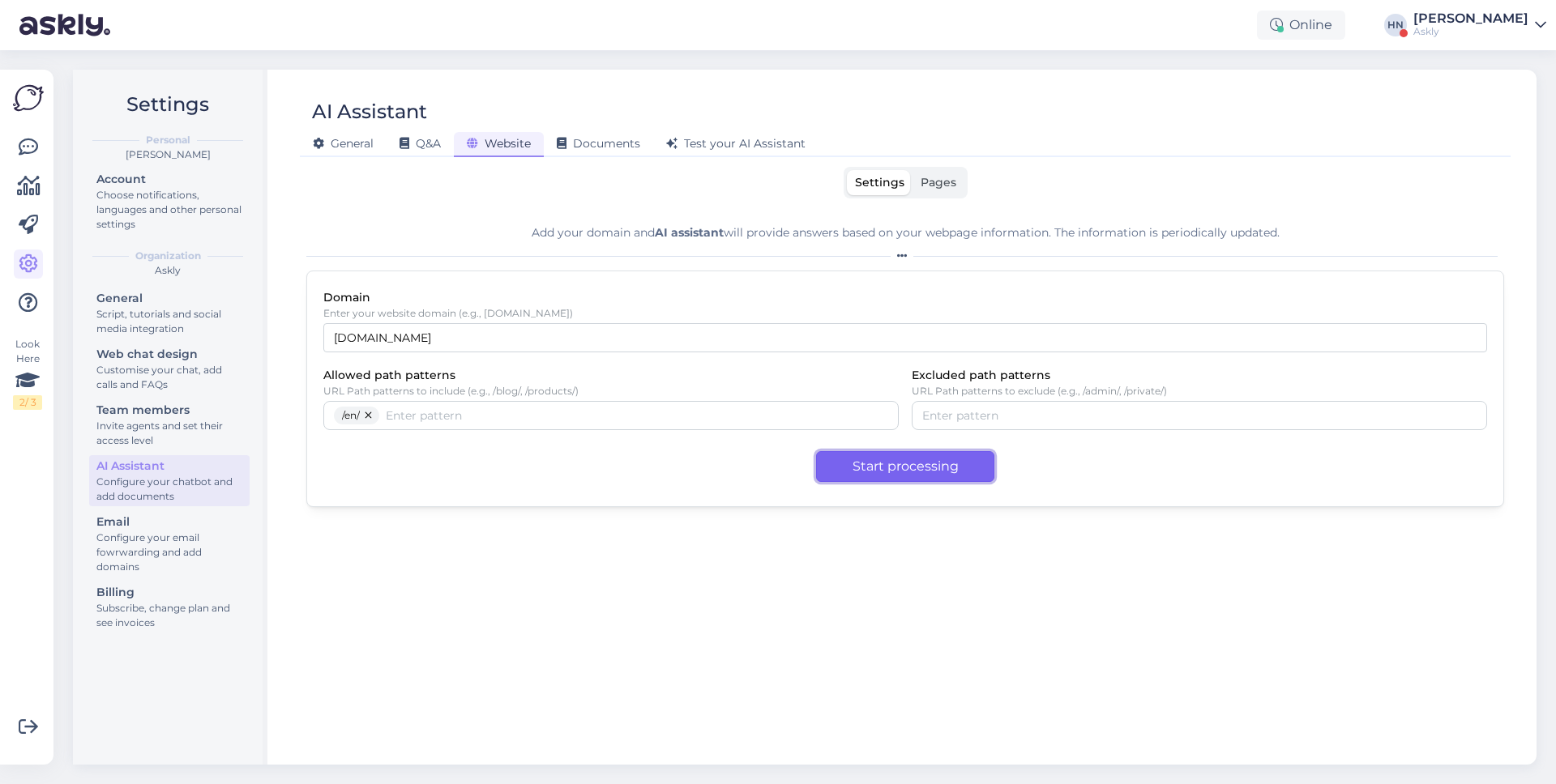
click at [983, 475] on button "Start processing" at bounding box center [905, 466] width 178 height 31
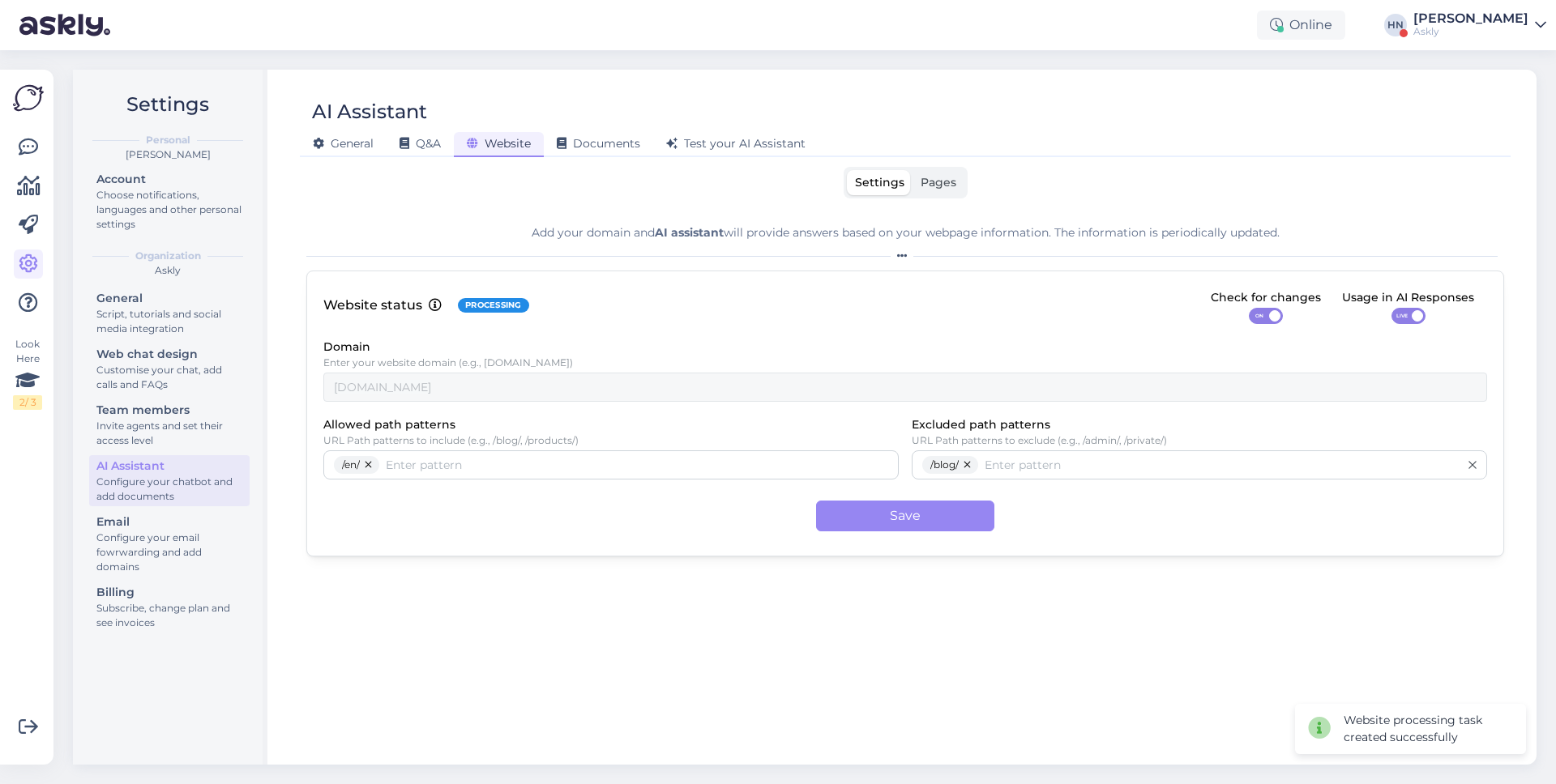
click at [1393, 319] on div "LIVE" at bounding box center [1409, 316] width 34 height 16
click at [1392, 308] on input "LIVE" at bounding box center [1392, 308] width 0 height 0
click at [913, 520] on button "Save" at bounding box center [905, 516] width 178 height 31
click at [940, 185] on span "Pages" at bounding box center [938, 182] width 35 height 15
click at [912, 171] on input "Pages" at bounding box center [912, 171] width 0 height 0
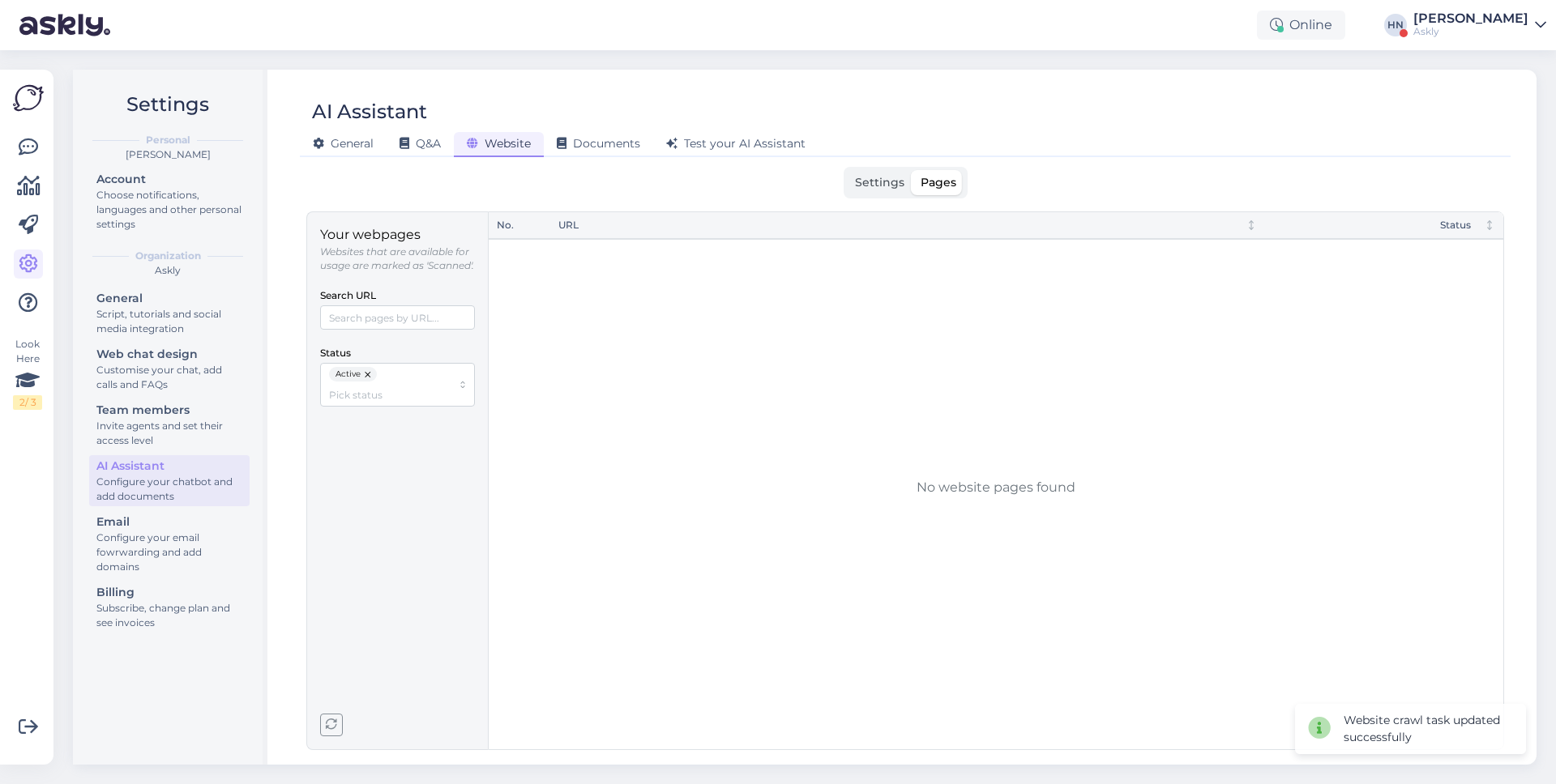
click at [330, 723] on icon "button" at bounding box center [331, 725] width 12 height 12
click at [936, 162] on div "AI Assistant General Q&A Website Documents Test your AI Assistant Settings Page…" at bounding box center [905, 417] width 1263 height 695
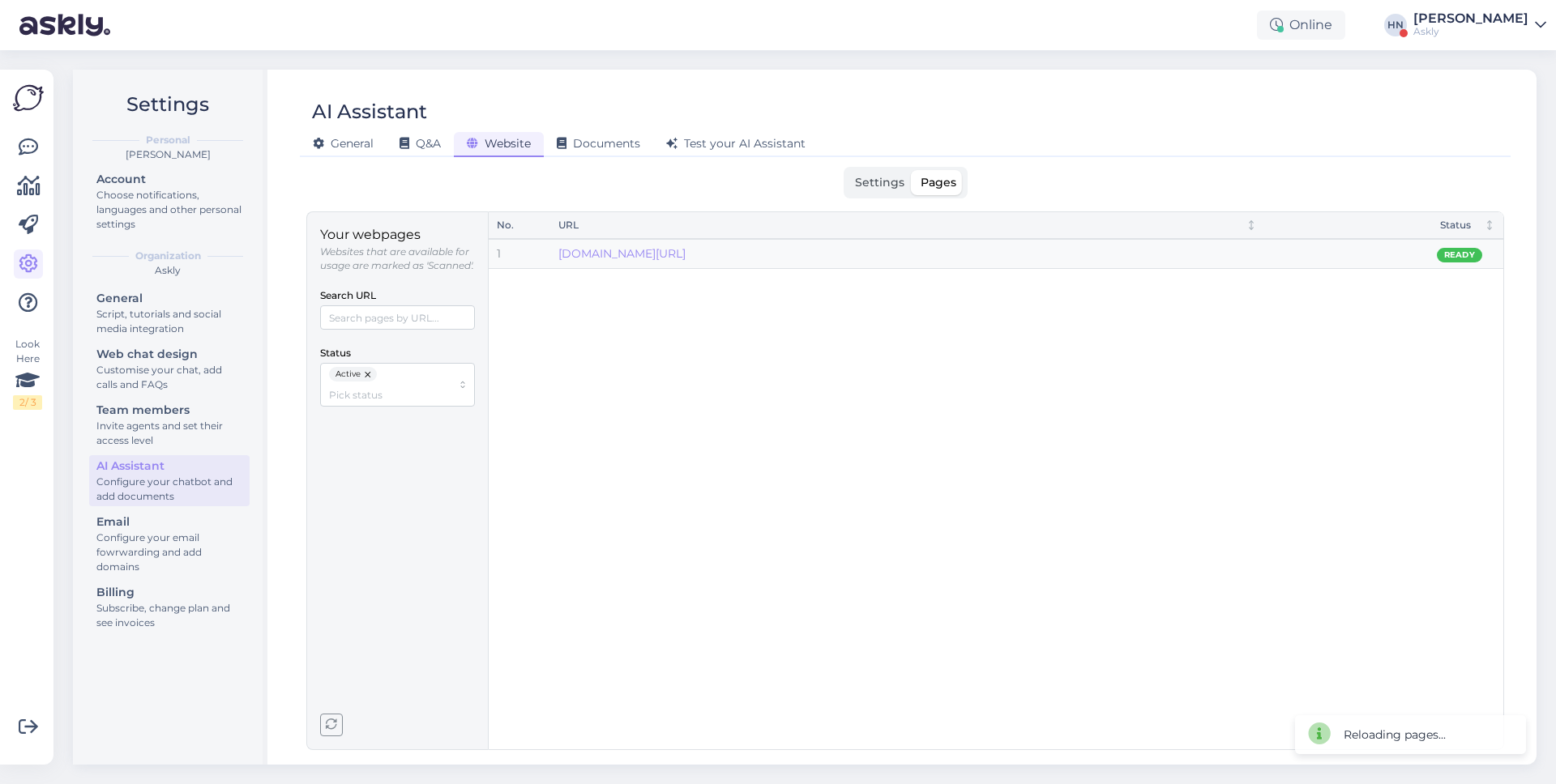
click at [877, 167] on div "Settings Pages" at bounding box center [905, 182] width 124 height 32
click at [874, 177] on span "Settings" at bounding box center [880, 182] width 49 height 15
click at [847, 171] on input "Settings" at bounding box center [847, 171] width 0 height 0
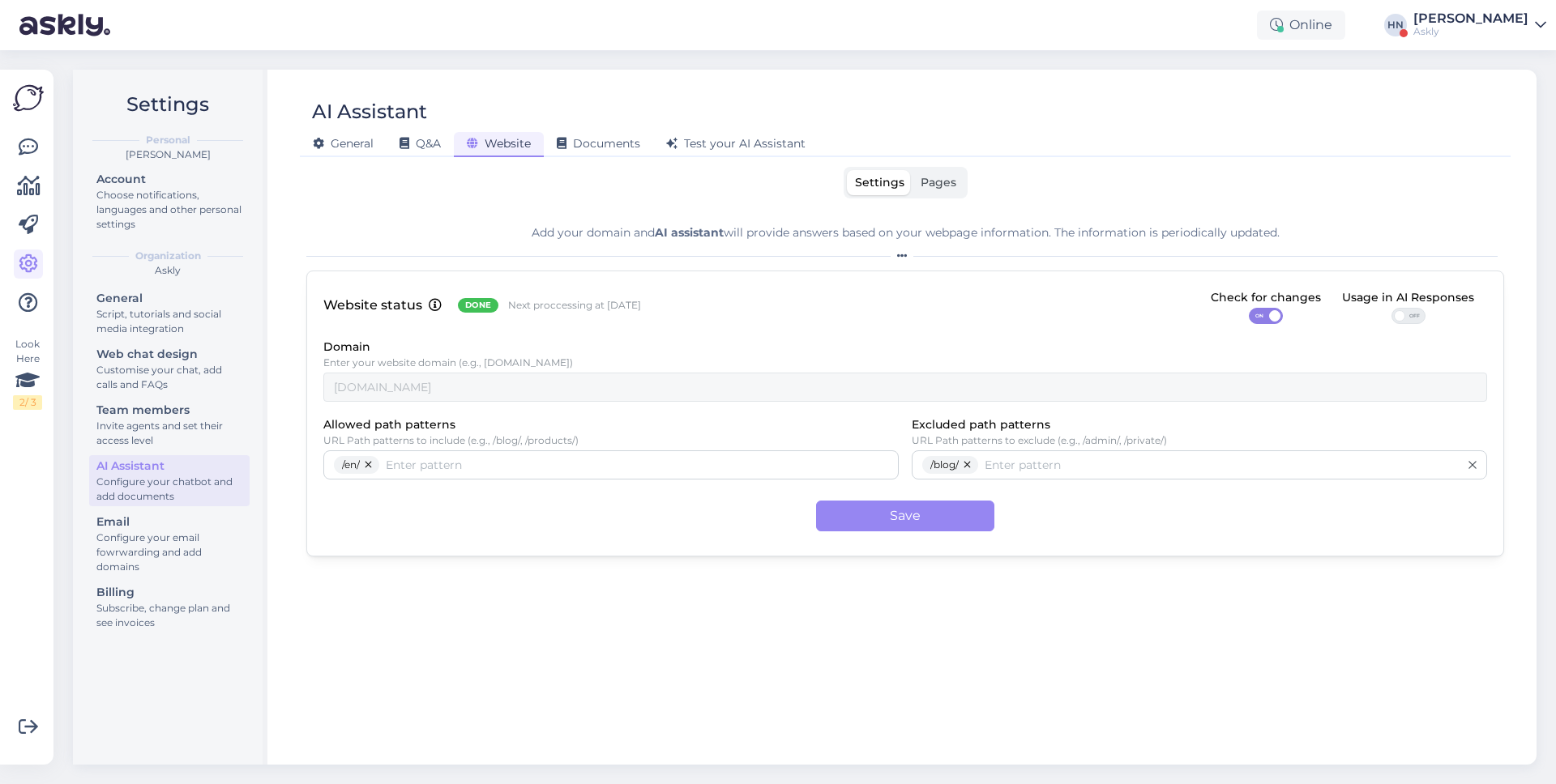
click at [907, 174] on label "Settings" at bounding box center [880, 183] width 65 height 25
click at [847, 171] on input "Settings" at bounding box center [847, 171] width 0 height 0
click at [923, 178] on span "Pages" at bounding box center [938, 182] width 35 height 15
click at [912, 171] on input "Pages" at bounding box center [912, 171] width 0 height 0
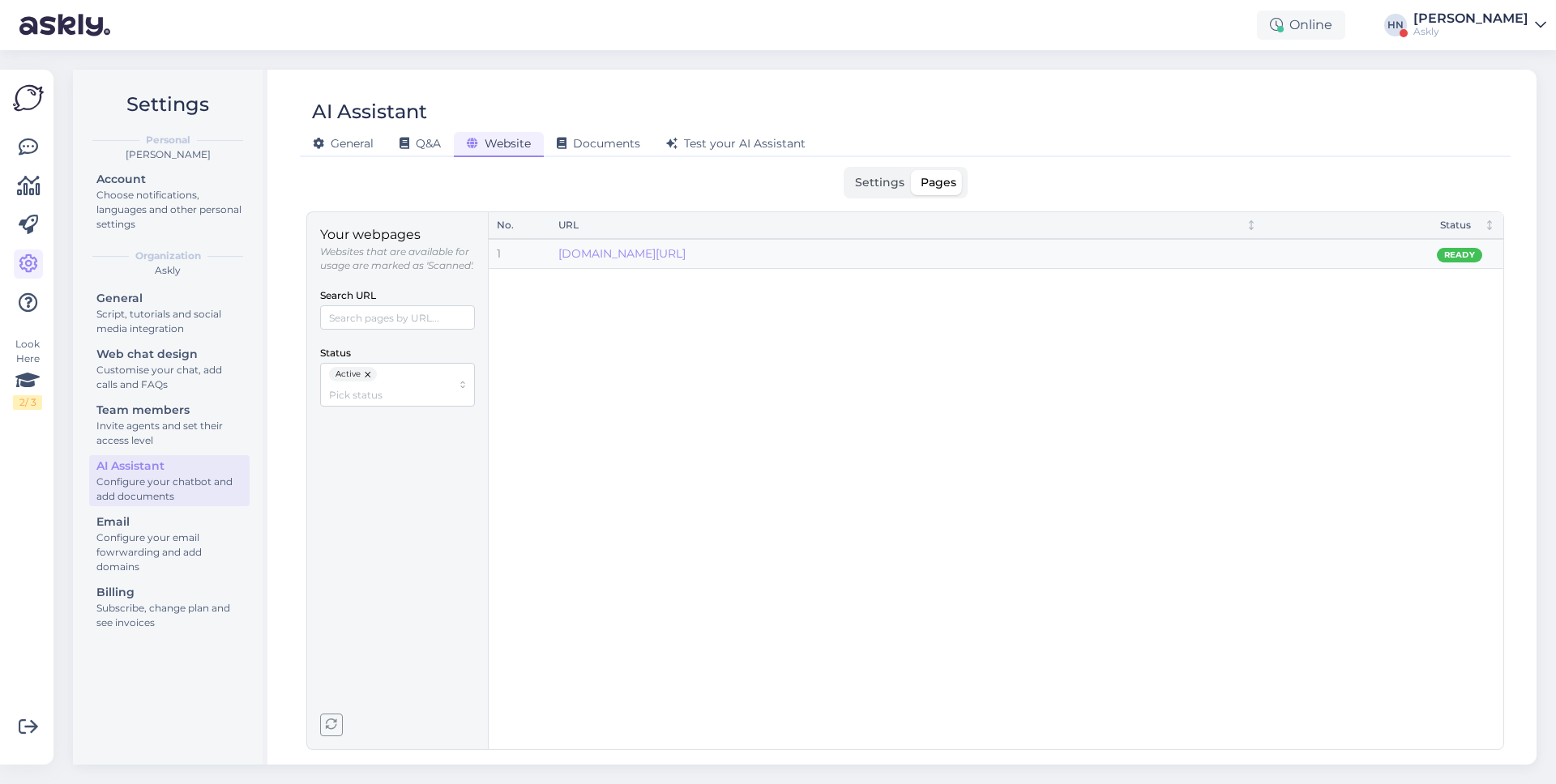
click at [331, 727] on icon "button" at bounding box center [331, 725] width 12 height 12
click at [331, 722] on icon "button" at bounding box center [331, 725] width 12 height 12
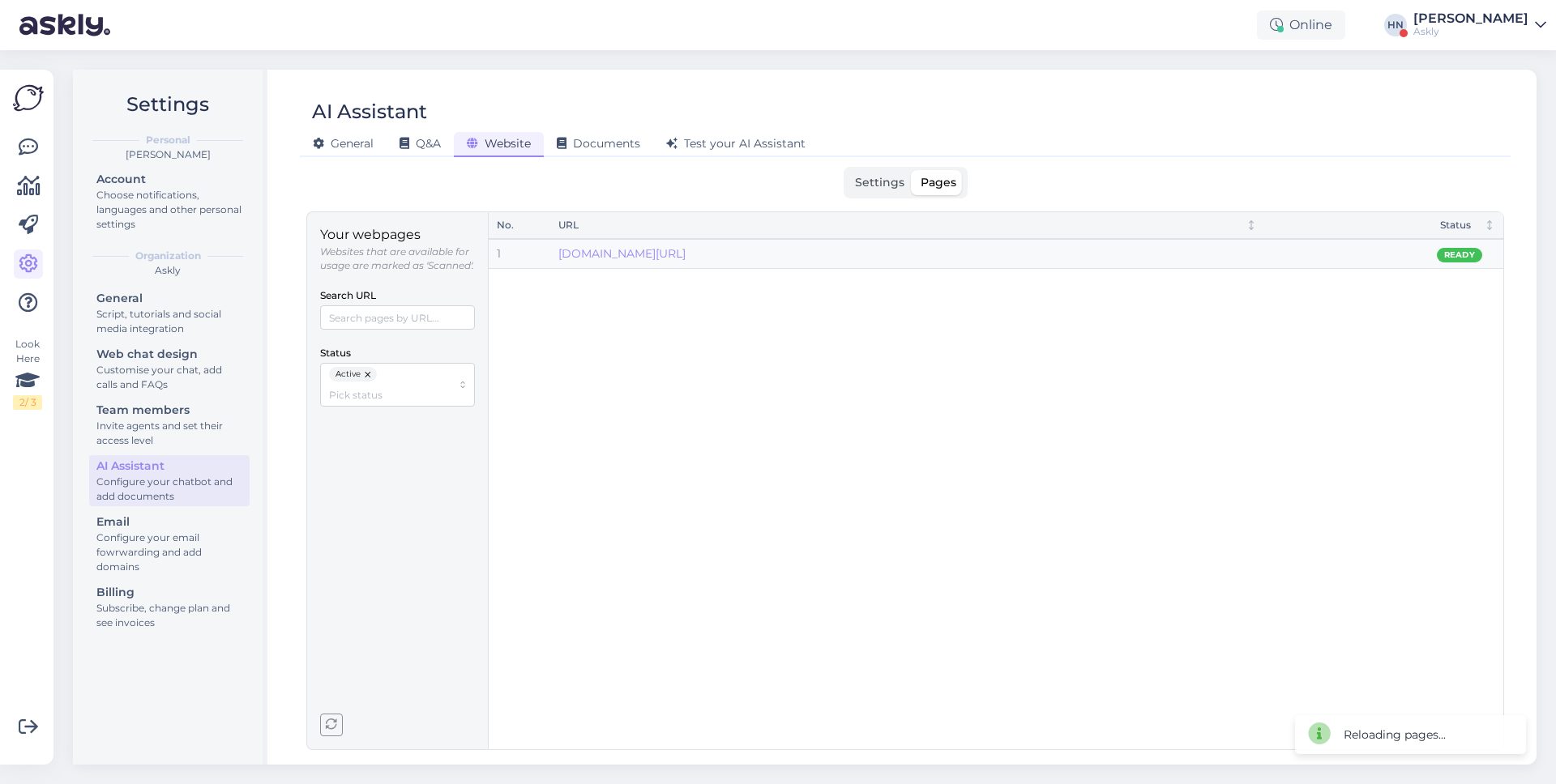
click at [331, 722] on icon "button" at bounding box center [331, 725] width 12 height 12
click at [337, 724] on icon "button" at bounding box center [331, 725] width 12 height 12
click at [367, 382] on button "button" at bounding box center [369, 374] width 16 height 15
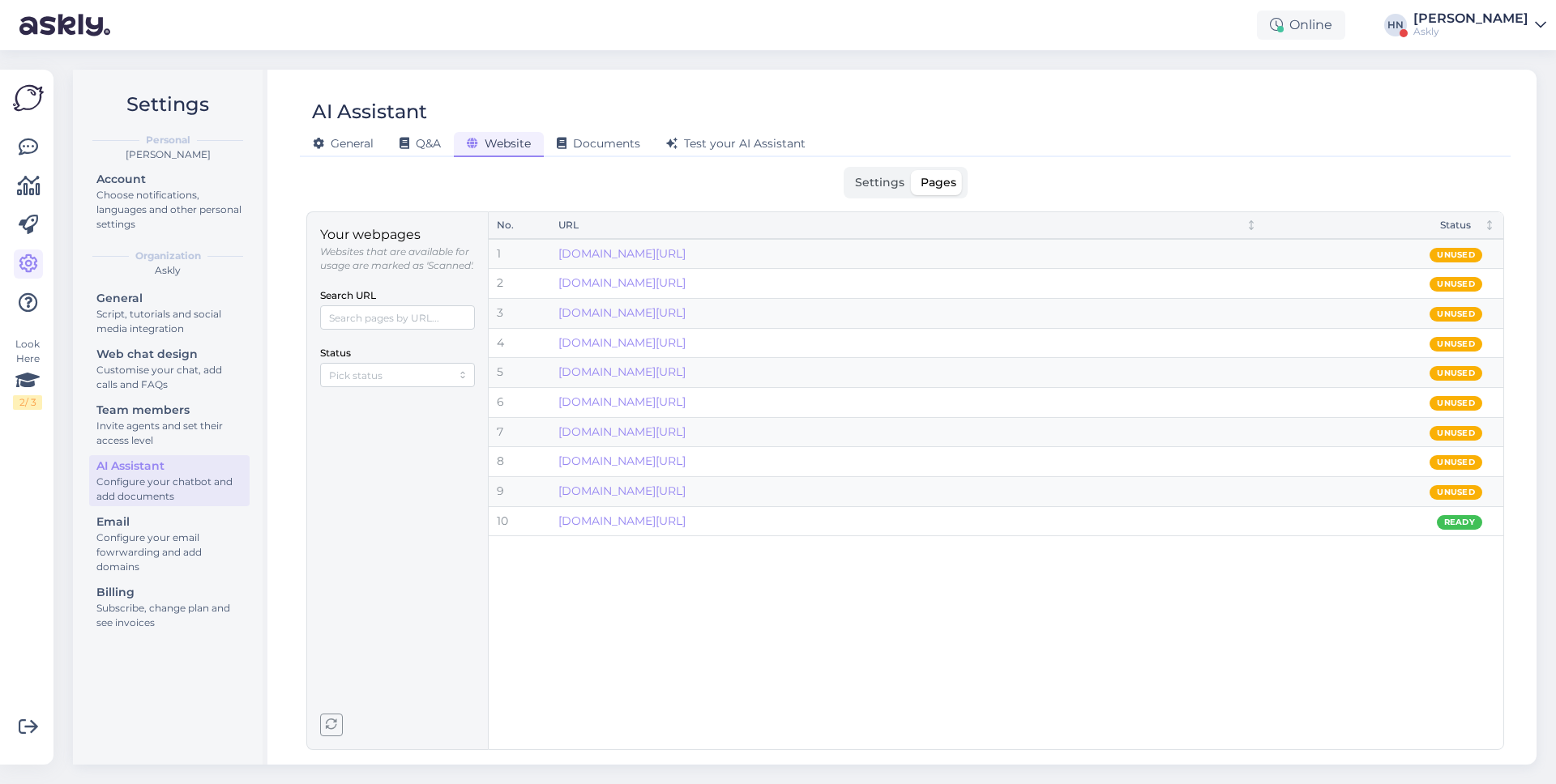
click at [330, 729] on icon "button" at bounding box center [331, 725] width 12 height 12
click at [332, 724] on icon "button" at bounding box center [331, 725] width 12 height 12
click at [330, 722] on icon "button" at bounding box center [331, 725] width 12 height 12
click at [860, 193] on label "Settings" at bounding box center [880, 183] width 65 height 25
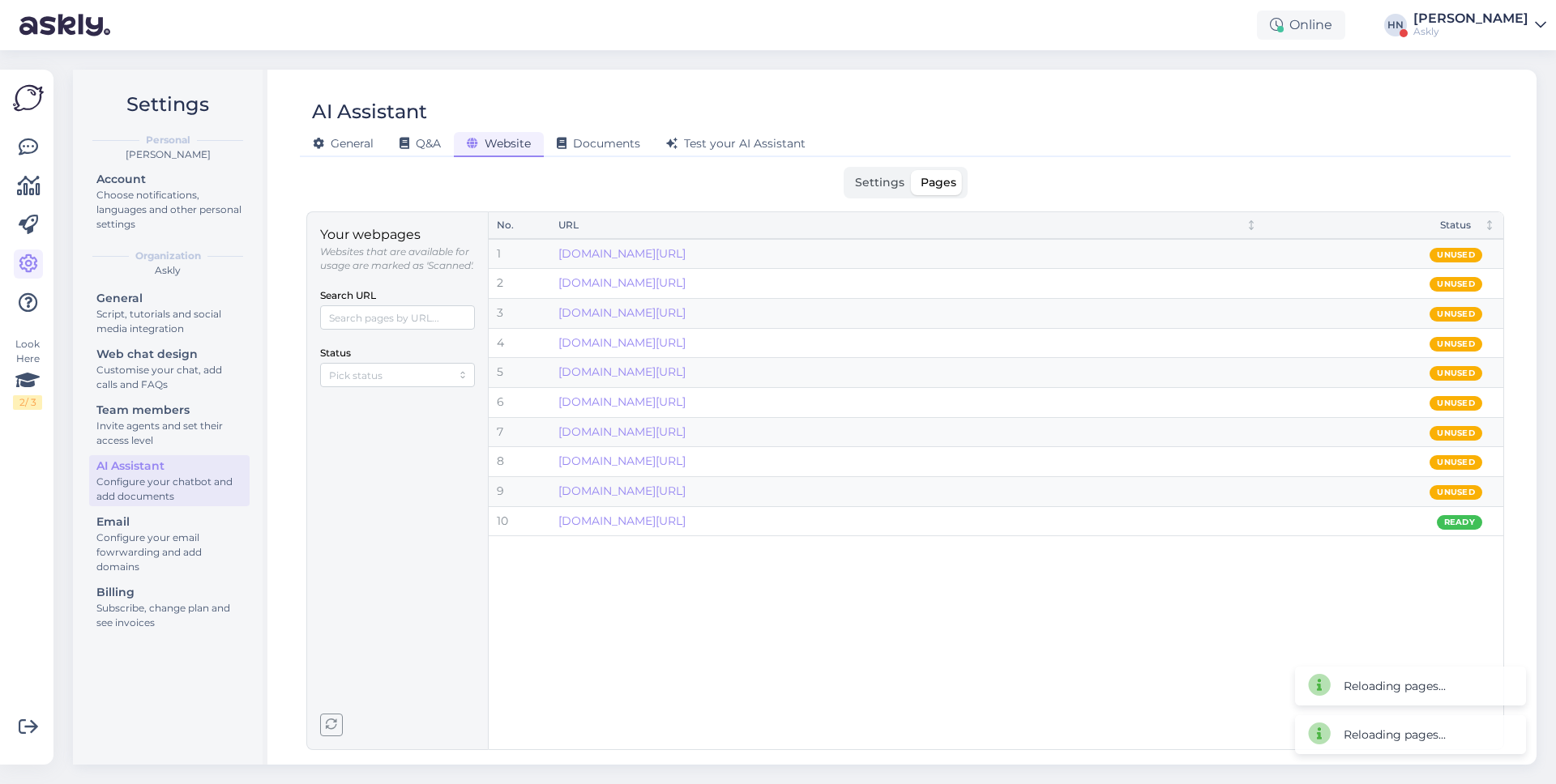
click at [847, 171] on input "Settings" at bounding box center [847, 171] width 0 height 0
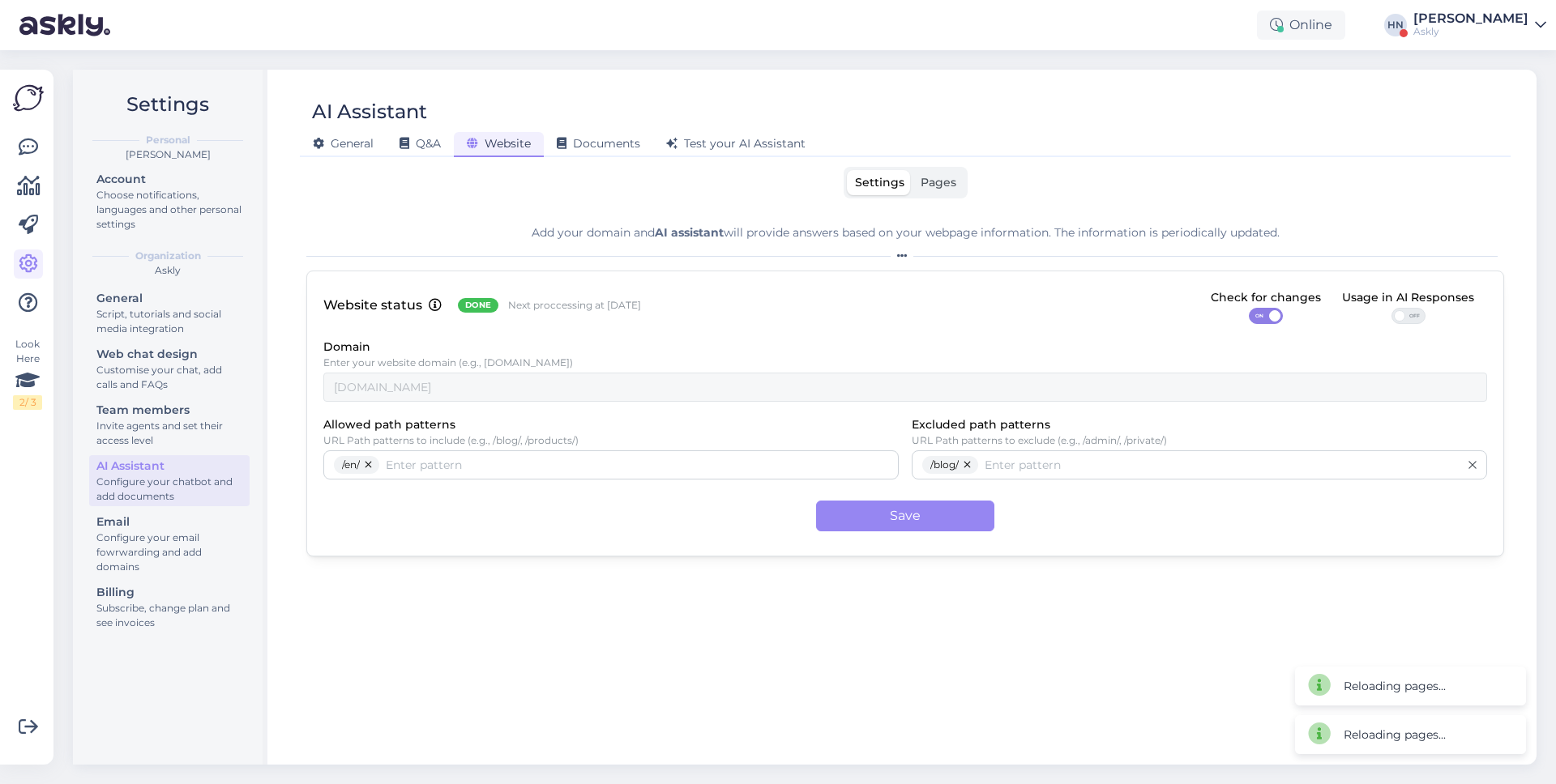
click at [950, 209] on div "Settings Pages Add your domain and AI assistant will provide answers based on y…" at bounding box center [906, 458] width 1198 height 583
click at [948, 190] on label "Pages" at bounding box center [938, 183] width 52 height 25
click at [912, 171] on input "Pages" at bounding box center [912, 171] width 0 height 0
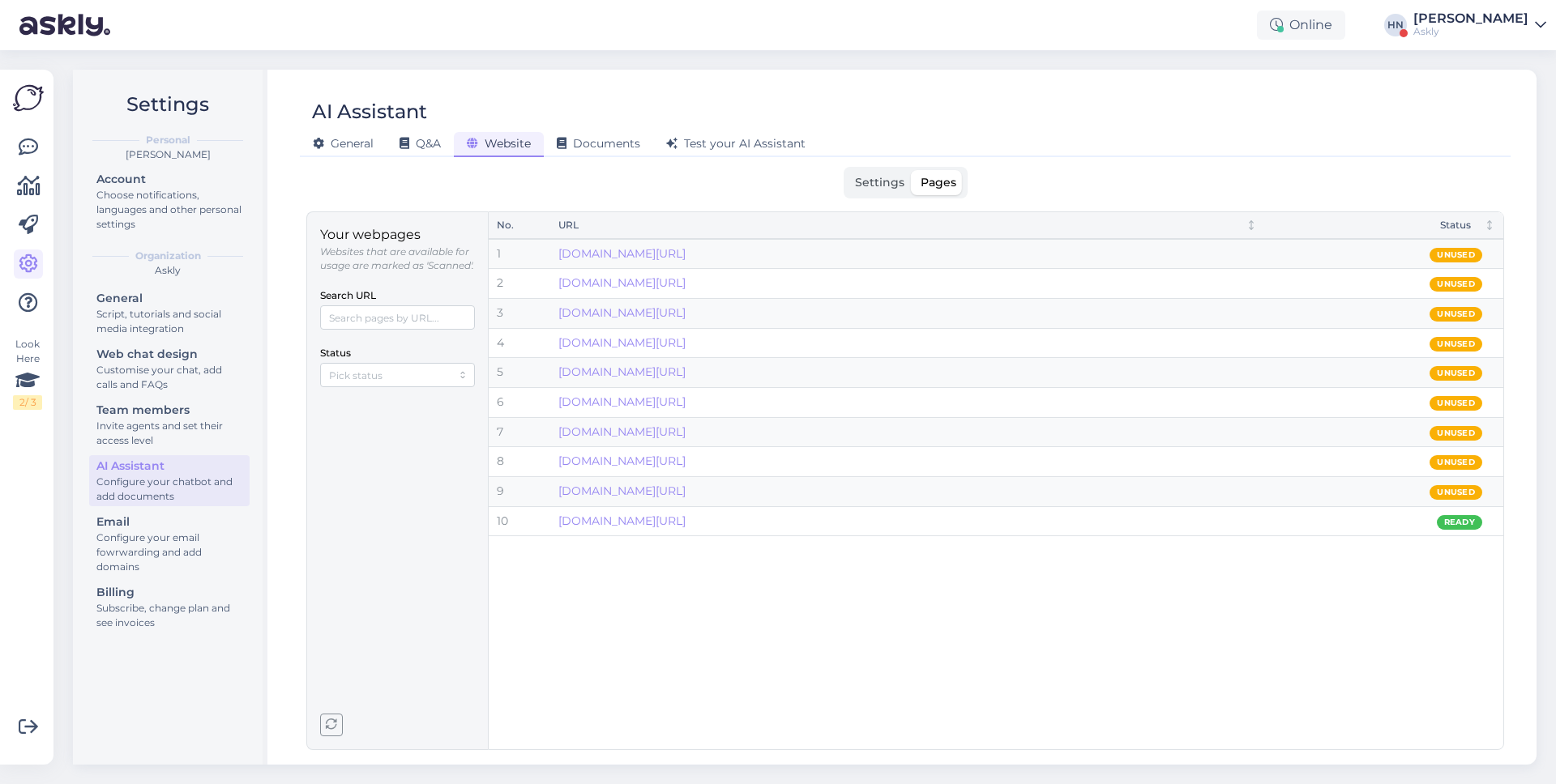
click at [866, 180] on span "Settings" at bounding box center [880, 182] width 49 height 15
click at [847, 171] on input "Settings" at bounding box center [847, 171] width 0 height 0
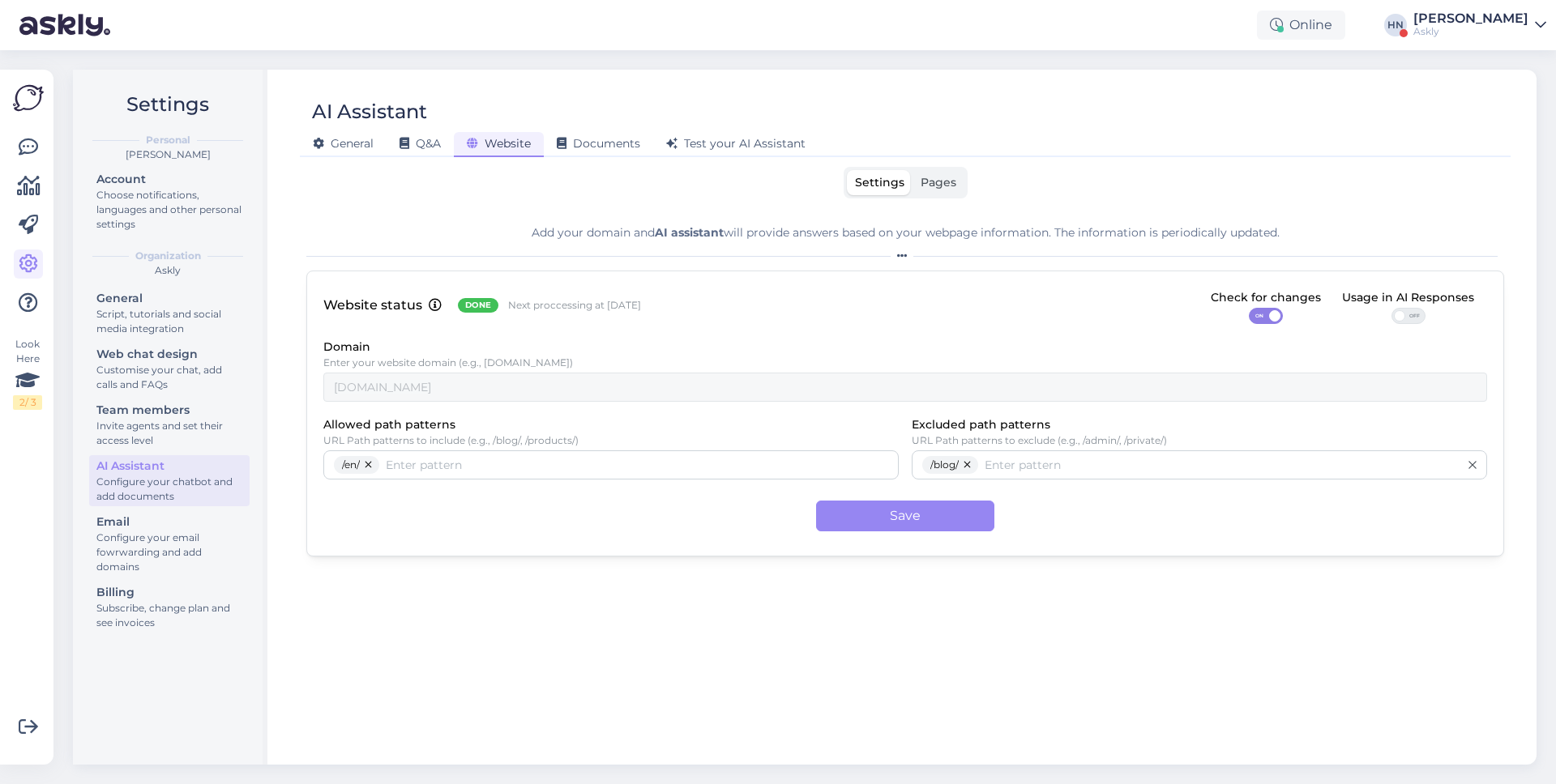
click at [927, 190] on label "Pages" at bounding box center [938, 183] width 52 height 25
click at [912, 171] on input "Pages" at bounding box center [912, 171] width 0 height 0
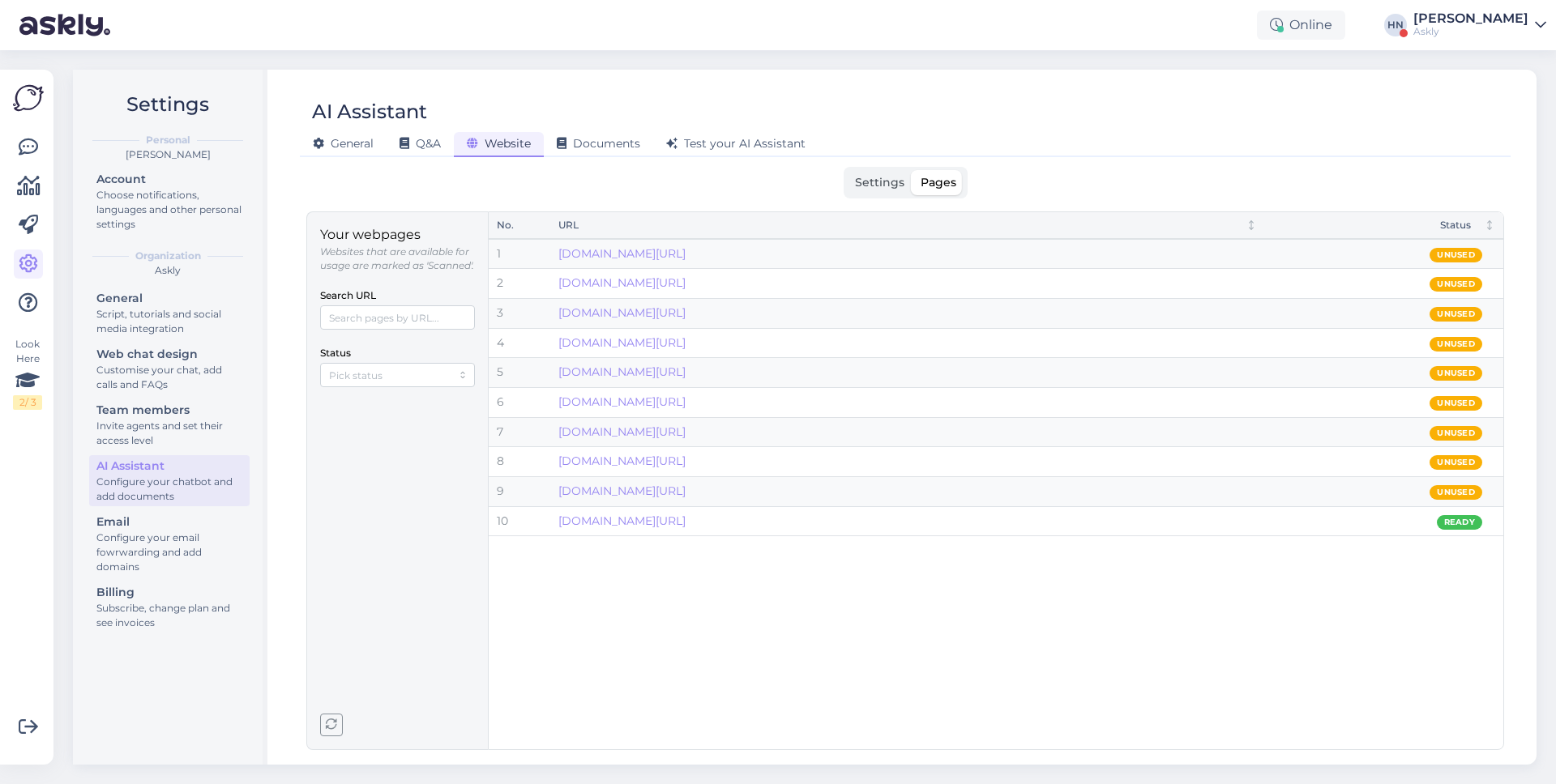
click at [325, 734] on span "button" at bounding box center [331, 725] width 21 height 21
click at [419, 382] on input "Status" at bounding box center [390, 374] width 123 height 15
click at [399, 419] on div "Active" at bounding box center [398, 422] width 147 height 21
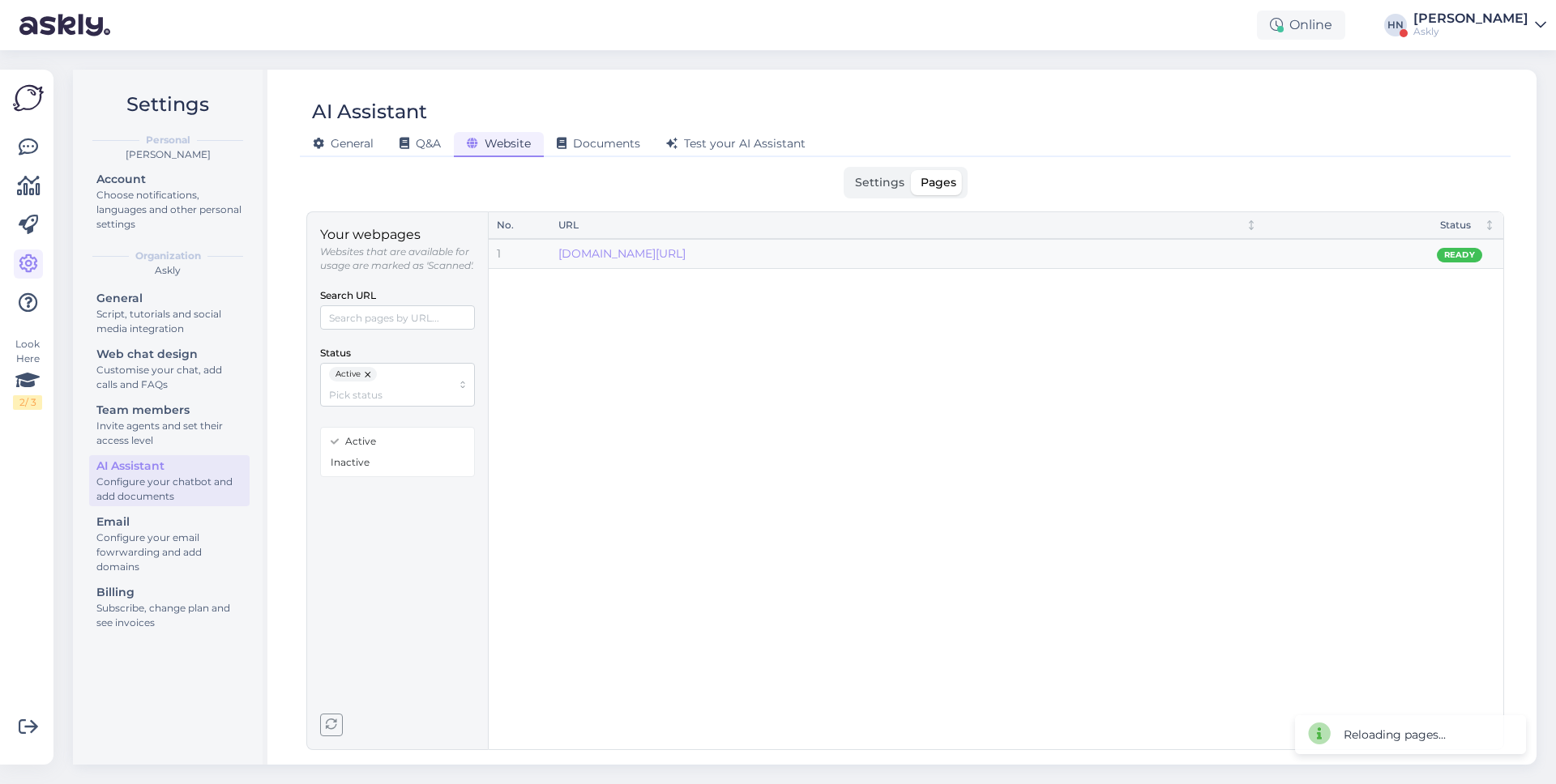
click at [596, 337] on div "No. URL Status 1 www.askly.me/en/about Ready" at bounding box center [996, 481] width 1015 height 537
click at [648, 253] on link "[DOMAIN_NAME][URL]" at bounding box center [622, 253] width 127 height 15
click at [1213, 144] on div "General Q&A Website Documents Test your AI Assistant" at bounding box center [897, 141] width 1195 height 28
click at [872, 181] on span "Settings" at bounding box center [880, 182] width 49 height 15
click at [847, 171] on input "Settings" at bounding box center [847, 171] width 0 height 0
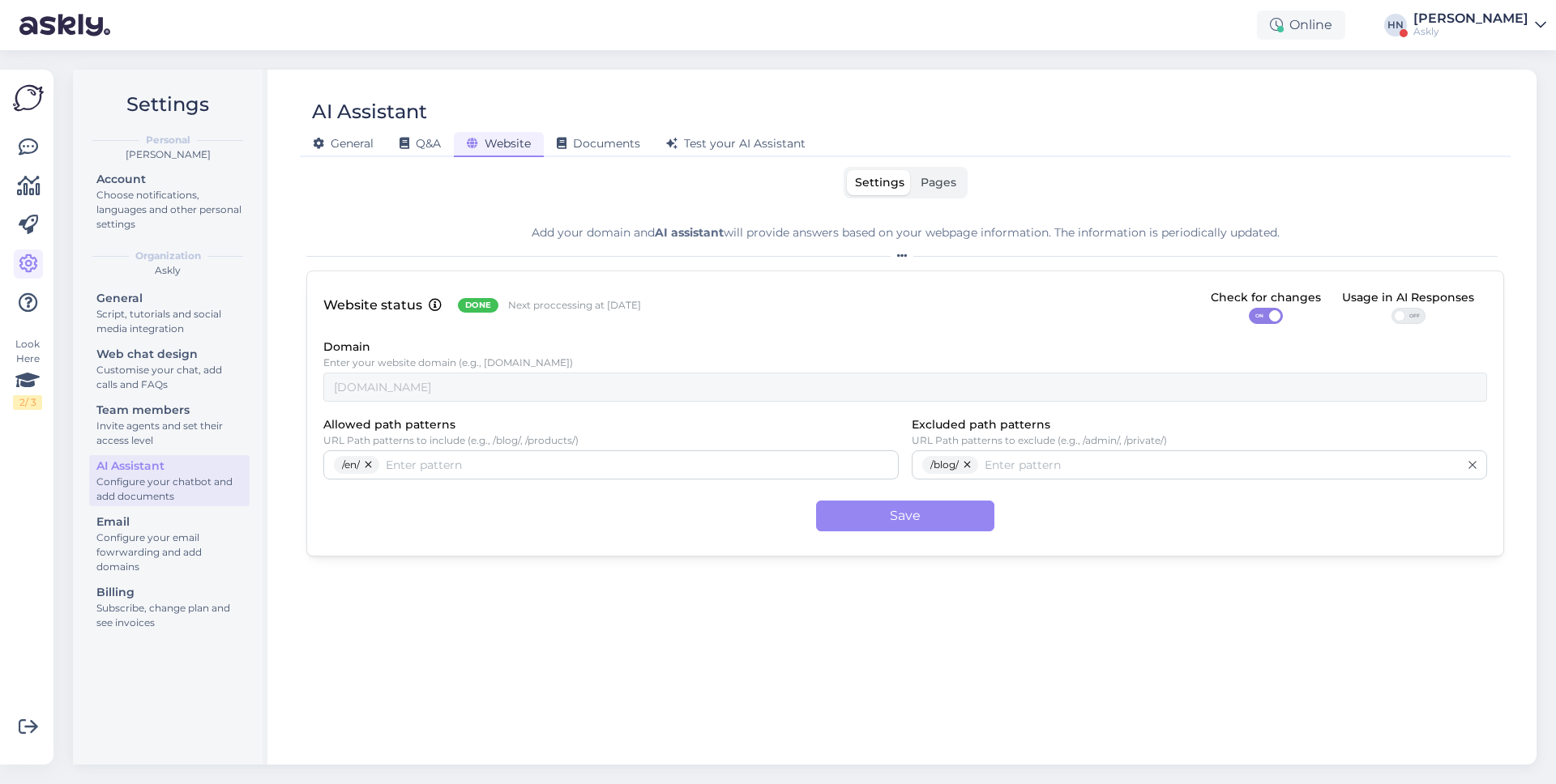
click at [983, 659] on div "Add your domain and AI assistant will provide answers based on your webpage inf…" at bounding box center [906, 481] width 1198 height 539
click at [1035, 701] on div "Add your domain and AI assistant will provide answers based on your webpage inf…" at bounding box center [906, 481] width 1198 height 539
click at [940, 183] on span "Pages" at bounding box center [938, 182] width 35 height 15
click at [912, 171] on input "Pages" at bounding box center [912, 171] width 0 height 0
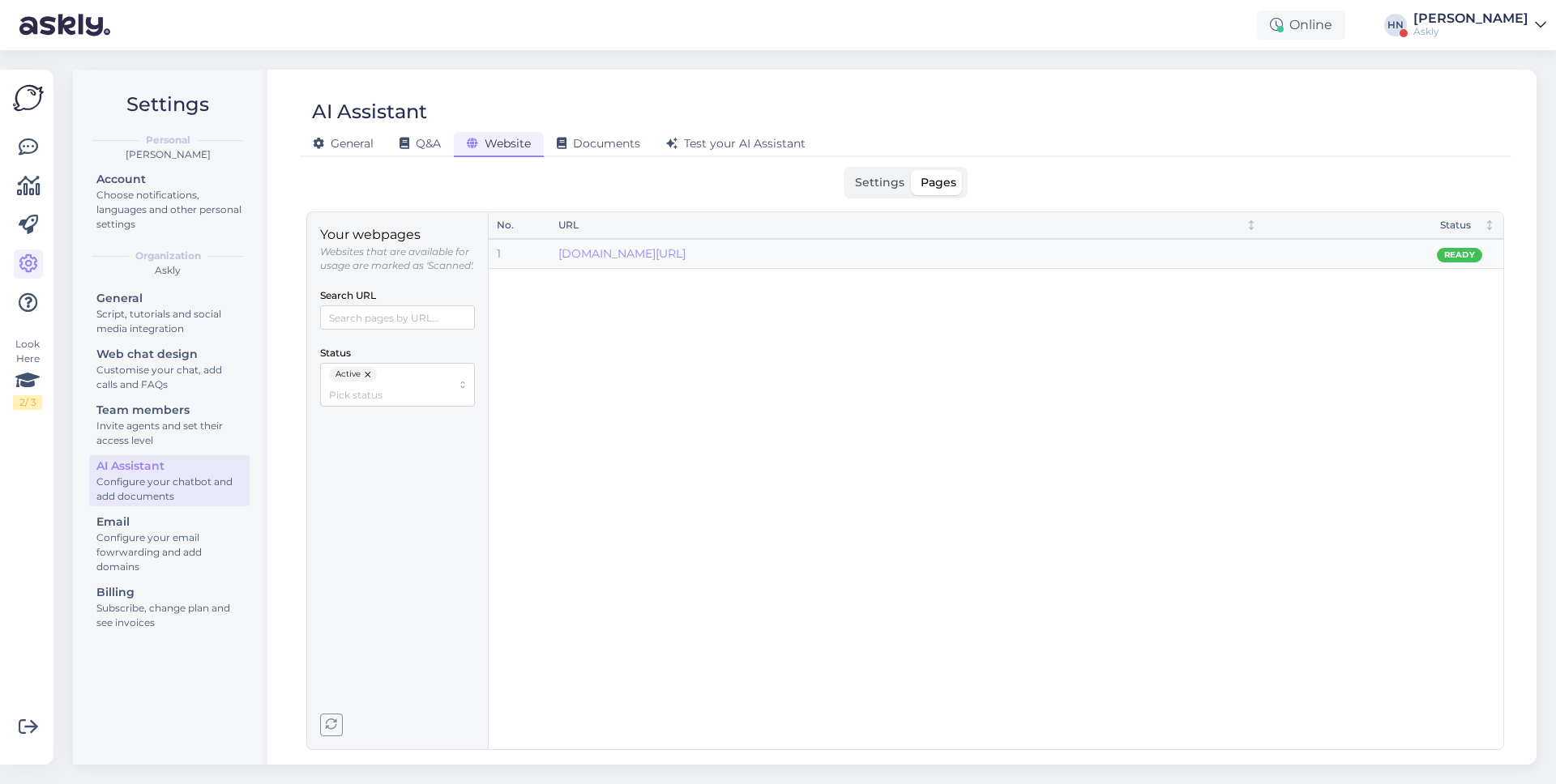
click at [889, 177] on span "Settings" at bounding box center [880, 182] width 49 height 15
click at [847, 171] on input "Settings" at bounding box center [847, 171] width 0 height 0
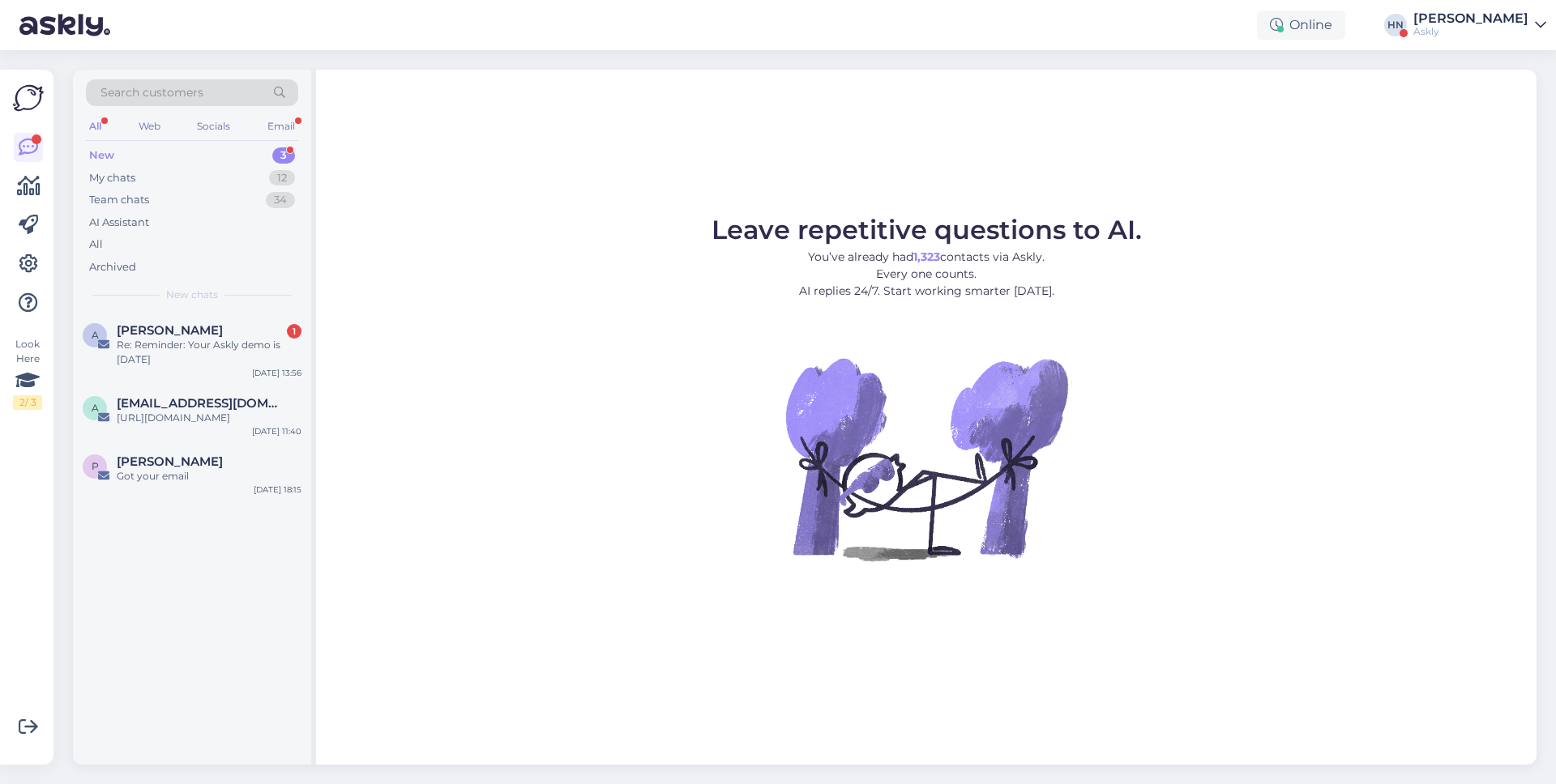
click at [36, 279] on div at bounding box center [28, 225] width 29 height 185
click at [29, 272] on icon at bounding box center [28, 263] width 19 height 19
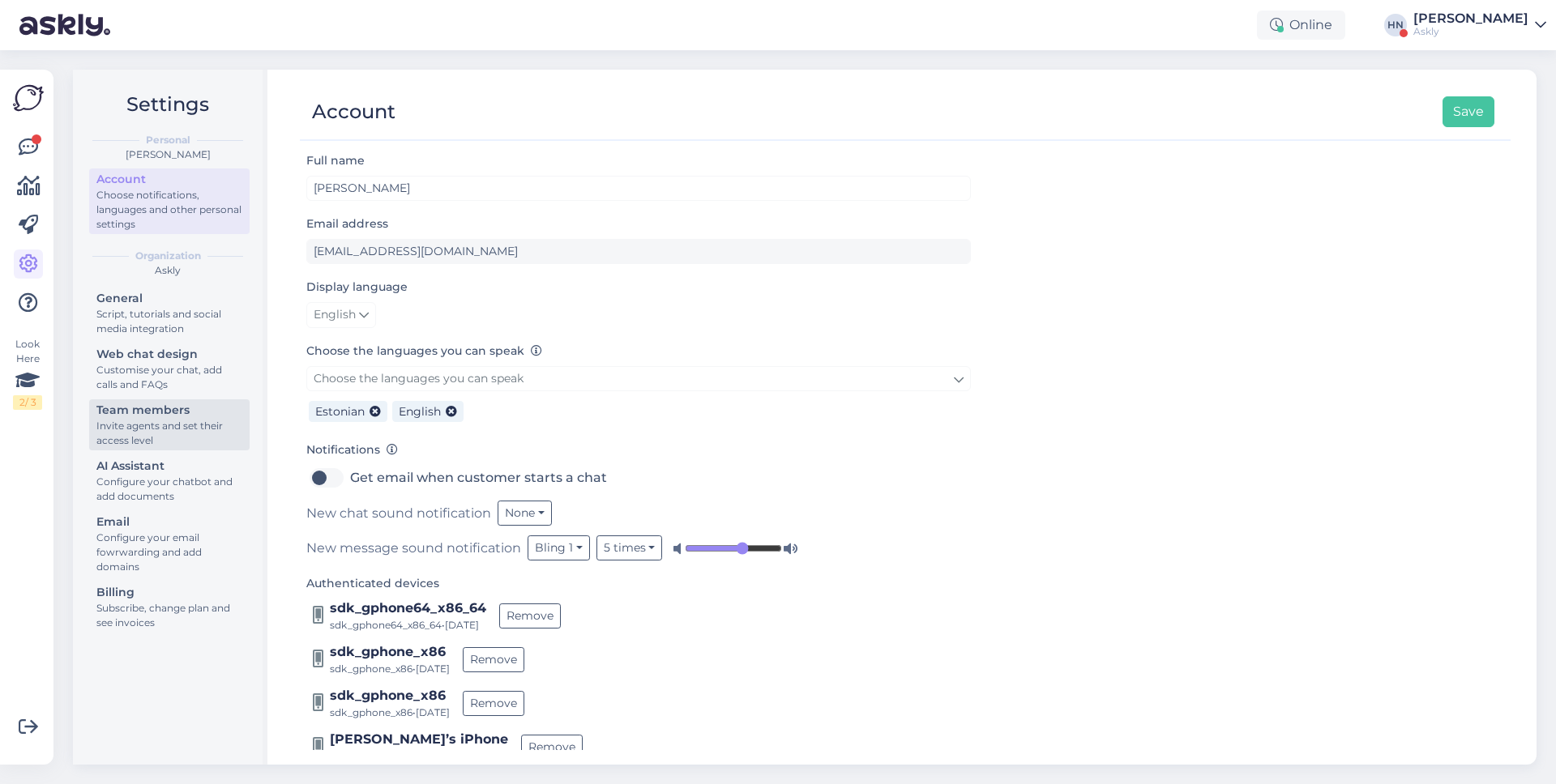
click at [149, 426] on div "Invite agents and set their access level" at bounding box center [169, 434] width 146 height 29
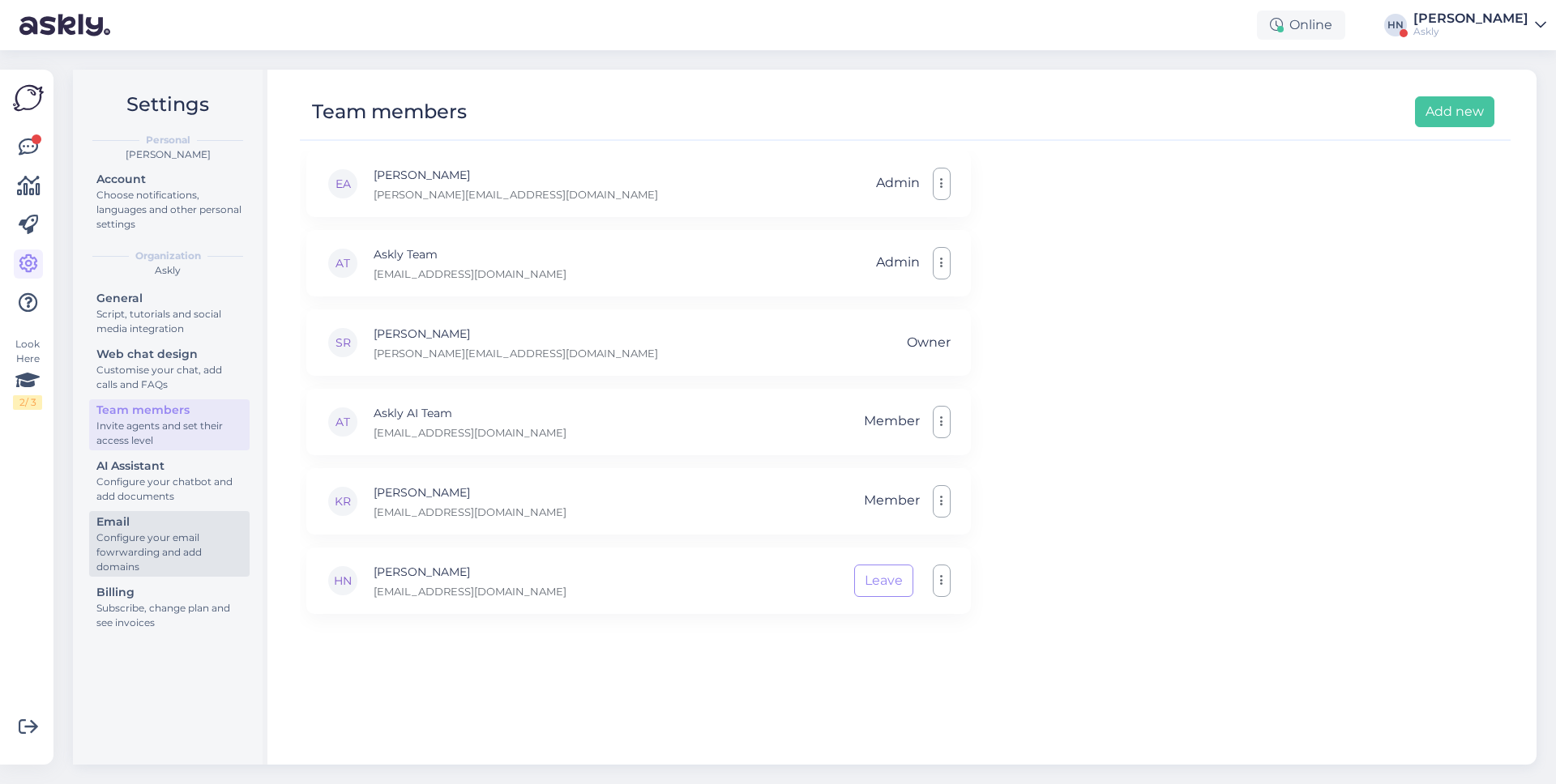
click at [172, 569] on div "Configure your email fowrwarding and add domains" at bounding box center [169, 553] width 146 height 44
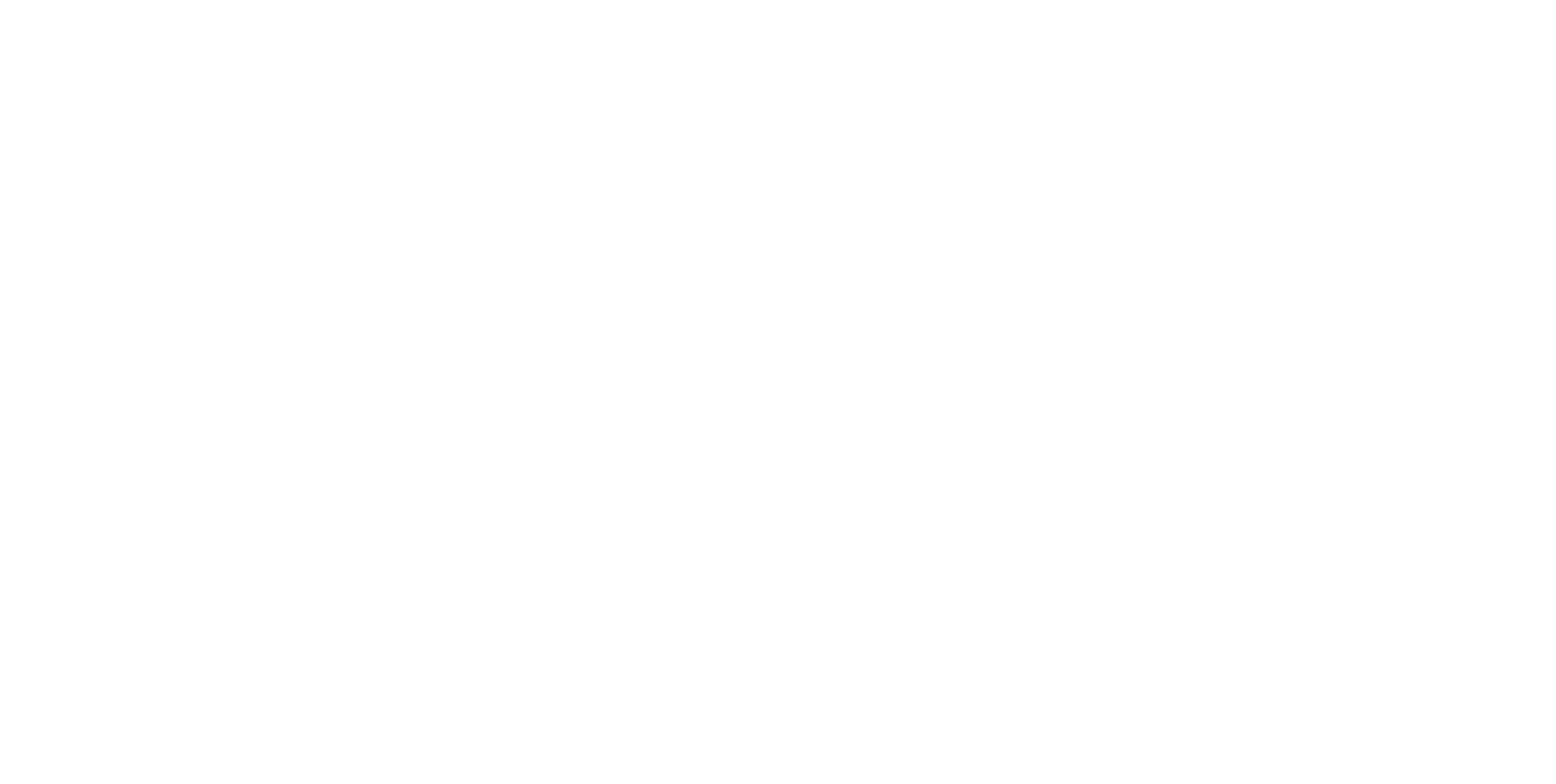
click at [172, 588] on body "Online [PERSON_NAME] Askly Look Here 2 / 3 Get more Your checklist to get more …" at bounding box center [778, 392] width 1556 height 784
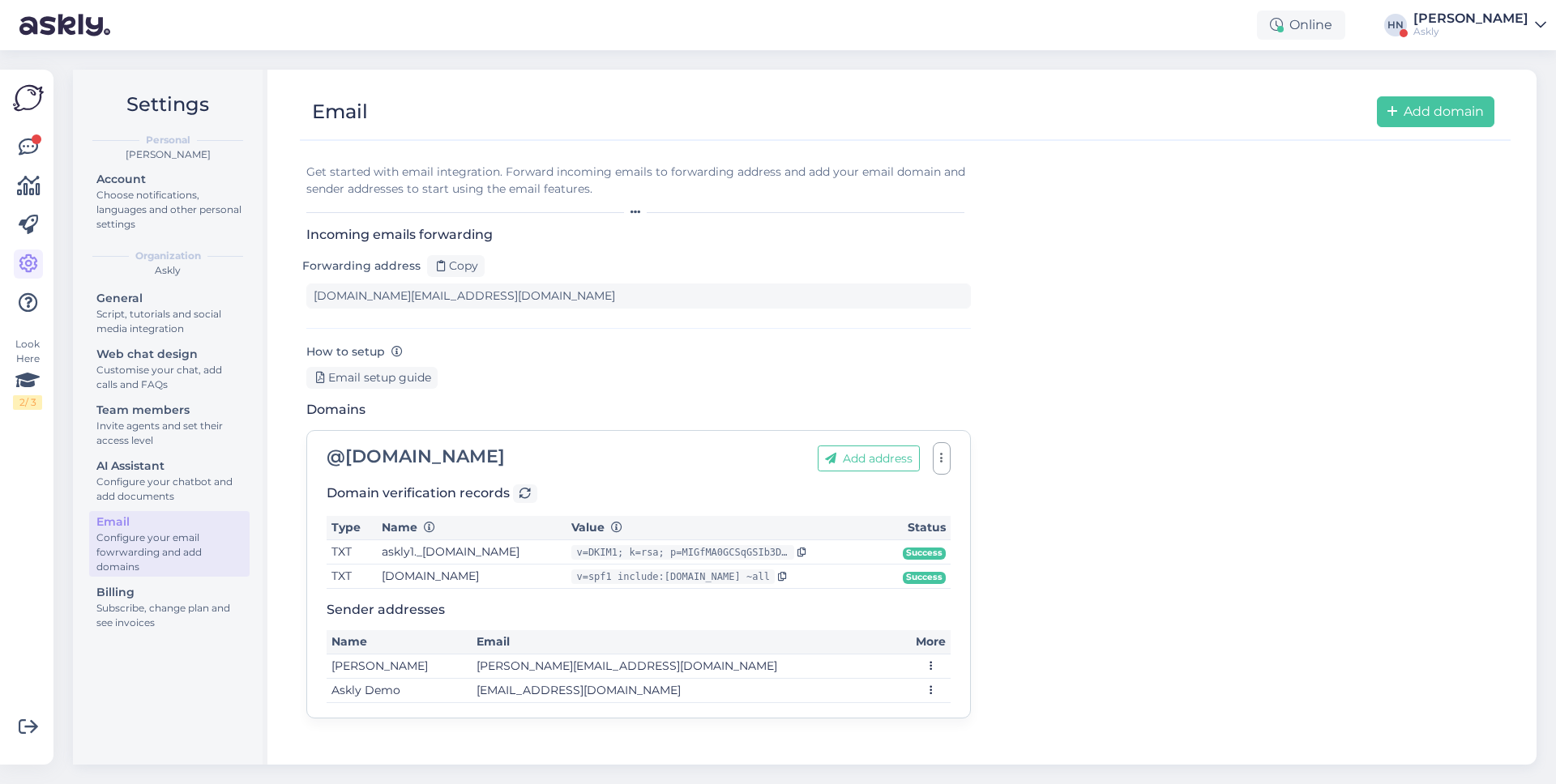
click at [172, 588] on div "Billing" at bounding box center [169, 593] width 146 height 17
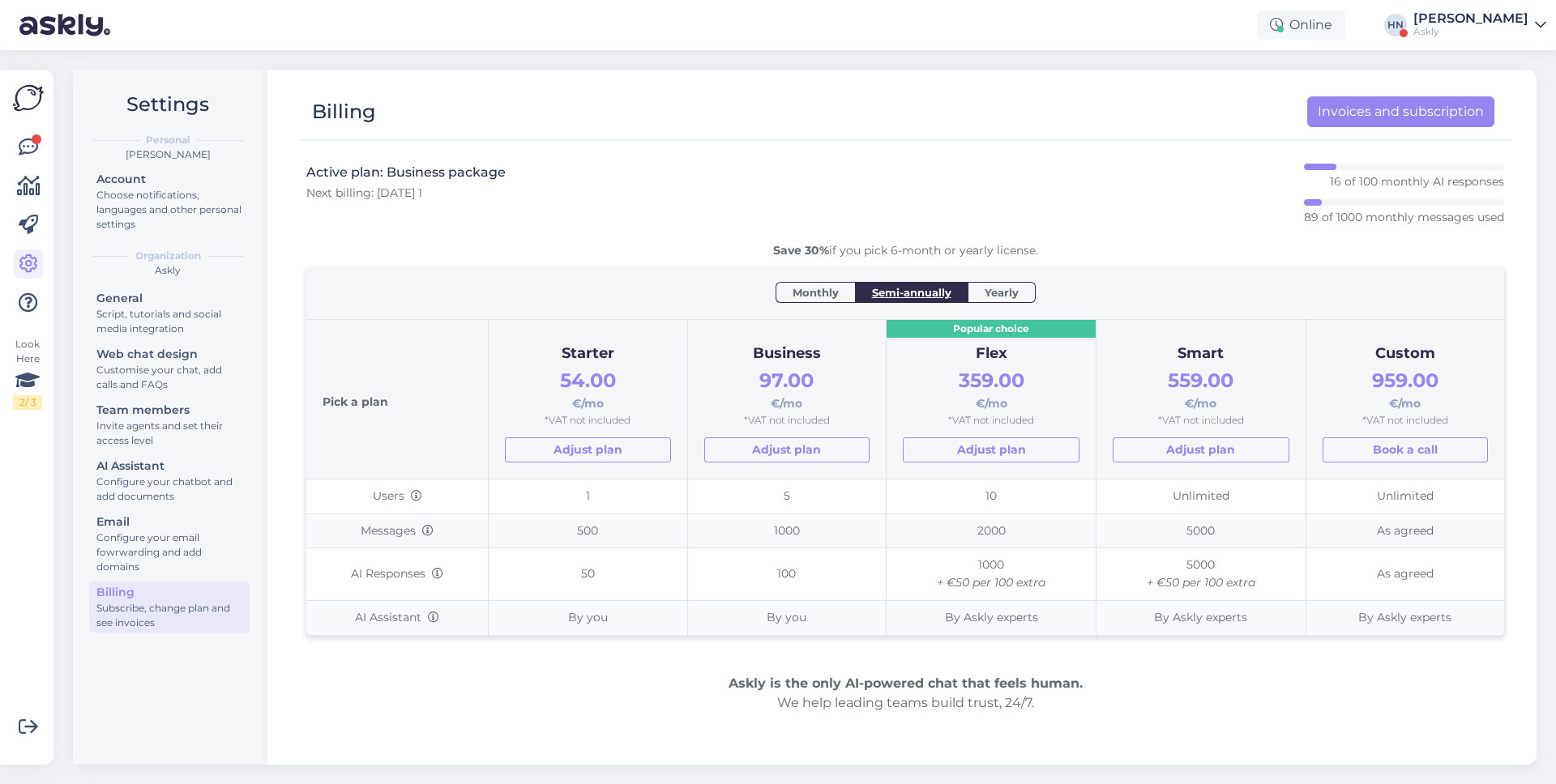
click at [419, 172] on h3 "Active plan: Business package" at bounding box center [407, 172] width 200 height 18
click at [506, 178] on div "Active plan: Business package Next billing: [DATE] 1 16 of 100 monthly AI respo…" at bounding box center [906, 202] width 1198 height 79
copy h3 "Business package"
click at [186, 534] on div "Configure your email fowrwarding and add domains" at bounding box center [169, 553] width 146 height 44
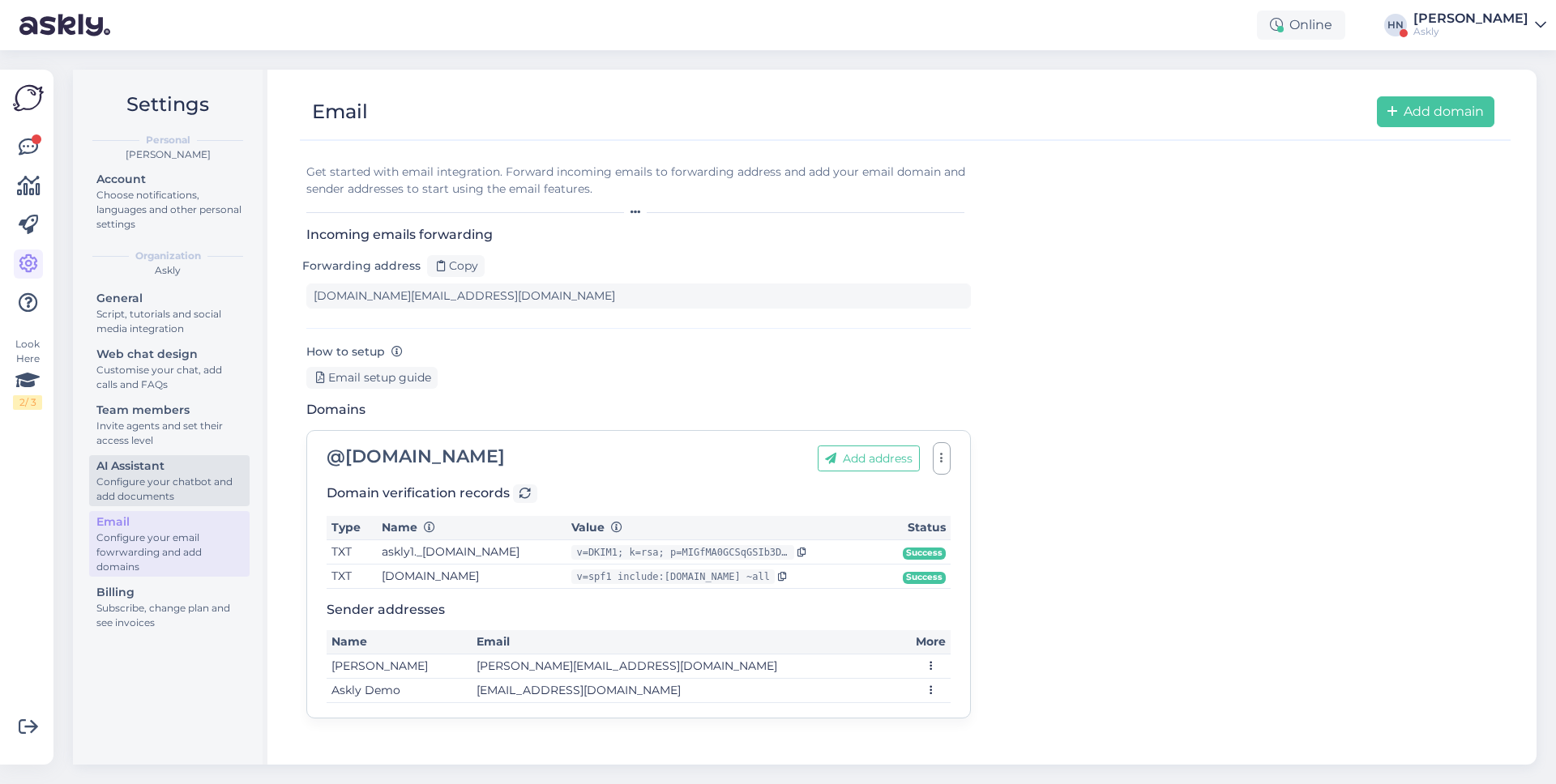
click at [177, 490] on div "Configure your chatbot and add documents" at bounding box center [169, 489] width 146 height 29
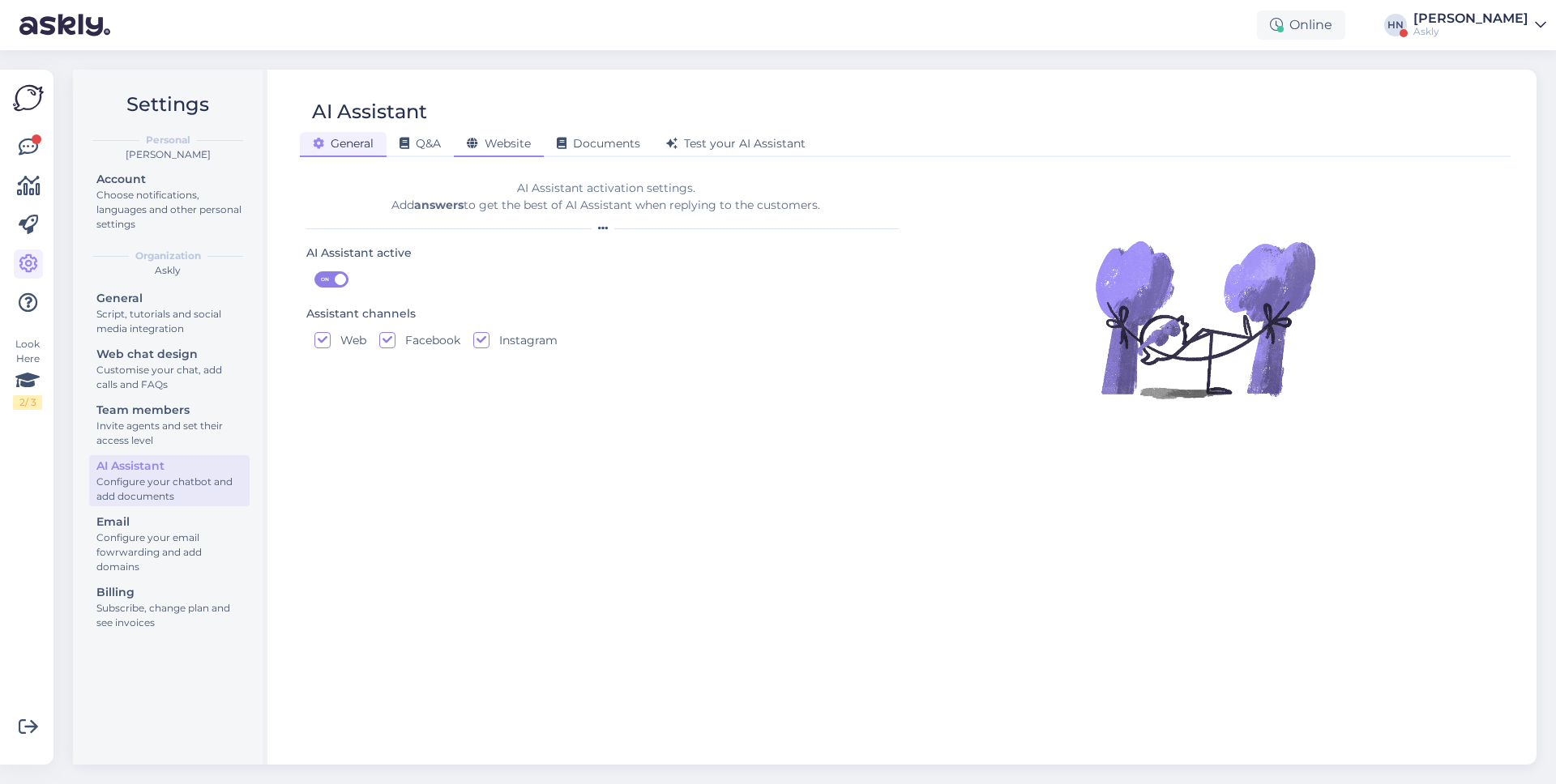
click at [534, 148] on div "Website" at bounding box center [498, 145] width 90 height 25
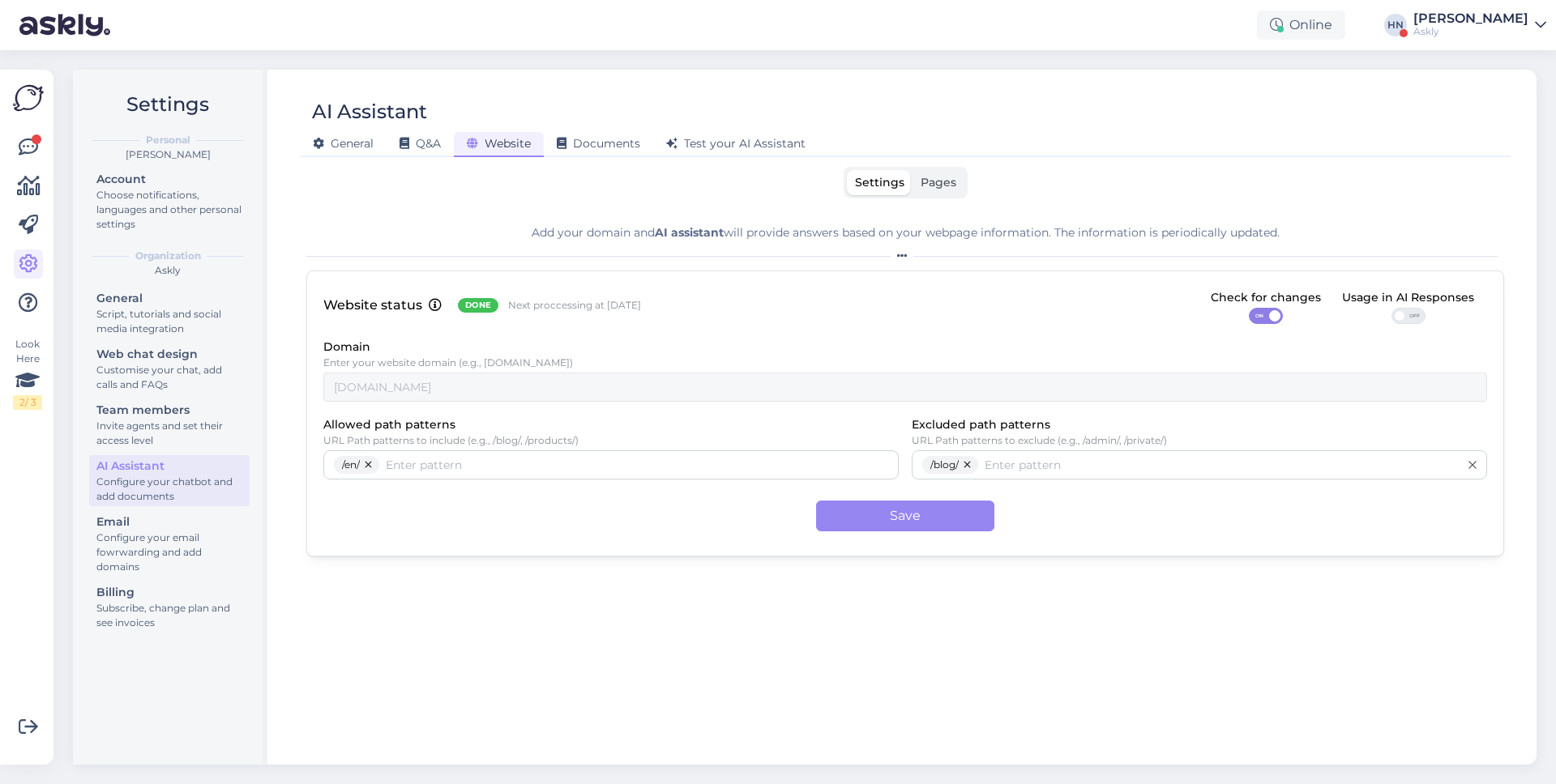
click at [941, 182] on span "Pages" at bounding box center [938, 182] width 35 height 15
click at [912, 171] on input "Pages" at bounding box center [912, 171] width 0 height 0
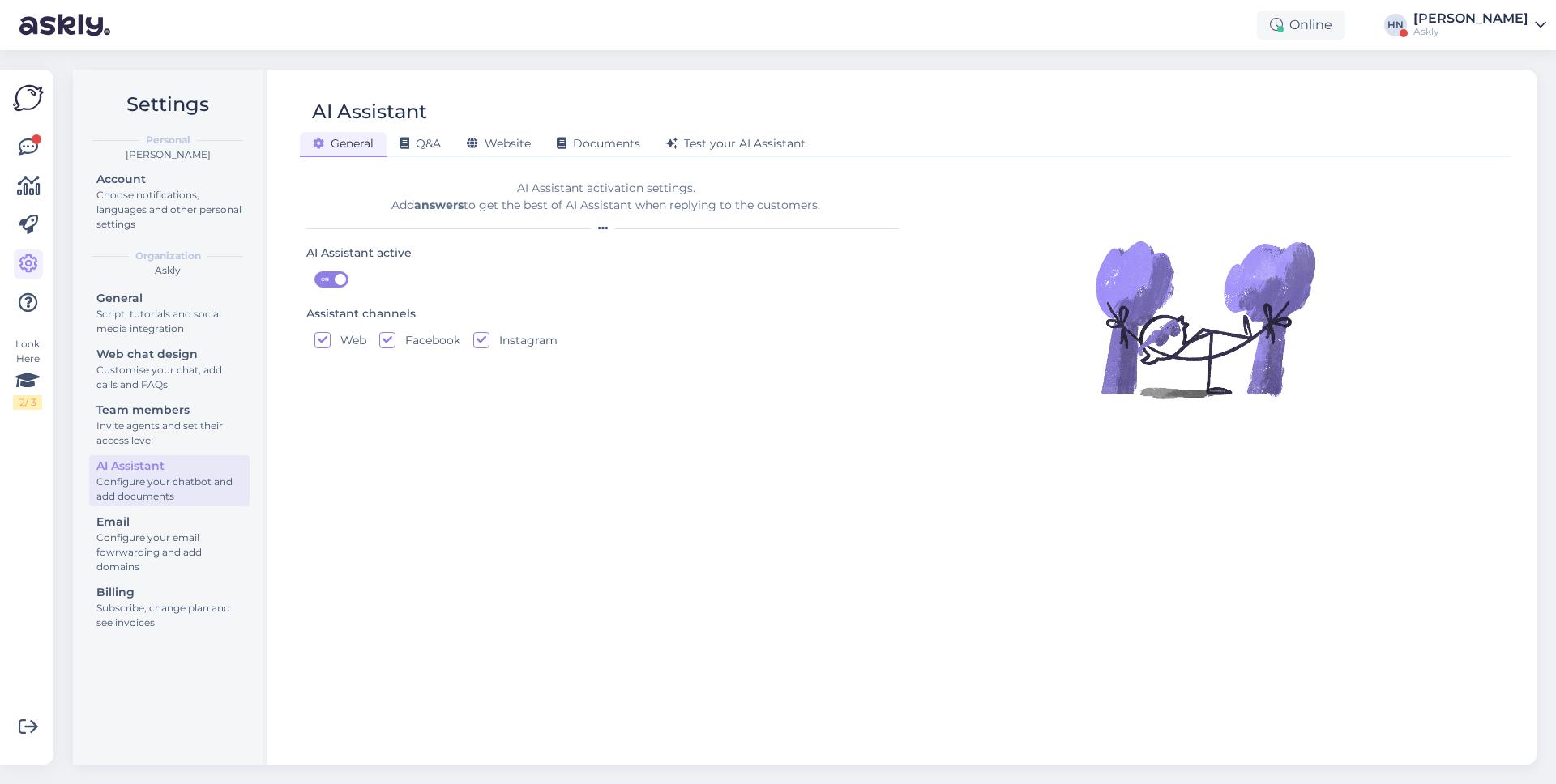
click at [509, 161] on div "AI Assistant General Q&A Website Documents Test your AI Assistant AI Assistant …" at bounding box center [905, 417] width 1263 height 695
click at [509, 155] on div "Website" at bounding box center [498, 145] width 90 height 25
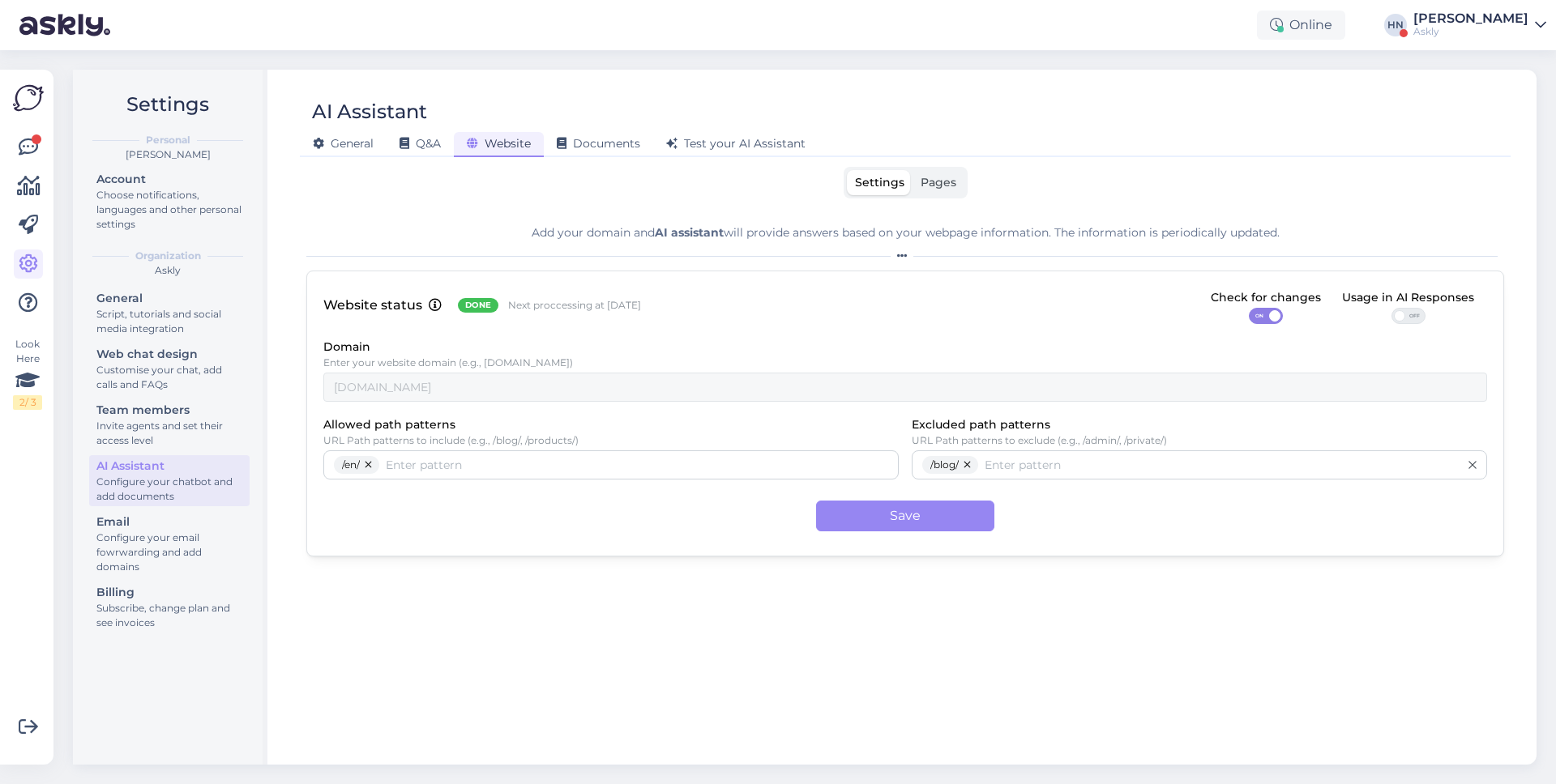
click at [920, 173] on label "Pages" at bounding box center [938, 183] width 52 height 25
click at [912, 171] on input "Pages" at bounding box center [912, 171] width 0 height 0
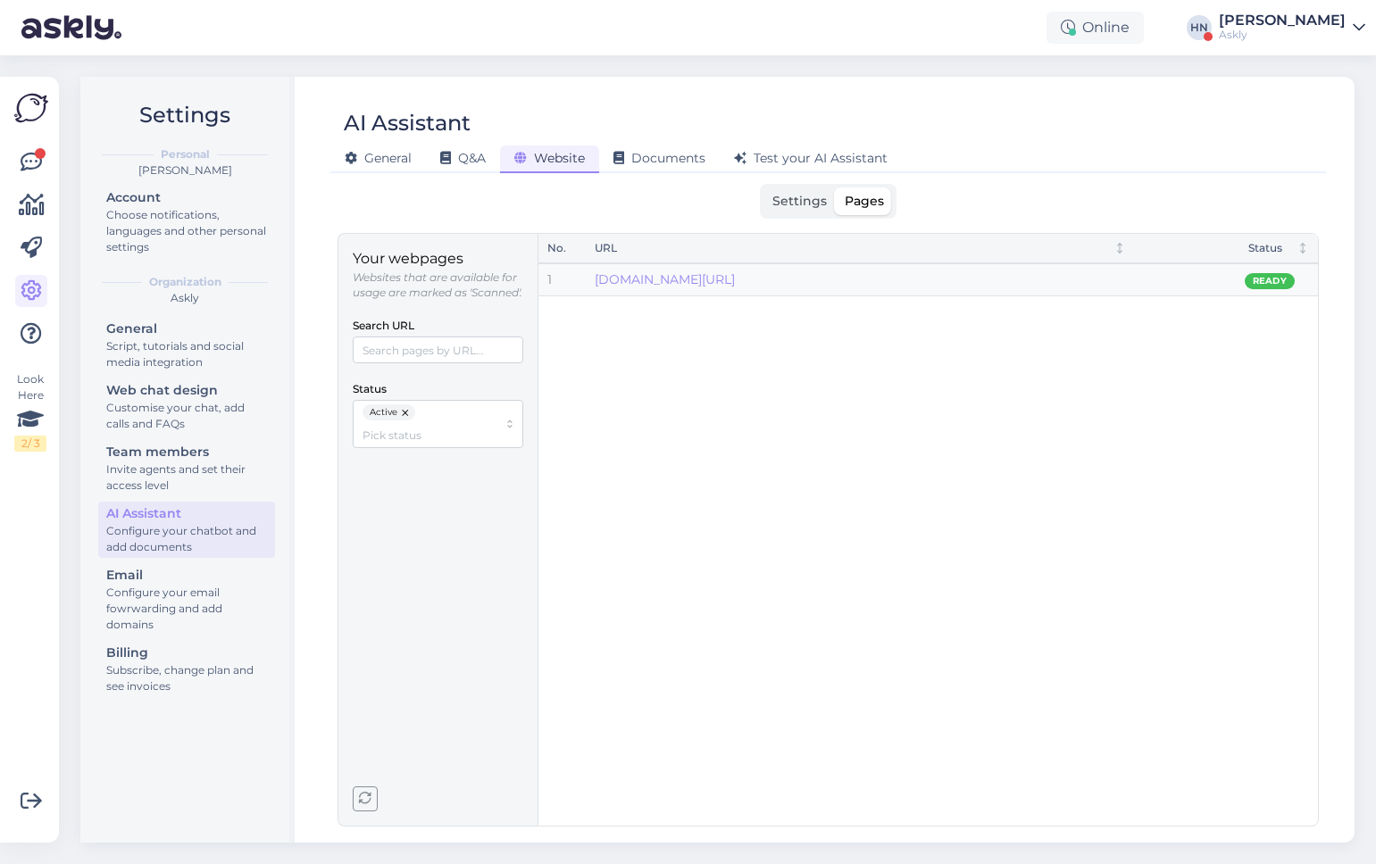
click at [365, 811] on button "button" at bounding box center [365, 799] width 25 height 25
click at [366, 803] on icon "button" at bounding box center [365, 799] width 13 height 13
click at [373, 794] on span "button" at bounding box center [365, 799] width 23 height 23
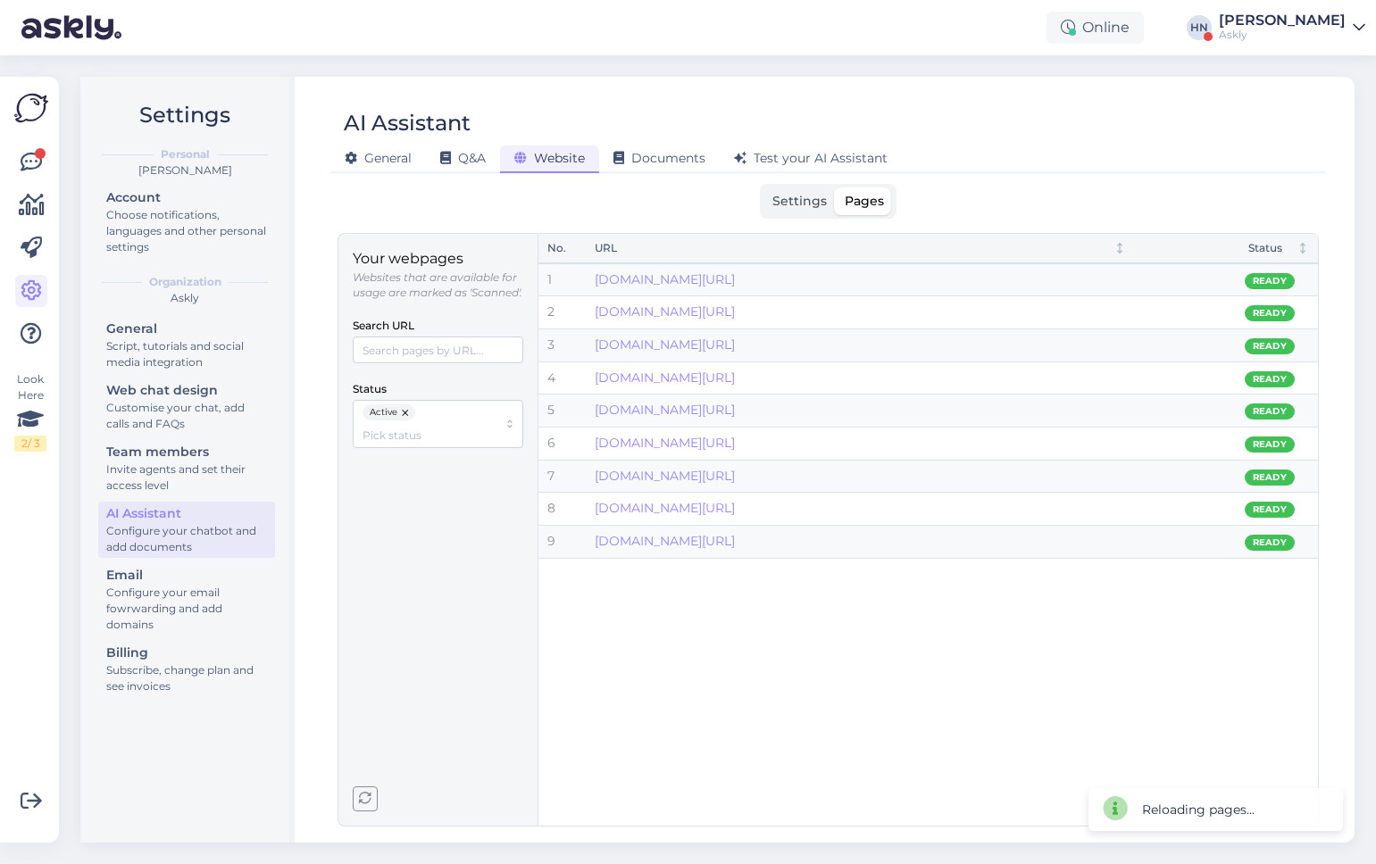
click at [373, 794] on span "button" at bounding box center [365, 799] width 23 height 23
click at [373, 793] on span "button" at bounding box center [365, 799] width 23 height 23
click at [410, 421] on button "button" at bounding box center [406, 412] width 18 height 16
click at [350, 791] on div "Your webpages Websites that are available for usage are marked as 'Scanned'. Se…" at bounding box center [438, 530] width 200 height 594
click at [370, 795] on icon "button" at bounding box center [365, 799] width 13 height 13
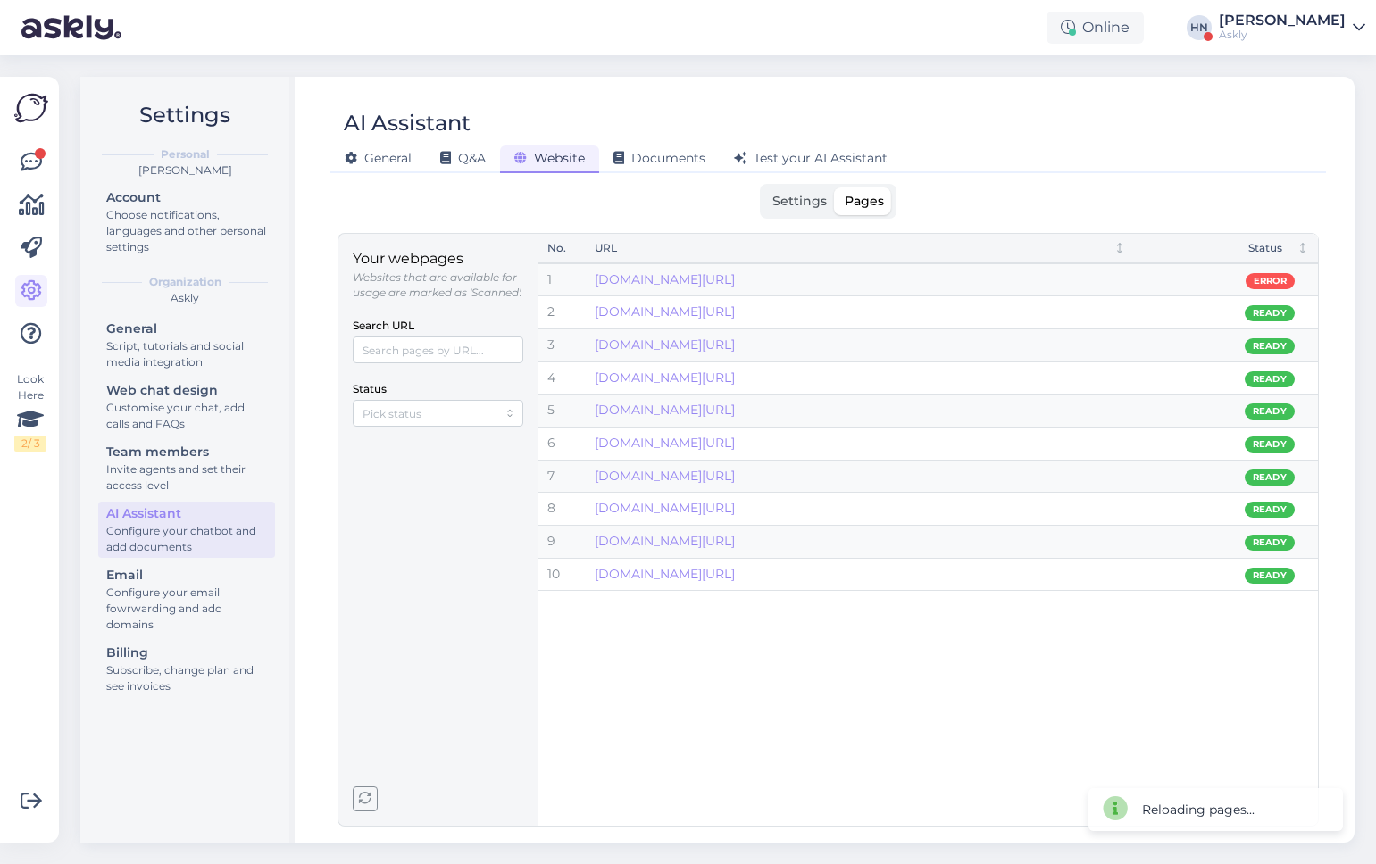
click at [1271, 25] on div "[PERSON_NAME]" at bounding box center [1282, 20] width 127 height 14
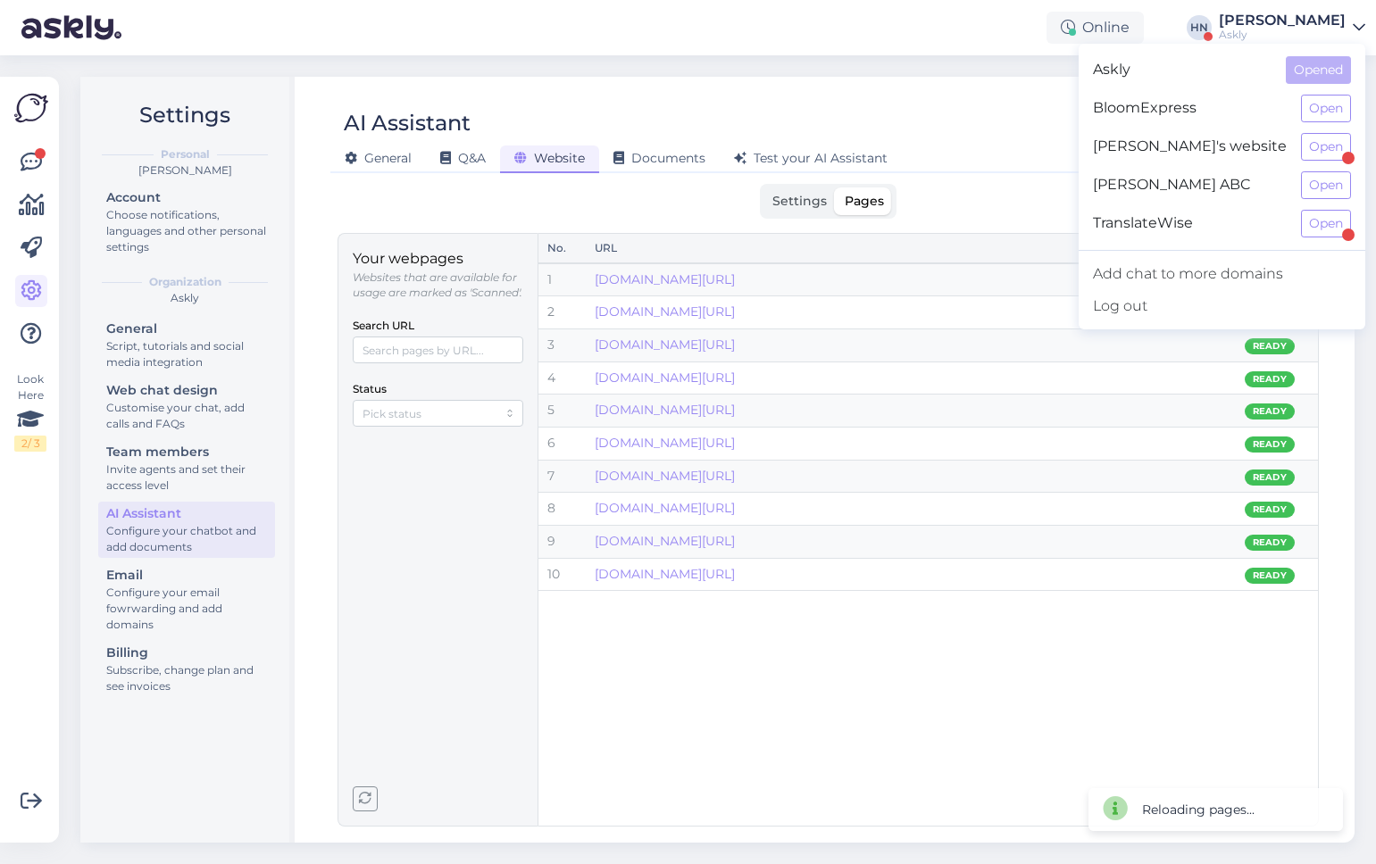
click at [1271, 25] on div "[PERSON_NAME]" at bounding box center [1282, 20] width 127 height 14
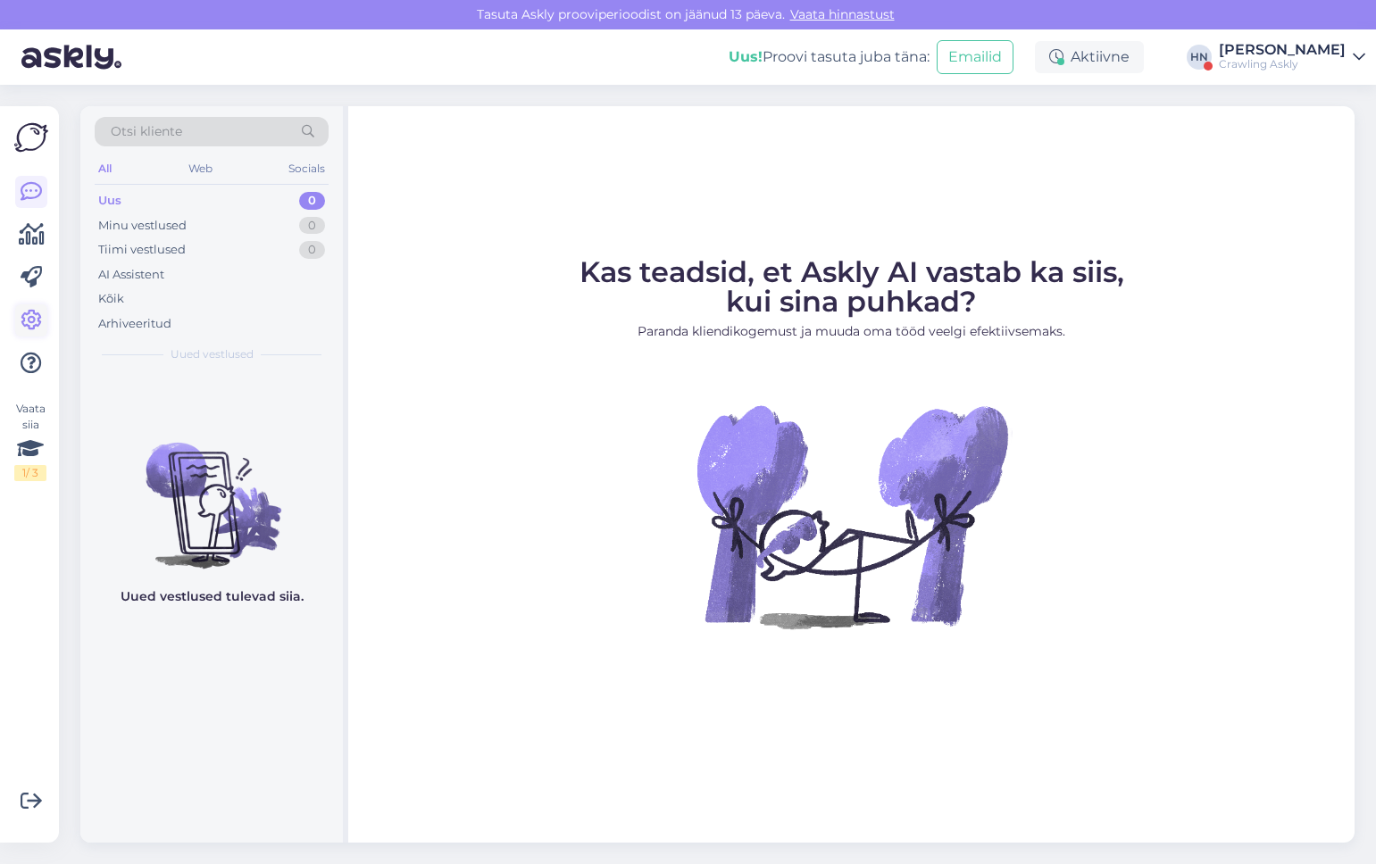
click at [15, 313] on link at bounding box center [31, 320] width 32 height 32
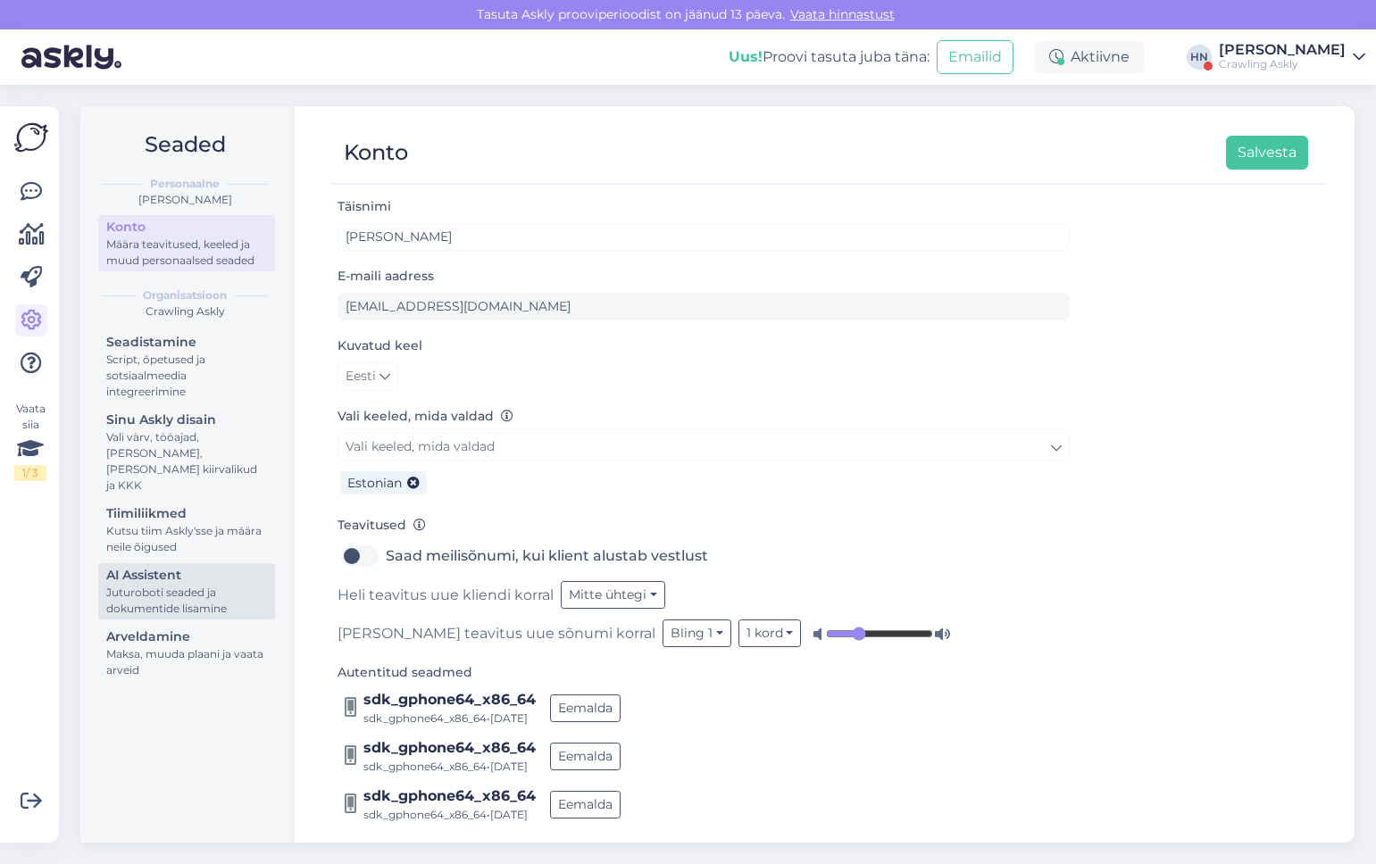
click at [166, 585] on div "Juturoboti seaded ja dokumentide lisamine" at bounding box center [186, 601] width 161 height 32
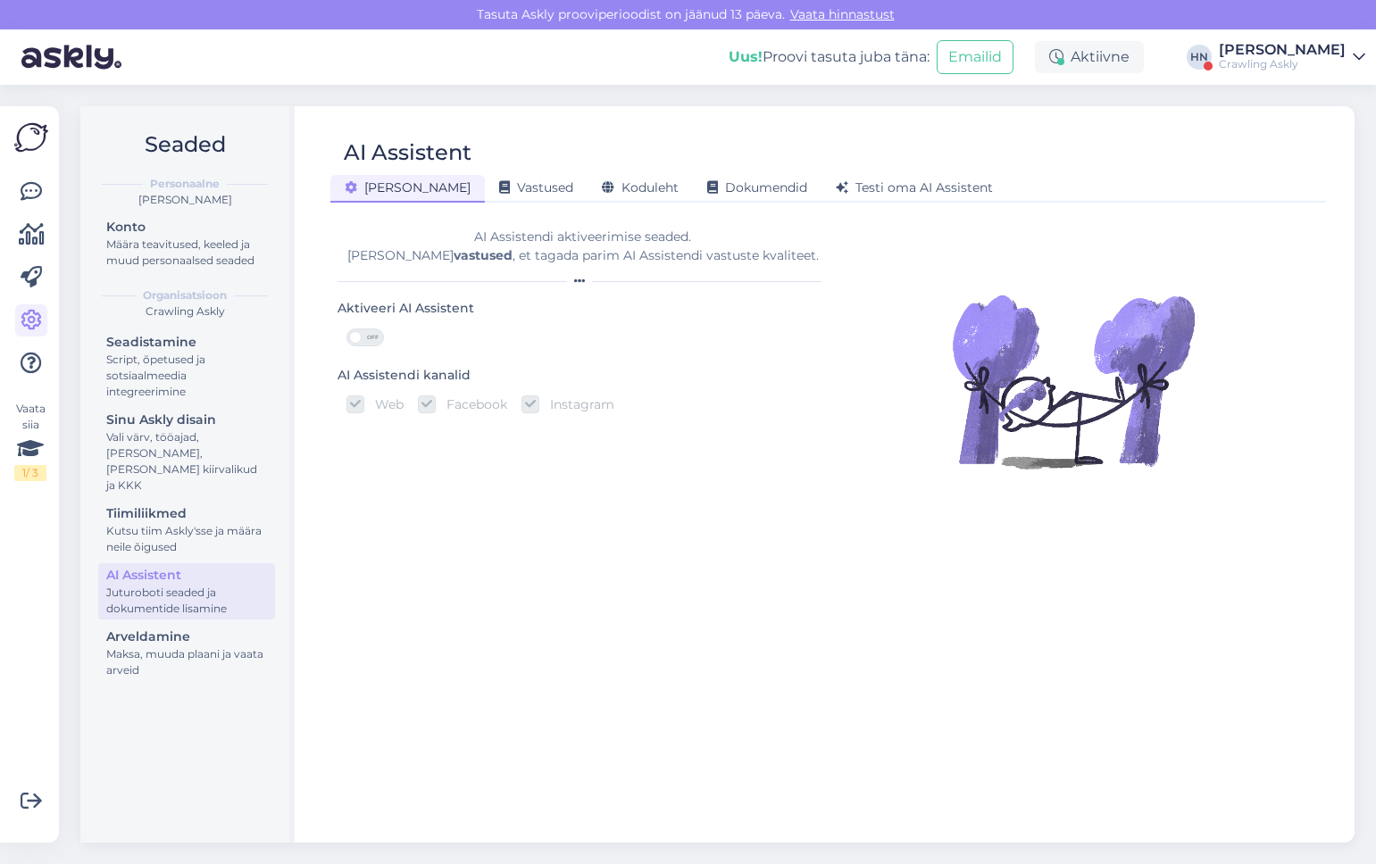
click at [554, 172] on div "[PERSON_NAME] Vastused Koduleht Dokumendid [PERSON_NAME] oma AI Assistent" at bounding box center [819, 185] width 978 height 31
click at [602, 193] on icon at bounding box center [608, 188] width 13 height 13
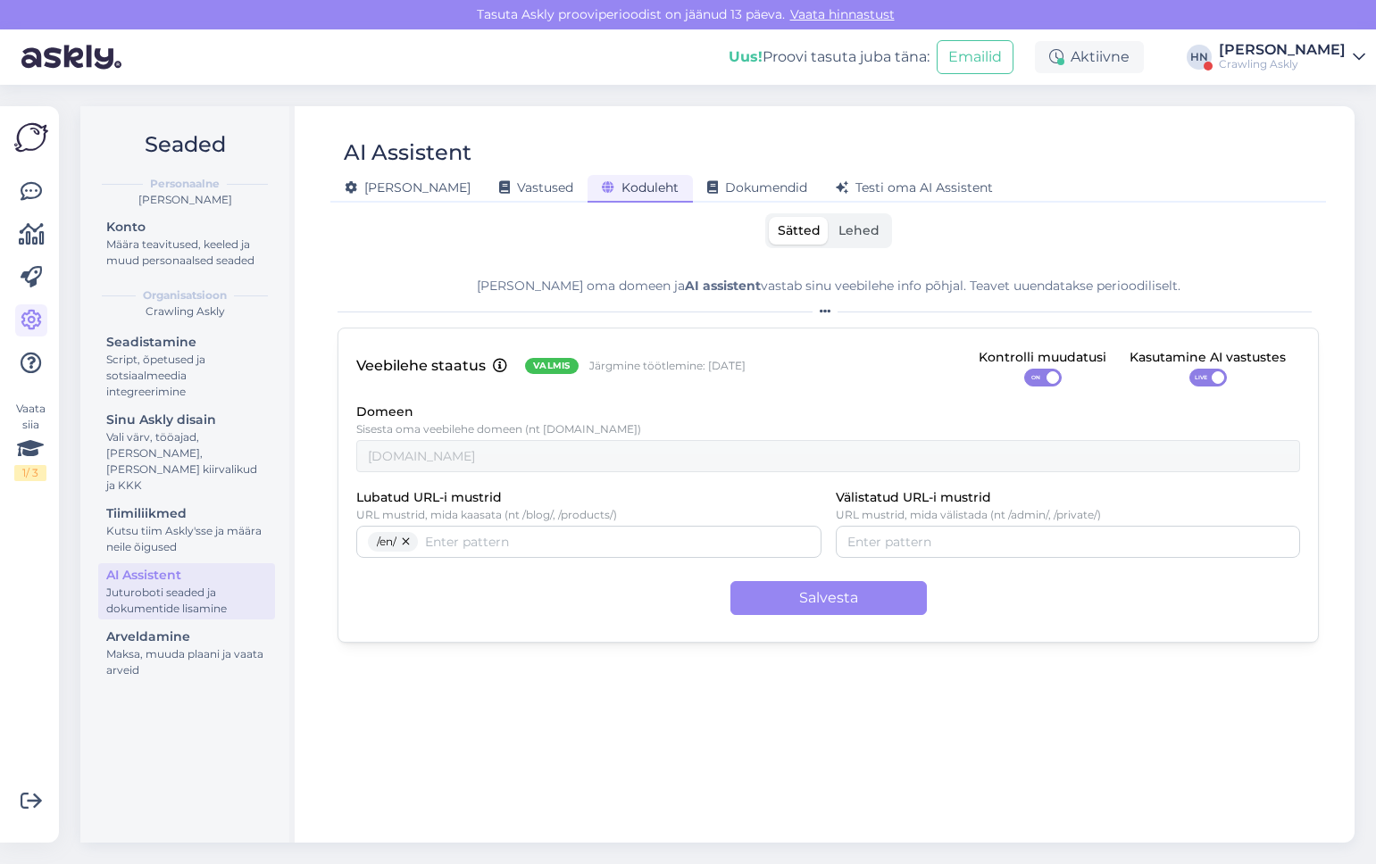
click at [863, 244] on label "Lehed" at bounding box center [858, 231] width 59 height 28
click at [829, 217] on input "Lehed" at bounding box center [829, 217] width 0 height 0
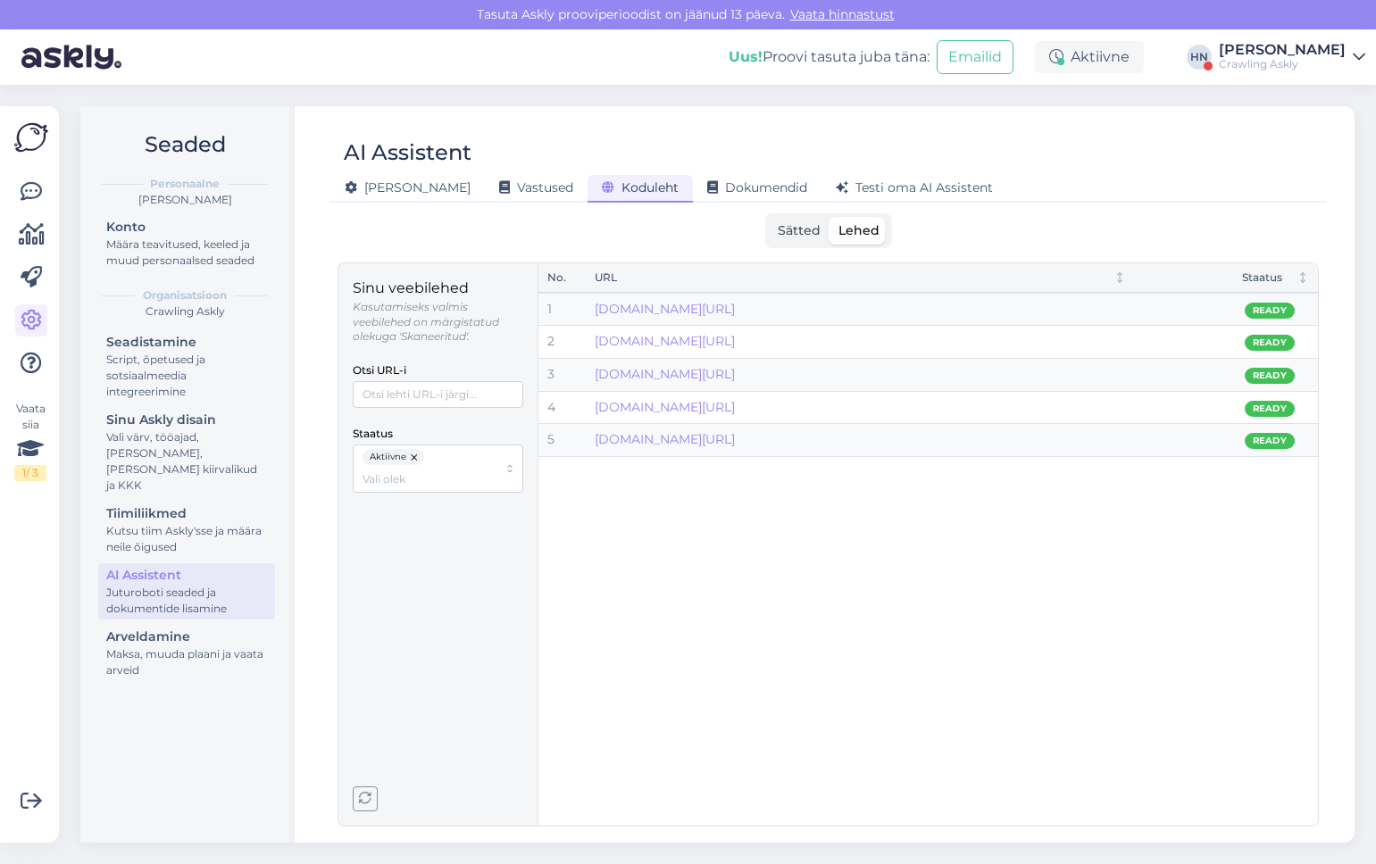
click at [804, 244] on label "Sätted" at bounding box center [799, 231] width 61 height 28
click at [769, 217] on input "Sätted" at bounding box center [769, 217] width 0 height 0
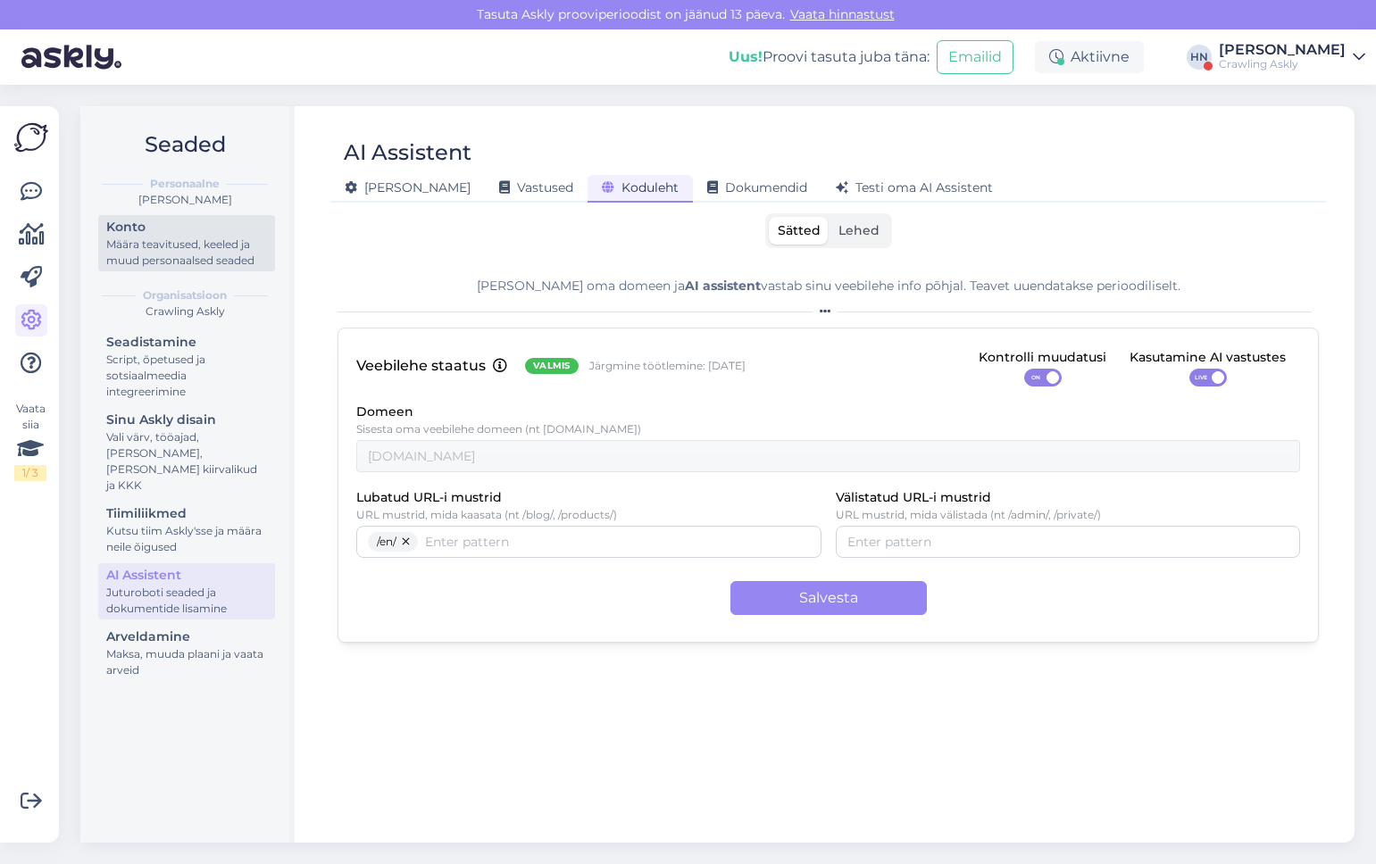
click at [219, 234] on div "Konto" at bounding box center [186, 227] width 161 height 19
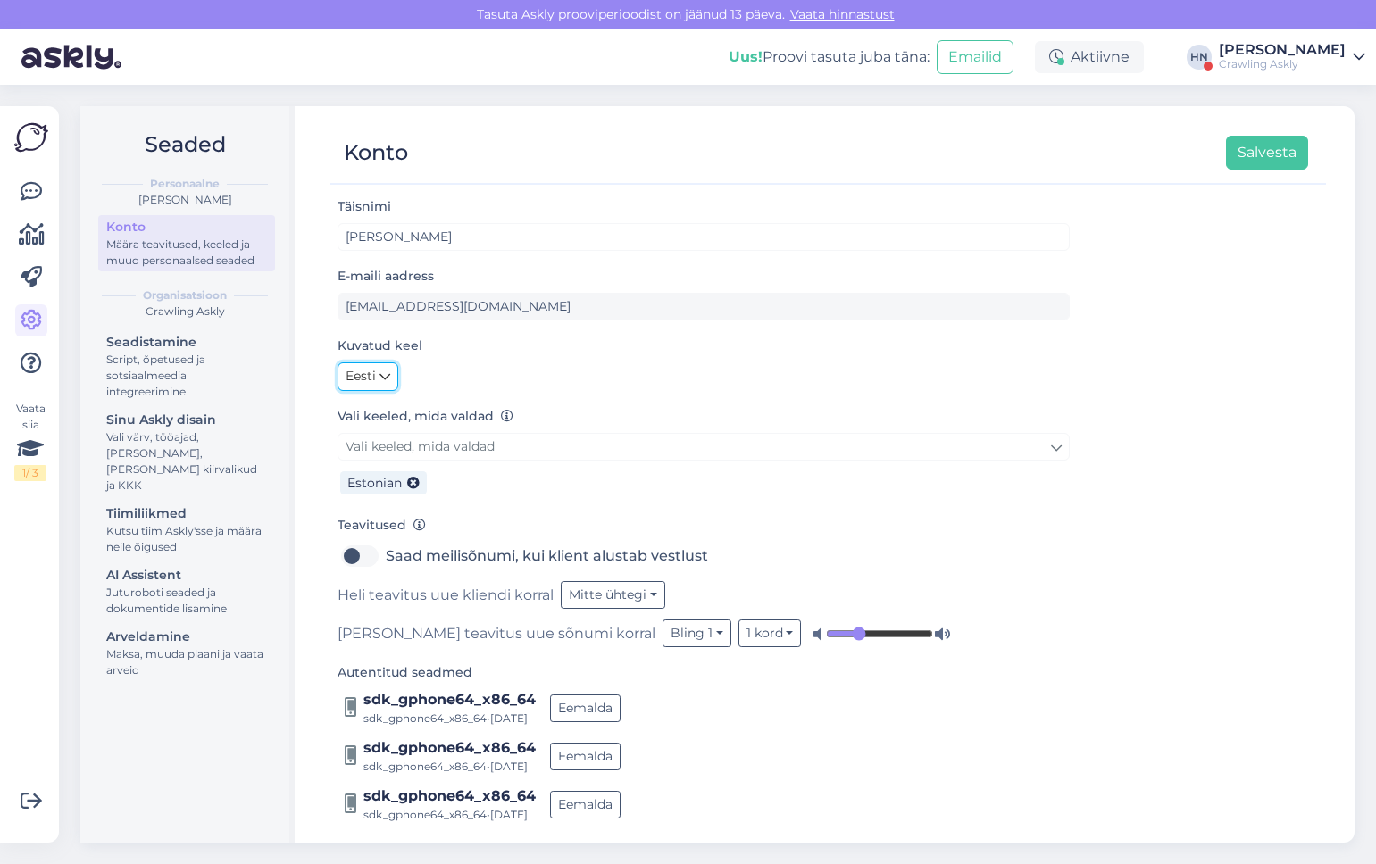
click at [379, 377] on icon at bounding box center [384, 377] width 11 height 20
click at [382, 411] on link "English" at bounding box center [386, 414] width 96 height 29
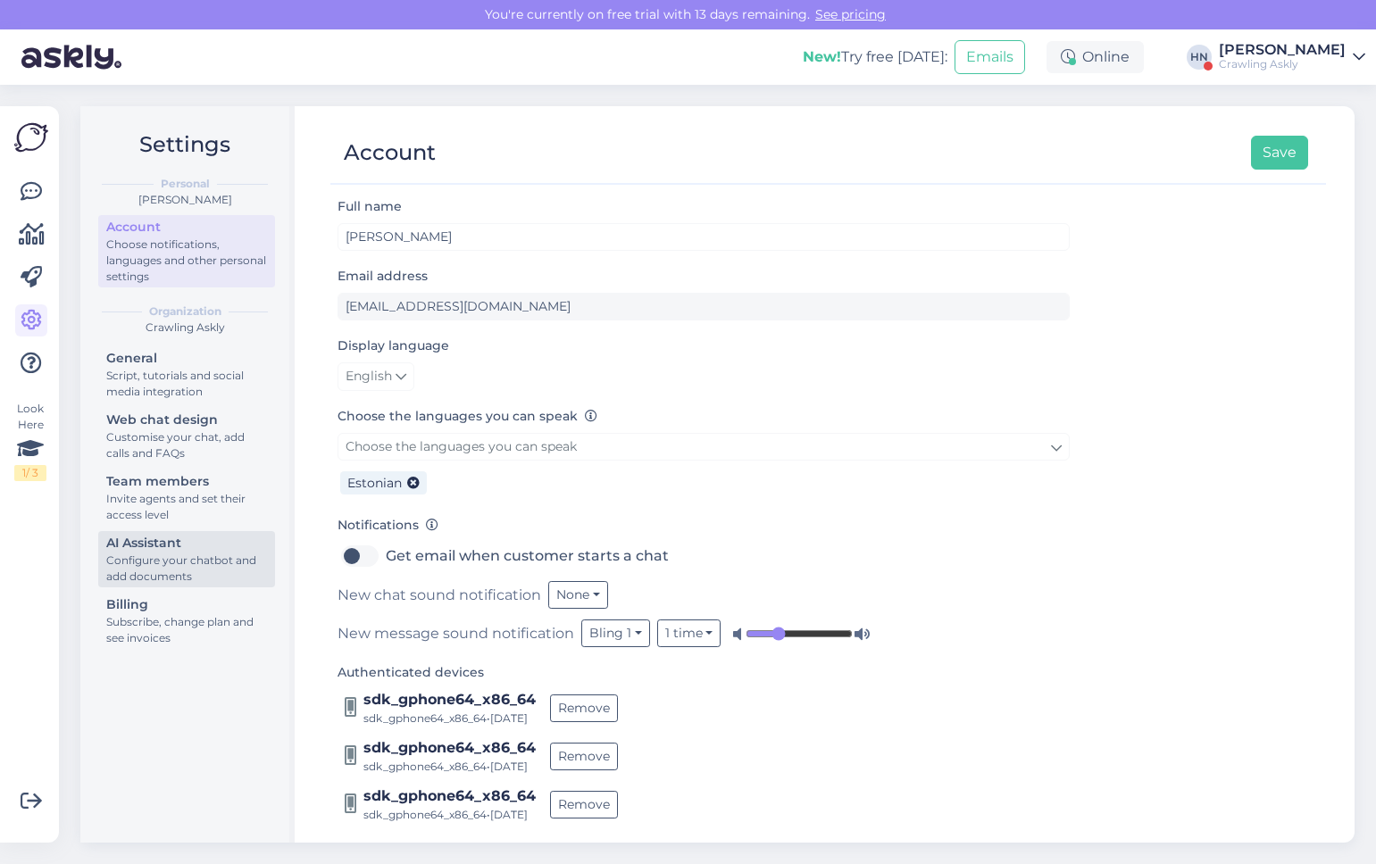
click at [205, 574] on div "Configure your chatbot and add documents" at bounding box center [186, 569] width 161 height 32
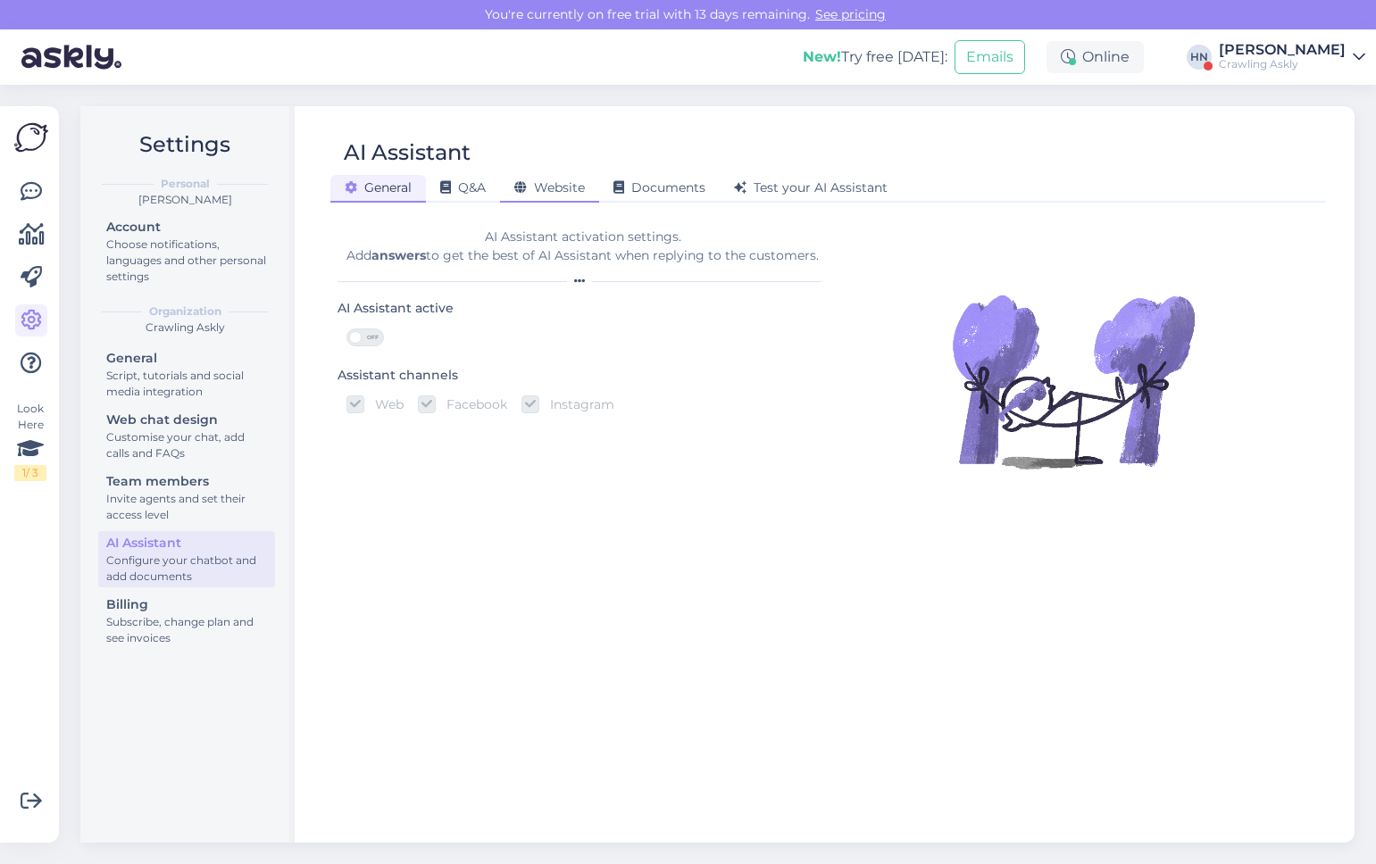
click at [549, 196] on div "Website" at bounding box center [549, 189] width 99 height 28
